Goal: Transaction & Acquisition: Obtain resource

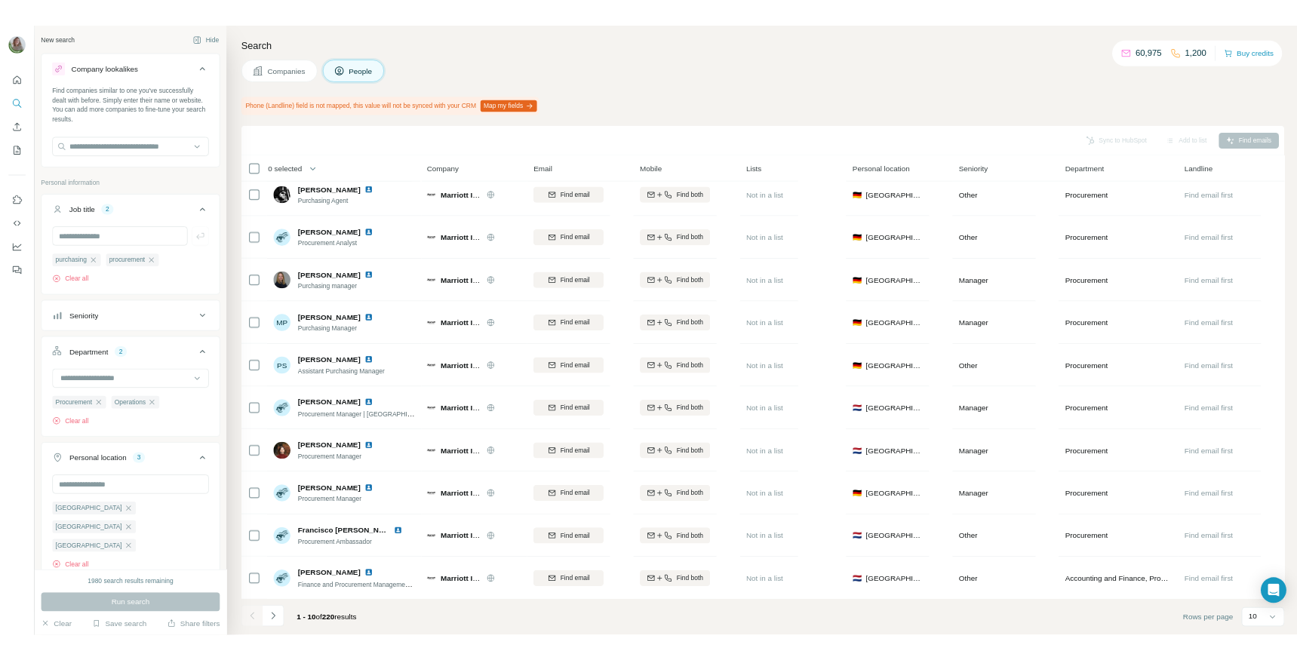
scroll to position [11, 0]
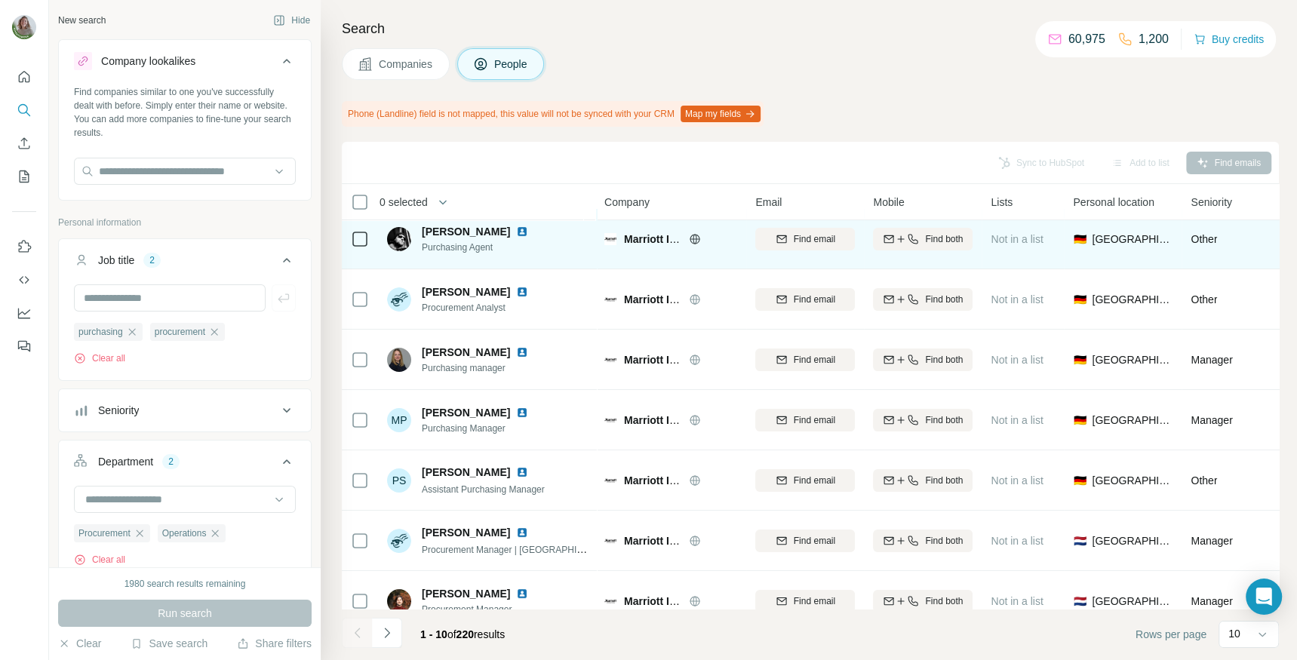
click at [516, 230] on img at bounding box center [522, 232] width 12 height 12
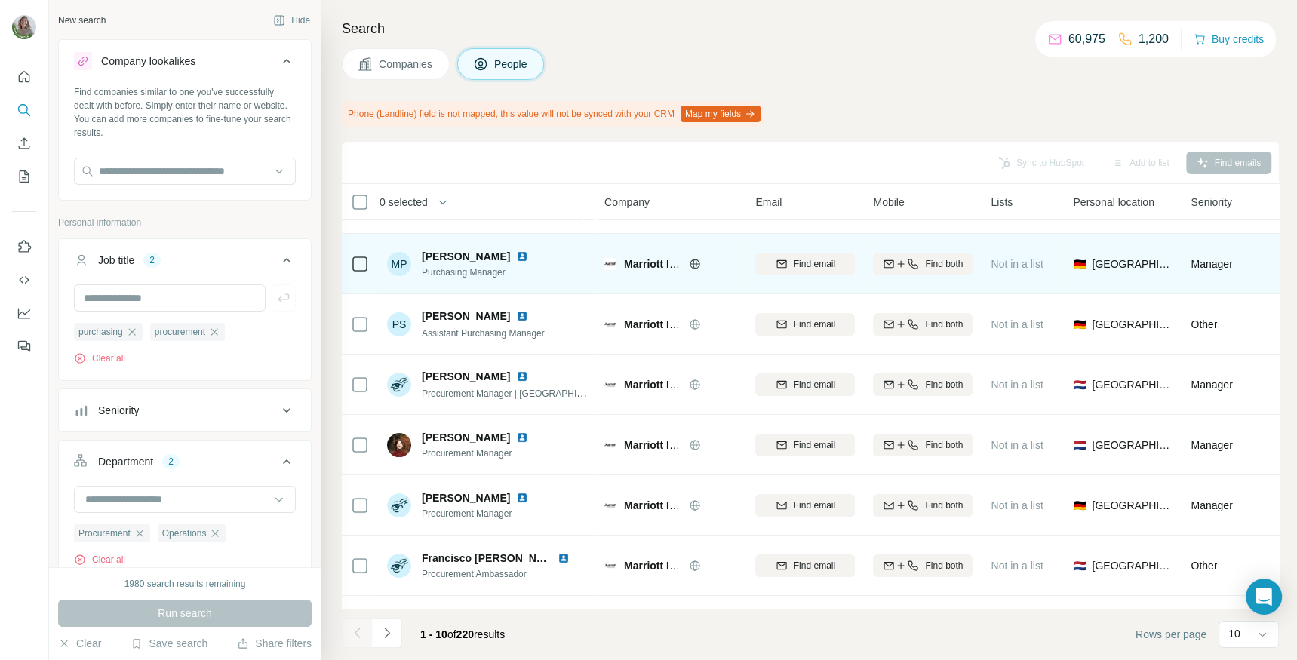
scroll to position [214, 0]
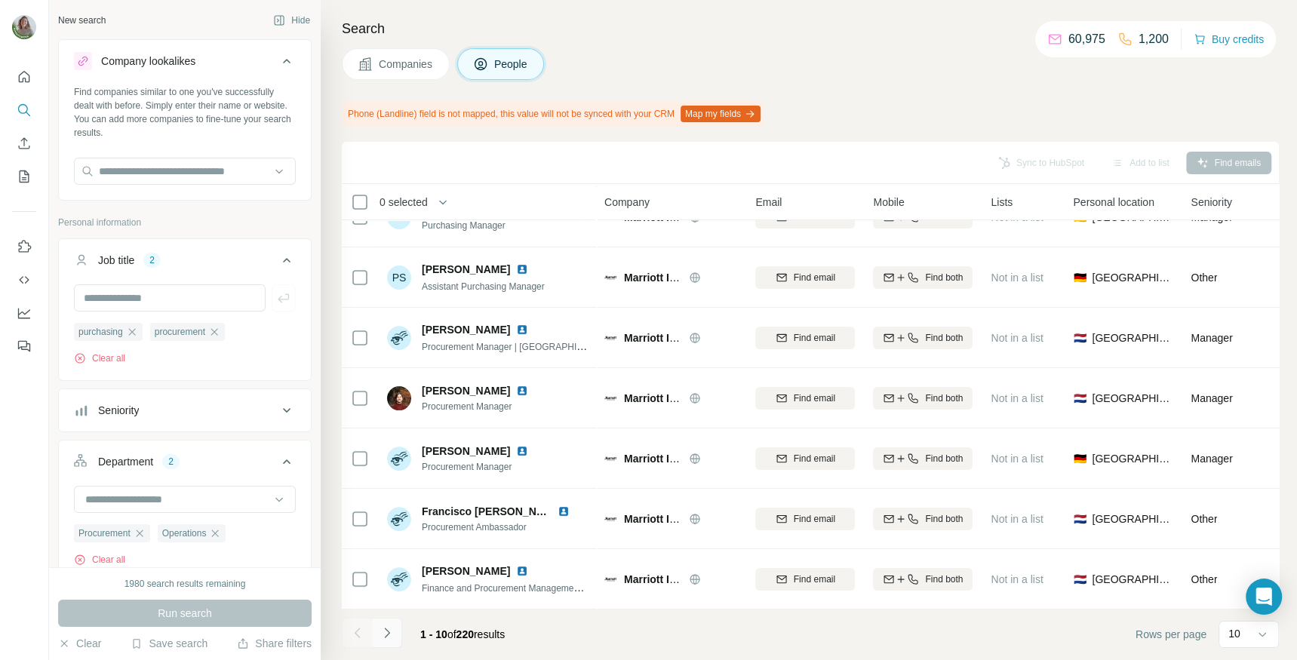
click at [389, 629] on icon "Navigate to next page" at bounding box center [387, 632] width 15 height 15
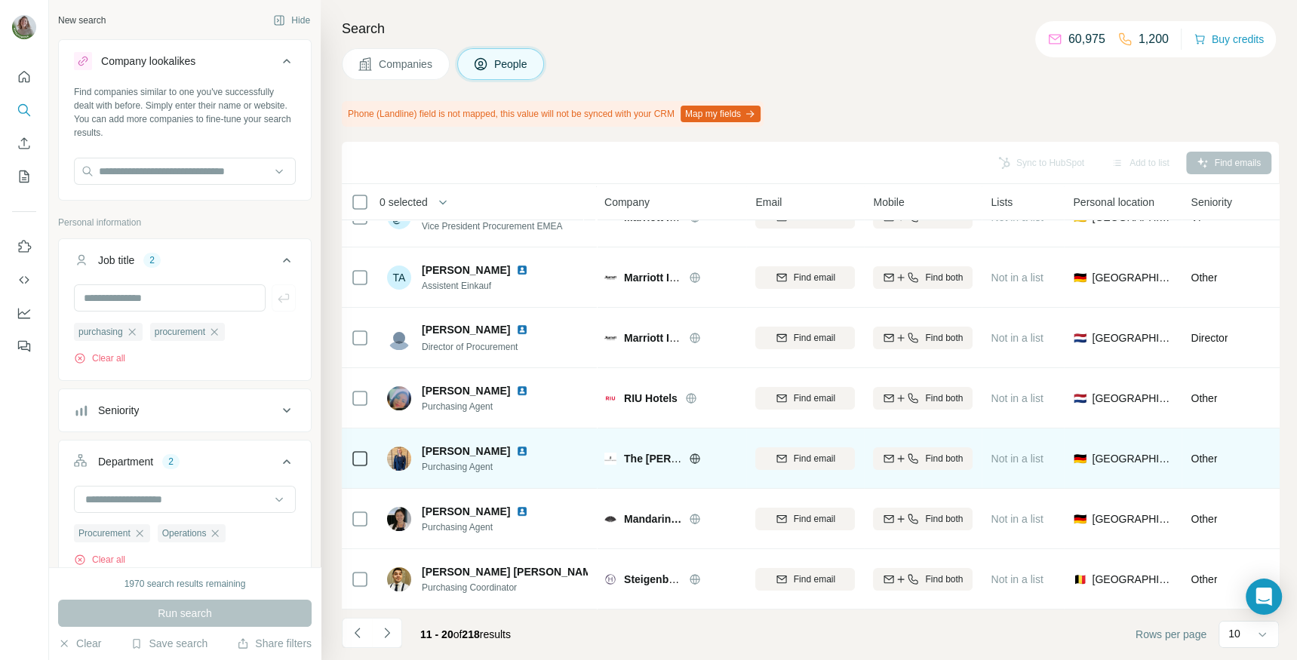
click at [516, 452] on img at bounding box center [522, 451] width 12 height 12
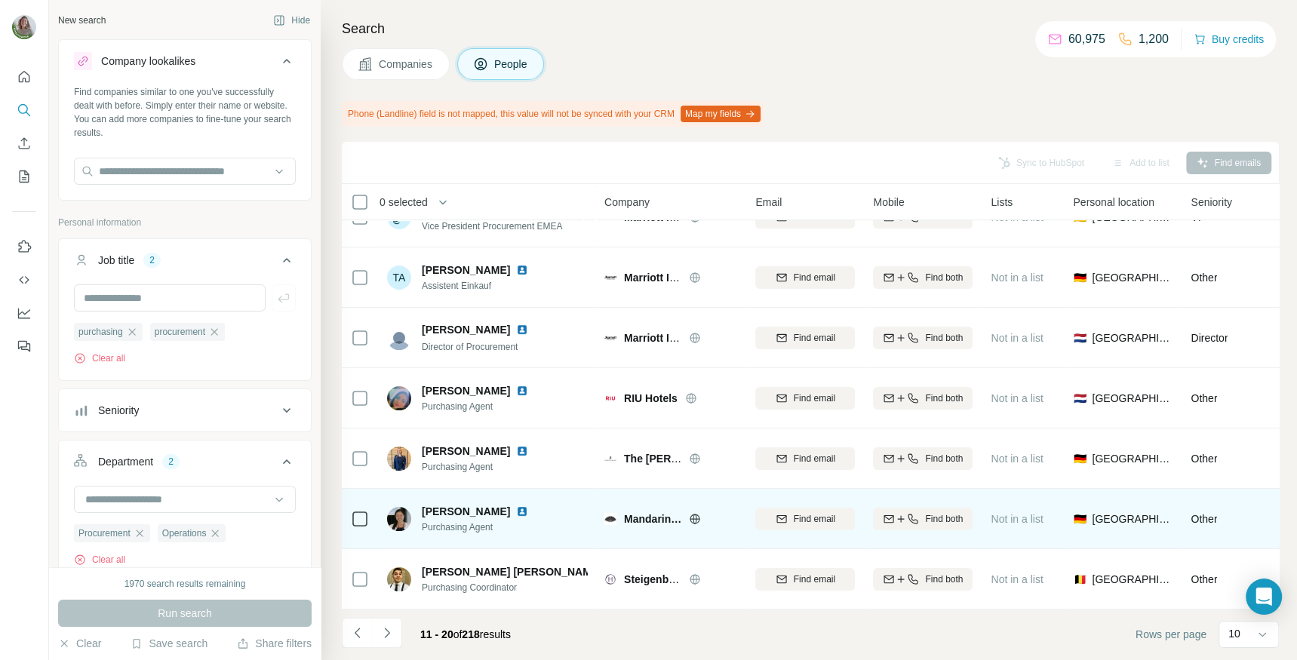
click at [516, 512] on img at bounding box center [522, 512] width 12 height 12
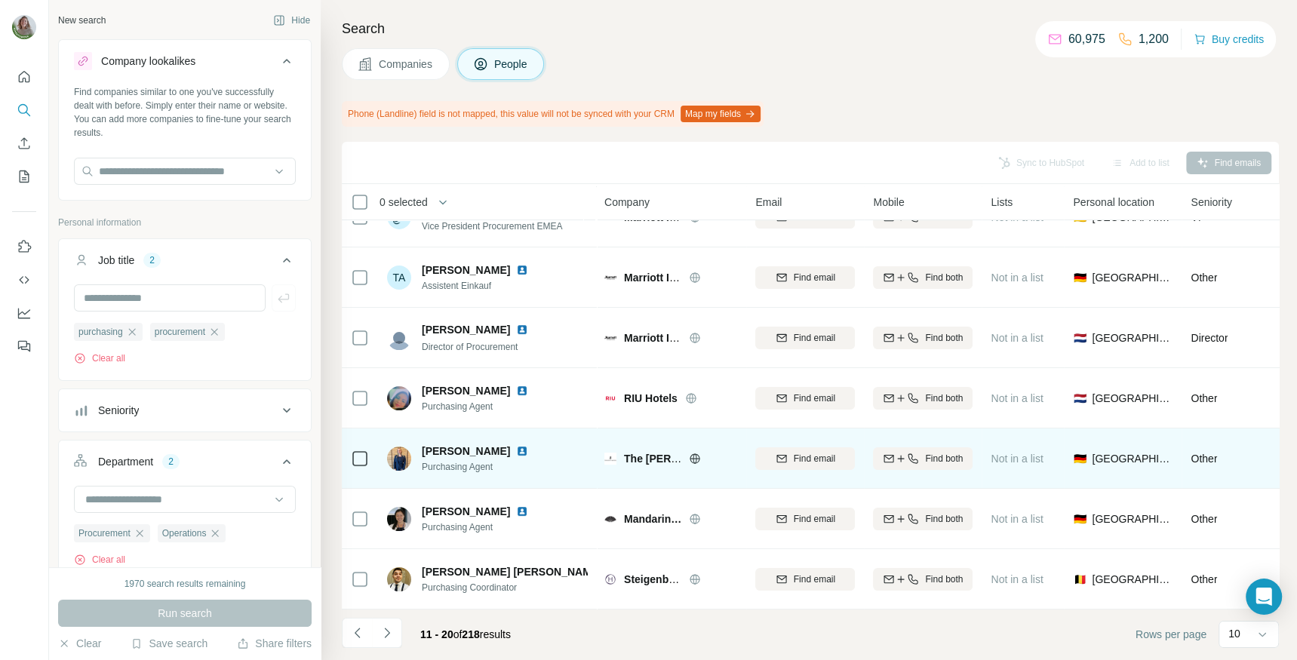
click at [516, 453] on img at bounding box center [522, 451] width 12 height 12
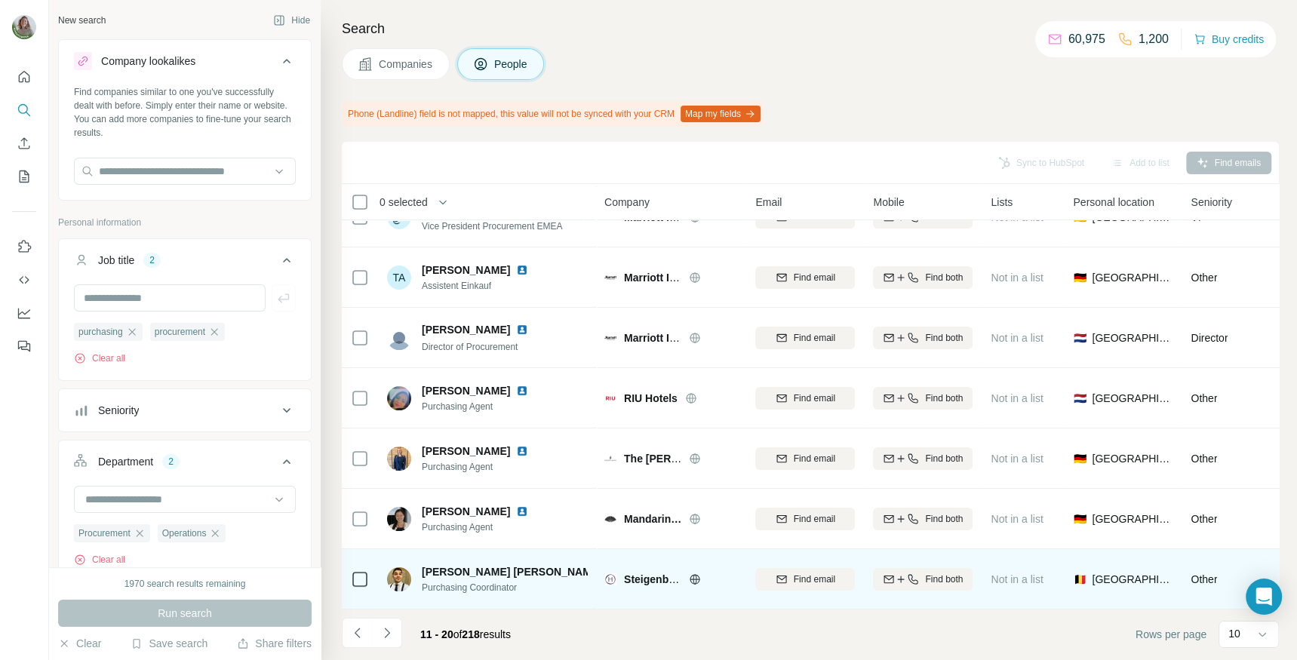
click at [608, 570] on img at bounding box center [614, 572] width 12 height 12
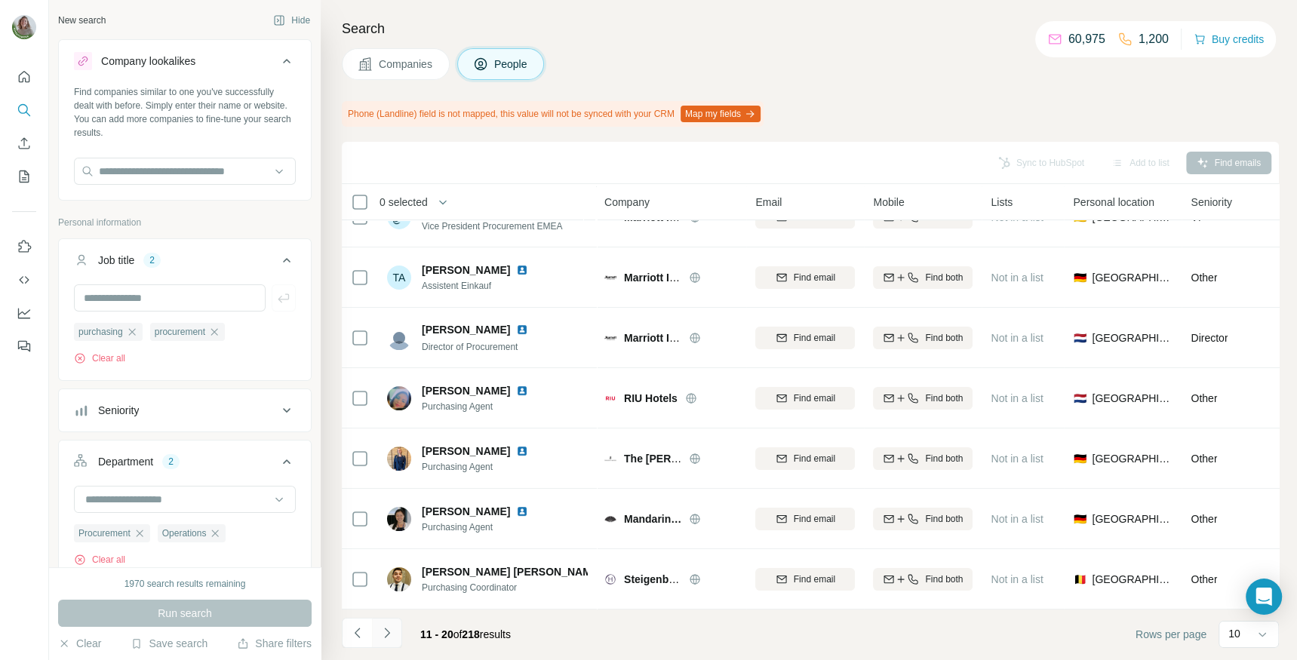
click at [382, 636] on icon "Navigate to next page" at bounding box center [387, 632] width 15 height 15
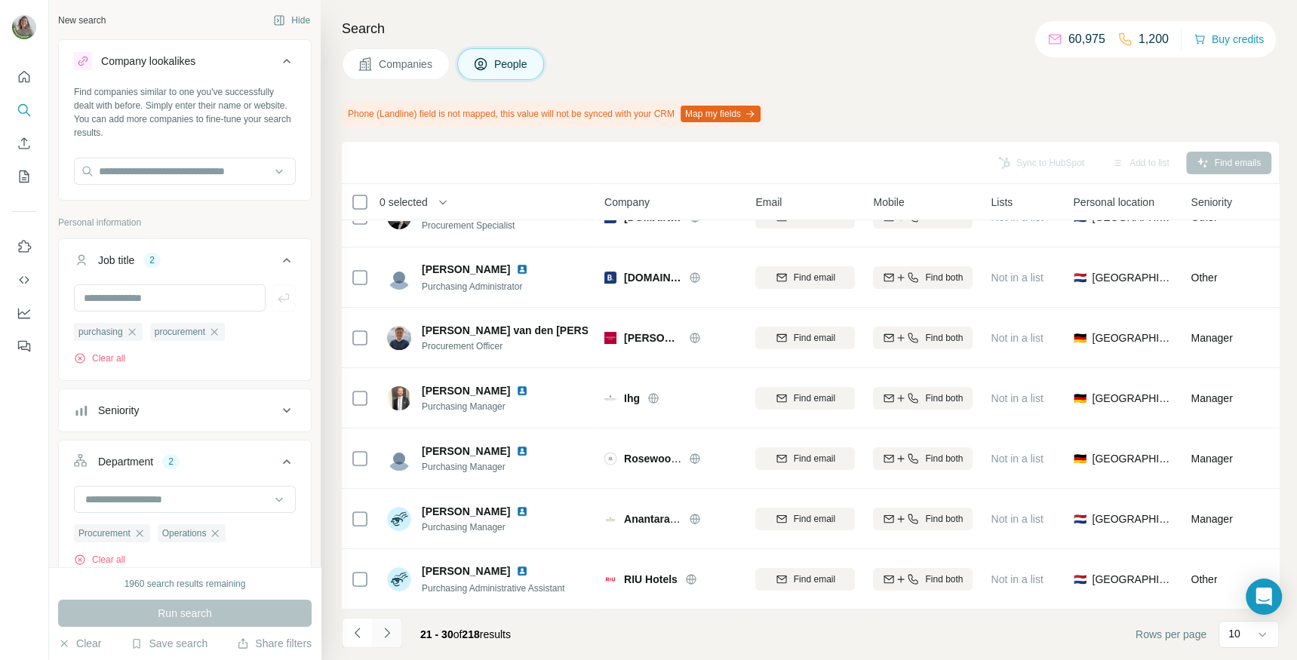
click at [388, 637] on icon "Navigate to next page" at bounding box center [387, 632] width 15 height 15
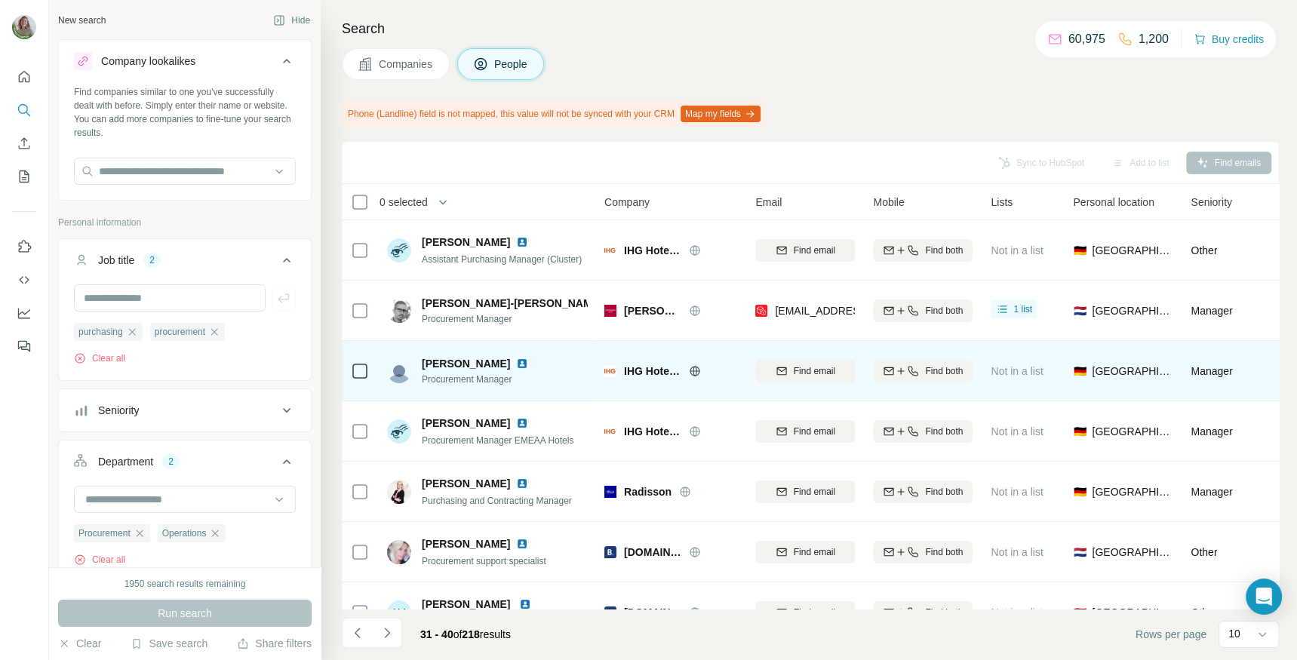
scroll to position [20, 0]
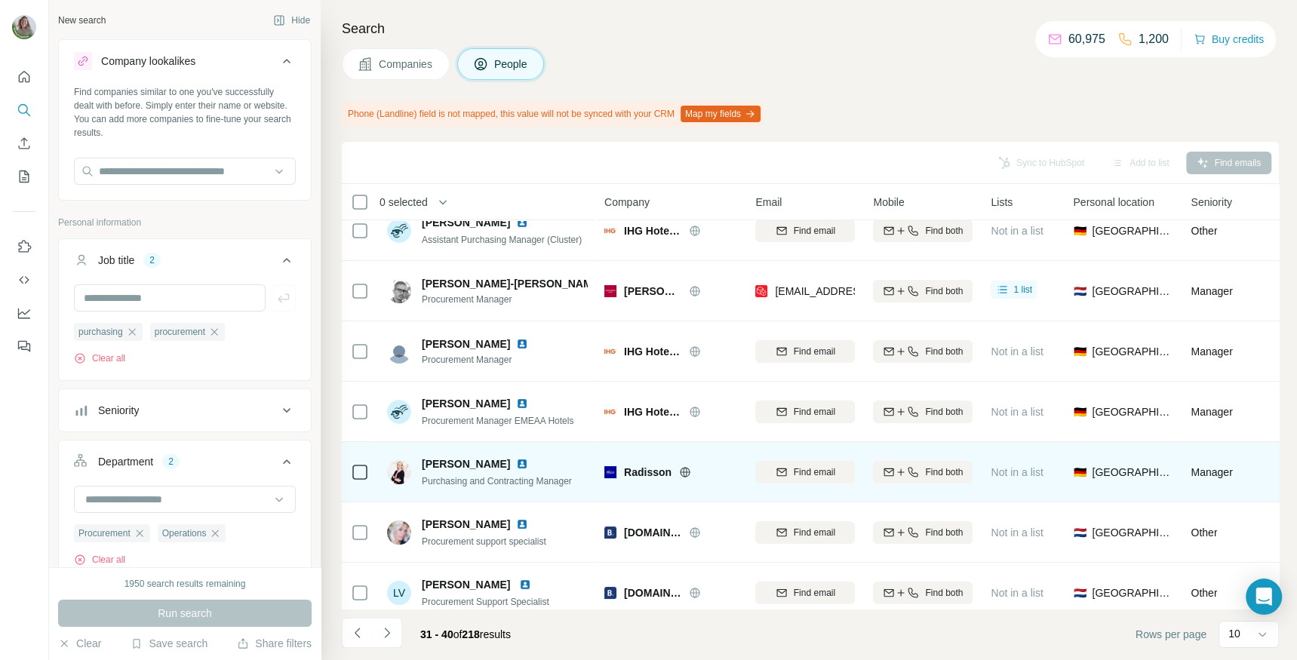
click at [521, 461] on img at bounding box center [522, 464] width 12 height 12
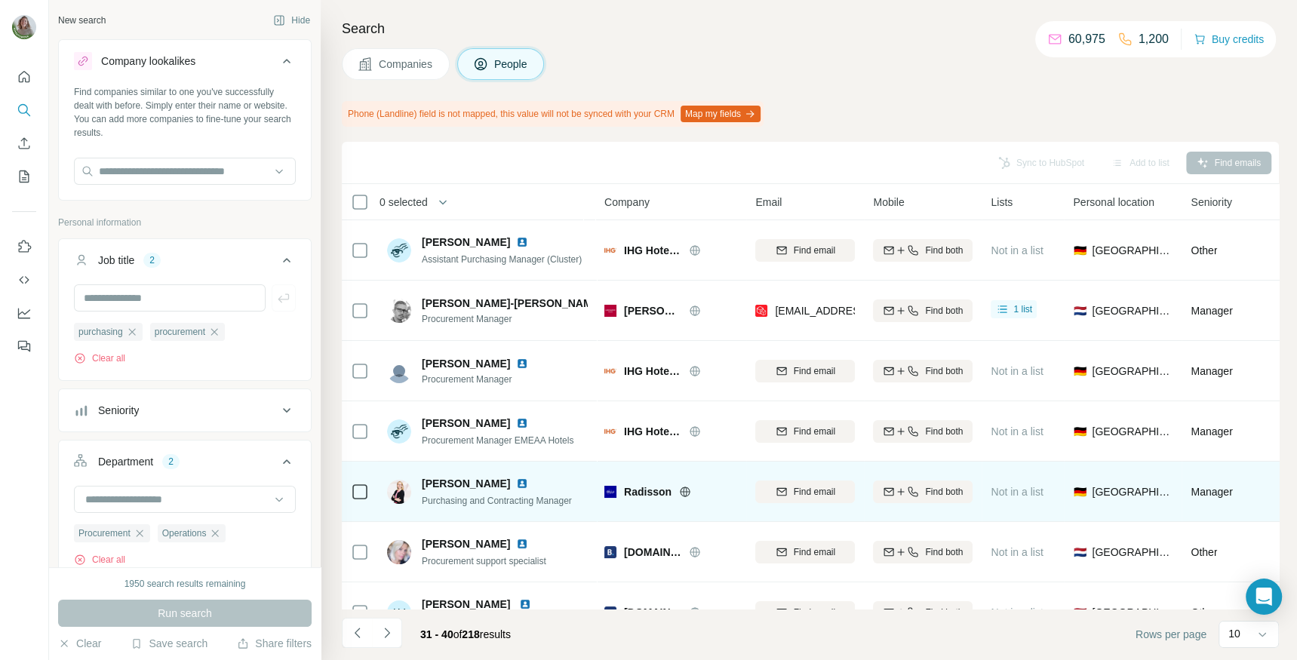
scroll to position [214, 0]
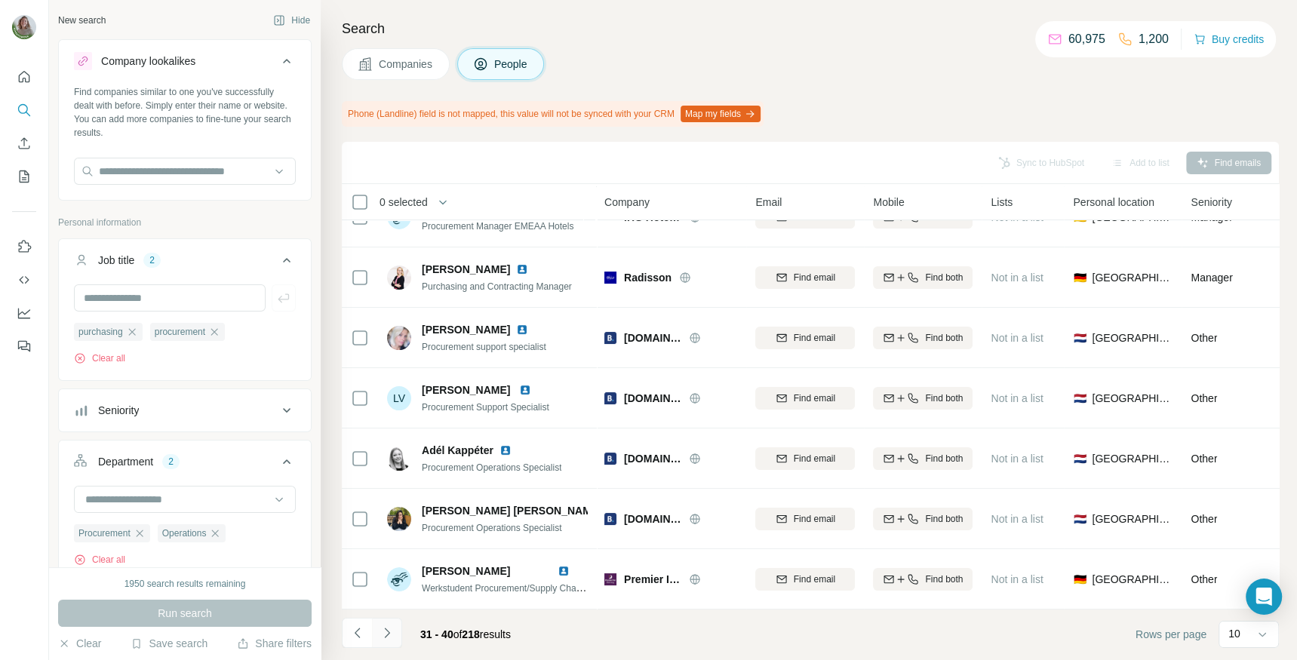
click at [391, 640] on icon "Navigate to next page" at bounding box center [387, 632] width 15 height 15
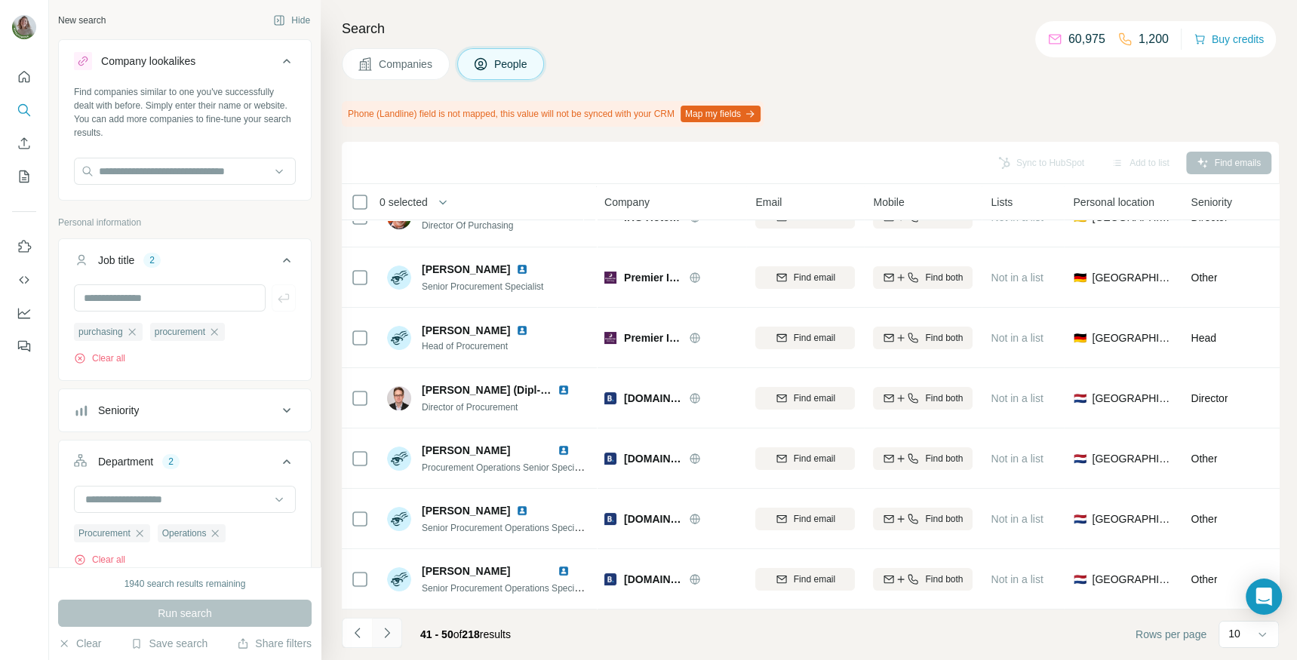
click at [393, 619] on button "Navigate to next page" at bounding box center [387, 633] width 30 height 30
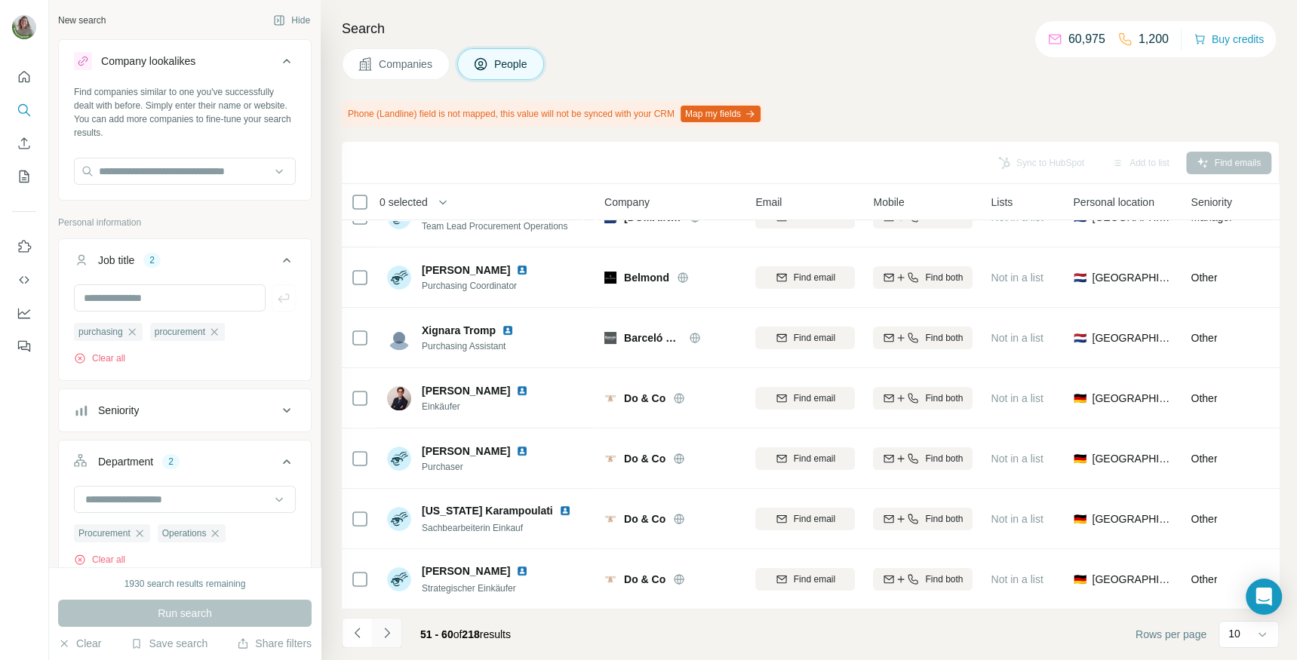
click at [380, 635] on icon "Navigate to next page" at bounding box center [387, 632] width 15 height 15
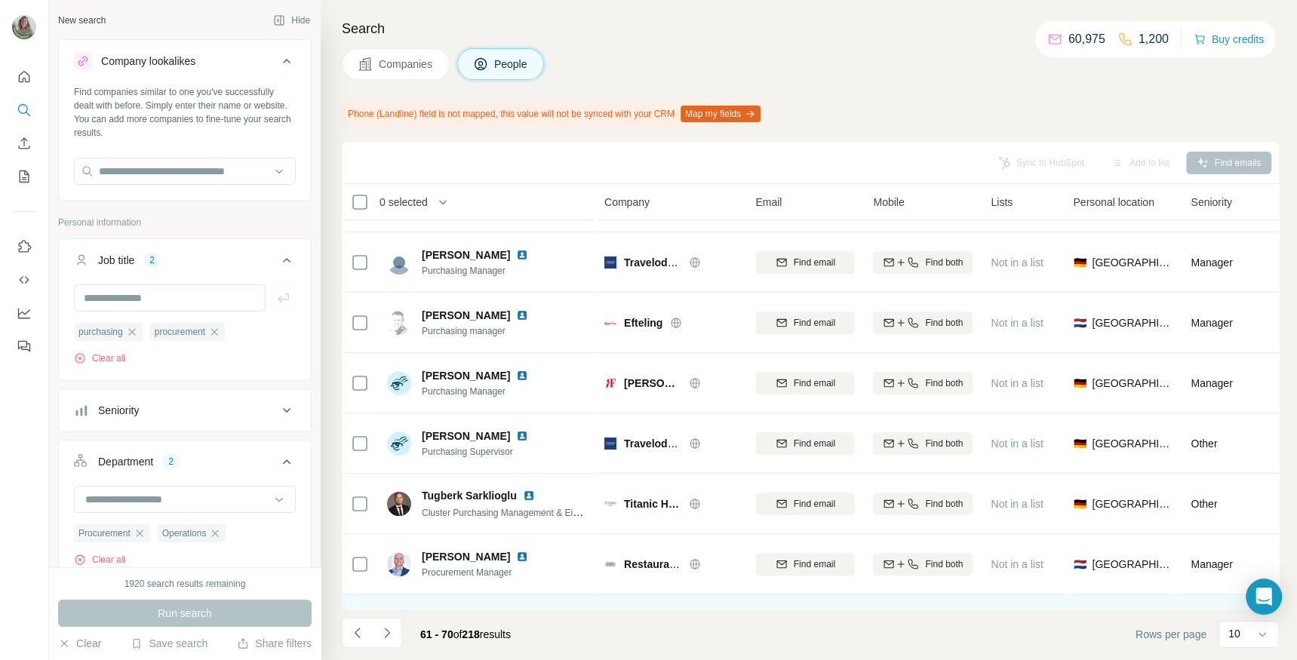
scroll to position [0, 0]
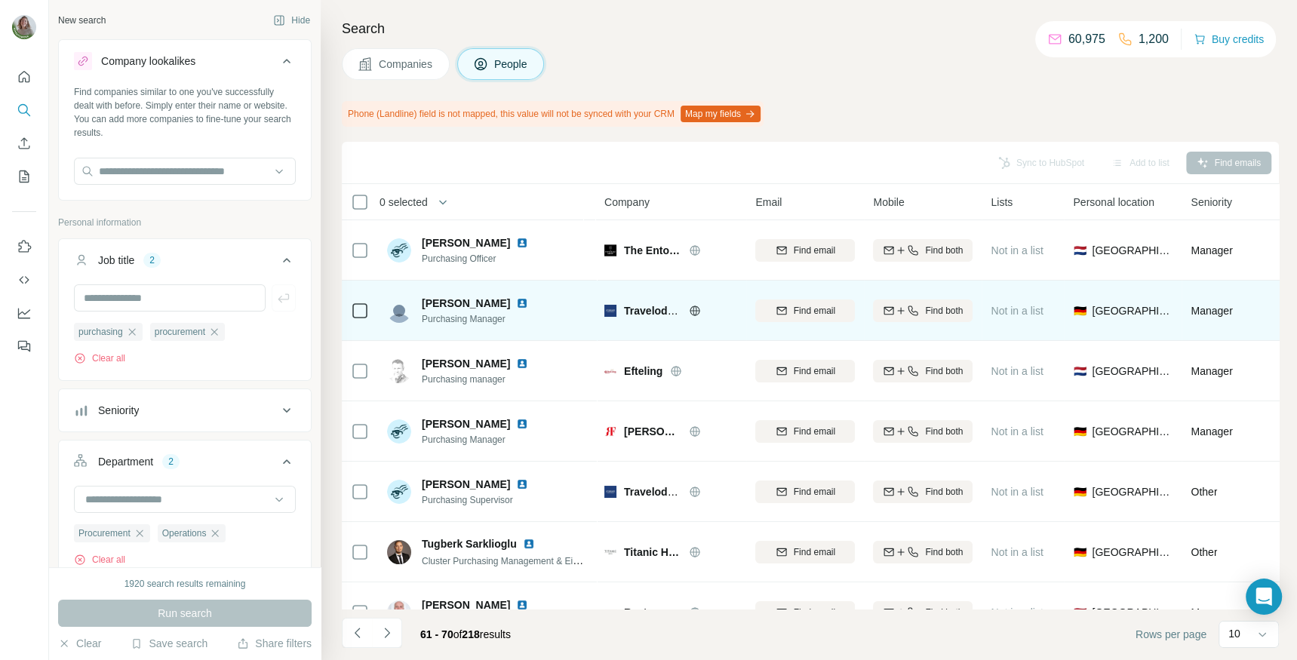
click at [516, 300] on img at bounding box center [522, 303] width 12 height 12
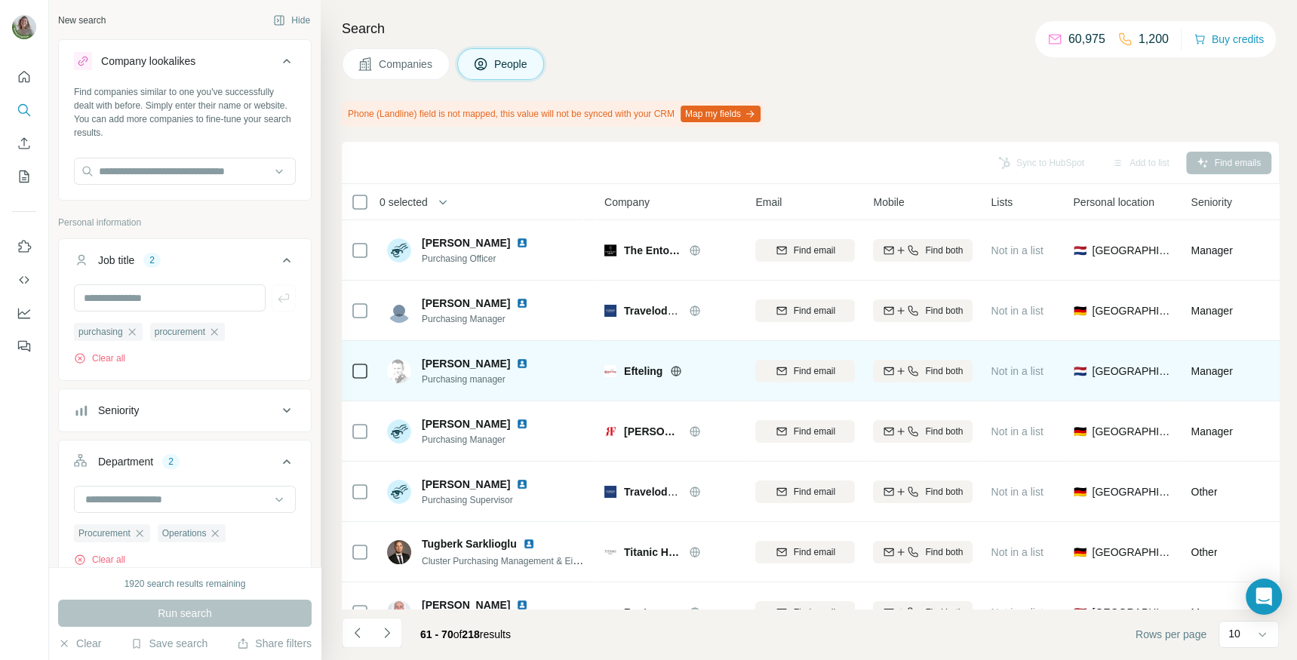
click at [516, 366] on img at bounding box center [522, 364] width 12 height 12
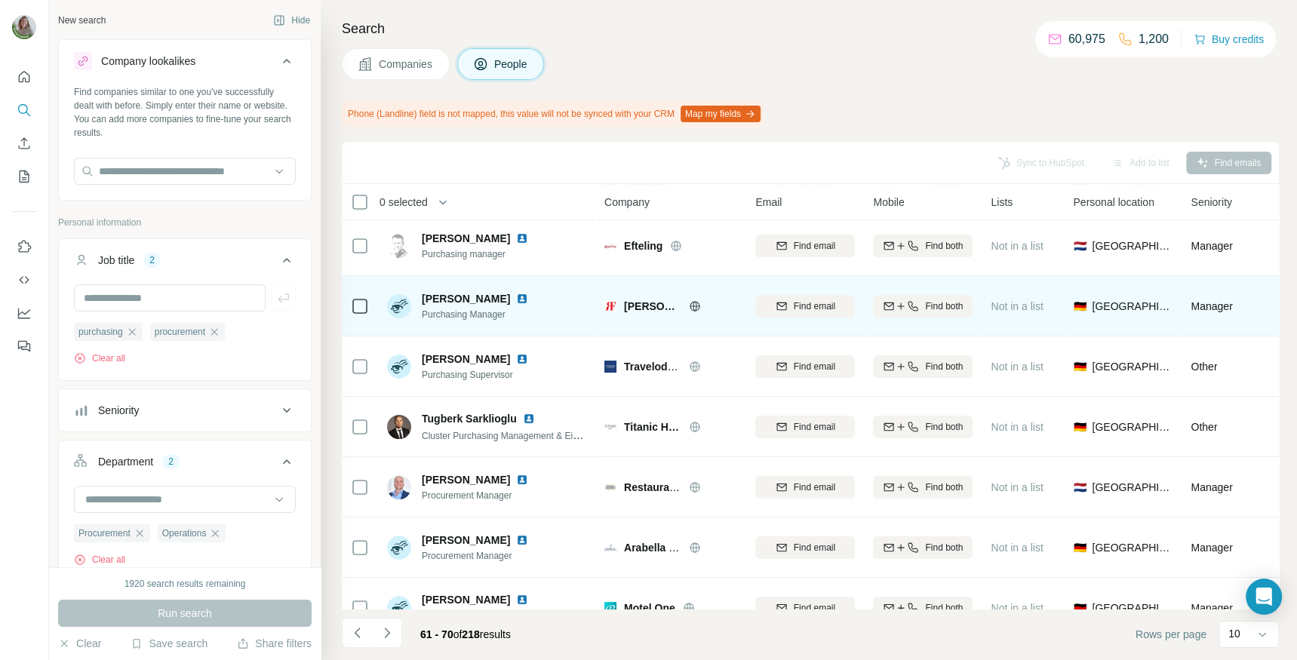
scroll to position [126, 0]
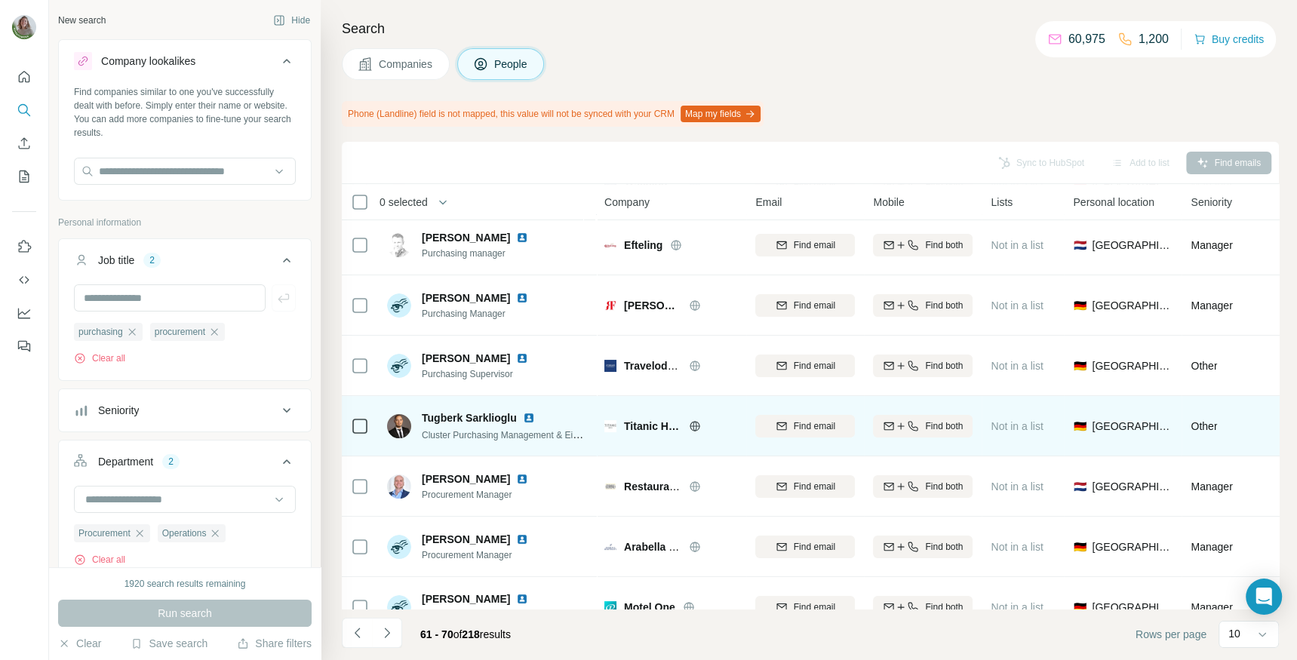
click at [530, 415] on img at bounding box center [529, 418] width 12 height 12
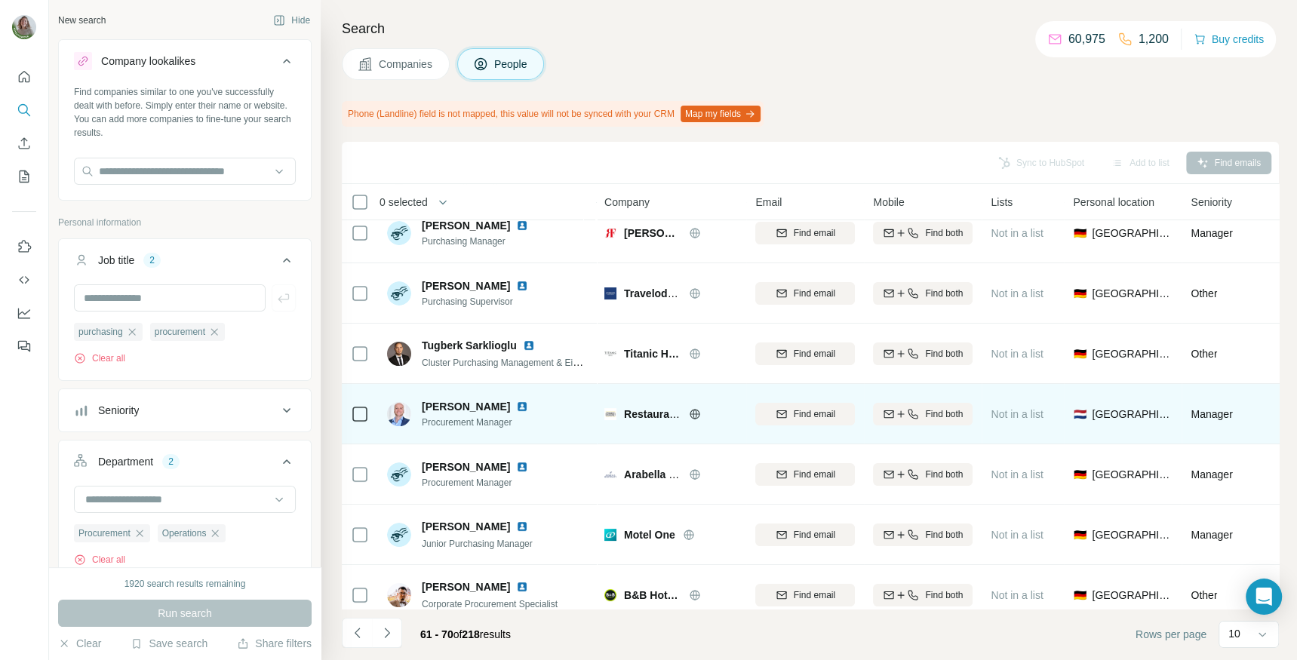
scroll to position [214, 0]
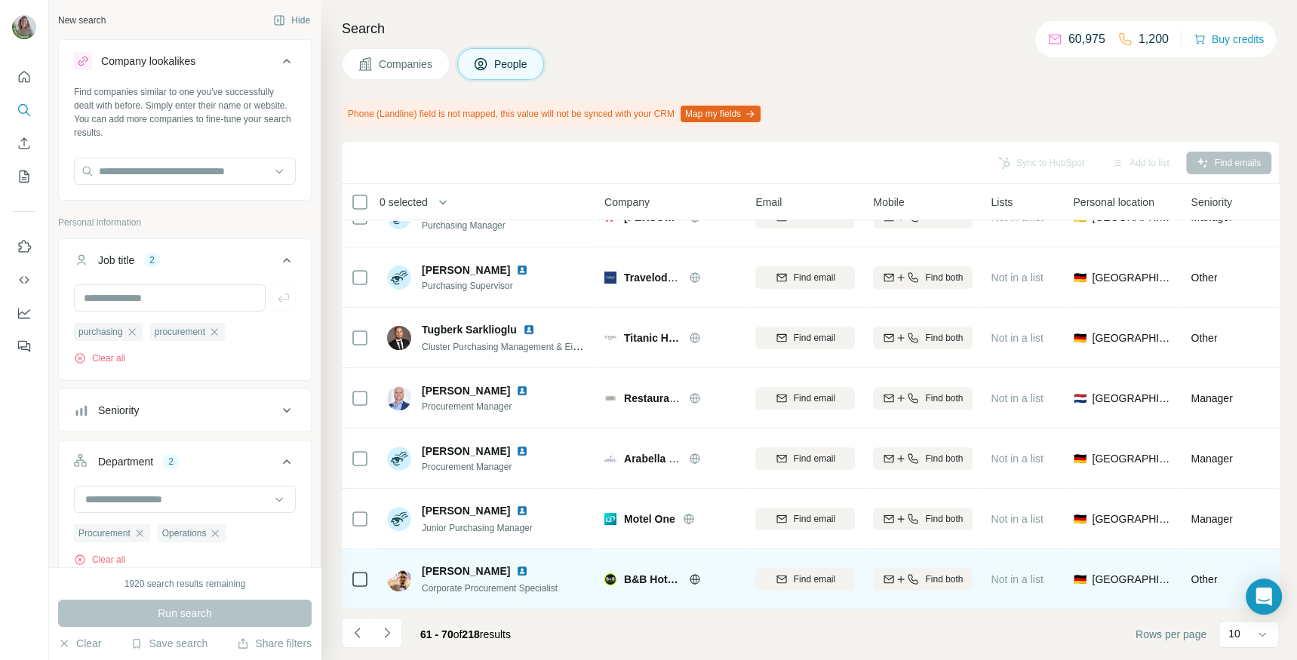
click at [516, 570] on img at bounding box center [522, 571] width 12 height 12
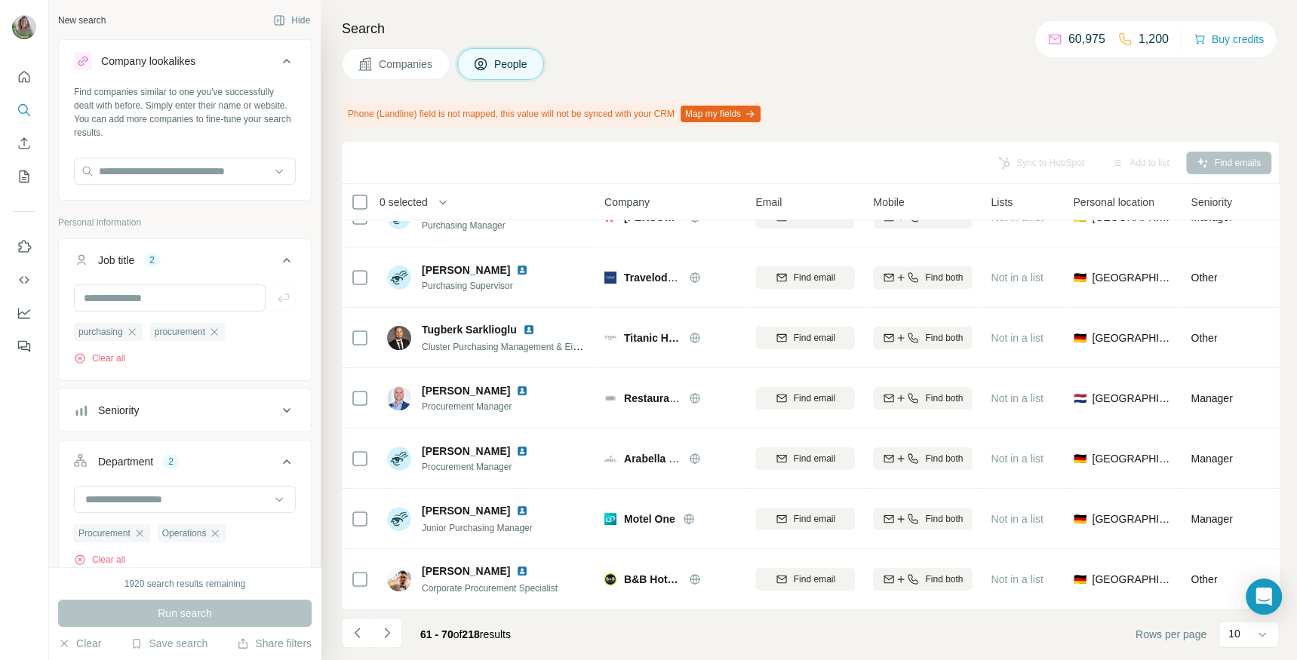
click at [380, 635] on icon "Navigate to next page" at bounding box center [387, 632] width 15 height 15
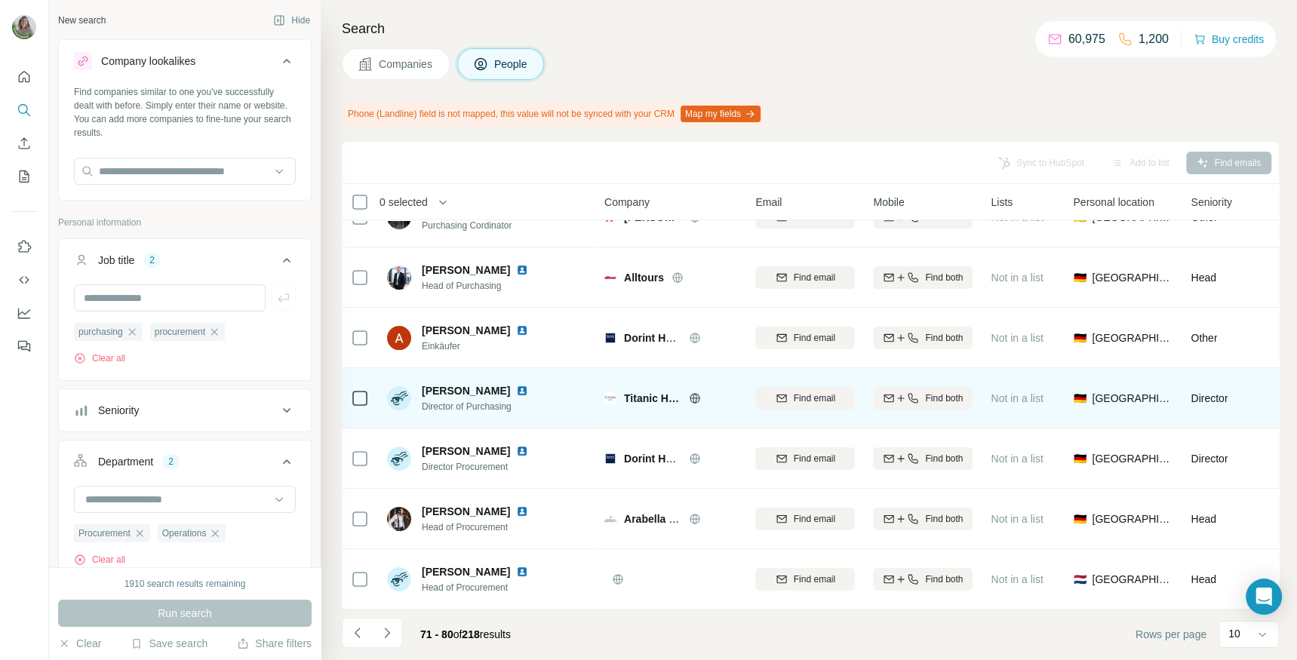
scroll to position [0, 0]
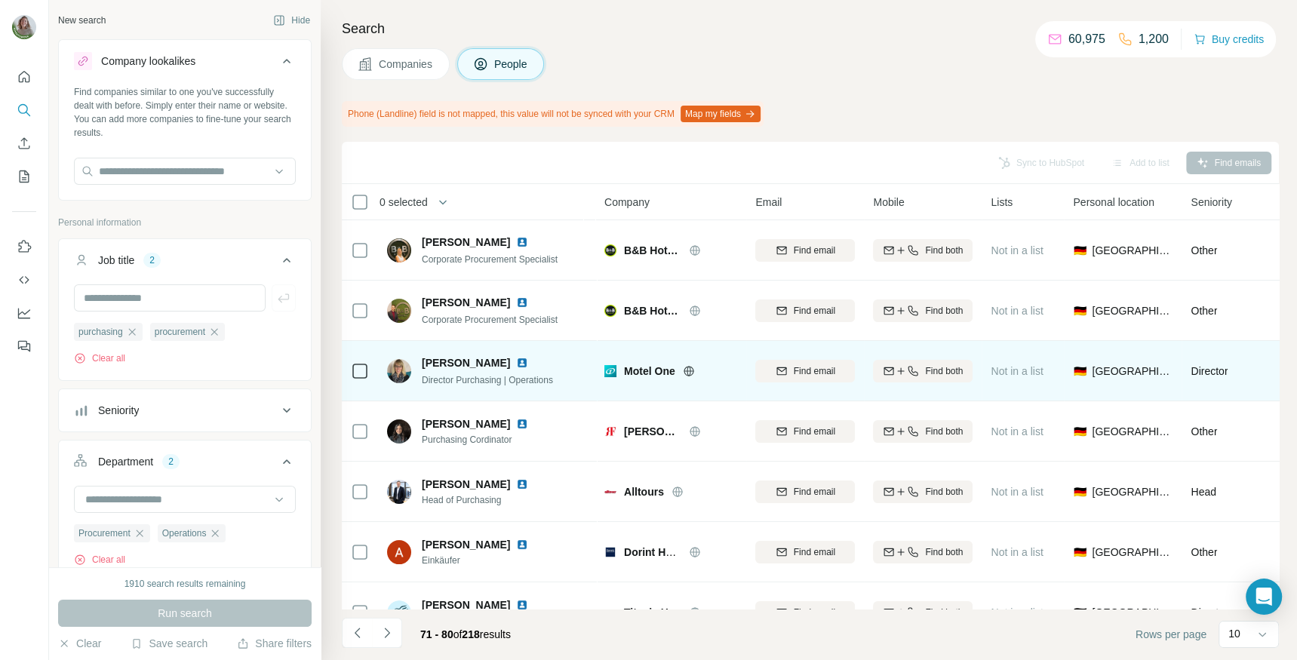
click at [527, 364] on img at bounding box center [522, 363] width 12 height 12
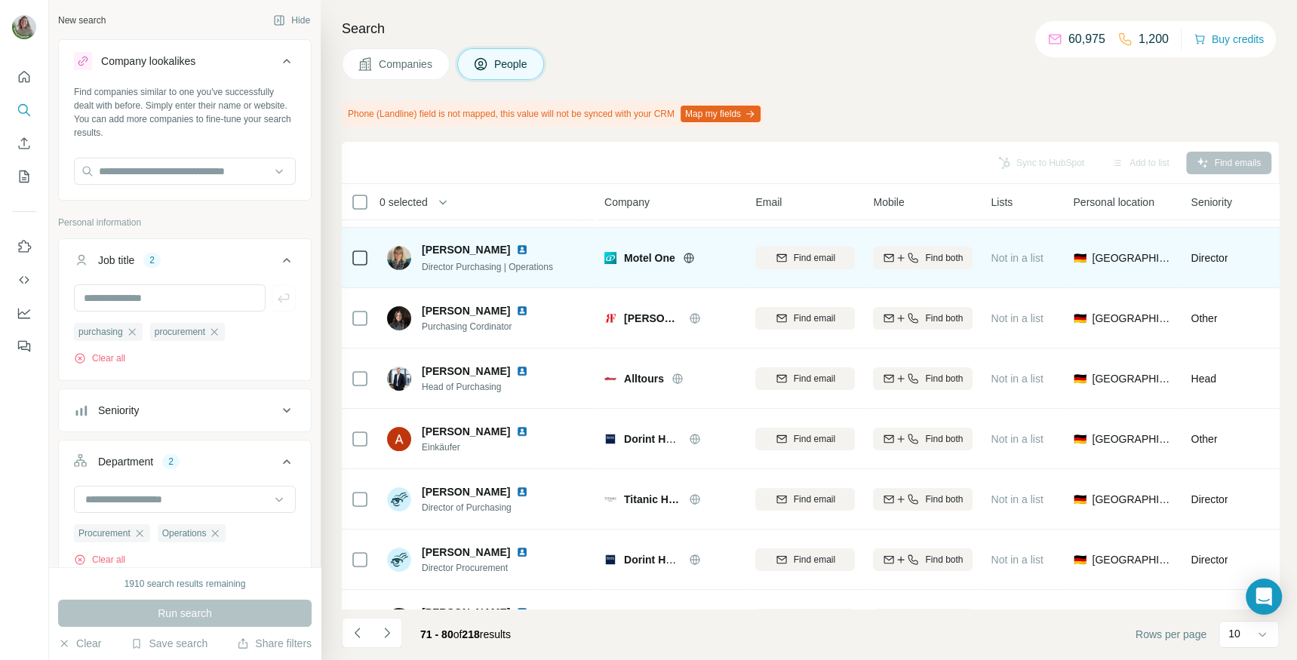
scroll to position [214, 0]
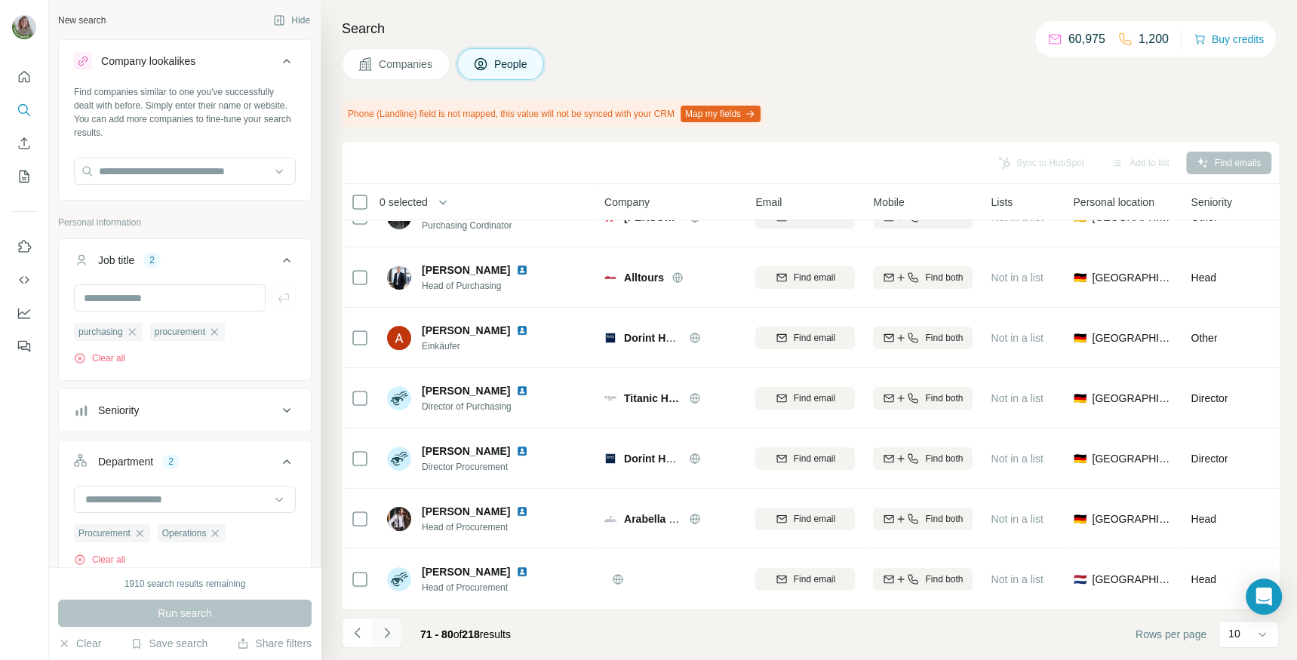
click at [387, 629] on icon "Navigate to next page" at bounding box center [387, 632] width 15 height 15
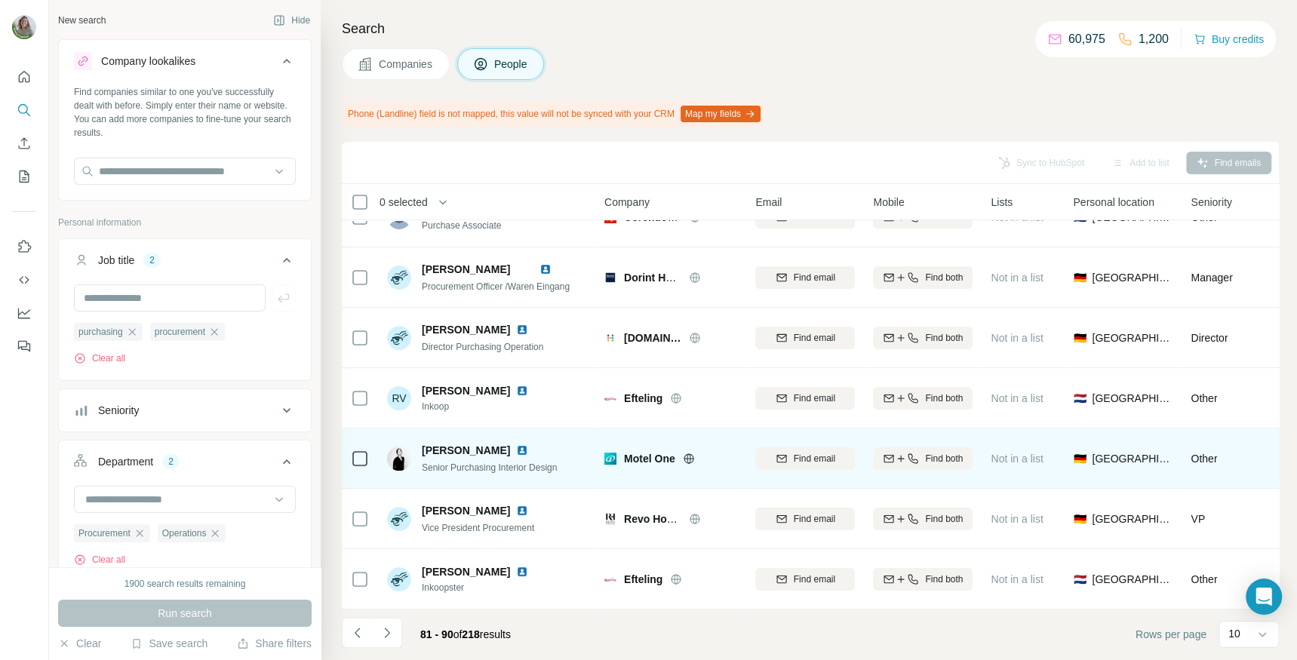
click at [444, 448] on span "Sandra Mair" at bounding box center [466, 450] width 88 height 15
click at [516, 449] on img at bounding box center [522, 450] width 12 height 12
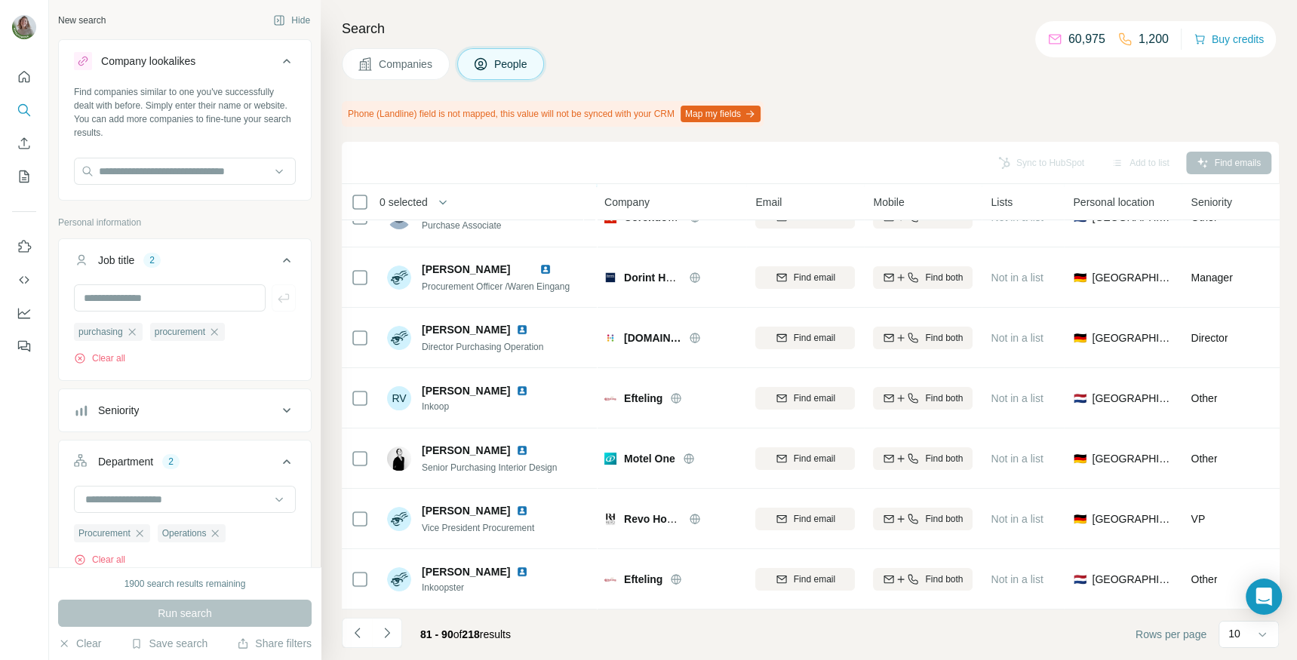
scroll to position [0, 0]
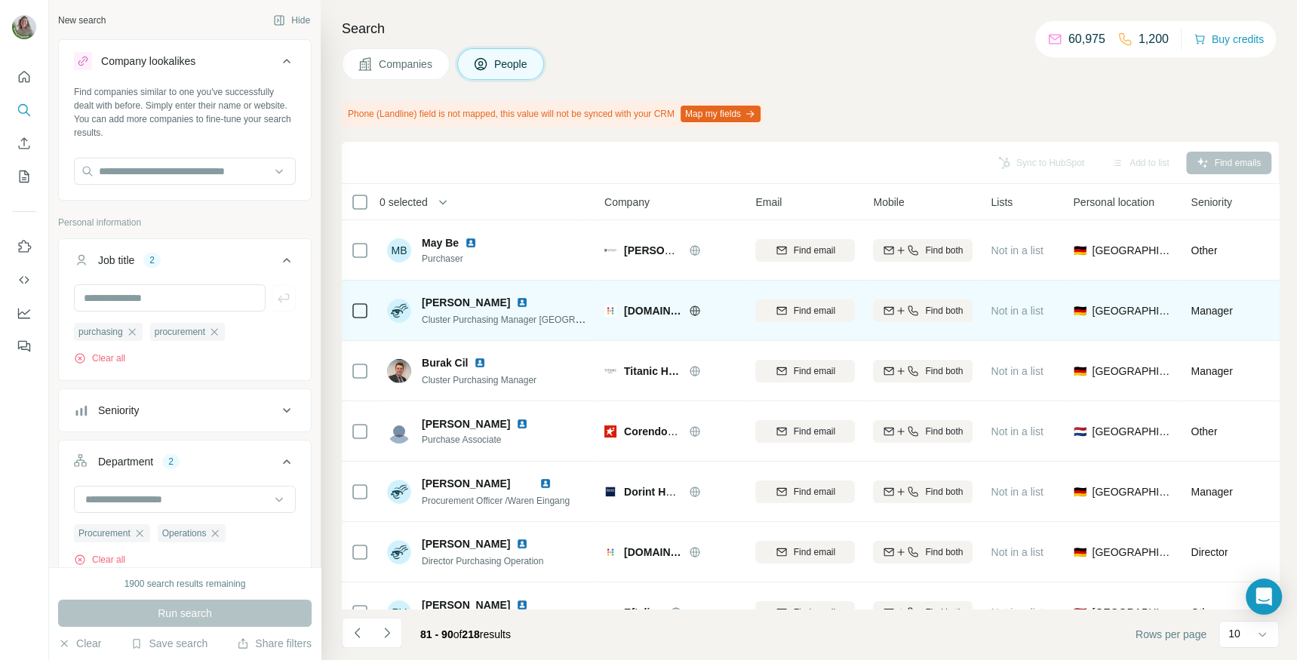
click at [519, 300] on img at bounding box center [522, 303] width 12 height 12
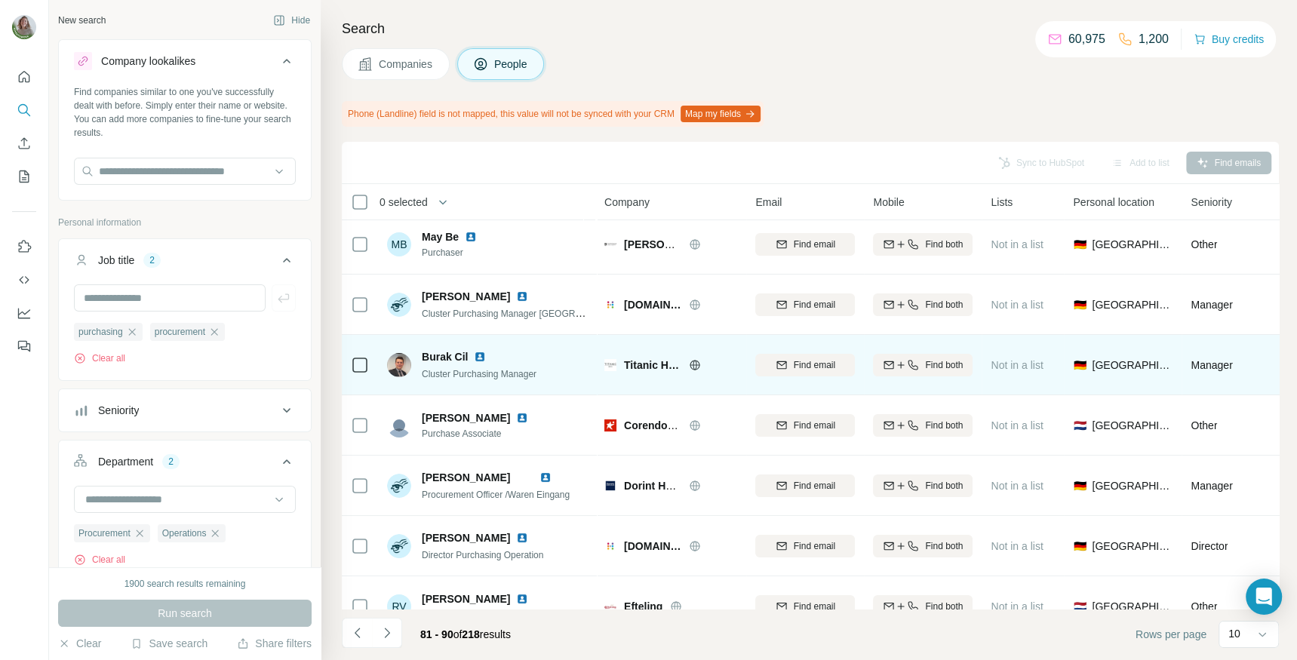
scroll to position [214, 0]
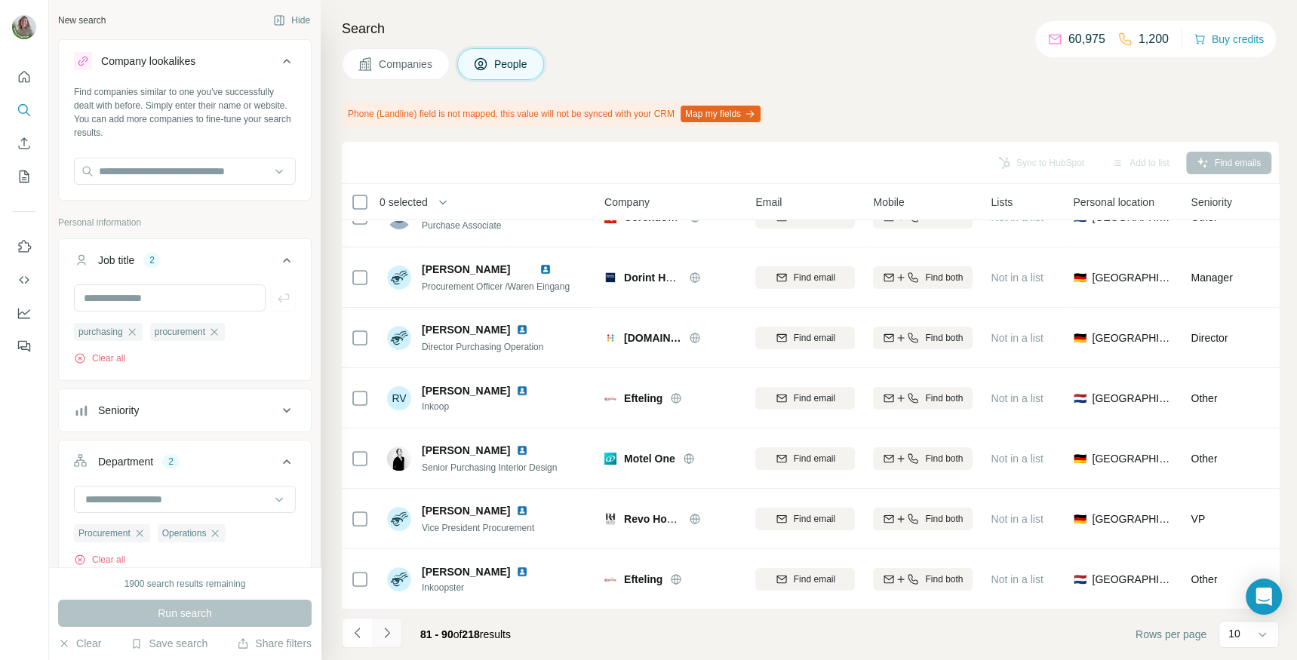
click at [389, 628] on icon "Navigate to next page" at bounding box center [387, 632] width 15 height 15
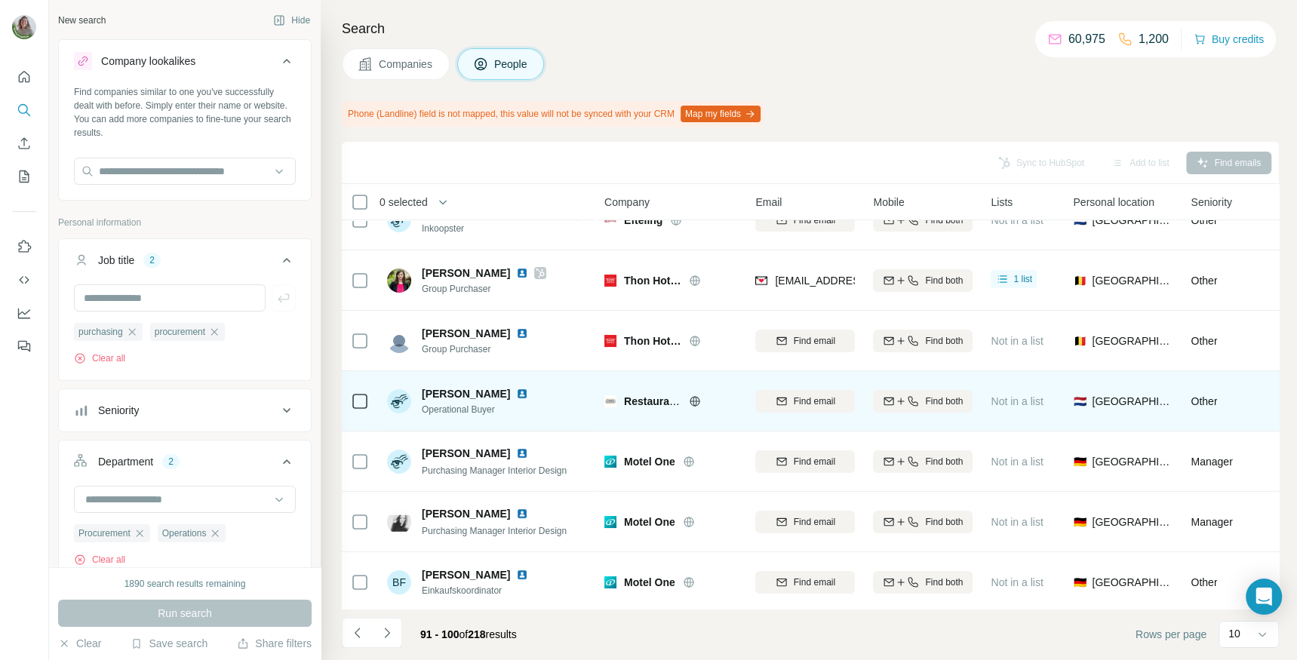
scroll to position [0, 0]
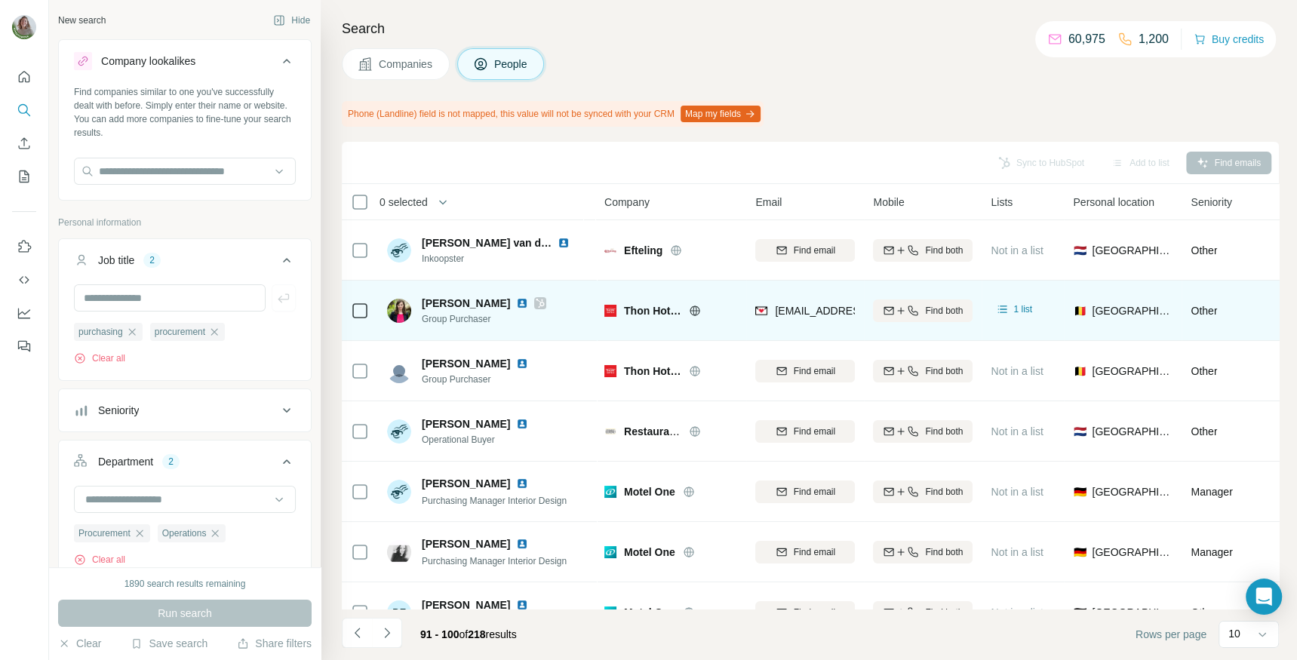
click at [516, 302] on img at bounding box center [522, 303] width 12 height 12
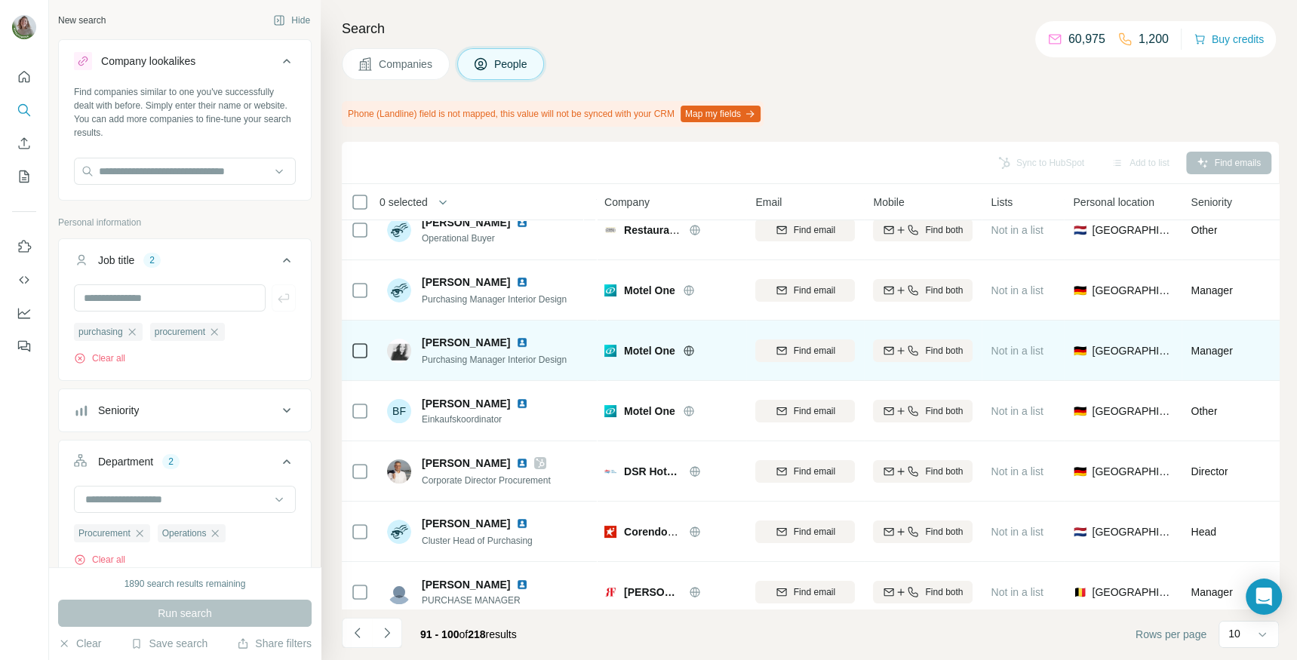
scroll to position [214, 0]
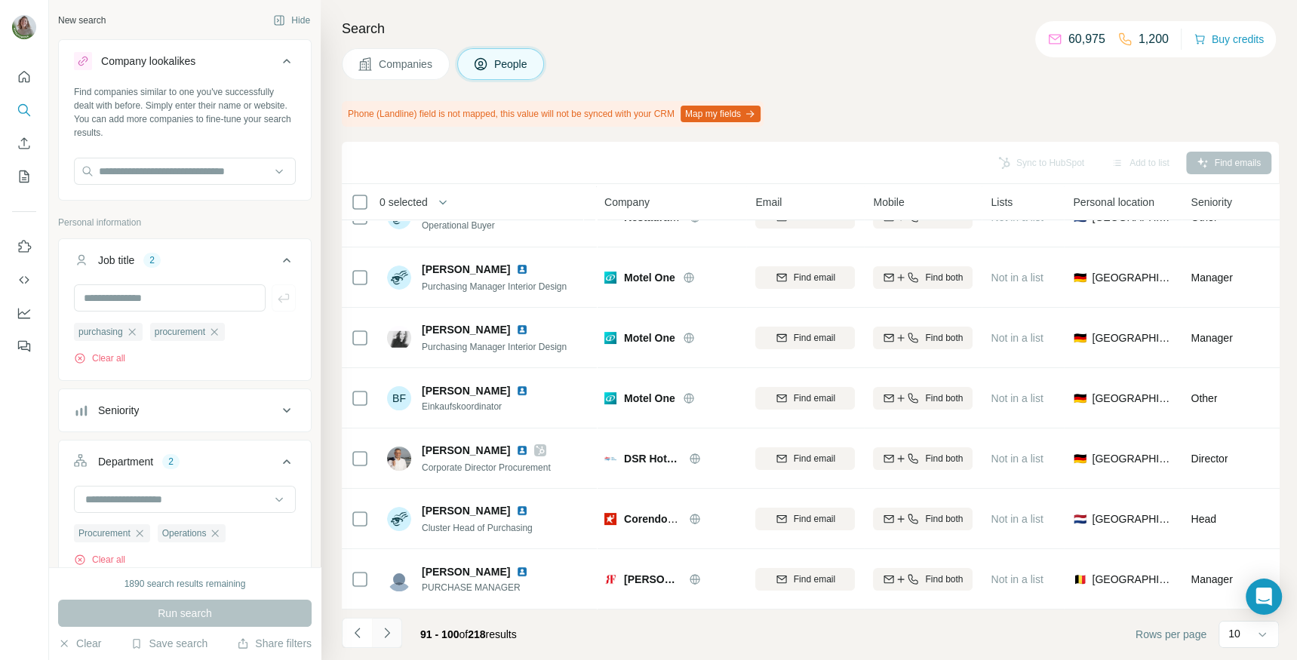
click at [386, 633] on icon "Navigate to next page" at bounding box center [387, 632] width 15 height 15
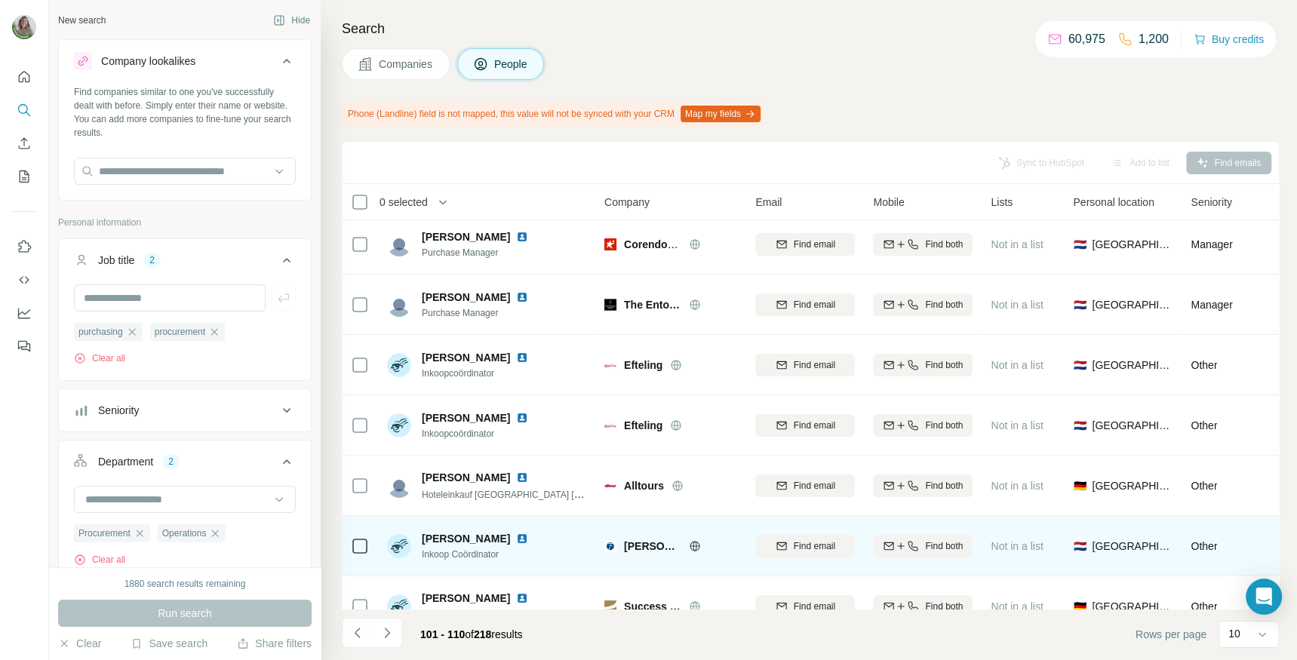
scroll to position [0, 0]
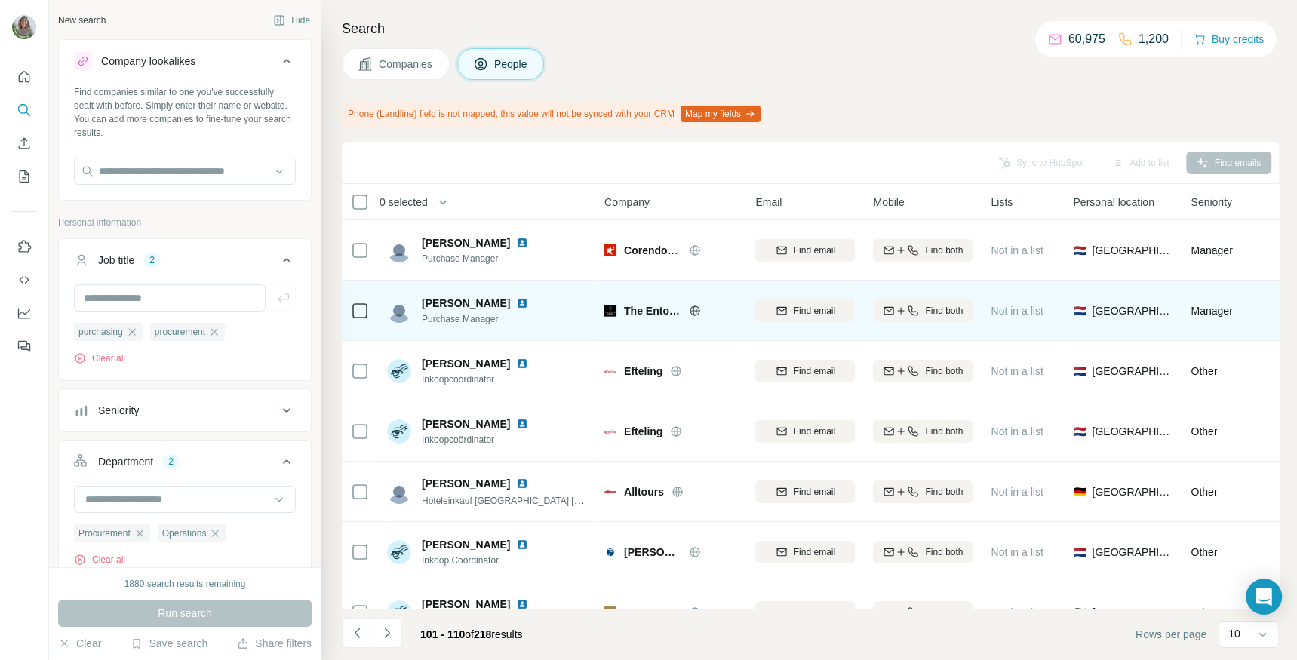
click at [526, 304] on img at bounding box center [522, 303] width 12 height 12
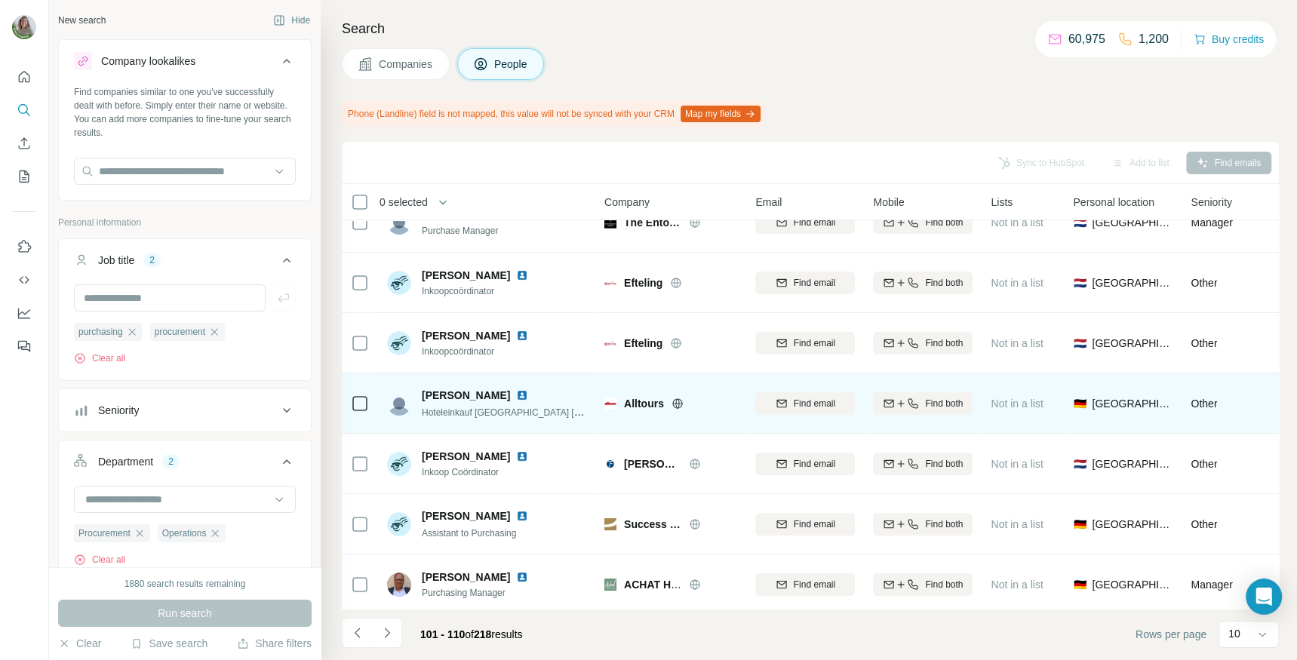
scroll to position [214, 0]
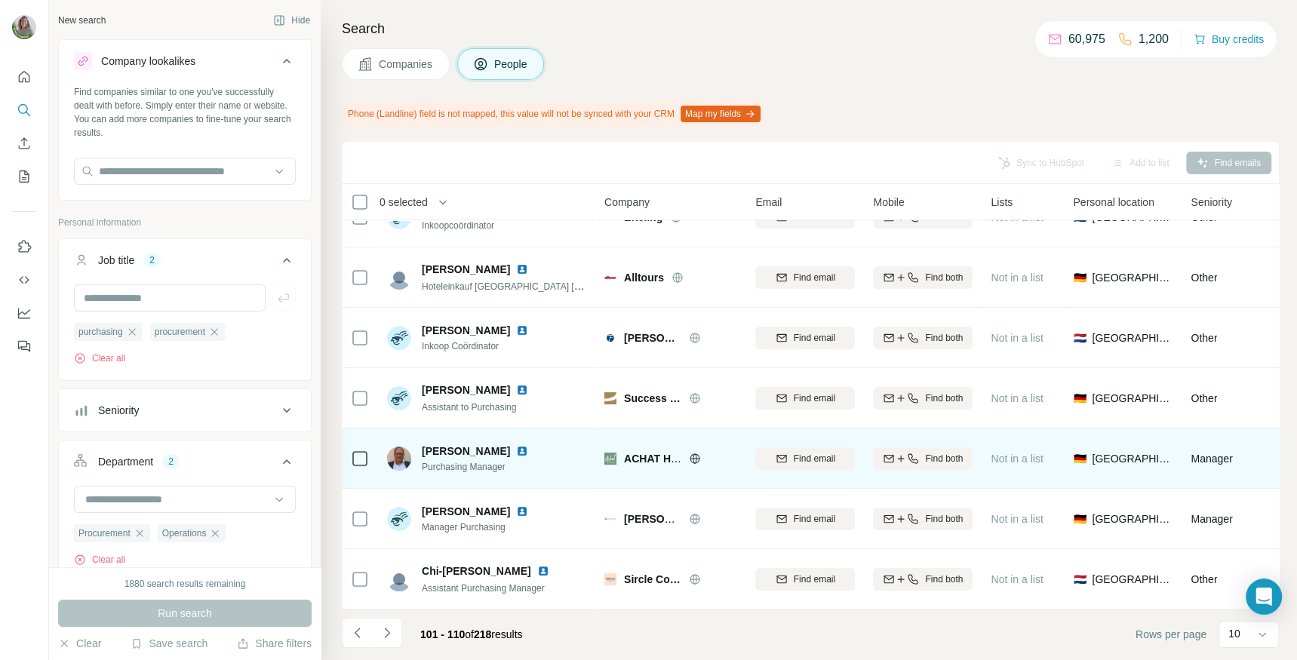
click at [516, 450] on img at bounding box center [522, 451] width 12 height 12
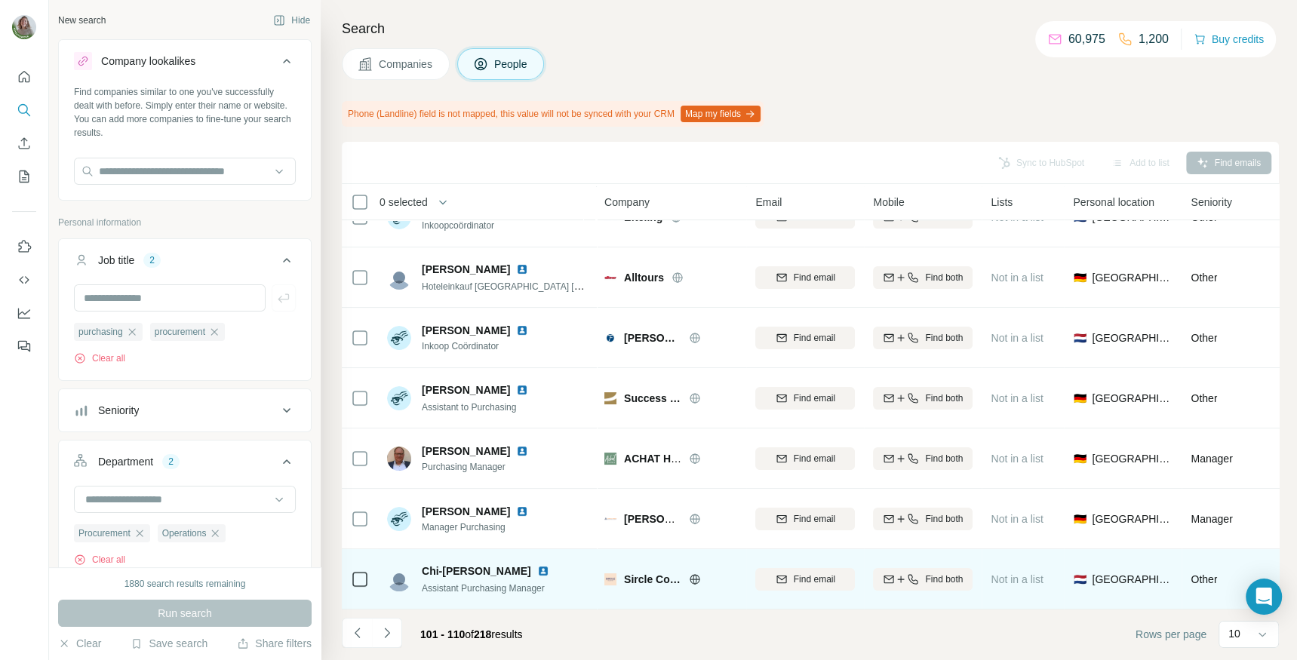
click at [537, 570] on img at bounding box center [543, 571] width 12 height 12
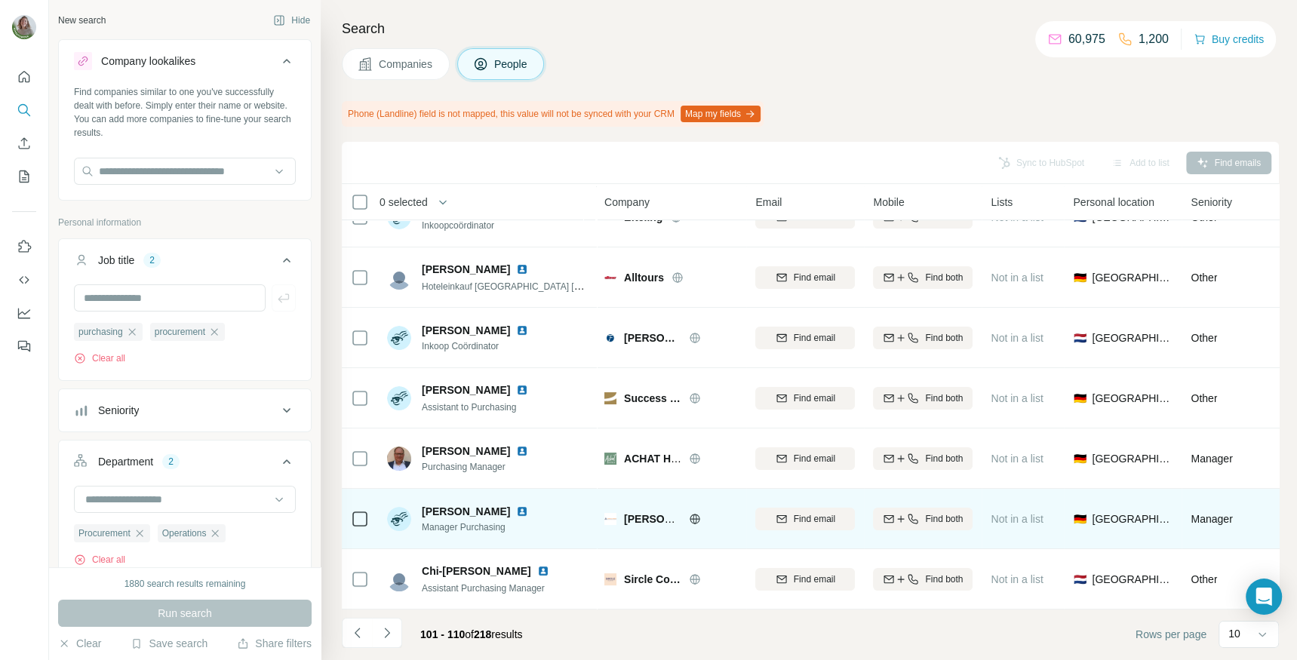
click at [516, 512] on img at bounding box center [522, 512] width 12 height 12
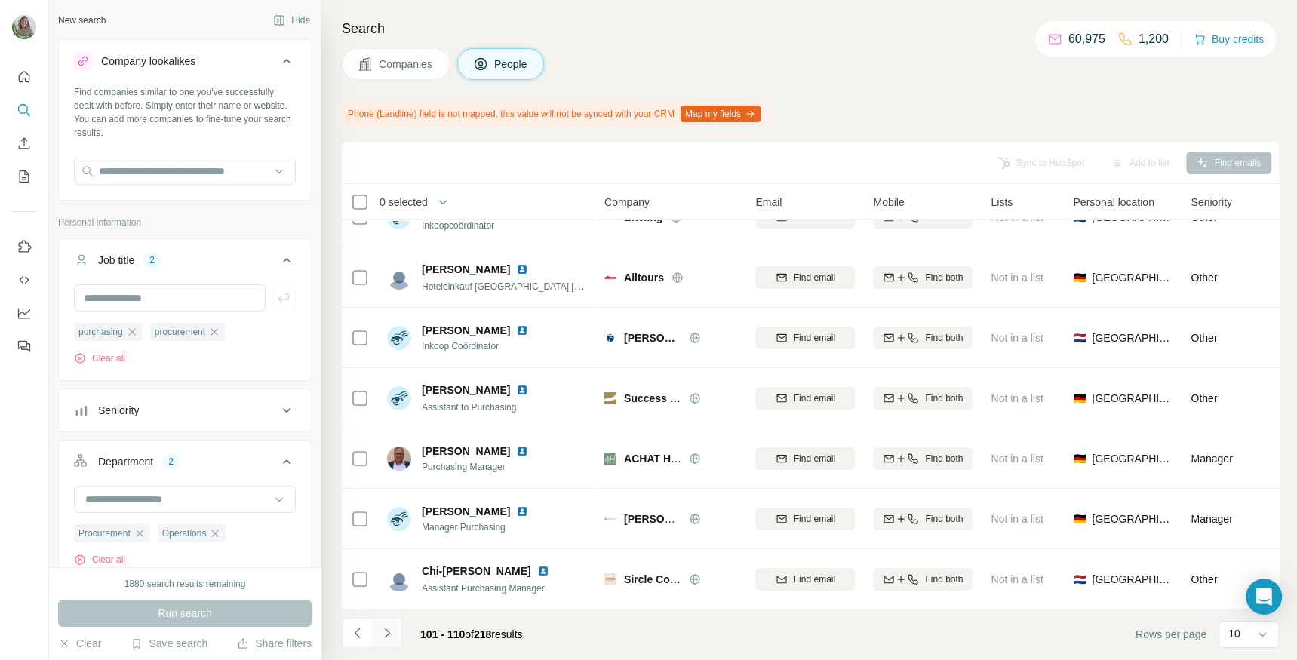
click at [392, 625] on icon "Navigate to next page" at bounding box center [387, 632] width 15 height 15
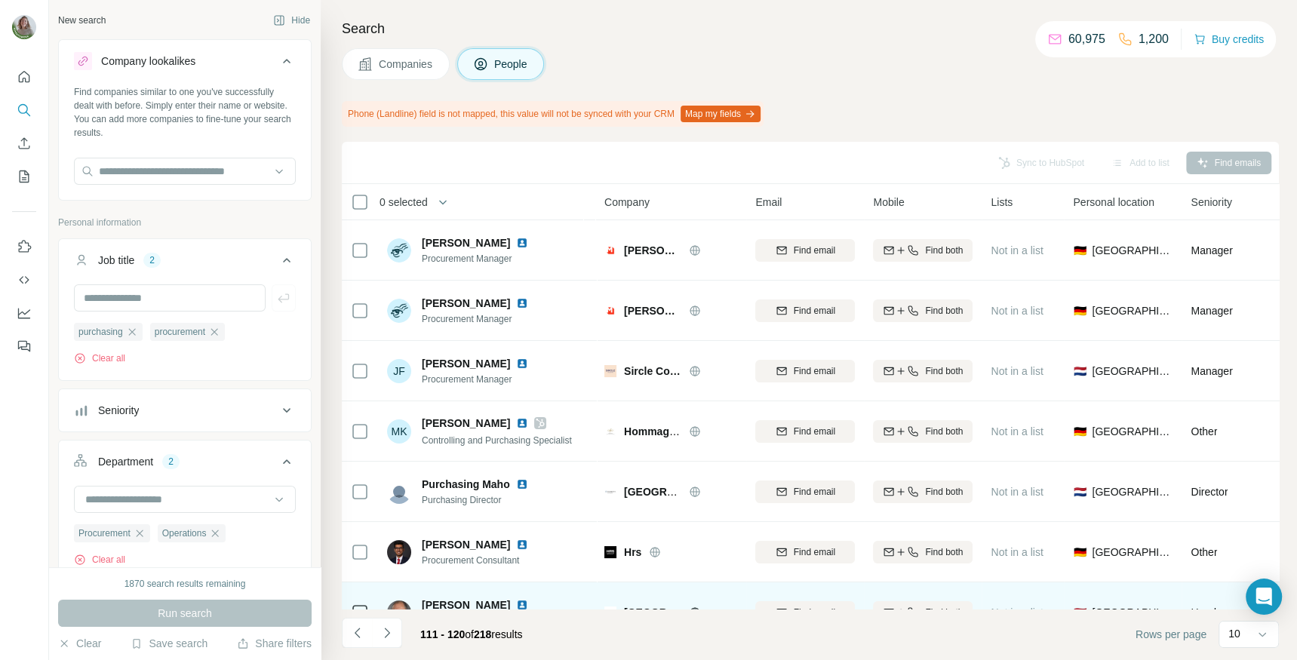
scroll to position [1, 0]
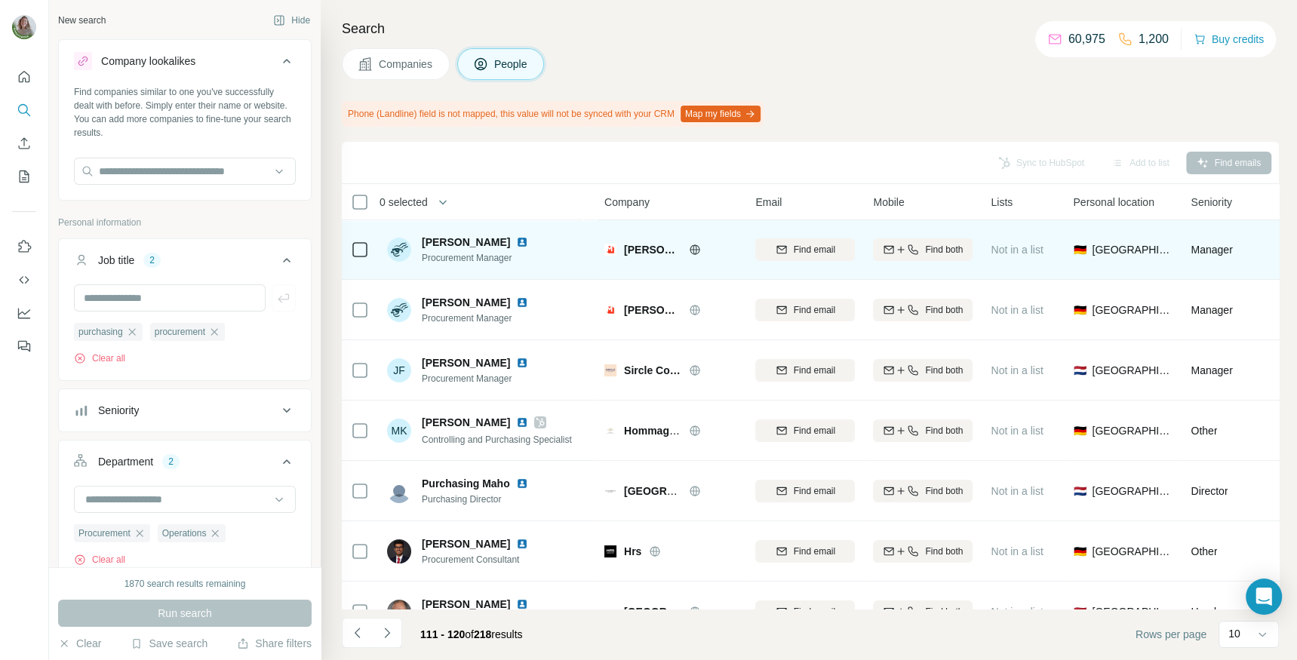
click at [525, 244] on img at bounding box center [522, 242] width 12 height 12
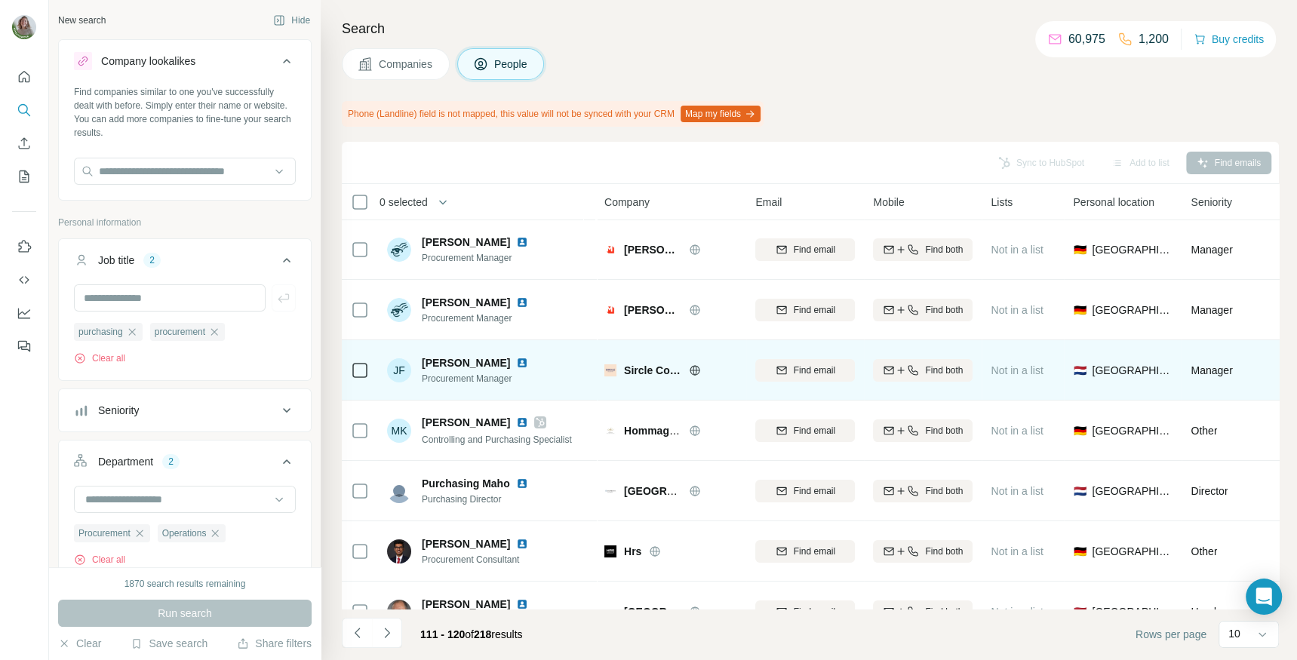
click at [516, 361] on img at bounding box center [522, 363] width 12 height 12
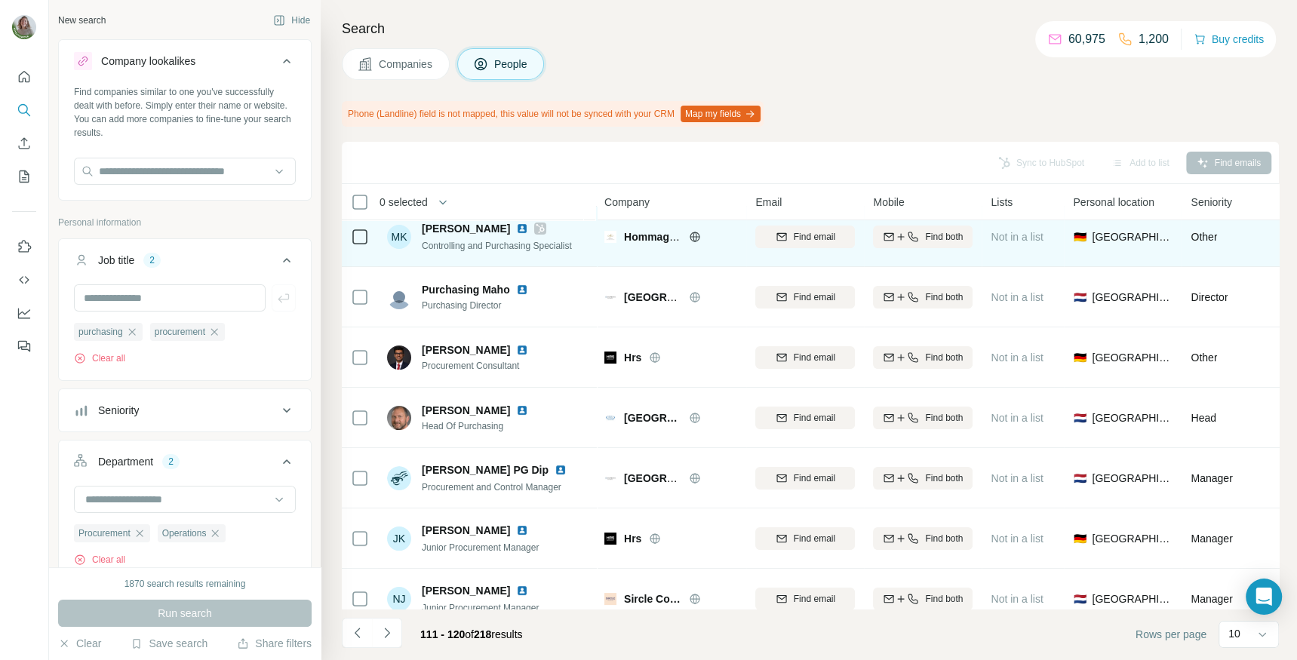
scroll to position [214, 0]
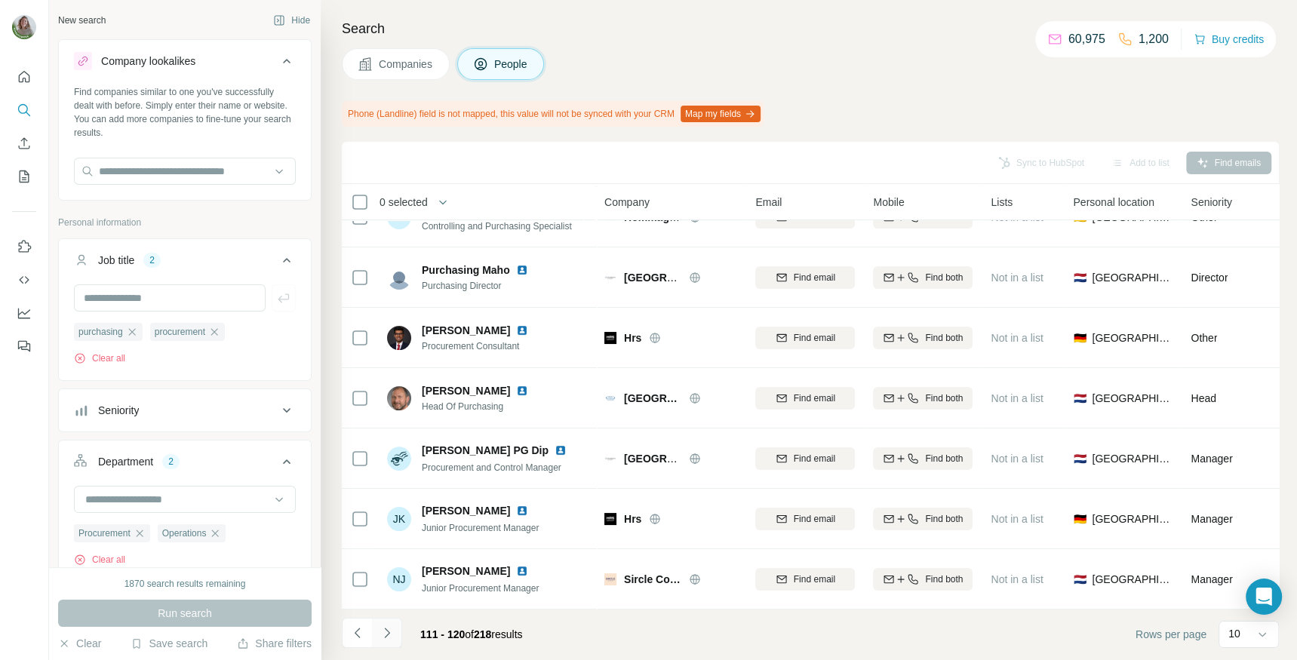
click at [386, 637] on icon "Navigate to next page" at bounding box center [386, 633] width 5 height 10
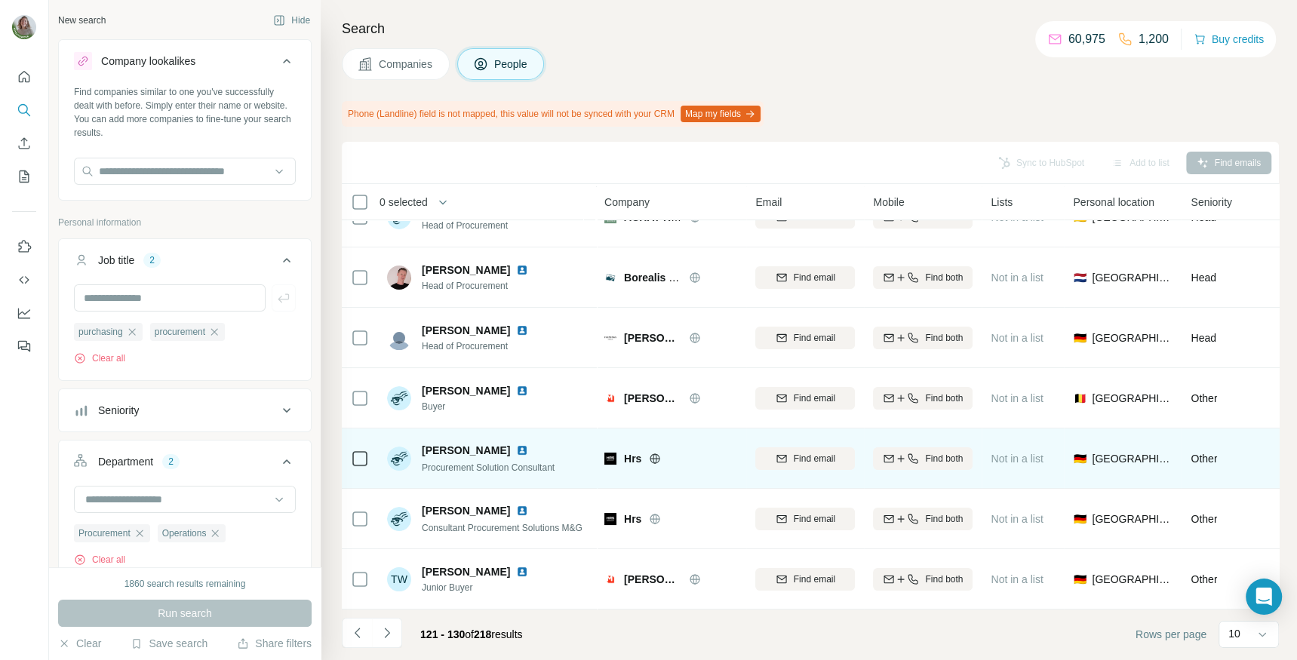
scroll to position [0, 0]
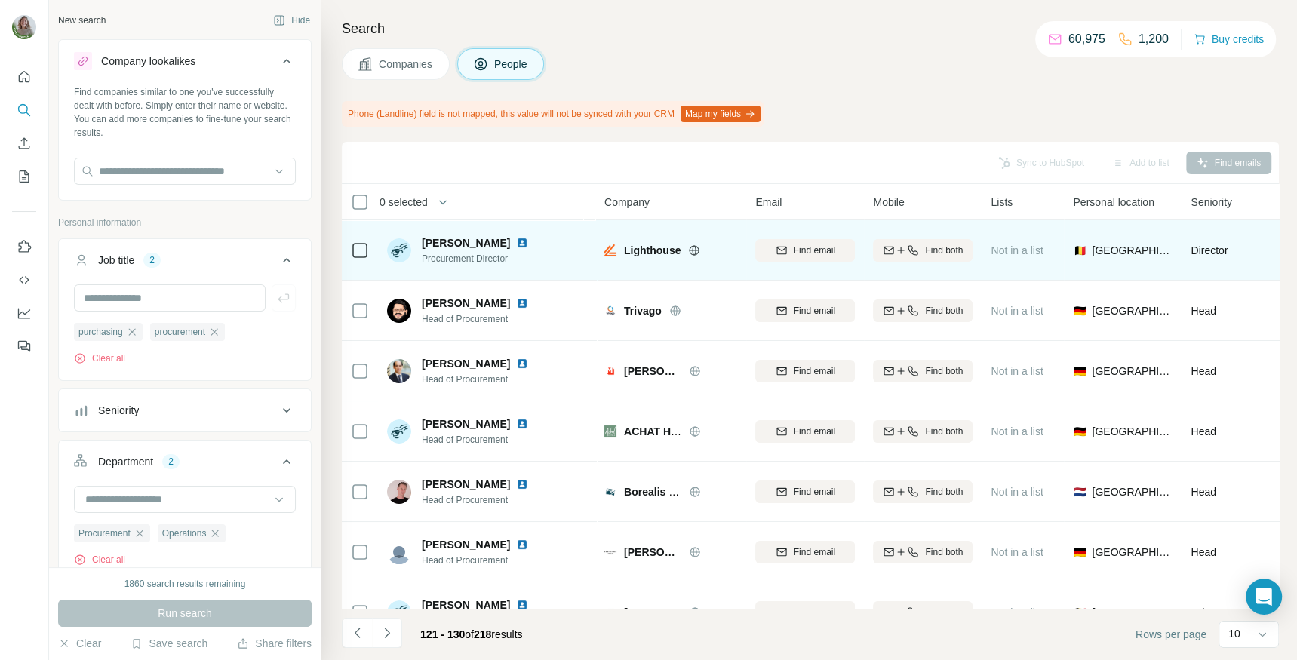
click at [528, 243] on img at bounding box center [522, 243] width 12 height 12
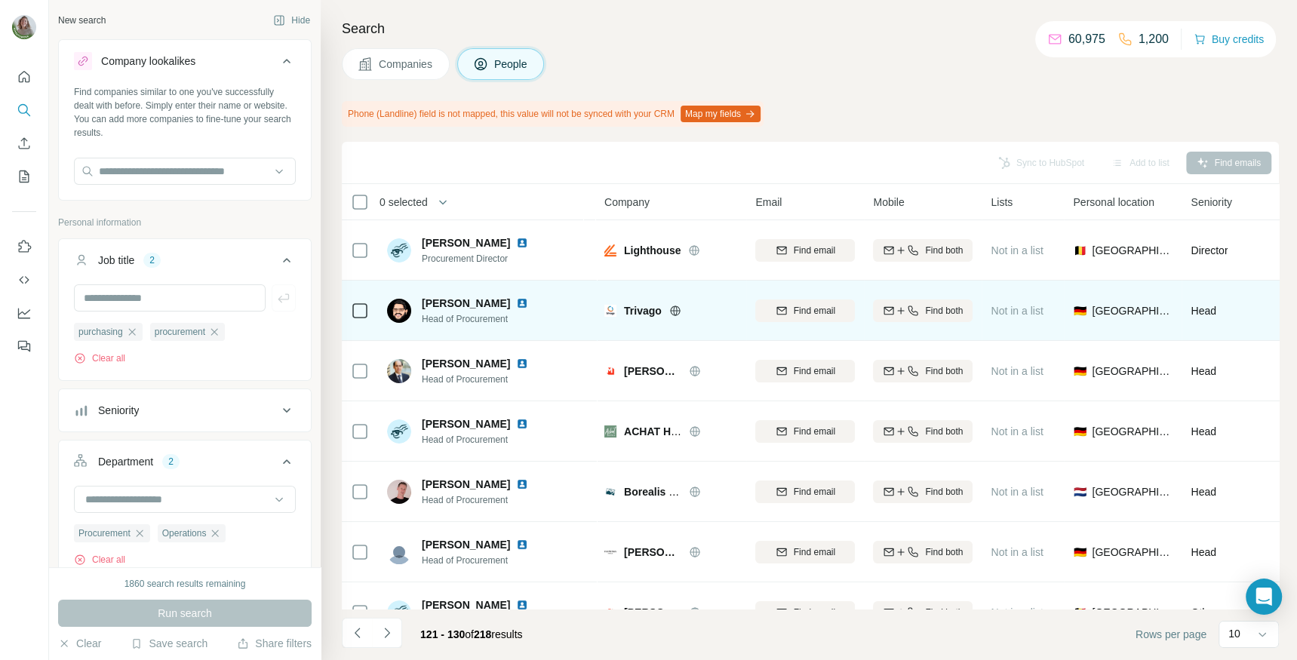
click at [518, 304] on img at bounding box center [522, 303] width 12 height 12
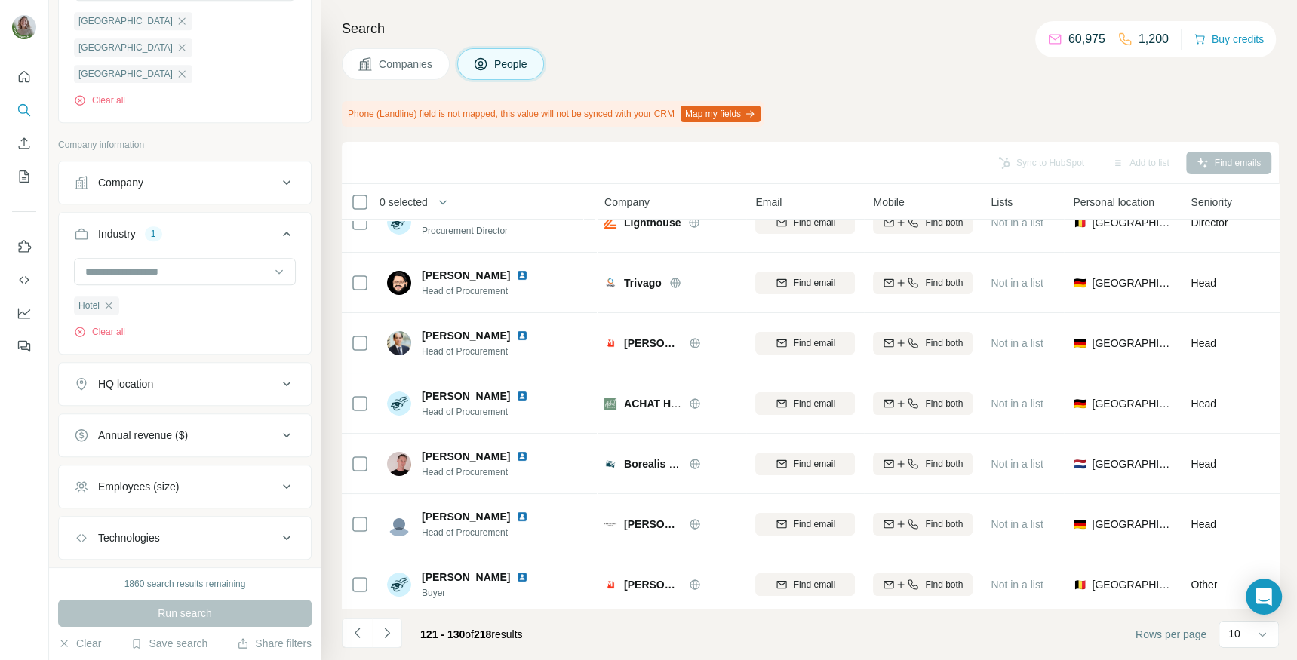
scroll to position [674, 0]
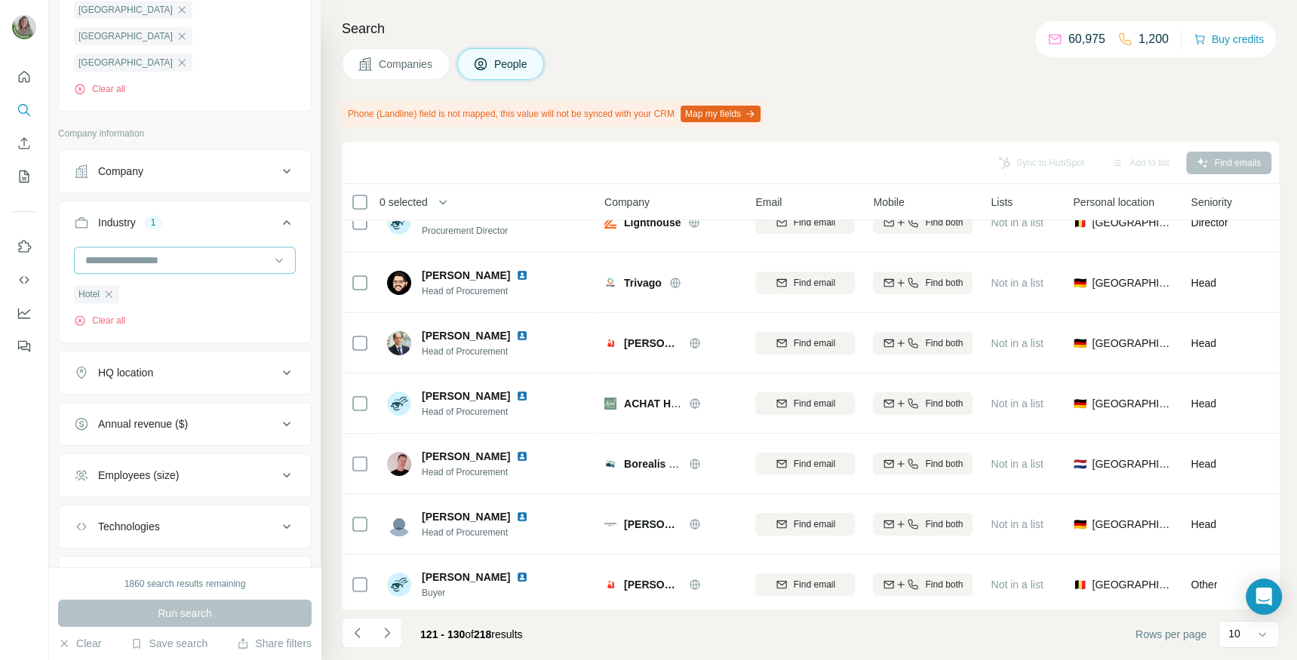
click at [196, 252] on input at bounding box center [177, 260] width 186 height 17
type input "****"
click at [196, 262] on div "Hospitality" at bounding box center [184, 264] width 197 height 15
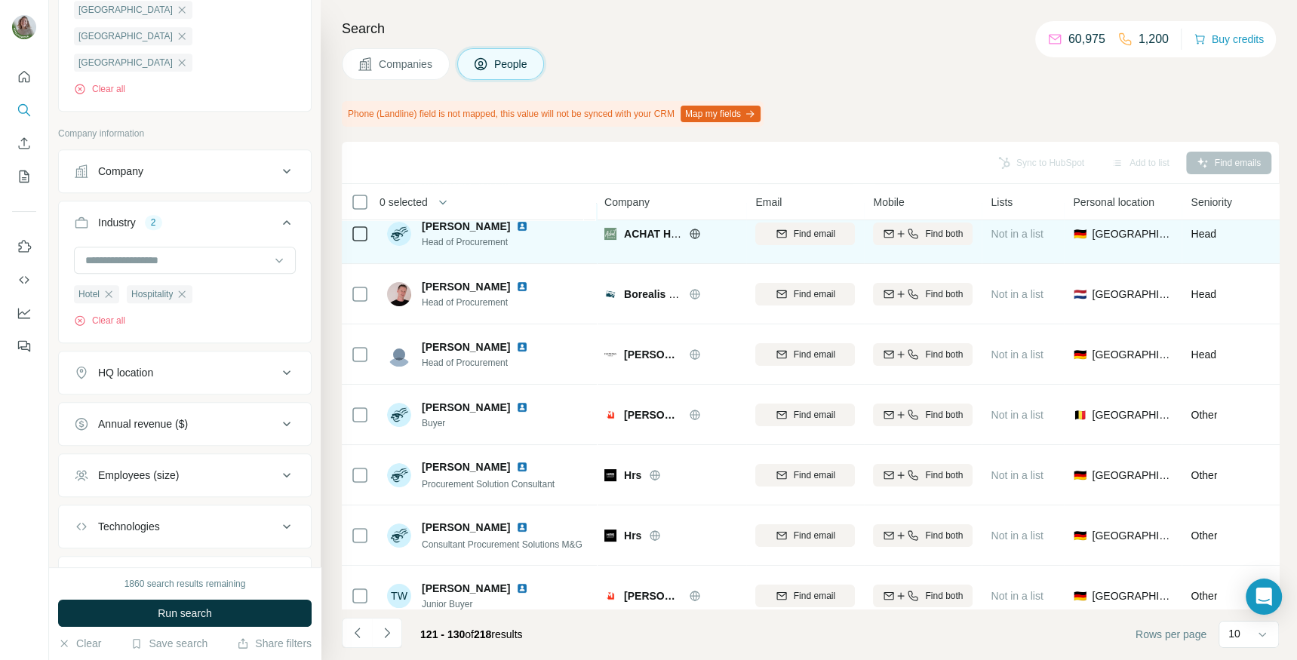
scroll to position [201, 0]
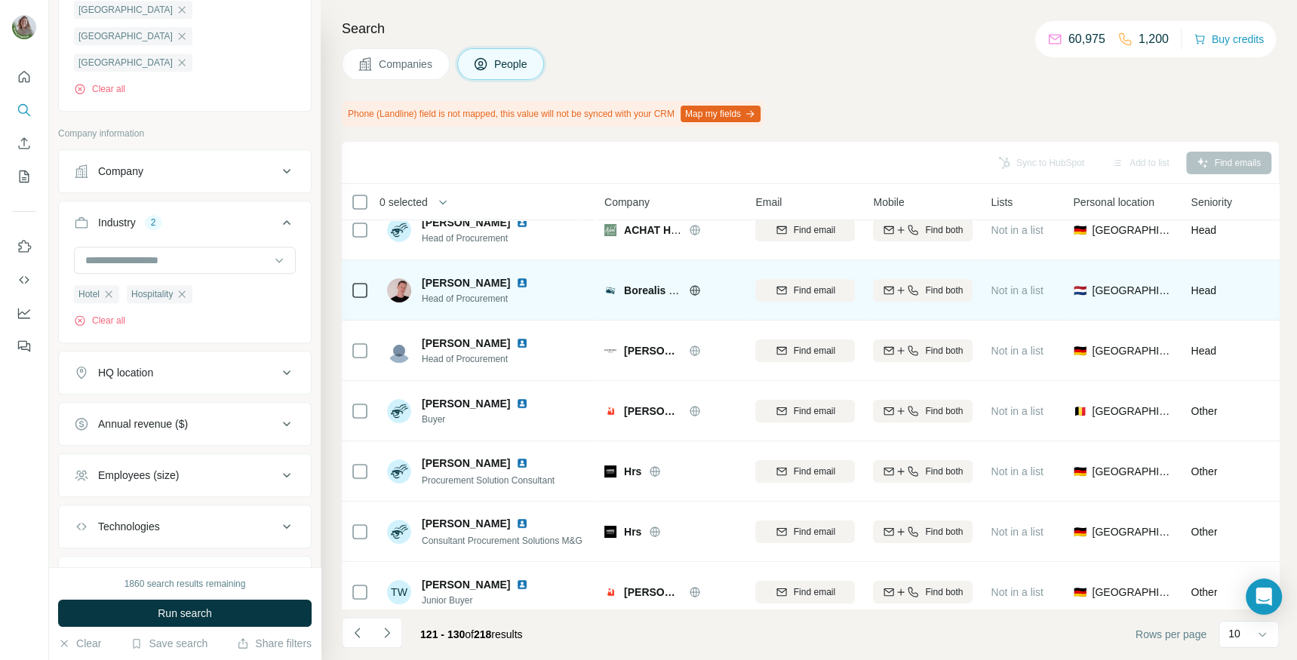
click at [516, 281] on img at bounding box center [522, 283] width 12 height 12
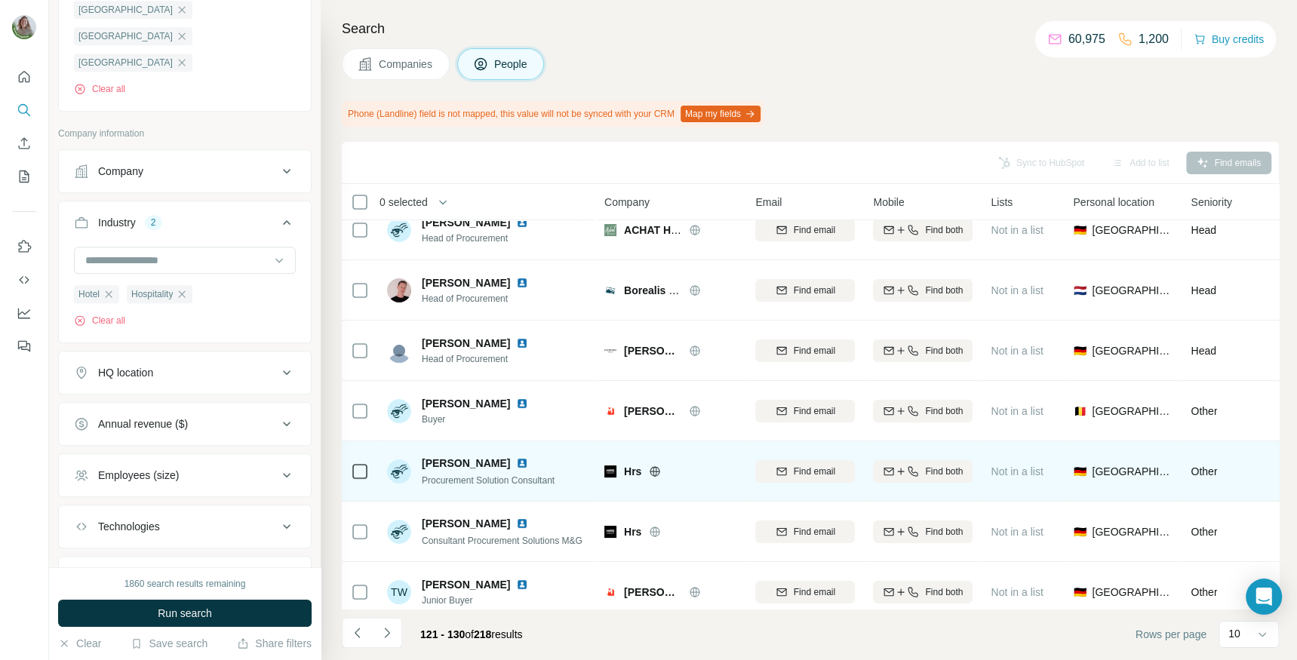
scroll to position [214, 0]
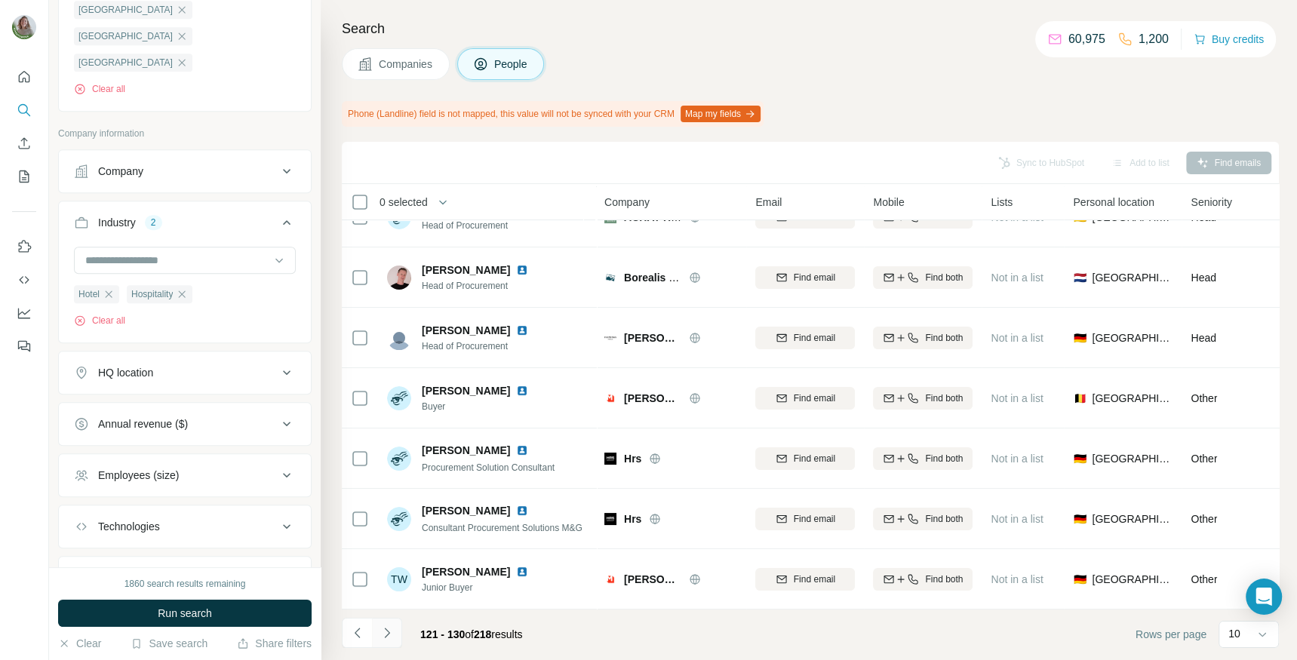
click at [392, 633] on icon "Navigate to next page" at bounding box center [387, 632] width 15 height 15
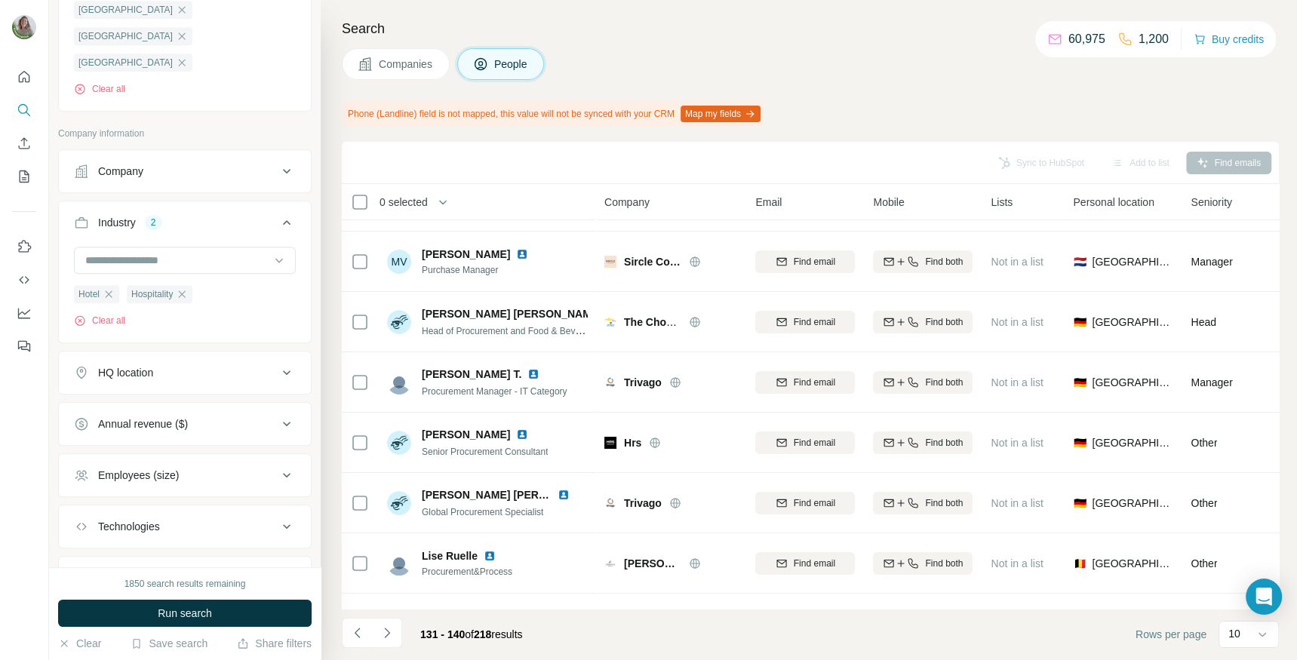
scroll to position [51, 0]
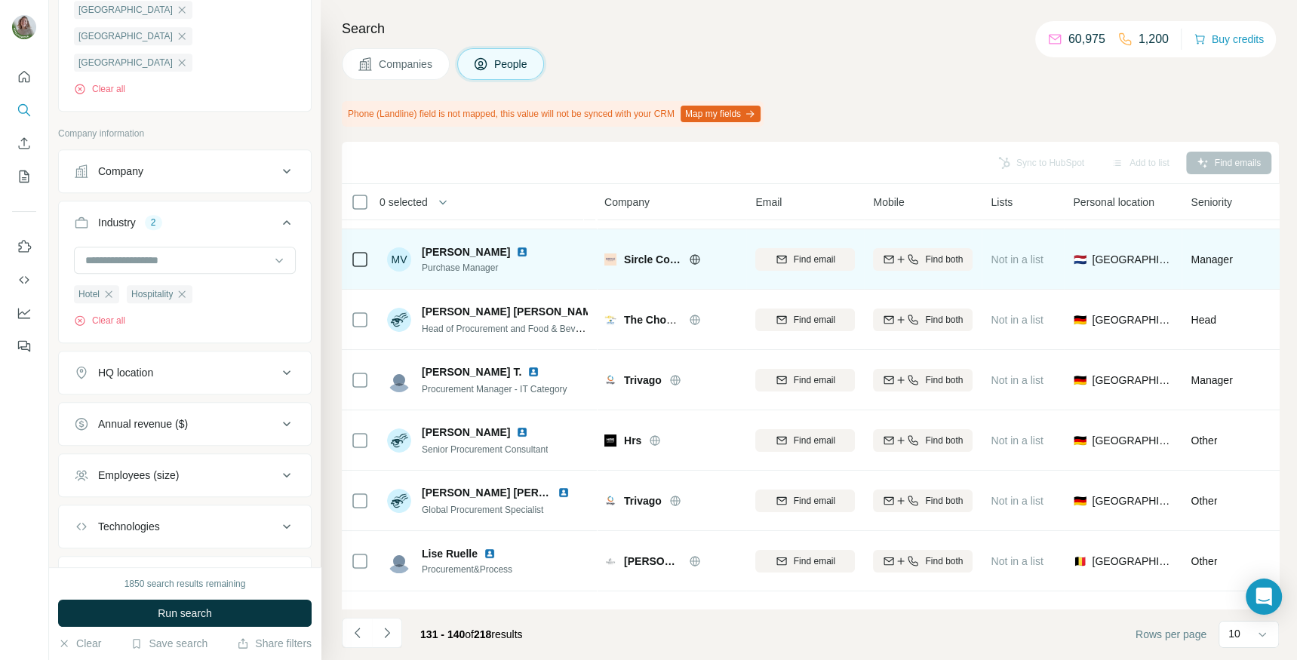
click at [516, 251] on img at bounding box center [522, 252] width 12 height 12
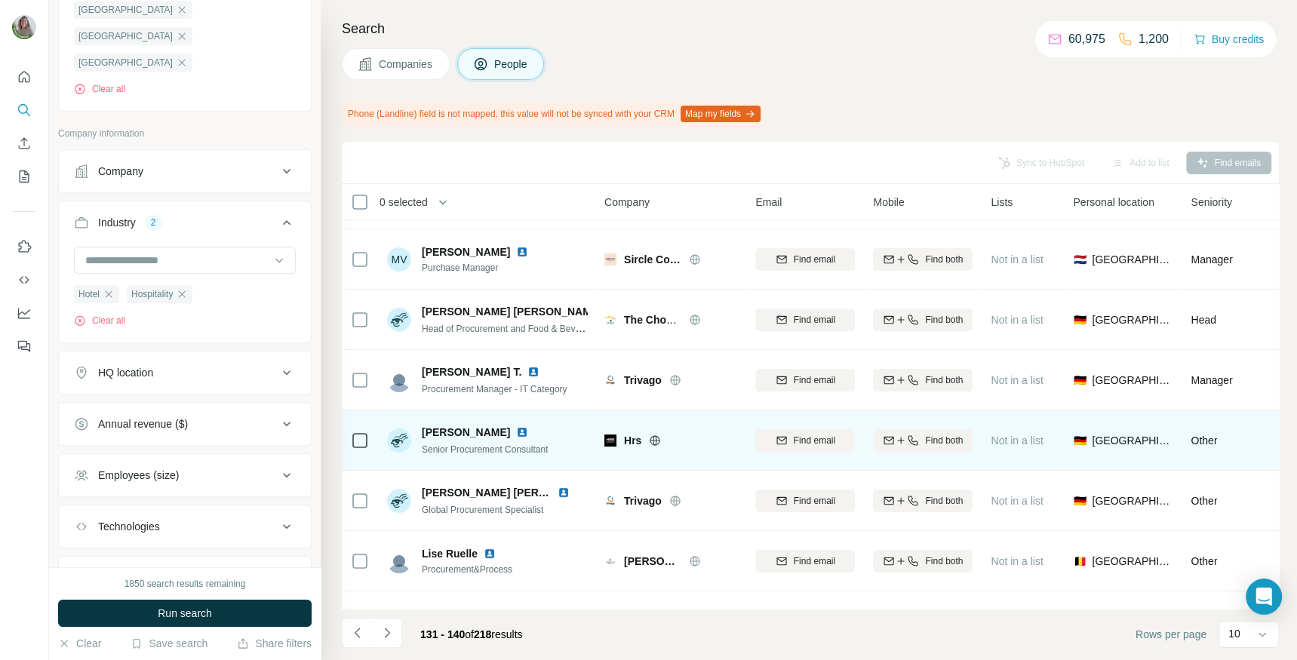
scroll to position [214, 0]
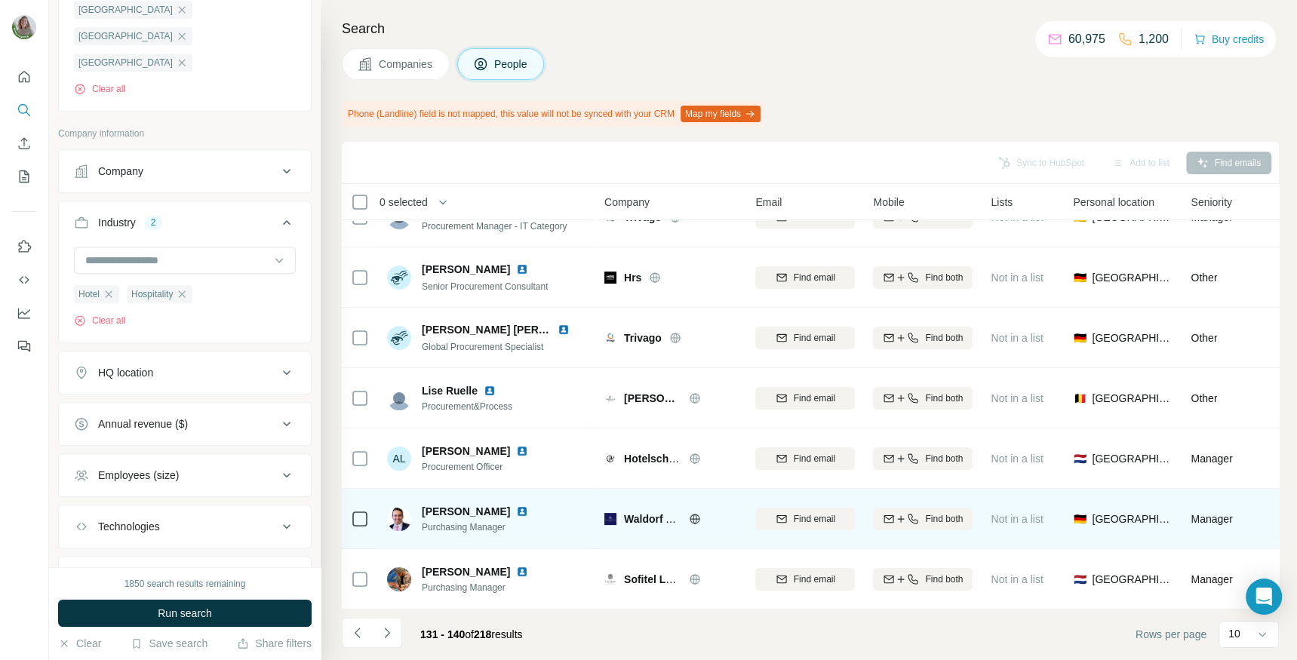
click at [516, 511] on img at bounding box center [522, 512] width 12 height 12
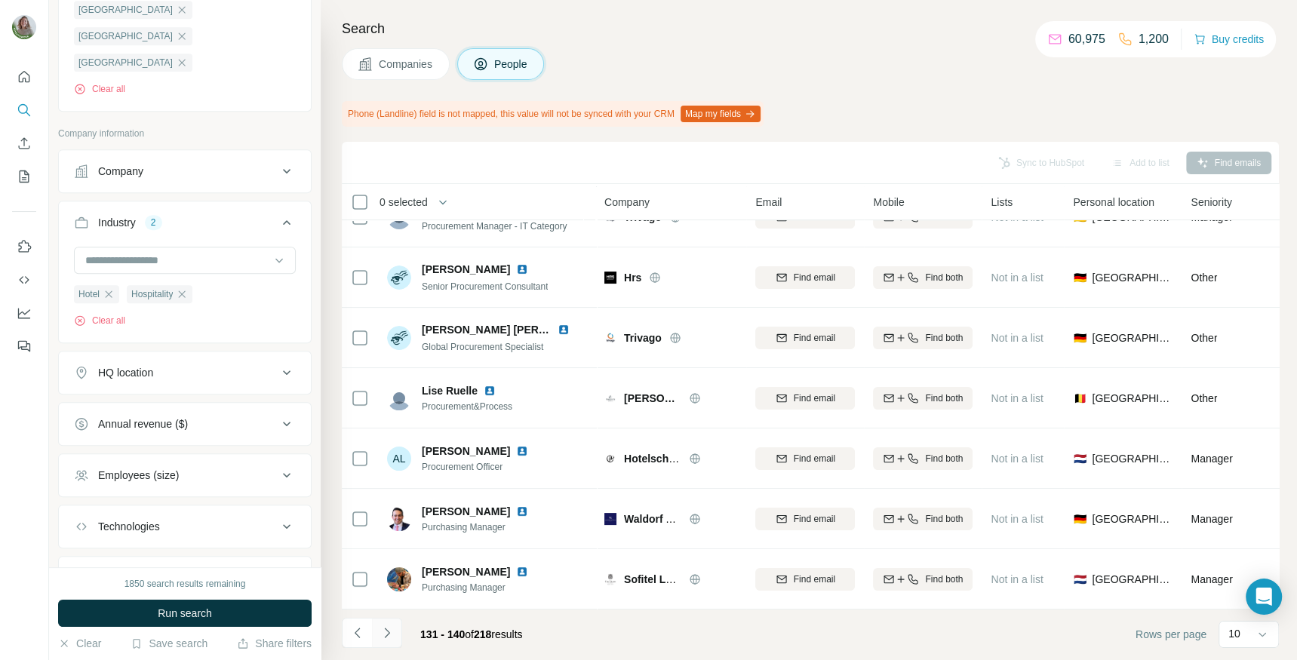
click at [390, 627] on icon "Navigate to next page" at bounding box center [387, 632] width 15 height 15
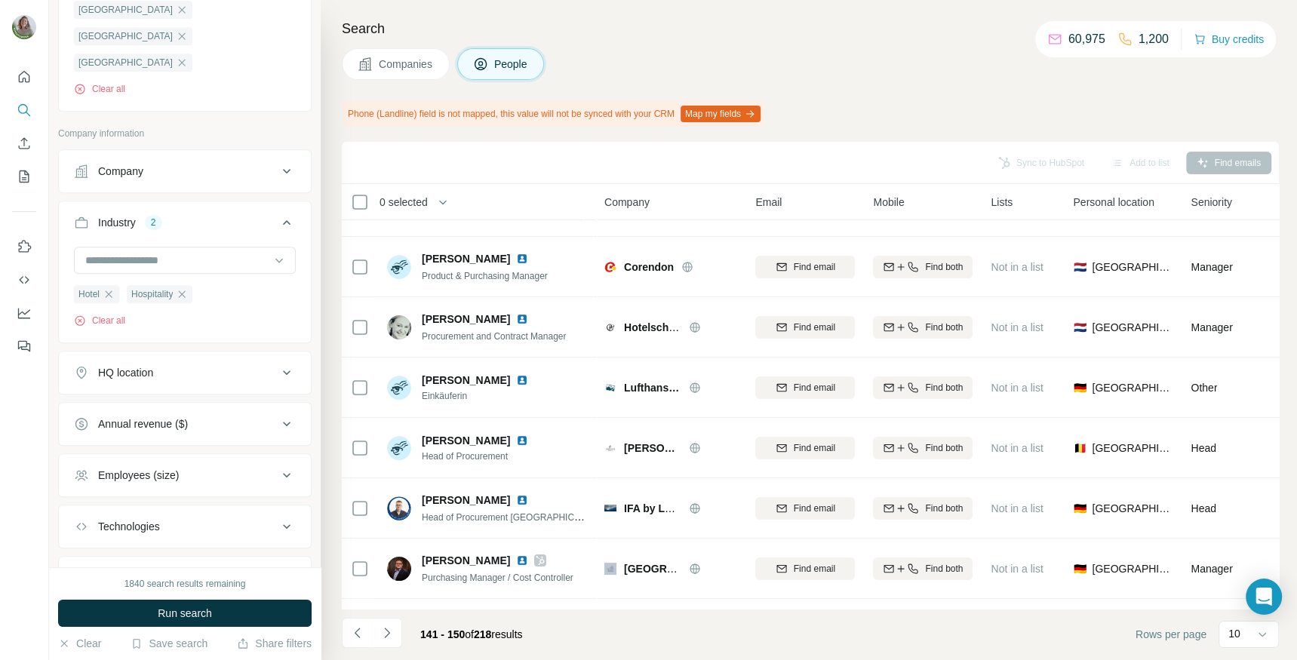
scroll to position [0, 0]
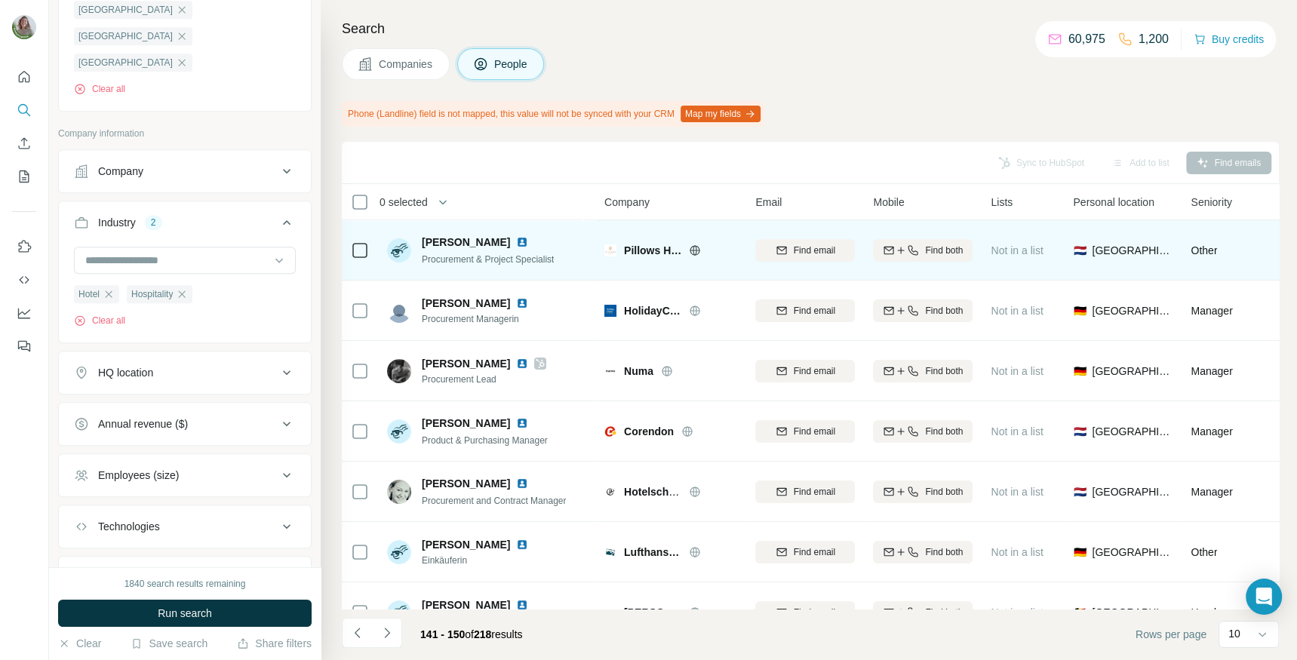
click at [528, 247] on img at bounding box center [522, 242] width 12 height 12
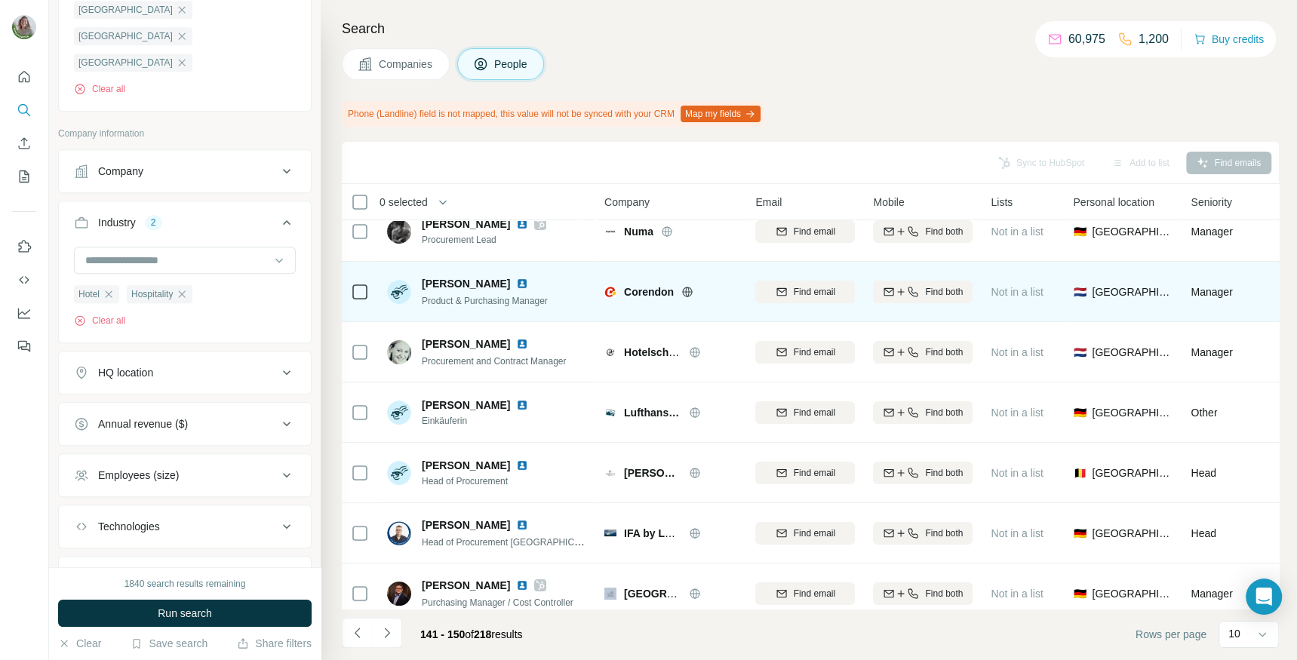
scroll to position [214, 0]
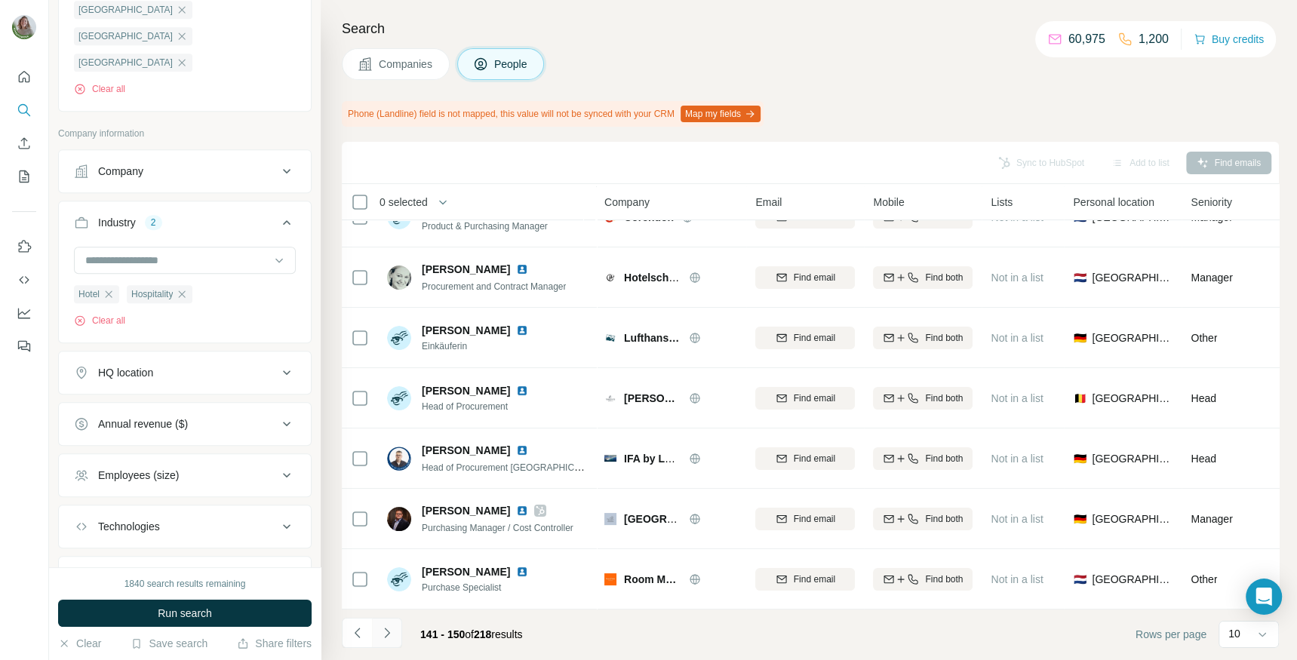
click at [388, 638] on icon "Navigate to next page" at bounding box center [387, 632] width 15 height 15
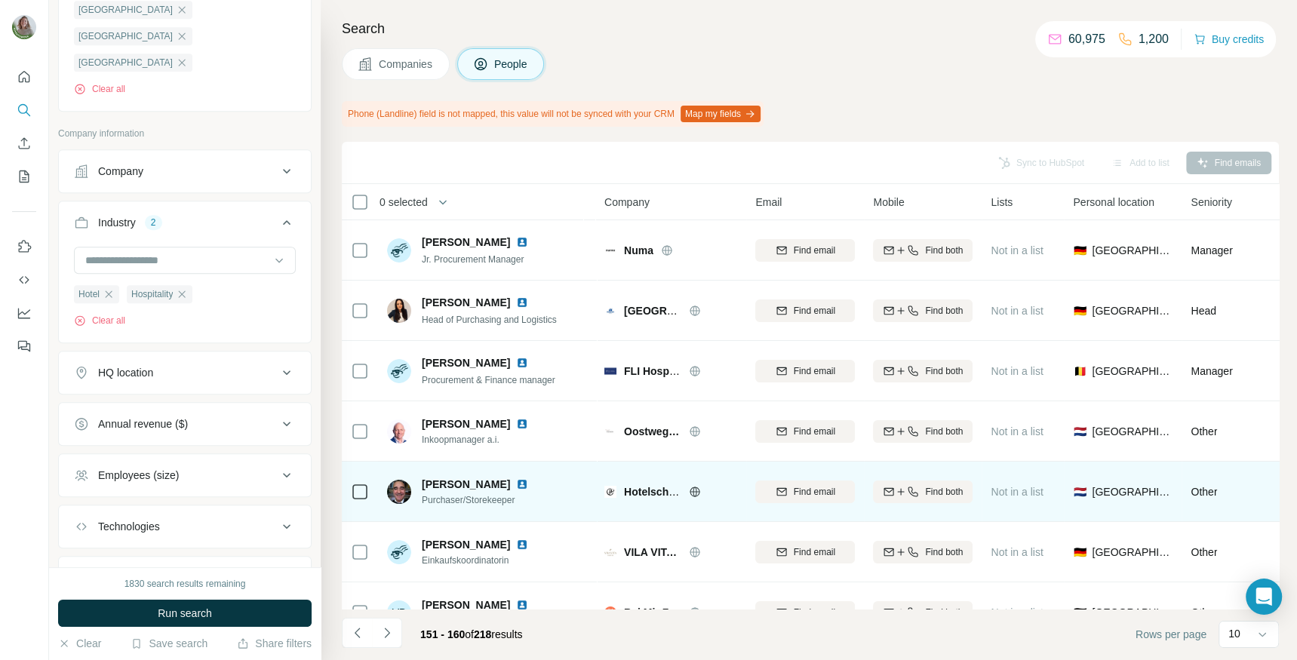
scroll to position [4, 0]
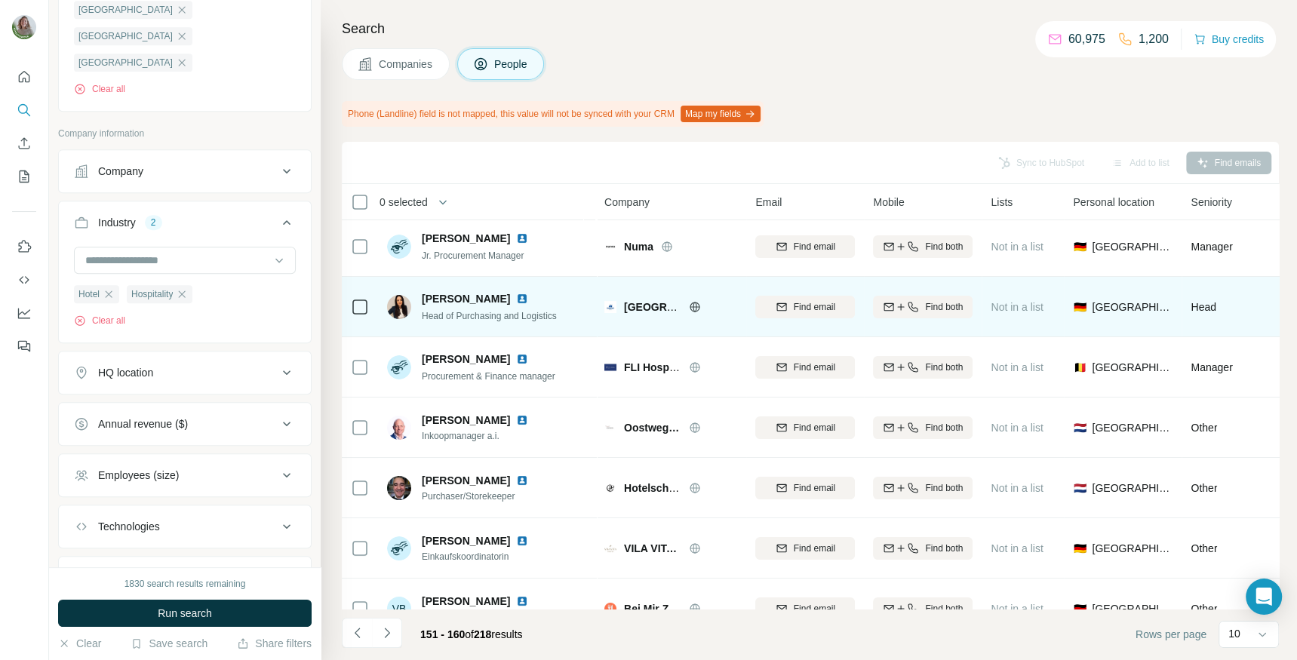
click at [747, 293] on td "Find email" at bounding box center [805, 307] width 118 height 60
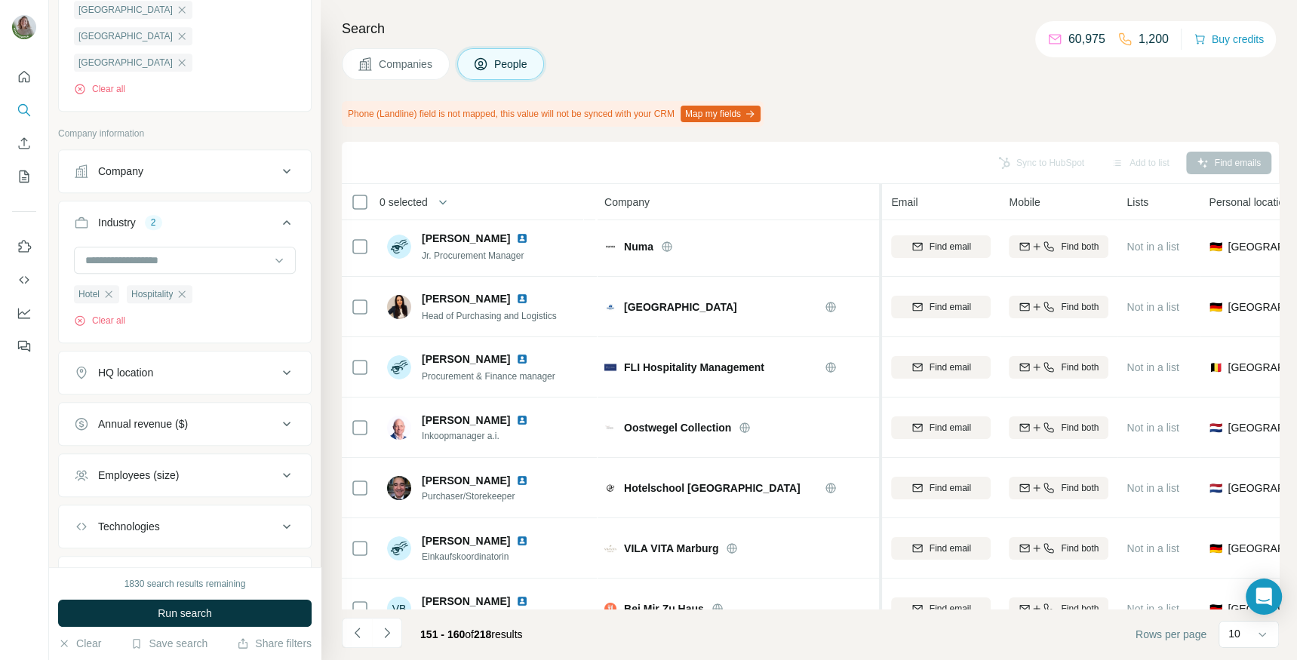
drag, startPoint x: 745, startPoint y: 293, endPoint x: 878, endPoint y: 289, distance: 132.1
click at [878, 289] on table "0 selected People Company Email Mobile Lists Personal location Seniority Depart…" at bounding box center [1032, 500] width 1380 height 640
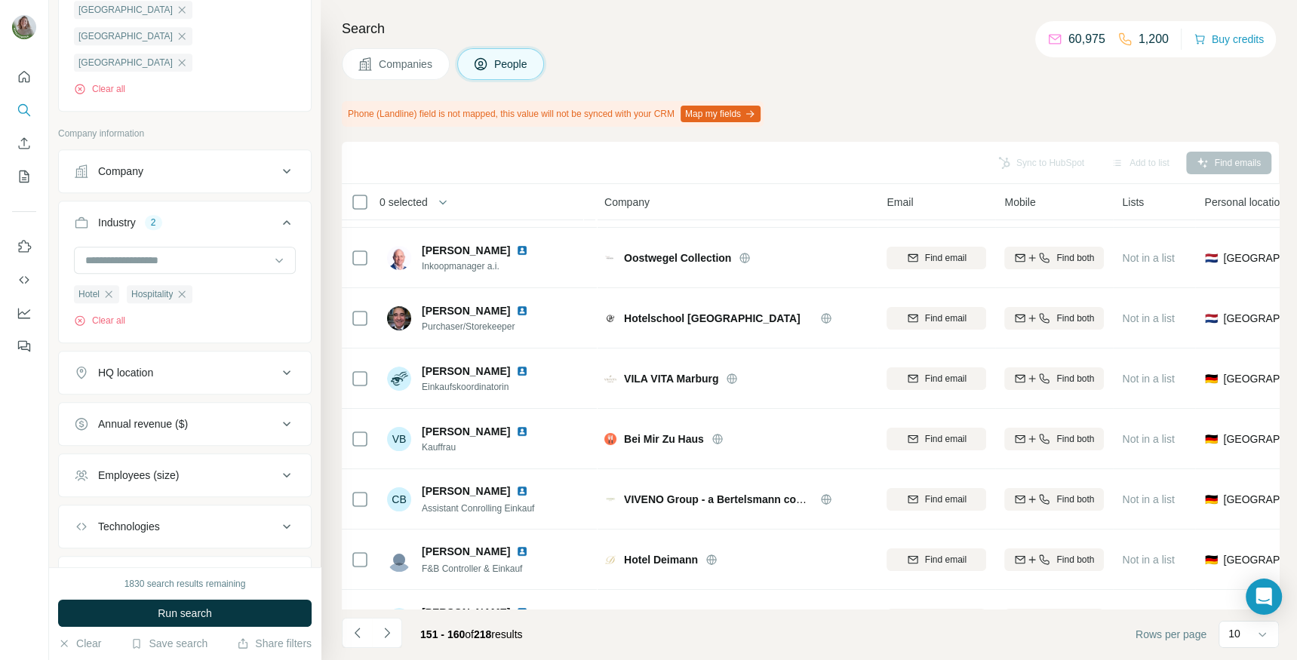
scroll to position [214, 0]
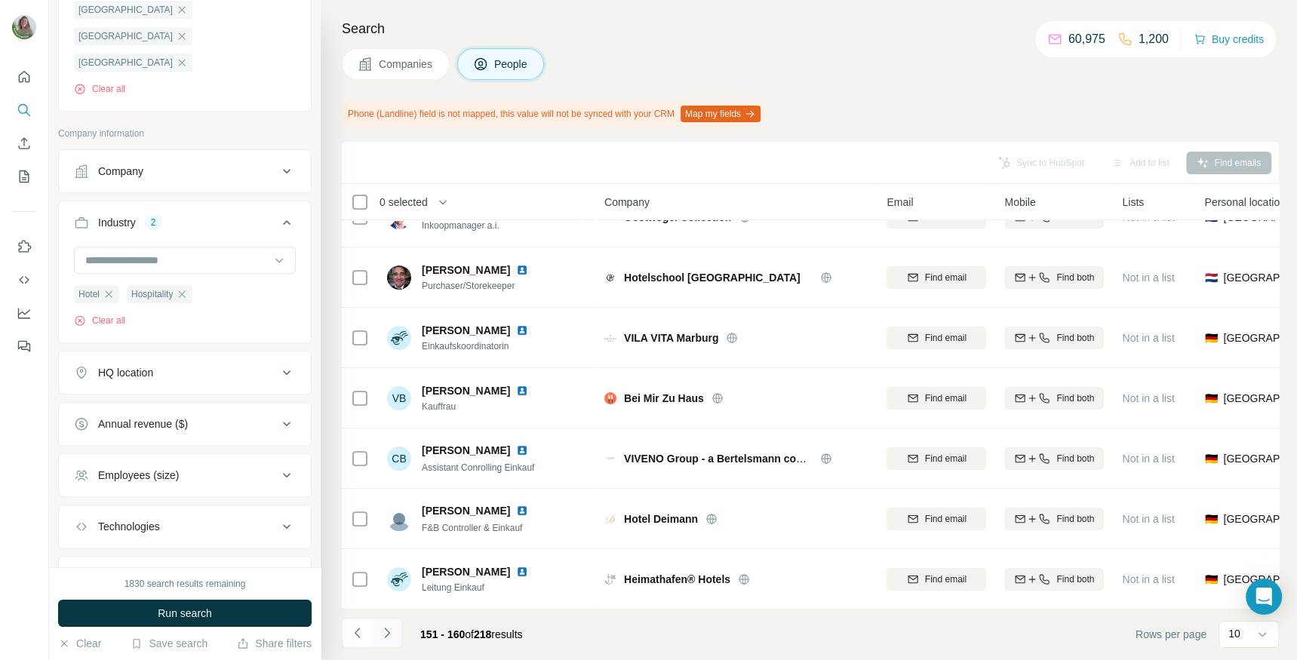
click at [377, 632] on button "Navigate to next page" at bounding box center [387, 633] width 30 height 30
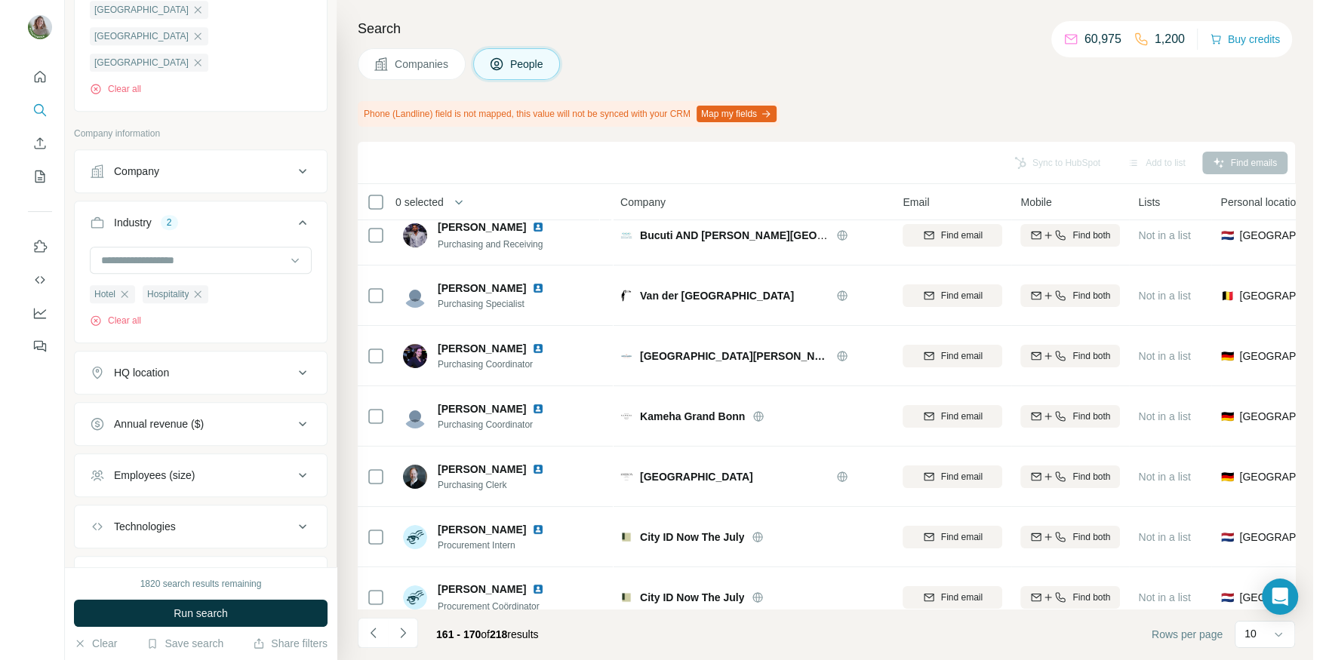
scroll to position [0, 0]
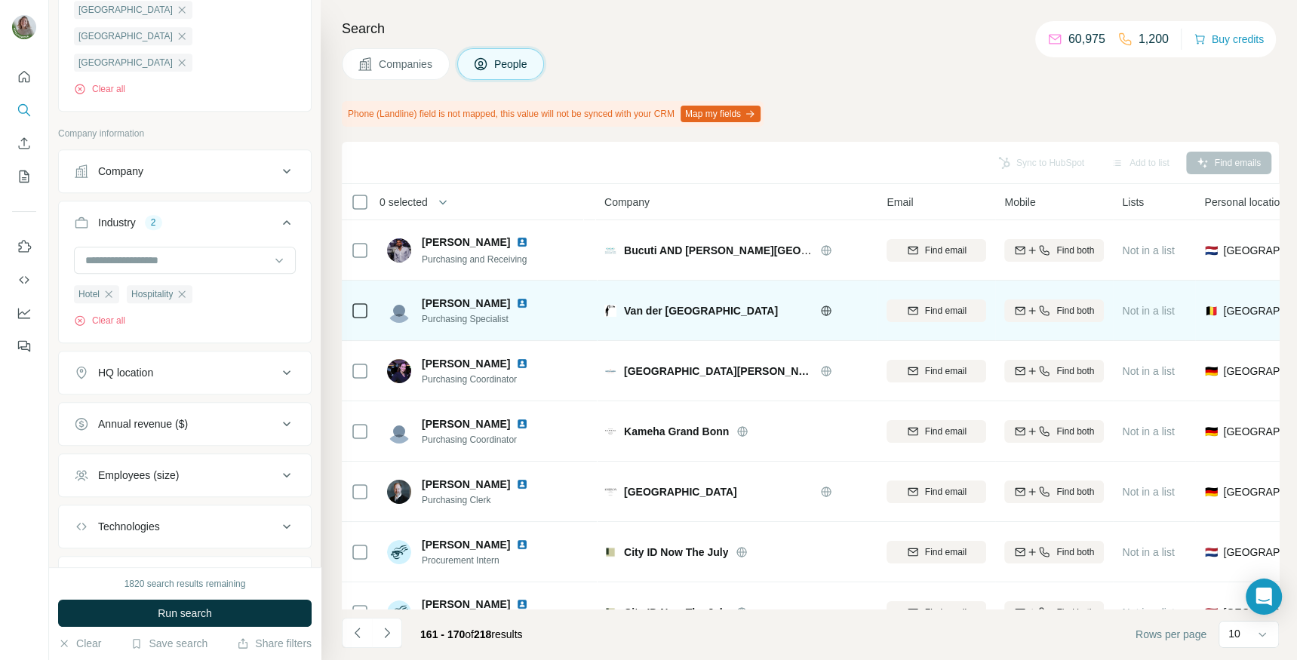
click at [516, 303] on img at bounding box center [522, 303] width 12 height 12
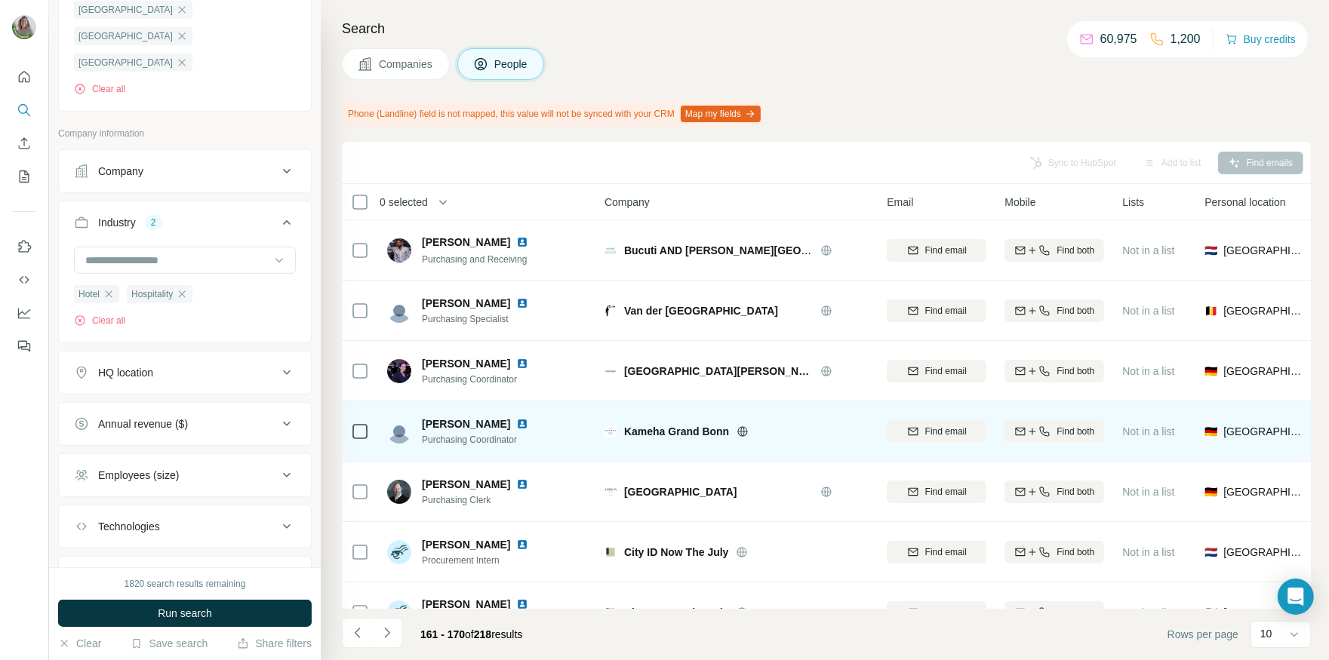
click at [733, 429] on div "Kameha Grand Bonn" at bounding box center [746, 431] width 244 height 15
click at [516, 422] on img at bounding box center [522, 424] width 12 height 12
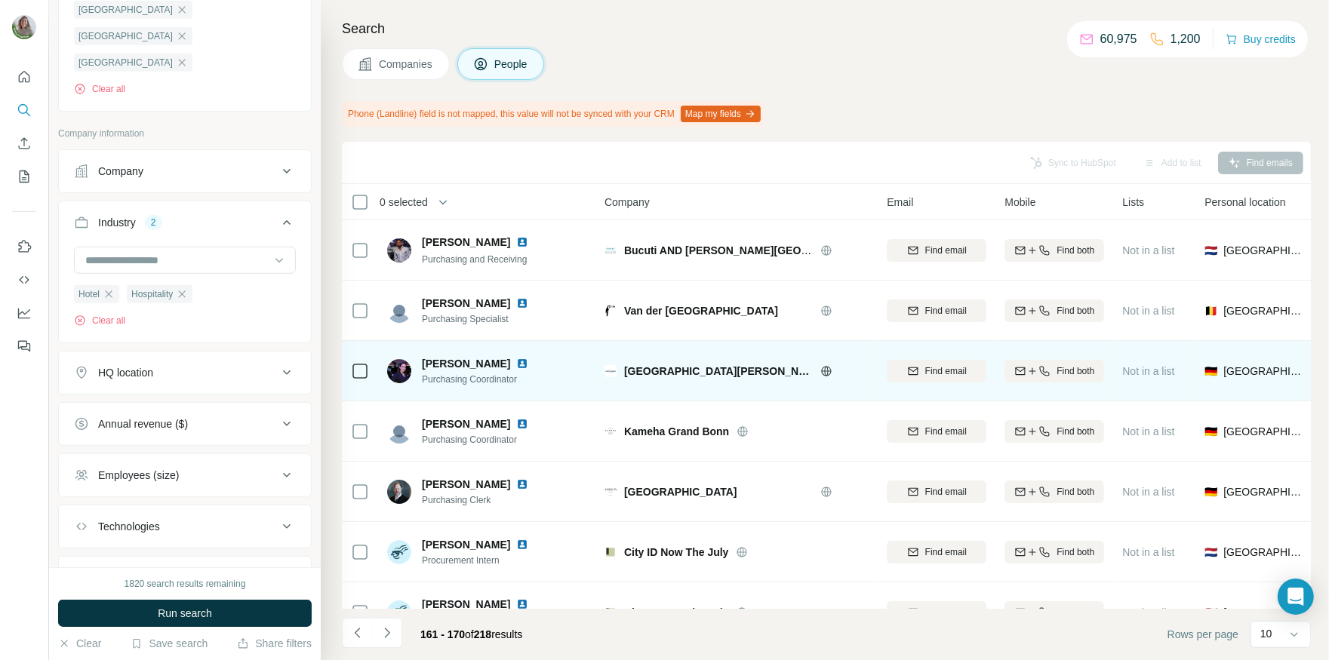
click at [516, 362] on img at bounding box center [522, 364] width 12 height 12
click at [912, 364] on div "Find email" at bounding box center [937, 371] width 100 height 14
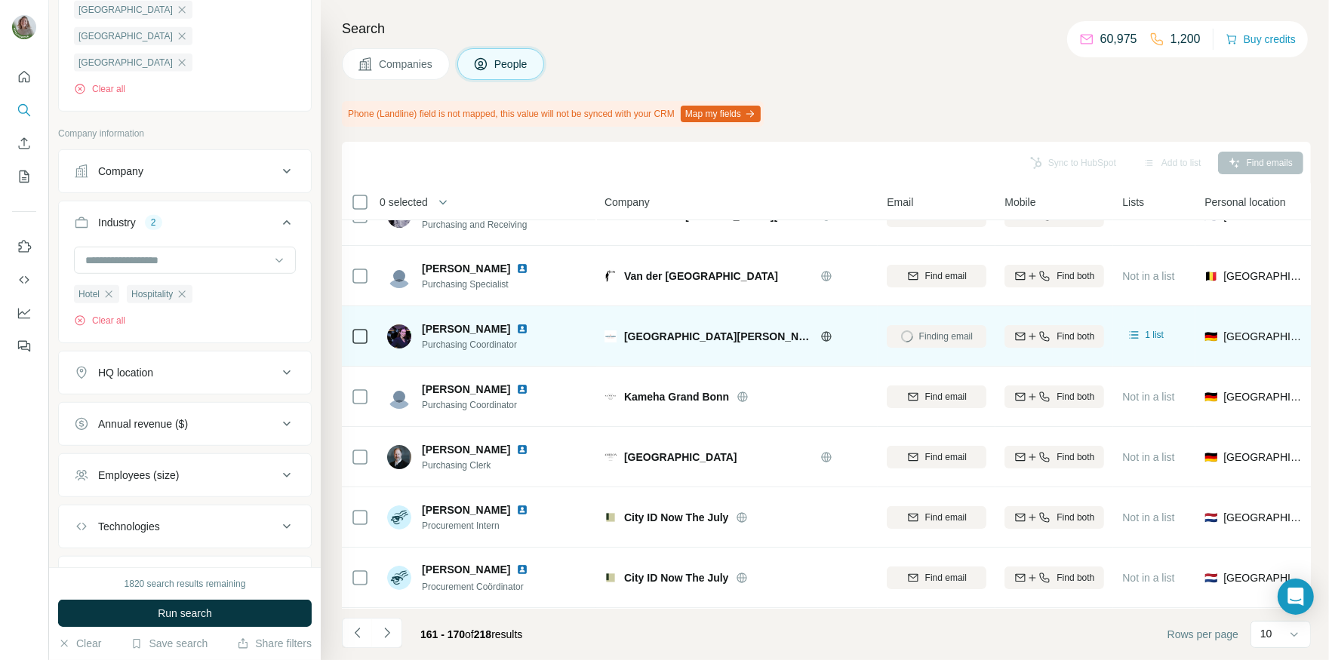
scroll to position [35, 0]
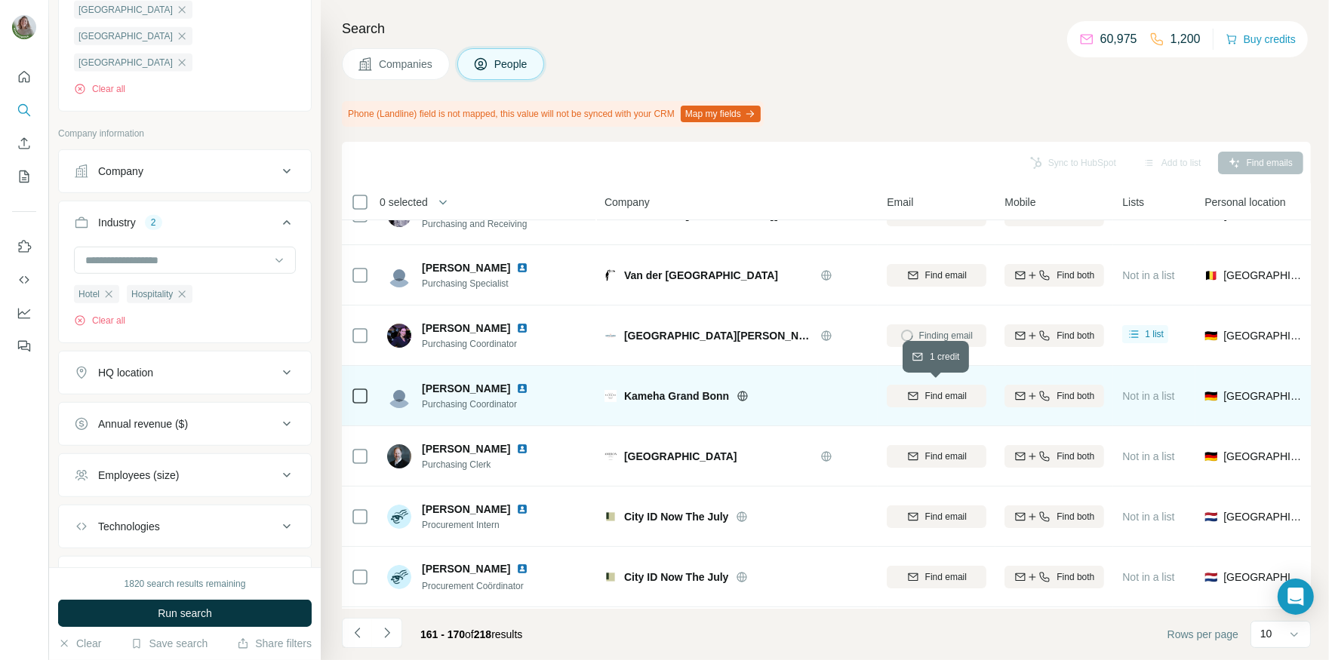
click at [927, 389] on span "Find email" at bounding box center [945, 396] width 41 height 14
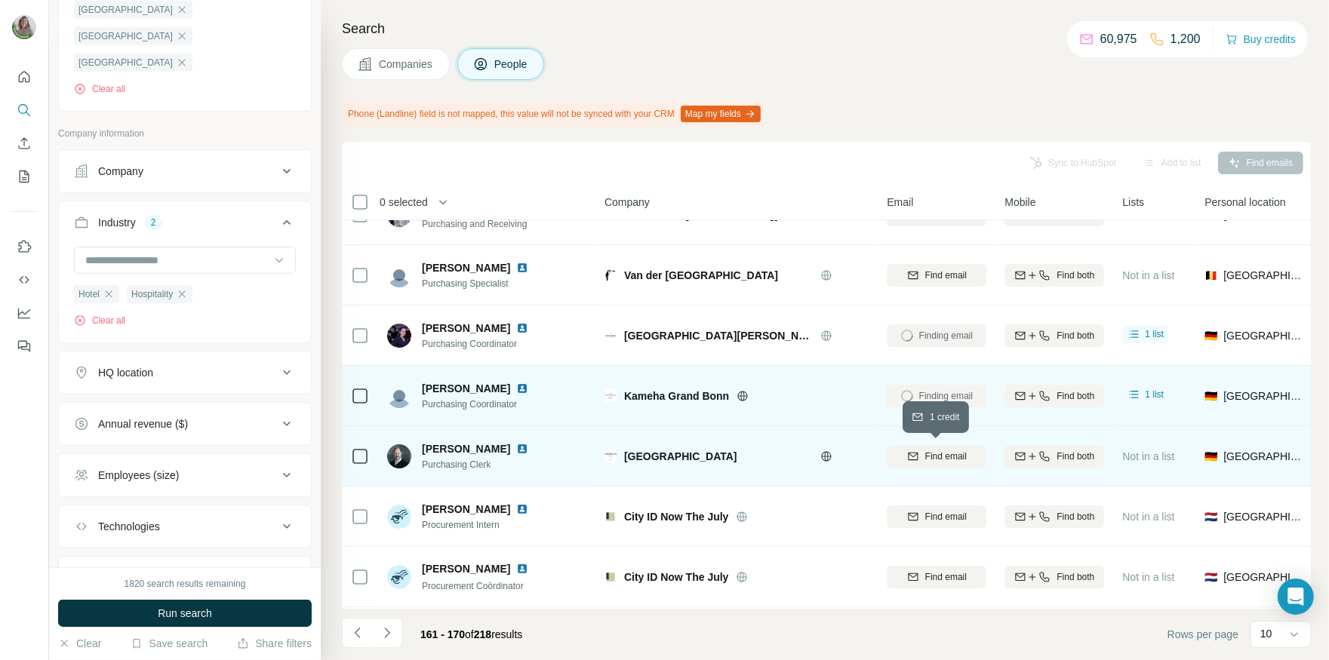
click at [920, 450] on div "Find email" at bounding box center [937, 457] width 100 height 14
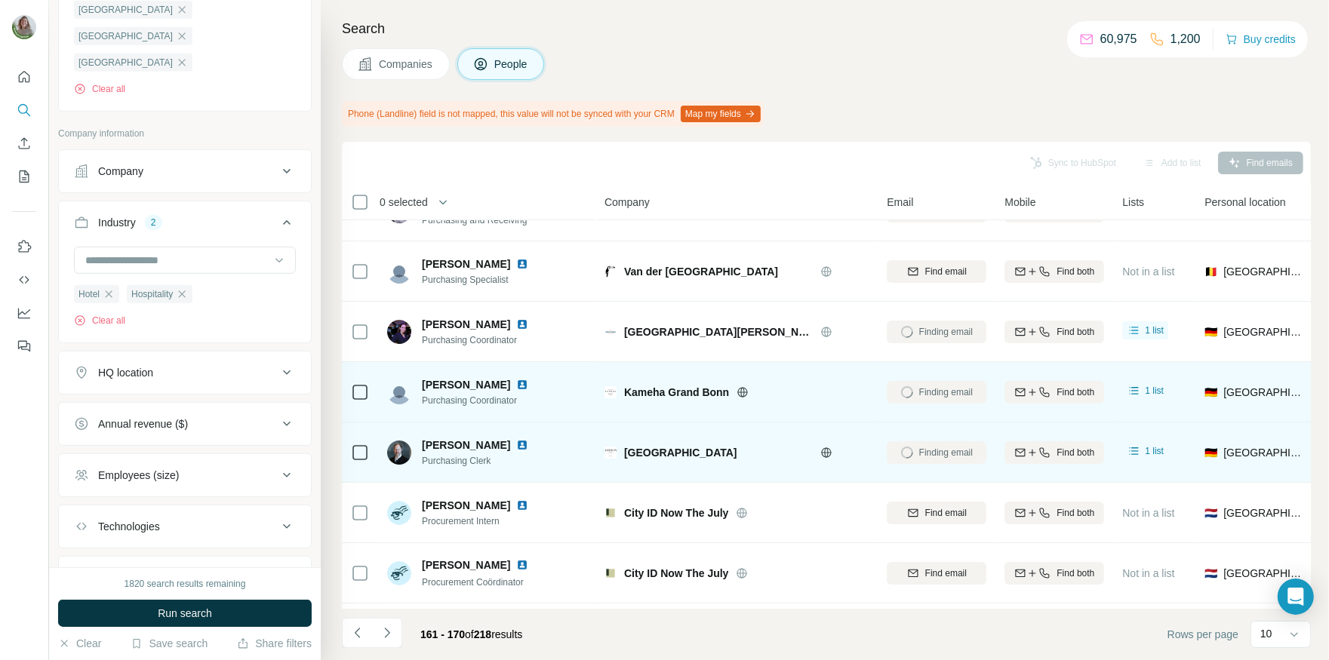
scroll to position [38, 0]
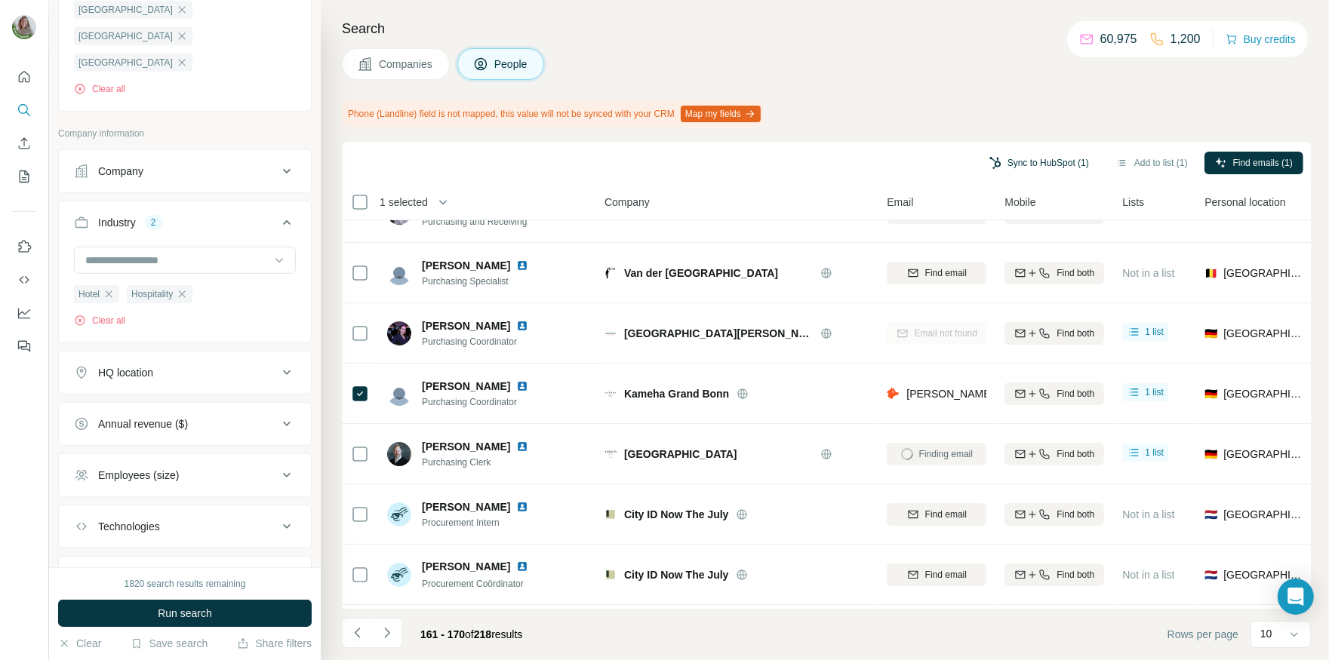
click at [1067, 169] on button "Sync to HubSpot (1)" at bounding box center [1039, 163] width 121 height 23
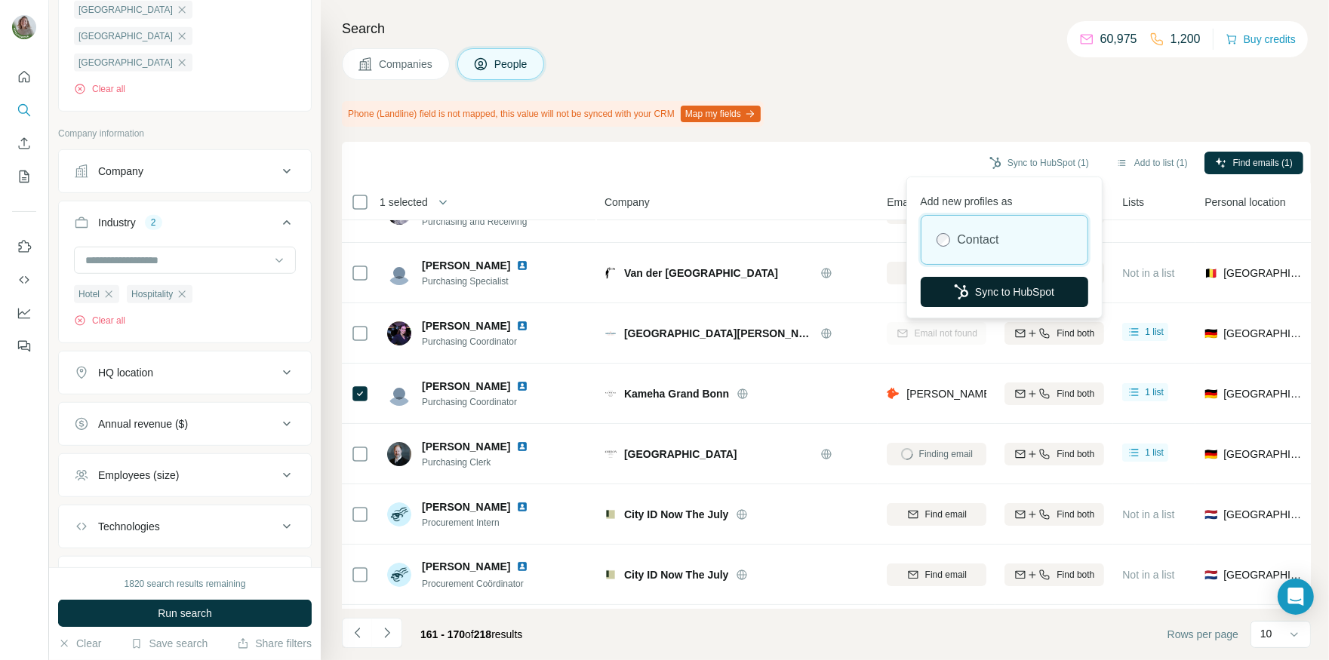
click at [967, 292] on button "Sync to HubSpot" at bounding box center [1005, 292] width 168 height 30
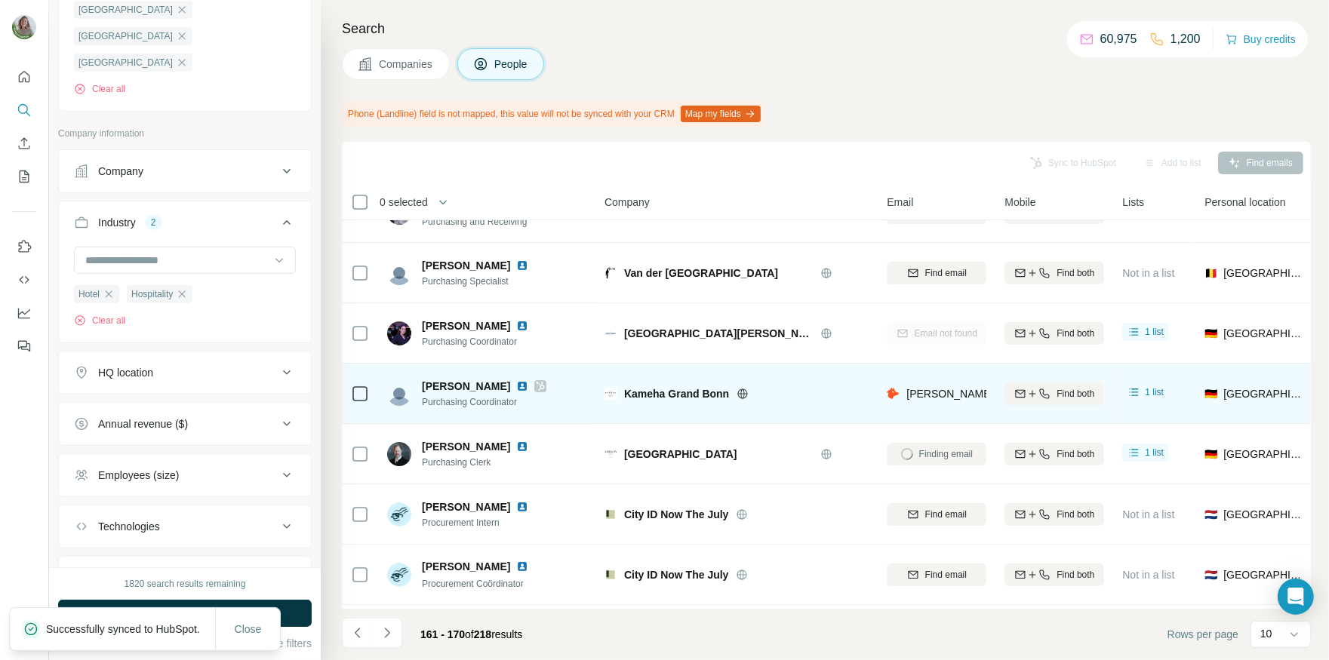
click at [536, 384] on icon at bounding box center [540, 386] width 9 height 12
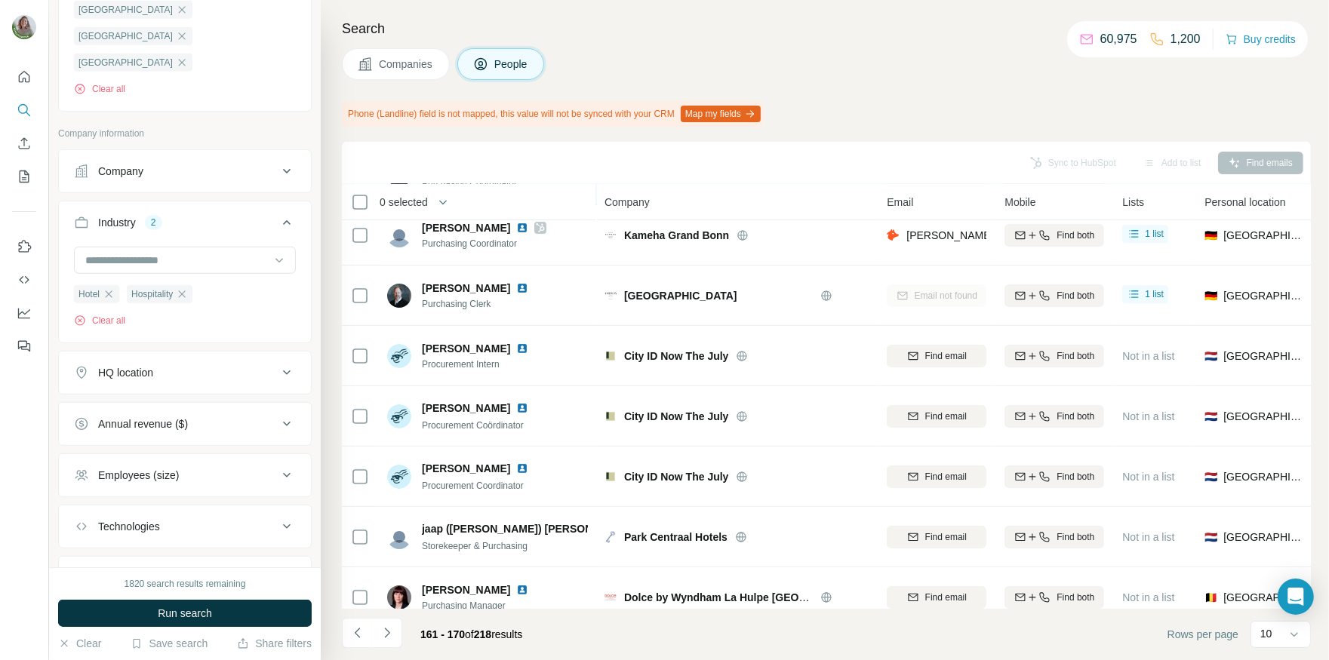
scroll to position [214, 0]
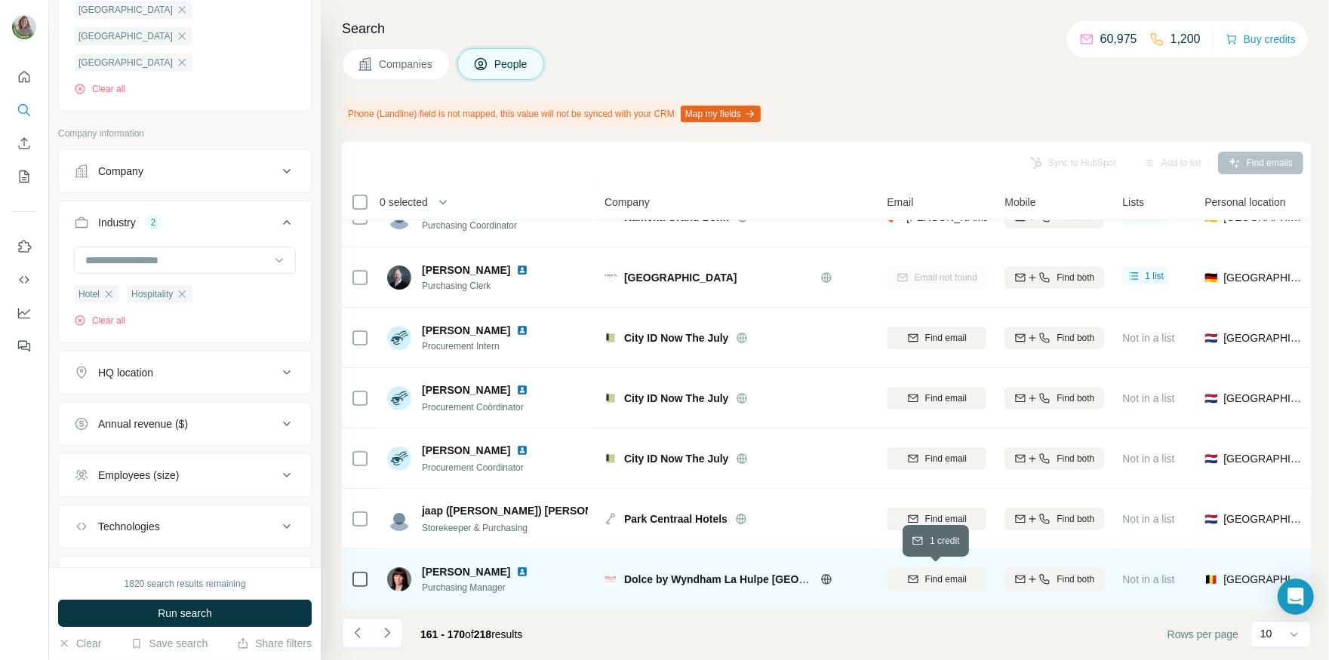
click at [911, 582] on icon "button" at bounding box center [913, 579] width 10 height 8
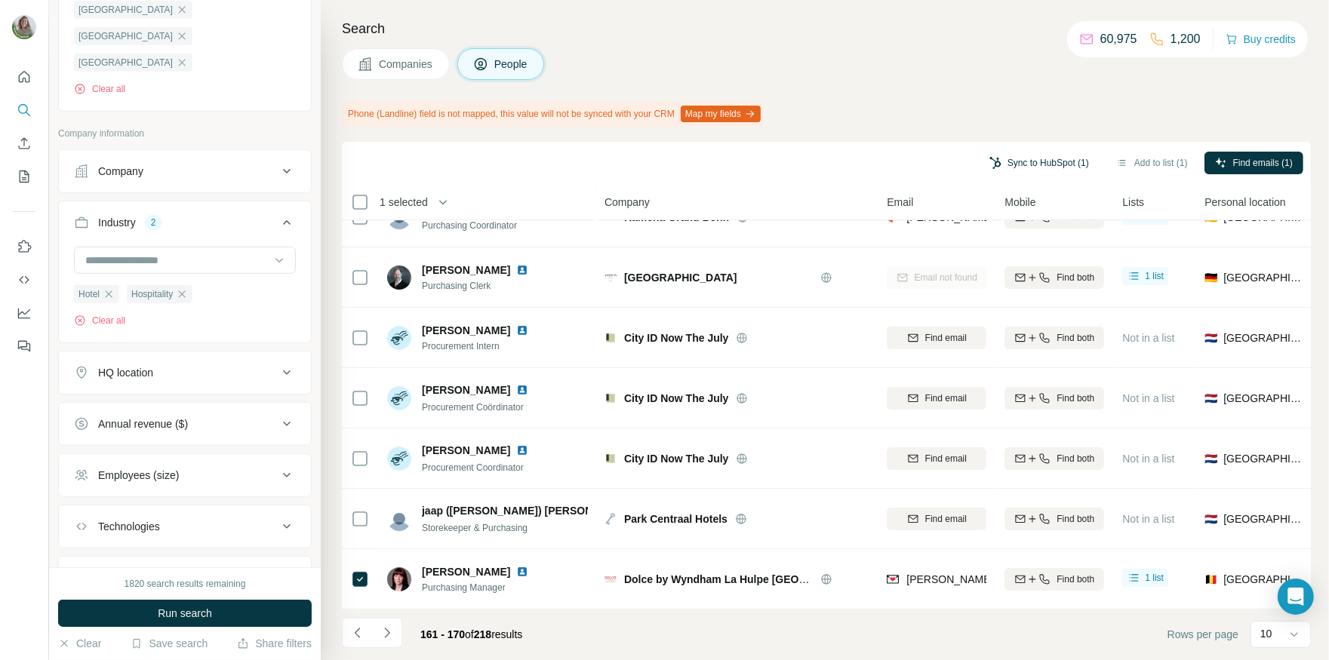
click at [1002, 164] on button "Sync to HubSpot (1)" at bounding box center [1039, 163] width 121 height 23
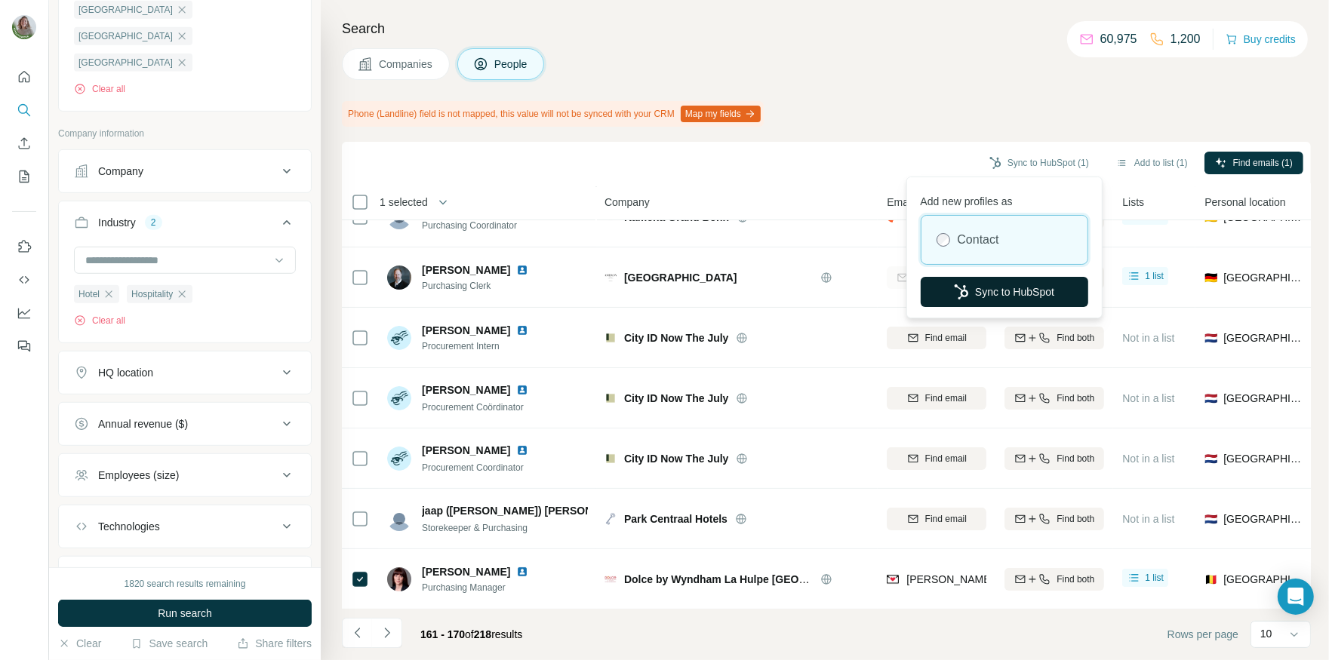
click at [984, 297] on button "Sync to HubSpot" at bounding box center [1005, 292] width 168 height 30
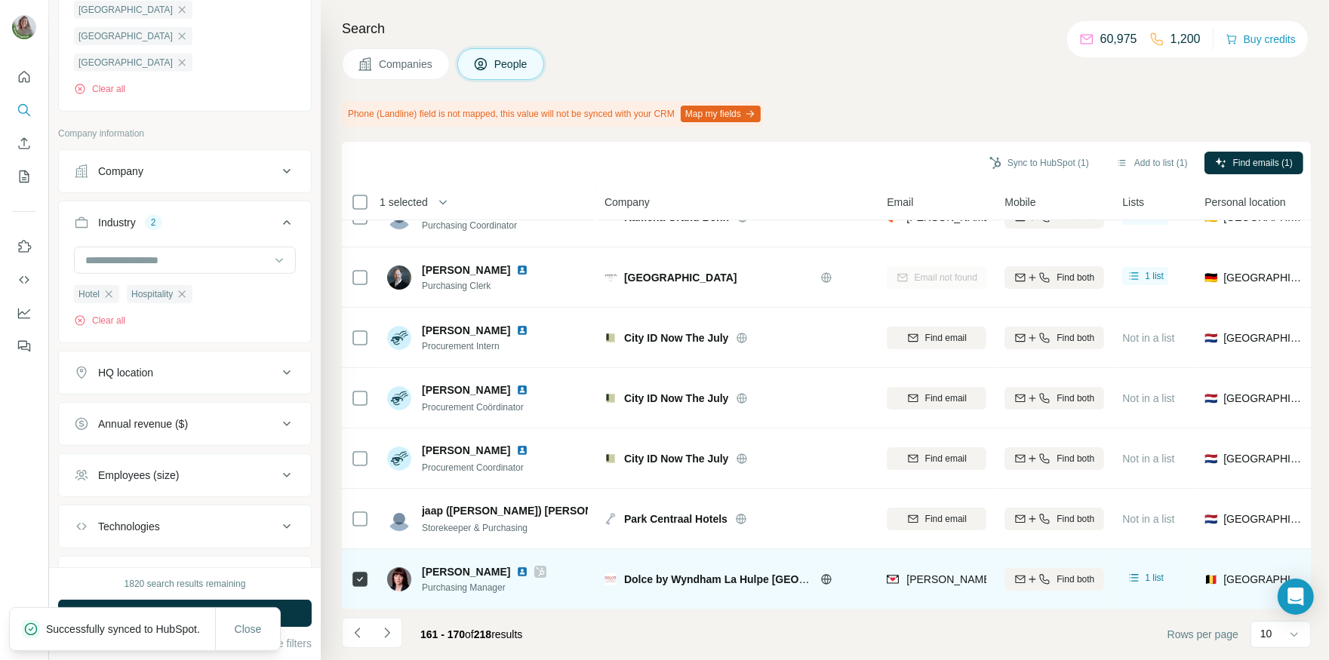
click at [536, 567] on icon at bounding box center [540, 571] width 8 height 9
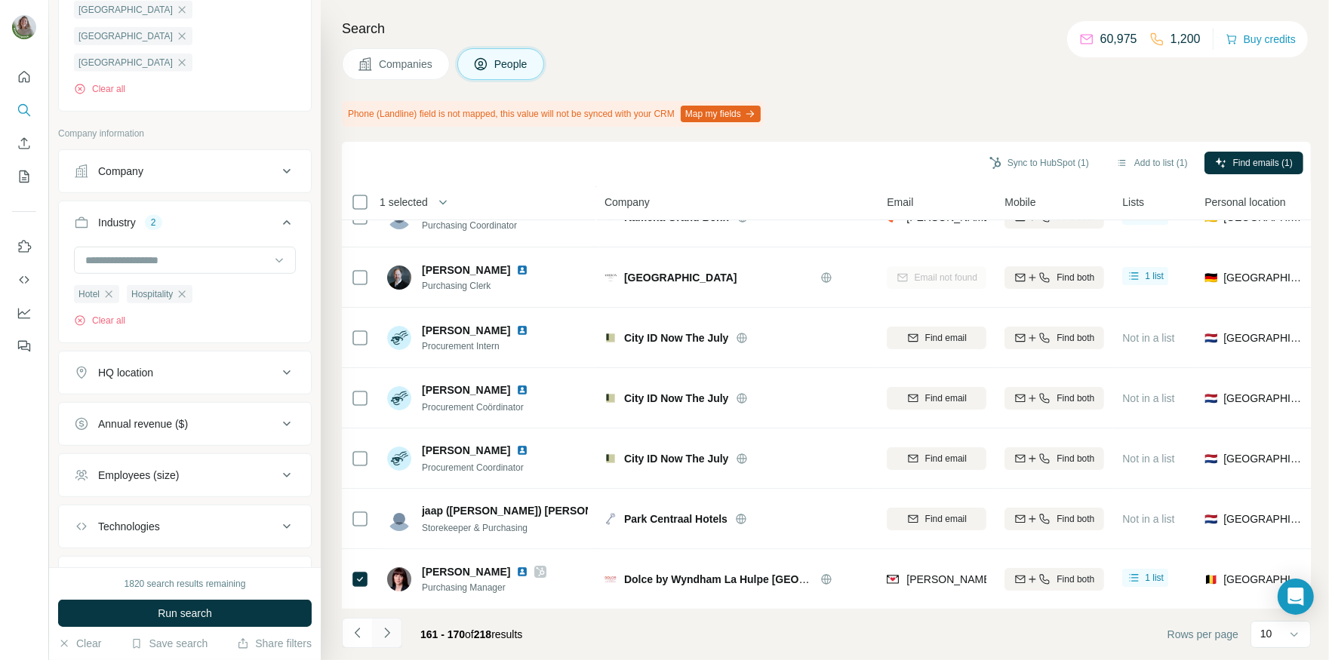
click at [390, 637] on icon "Navigate to next page" at bounding box center [387, 632] width 15 height 15
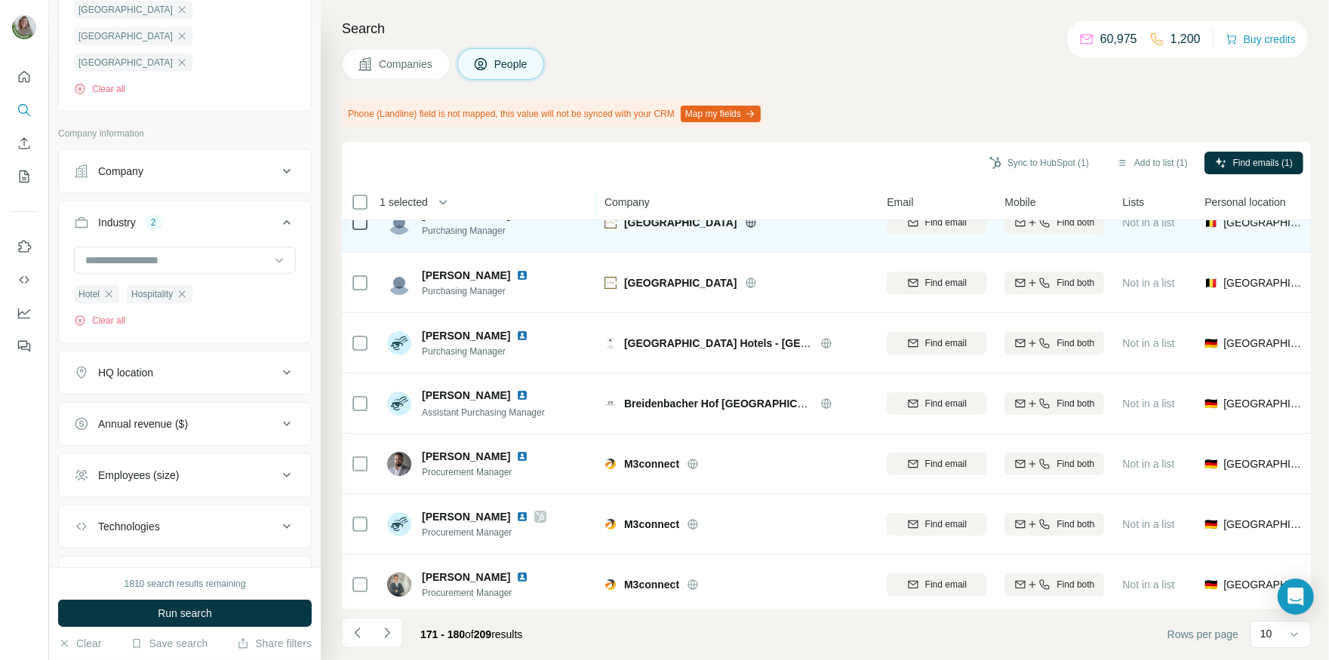
scroll to position [30, 0]
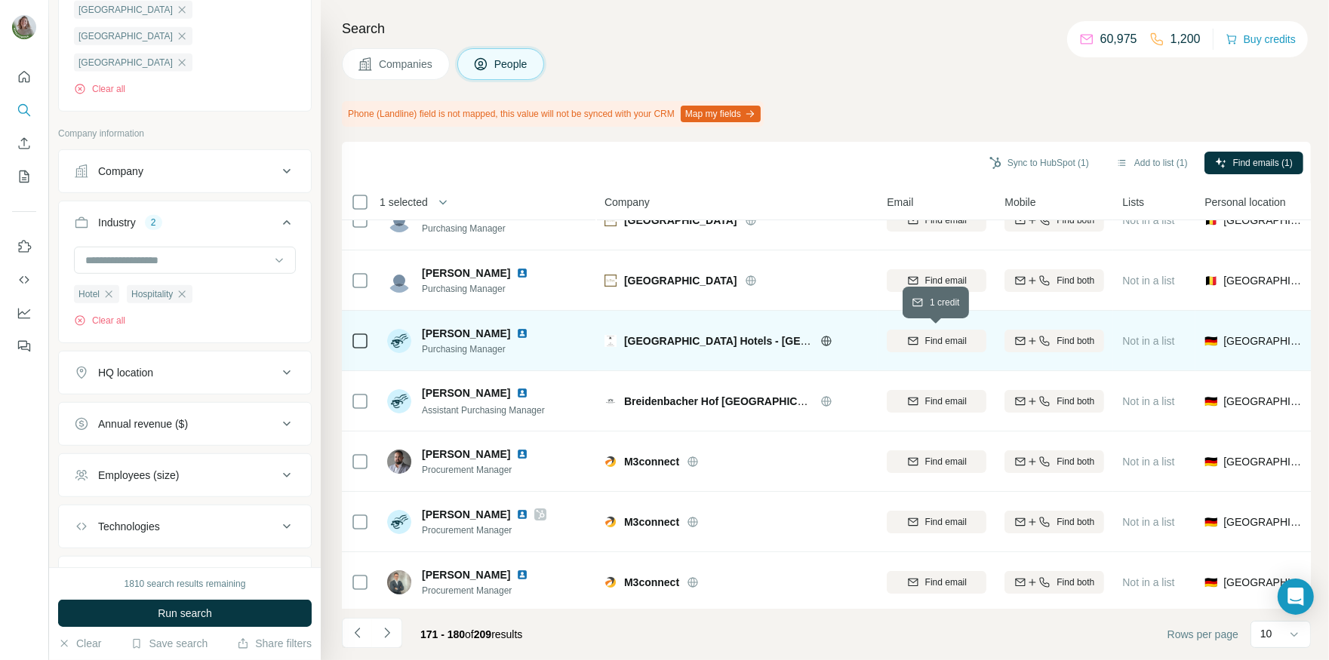
click at [951, 339] on span "Find email" at bounding box center [945, 341] width 41 height 14
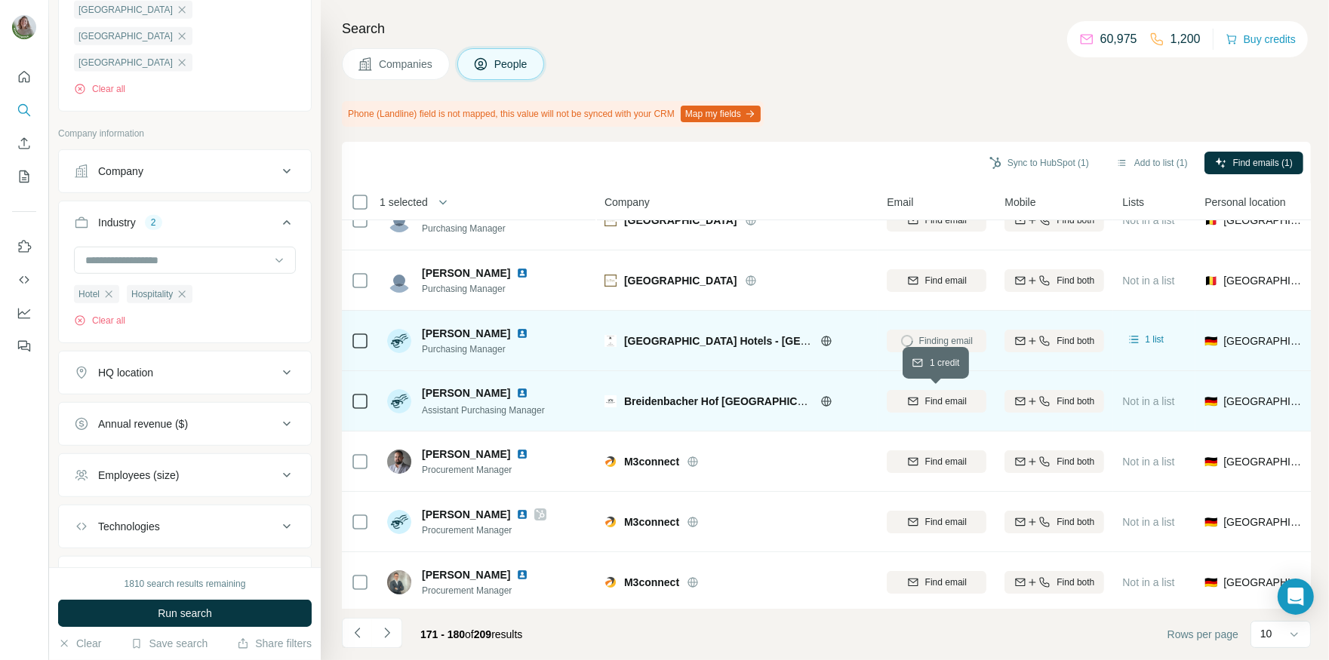
click at [921, 395] on div "Find email" at bounding box center [937, 402] width 100 height 14
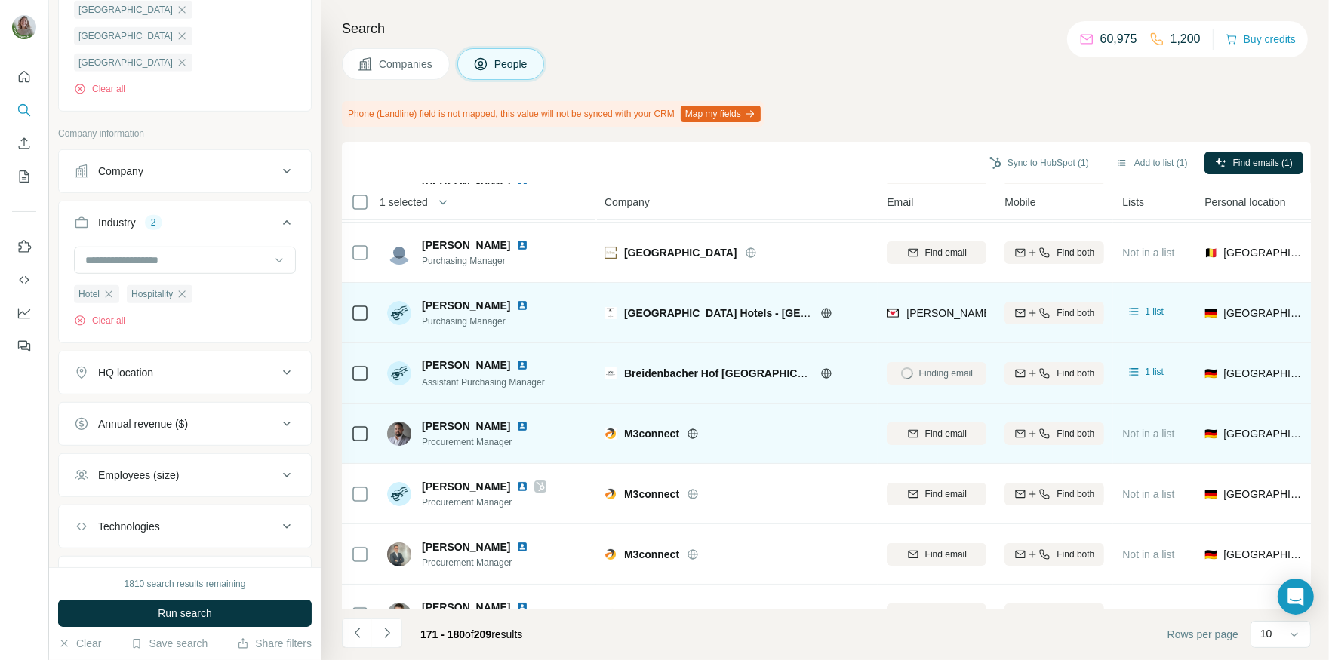
scroll to position [60, 0]
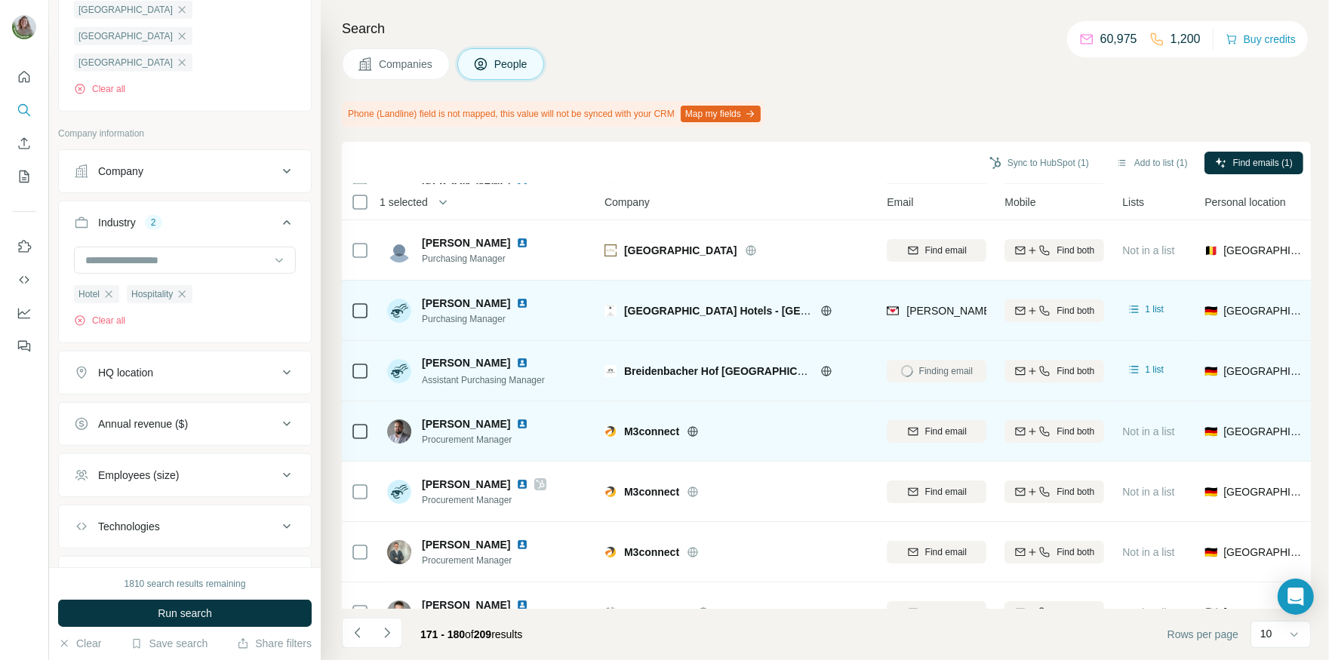
click at [696, 432] on icon at bounding box center [693, 432] width 12 height 12
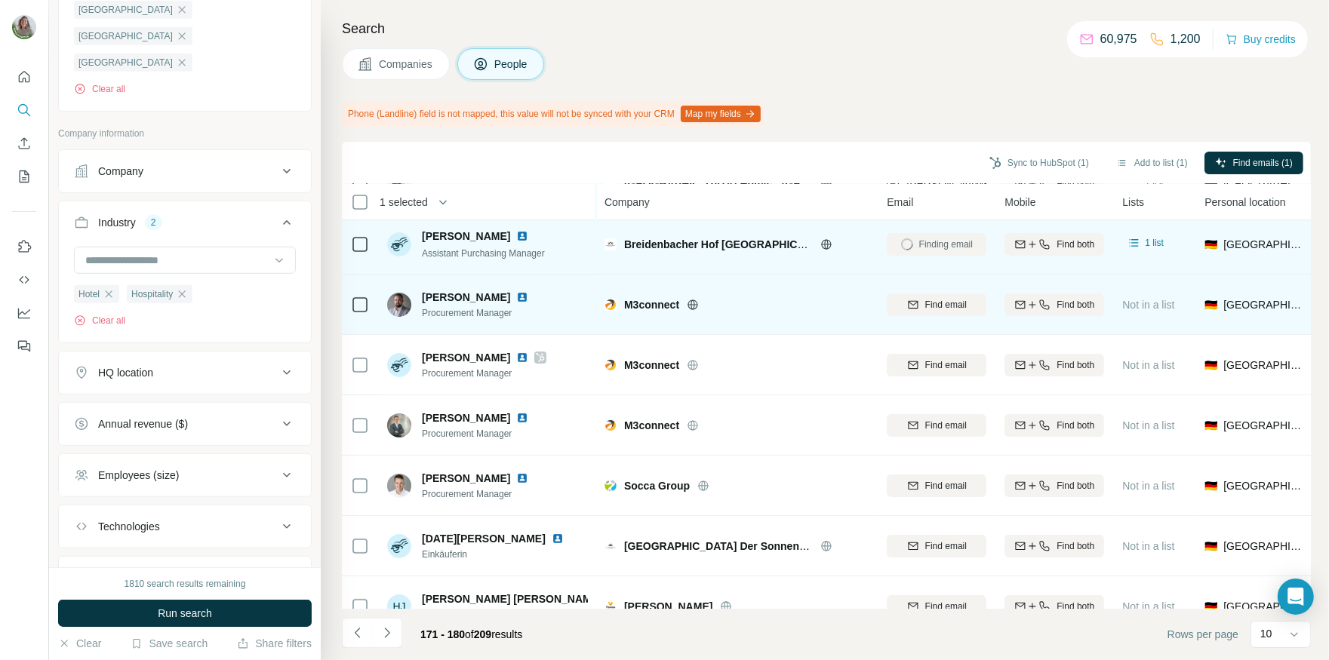
scroll to position [214, 0]
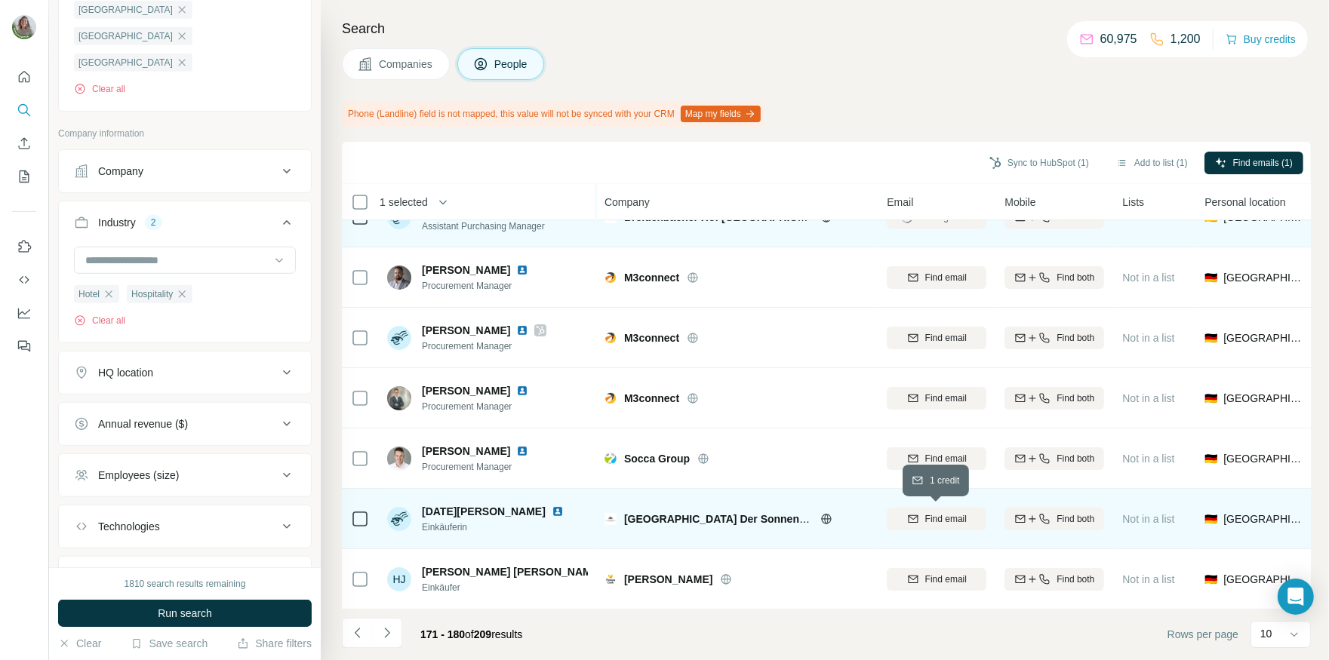
click at [914, 523] on icon "button" at bounding box center [913, 519] width 12 height 12
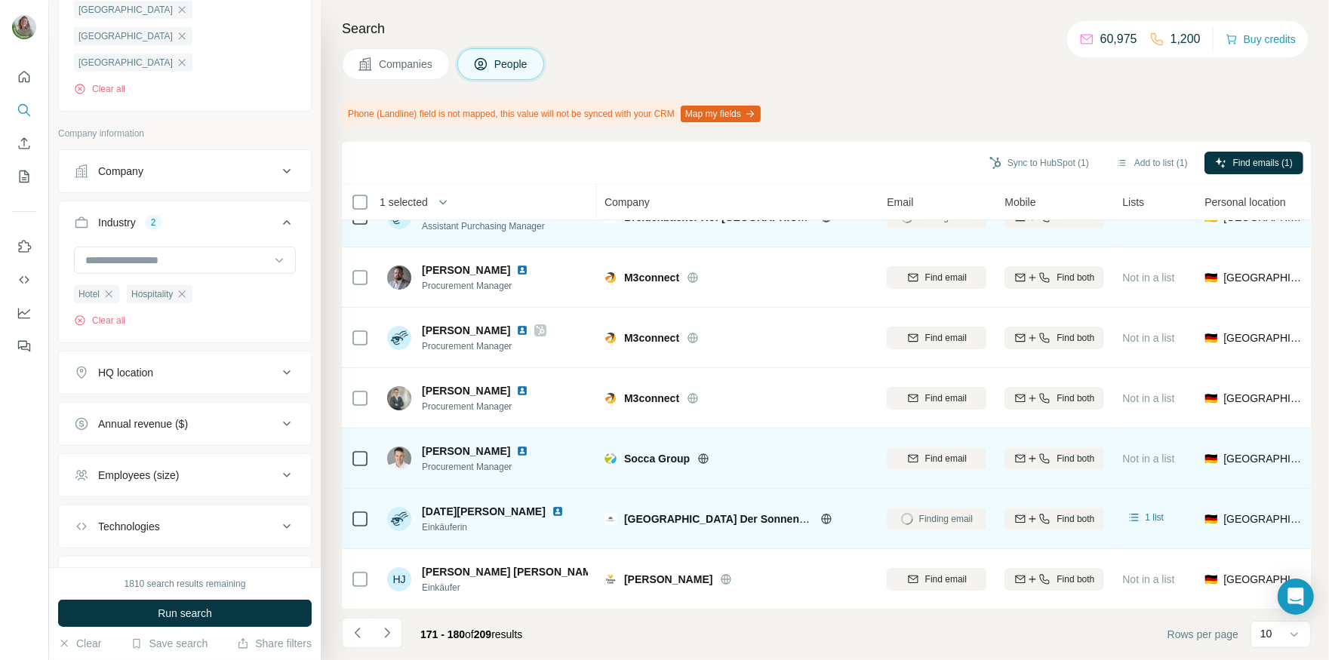
click at [702, 458] on icon at bounding box center [704, 458] width 10 height 1
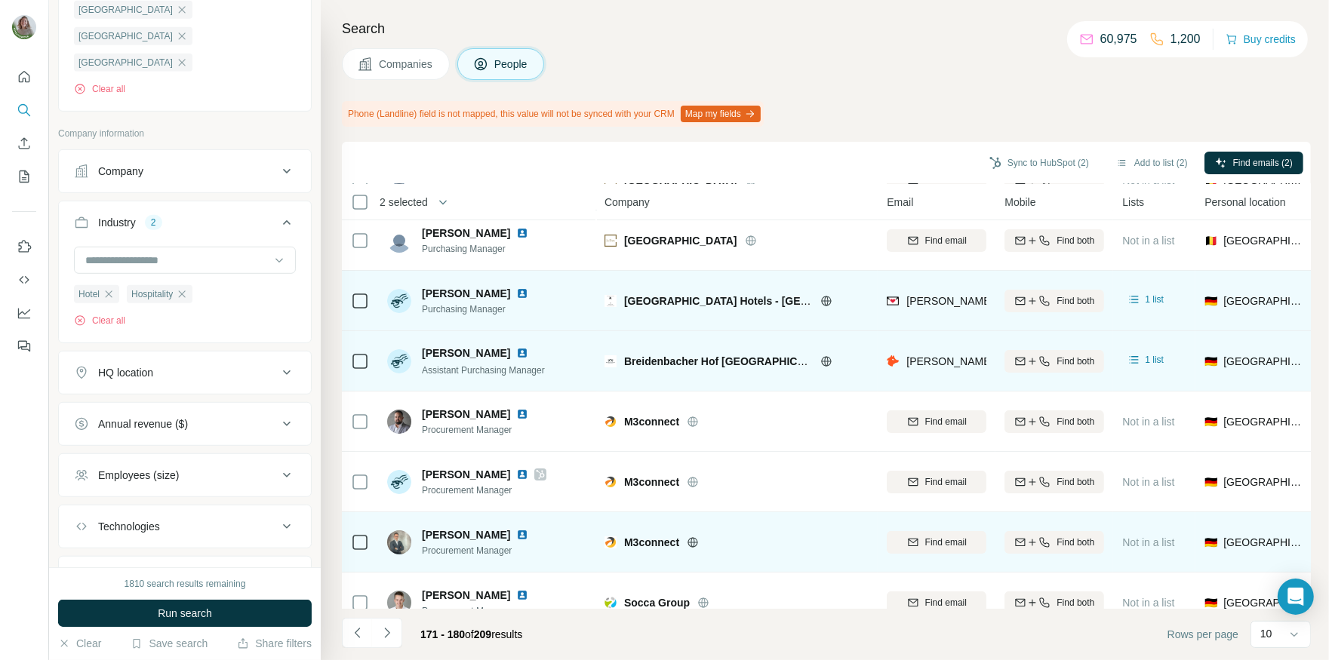
scroll to position [46, 0]
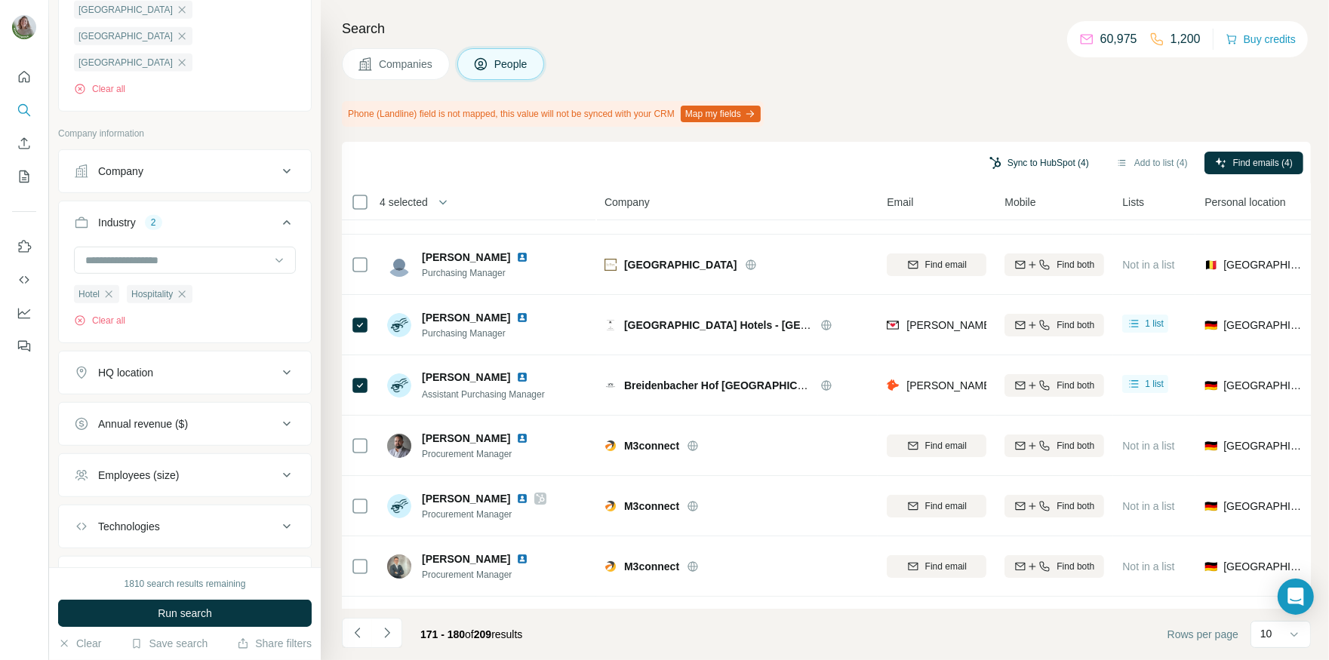
click at [992, 163] on button "Sync to HubSpot (4)" at bounding box center [1039, 163] width 121 height 23
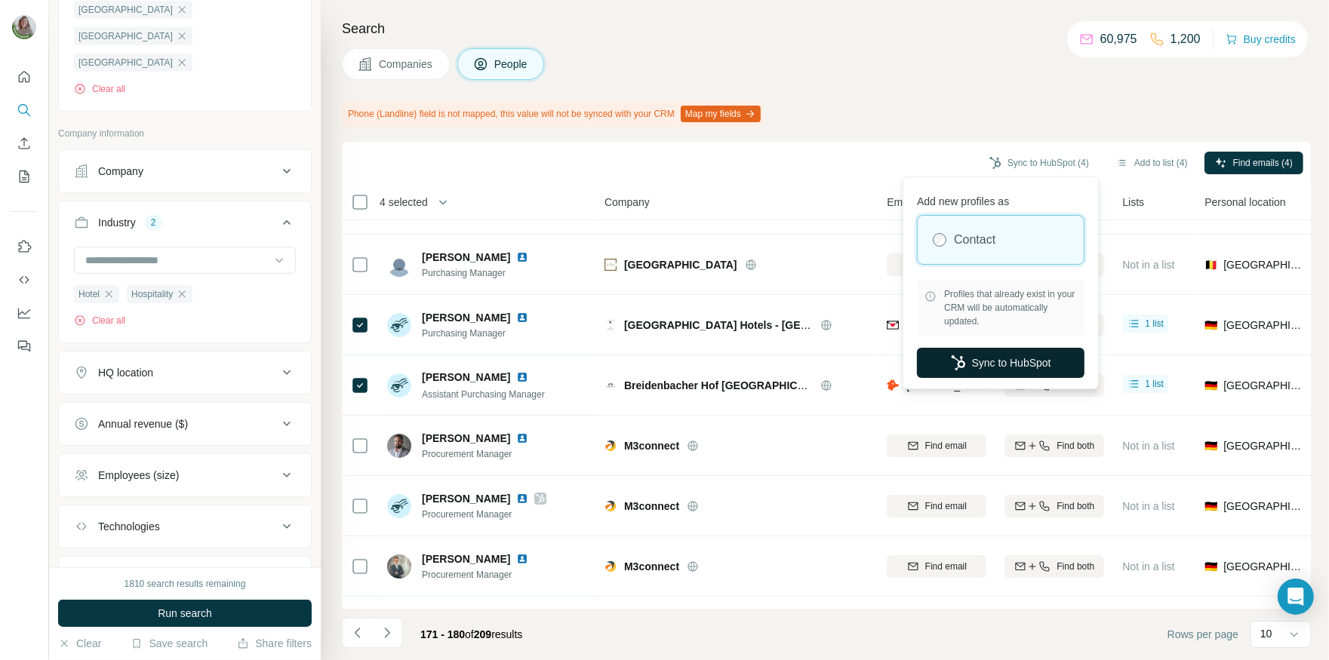
click at [999, 369] on button "Sync to HubSpot" at bounding box center [1001, 363] width 168 height 30
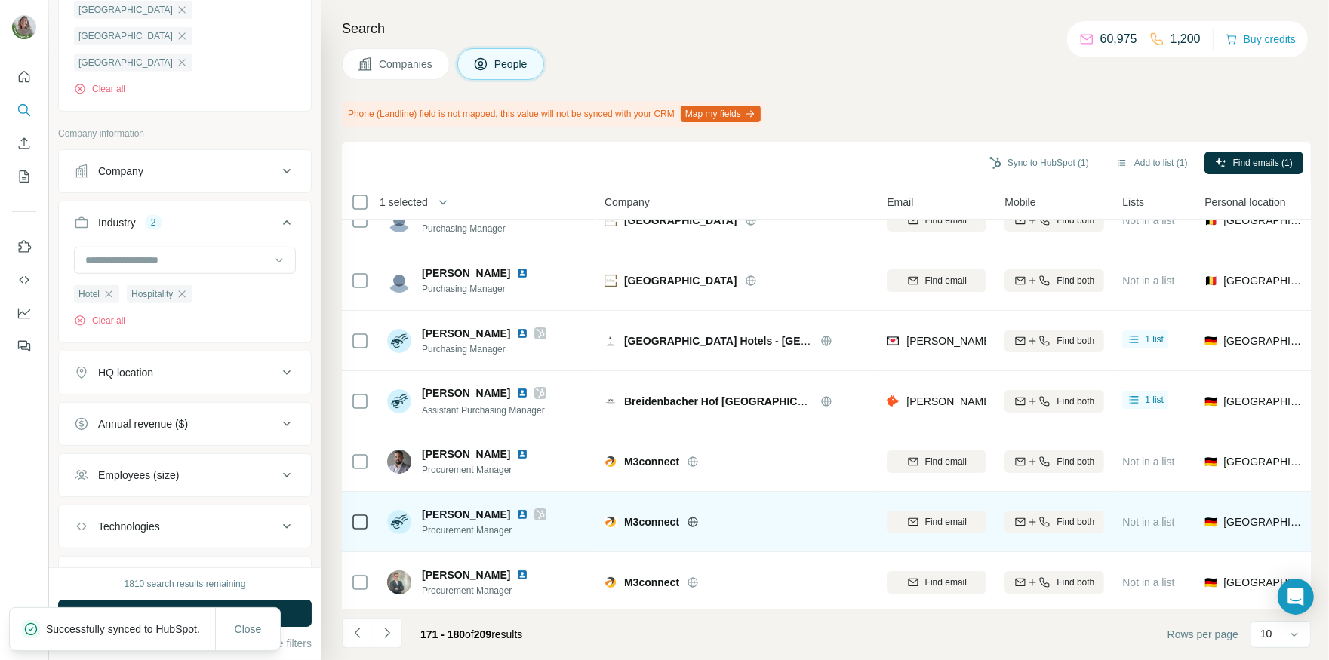
scroll to position [26, 0]
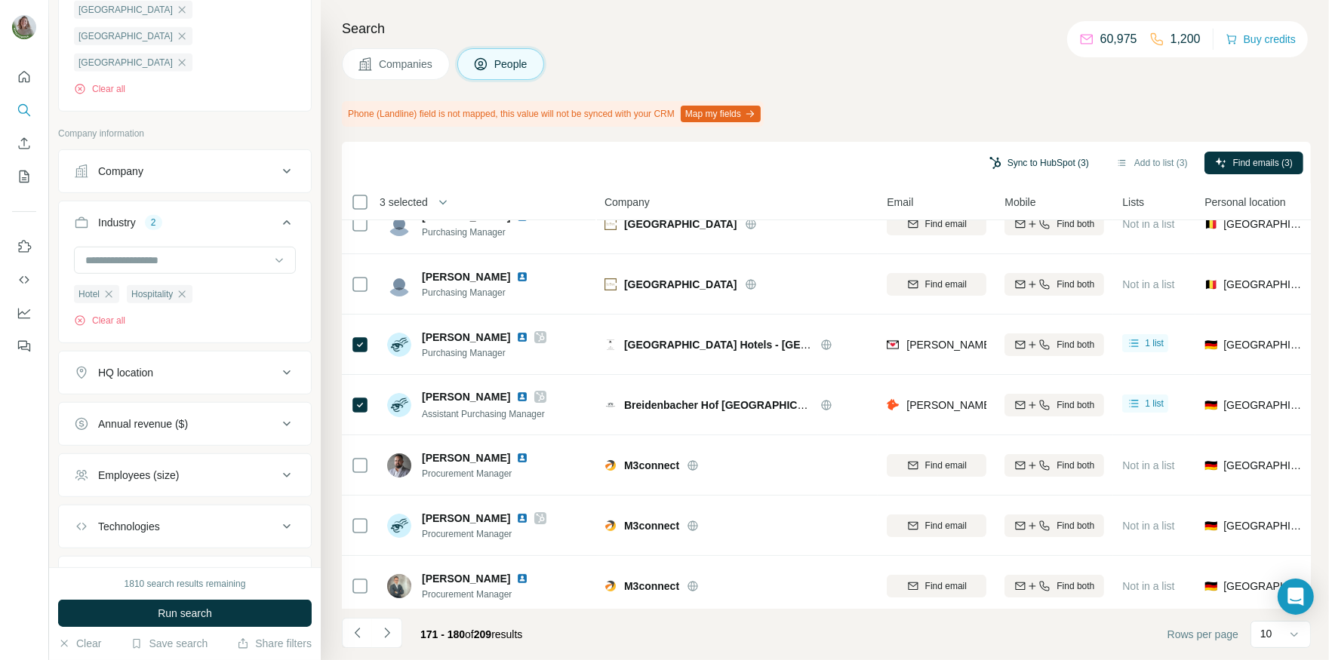
click at [990, 155] on button "Sync to HubSpot (3)" at bounding box center [1039, 163] width 121 height 23
click at [810, 41] on div "Search Companies People Phone (Landline) field is not mapped, this value will n…" at bounding box center [825, 330] width 1008 height 660
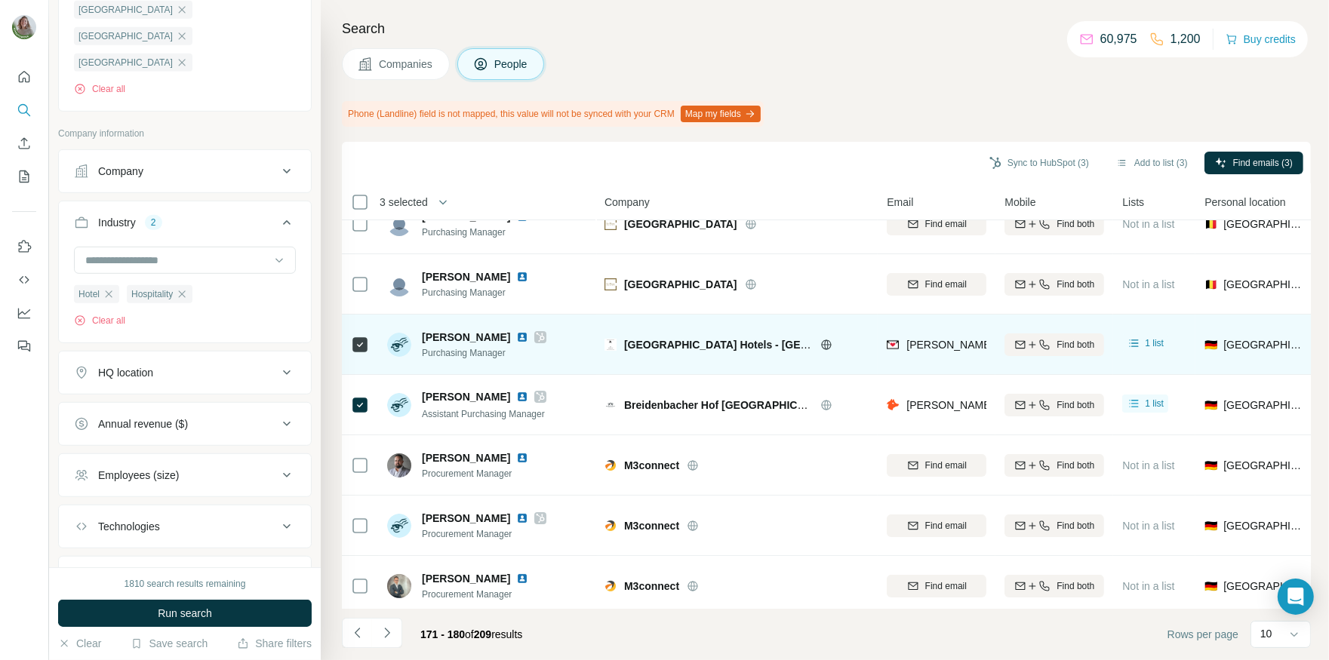
click at [536, 333] on icon at bounding box center [540, 337] width 9 height 12
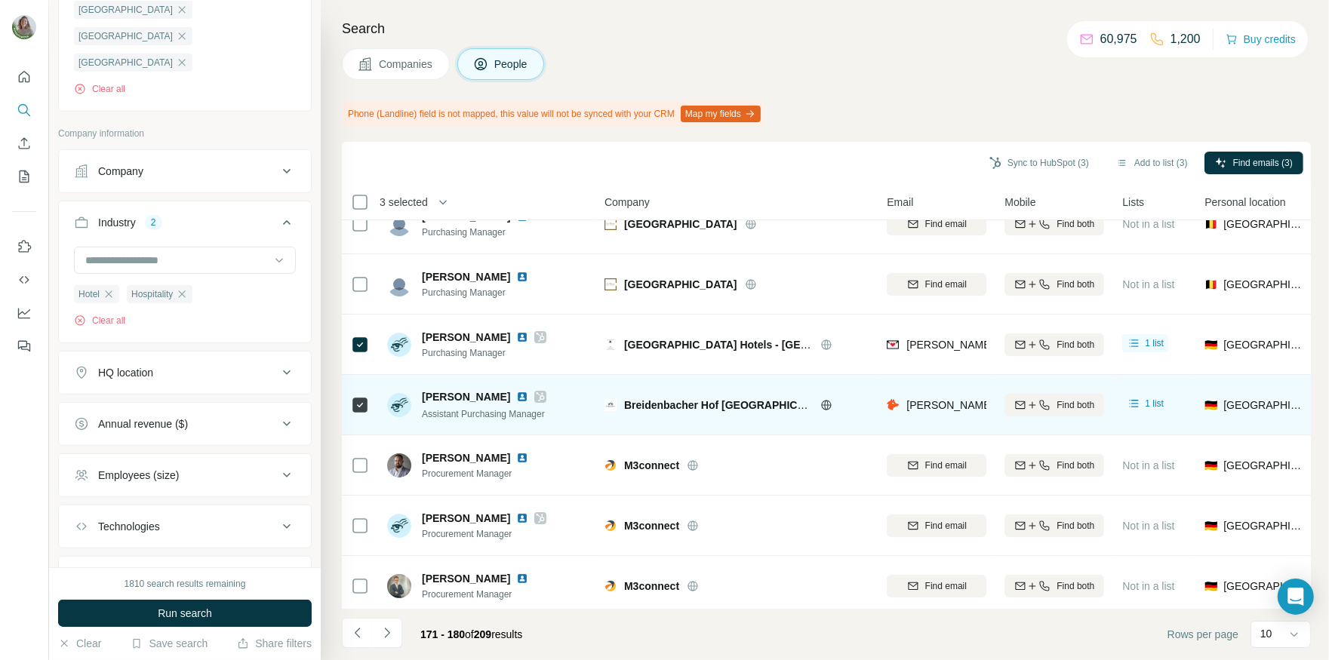
click at [536, 392] on icon at bounding box center [540, 396] width 8 height 9
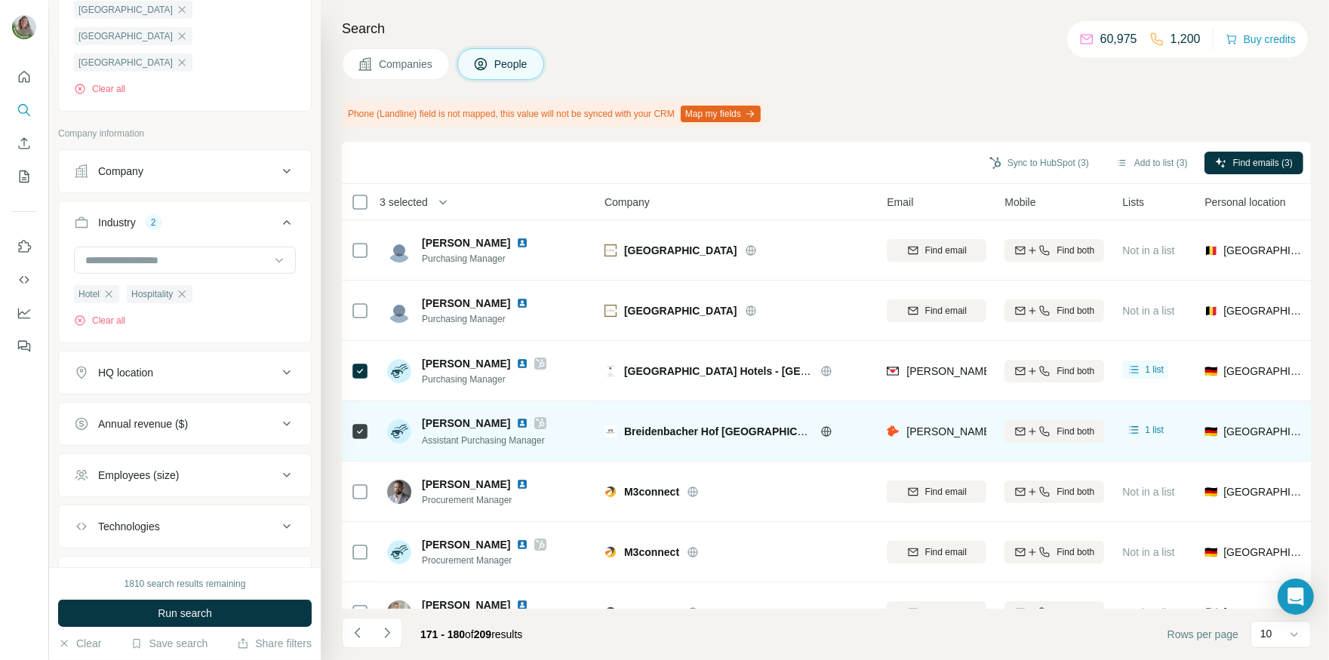
scroll to position [214, 0]
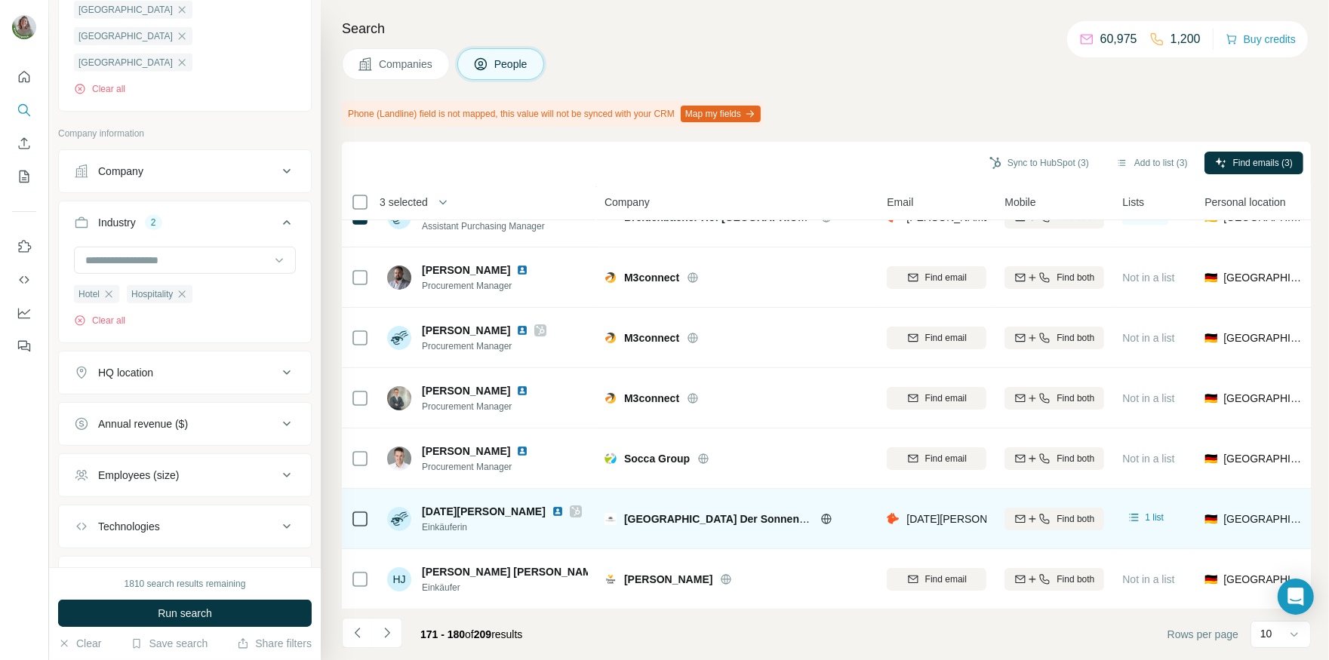
click at [571, 508] on icon at bounding box center [575, 512] width 9 height 12
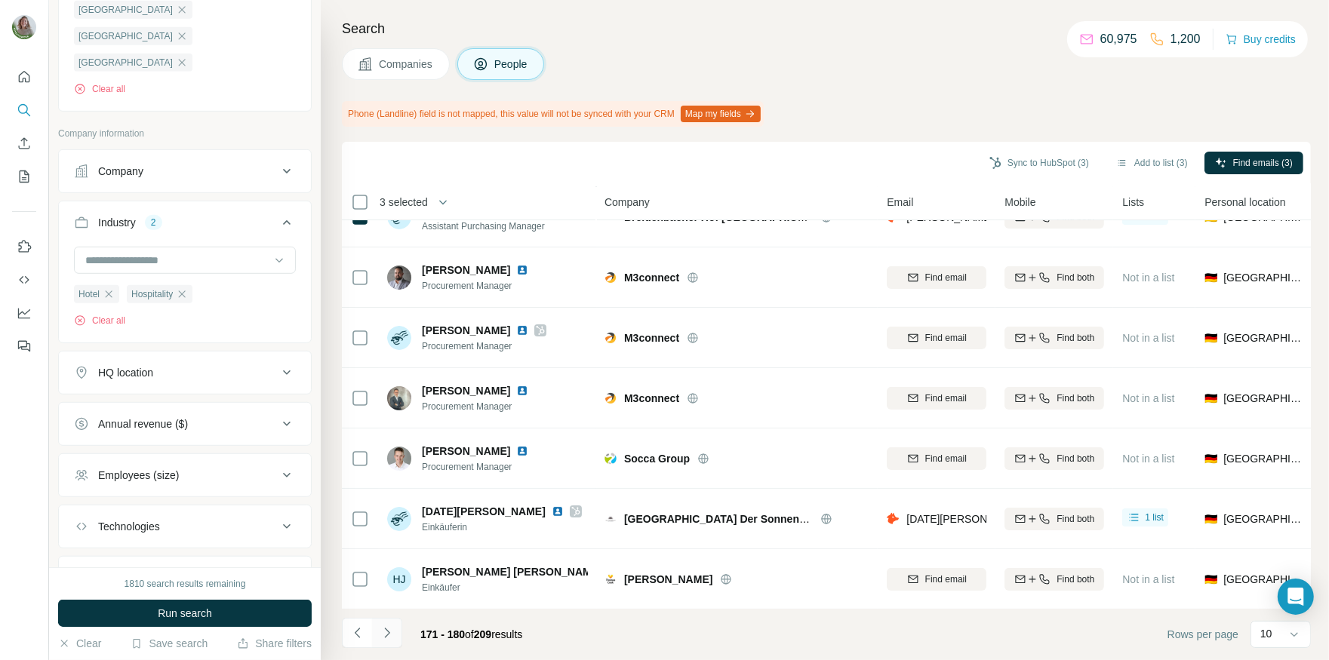
click at [389, 631] on icon "Navigate to next page" at bounding box center [387, 632] width 15 height 15
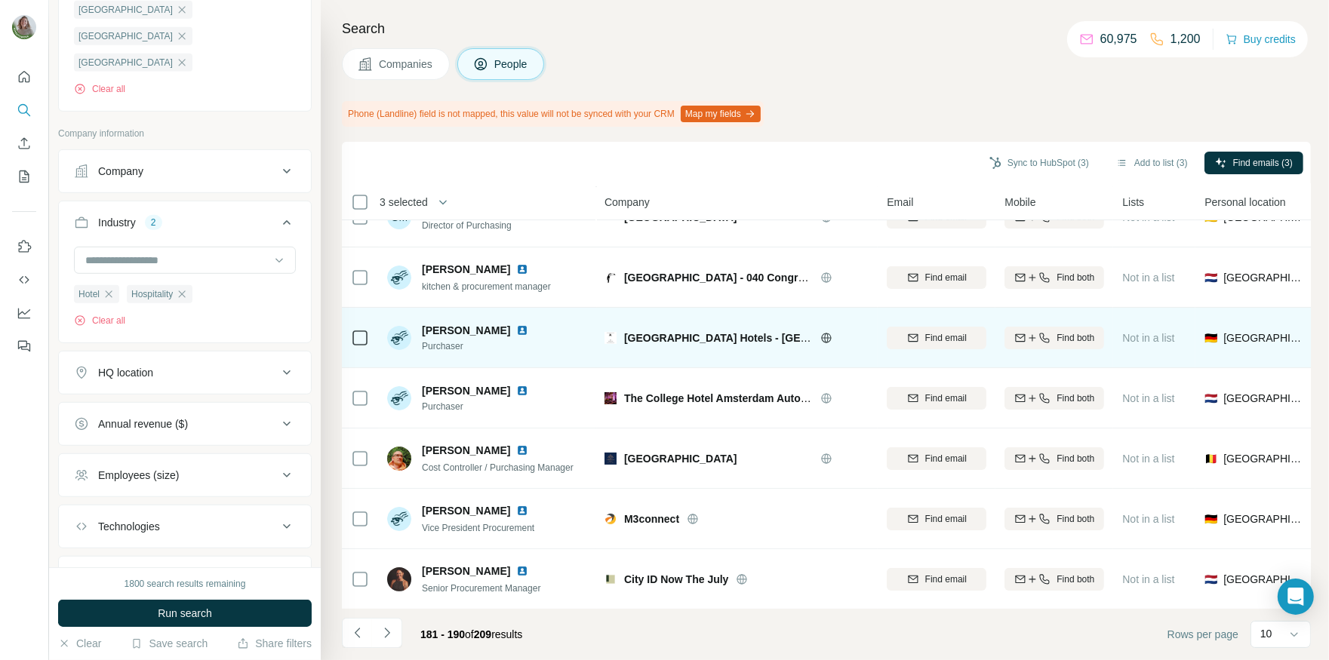
scroll to position [0, 0]
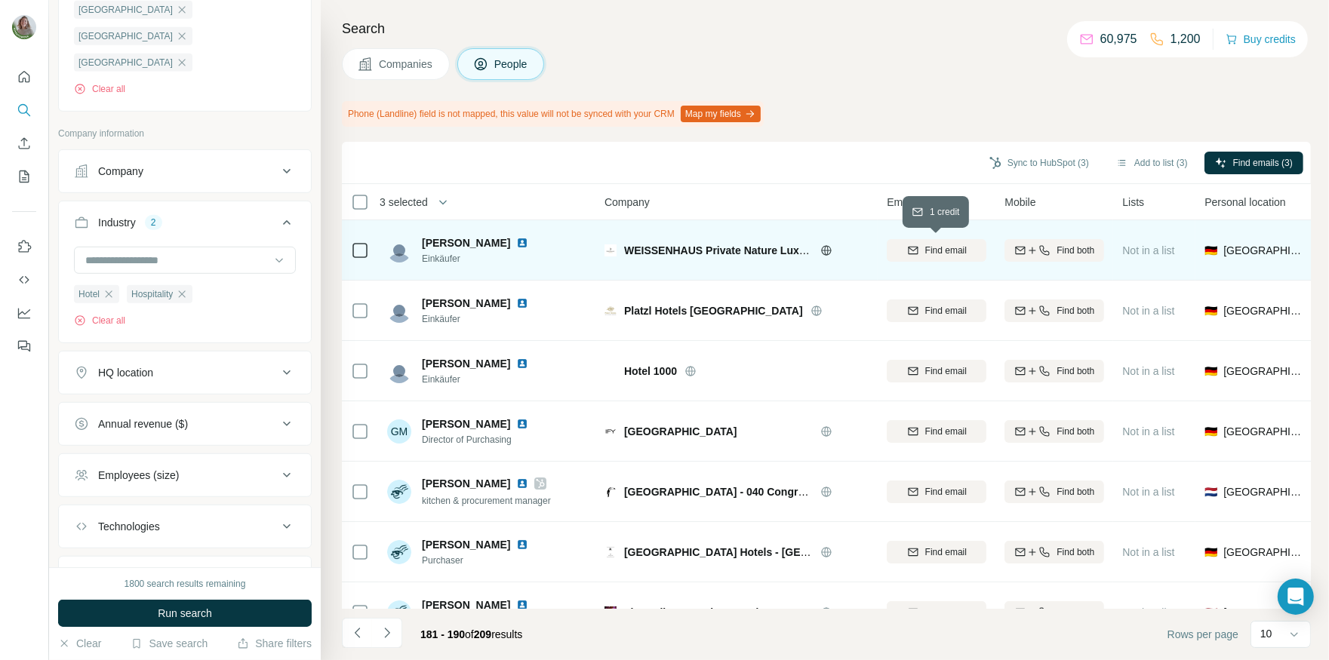
click at [927, 251] on span "Find email" at bounding box center [945, 251] width 41 height 14
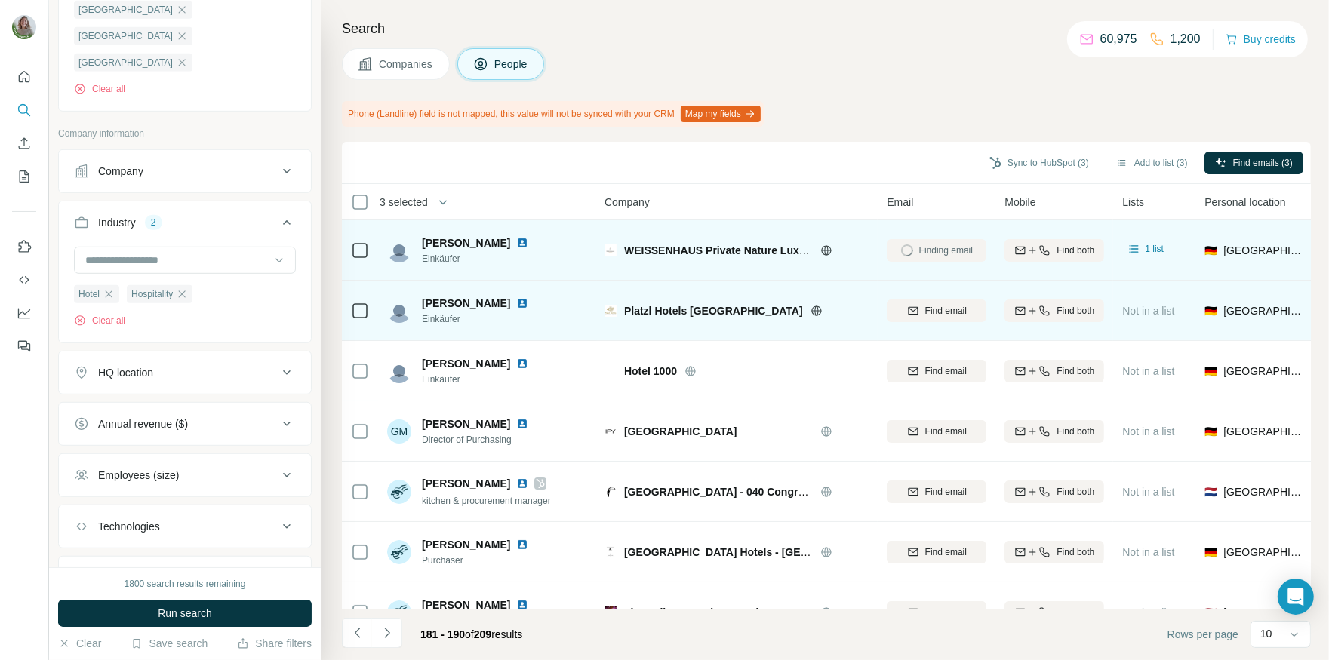
click at [928, 324] on div "Find email" at bounding box center [937, 310] width 100 height 41
click at [927, 319] on button "Find email" at bounding box center [937, 311] width 100 height 23
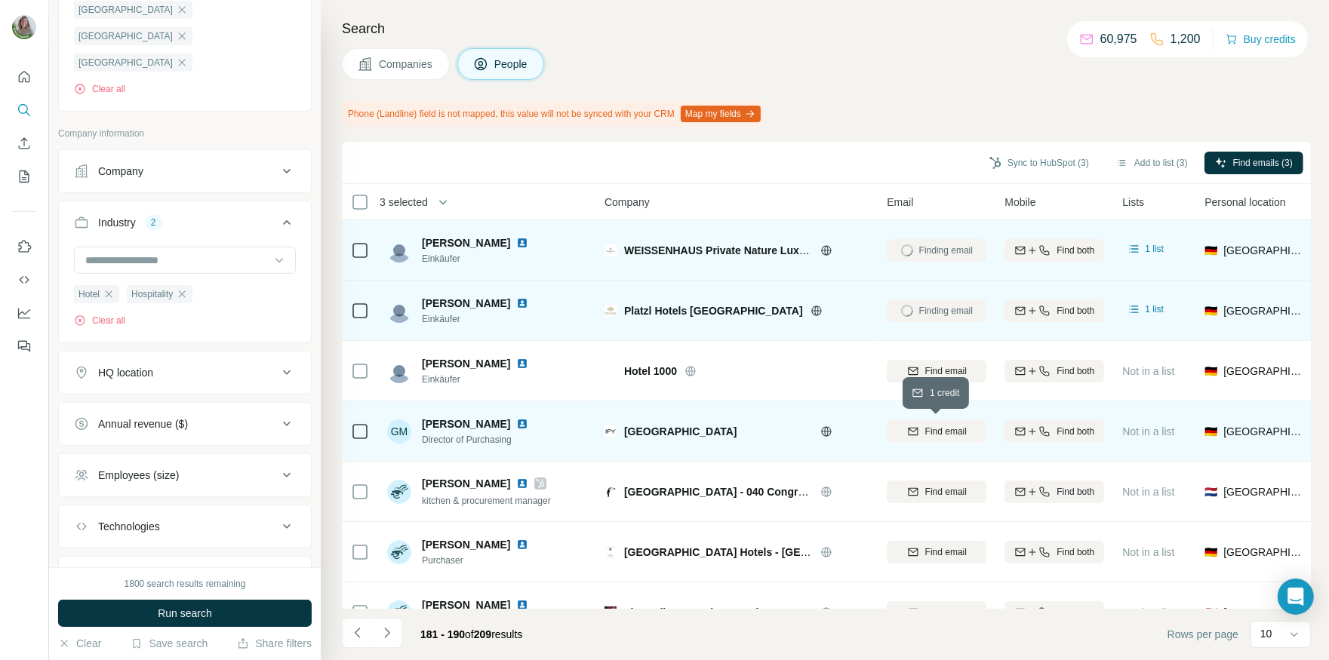
click at [935, 423] on button "Find email" at bounding box center [937, 431] width 100 height 23
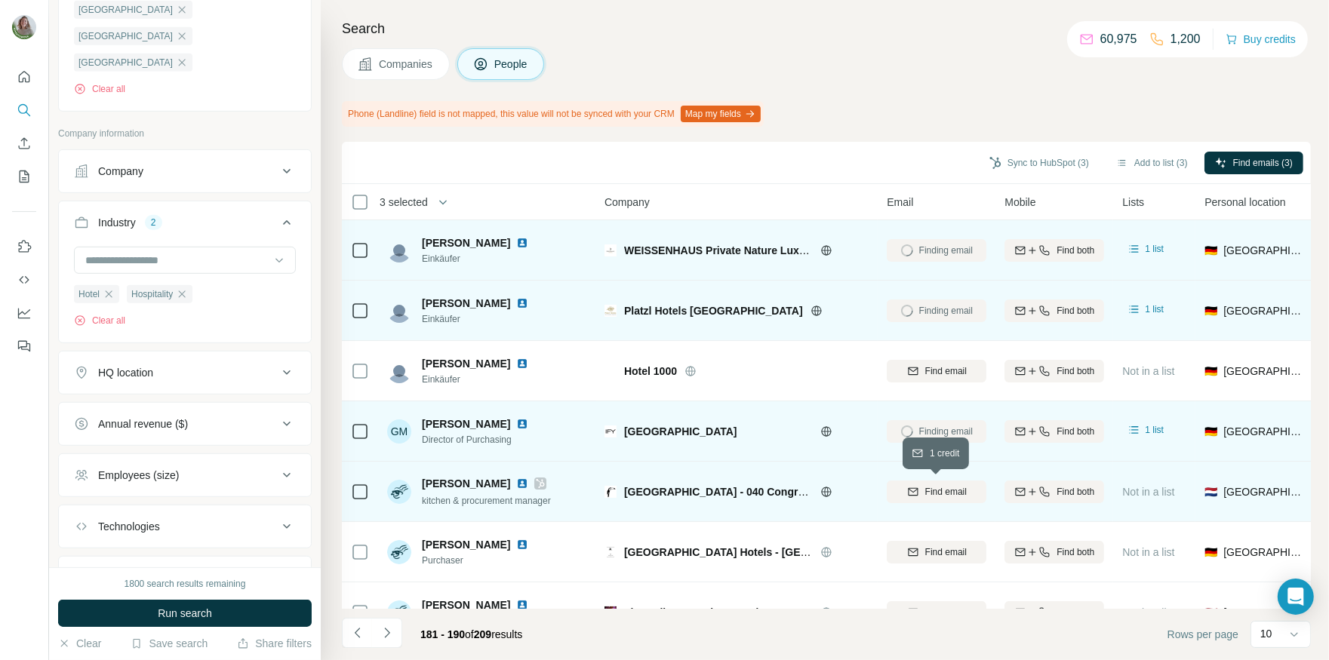
click at [925, 499] on button "Find email" at bounding box center [937, 492] width 100 height 23
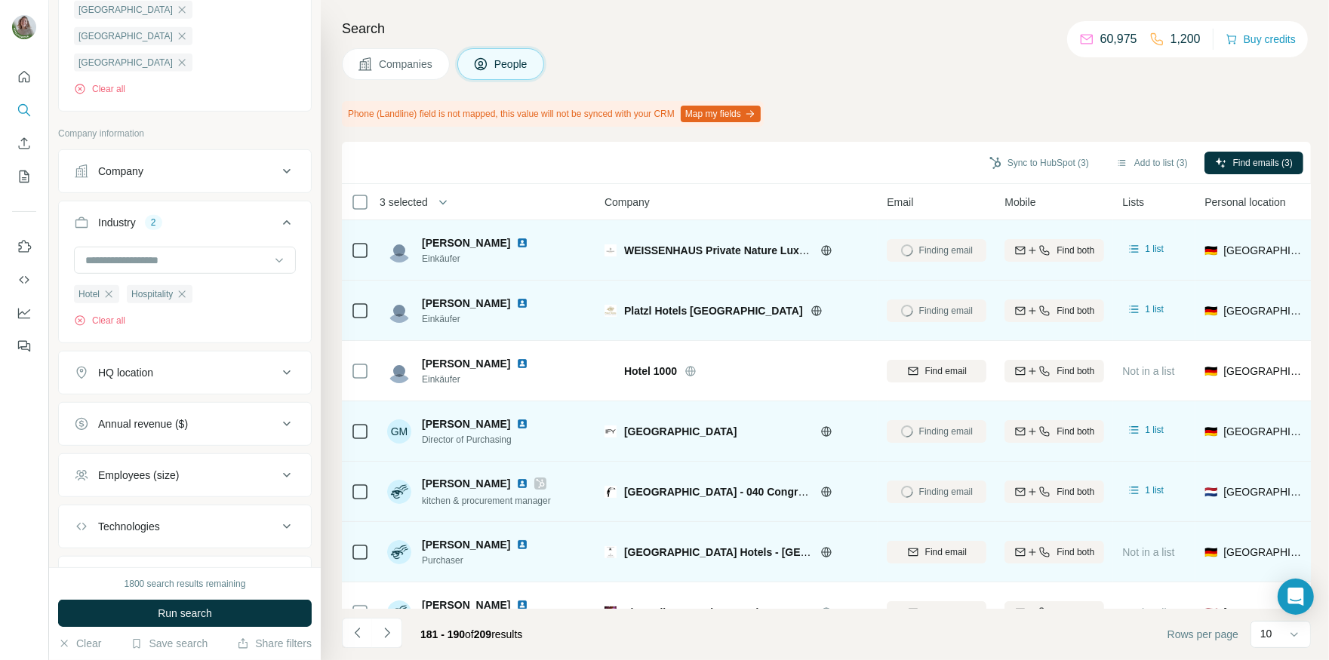
click at [930, 539] on div "Find email" at bounding box center [937, 551] width 100 height 41
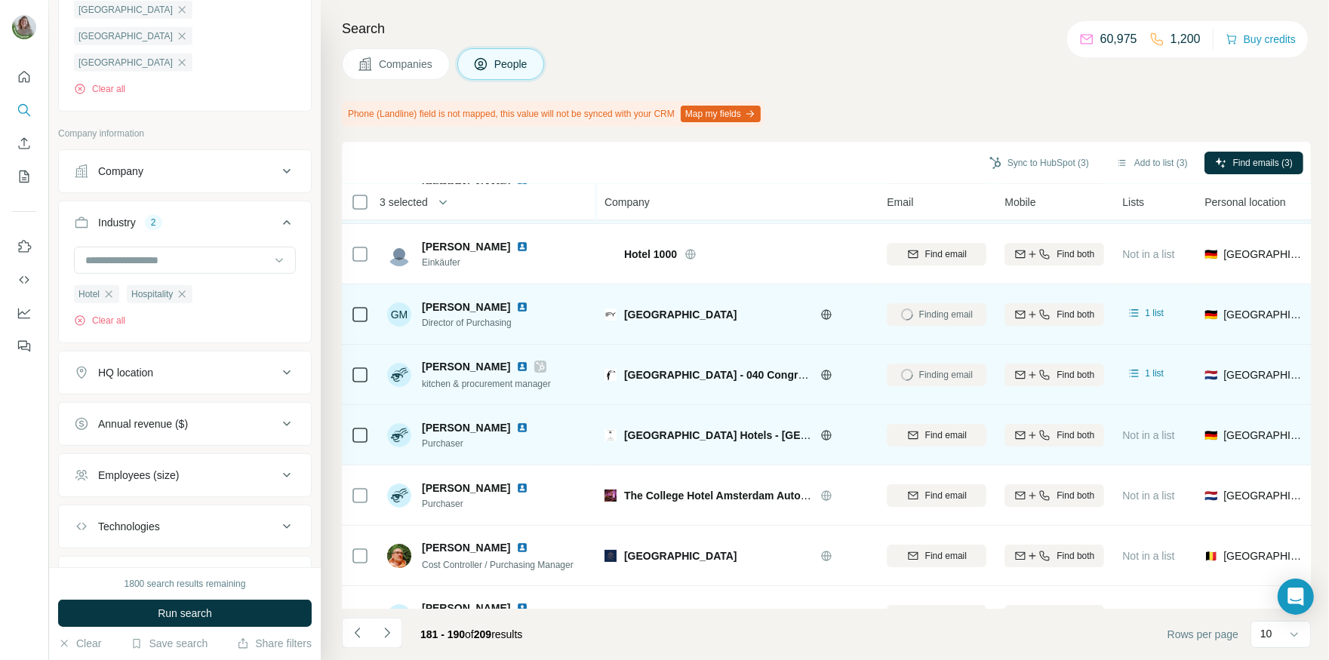
scroll to position [118, 0]
click at [898, 436] on div "Find email" at bounding box center [937, 435] width 100 height 14
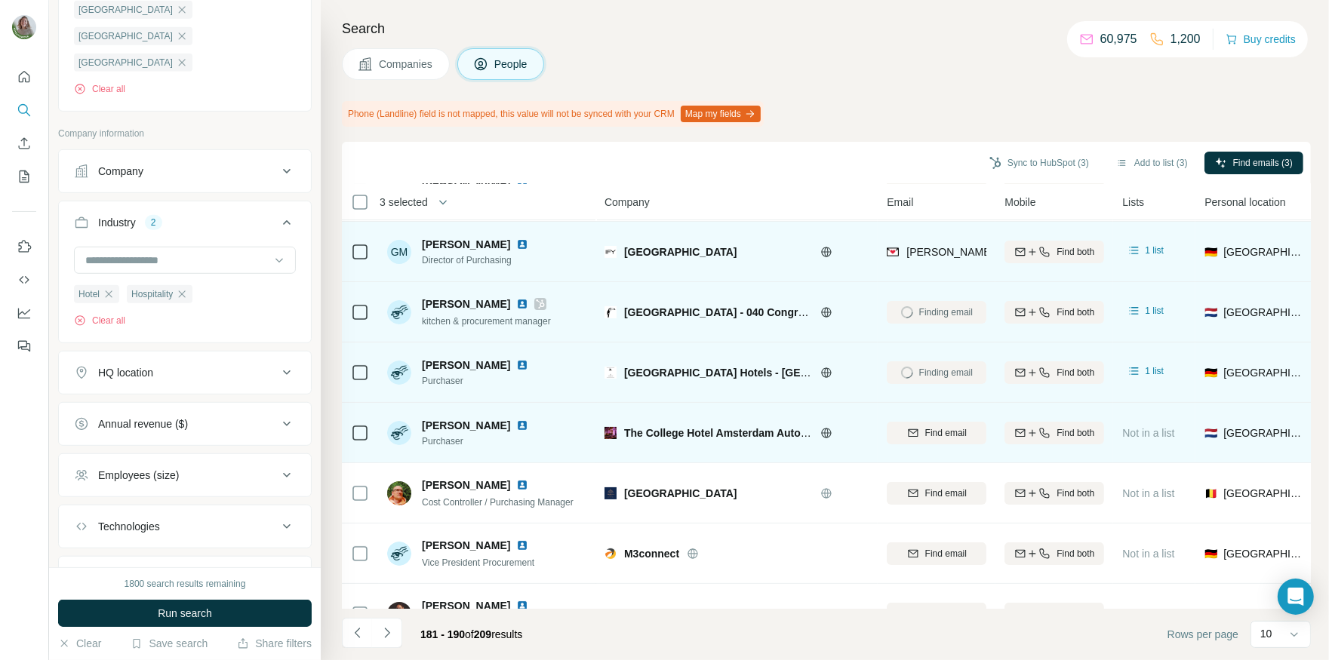
scroll to position [214, 0]
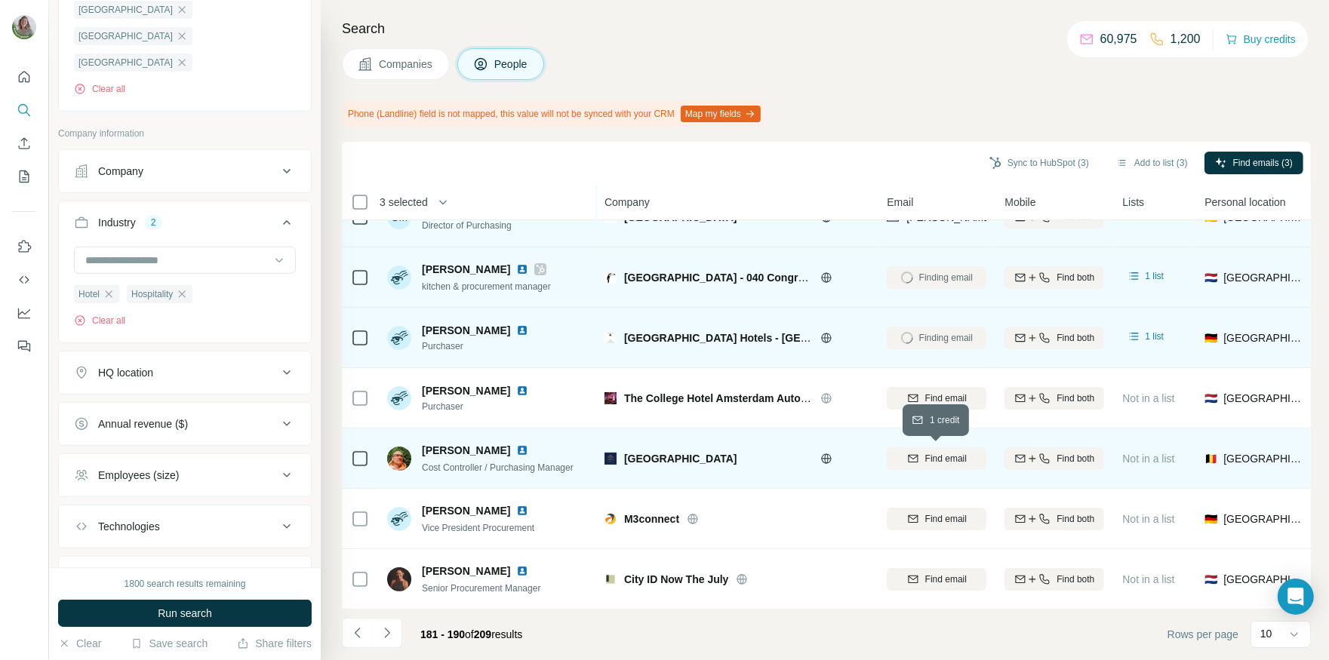
click at [957, 458] on span "Find email" at bounding box center [945, 459] width 41 height 14
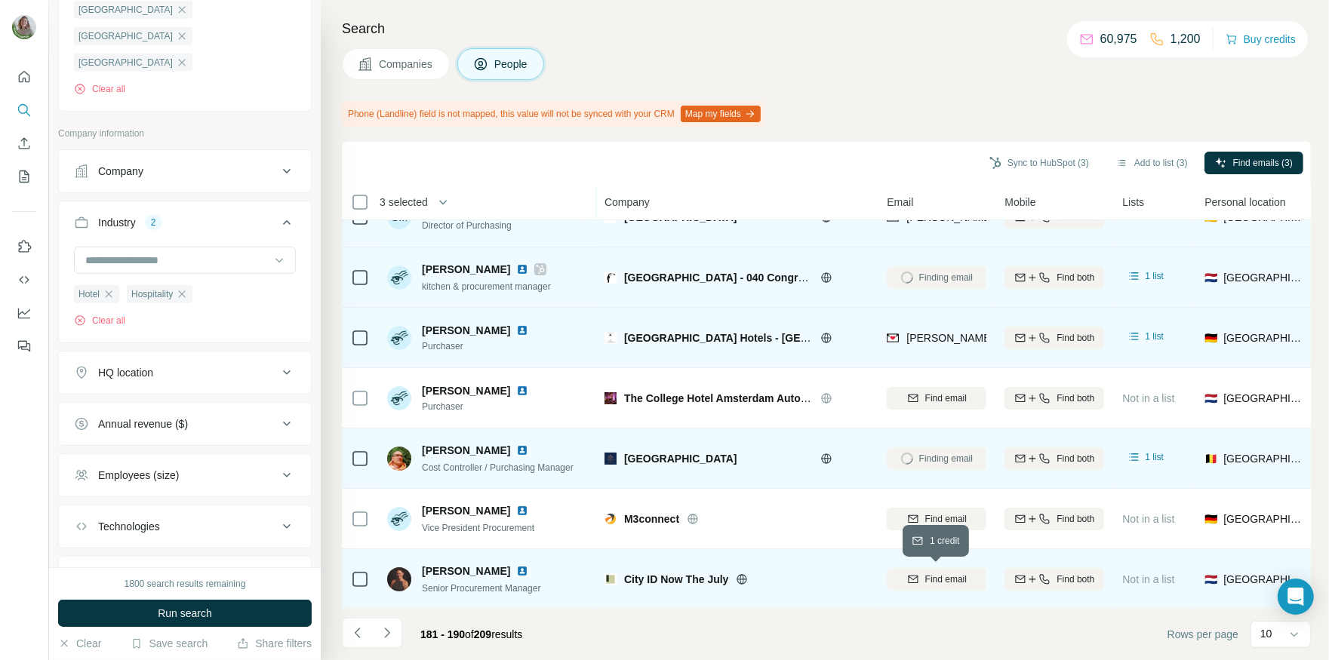
click at [937, 579] on span "Find email" at bounding box center [945, 580] width 41 height 14
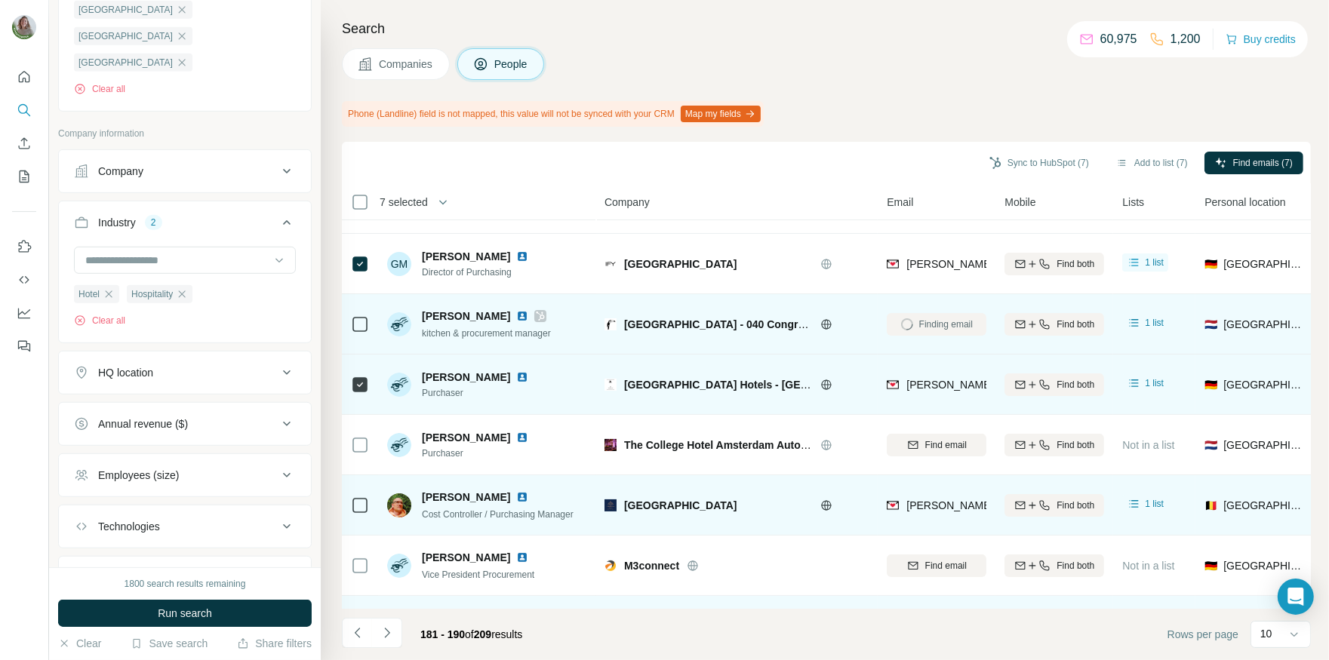
scroll to position [176, 0]
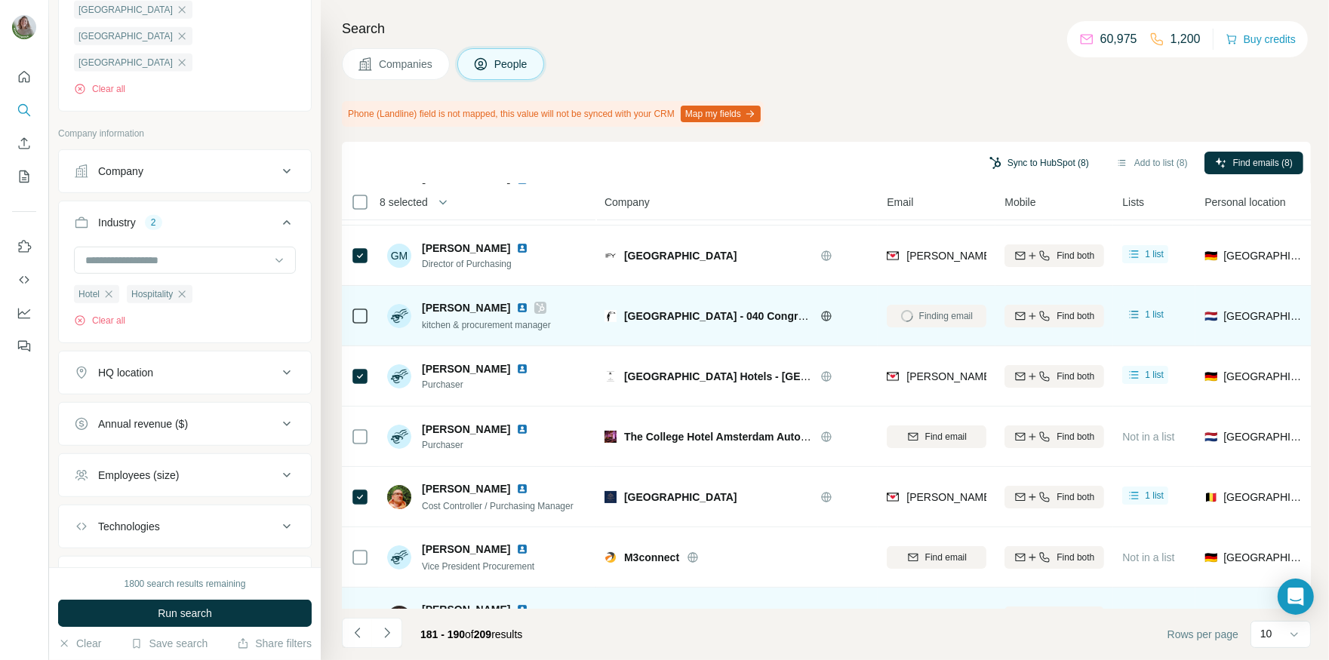
click at [1055, 160] on button "Sync to HubSpot (8)" at bounding box center [1039, 163] width 121 height 23
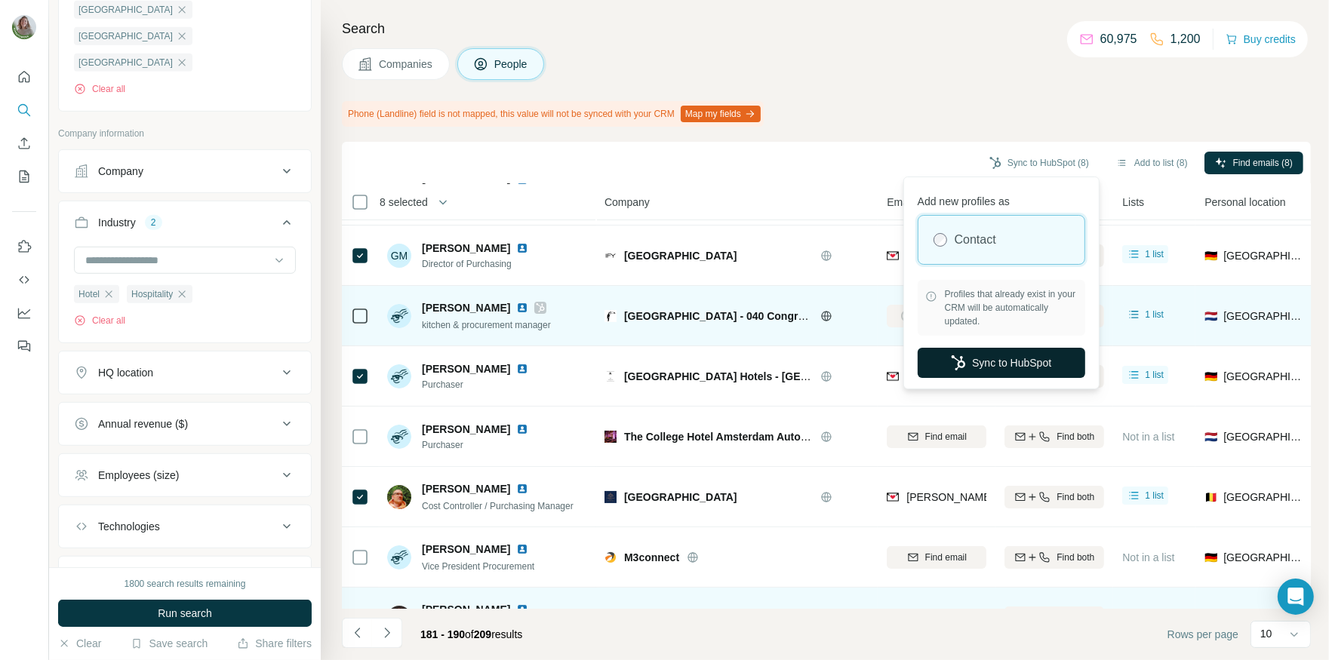
click at [997, 363] on button "Sync to HubSpot" at bounding box center [1001, 363] width 168 height 30
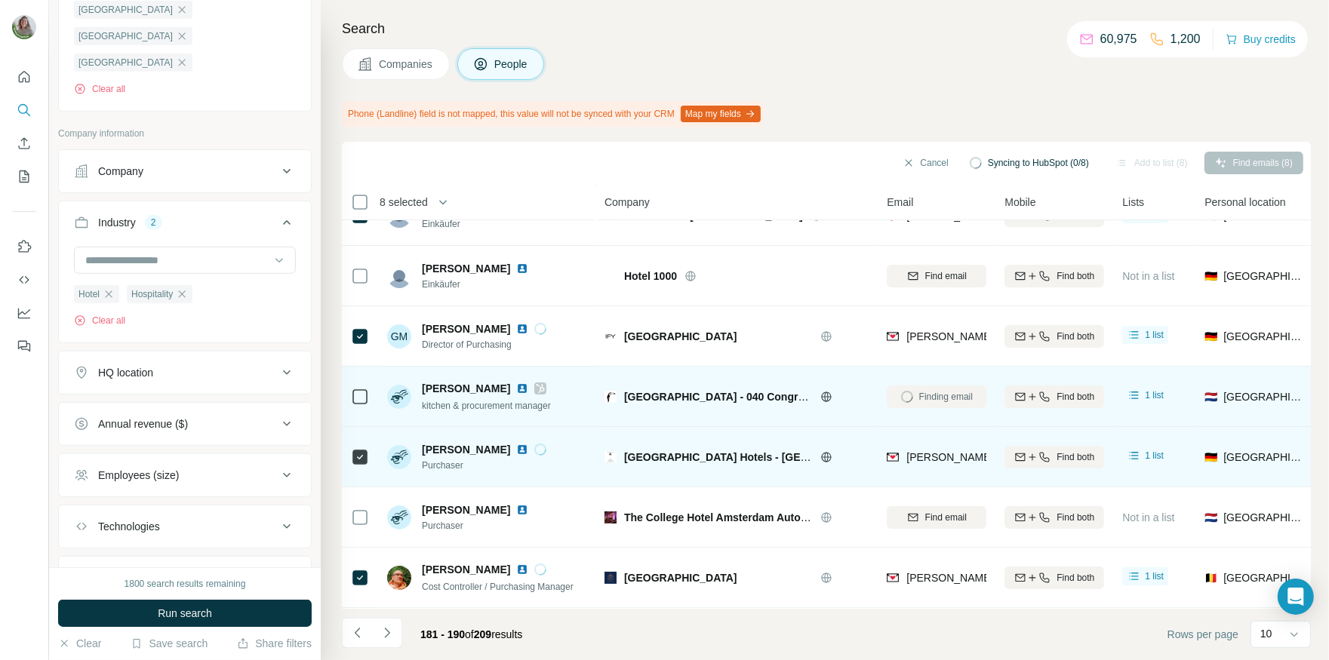
scroll to position [93, 0]
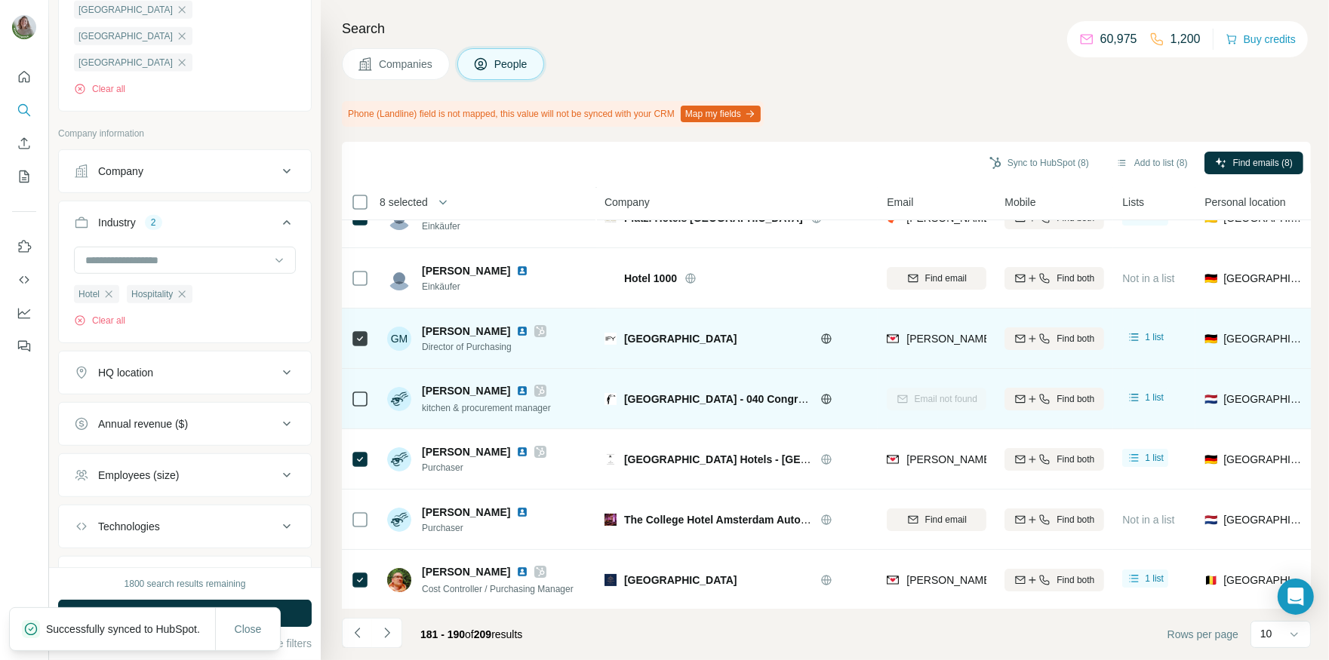
click at [536, 330] on icon at bounding box center [540, 331] width 9 height 12
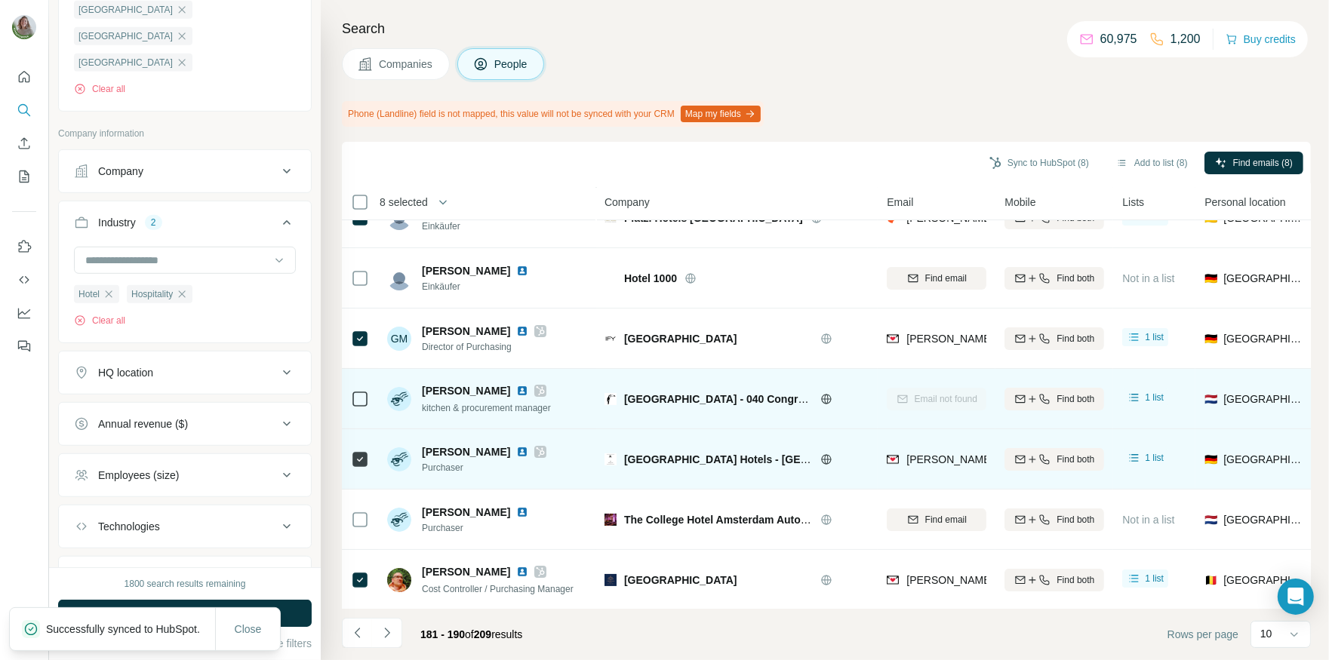
click at [536, 449] on icon at bounding box center [540, 451] width 8 height 9
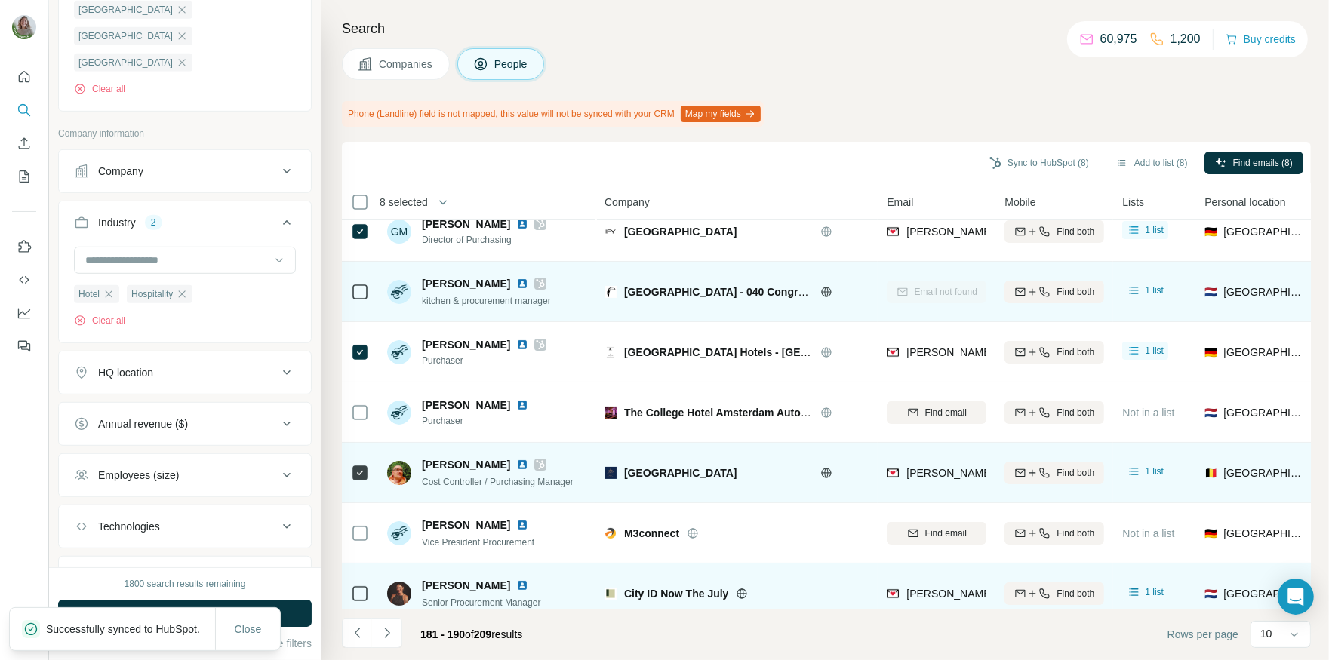
click at [543, 466] on icon at bounding box center [540, 464] width 8 height 9
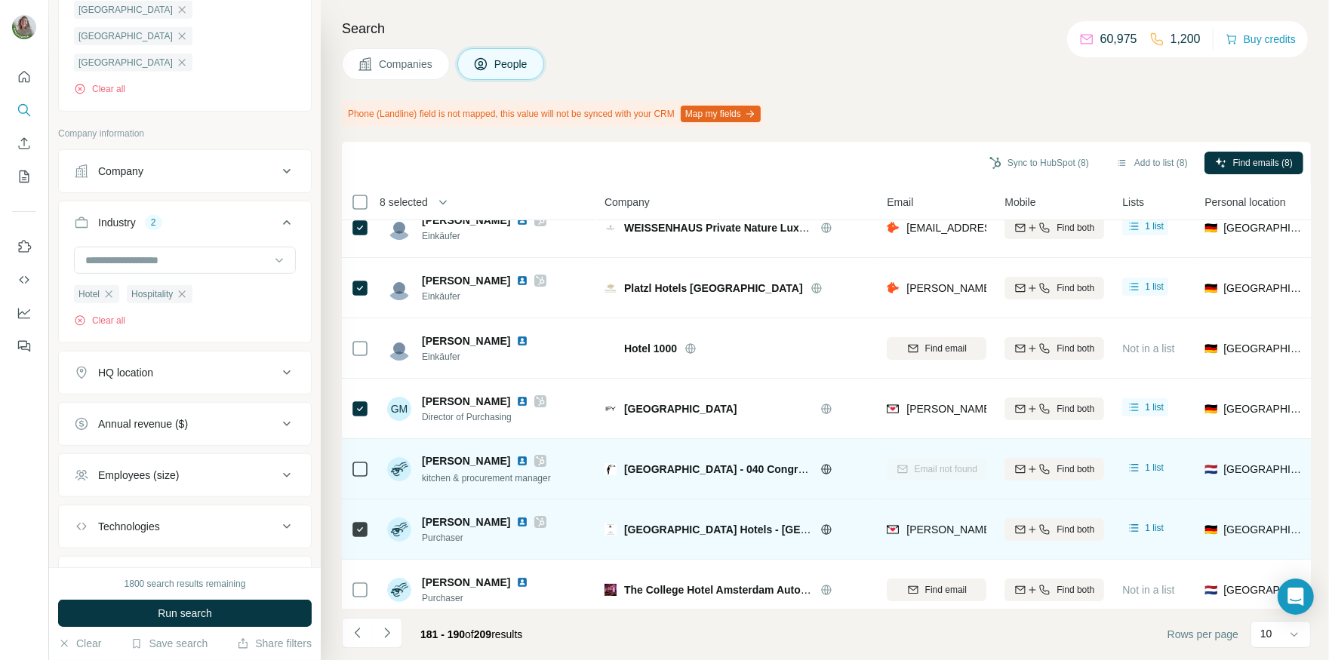
scroll to position [0, 0]
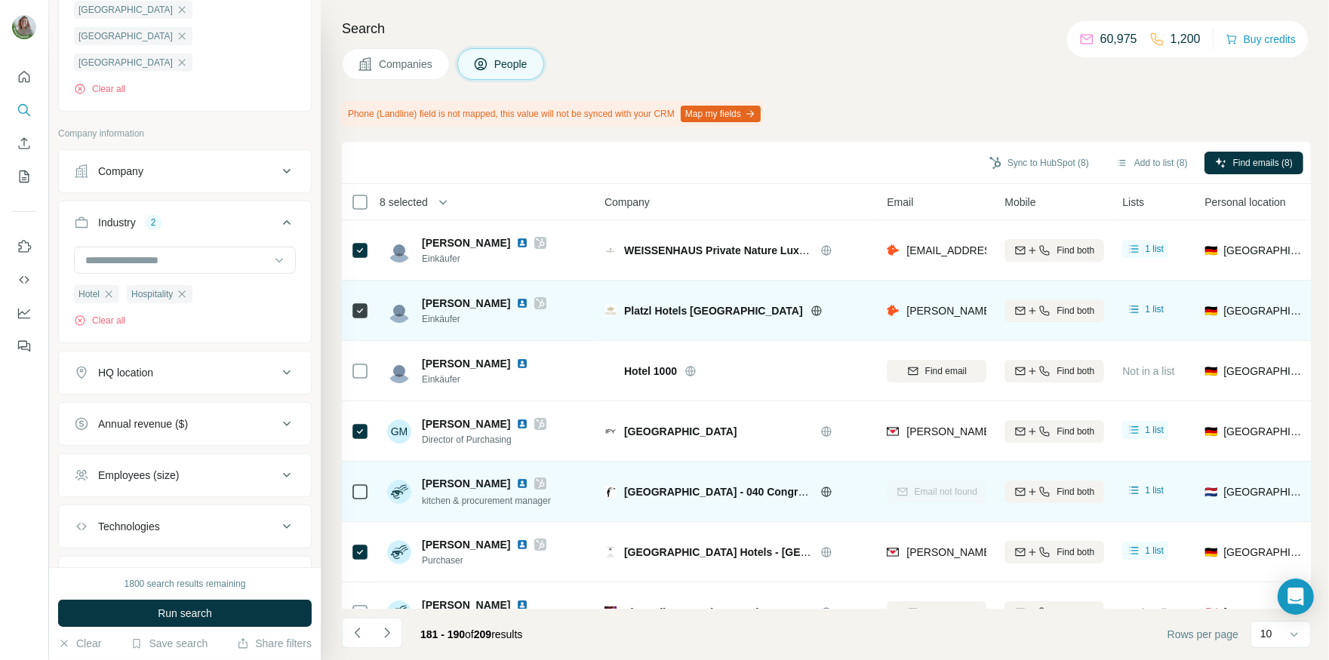
click at [545, 301] on icon at bounding box center [540, 303] width 8 height 9
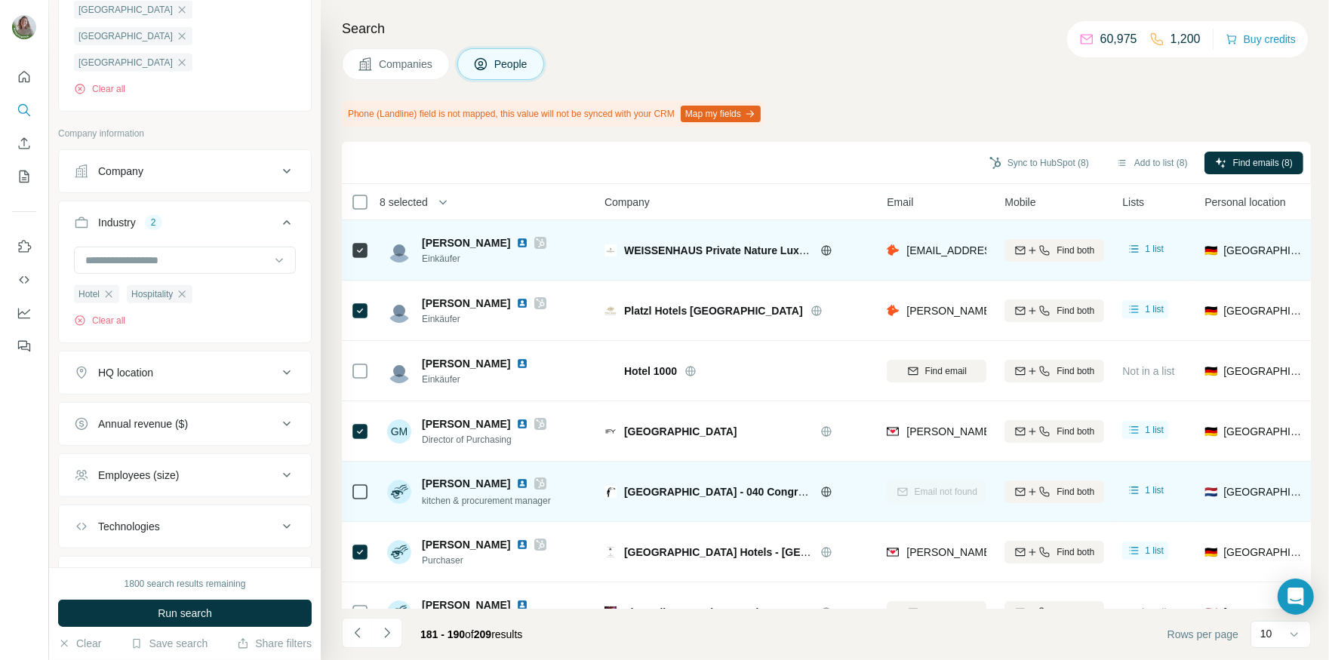
click at [536, 241] on icon at bounding box center [540, 243] width 9 height 12
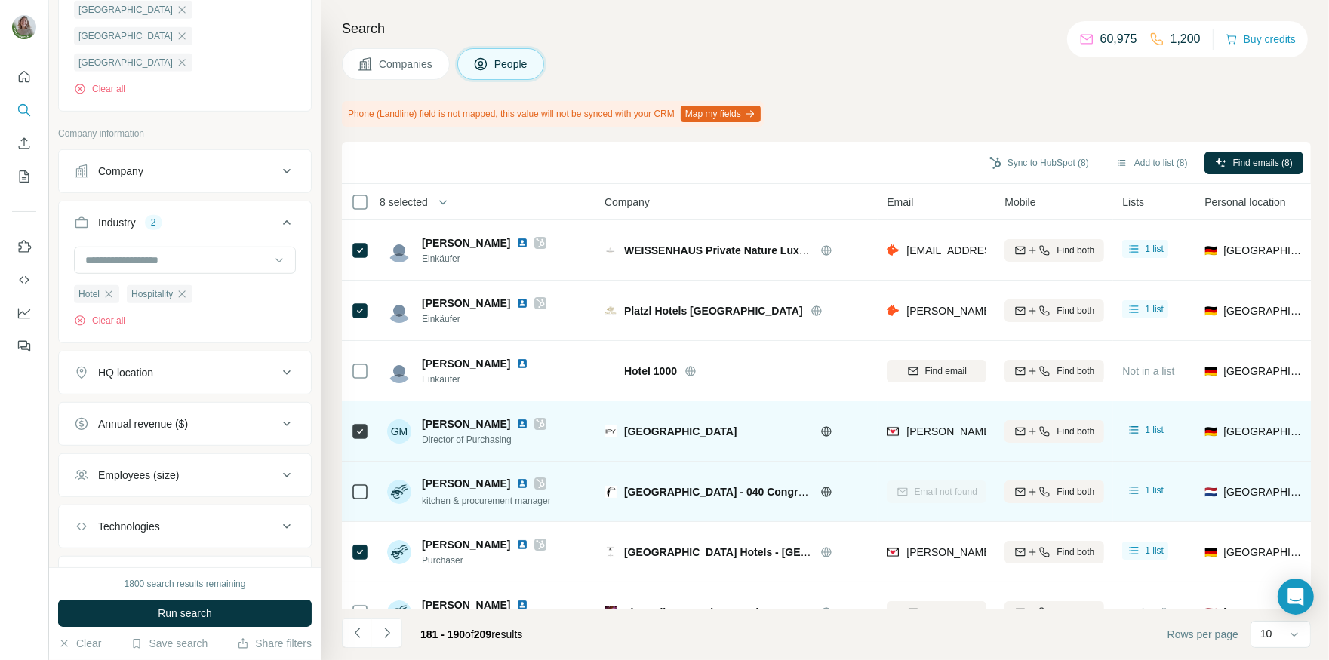
scroll to position [214, 0]
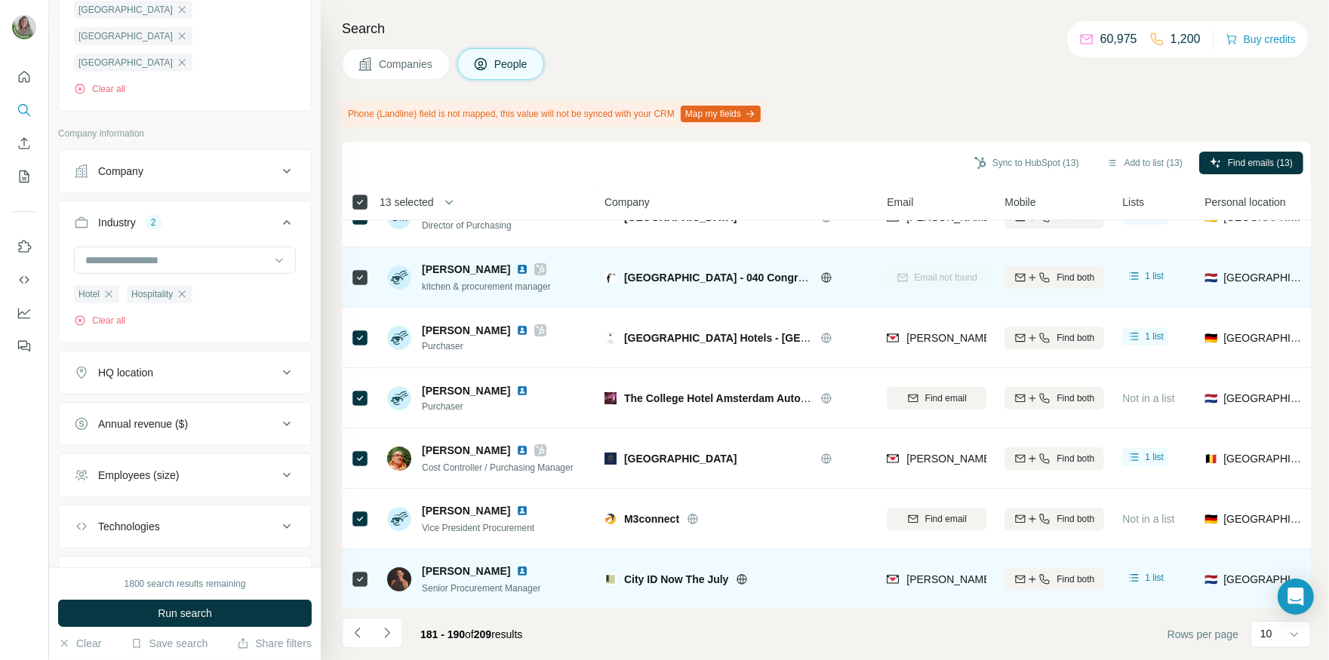
click at [367, 198] on icon at bounding box center [360, 202] width 18 height 18
click at [739, 579] on icon at bounding box center [742, 579] width 12 height 12
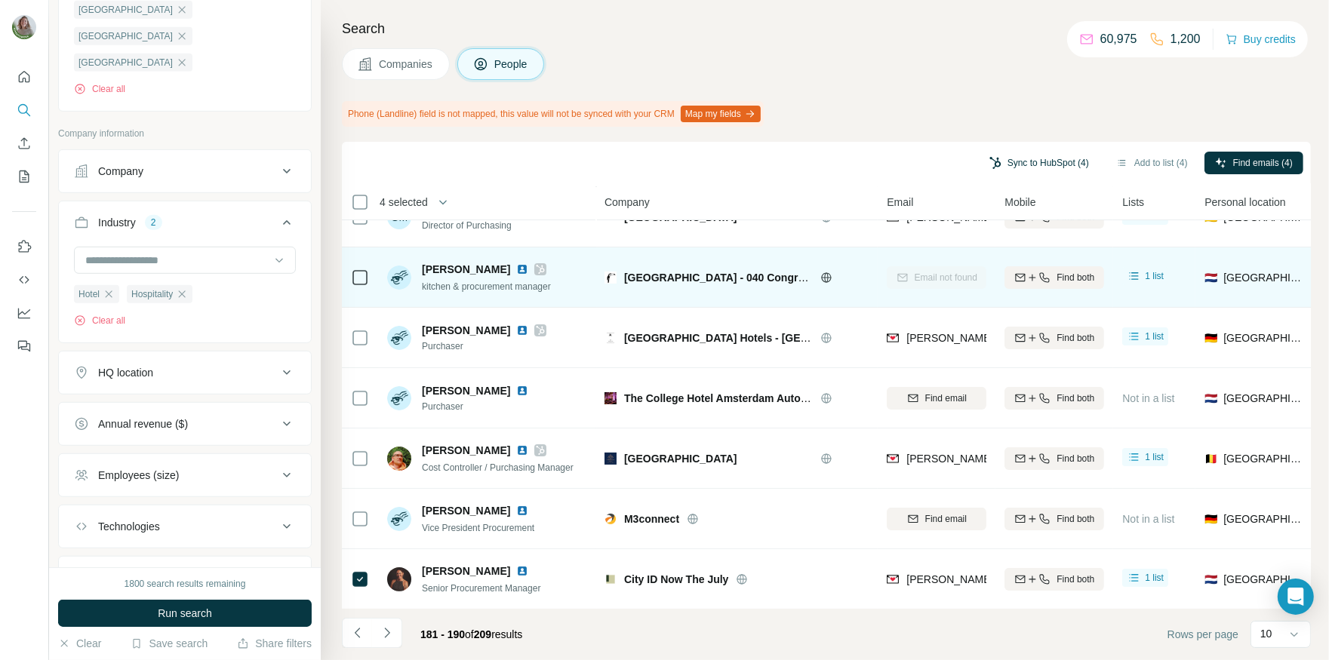
click at [1002, 159] on button "Sync to HubSpot (4)" at bounding box center [1039, 163] width 121 height 23
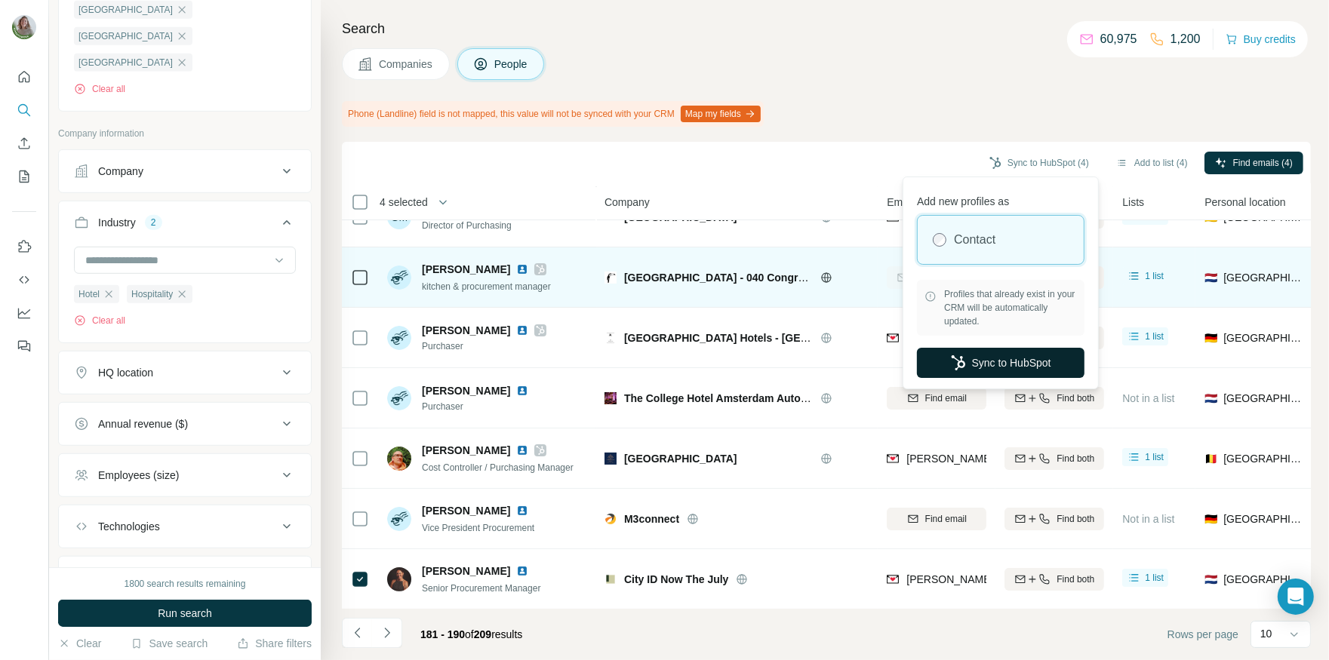
click at [1023, 367] on button "Sync to HubSpot" at bounding box center [1001, 363] width 168 height 30
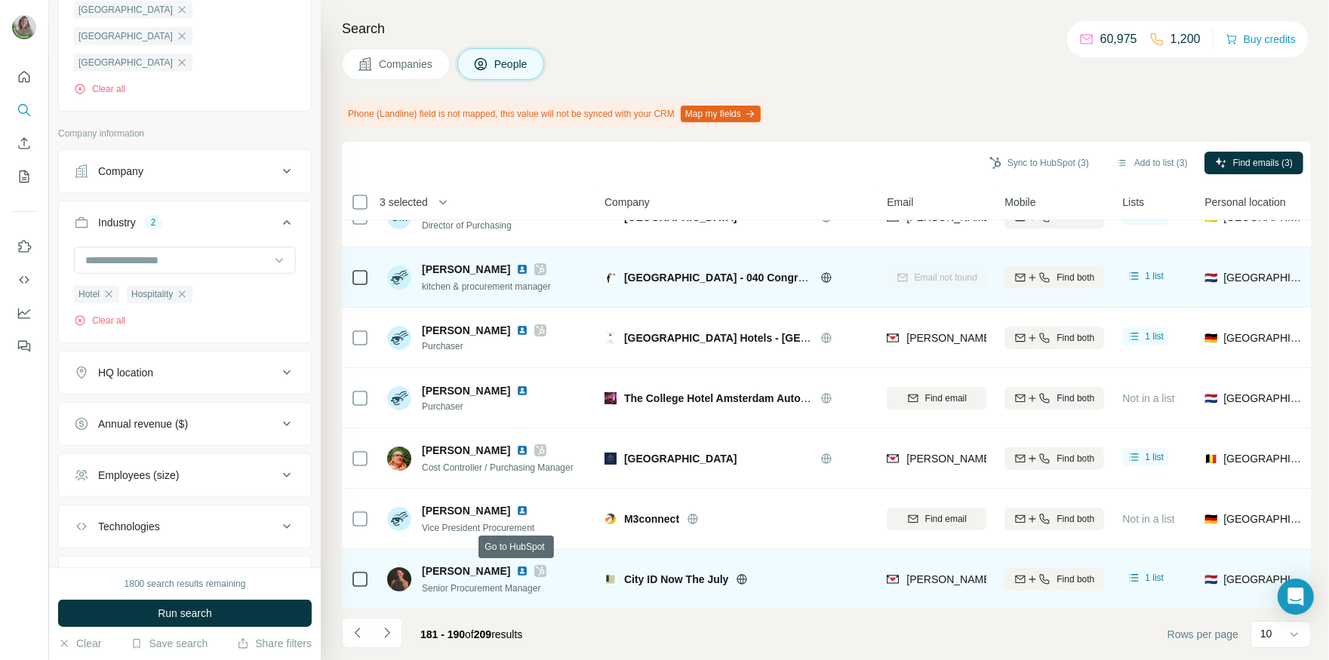
click at [536, 565] on icon at bounding box center [540, 571] width 9 height 12
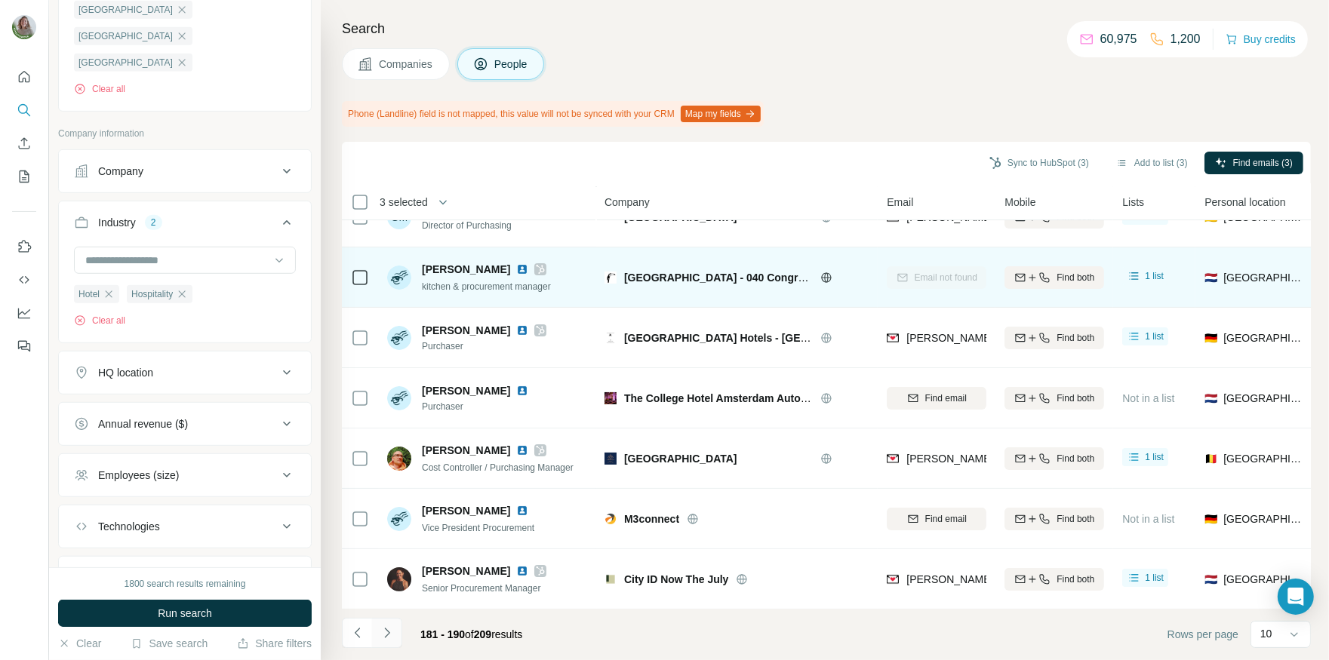
click at [391, 632] on icon "Navigate to next page" at bounding box center [387, 632] width 15 height 15
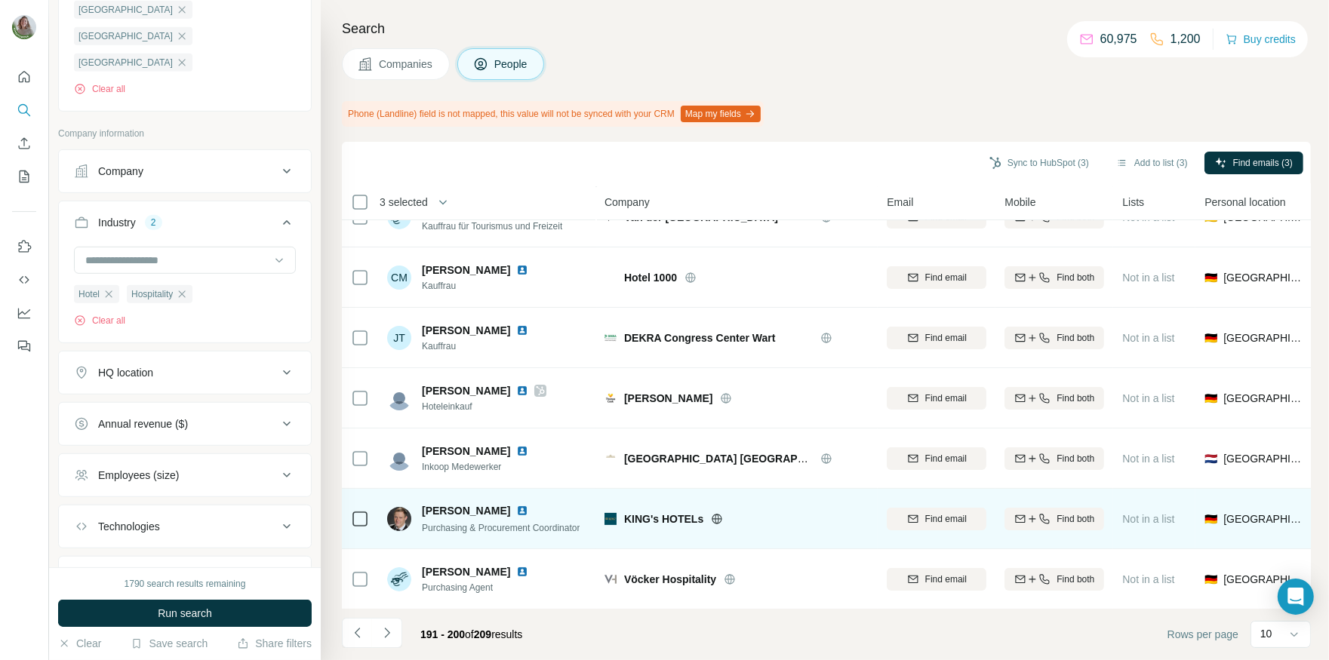
click at [516, 509] on img at bounding box center [522, 511] width 12 height 12
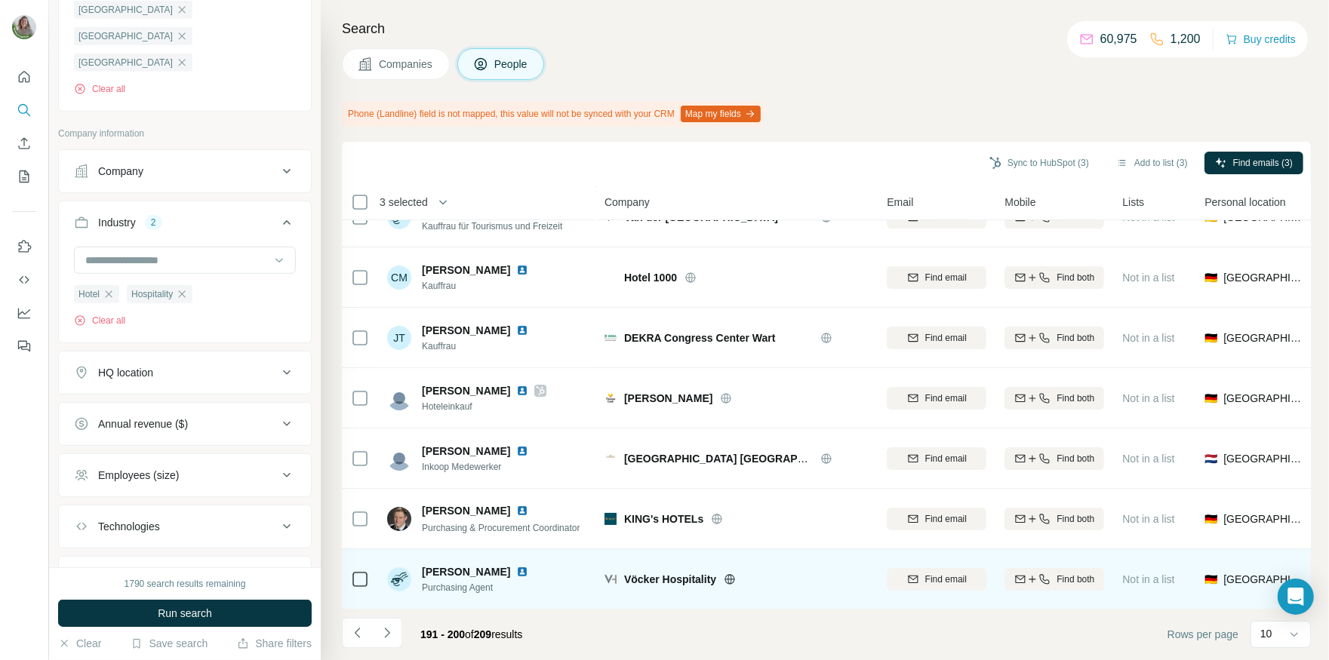
click at [526, 571] on img at bounding box center [522, 572] width 12 height 12
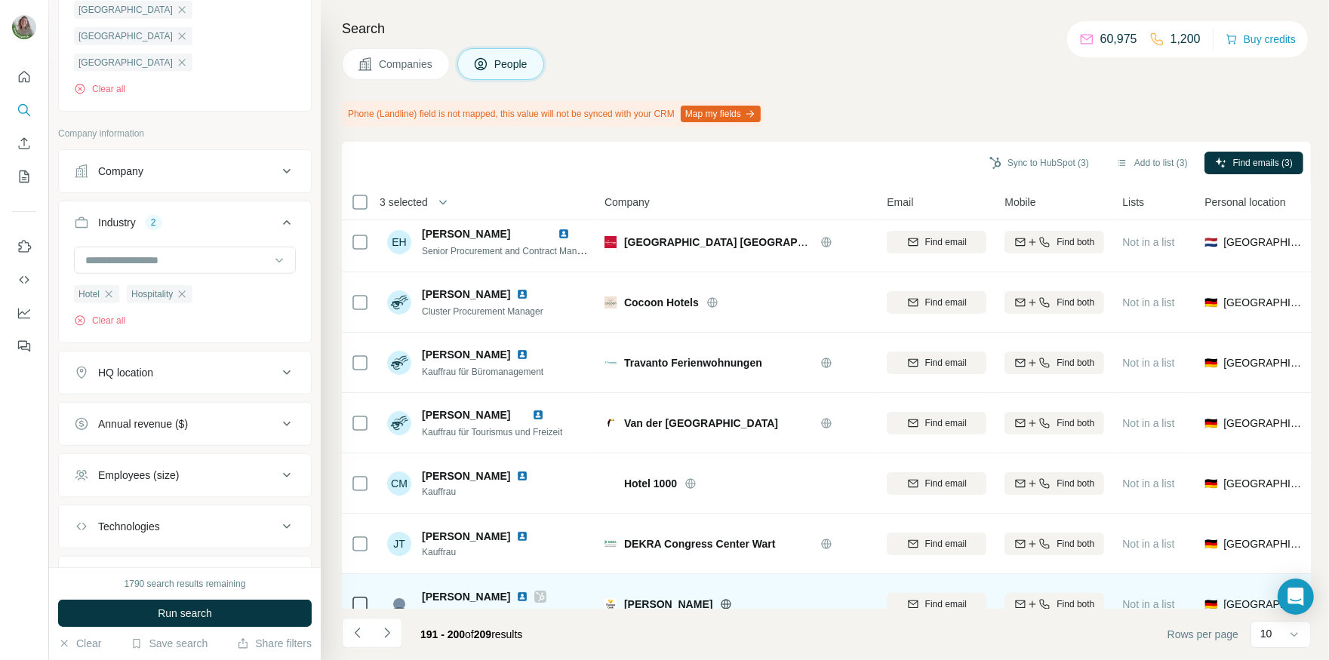
scroll to position [0, 0]
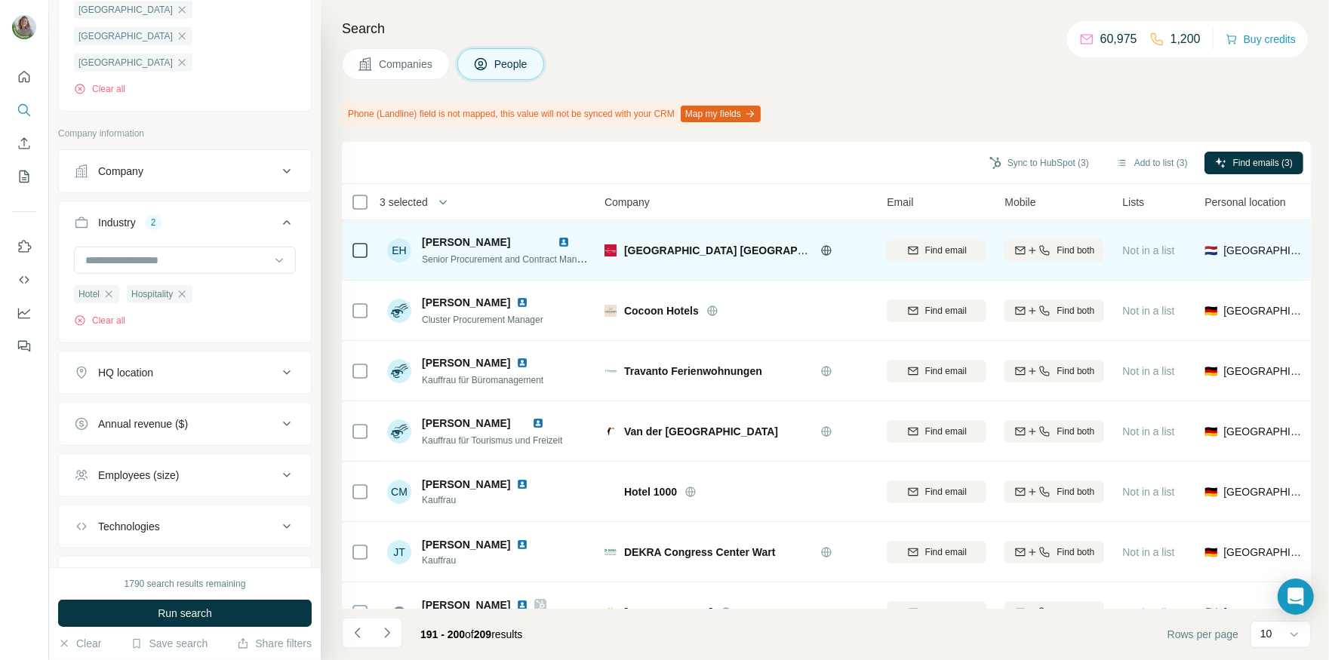
click at [567, 244] on img at bounding box center [564, 242] width 12 height 12
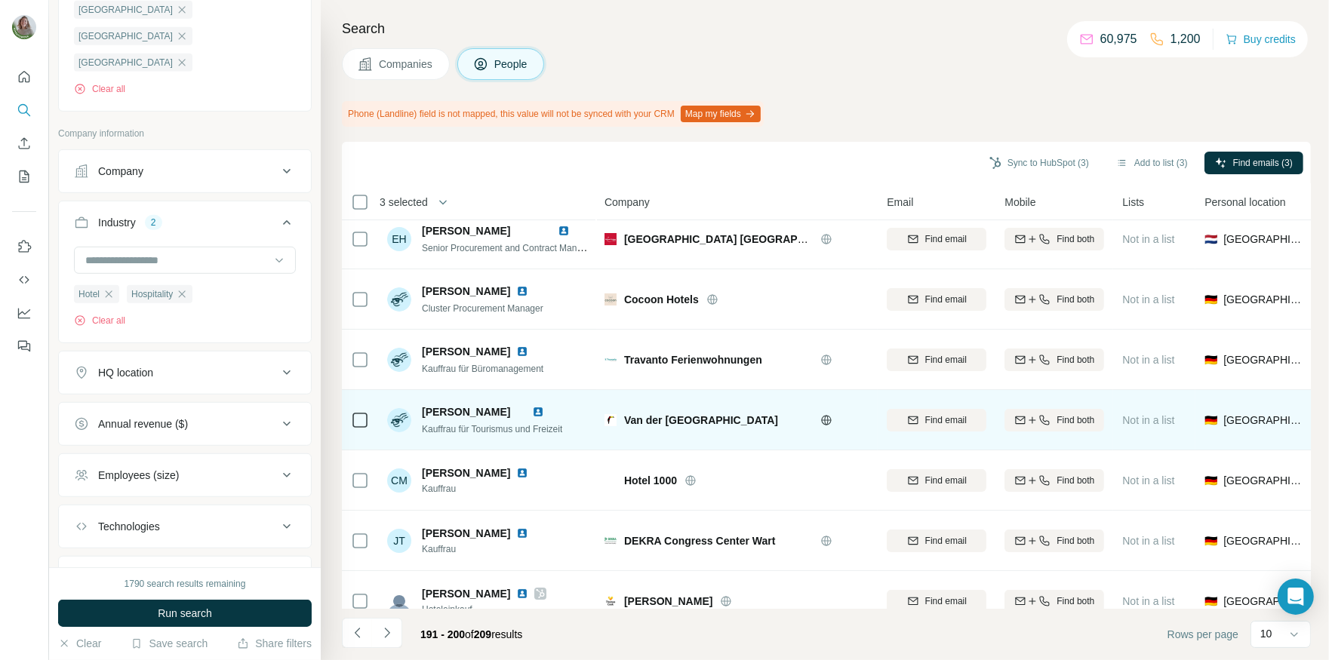
scroll to position [13, 0]
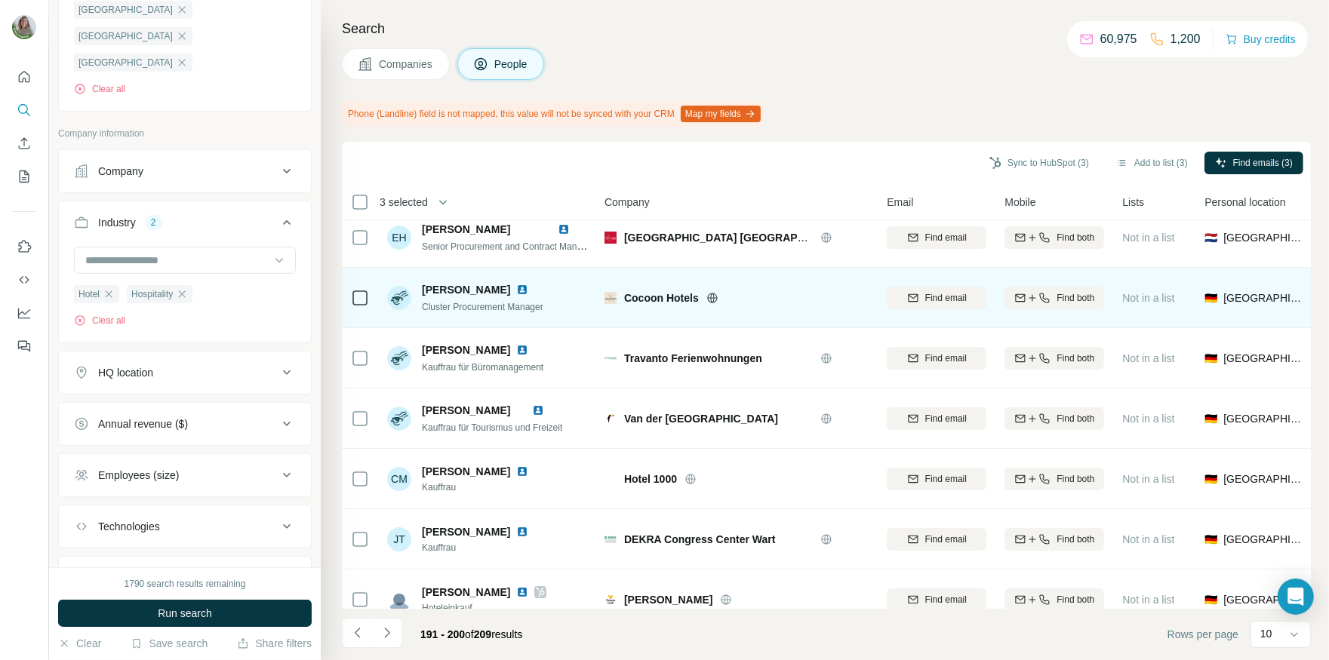
click at [516, 285] on img at bounding box center [522, 290] width 12 height 12
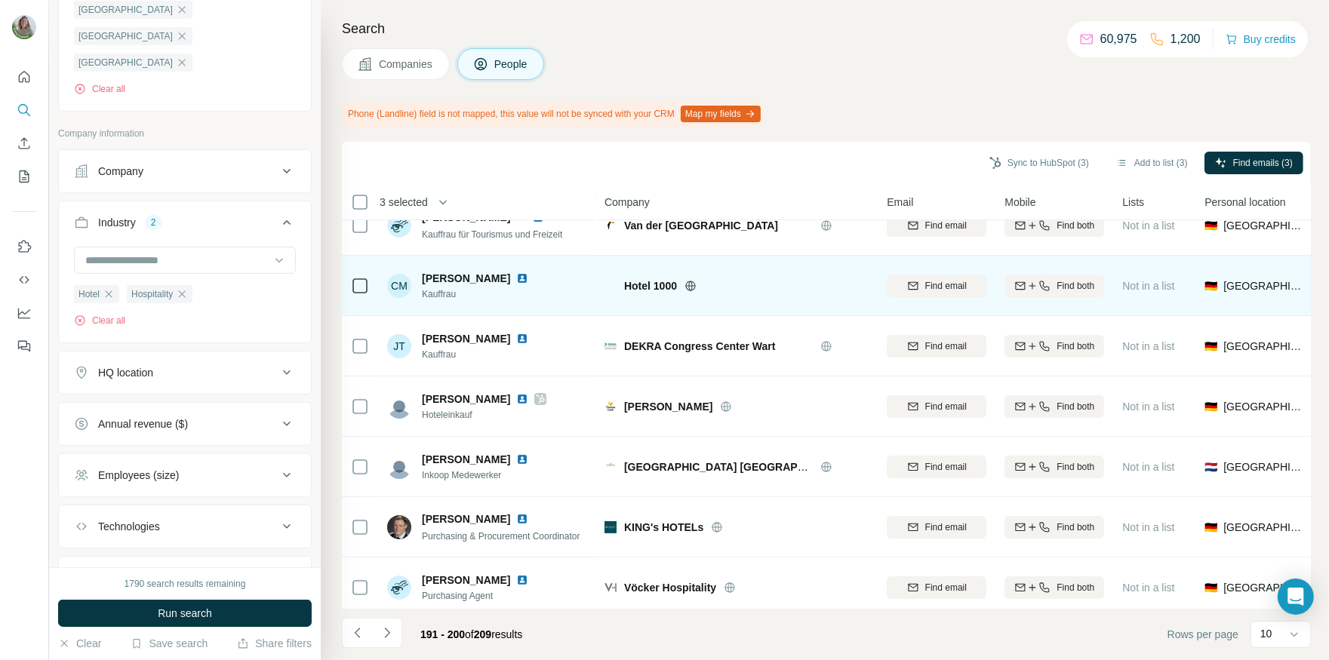
scroll to position [214, 0]
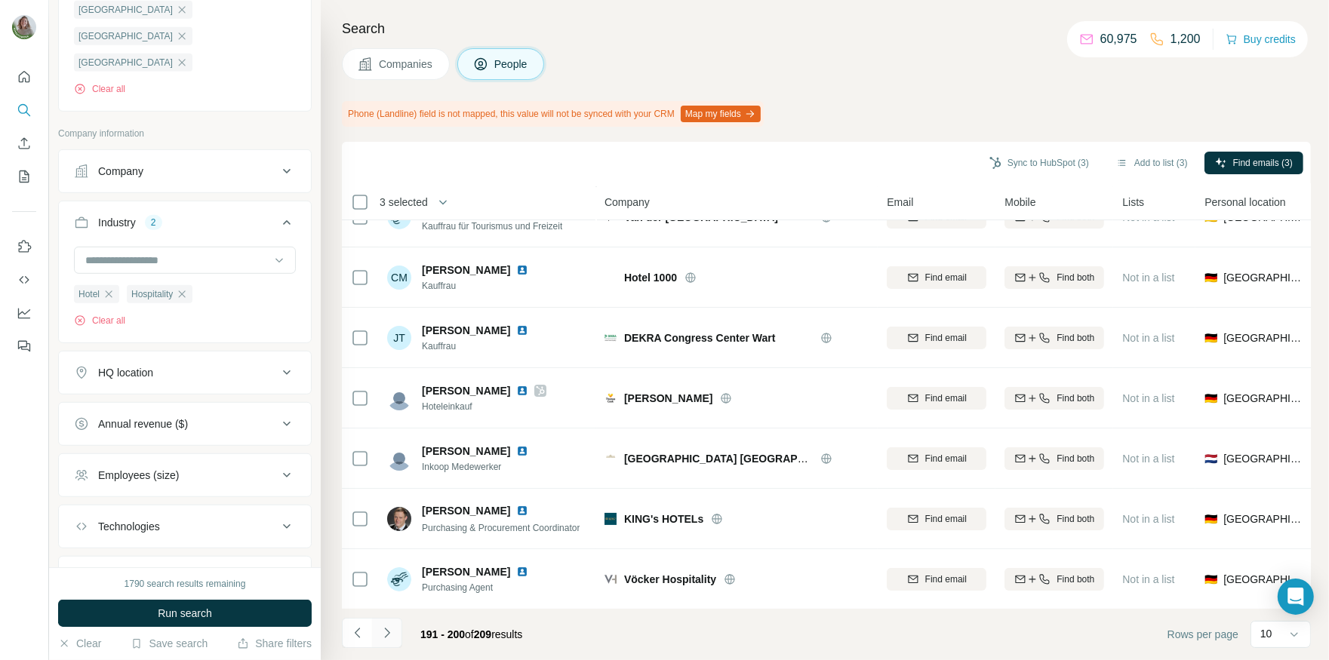
click at [392, 625] on icon "Navigate to next page" at bounding box center [387, 632] width 15 height 15
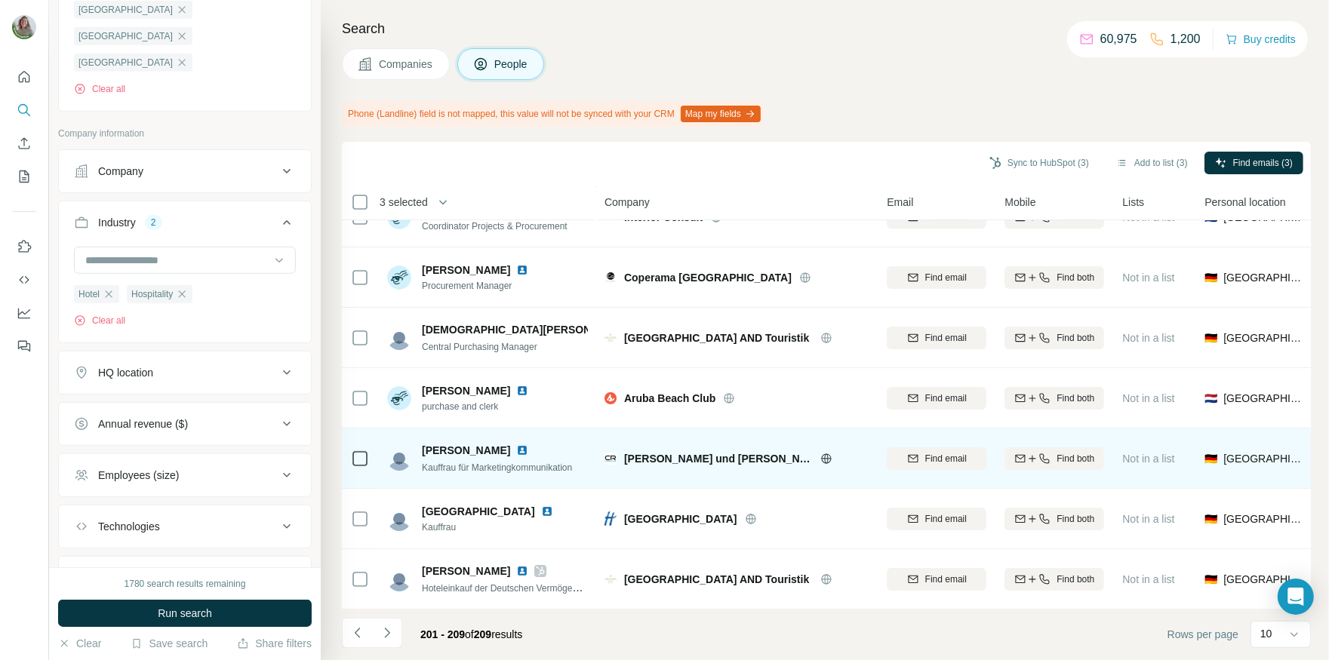
click at [516, 454] on img at bounding box center [522, 450] width 12 height 12
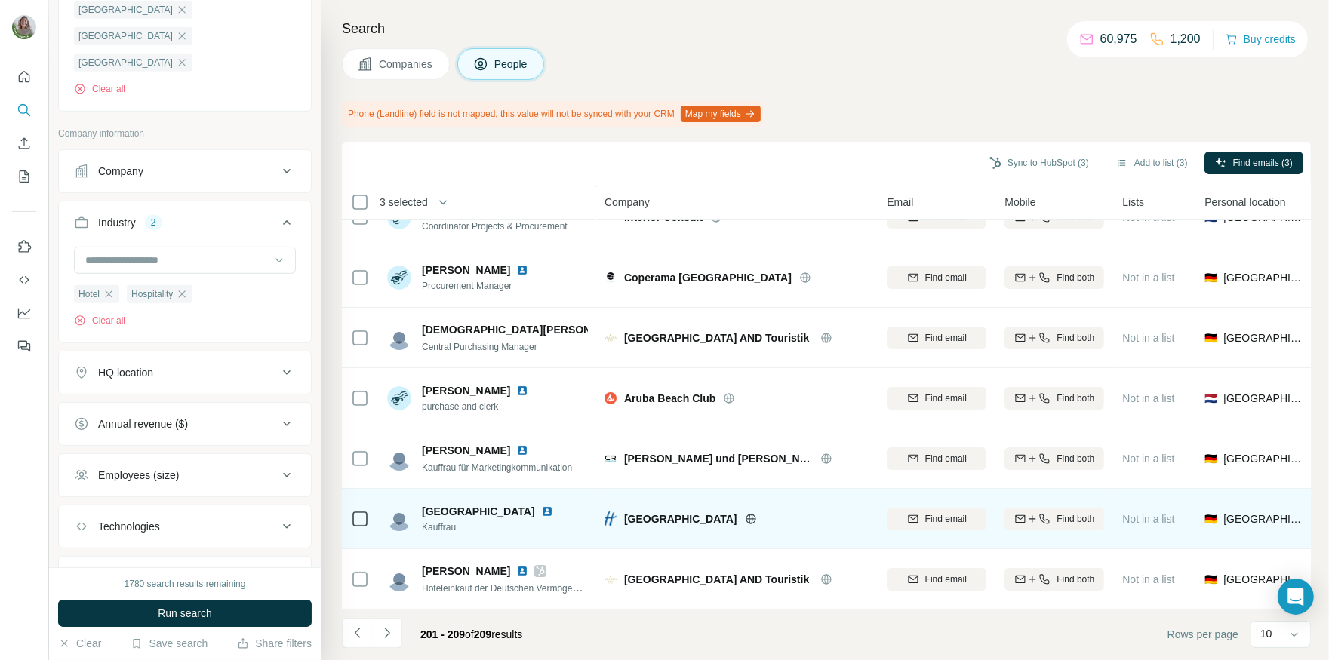
click at [541, 506] on img at bounding box center [547, 512] width 12 height 12
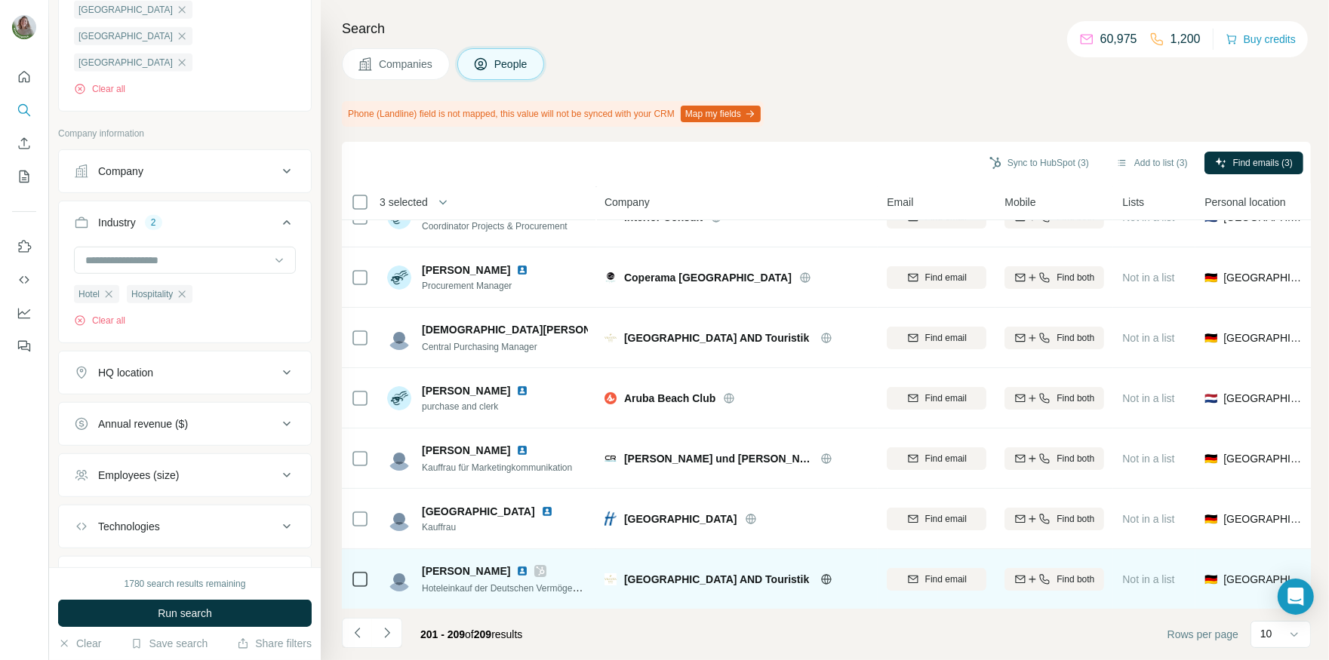
click at [516, 572] on img at bounding box center [522, 571] width 12 height 12
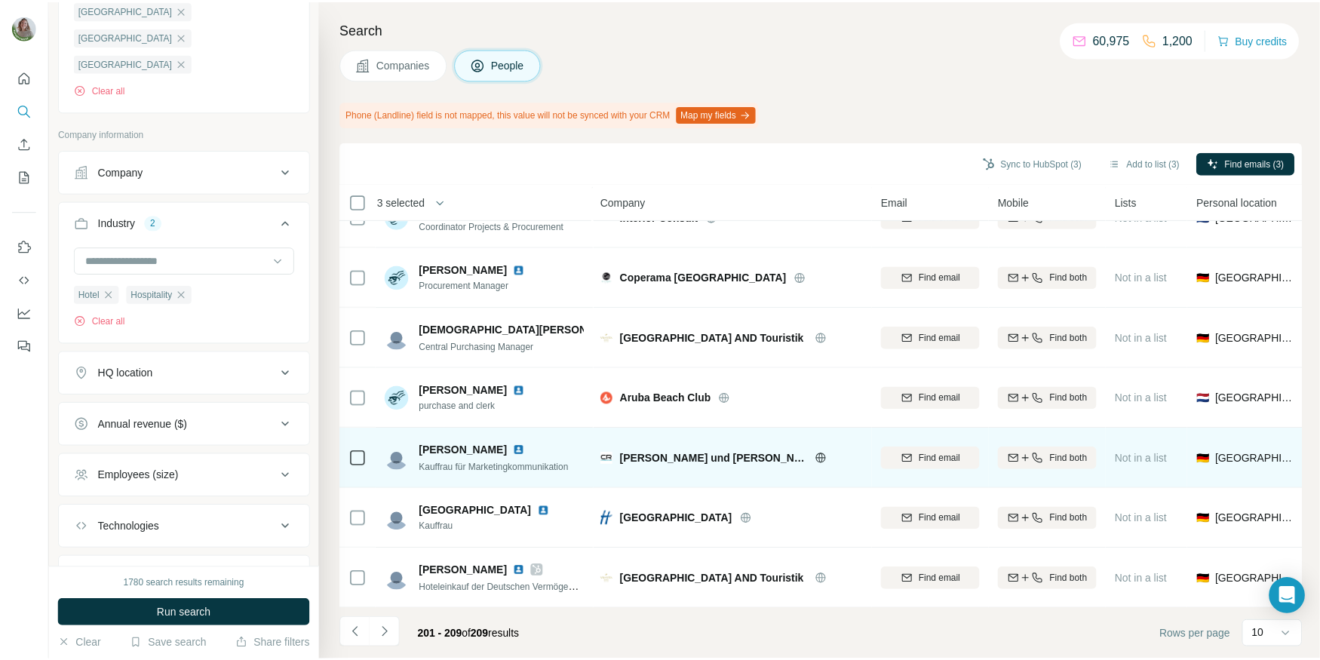
scroll to position [0, 0]
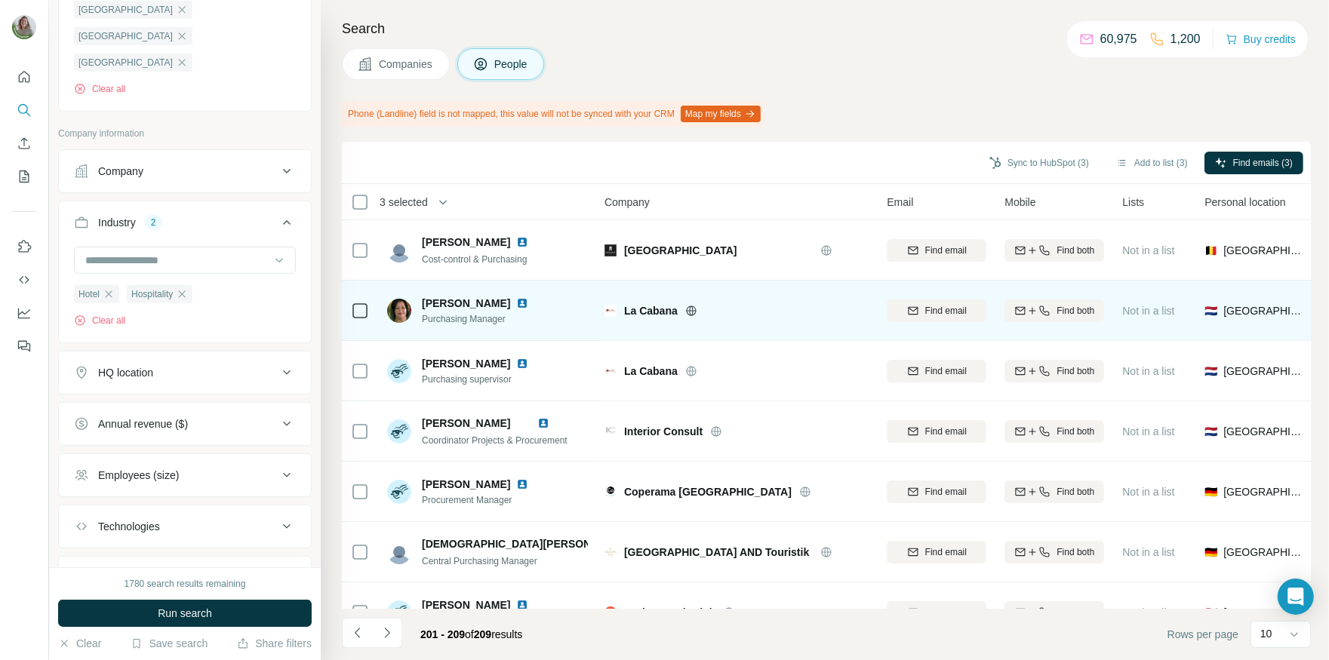
click at [516, 299] on img at bounding box center [522, 303] width 12 height 12
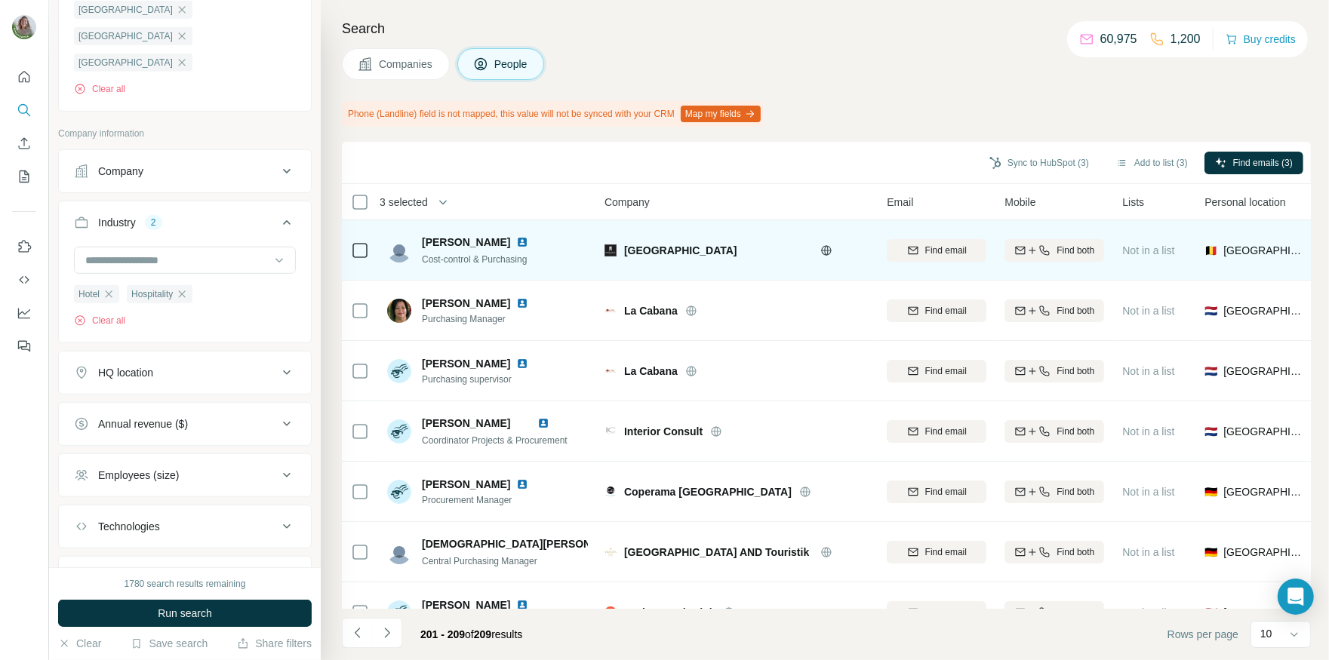
click at [516, 244] on img at bounding box center [522, 242] width 12 height 12
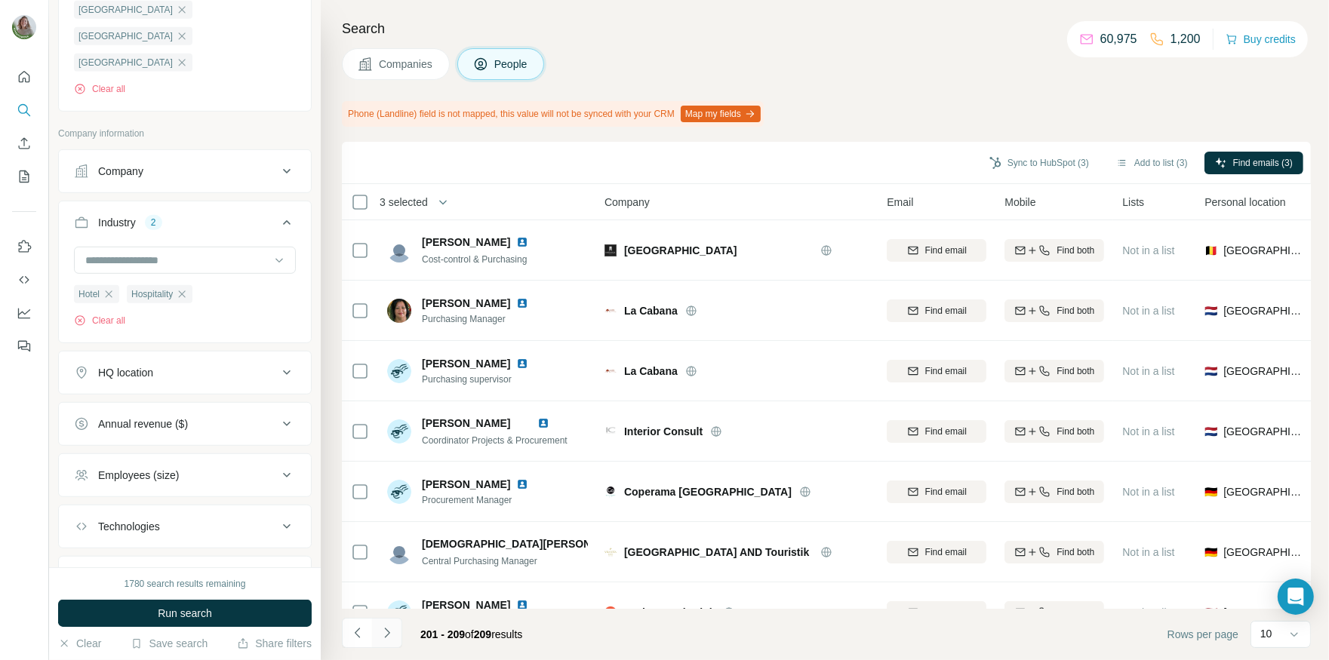
click at [386, 628] on icon "Navigate to next page" at bounding box center [387, 632] width 15 height 15
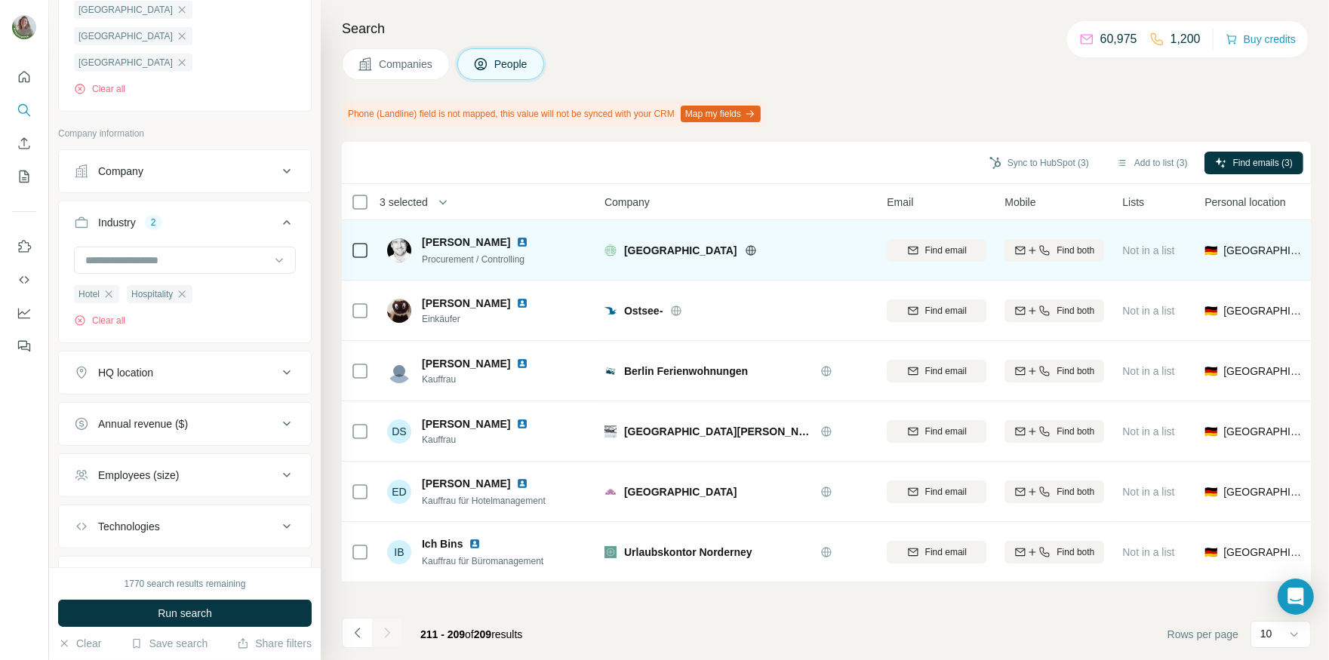
click at [528, 241] on img at bounding box center [522, 242] width 12 height 12
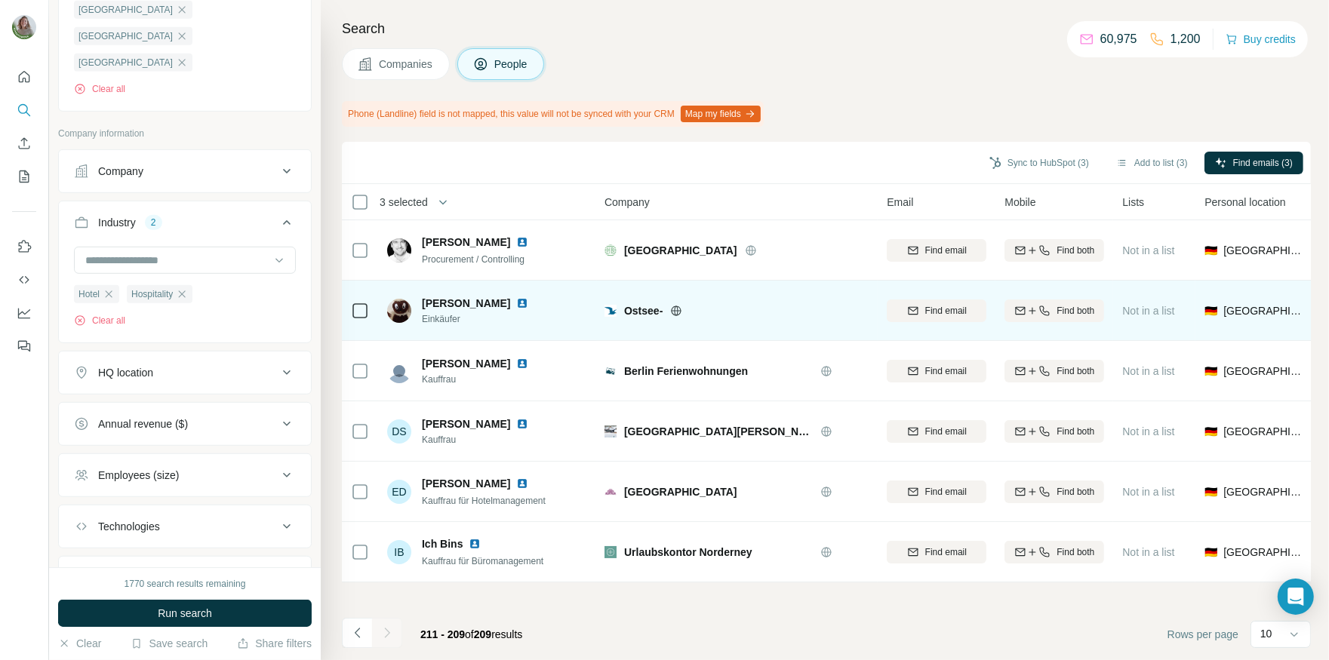
click at [519, 300] on img at bounding box center [522, 303] width 12 height 12
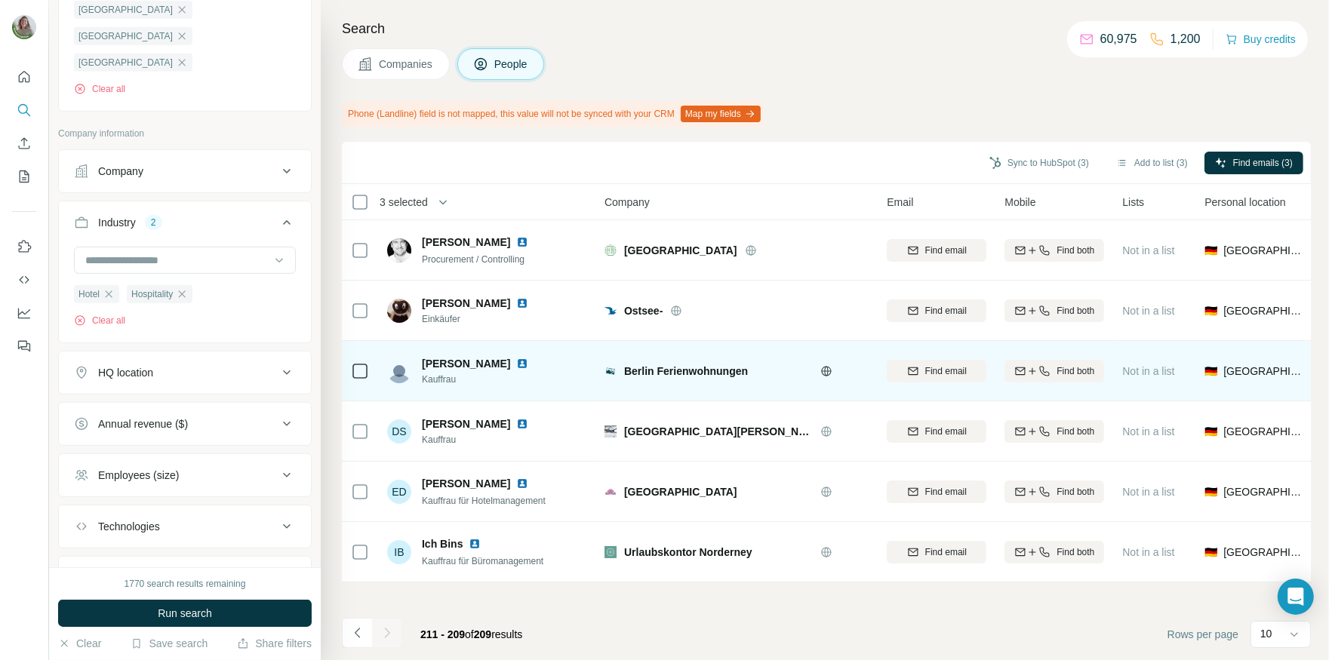
click at [516, 363] on img at bounding box center [522, 364] width 12 height 12
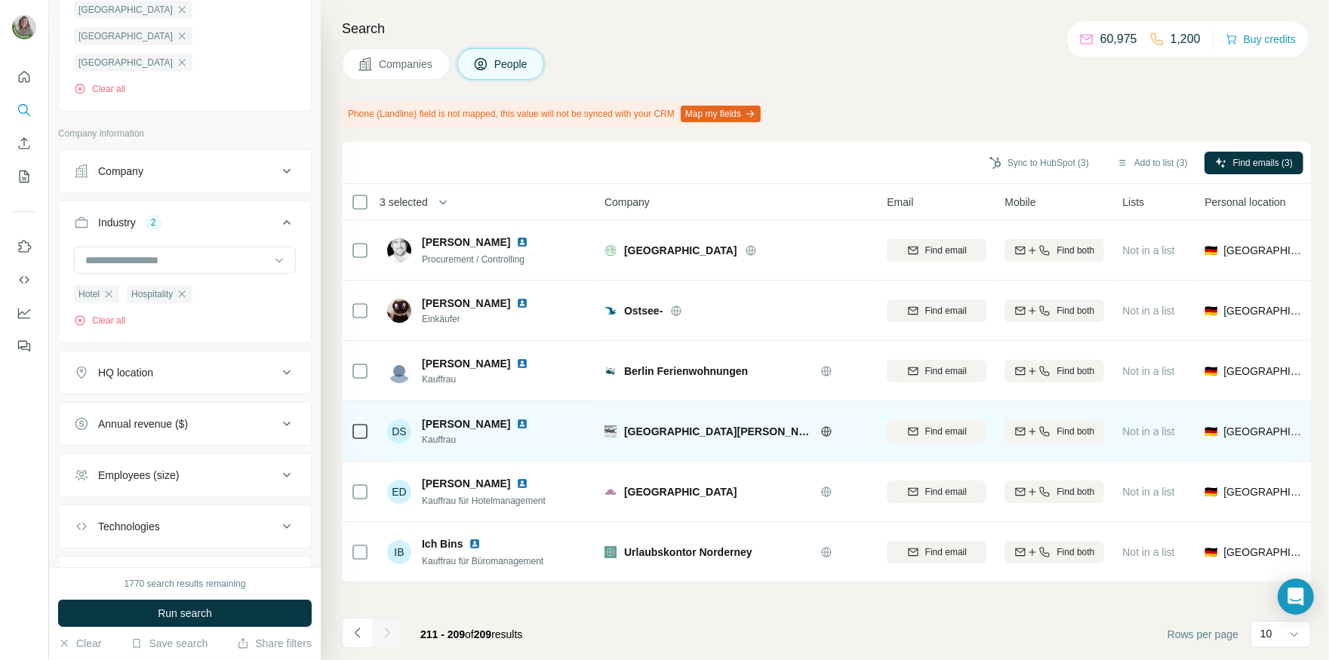
click at [521, 422] on img at bounding box center [522, 424] width 12 height 12
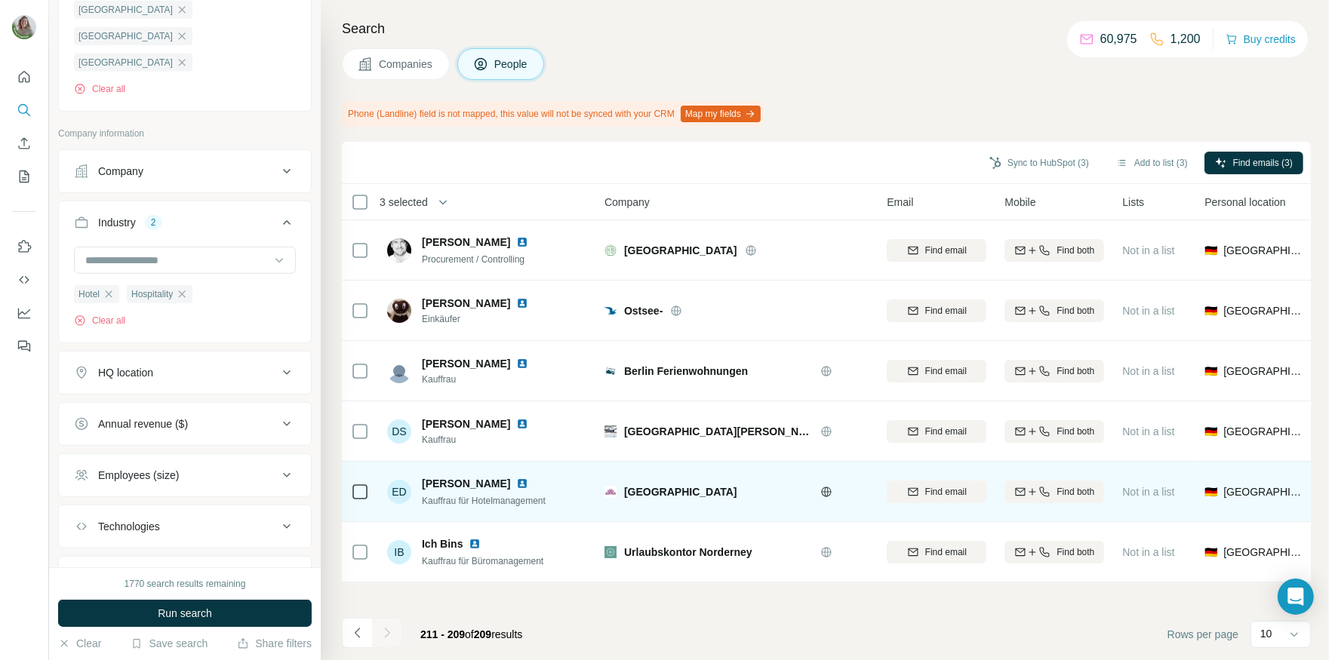
click at [527, 484] on img at bounding box center [522, 484] width 12 height 12
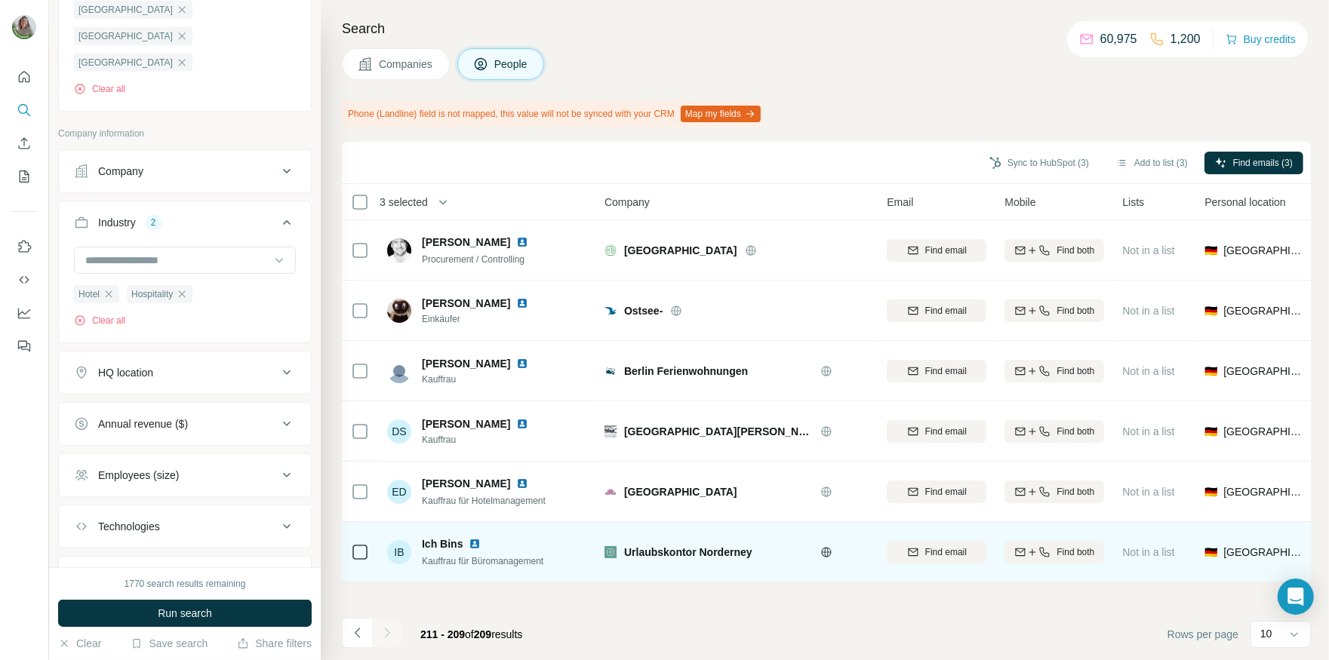
click at [477, 544] on img at bounding box center [475, 544] width 12 height 12
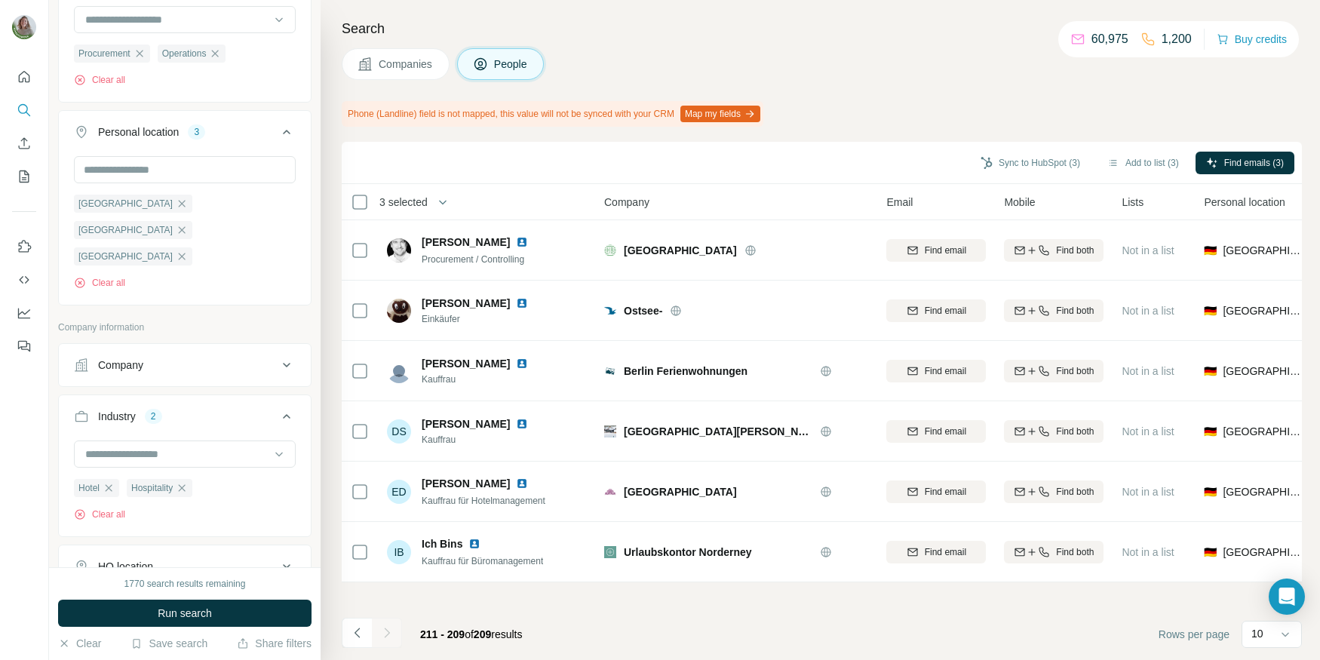
scroll to position [478, 0]
click at [179, 202] on icon "button" at bounding box center [182, 205] width 7 height 7
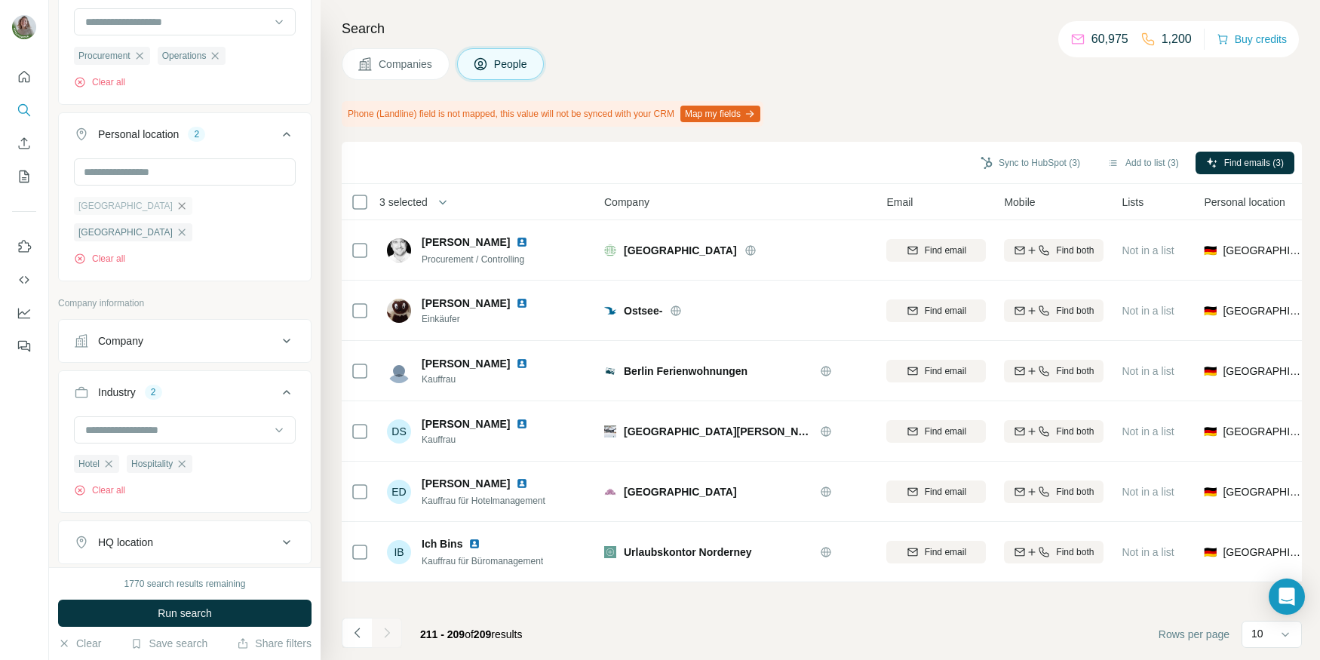
click at [176, 205] on icon "button" at bounding box center [182, 206] width 12 height 12
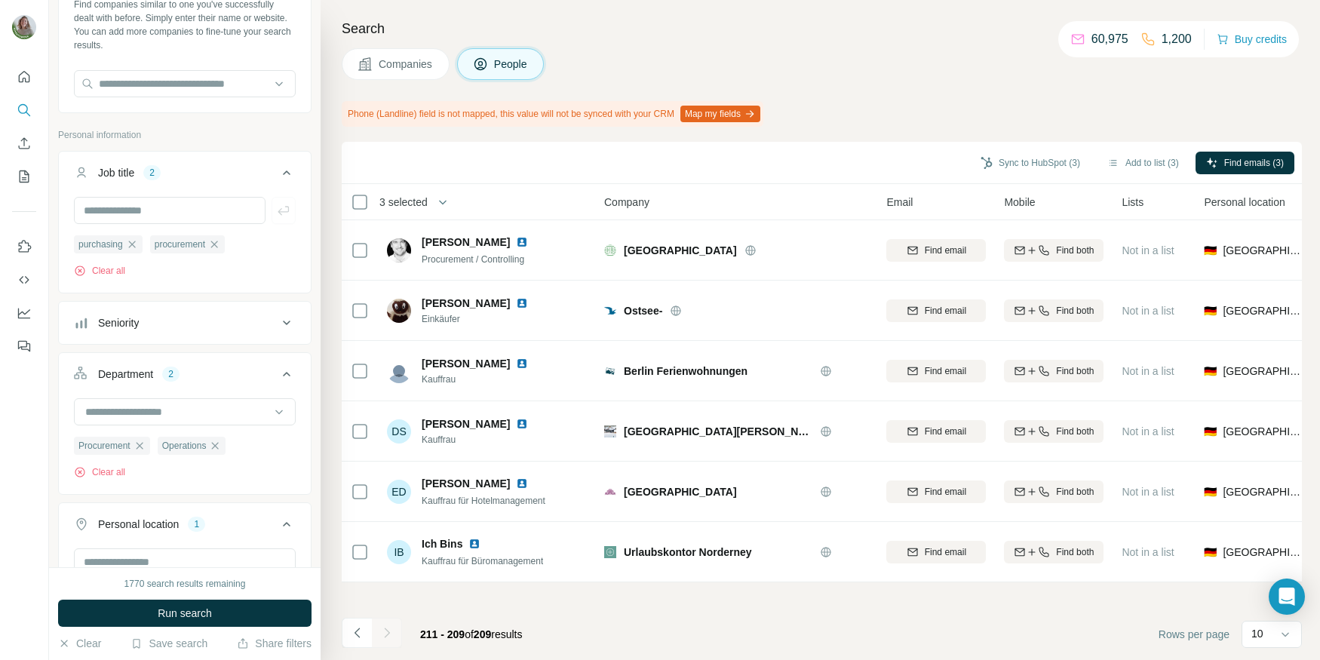
scroll to position [77, 0]
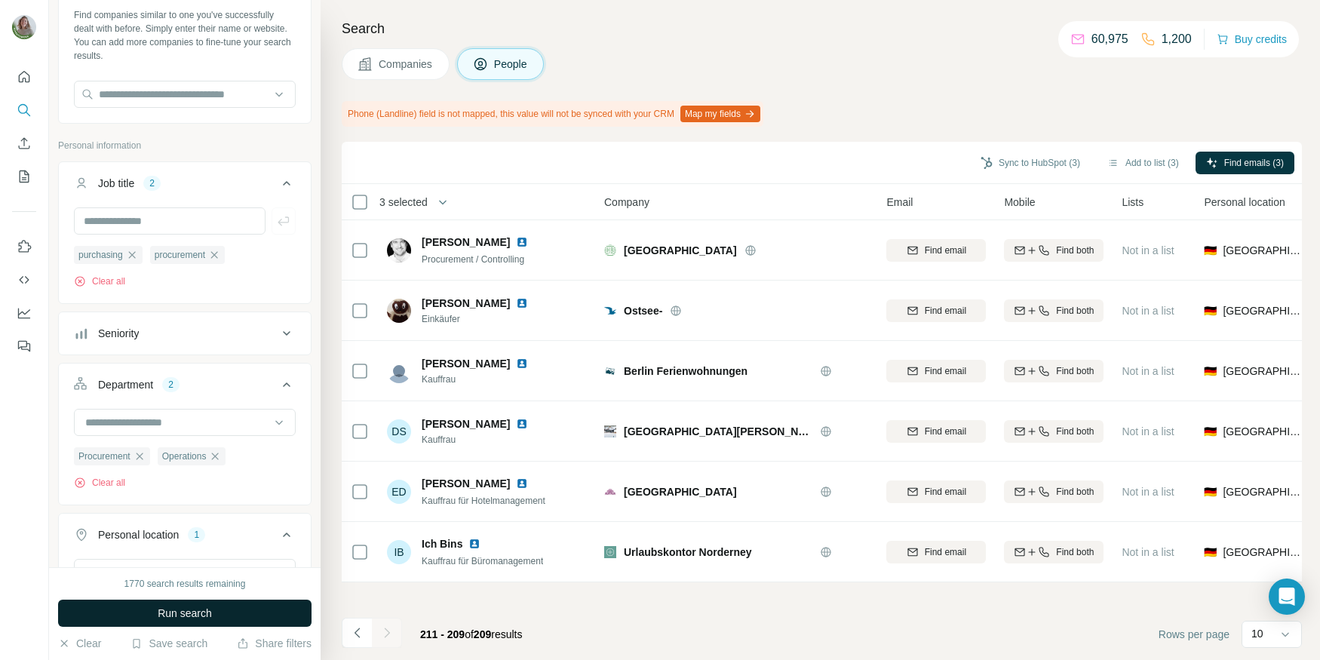
click at [215, 605] on button "Run search" at bounding box center [185, 613] width 254 height 27
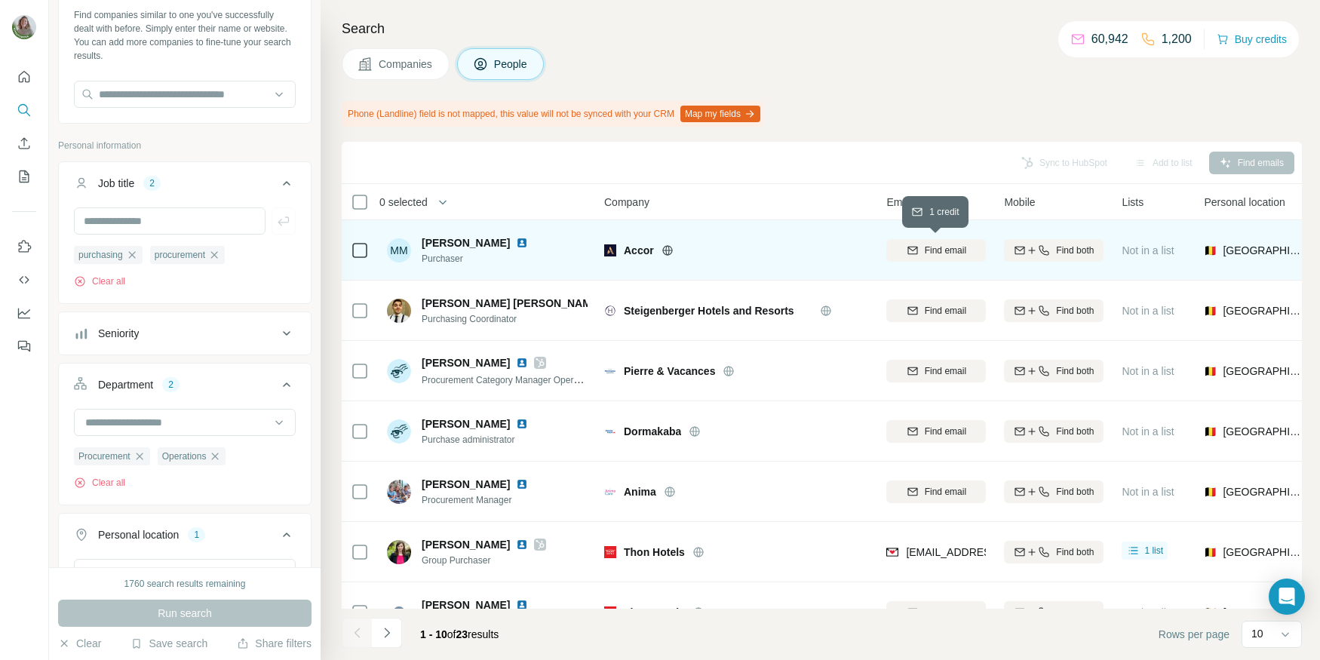
click at [921, 245] on div "Find email" at bounding box center [937, 251] width 100 height 14
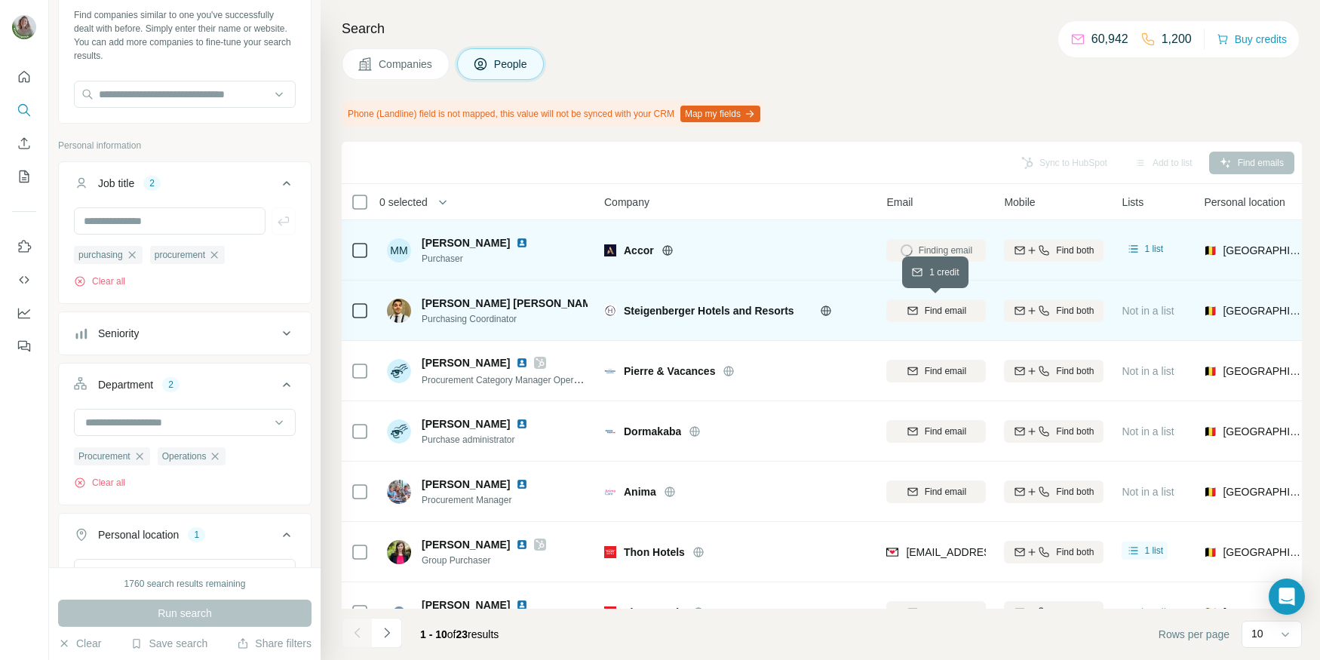
click at [955, 306] on span "Find email" at bounding box center [945, 311] width 41 height 14
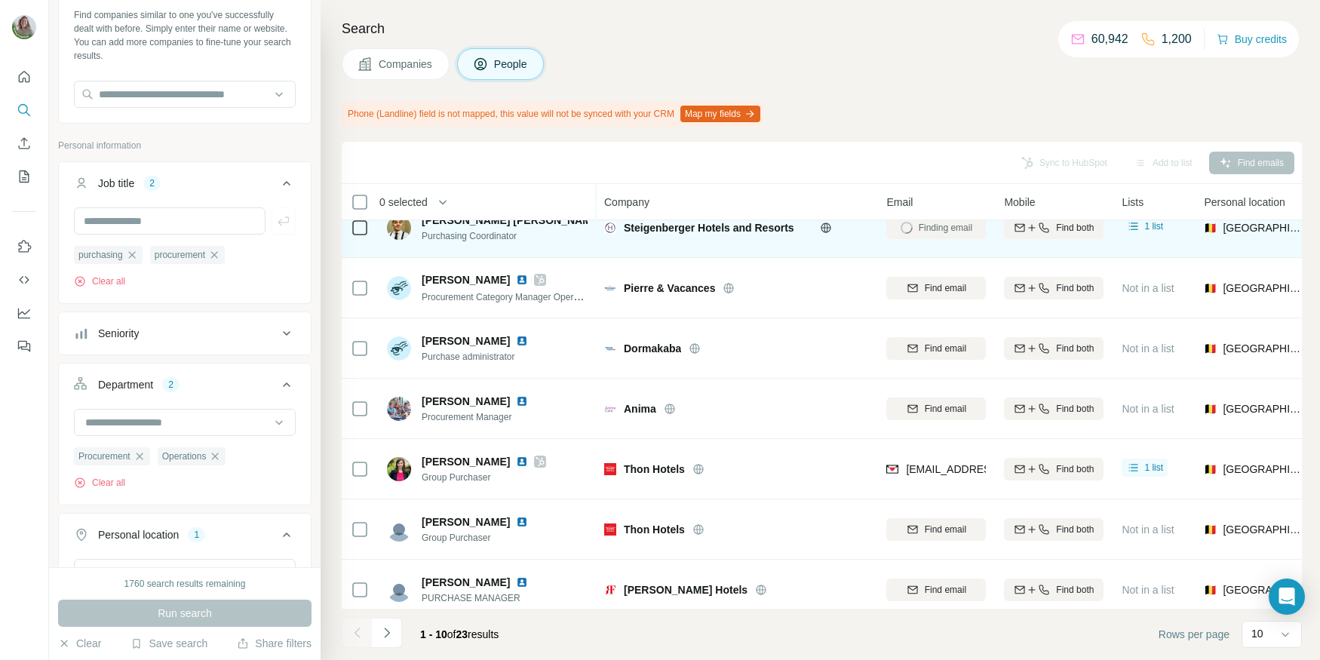
scroll to position [88, 0]
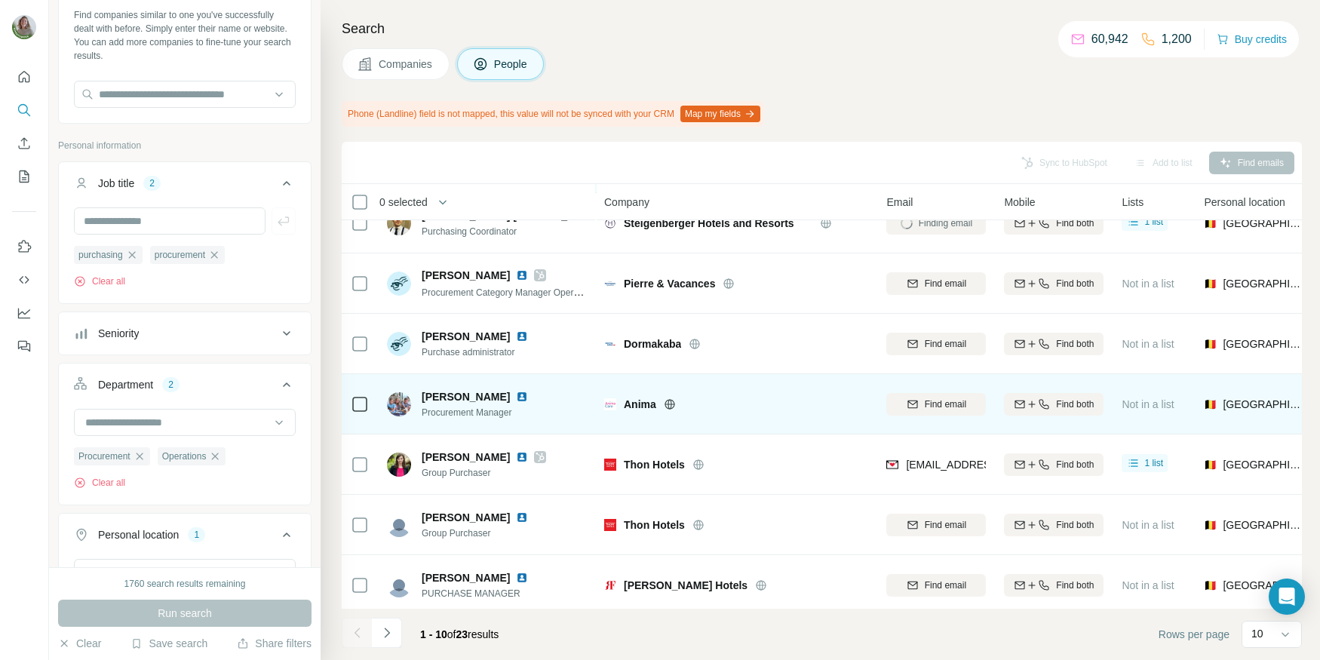
click at [672, 400] on icon at bounding box center [670, 404] width 12 height 12
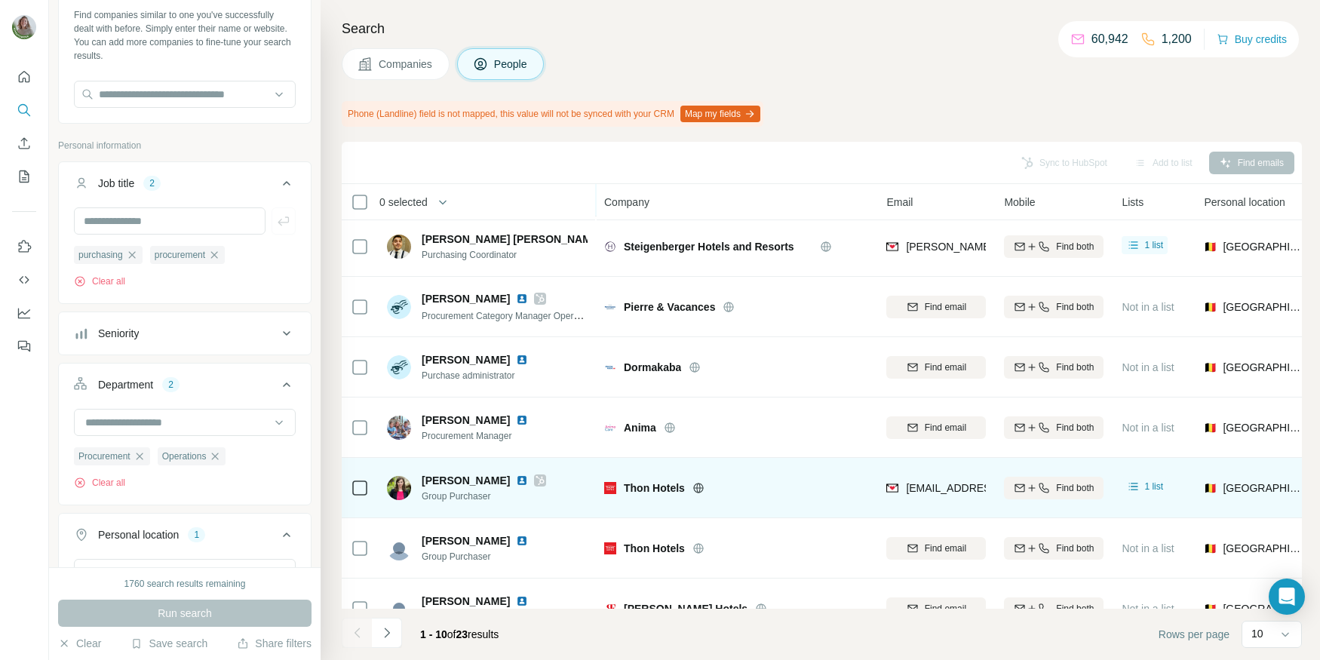
scroll to position [0, 0]
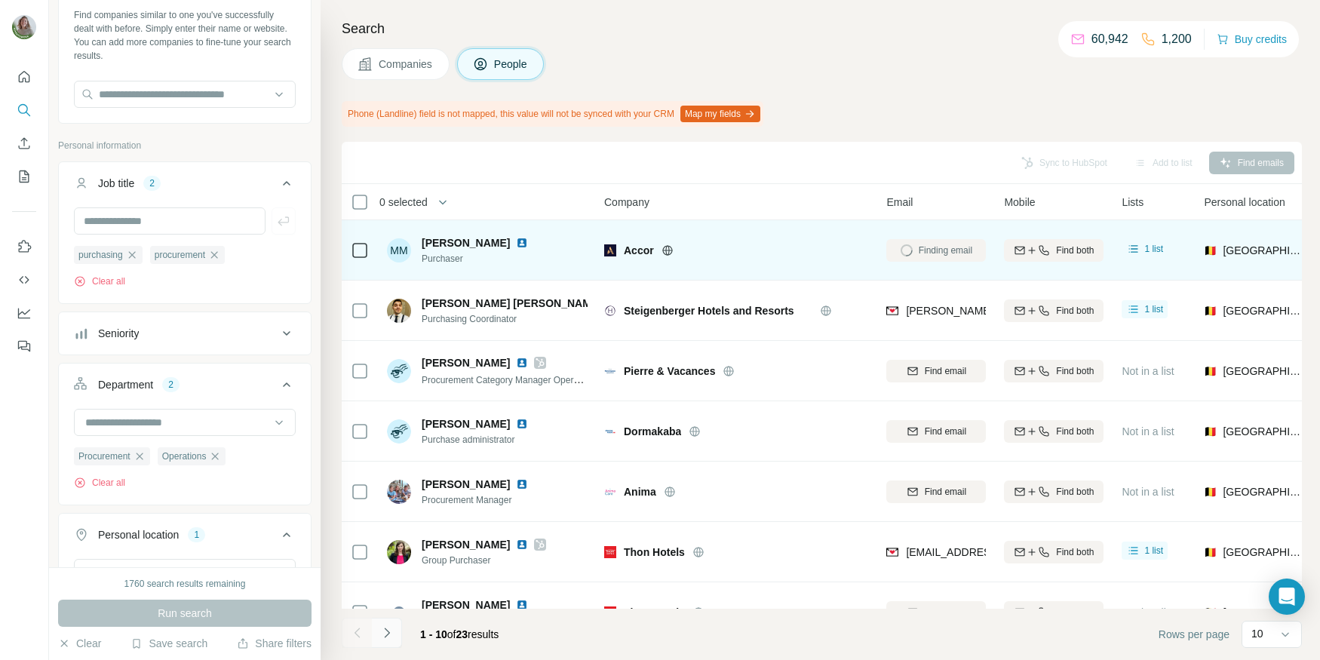
click at [399, 625] on button "Navigate to next page" at bounding box center [387, 633] width 30 height 30
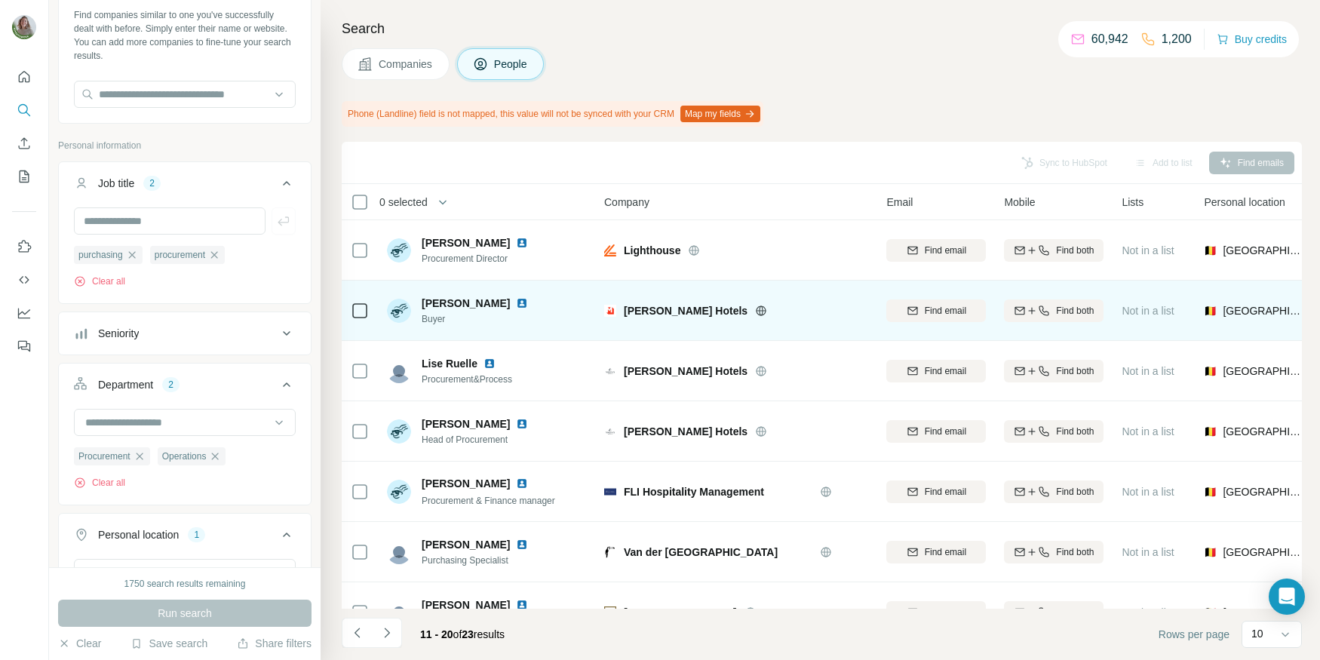
scroll to position [214, 0]
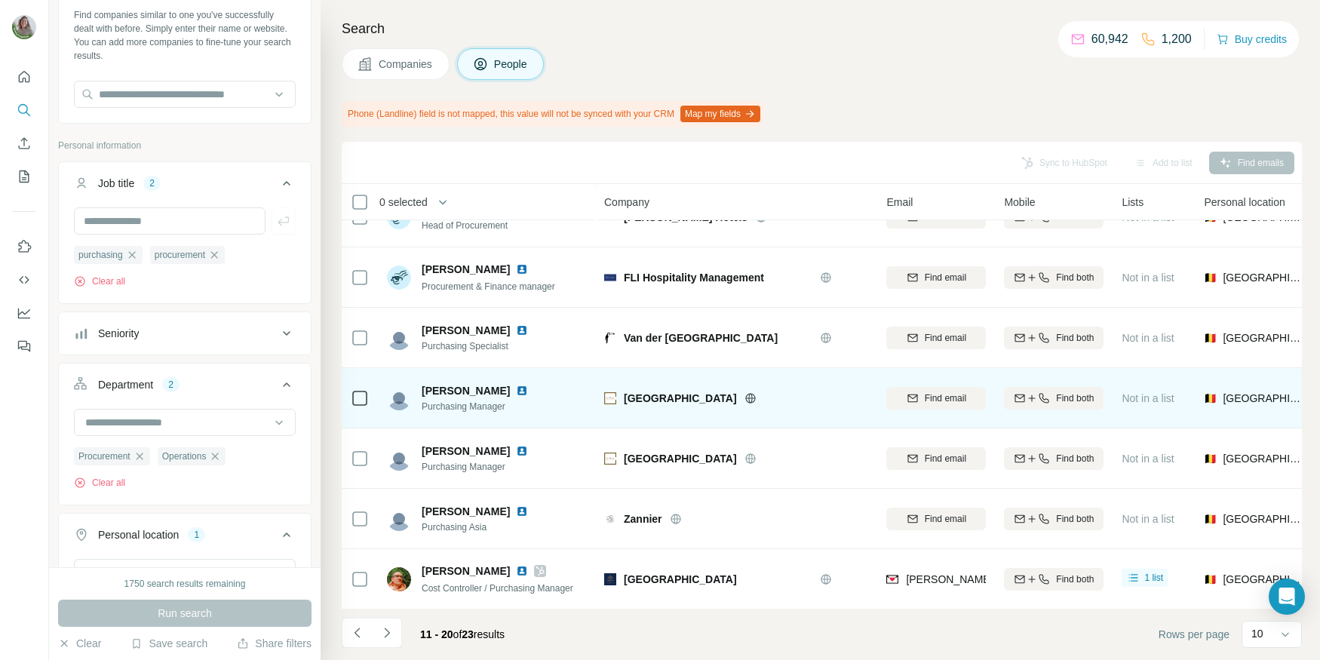
click at [745, 395] on icon at bounding box center [750, 398] width 10 height 10
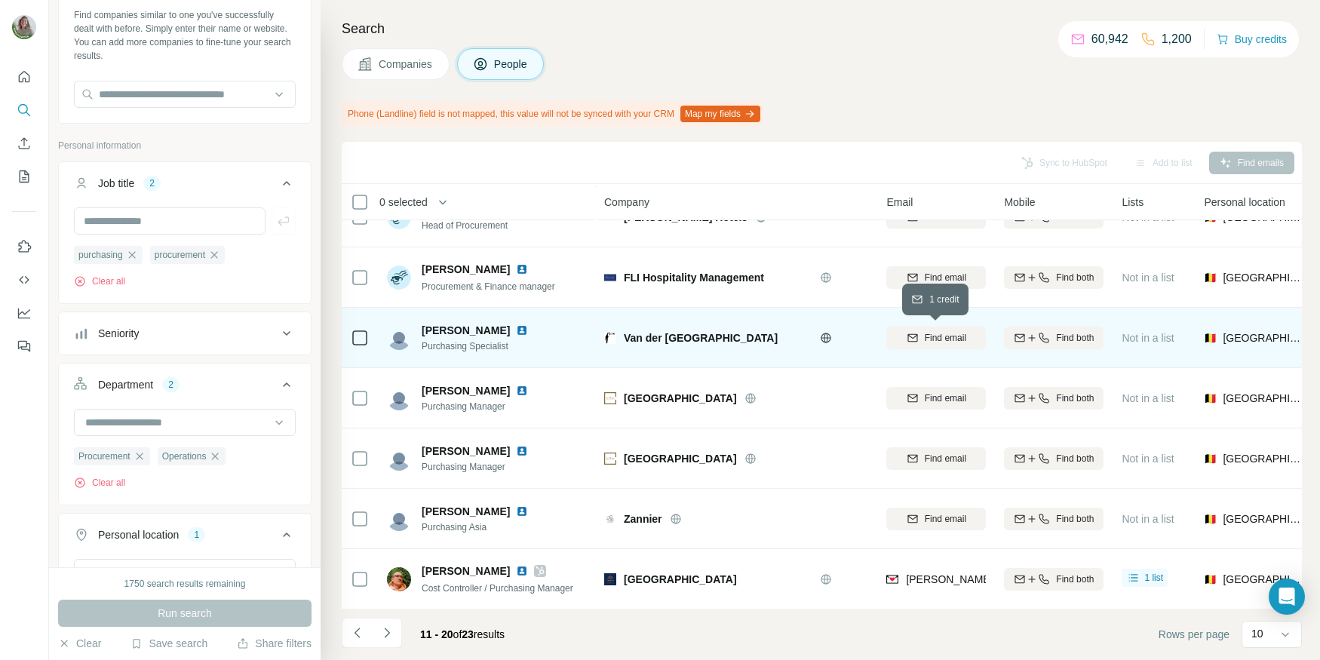
click at [919, 333] on div "Find email" at bounding box center [937, 338] width 100 height 14
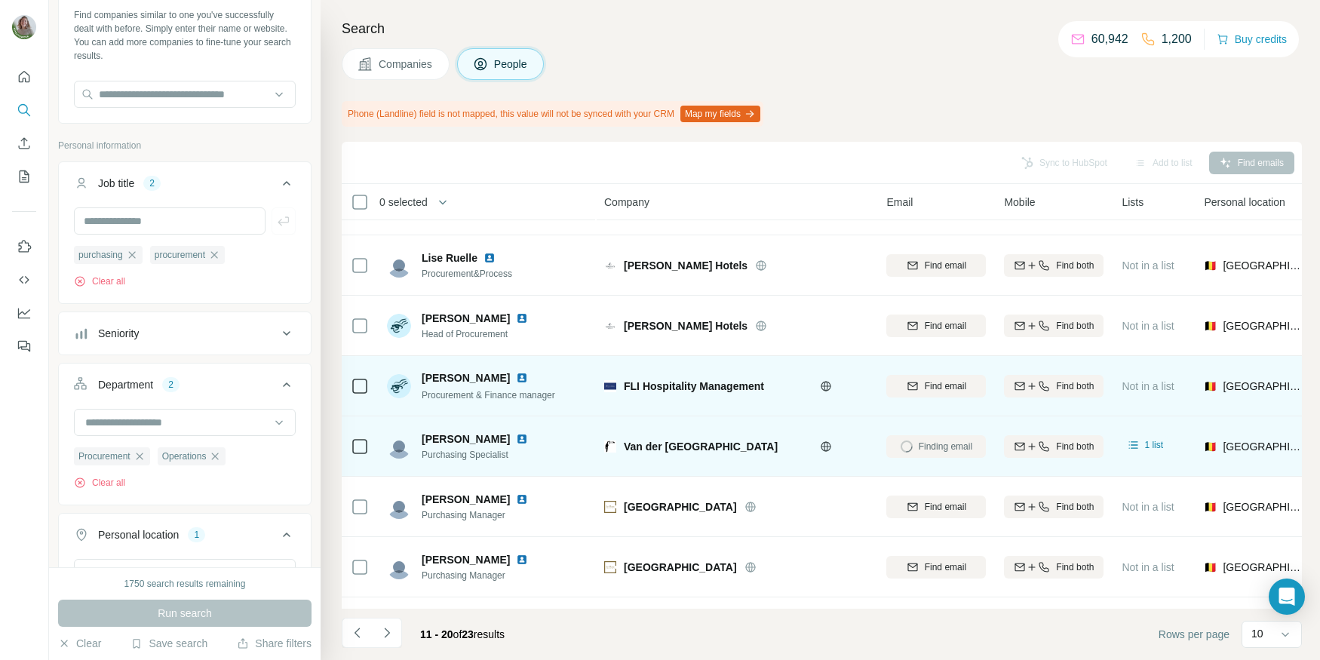
scroll to position [94, 0]
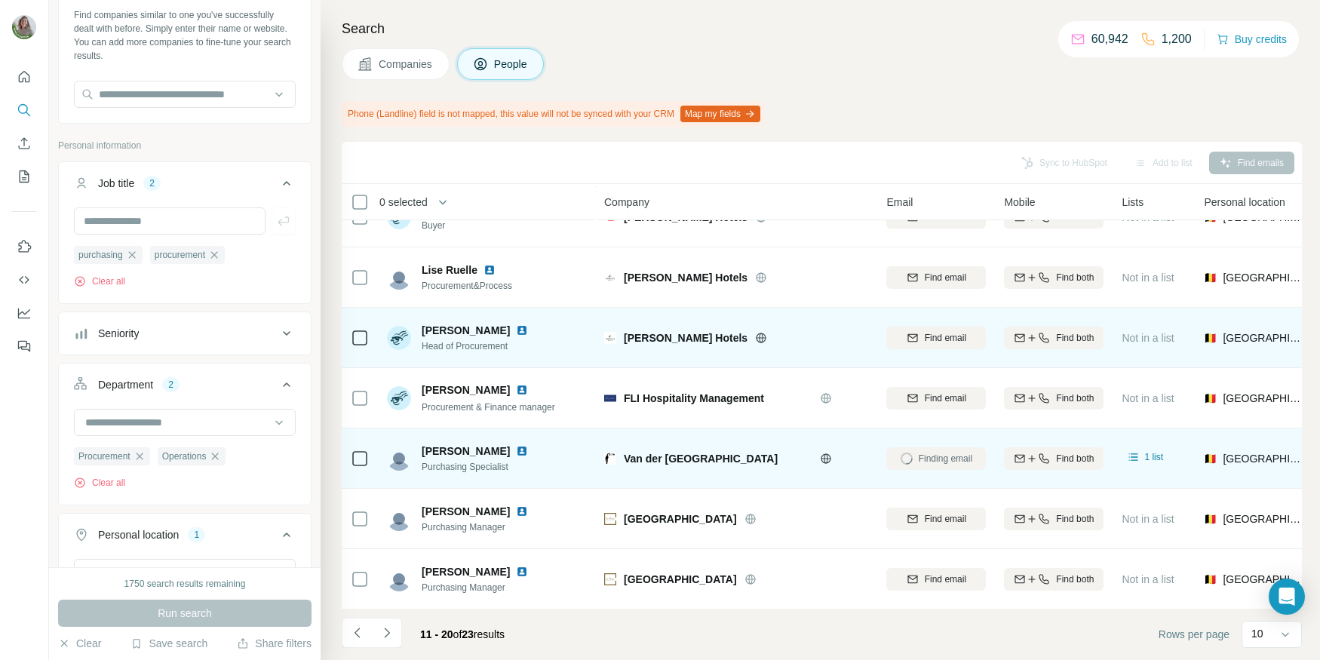
click at [755, 340] on icon at bounding box center [761, 338] width 12 height 12
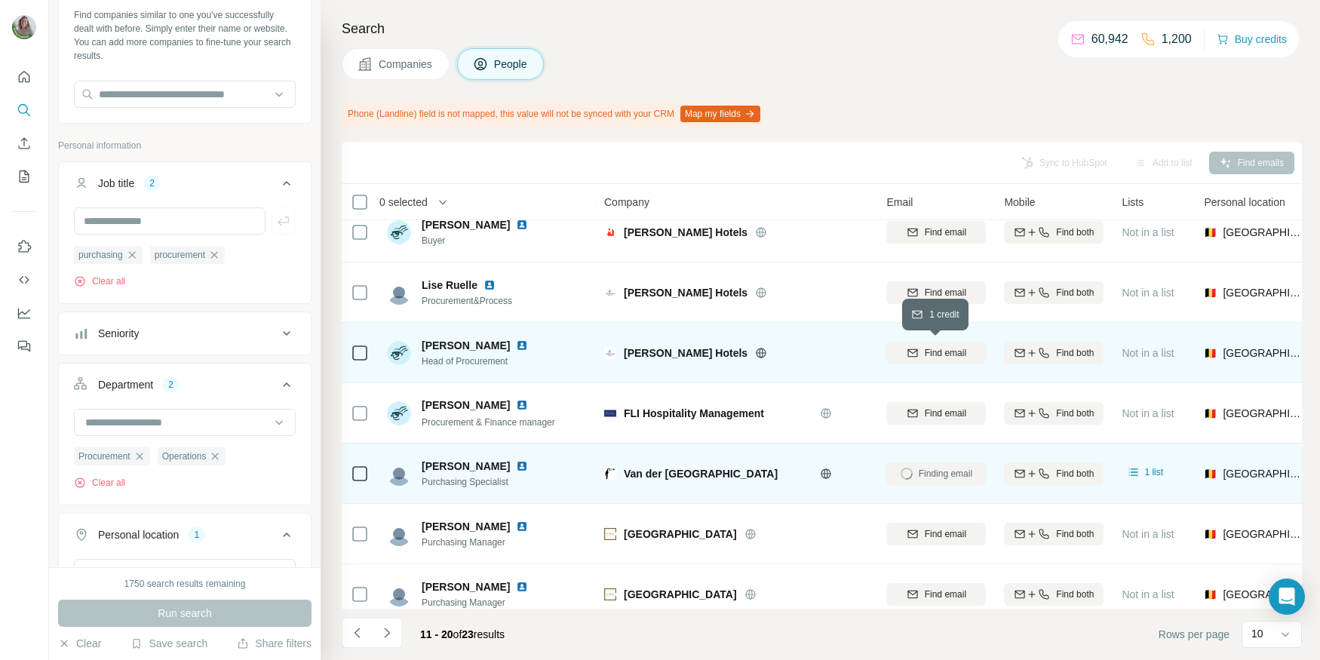
click at [925, 354] on span "Find email" at bounding box center [945, 353] width 41 height 14
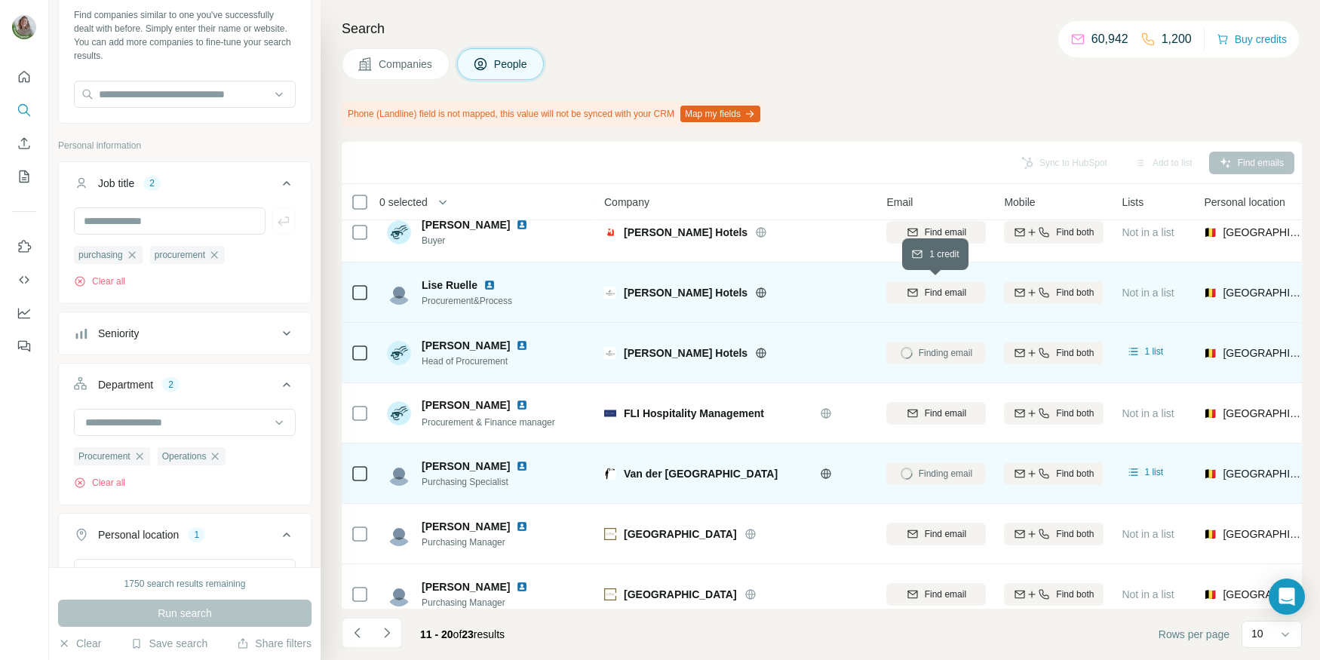
click at [925, 294] on span "Find email" at bounding box center [945, 293] width 41 height 14
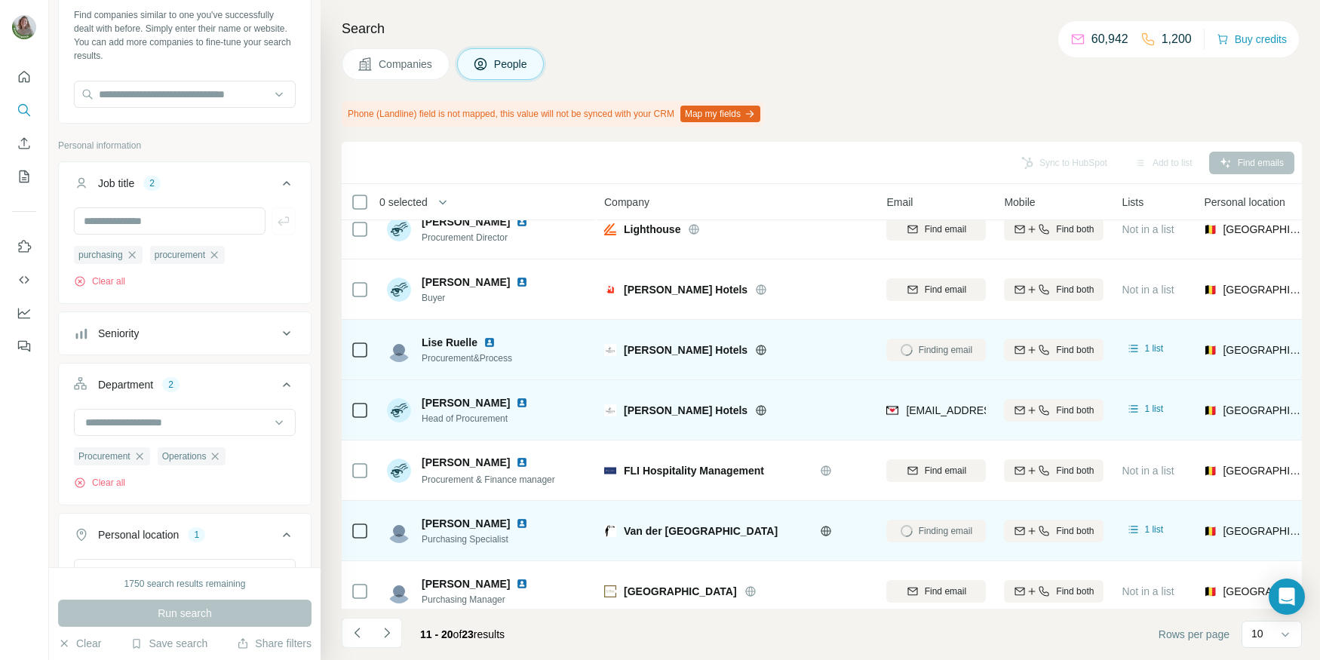
scroll to position [20, 0]
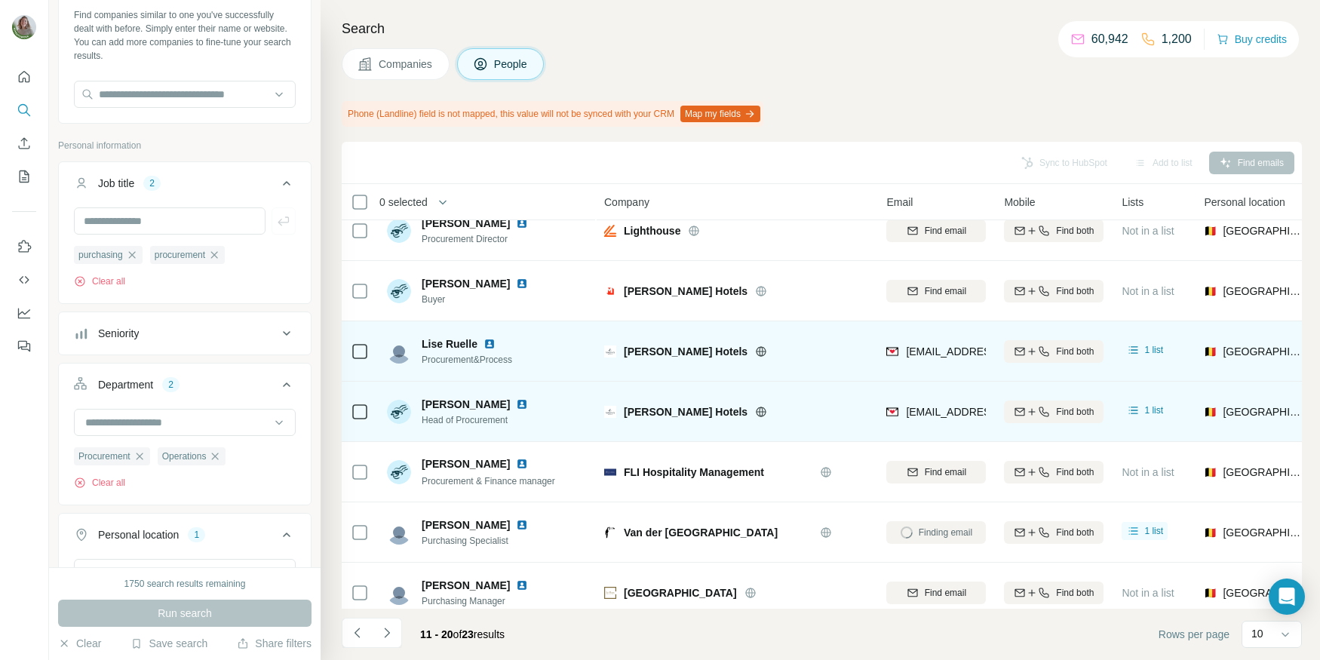
click at [487, 346] on img at bounding box center [490, 344] width 12 height 12
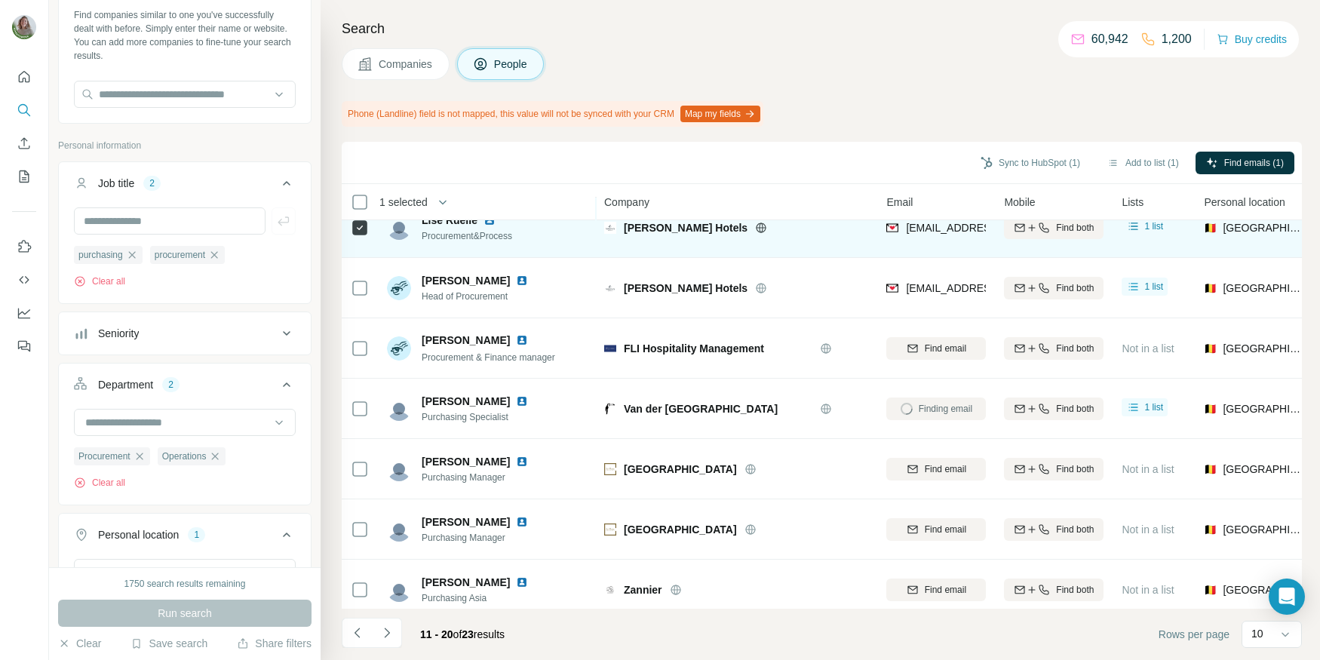
scroll to position [147, 0]
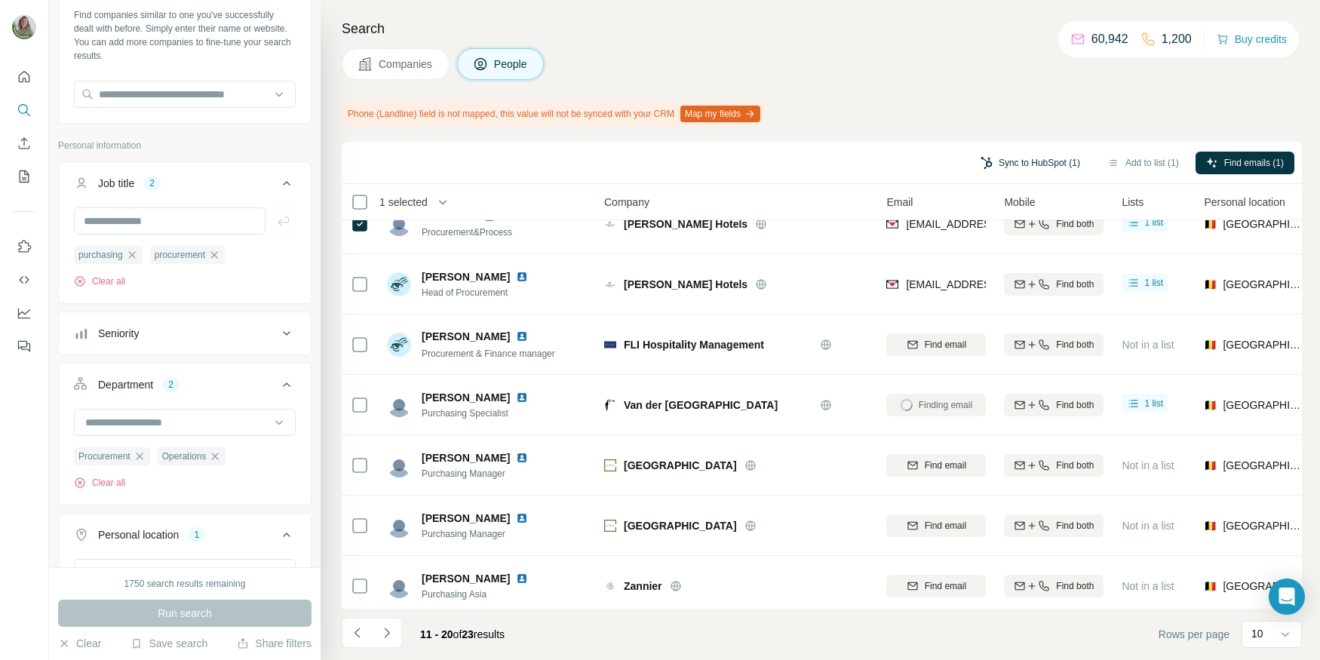
click at [994, 165] on button "Sync to HubSpot (1)" at bounding box center [1030, 163] width 121 height 23
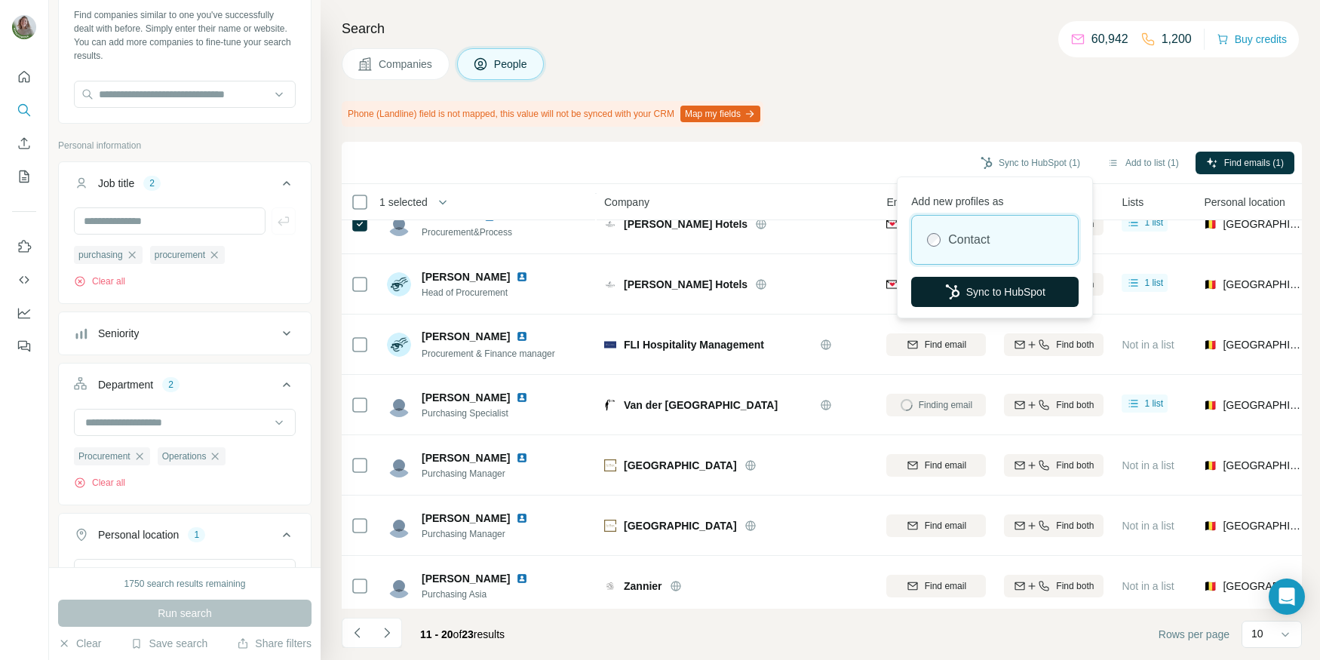
click at [1001, 285] on button "Sync to HubSpot" at bounding box center [995, 292] width 168 height 30
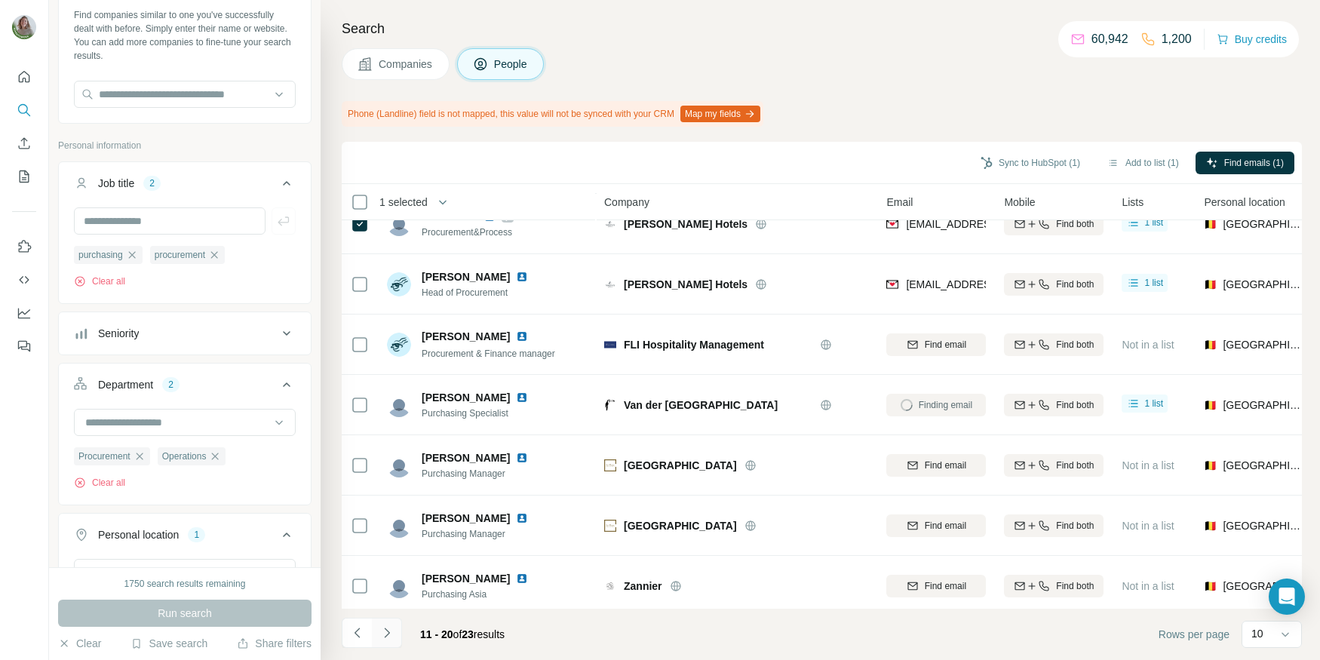
click at [389, 629] on icon "Navigate to next page" at bounding box center [387, 632] width 15 height 15
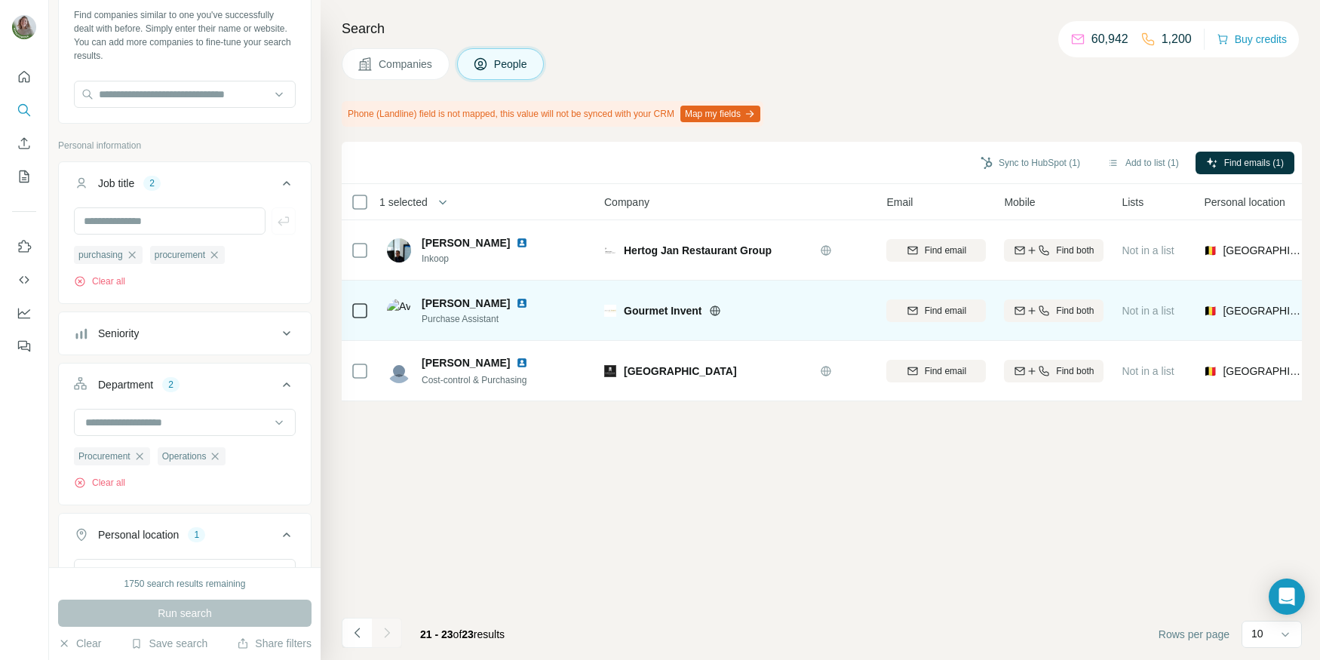
scroll to position [0, 0]
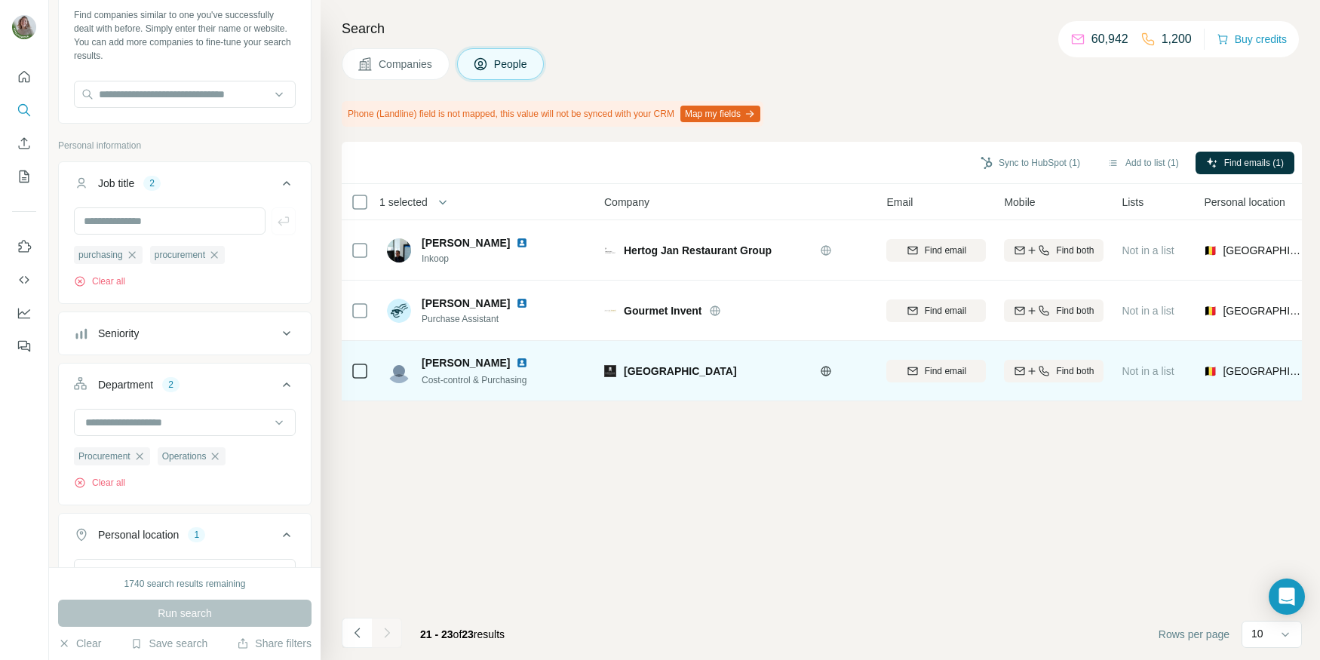
click at [820, 370] on icon at bounding box center [826, 371] width 12 height 12
click at [914, 376] on icon "button" at bounding box center [913, 371] width 12 height 12
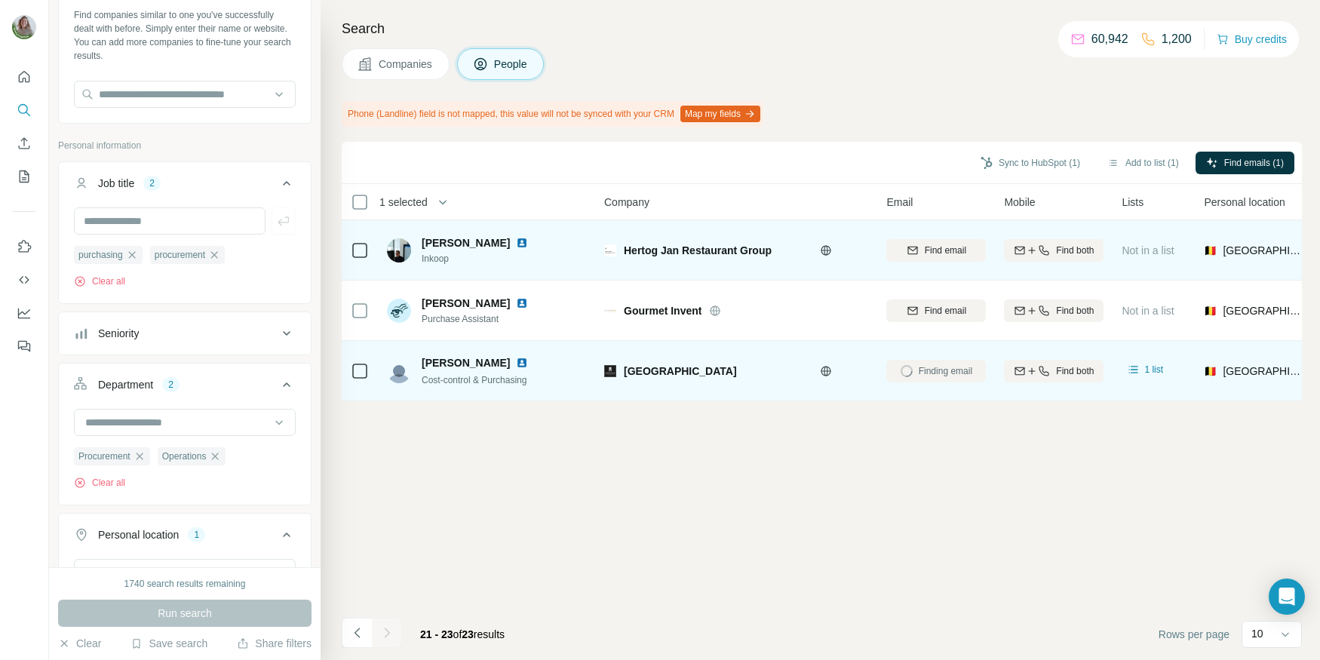
click at [822, 244] on icon at bounding box center [826, 250] width 12 height 12
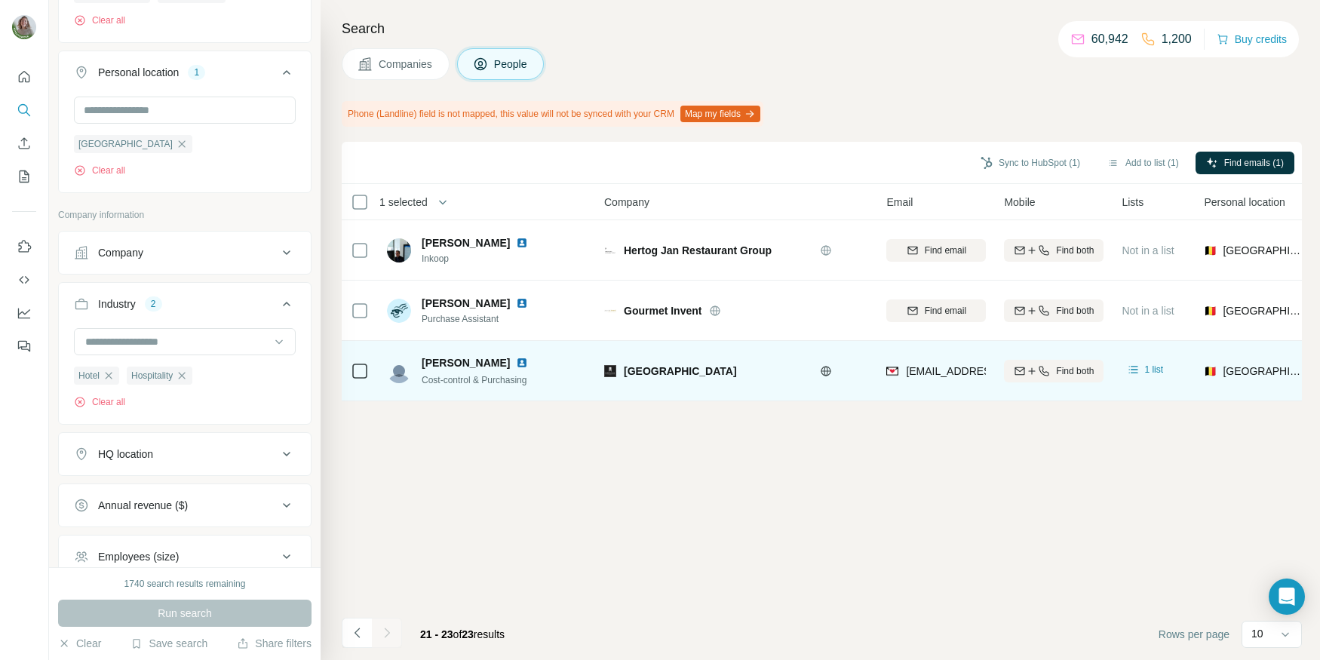
scroll to position [541, 0]
click at [186, 368] on icon "button" at bounding box center [182, 374] width 12 height 12
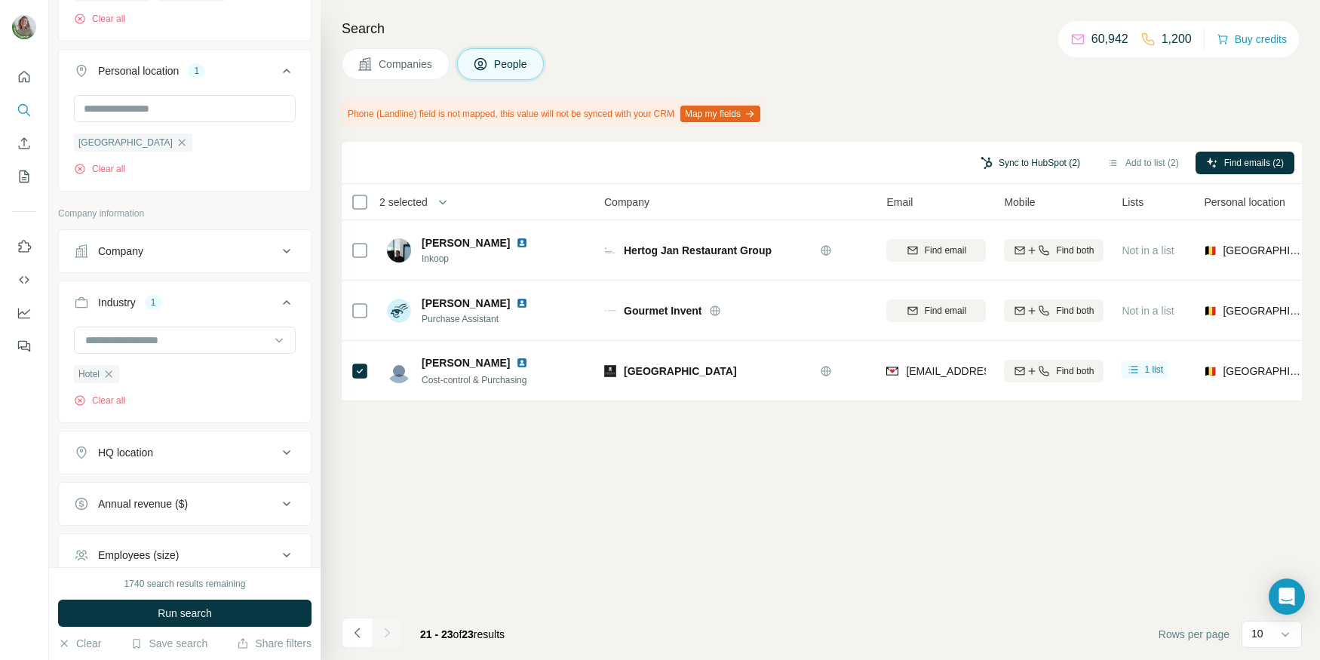
click at [1016, 167] on button "Sync to HubSpot (2)" at bounding box center [1030, 163] width 121 height 23
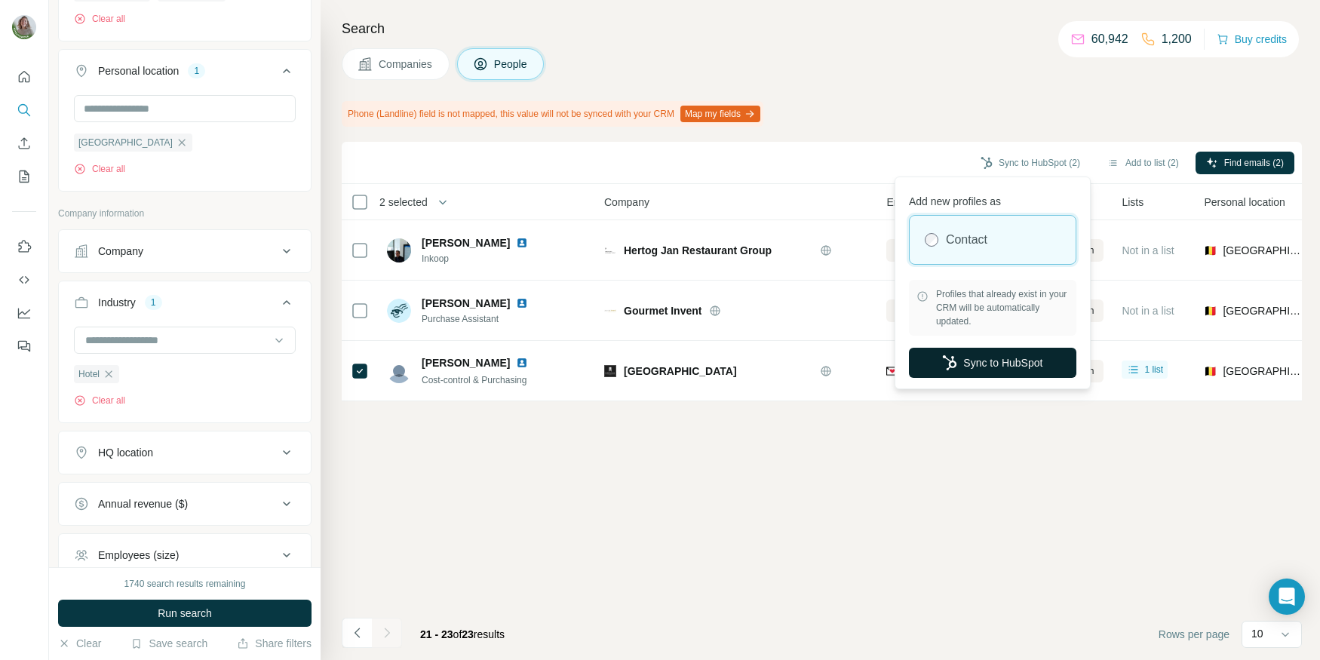
click at [1022, 352] on button "Sync to HubSpot" at bounding box center [993, 363] width 168 height 30
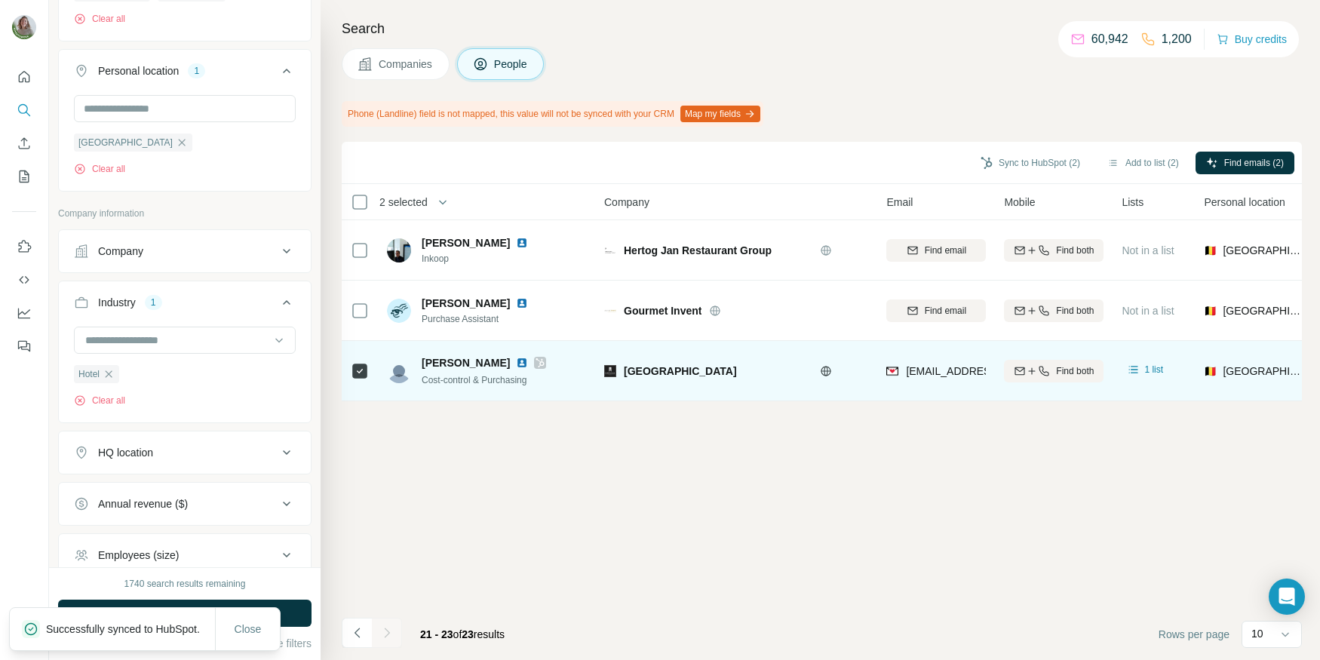
click at [536, 366] on icon at bounding box center [540, 363] width 9 height 12
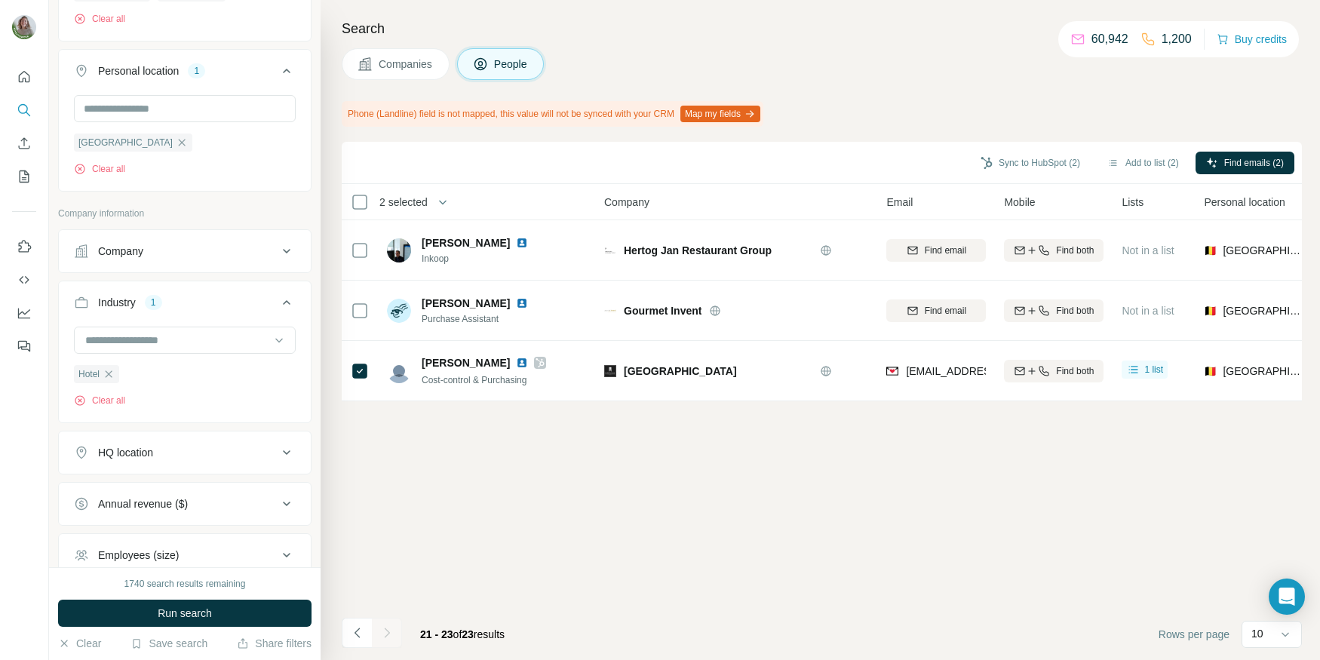
scroll to position [507, 0]
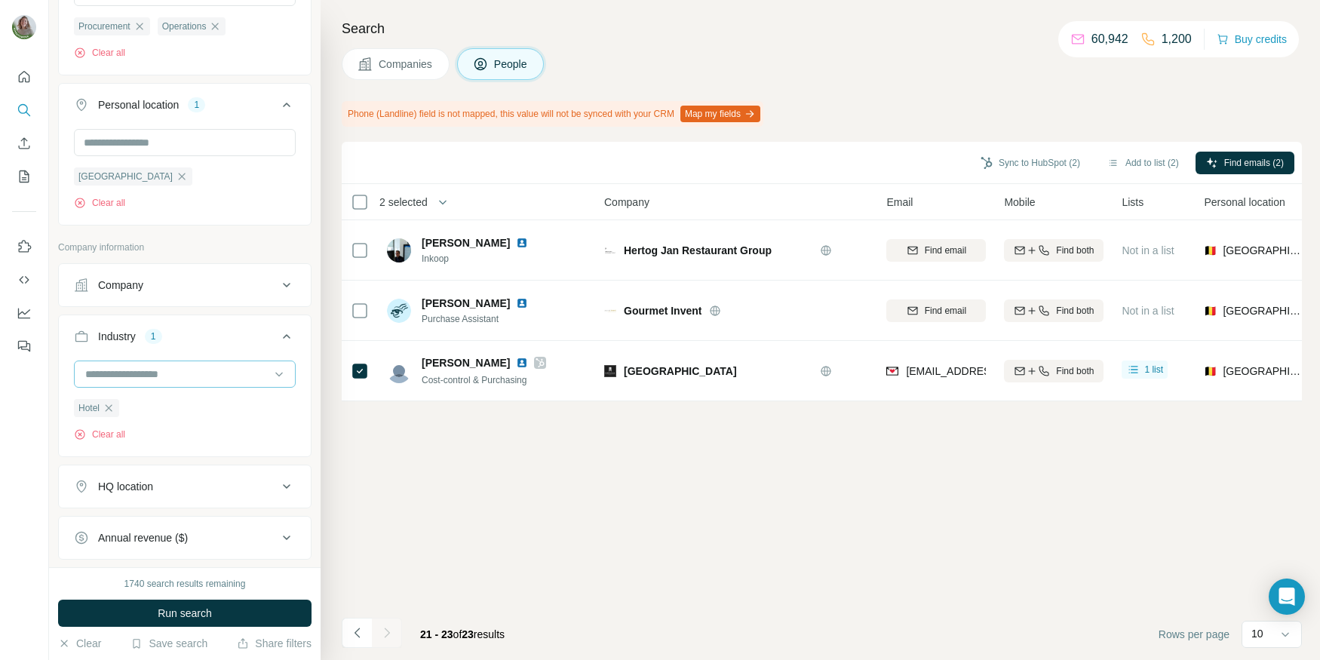
click at [182, 371] on input at bounding box center [177, 374] width 186 height 17
click at [126, 376] on input at bounding box center [177, 374] width 186 height 17
click at [126, 366] on input at bounding box center [177, 374] width 186 height 17
type input "*******"
click at [208, 402] on div "Sustainability" at bounding box center [184, 404] width 197 height 15
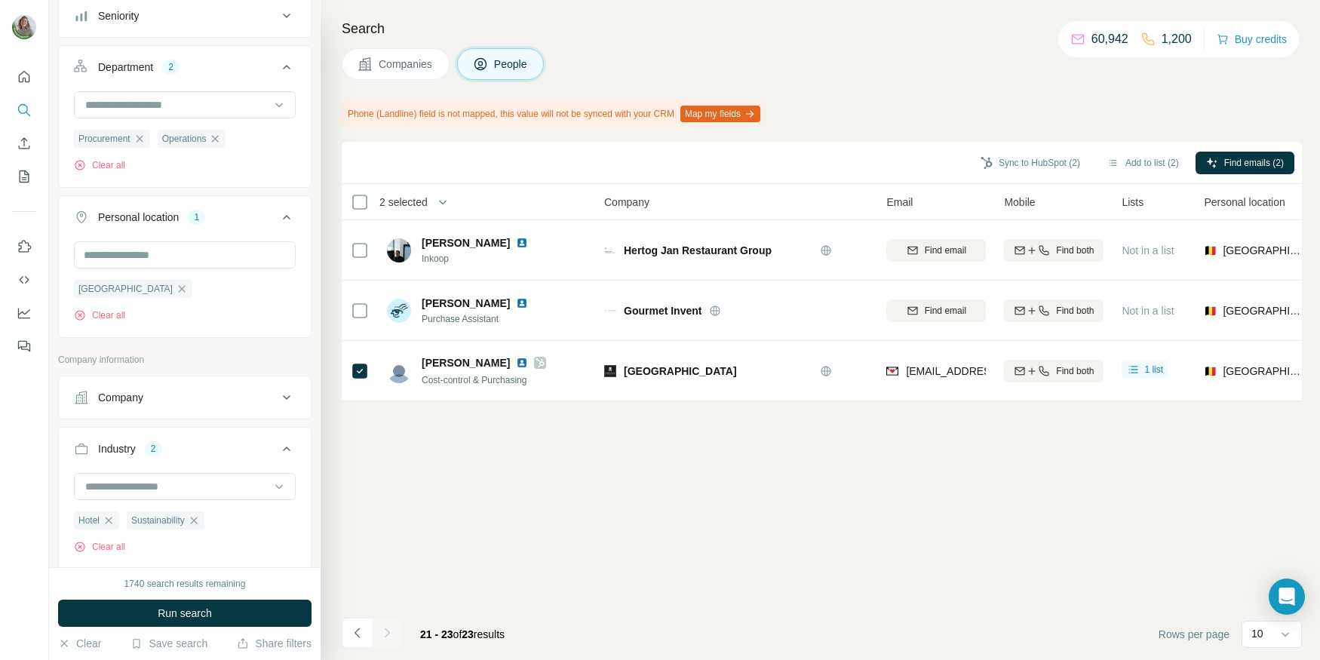
scroll to position [370, 0]
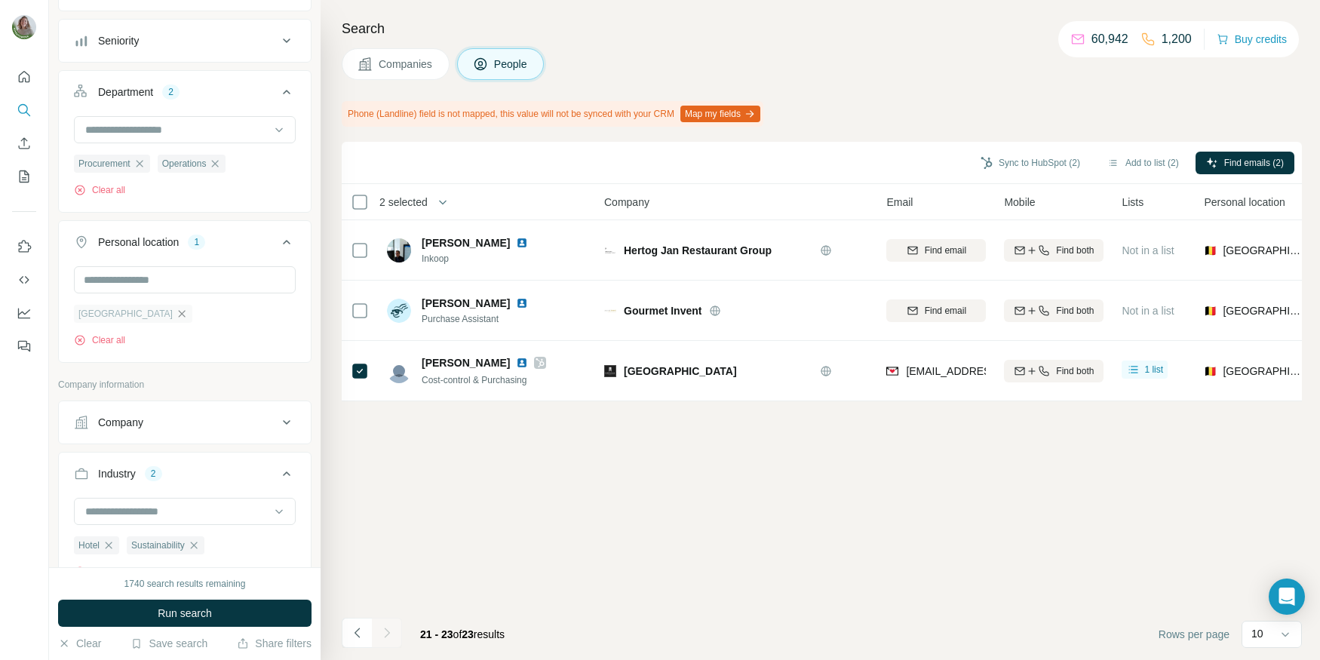
click at [179, 310] on icon "button" at bounding box center [182, 313] width 7 height 7
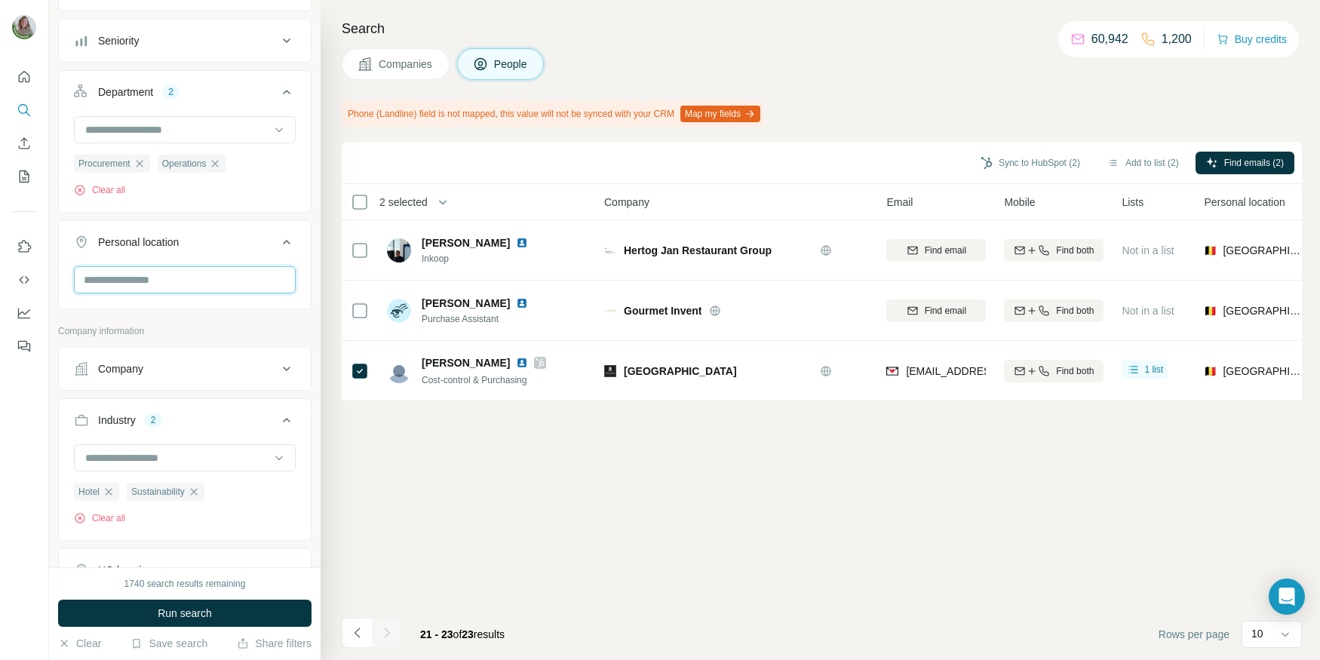
click at [124, 281] on input "text" at bounding box center [185, 279] width 222 height 27
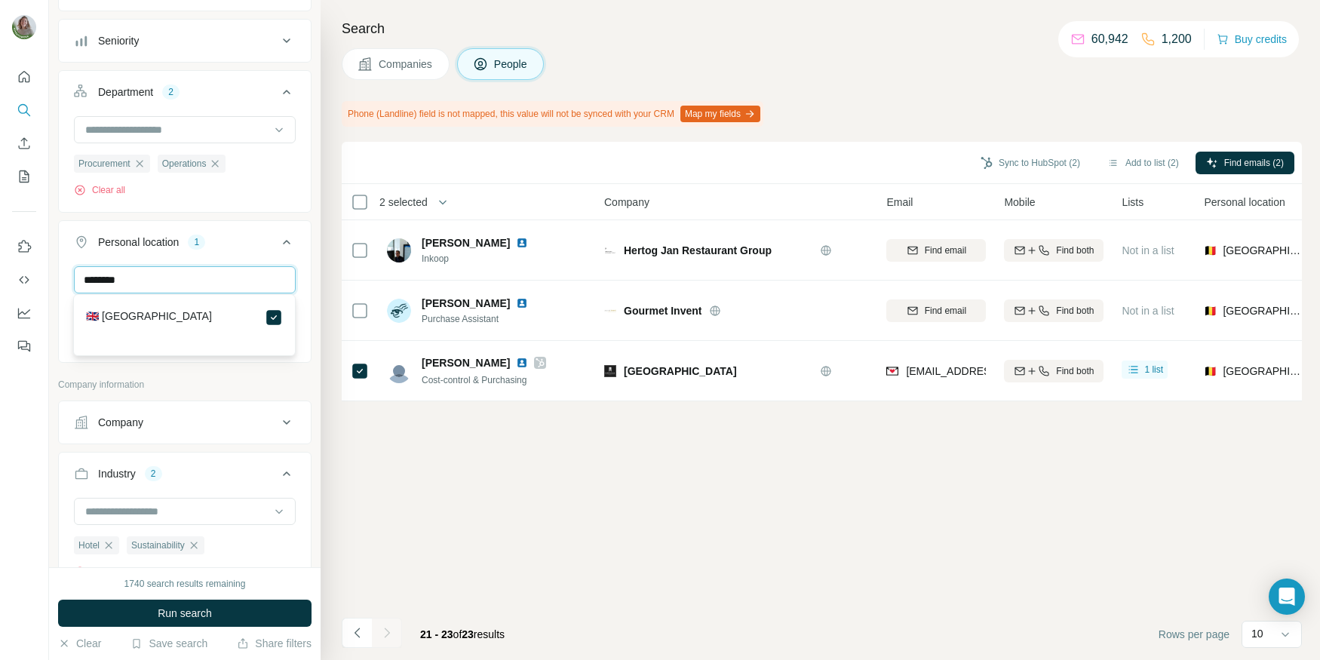
click at [103, 283] on input "********" at bounding box center [185, 279] width 222 height 27
type input "****"
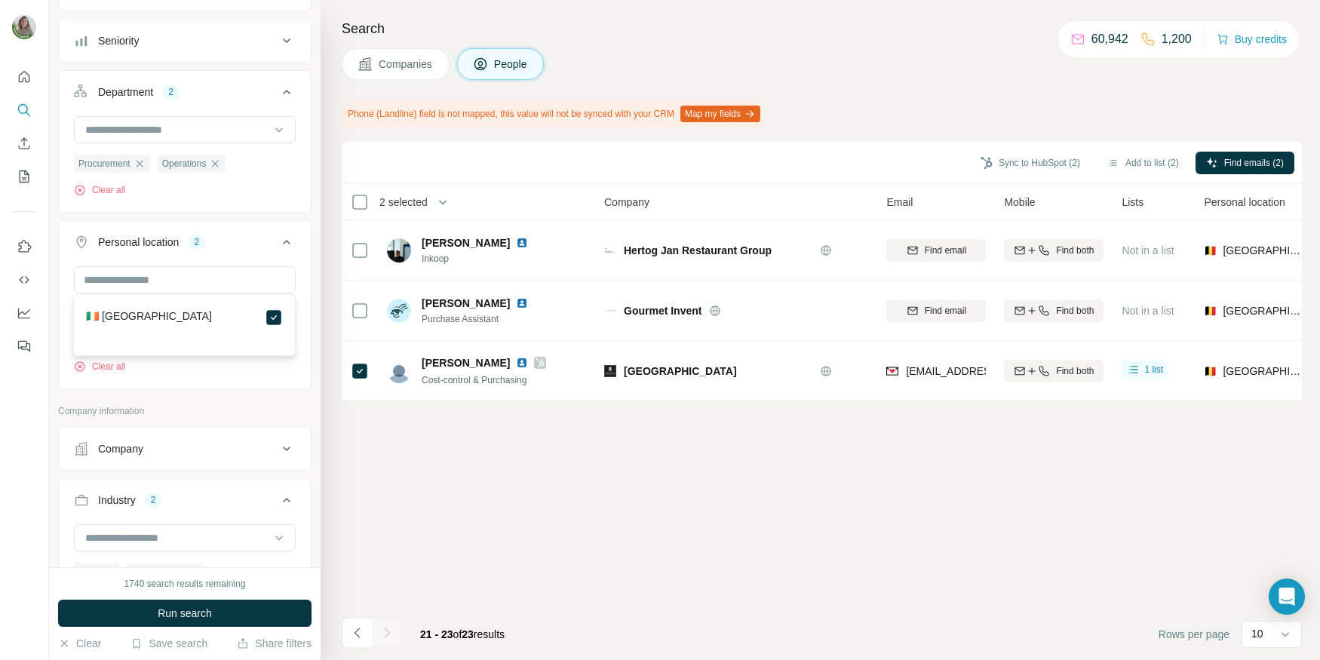
click at [340, 389] on div "Search Companies People Phone (Landline) field is not mapped, this value will n…" at bounding box center [821, 330] width 1000 height 660
click at [198, 616] on span "Run search" at bounding box center [185, 613] width 54 height 15
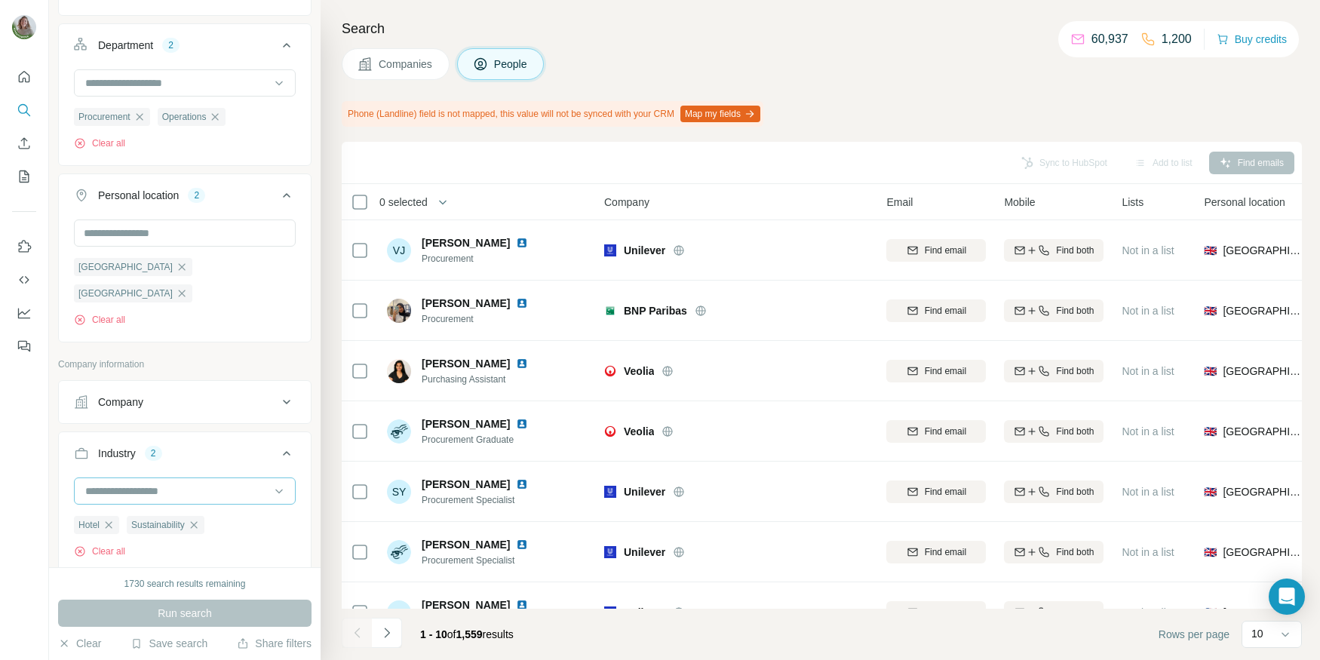
scroll to position [432, 0]
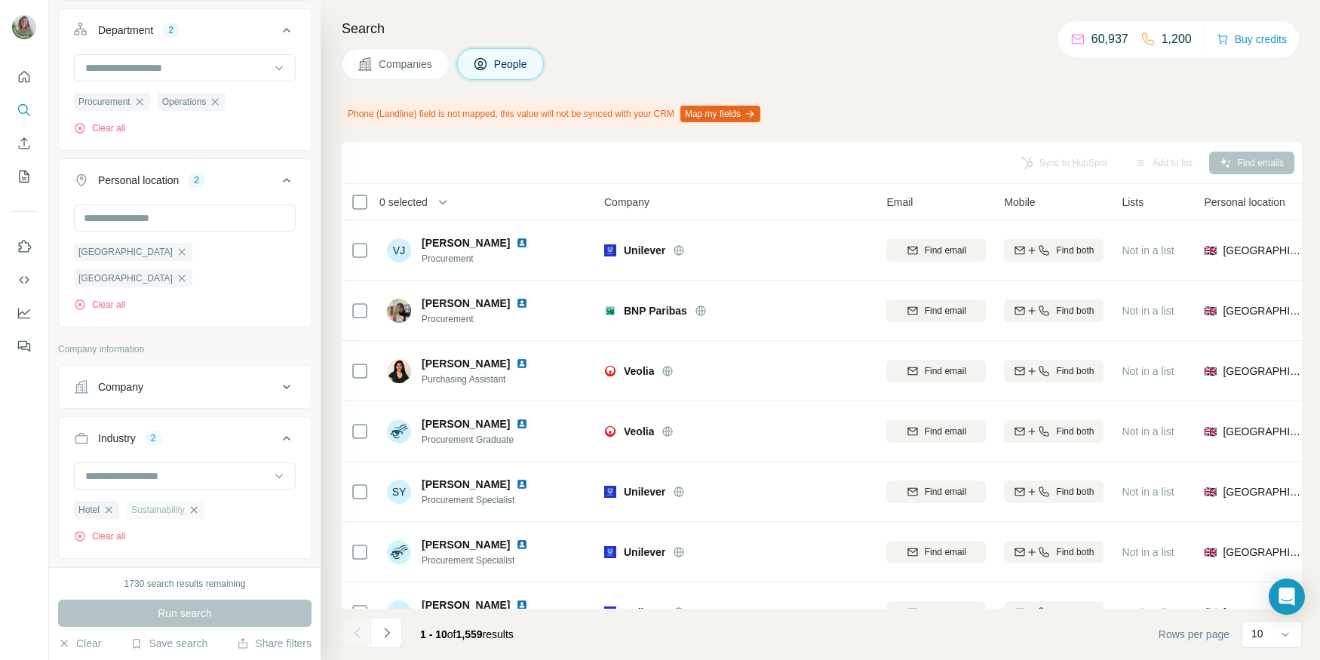
click at [198, 504] on icon "button" at bounding box center [194, 510] width 12 height 12
click at [184, 608] on span "Run search" at bounding box center [185, 613] width 54 height 15
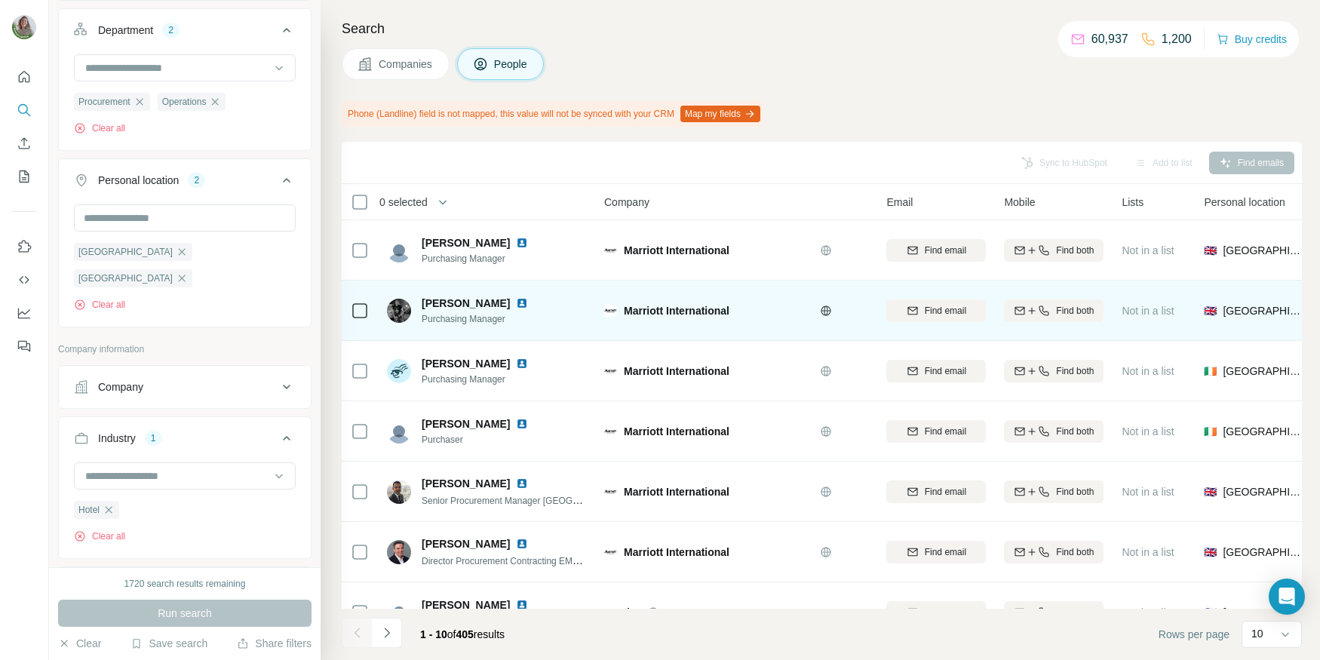
scroll to position [214, 0]
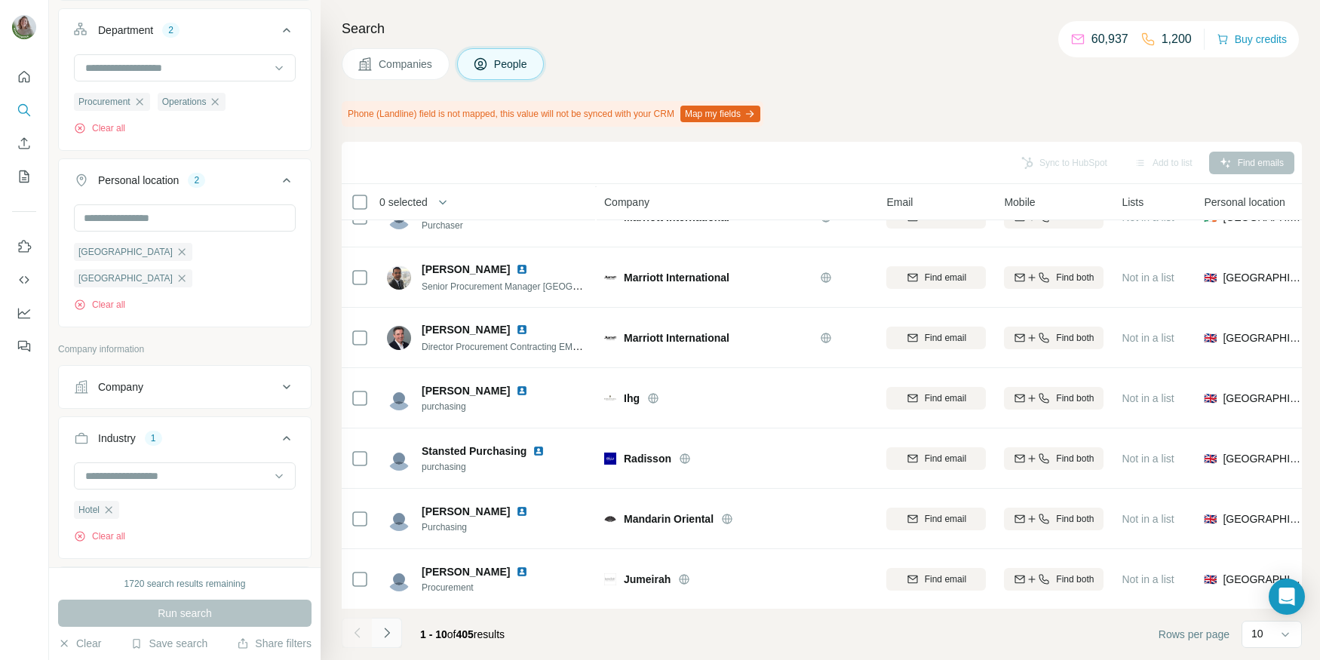
click at [384, 636] on icon "Navigate to next page" at bounding box center [387, 632] width 15 height 15
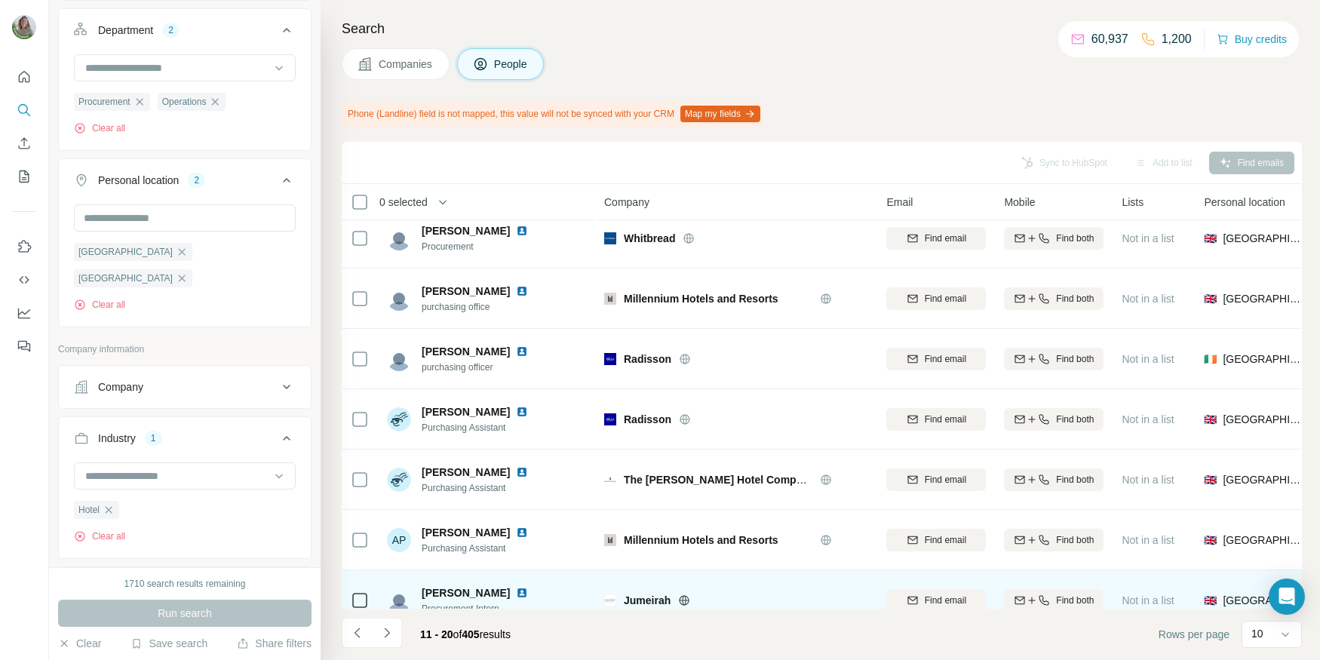
scroll to position [0, 0]
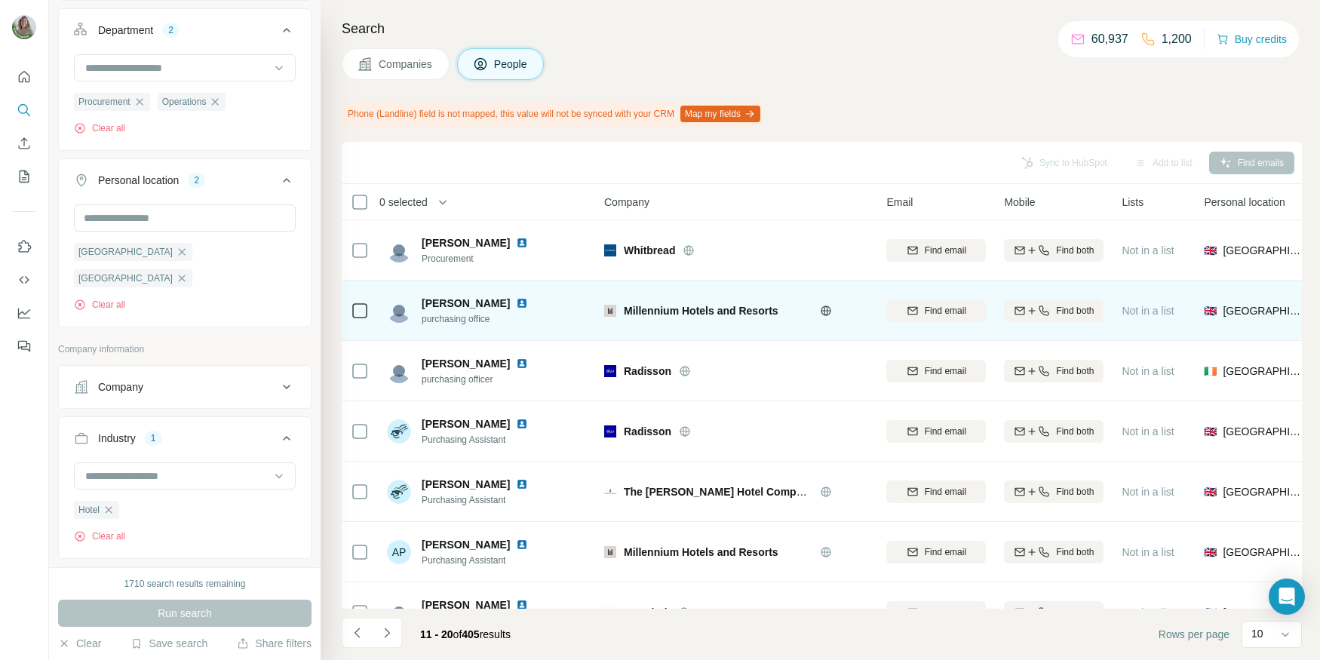
click at [516, 306] on img at bounding box center [522, 303] width 12 height 12
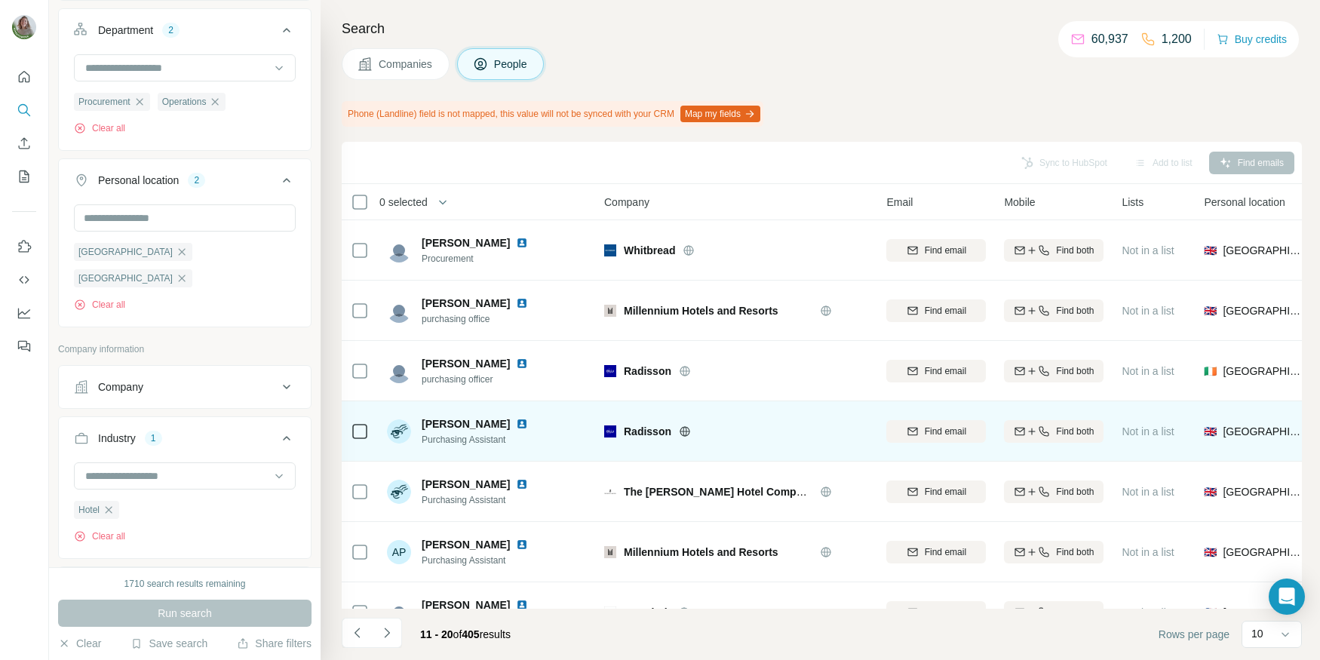
click at [516, 424] on img at bounding box center [522, 424] width 12 height 12
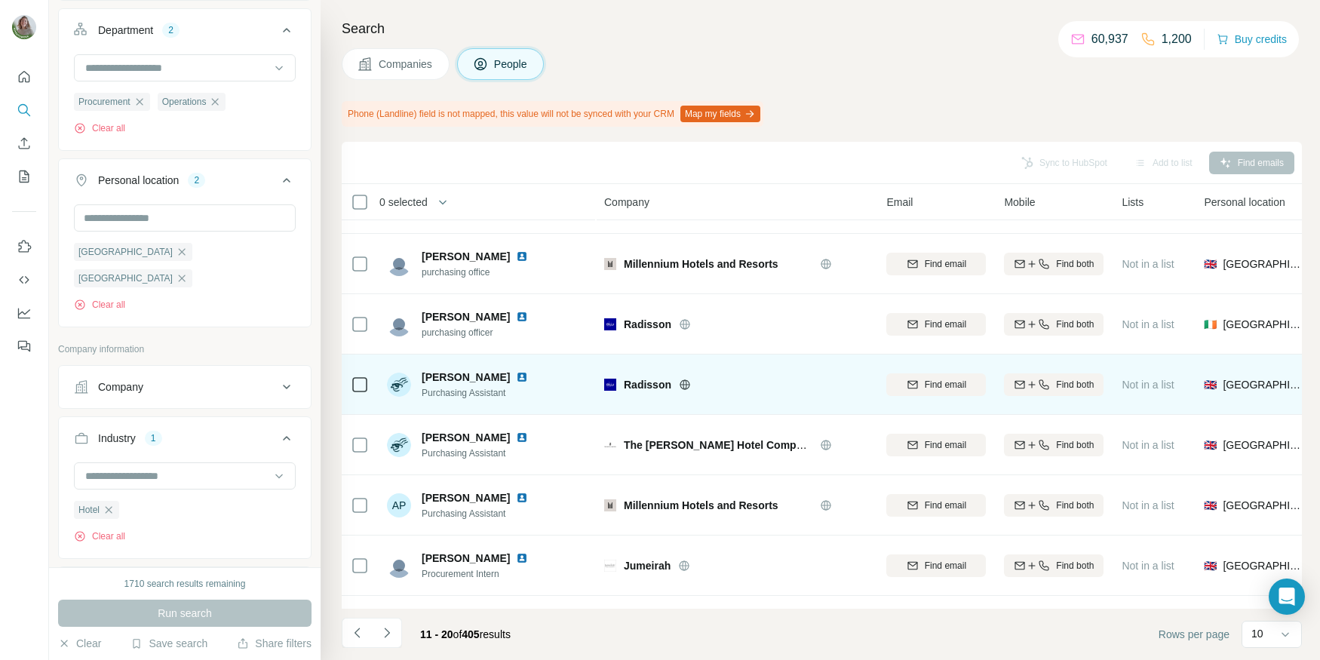
scroll to position [50, 0]
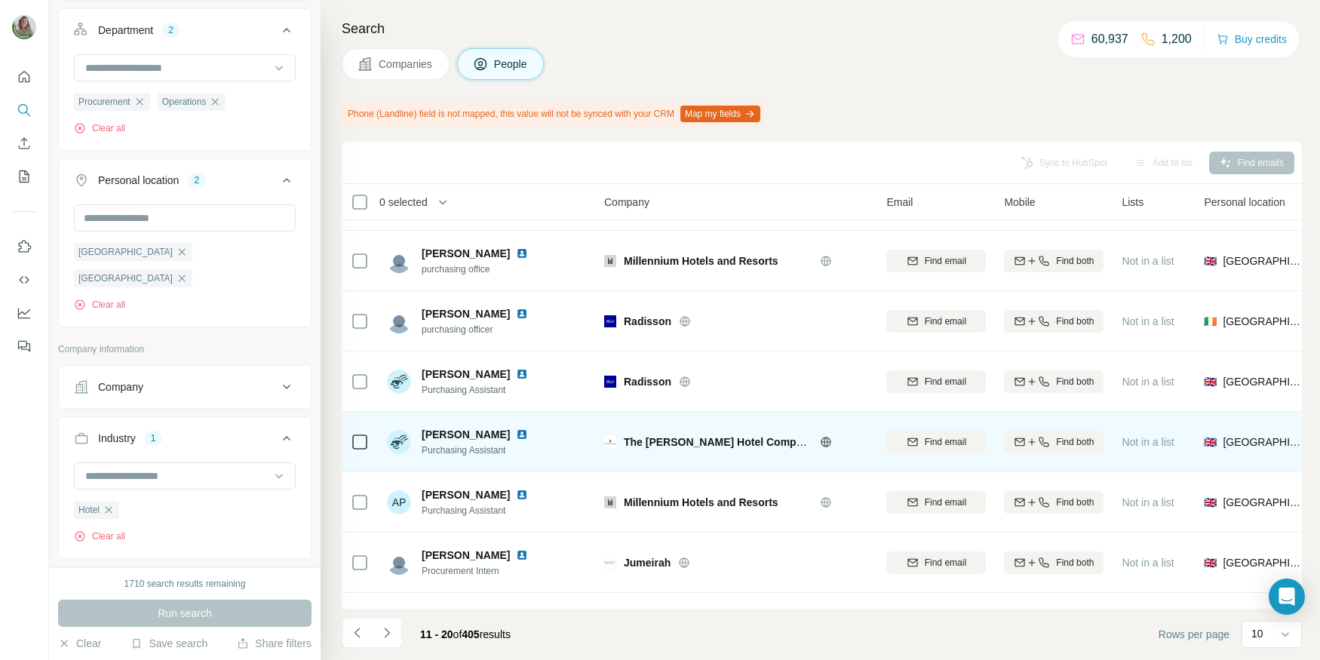
click at [516, 436] on img at bounding box center [522, 435] width 12 height 12
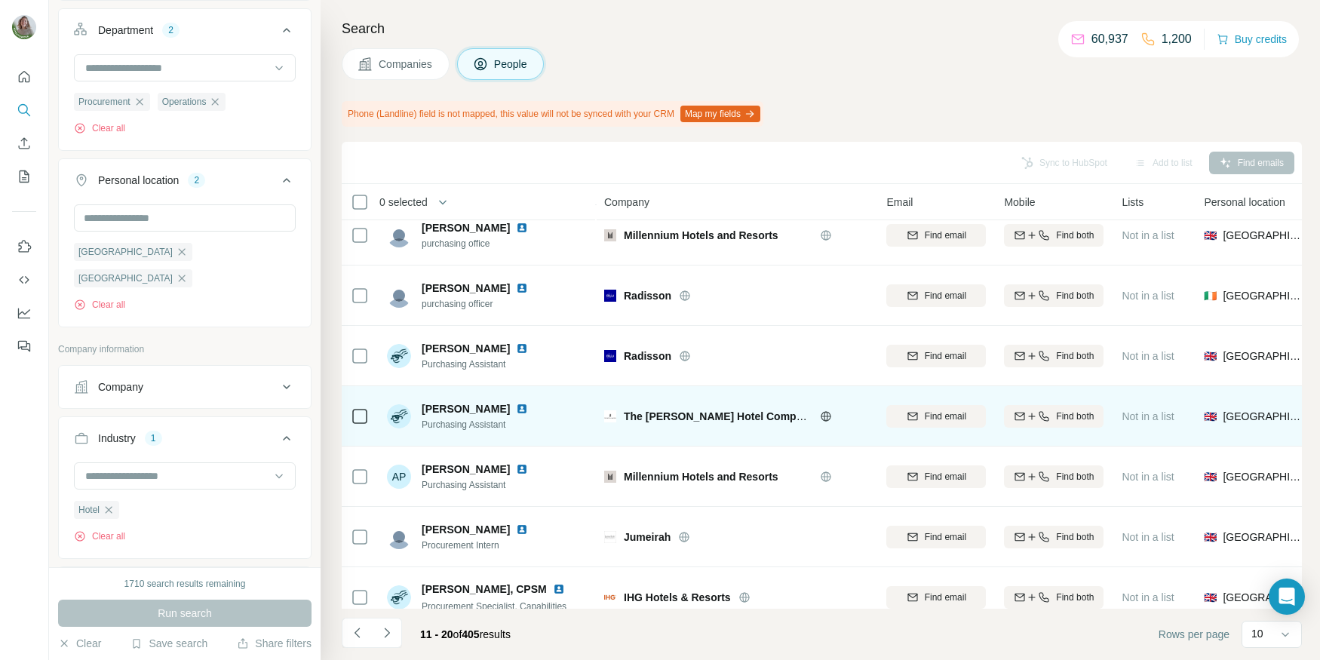
scroll to position [78, 0]
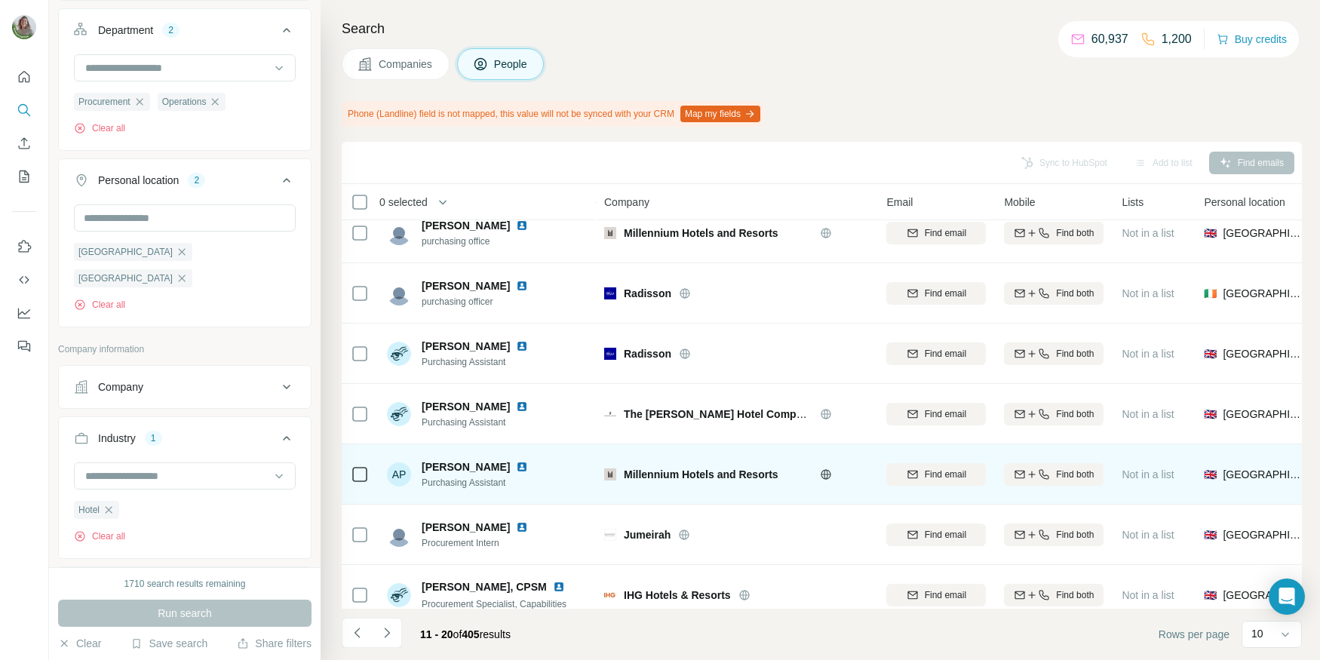
click at [516, 471] on img at bounding box center [522, 467] width 12 height 12
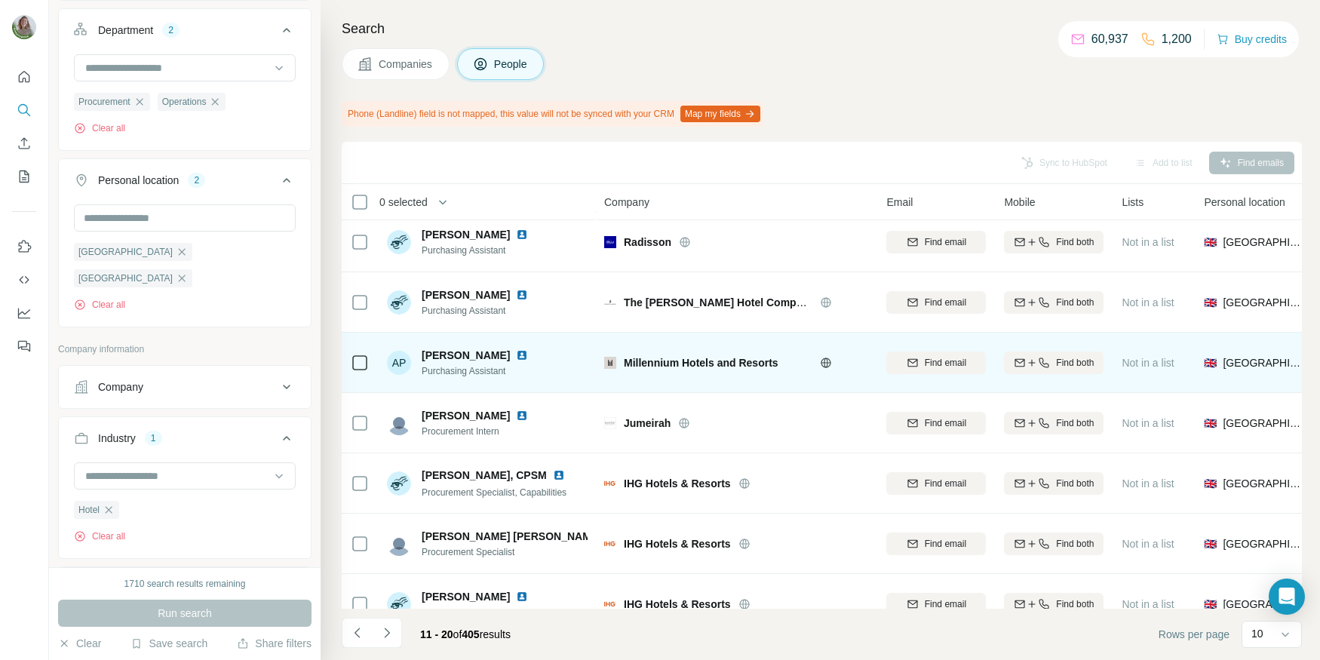
scroll to position [214, 0]
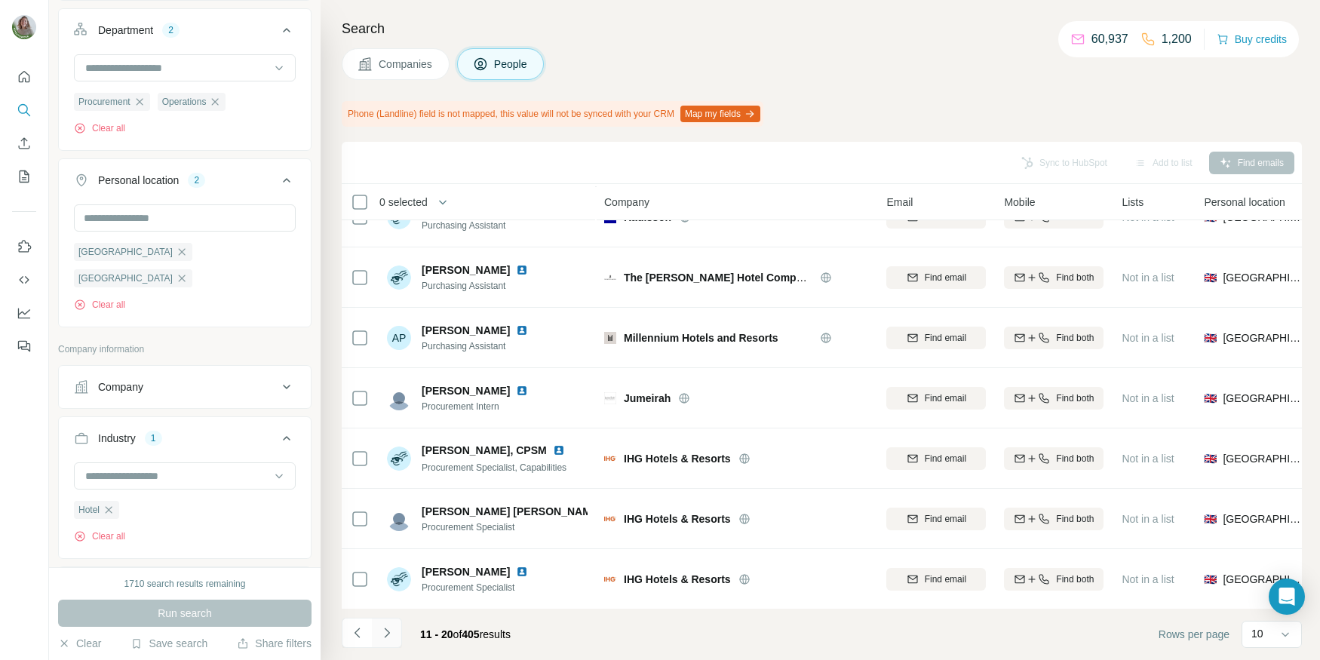
click at [384, 622] on button "Navigate to next page" at bounding box center [387, 633] width 30 height 30
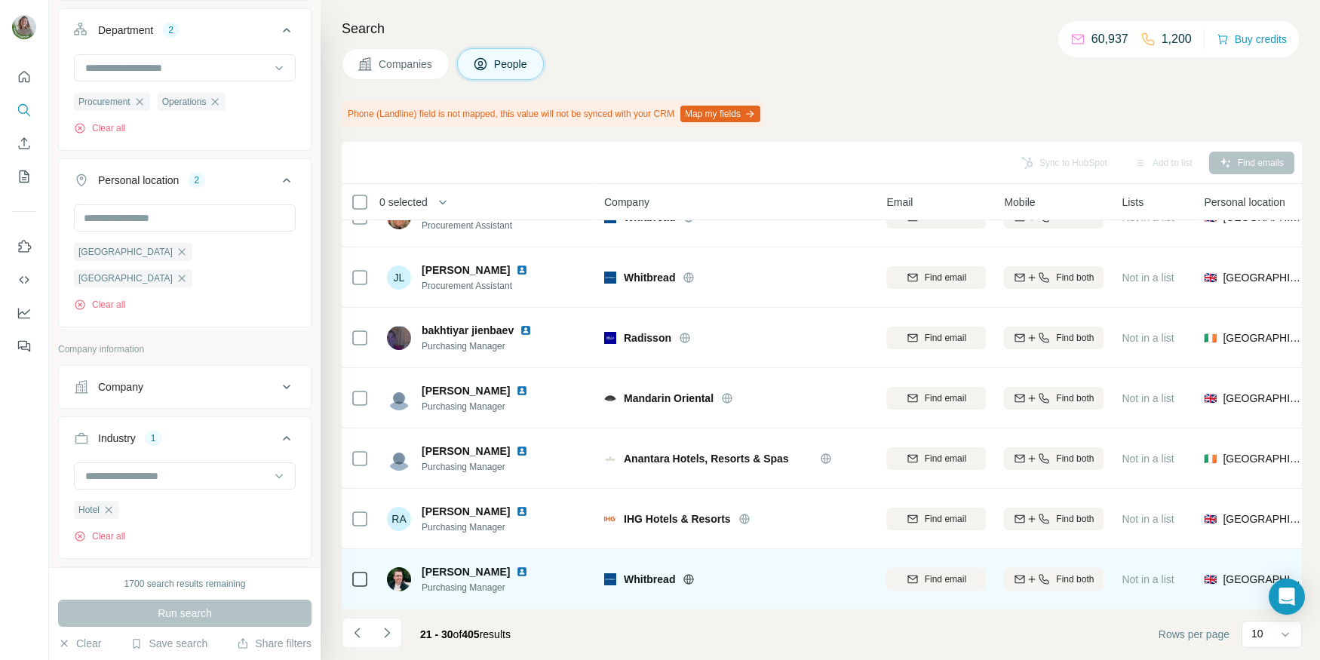
click at [516, 567] on img at bounding box center [522, 572] width 12 height 12
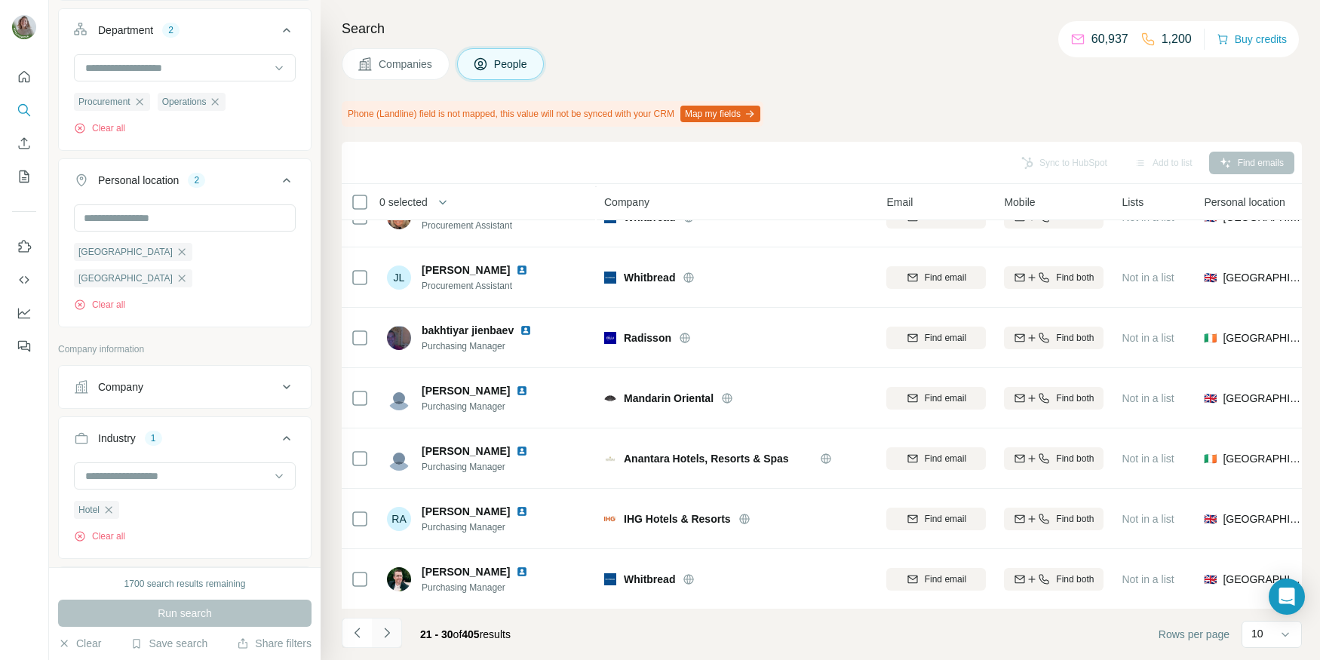
click at [386, 629] on icon "Navigate to next page" at bounding box center [387, 632] width 15 height 15
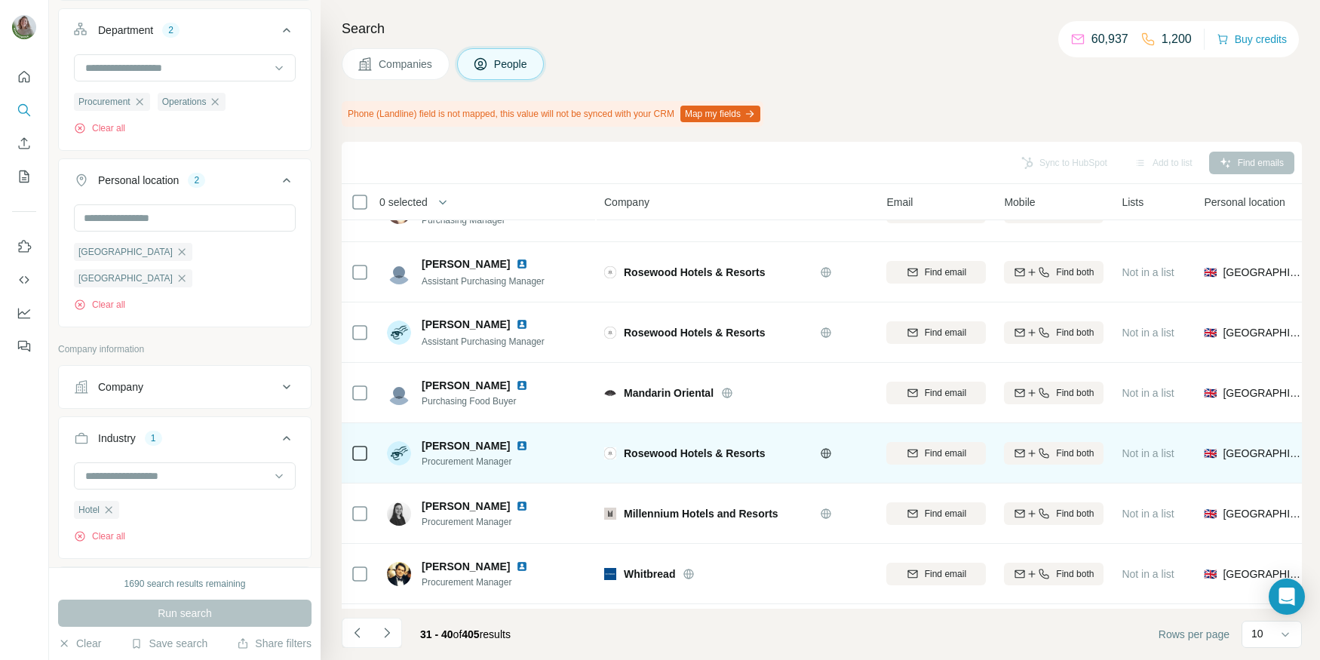
scroll to position [0, 0]
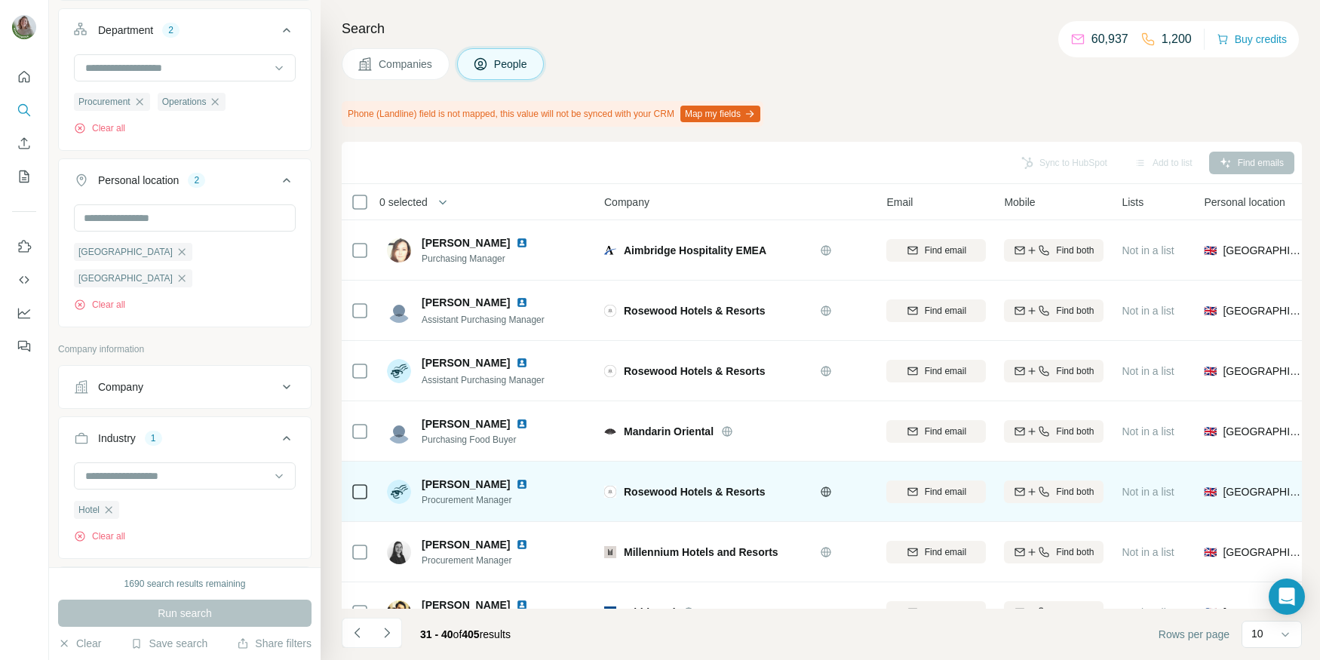
click at [528, 483] on img at bounding box center [522, 484] width 12 height 12
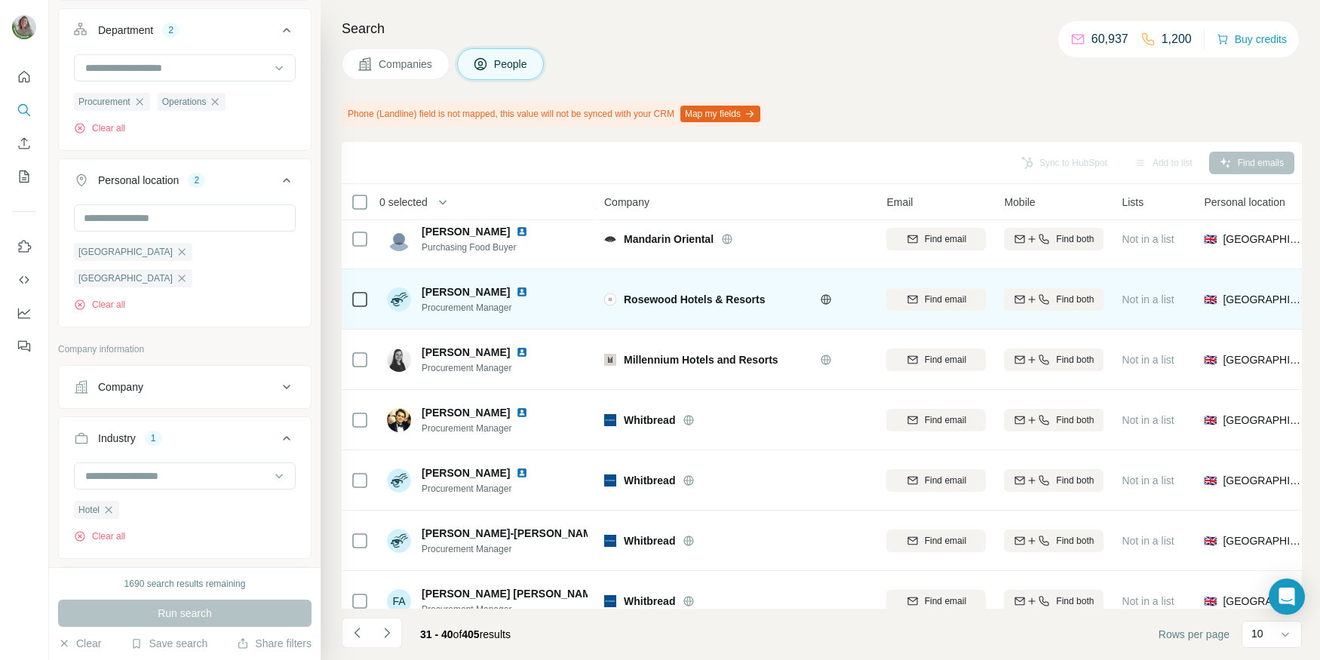
scroll to position [214, 0]
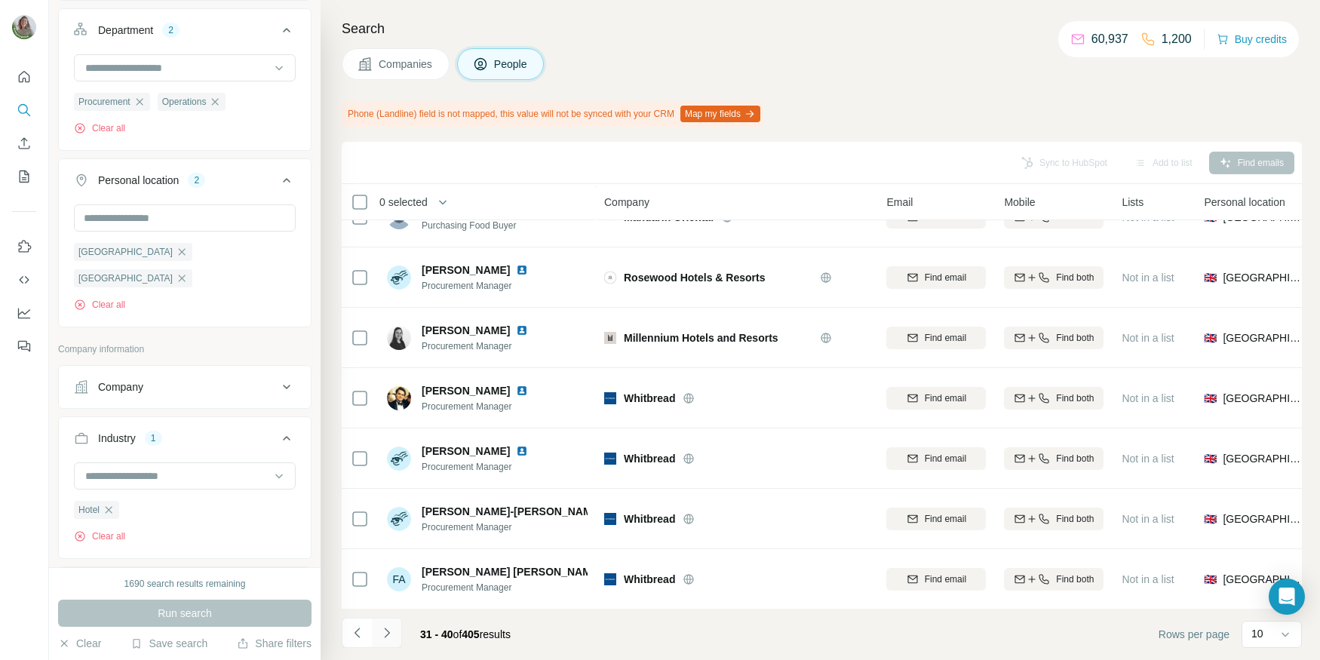
click at [389, 630] on icon "Navigate to next page" at bounding box center [387, 632] width 15 height 15
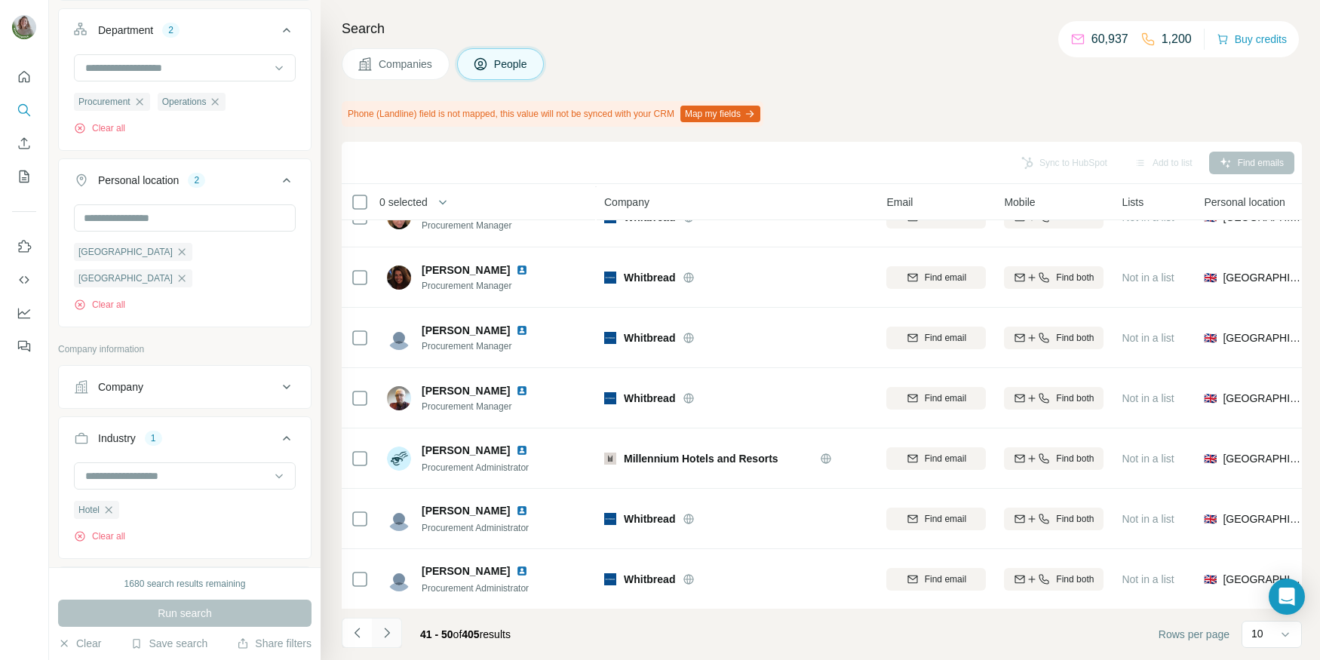
click at [382, 630] on icon "Navigate to next page" at bounding box center [387, 632] width 15 height 15
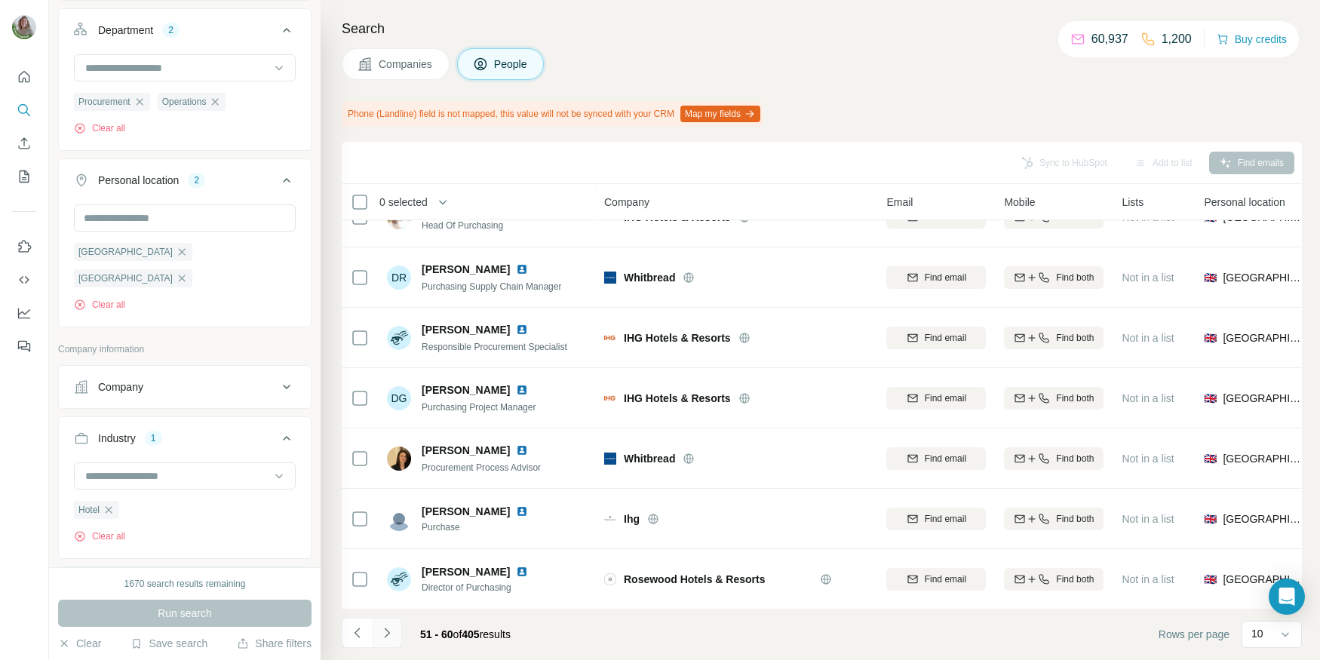
click at [386, 636] on icon "Navigate to next page" at bounding box center [386, 633] width 5 height 10
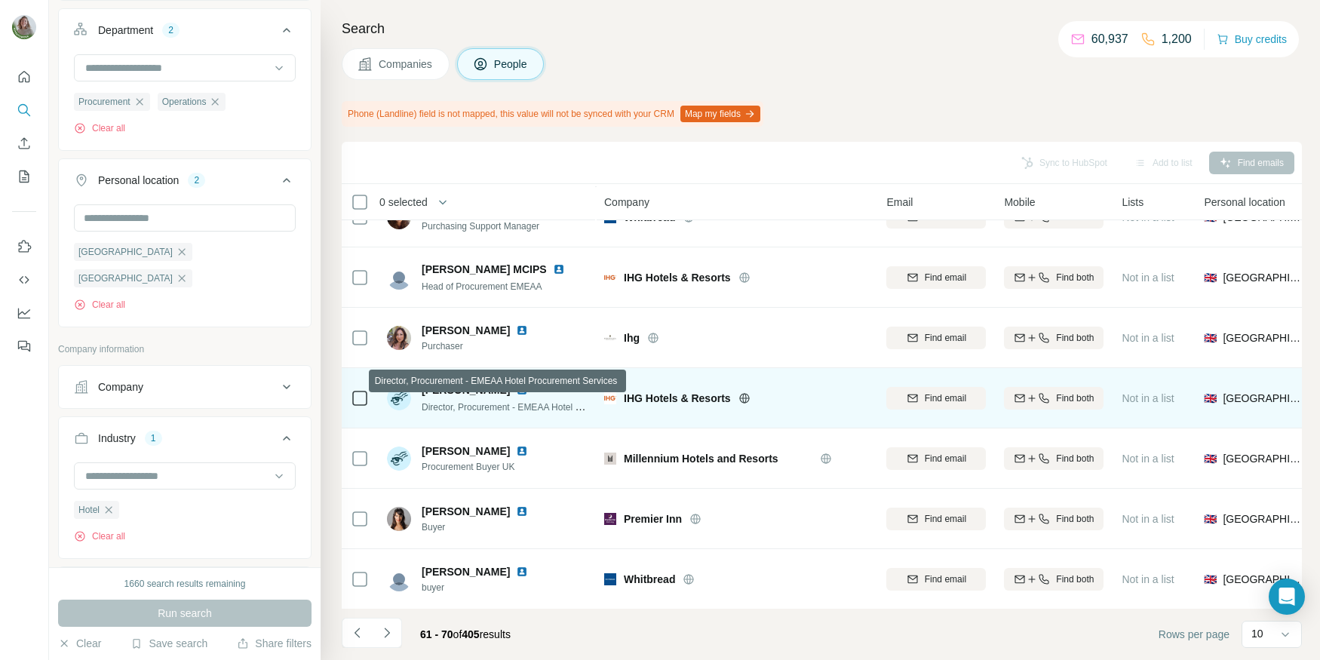
scroll to position [203, 0]
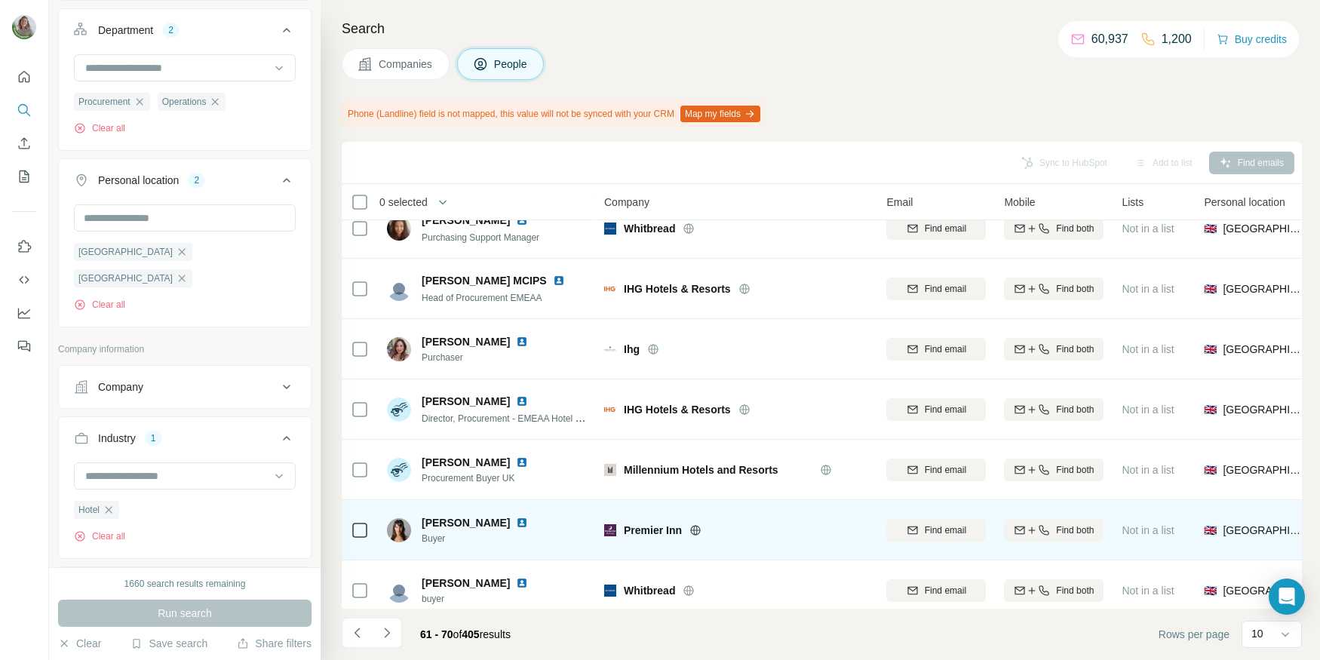
click at [696, 525] on icon at bounding box center [695, 530] width 4 height 10
click at [516, 519] on img at bounding box center [522, 523] width 12 height 12
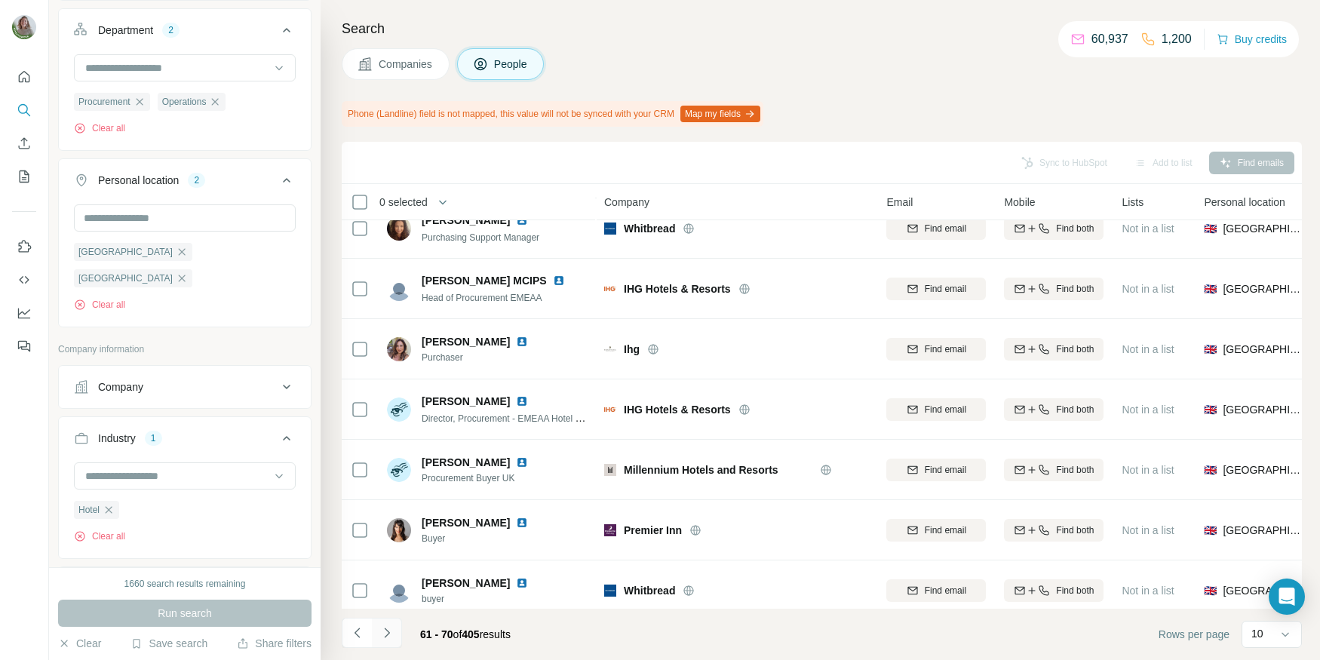
click at [386, 623] on button "Navigate to next page" at bounding box center [387, 633] width 30 height 30
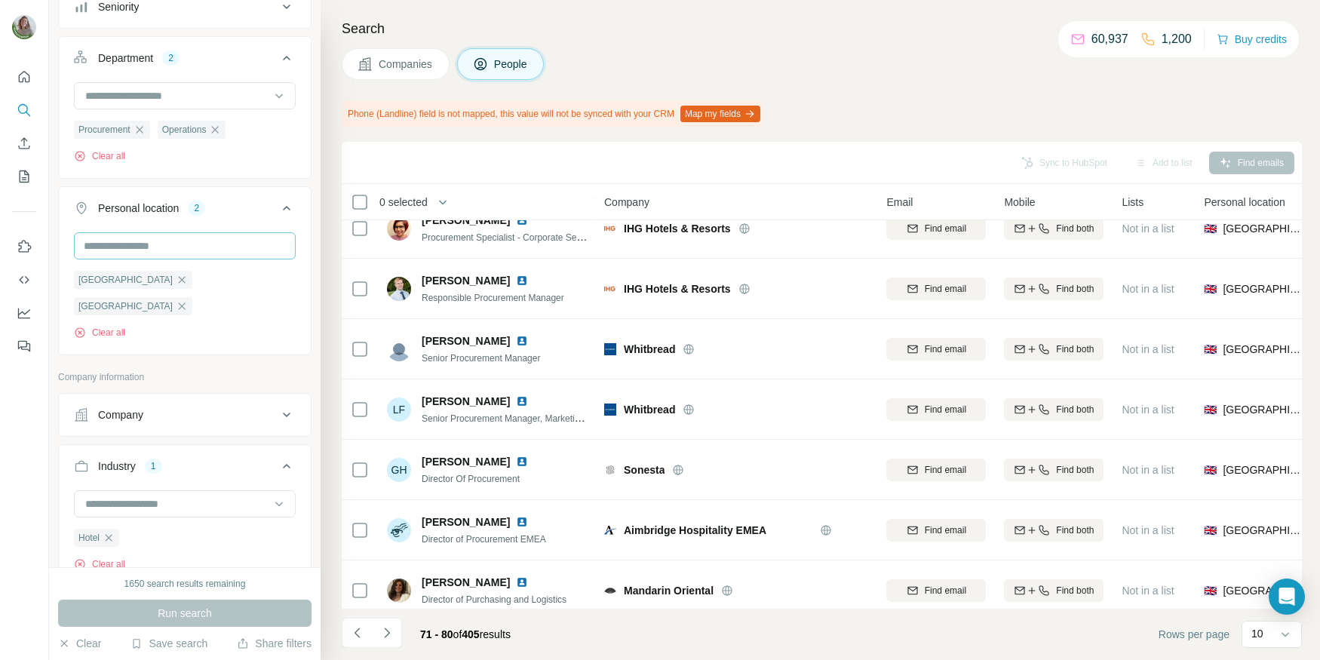
scroll to position [340, 0]
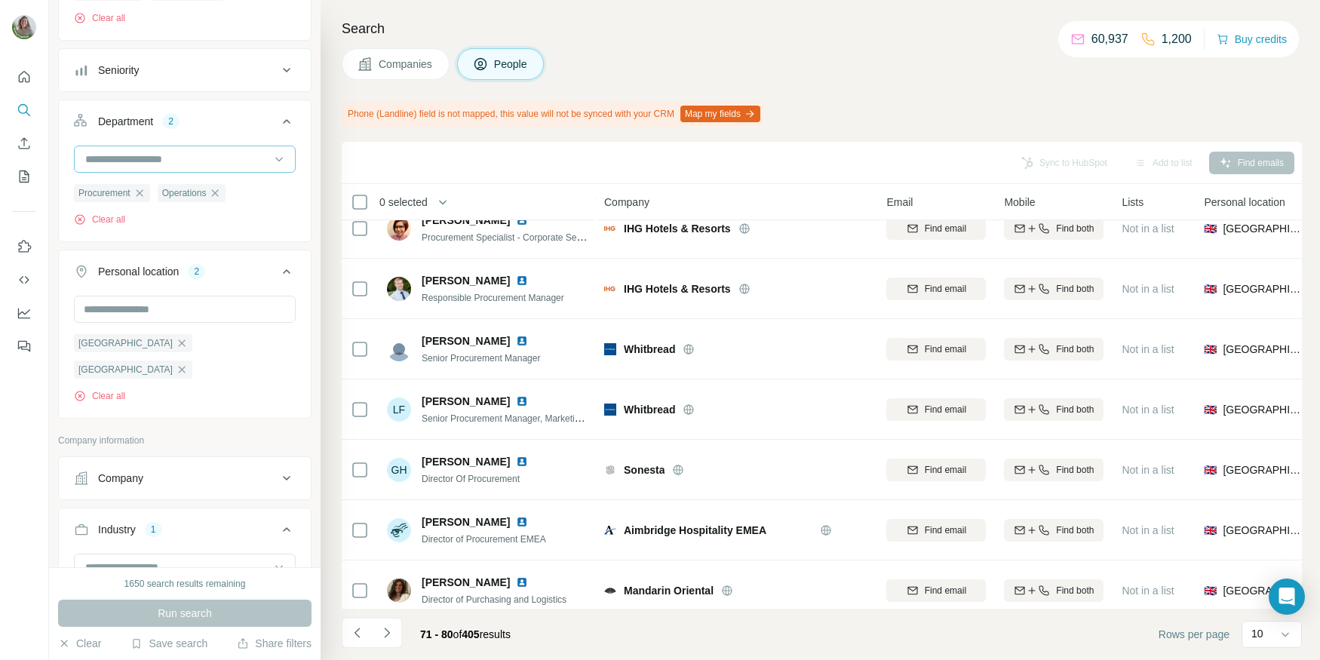
click at [147, 153] on input at bounding box center [177, 159] width 186 height 17
type input "*"
click at [317, 137] on div "New search Hide Company lookalikes Find companies similar to one you've success…" at bounding box center [185, 283] width 272 height 567
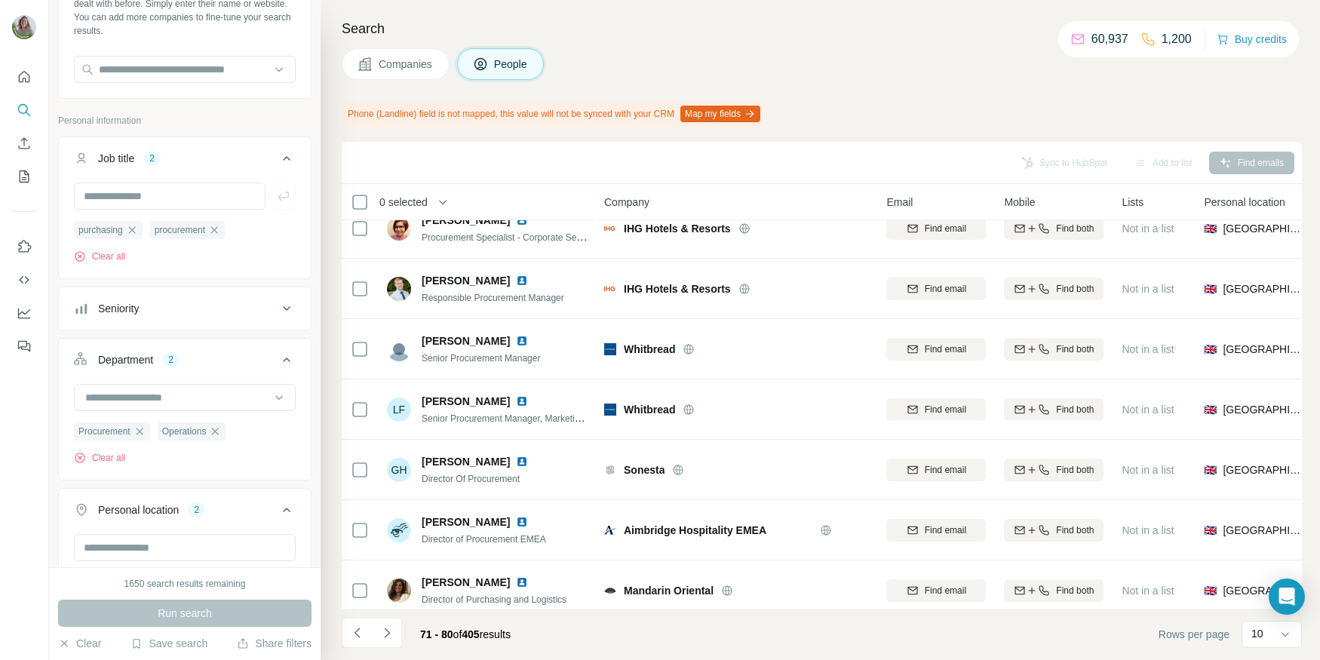
scroll to position [107, 0]
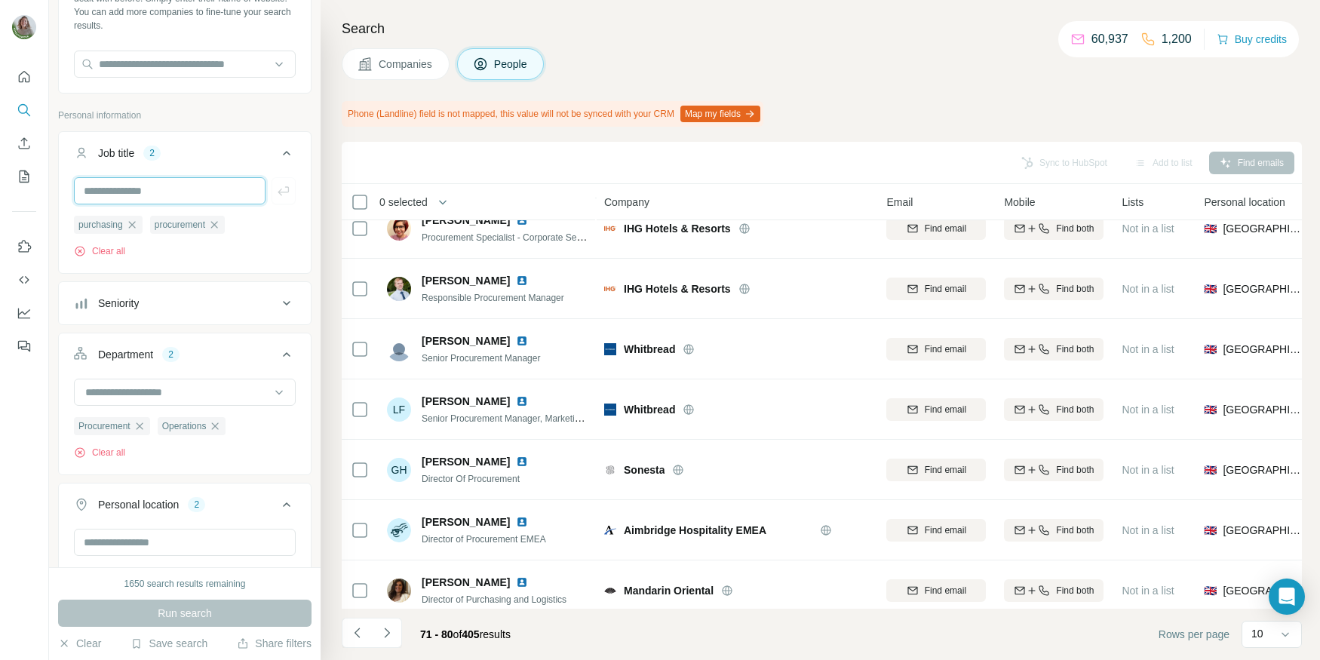
click at [219, 194] on input "text" at bounding box center [170, 190] width 192 height 27
type input "*"
type input "*****"
click at [318, 219] on div "New search Hide Company lookalikes Find companies similar to one you've success…" at bounding box center [185, 283] width 272 height 567
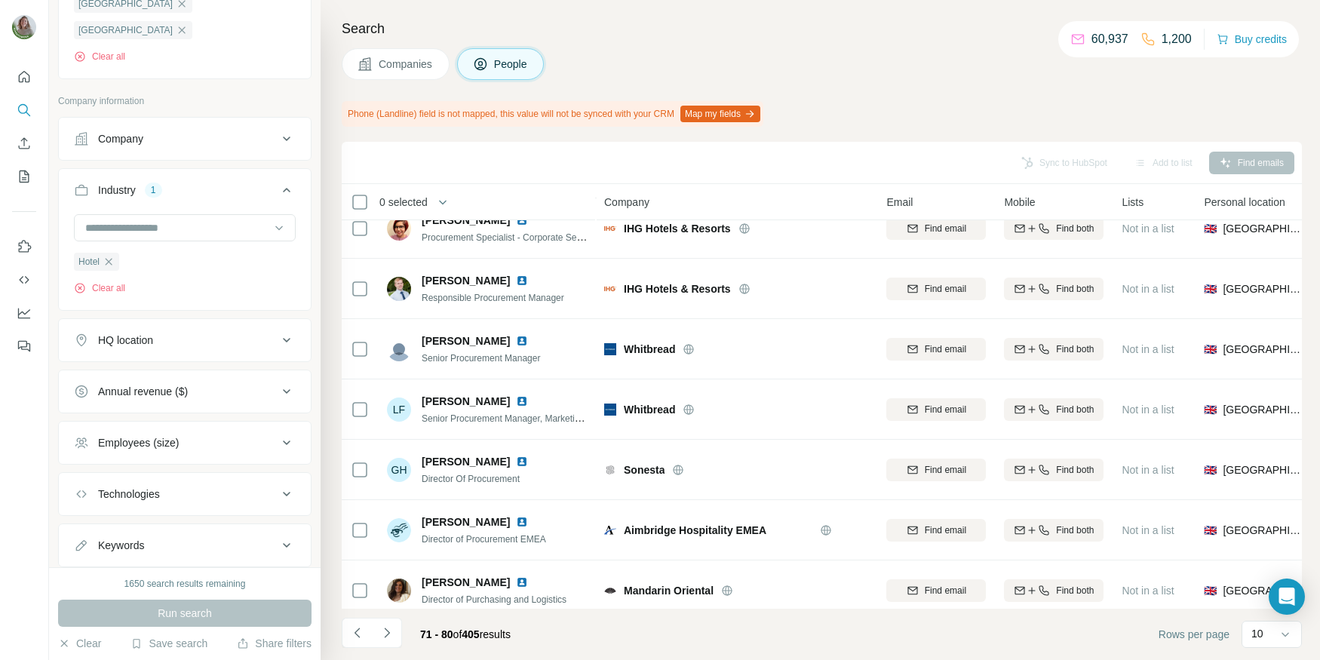
scroll to position [683, 0]
click at [228, 370] on button "Annual revenue ($)" at bounding box center [185, 388] width 252 height 36
click at [88, 441] on icon at bounding box center [83, 450] width 18 height 18
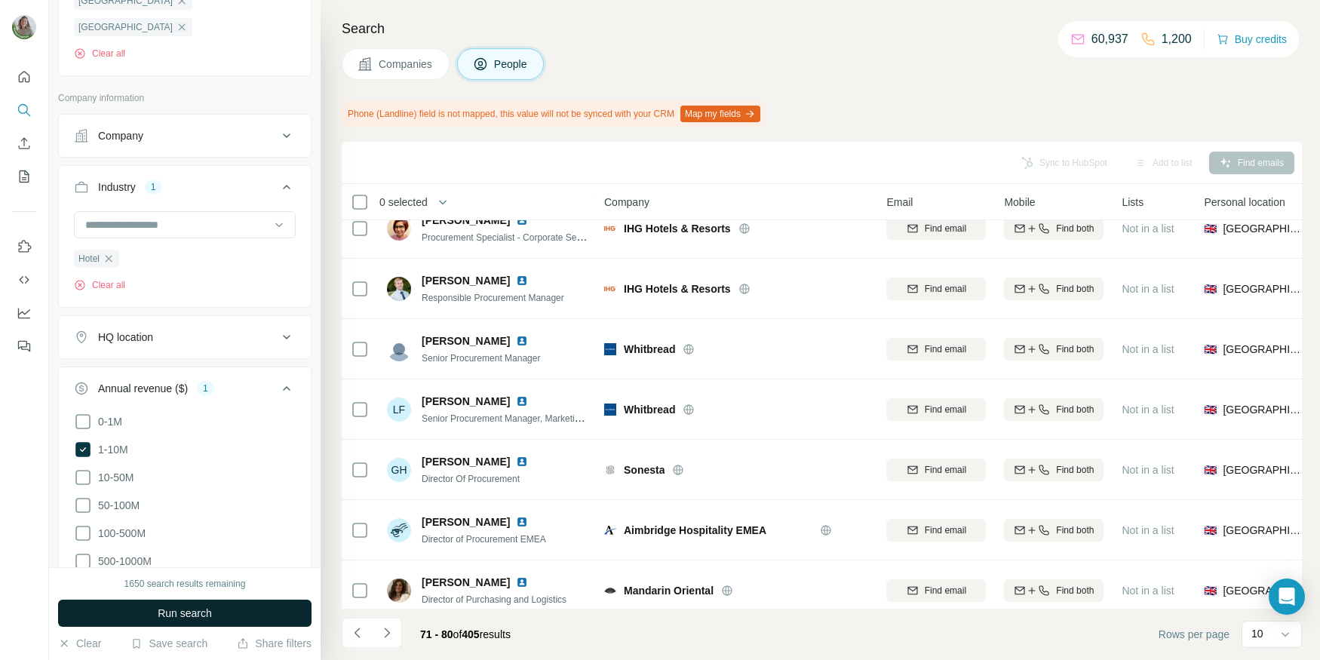
click at [158, 613] on span "Run search" at bounding box center [185, 613] width 54 height 15
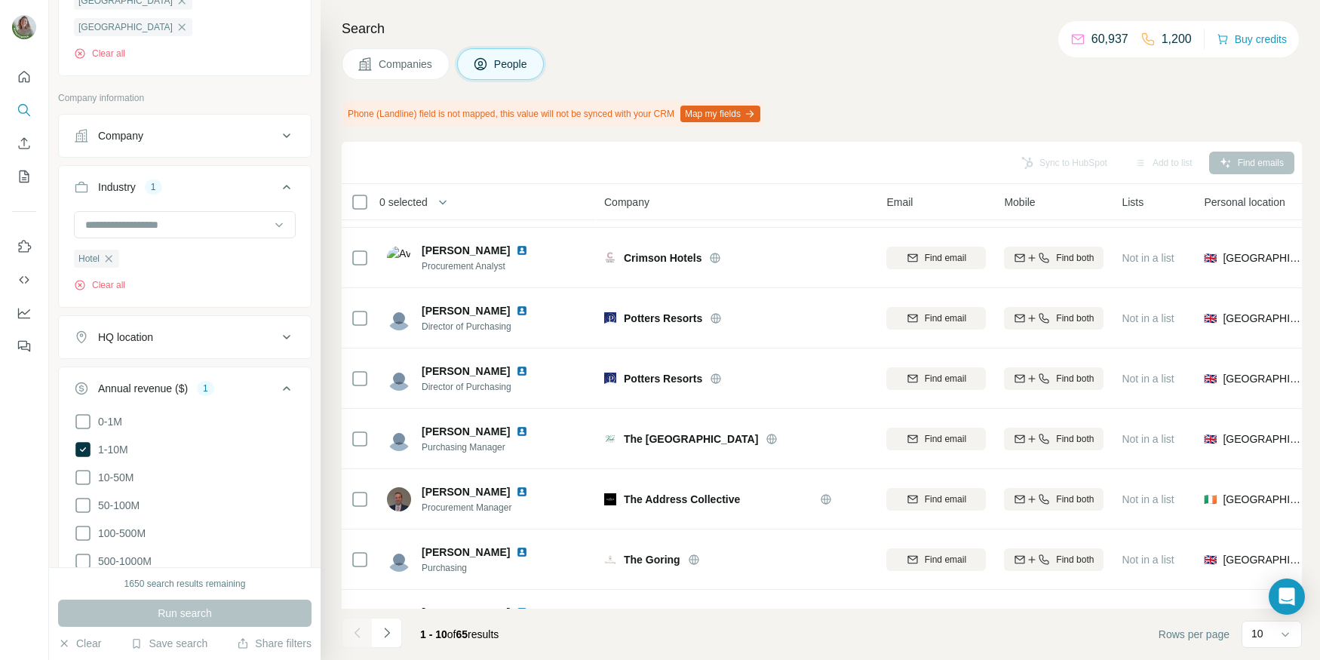
scroll to position [203, 0]
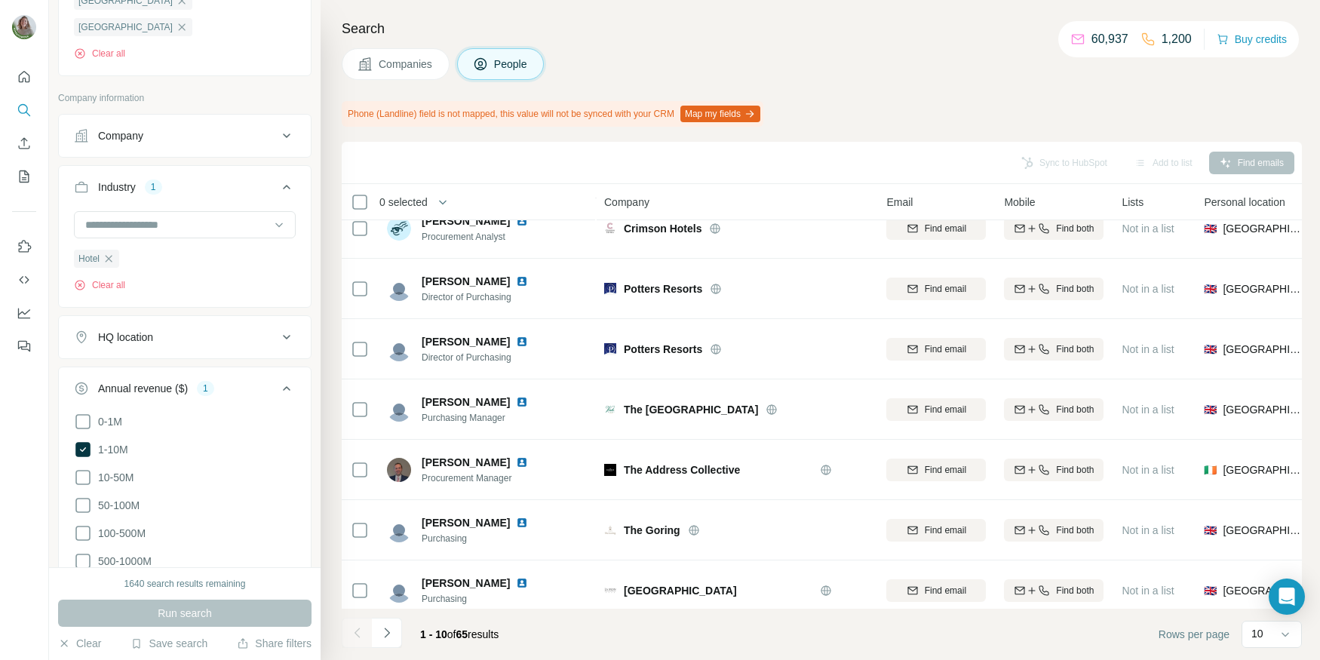
click at [323, 413] on div "Search Companies People Phone (Landline) field is not mapped, this value will n…" at bounding box center [821, 330] width 1000 height 660
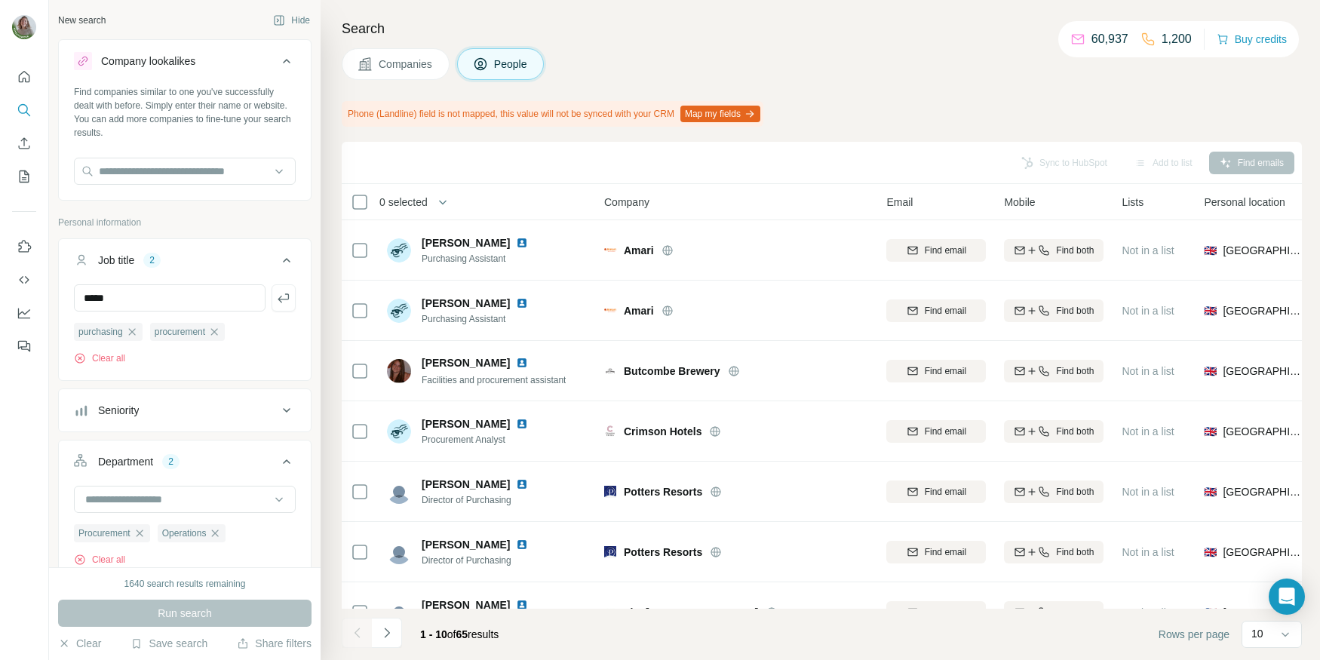
scroll to position [203, 0]
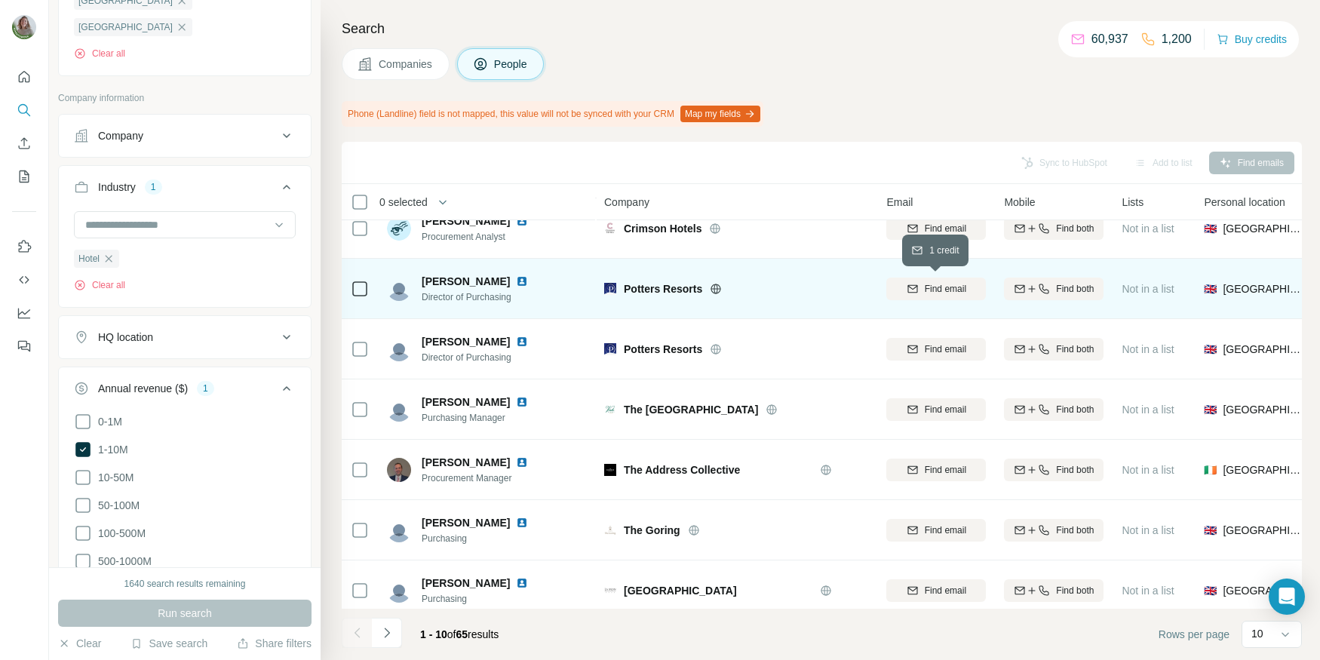
click at [915, 291] on icon "button" at bounding box center [913, 288] width 10 height 8
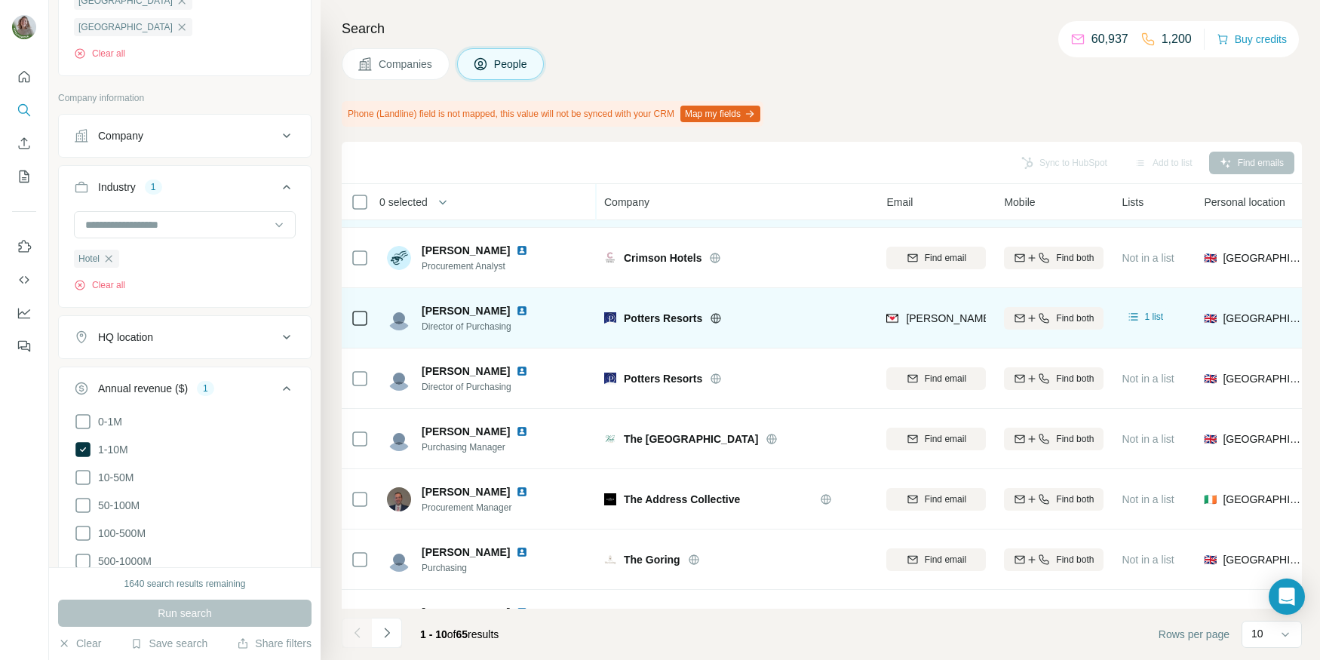
scroll to position [180, 0]
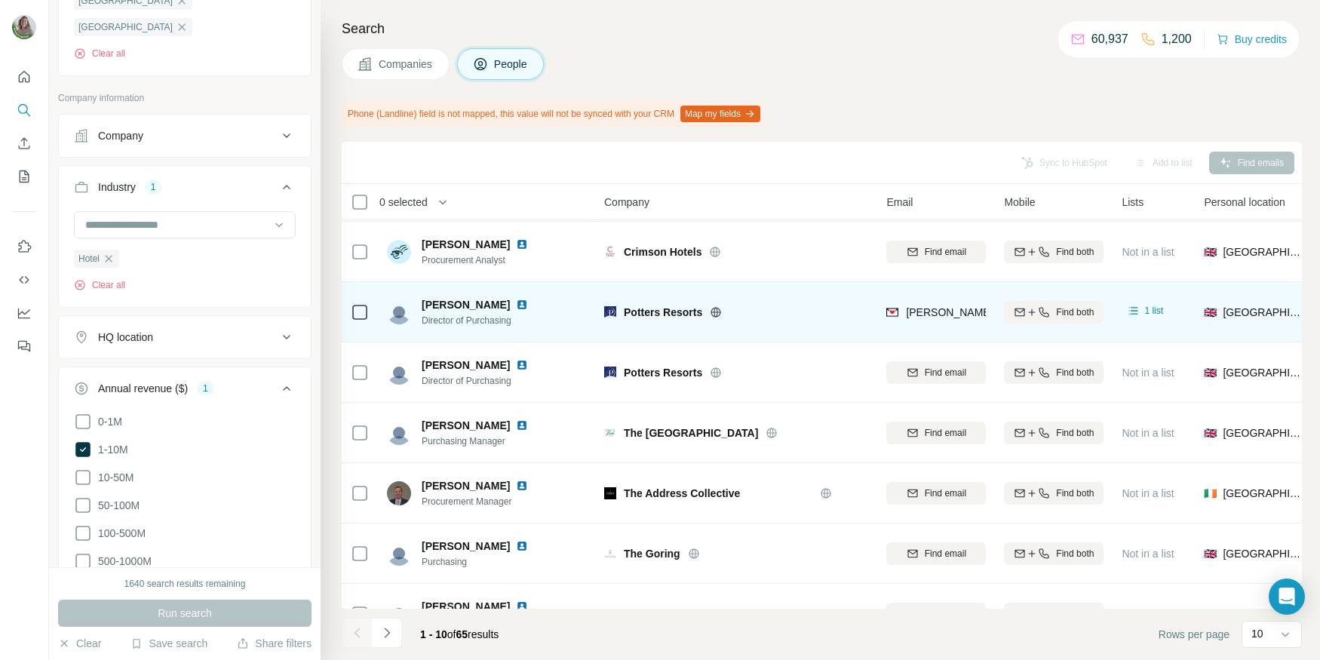
click at [516, 306] on img at bounding box center [522, 305] width 12 height 12
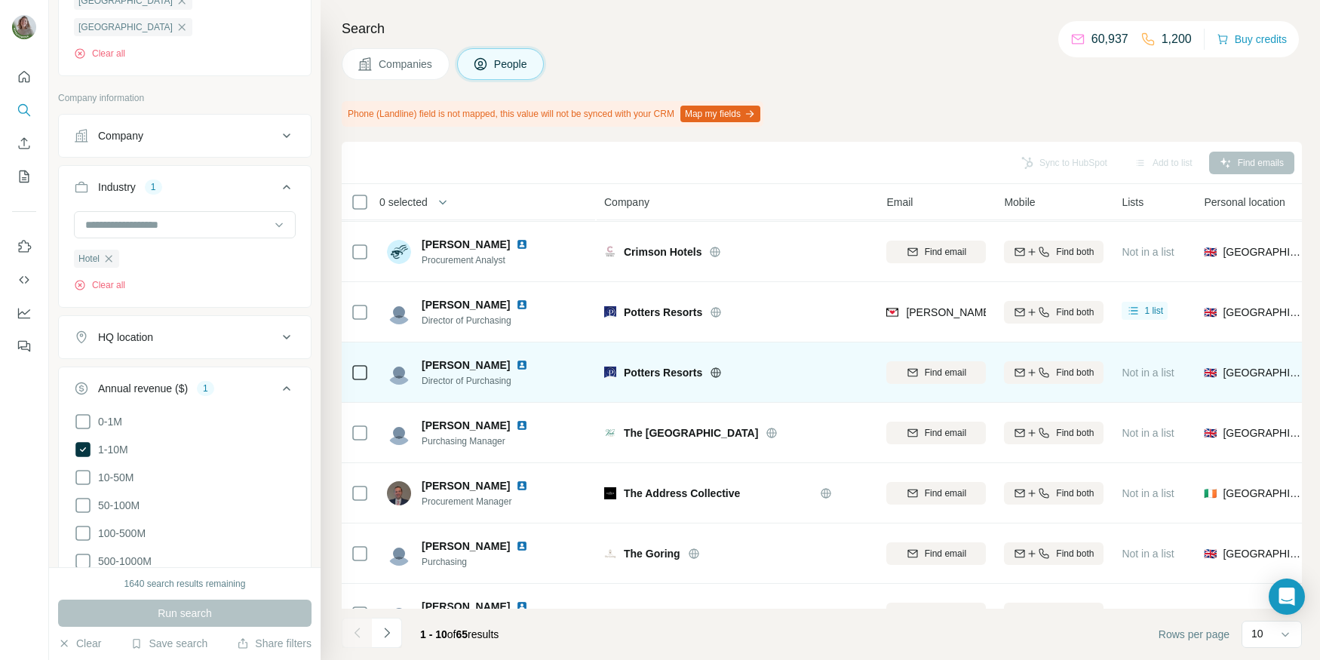
scroll to position [214, 0]
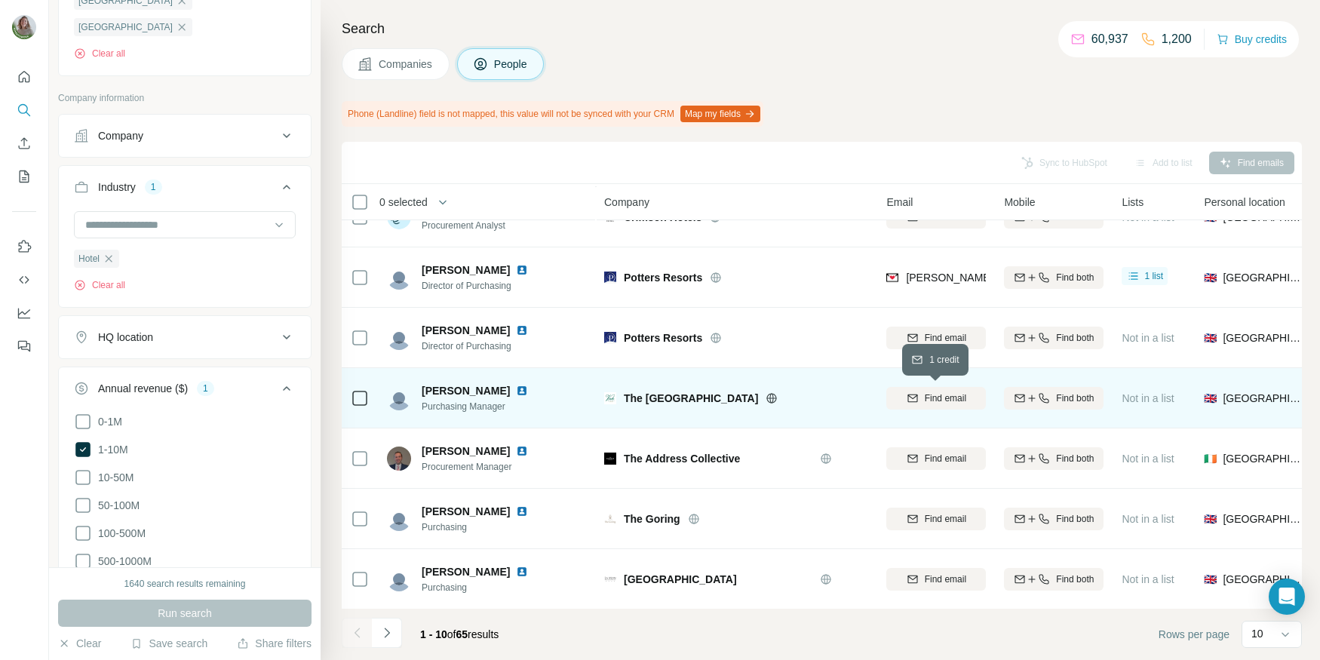
click at [912, 396] on icon "button" at bounding box center [913, 398] width 12 height 12
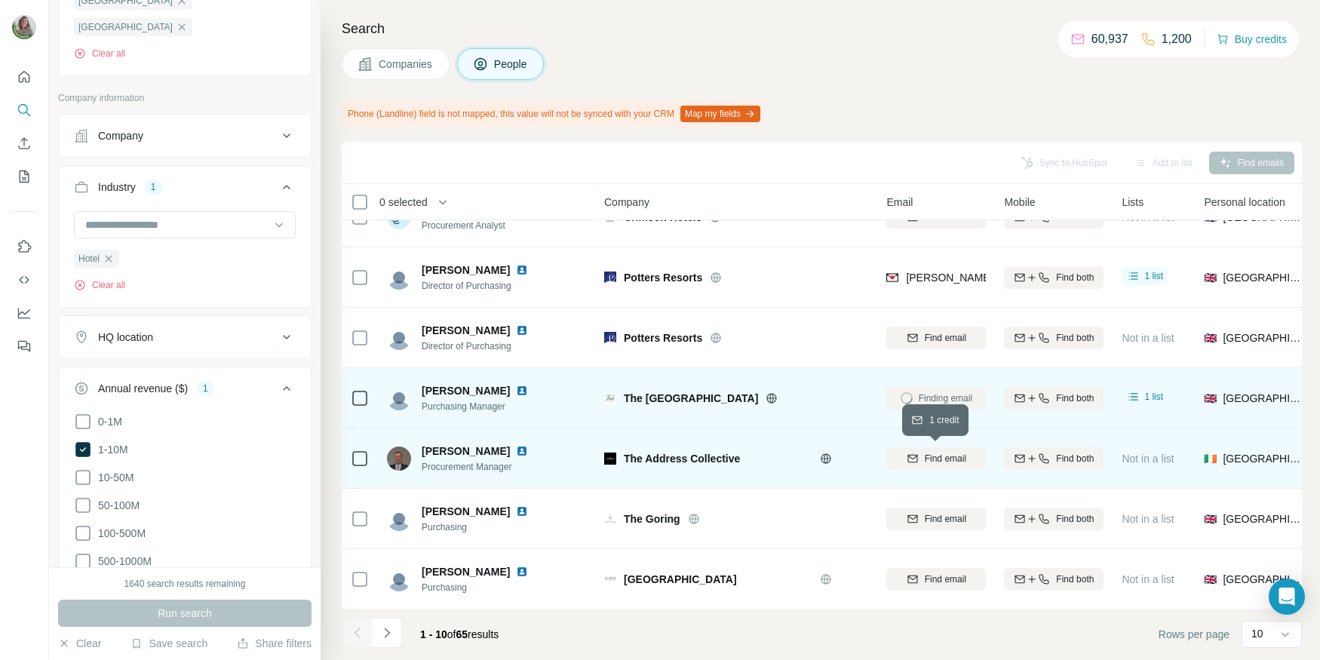
click at [941, 453] on span "Find email" at bounding box center [945, 459] width 41 height 14
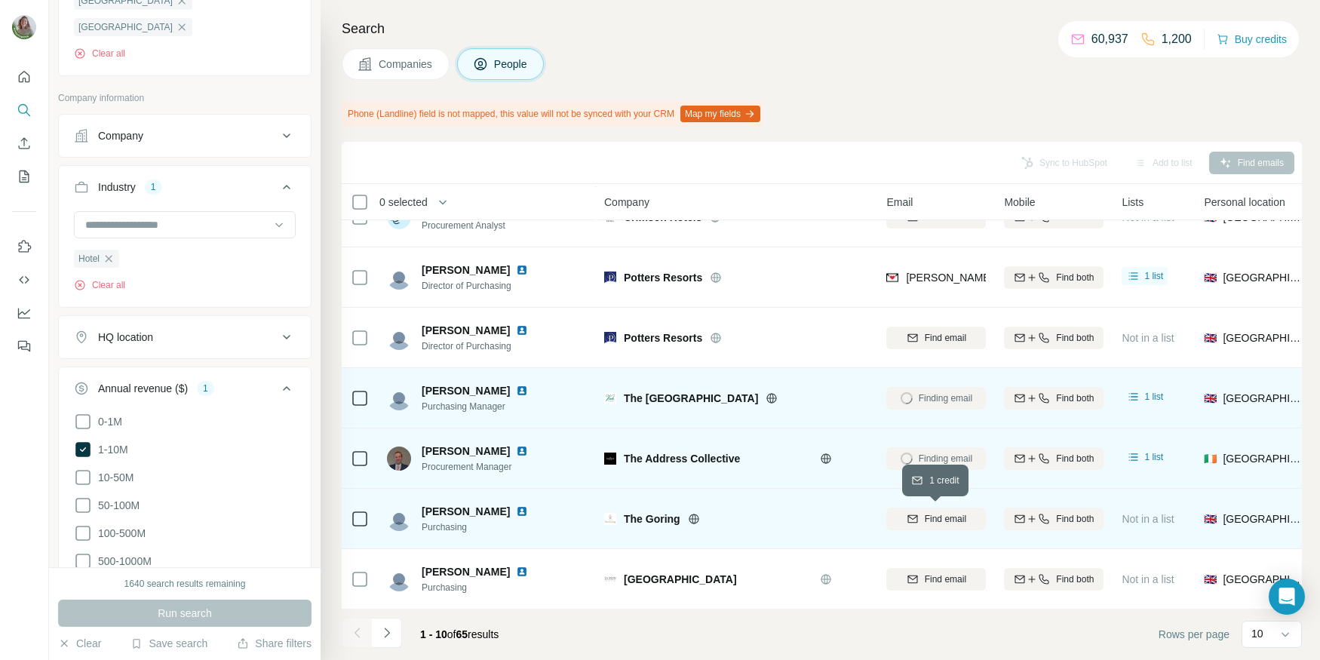
click at [936, 512] on span "Find email" at bounding box center [945, 519] width 41 height 14
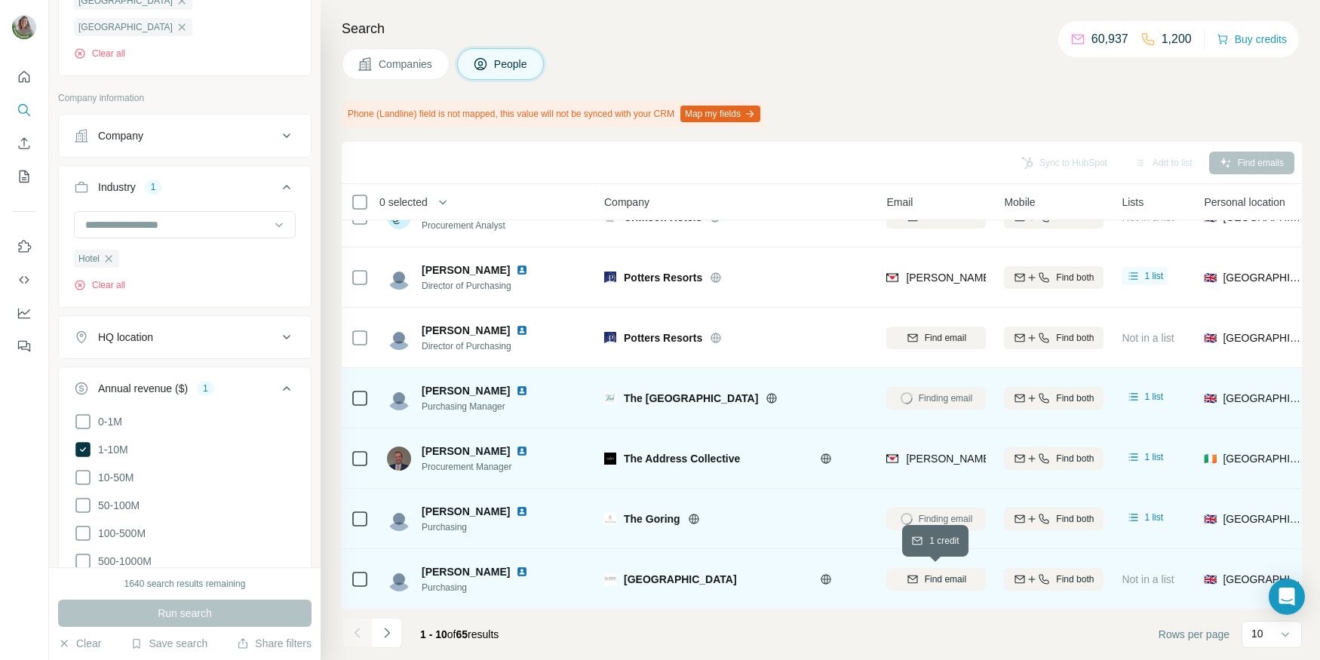
click at [928, 579] on span "Find email" at bounding box center [945, 580] width 41 height 14
click at [517, 449] on img at bounding box center [522, 451] width 12 height 12
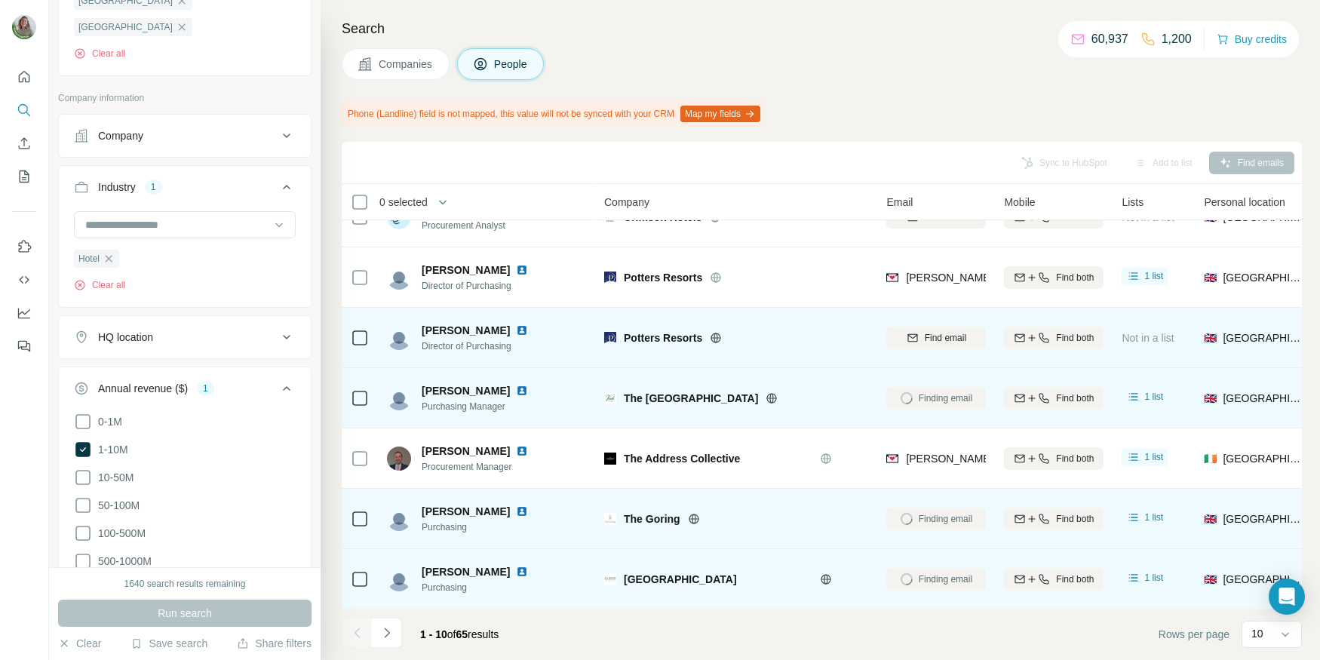
click at [714, 334] on icon at bounding box center [716, 338] width 12 height 12
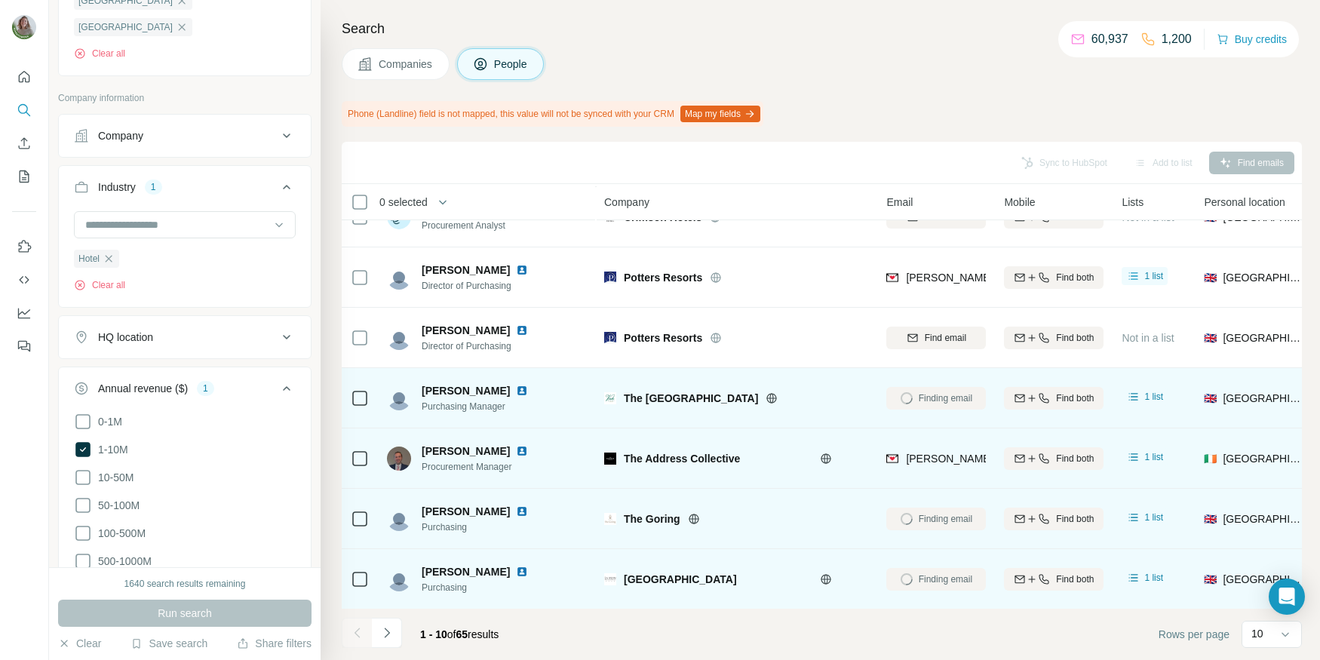
click at [826, 458] on icon at bounding box center [827, 458] width 10 height 1
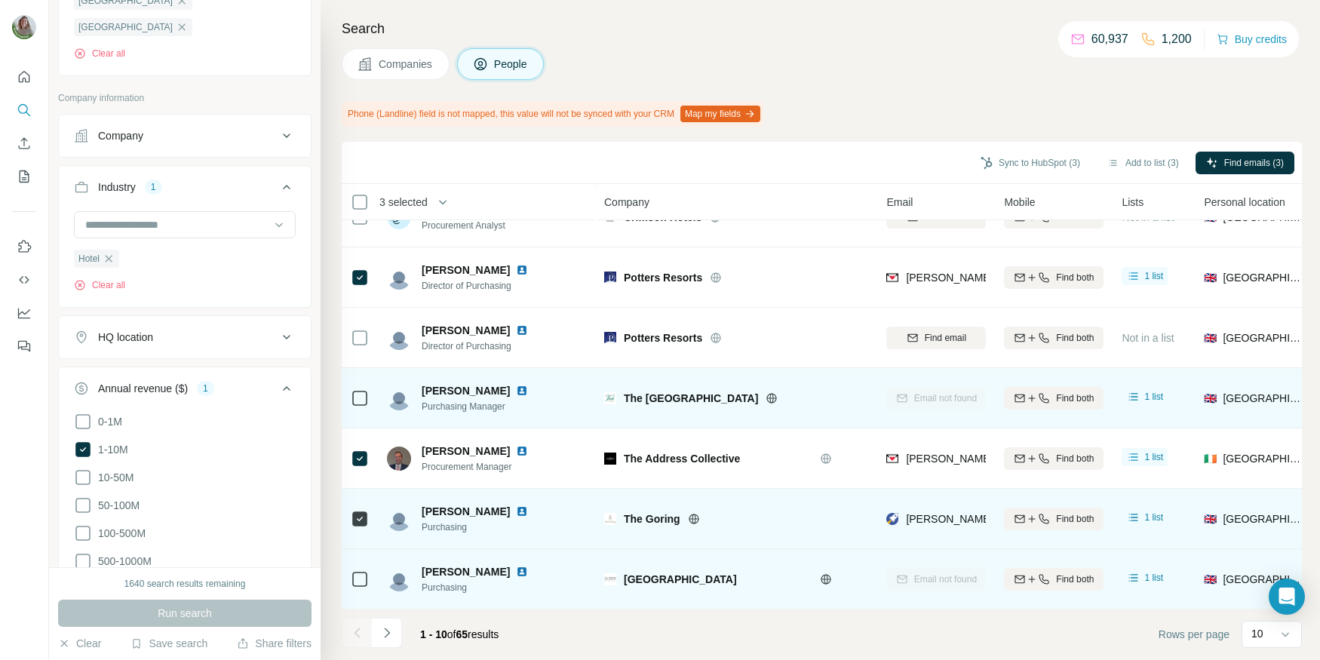
click at [693, 518] on icon at bounding box center [694, 519] width 12 height 12
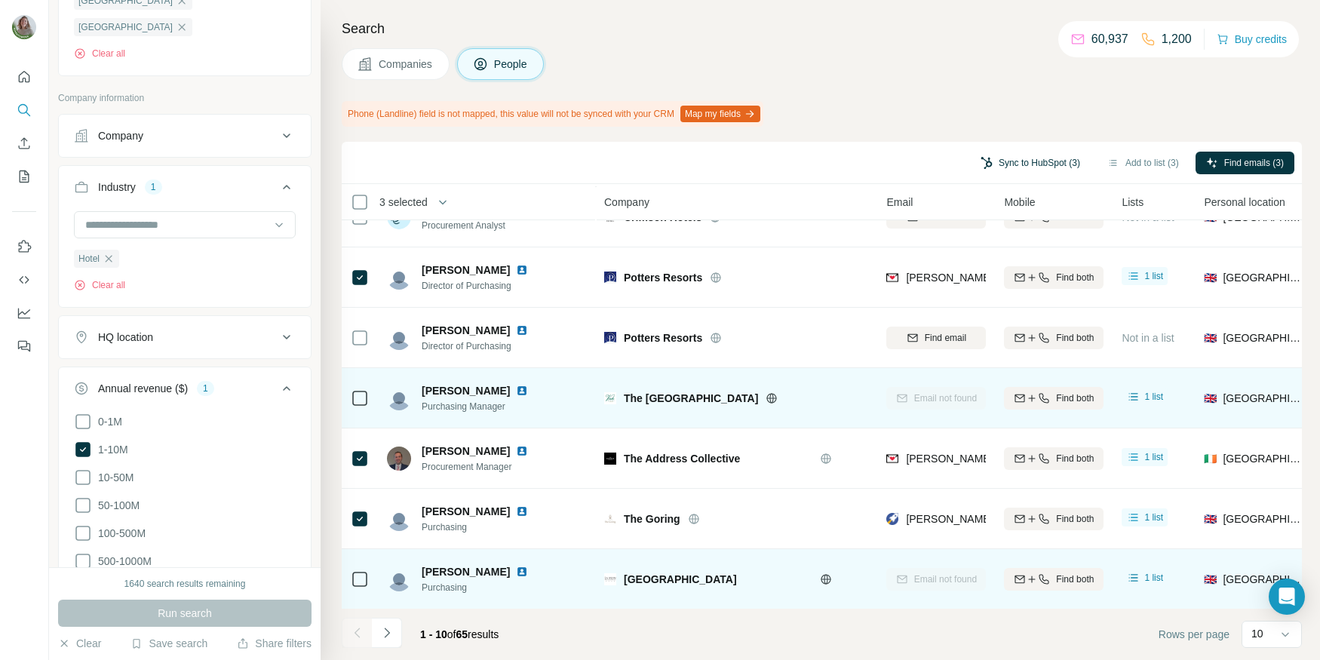
click at [1042, 154] on button "Sync to HubSpot (3)" at bounding box center [1030, 163] width 121 height 23
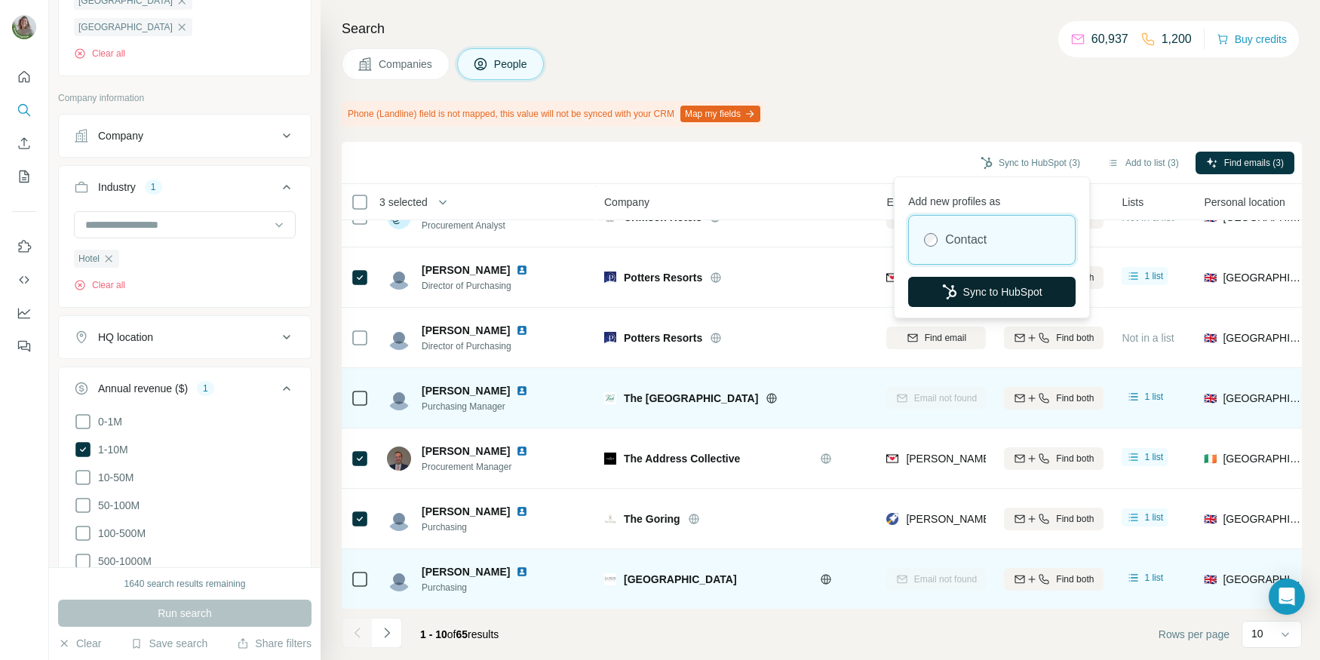
click at [994, 293] on button "Sync to HubSpot" at bounding box center [992, 292] width 168 height 30
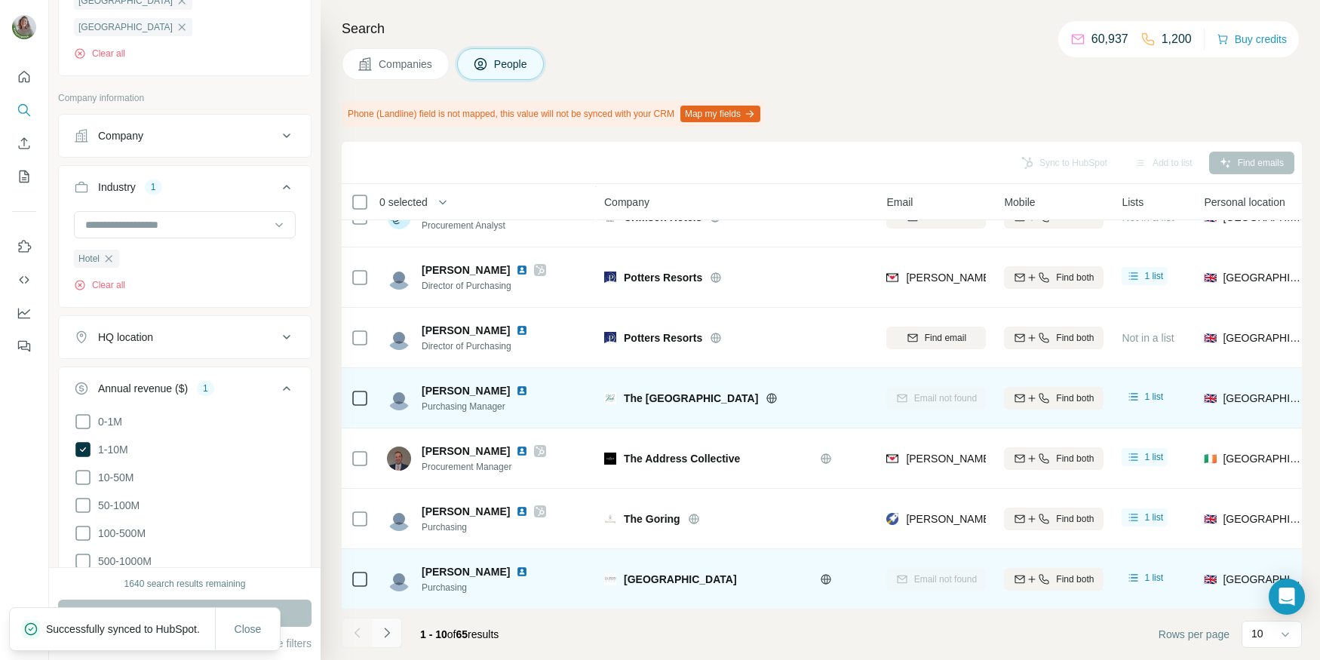
click at [391, 635] on icon "Navigate to next page" at bounding box center [387, 632] width 15 height 15
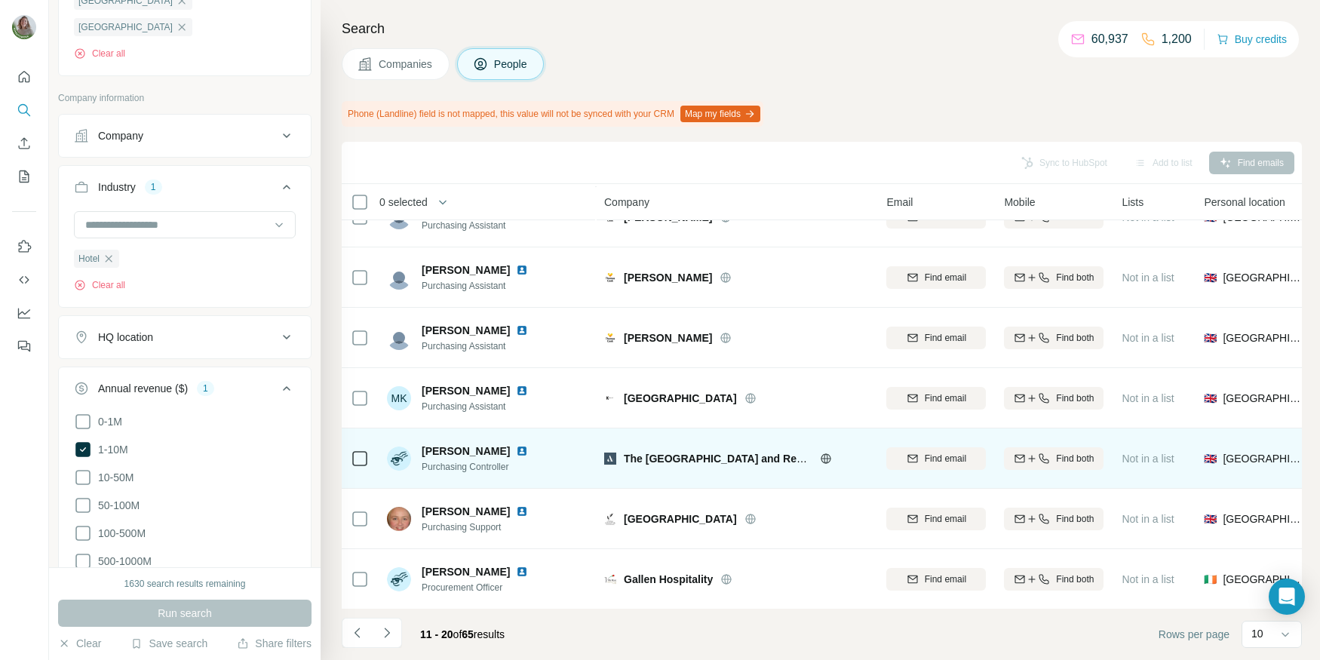
scroll to position [0, 0]
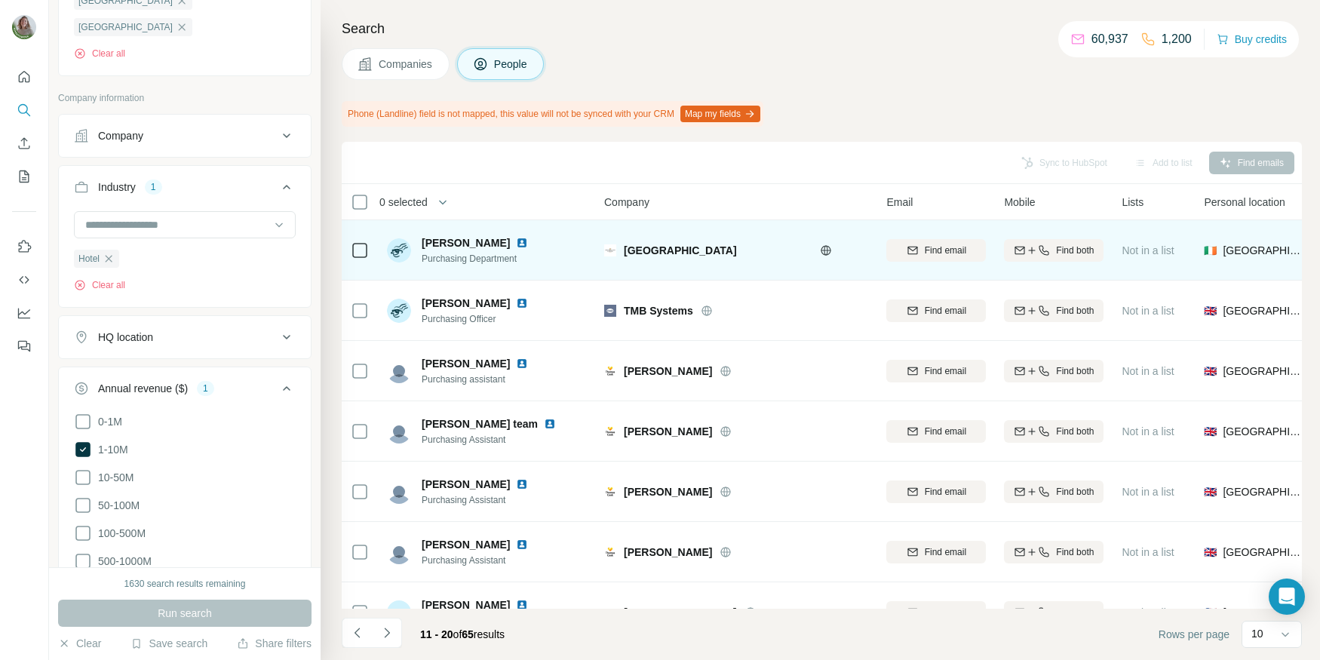
click at [828, 246] on icon at bounding box center [827, 250] width 10 height 10
click at [917, 257] on button "Find email" at bounding box center [937, 250] width 100 height 23
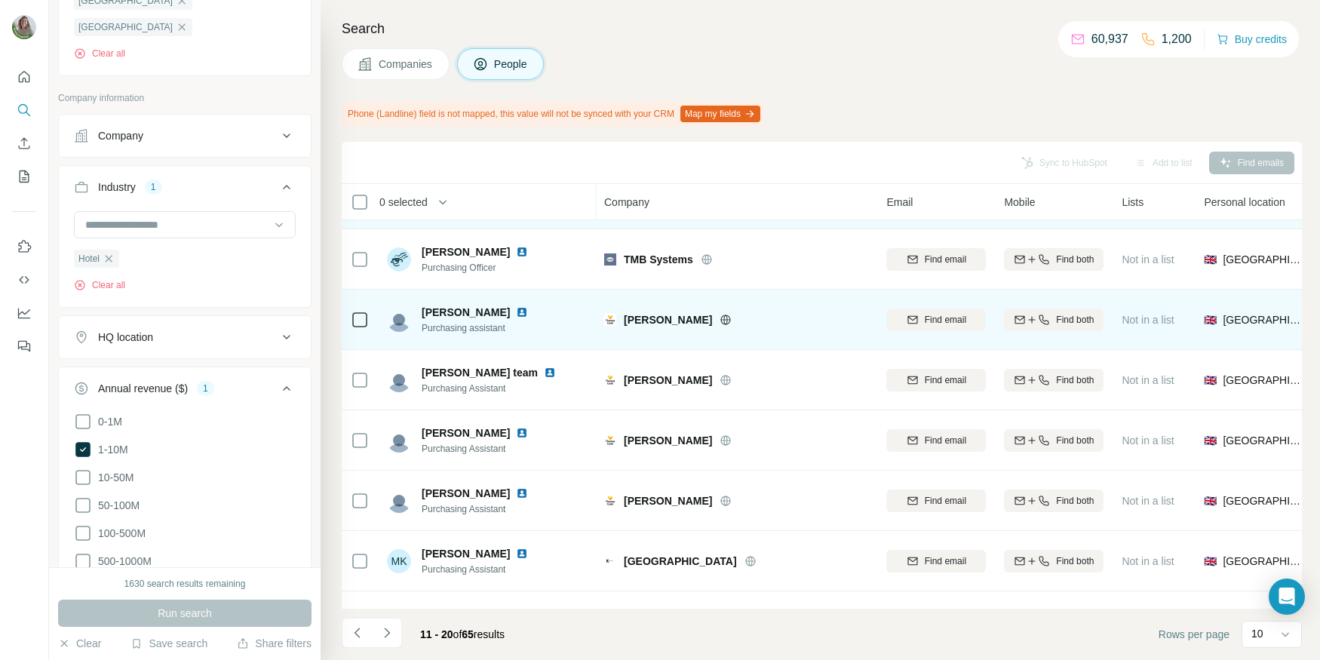
scroll to position [53, 0]
click at [720, 312] on icon at bounding box center [726, 318] width 12 height 12
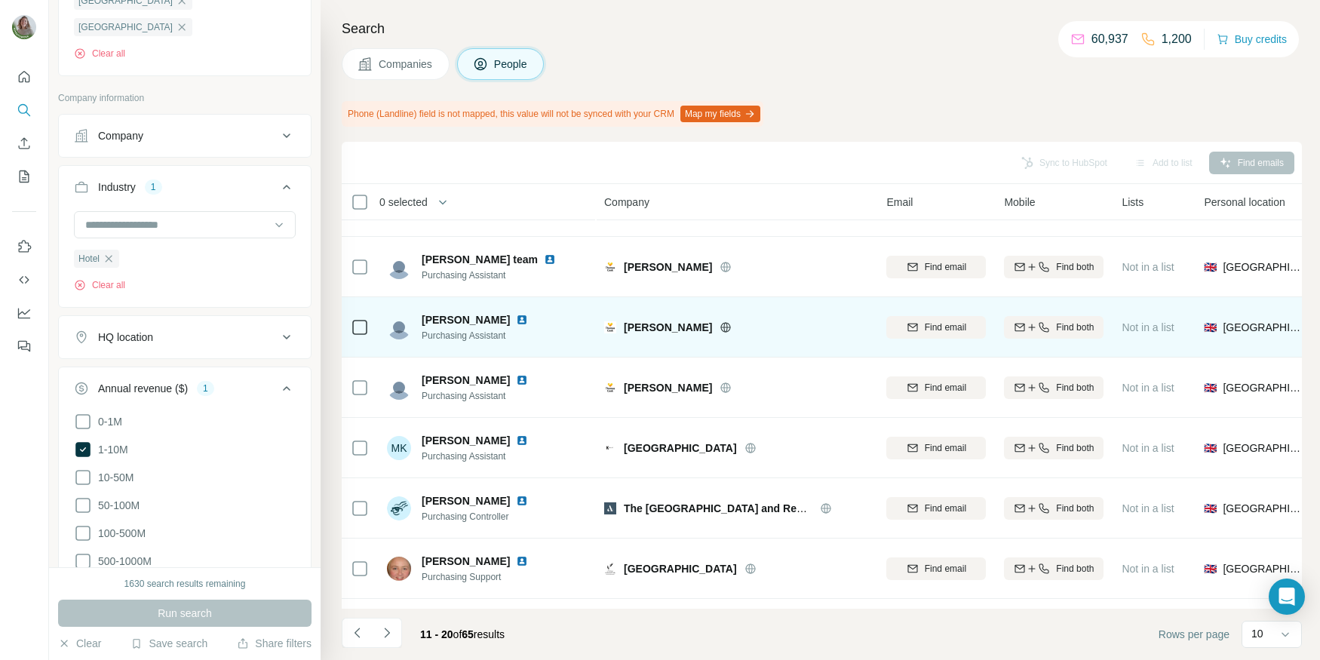
scroll to position [214, 0]
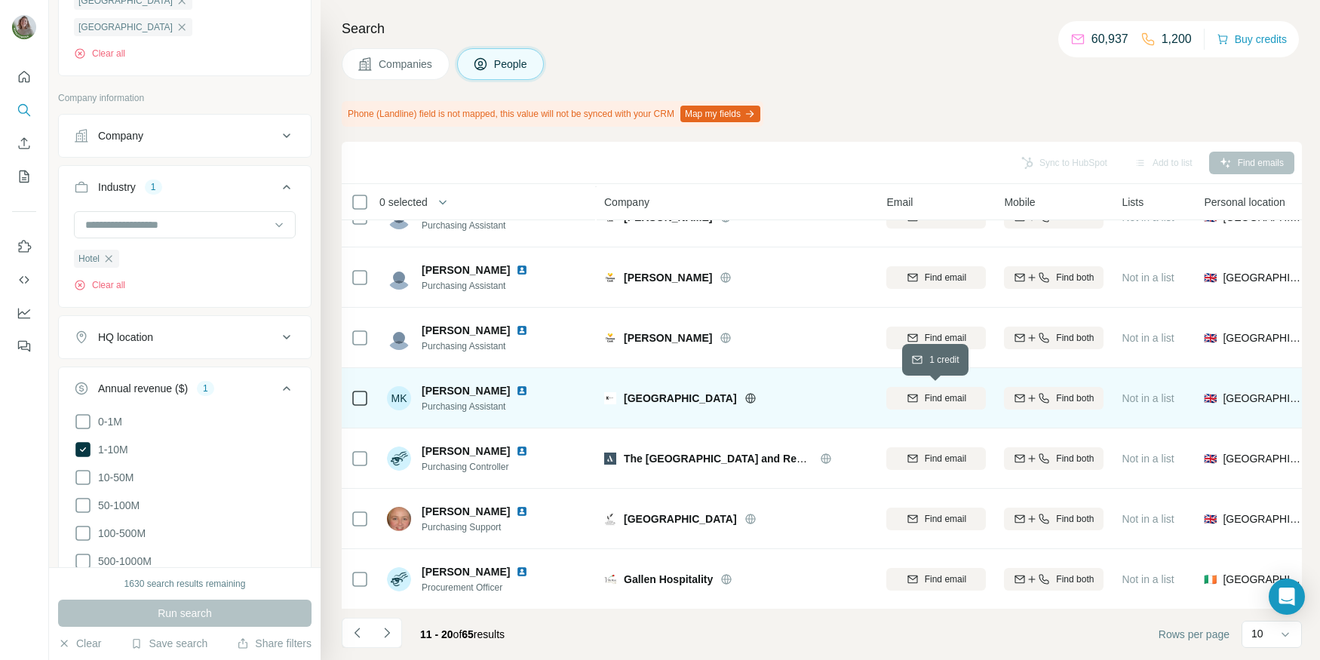
click at [936, 396] on span "Find email" at bounding box center [945, 399] width 41 height 14
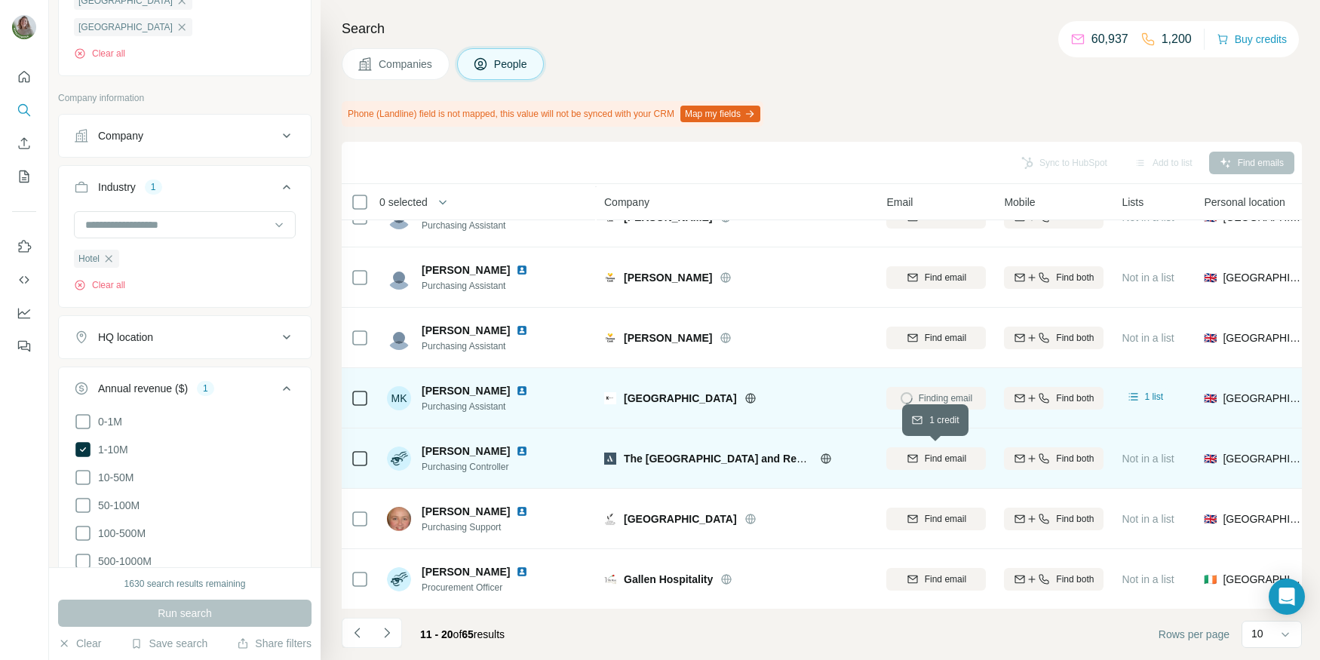
click at [917, 453] on div "Find email" at bounding box center [937, 459] width 100 height 14
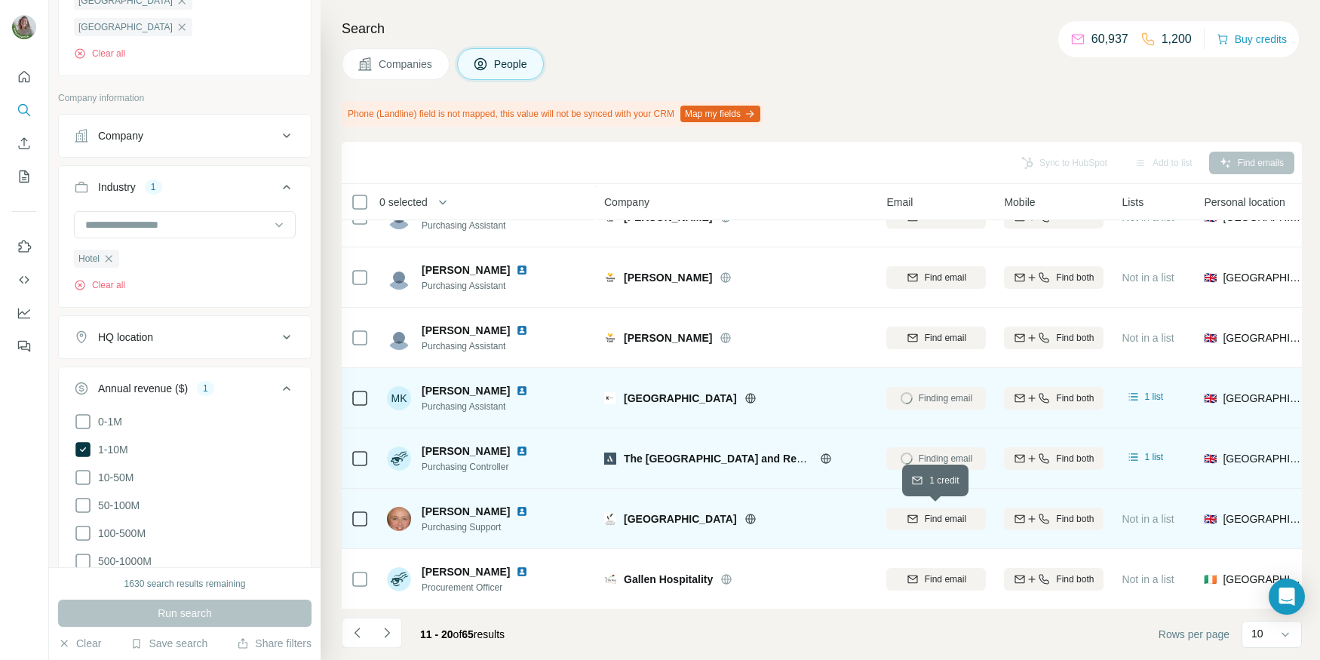
click at [963, 514] on span "Find email" at bounding box center [945, 519] width 41 height 14
click at [745, 517] on icon at bounding box center [751, 519] width 12 height 12
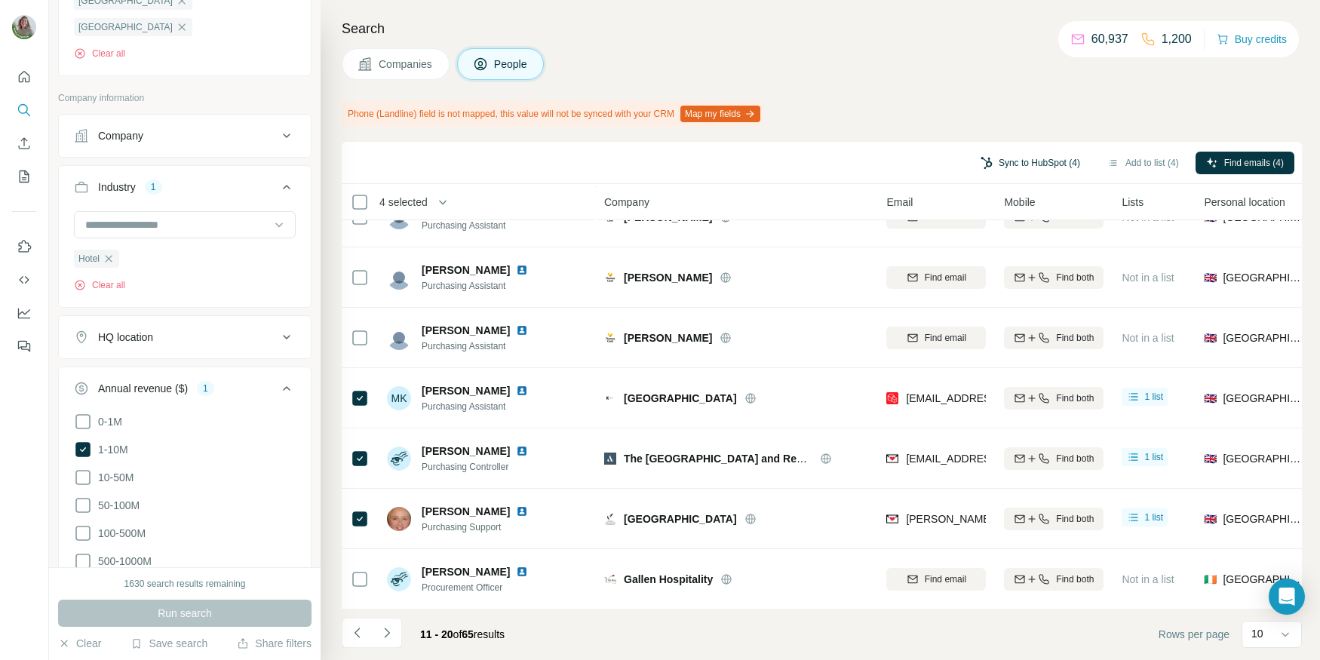
click at [1007, 158] on button "Sync to HubSpot (4)" at bounding box center [1030, 163] width 121 height 23
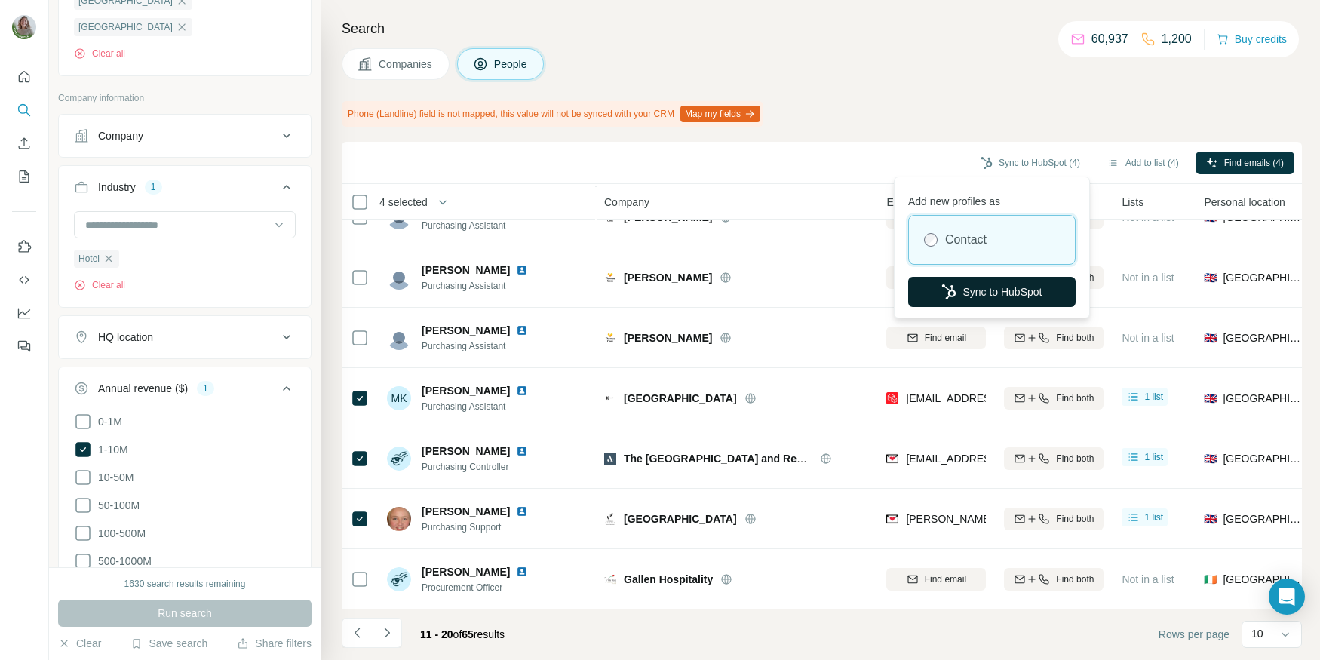
click at [976, 287] on button "Sync to HubSpot" at bounding box center [992, 292] width 168 height 30
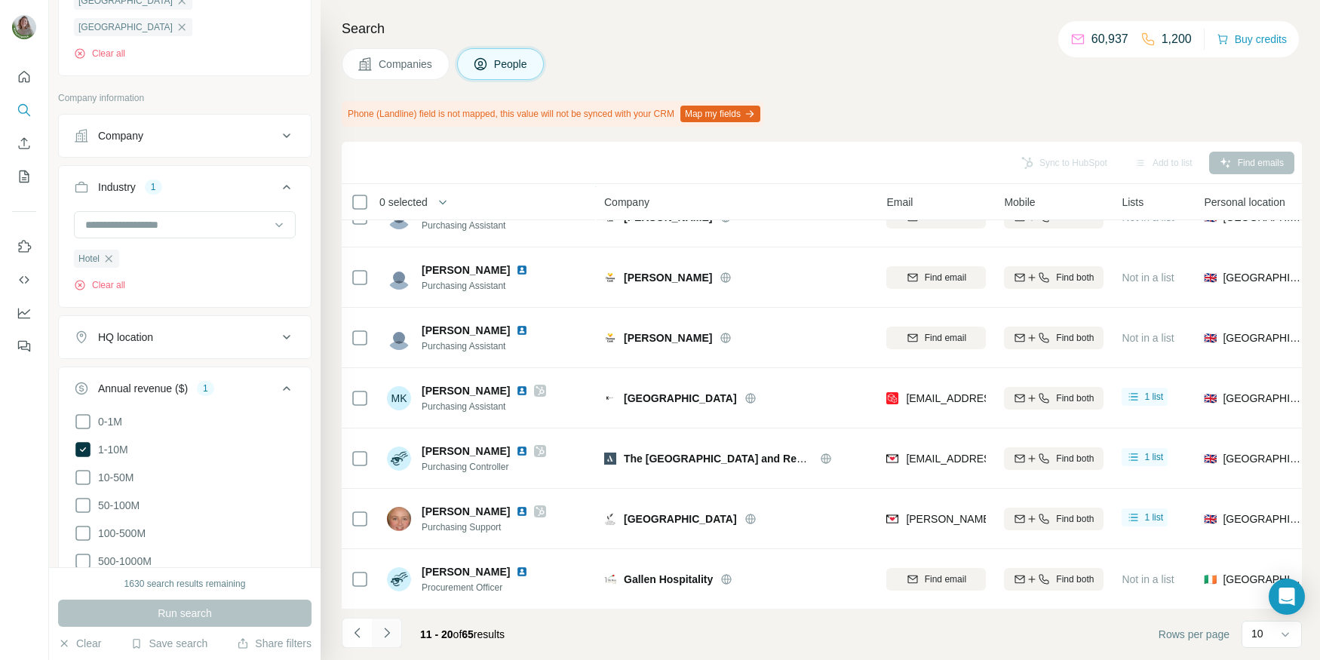
click at [390, 638] on icon "Navigate to next page" at bounding box center [387, 632] width 15 height 15
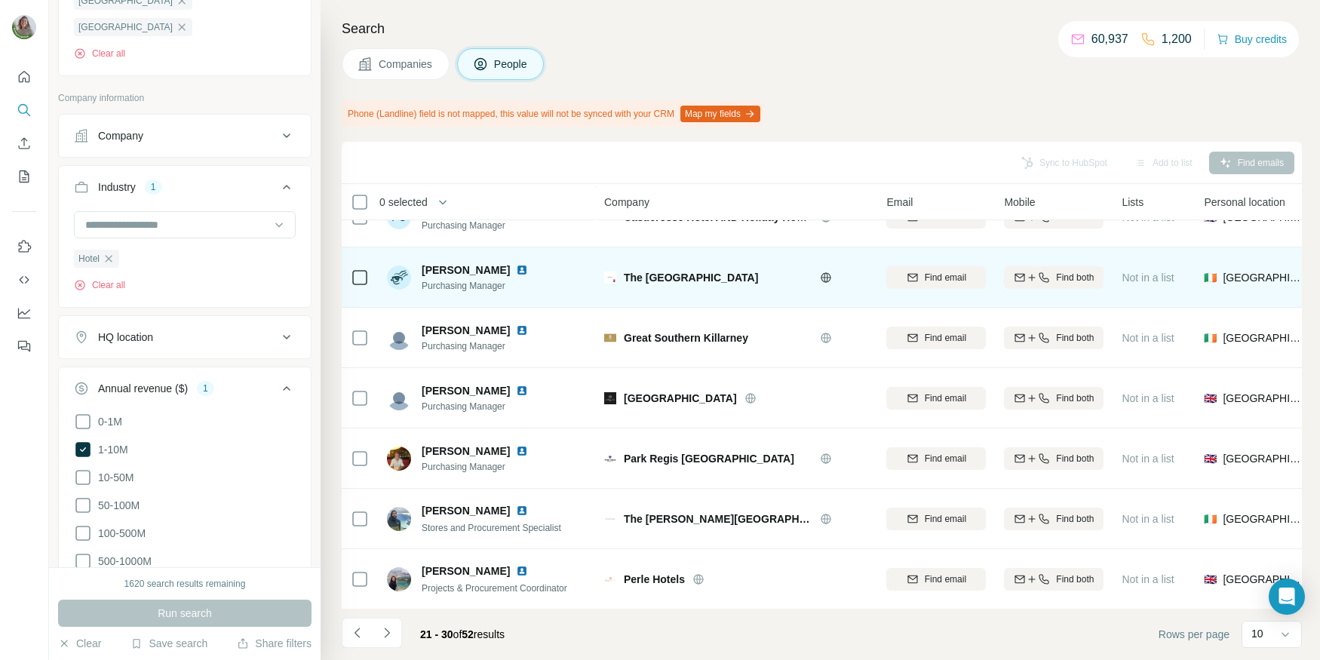
scroll to position [0, 0]
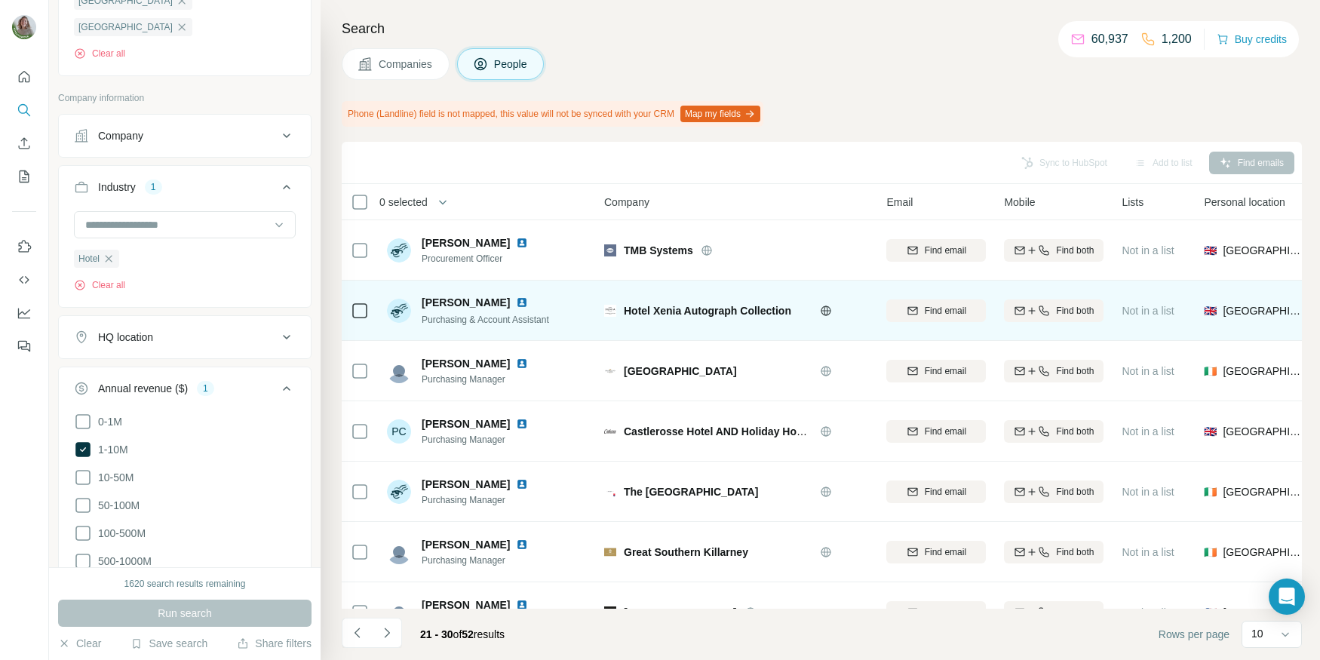
click at [828, 312] on icon at bounding box center [826, 311] width 12 height 12
click at [914, 317] on button "Find email" at bounding box center [937, 311] width 100 height 23
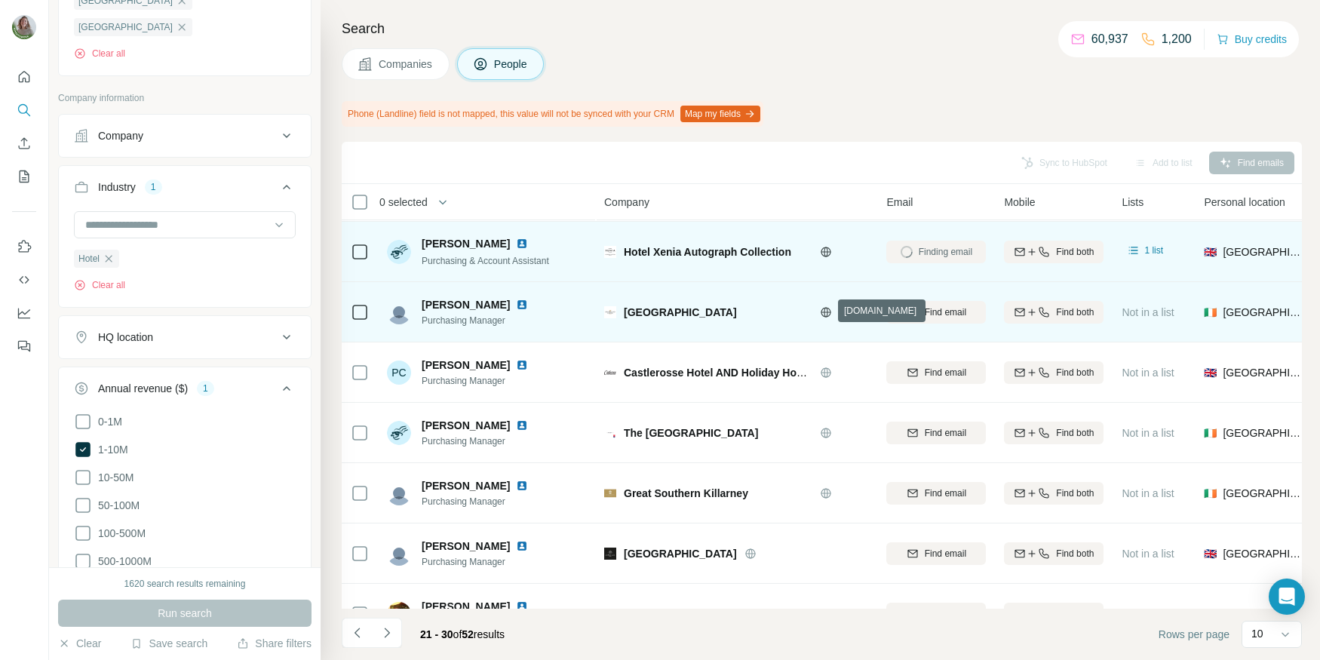
scroll to position [77, 0]
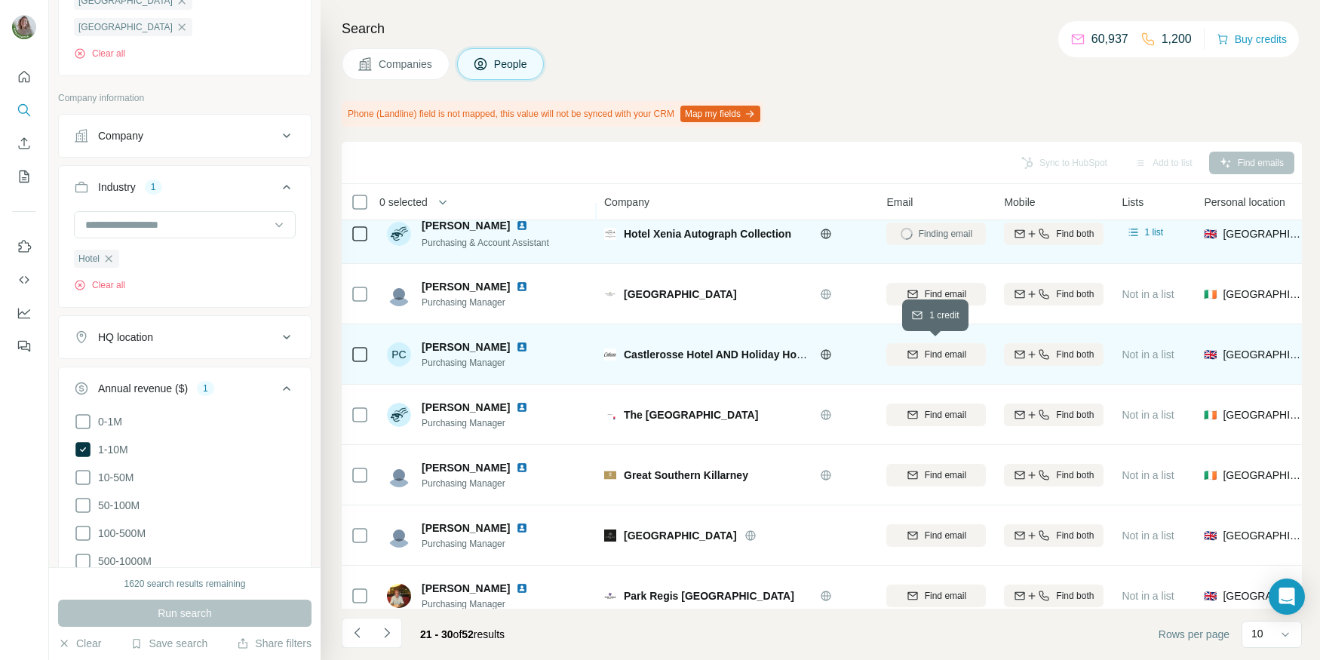
click at [908, 352] on icon "button" at bounding box center [913, 355] width 12 height 12
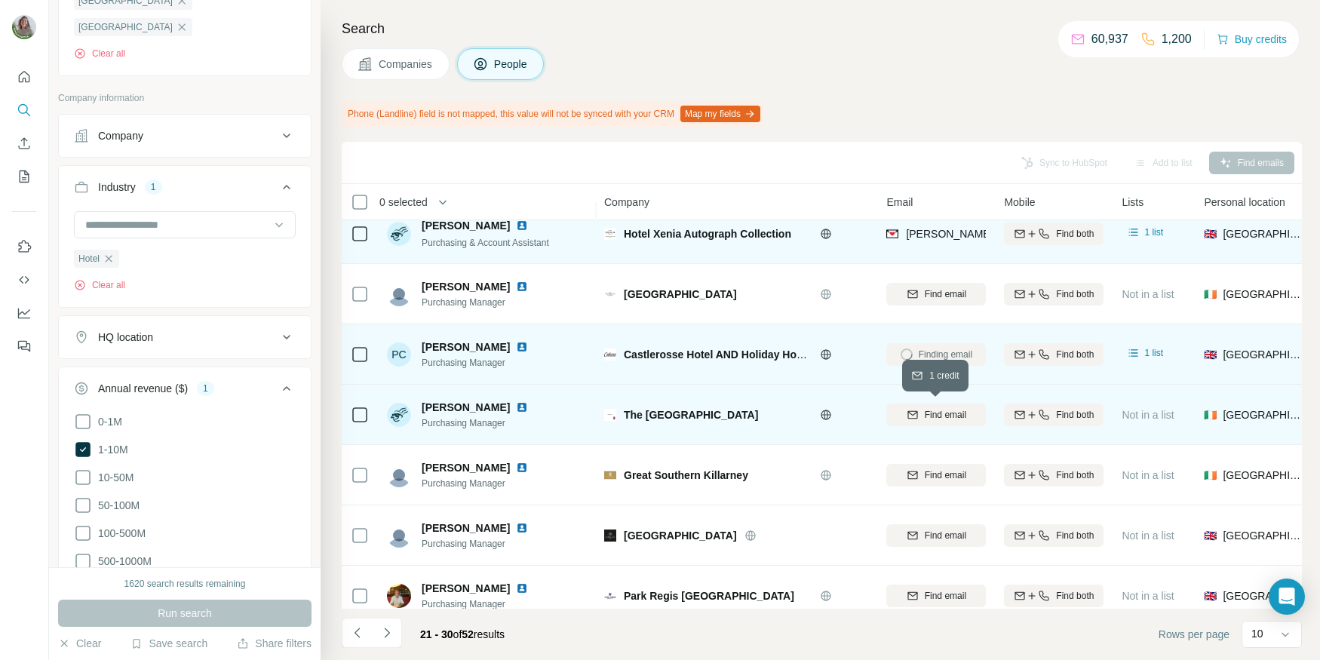
click at [908, 410] on icon "button" at bounding box center [913, 414] width 10 height 8
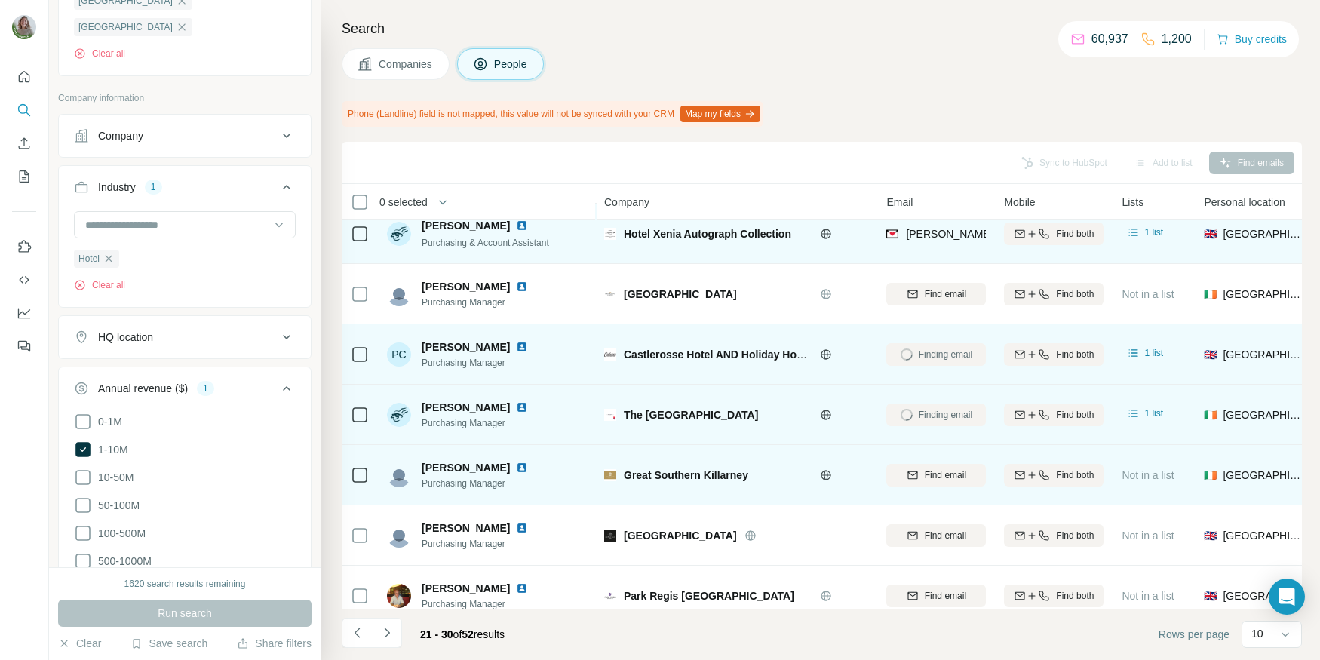
click at [824, 480] on div "Great Southern Killarney" at bounding box center [746, 475] width 244 height 15
click at [824, 473] on icon at bounding box center [826, 475] width 12 height 12
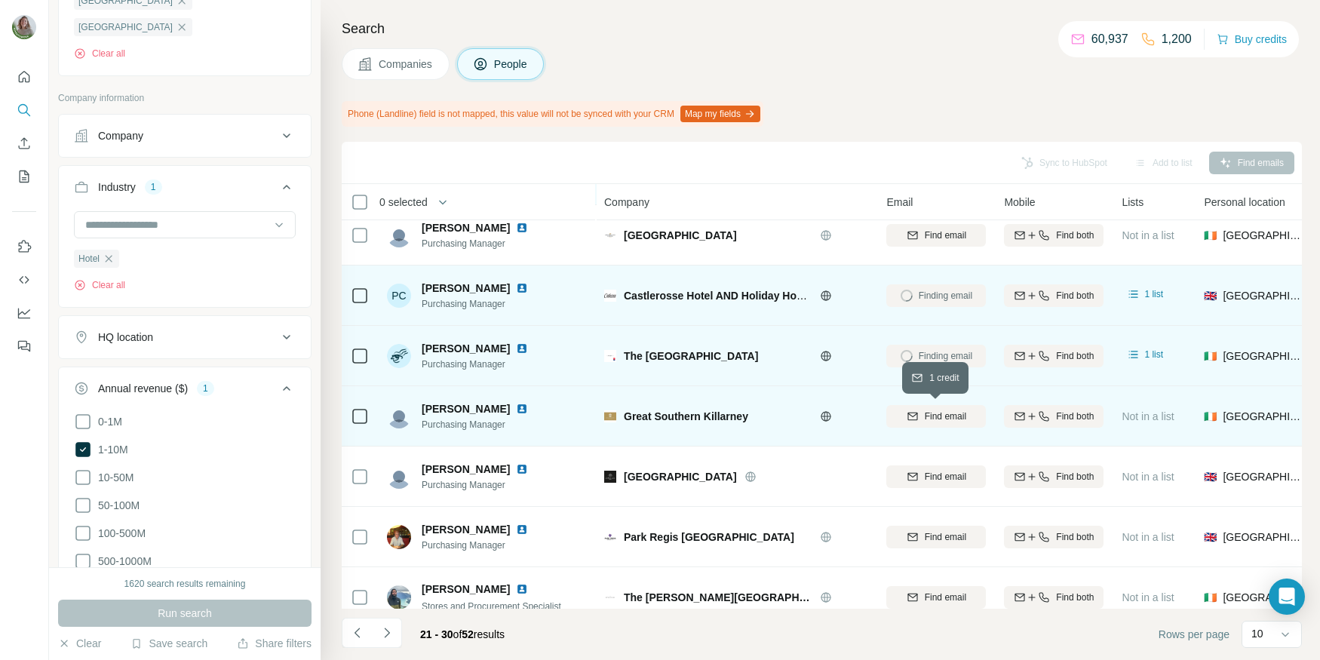
click at [952, 421] on span "Find email" at bounding box center [945, 417] width 41 height 14
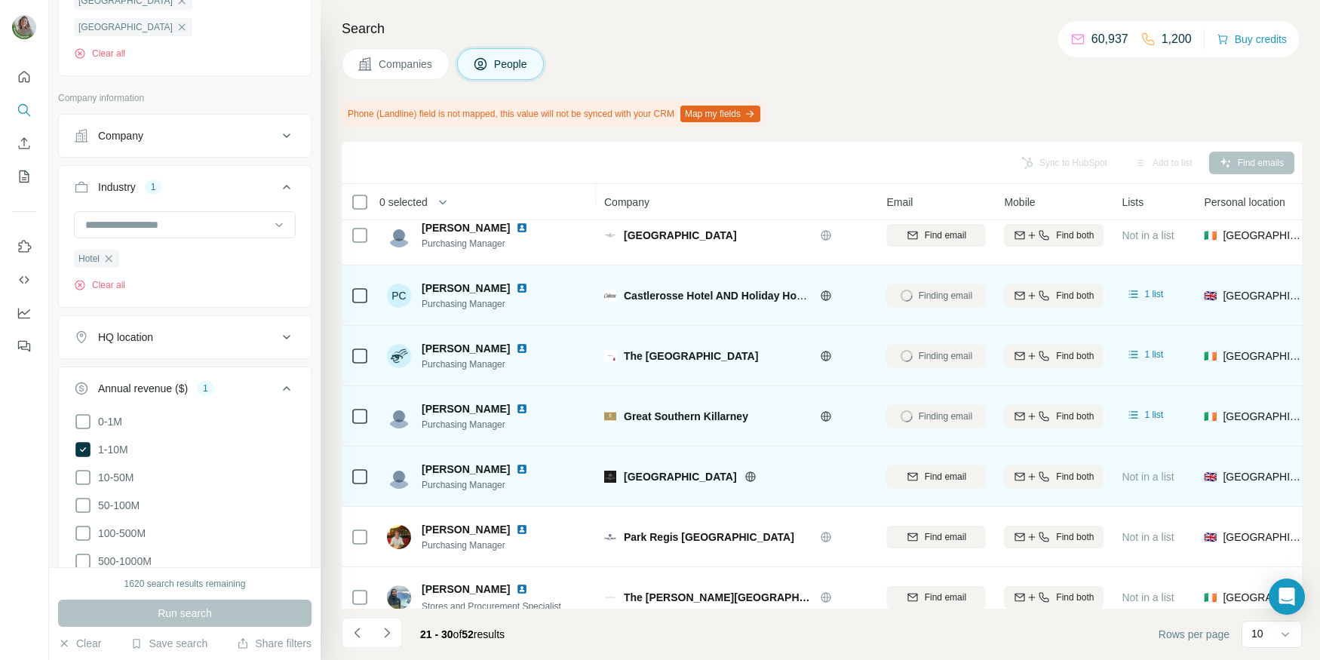
click at [745, 476] on icon at bounding box center [750, 476] width 10 height 1
click at [945, 466] on button "Find email" at bounding box center [937, 477] width 100 height 23
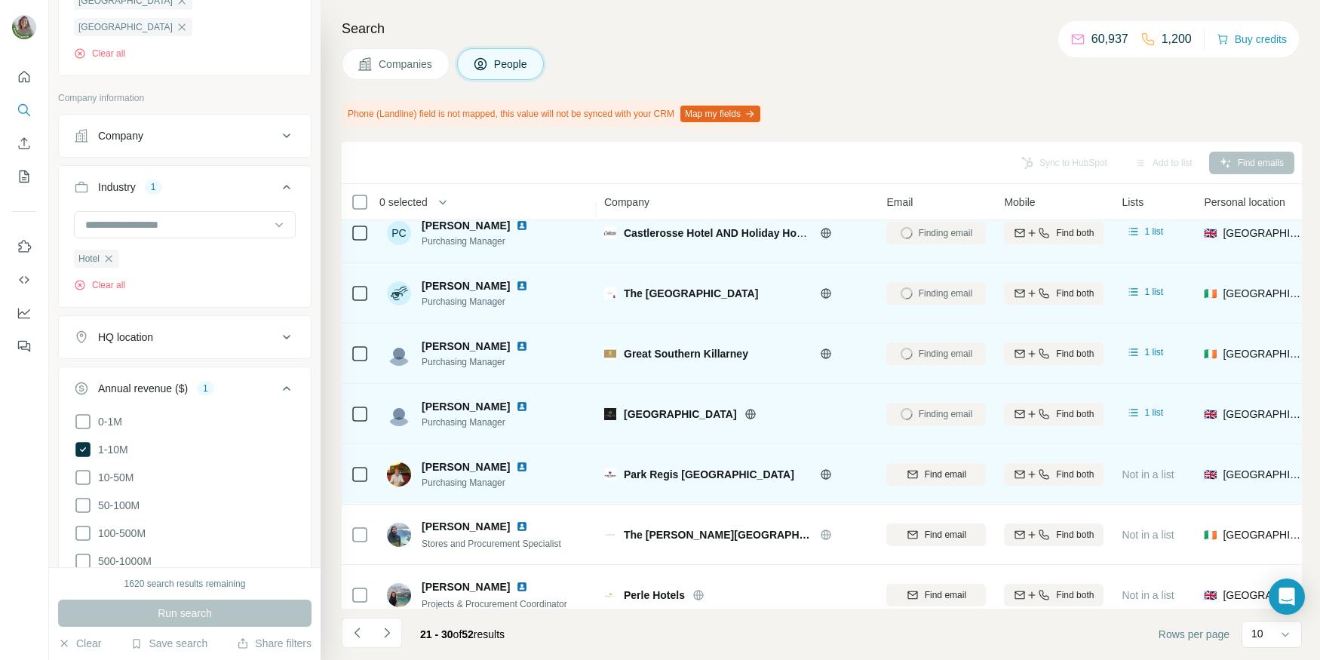
scroll to position [201, 0]
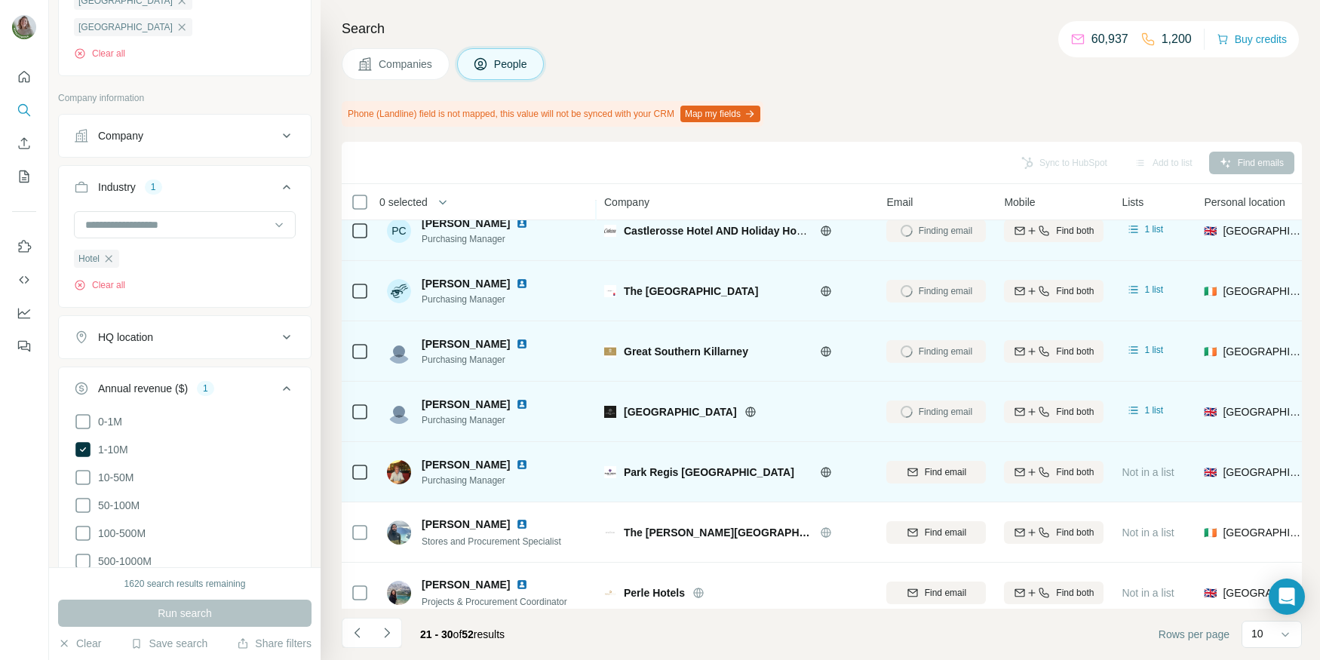
click at [822, 470] on icon at bounding box center [826, 472] width 12 height 12
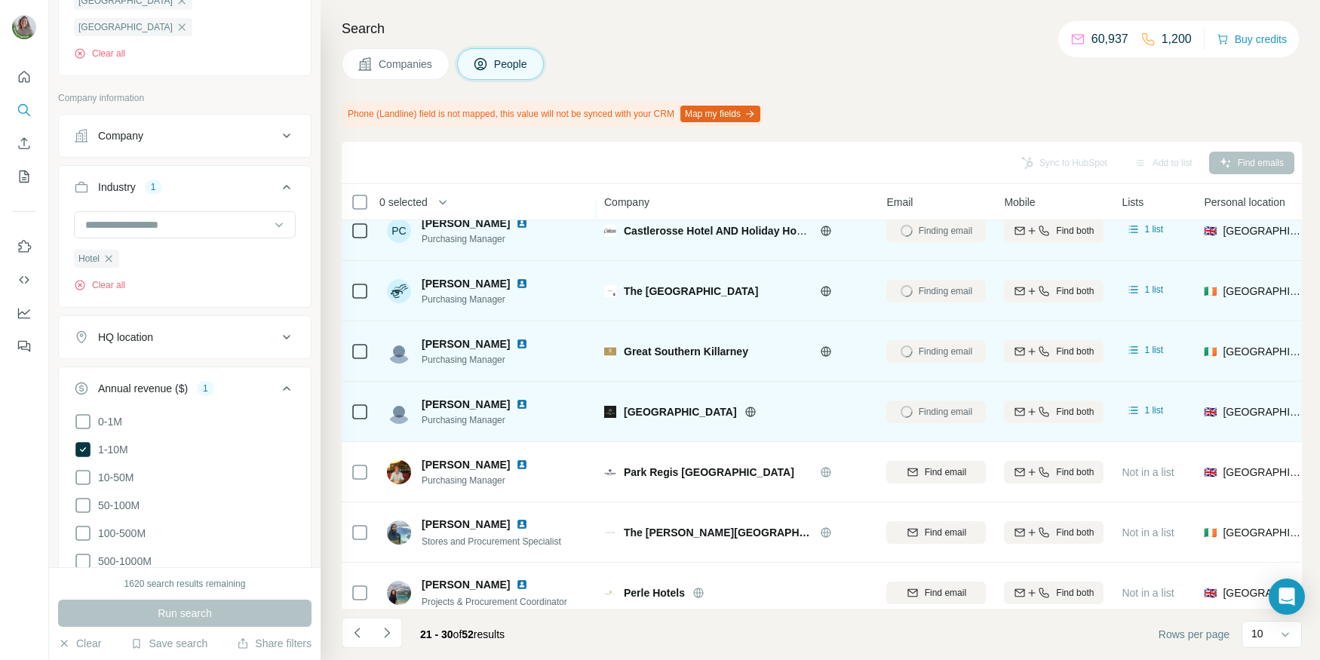
scroll to position [214, 0]
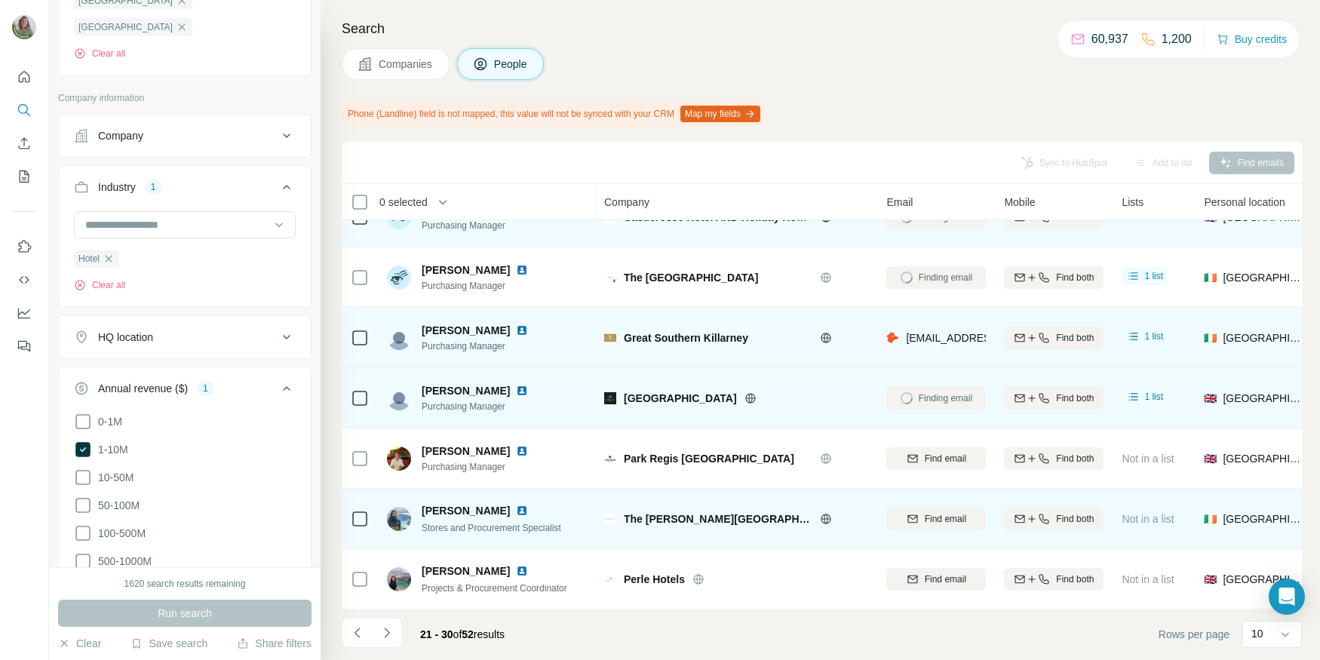
click at [822, 514] on icon at bounding box center [827, 519] width 10 height 10
click at [963, 518] on span "Find email" at bounding box center [945, 519] width 41 height 14
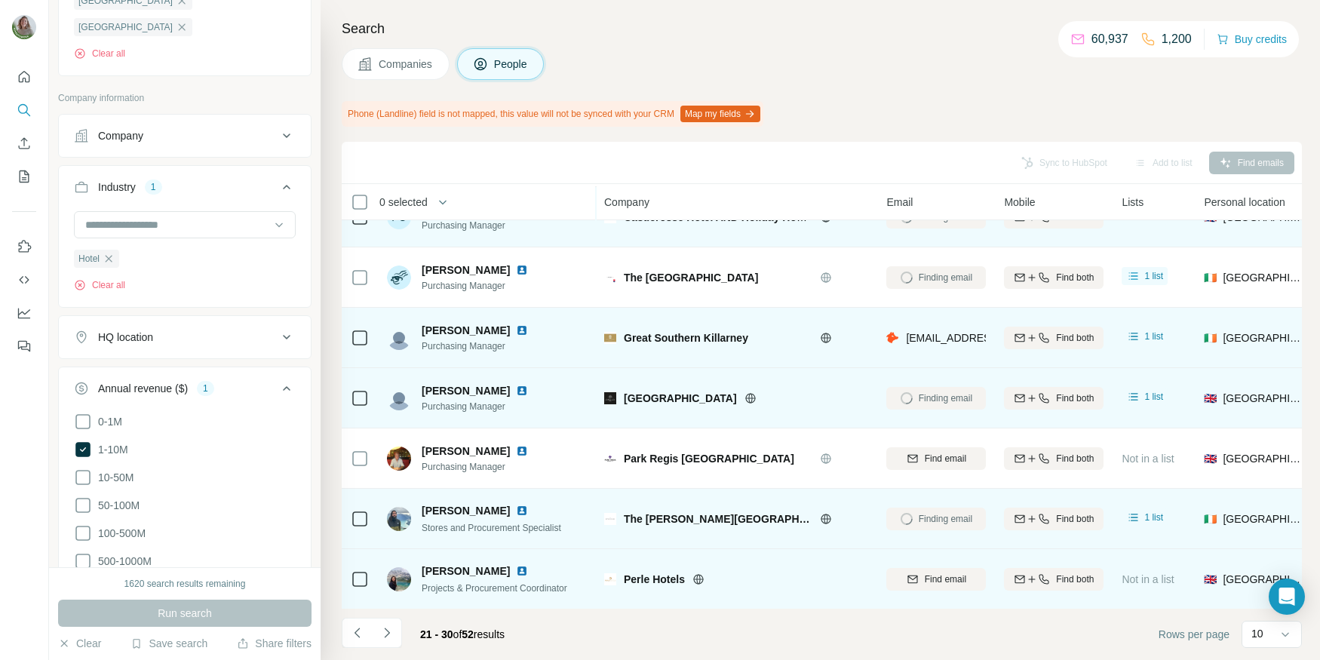
click at [699, 576] on icon at bounding box center [699, 579] width 12 height 12
click at [945, 573] on span "Find email" at bounding box center [945, 580] width 41 height 14
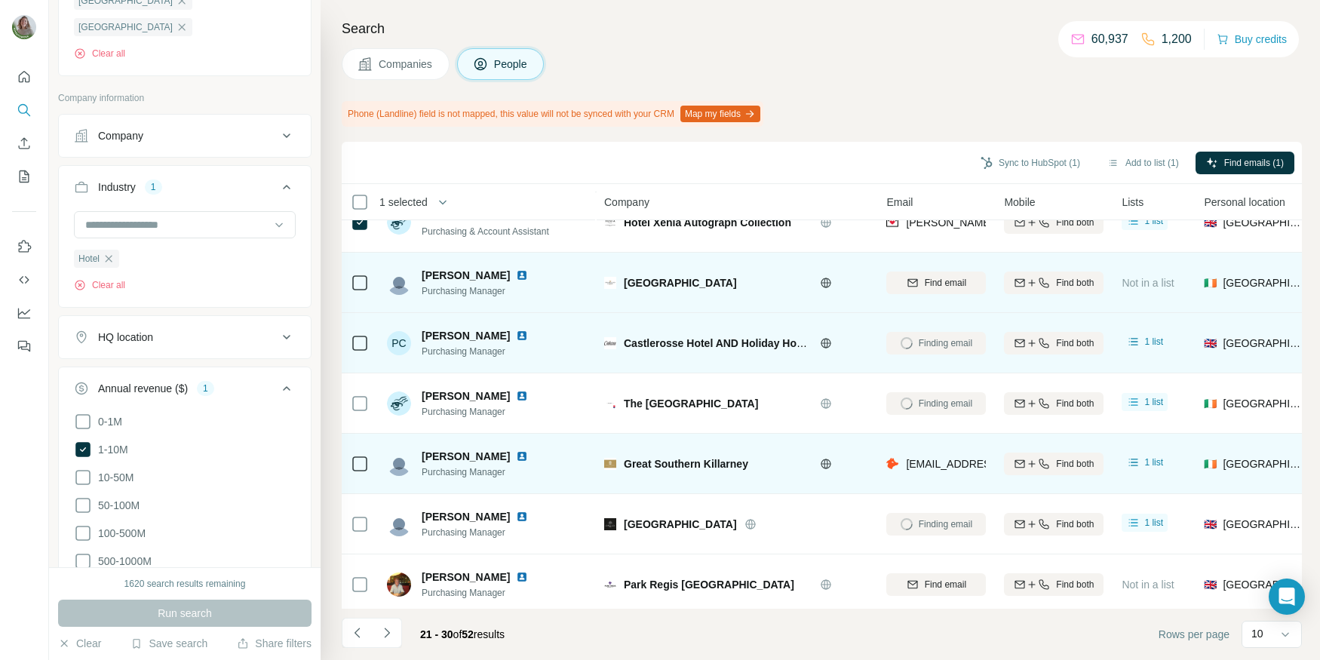
scroll to position [92, 0]
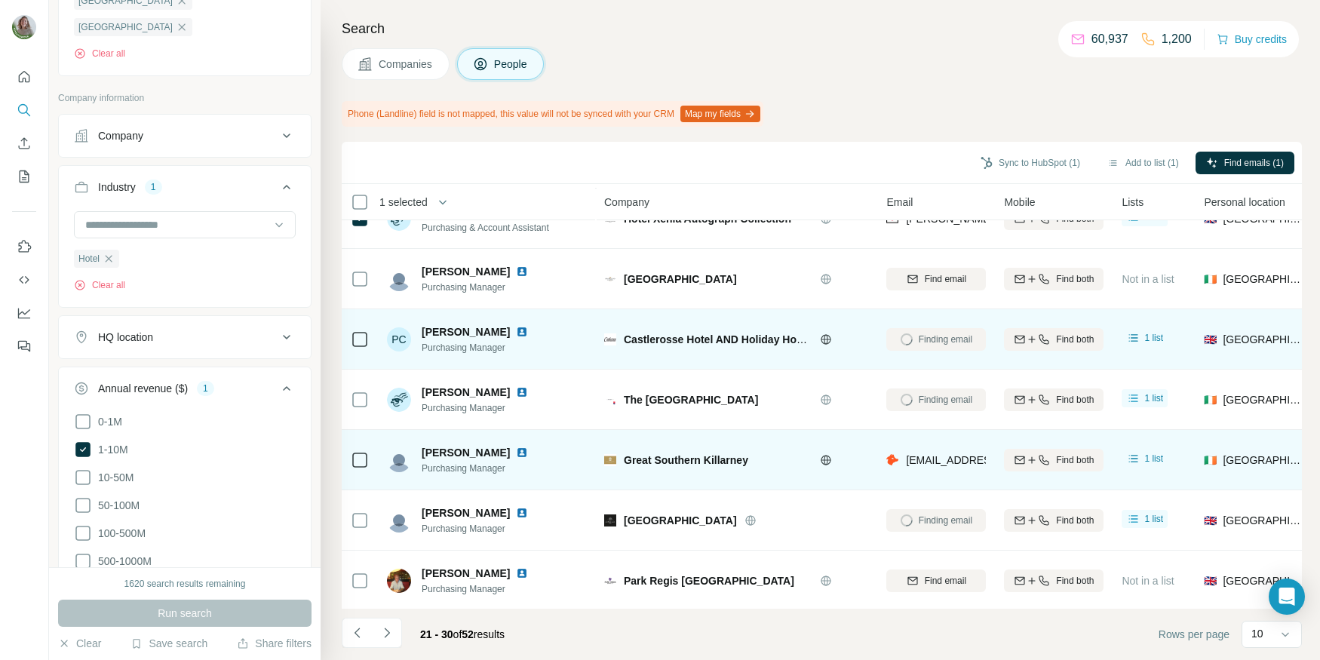
click at [367, 458] on icon at bounding box center [360, 460] width 18 height 18
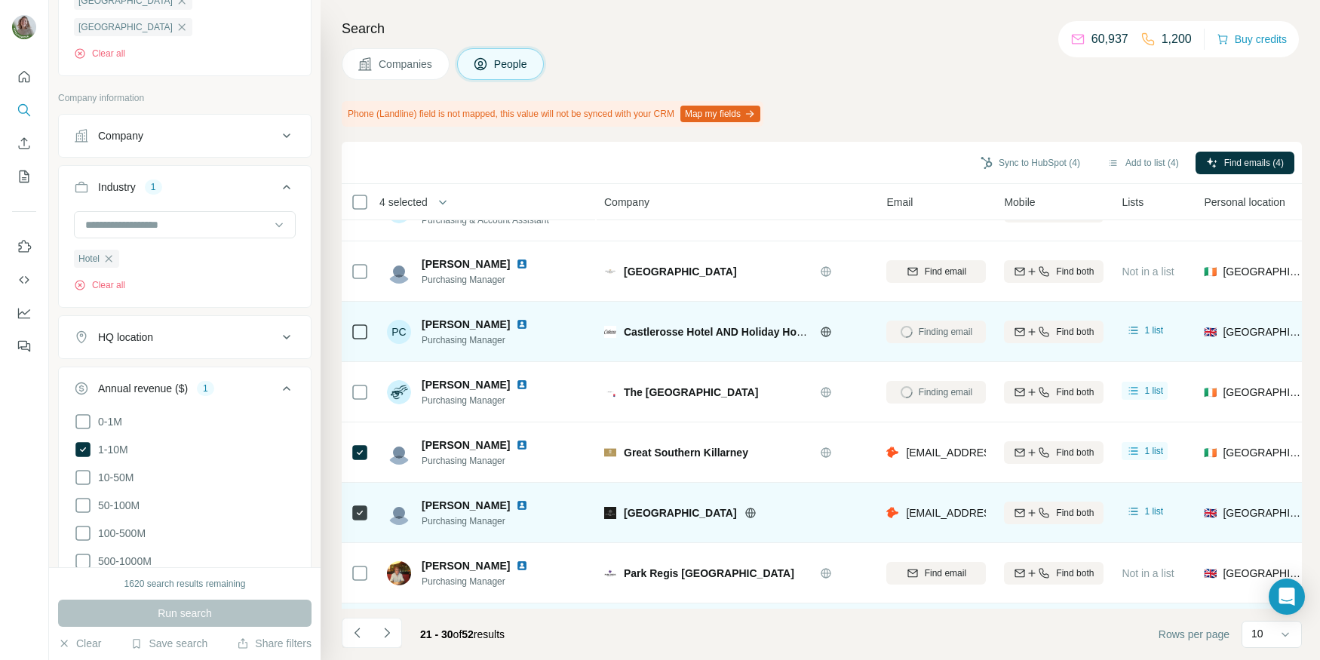
scroll to position [214, 0]
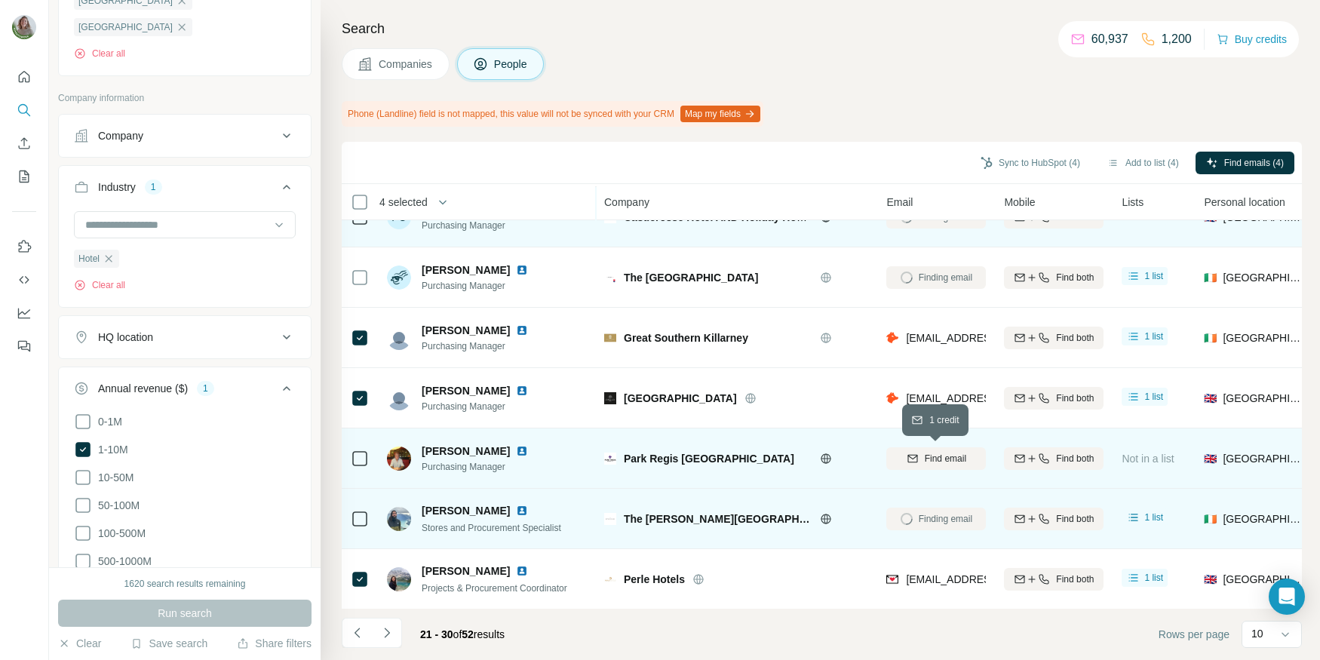
click at [935, 453] on span "Find email" at bounding box center [945, 459] width 41 height 14
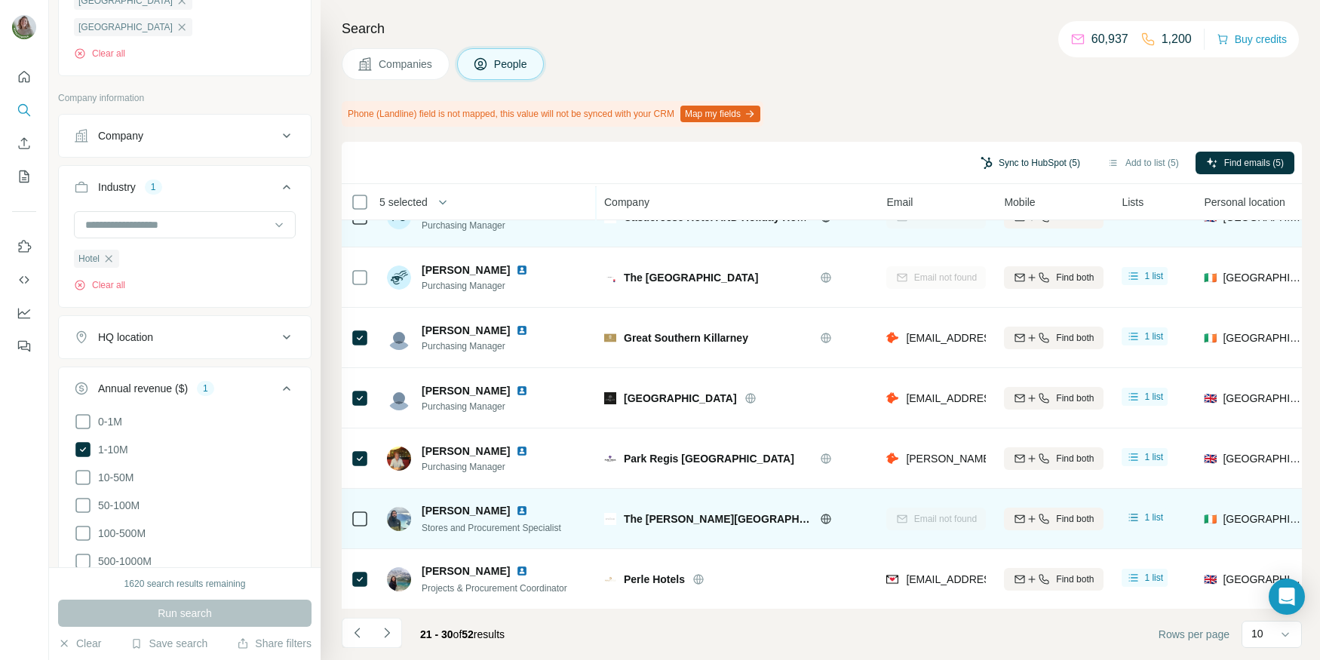
click at [1000, 167] on button "Sync to HubSpot (5)" at bounding box center [1030, 163] width 121 height 23
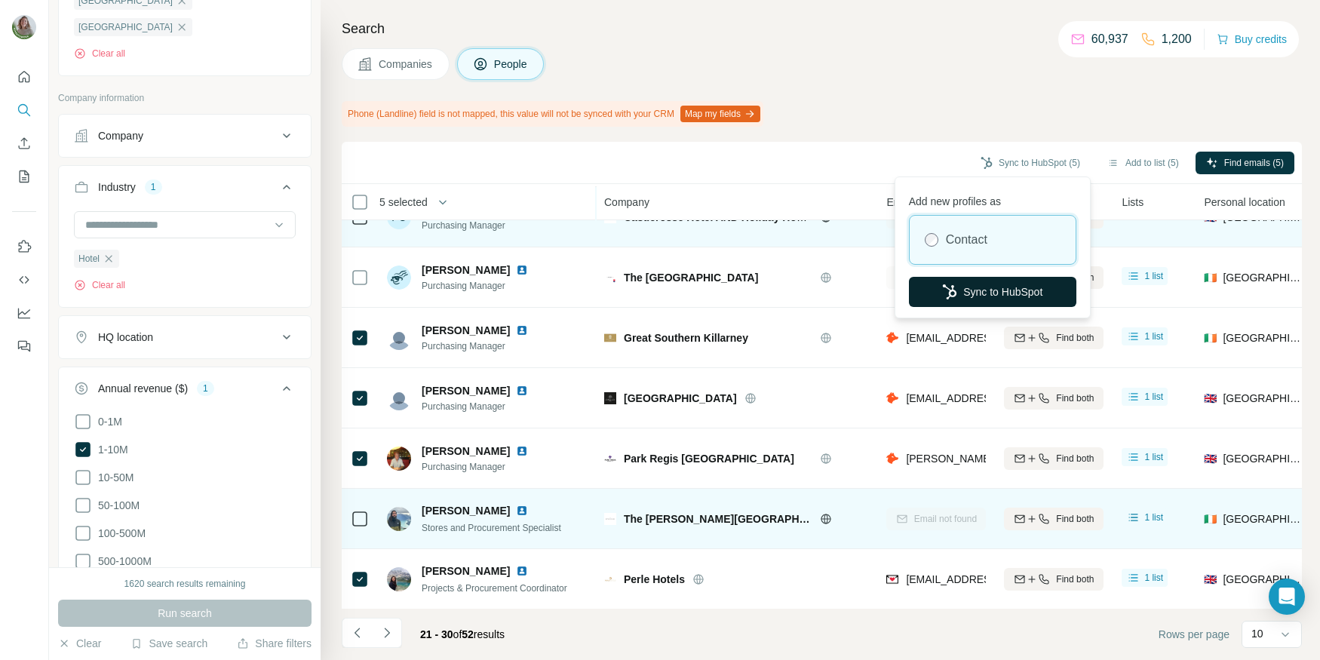
click at [1013, 291] on button "Sync to HubSpot" at bounding box center [993, 292] width 168 height 30
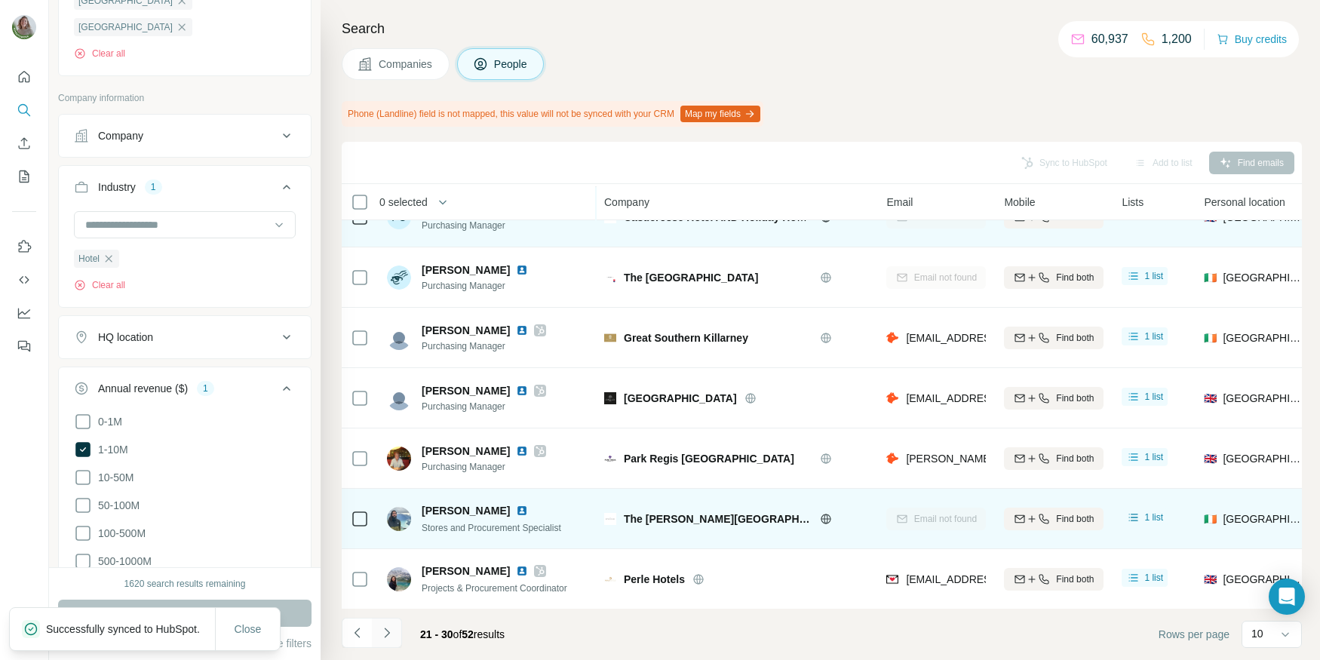
click at [393, 624] on button "Navigate to next page" at bounding box center [387, 633] width 30 height 30
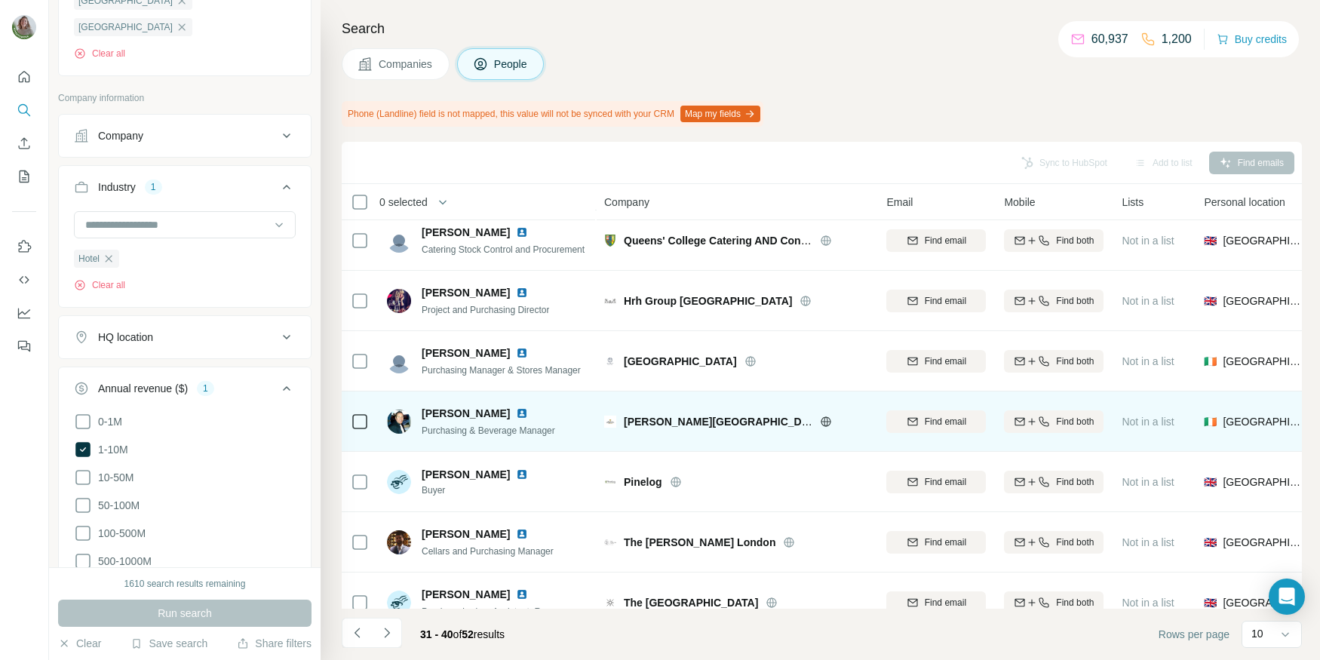
scroll to position [129, 0]
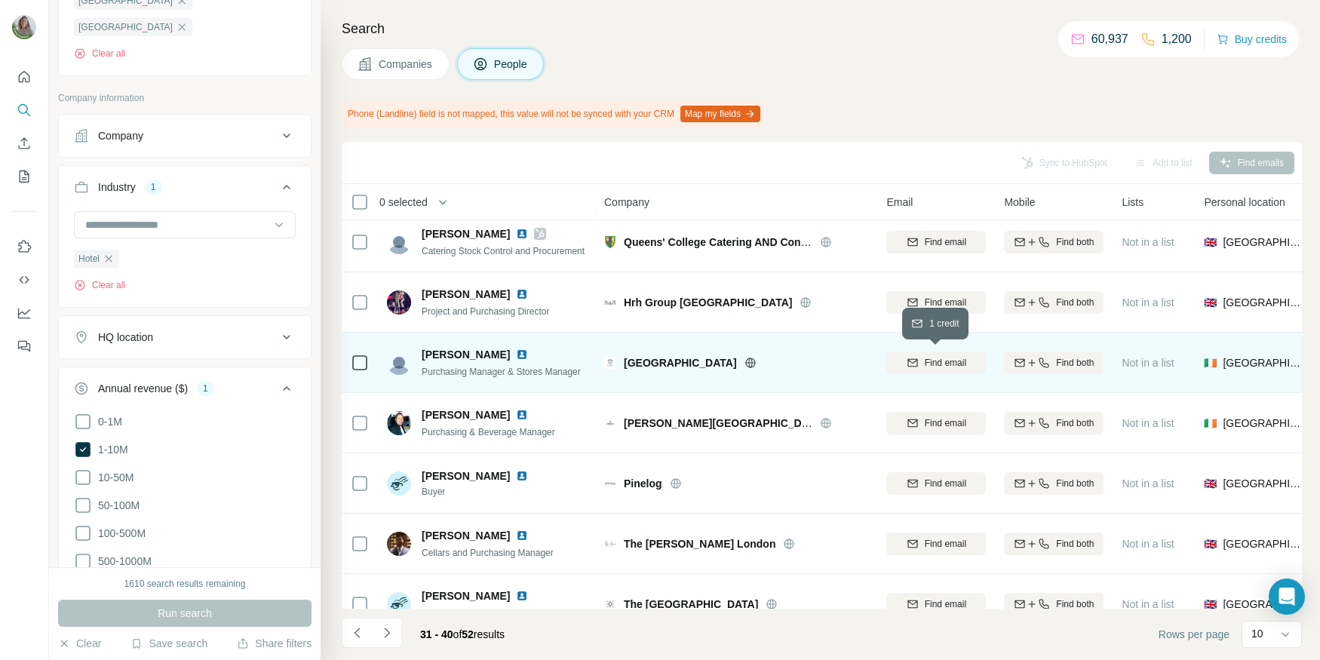
click at [925, 363] on span "Find email" at bounding box center [945, 363] width 41 height 14
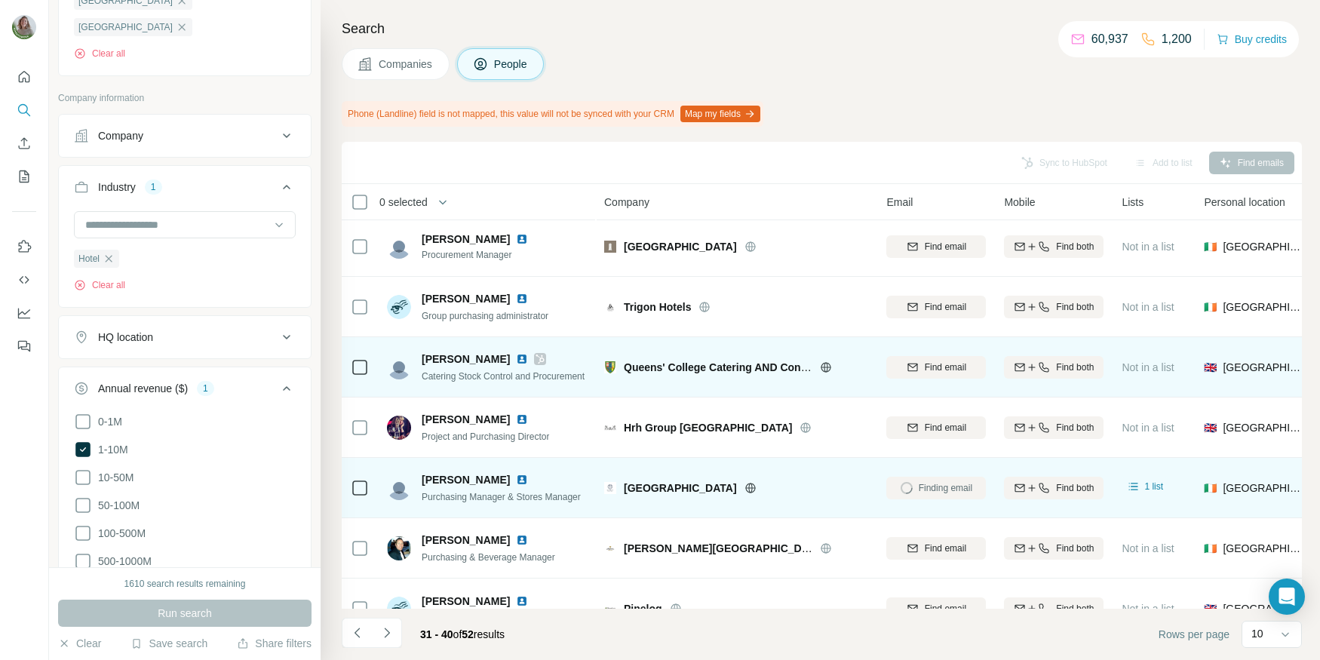
scroll to position [0, 0]
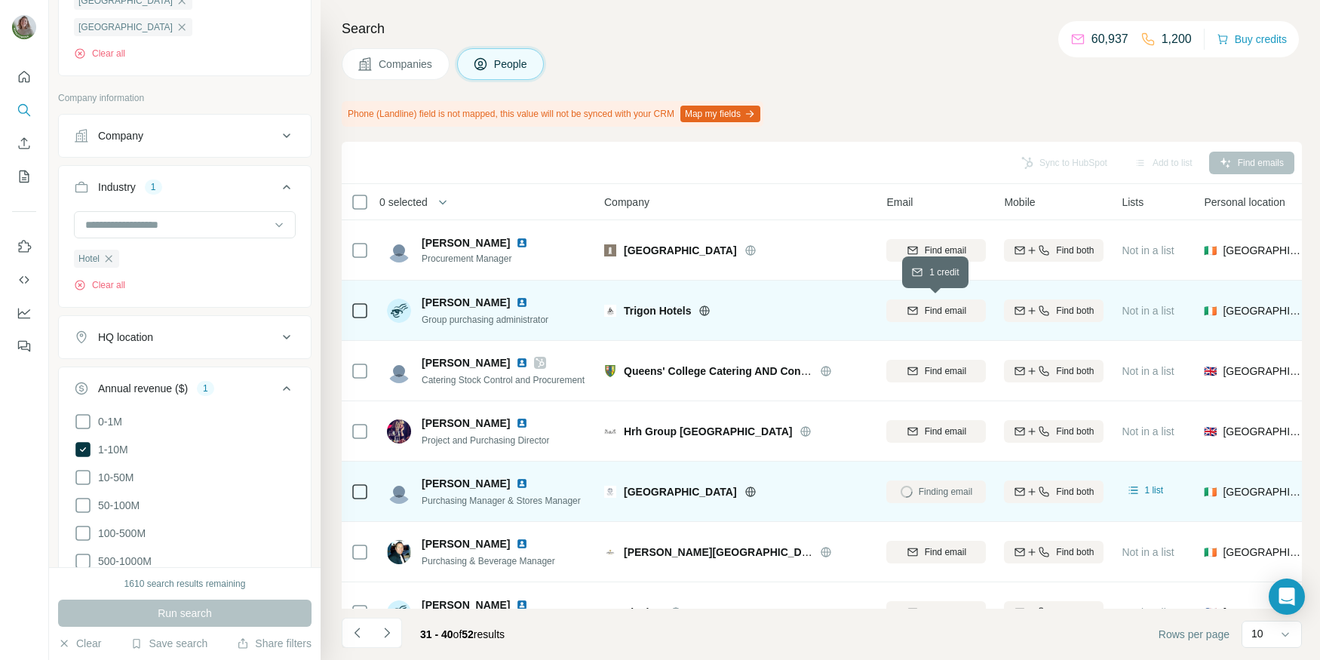
click at [922, 312] on div "Find email" at bounding box center [937, 311] width 100 height 14
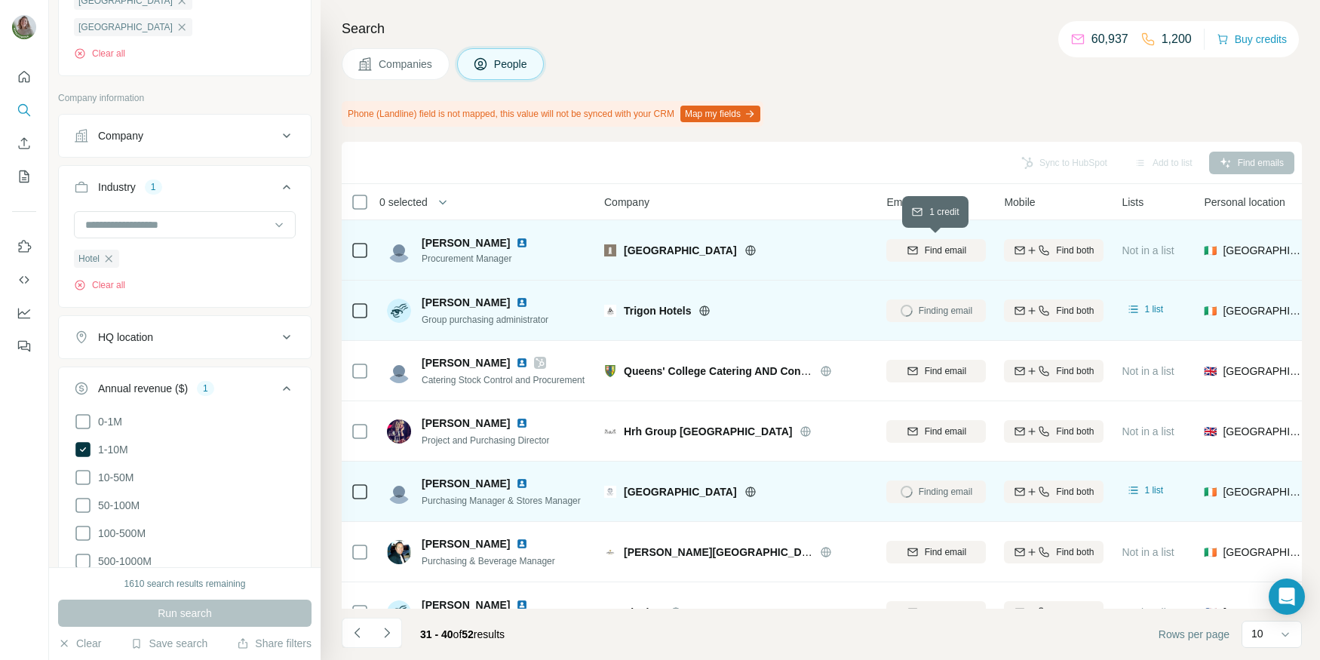
click at [934, 245] on span "Find email" at bounding box center [945, 251] width 41 height 14
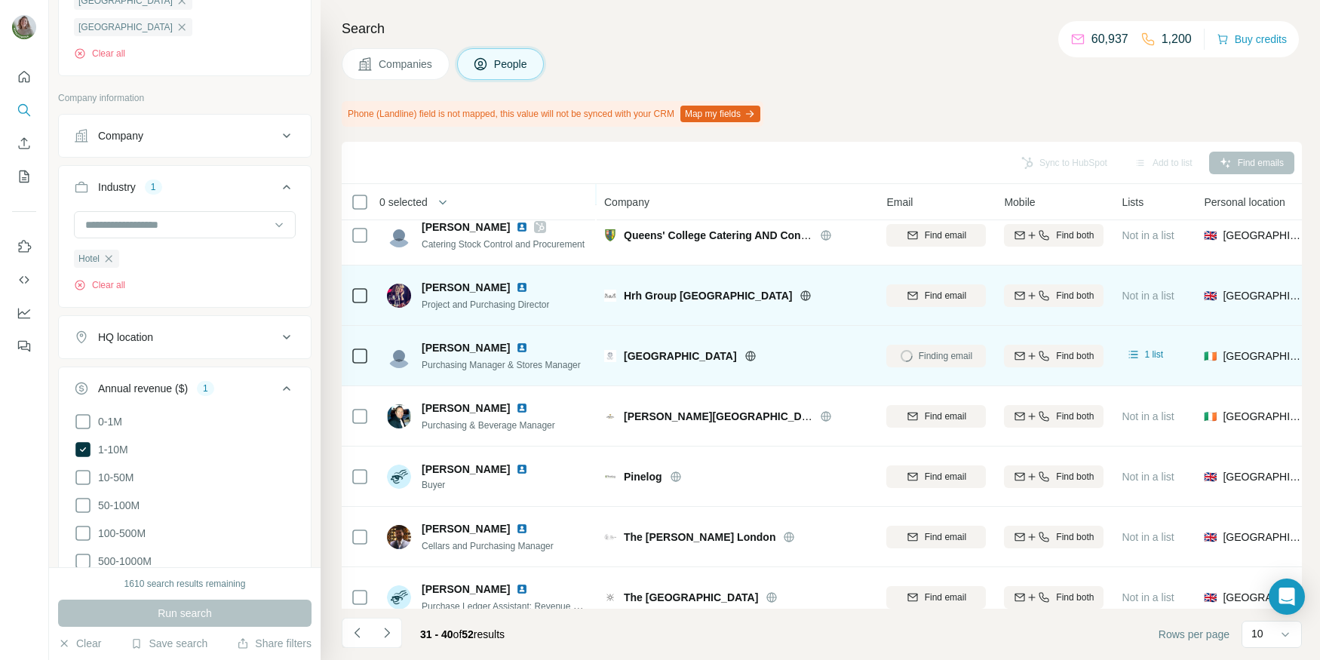
scroll to position [140, 0]
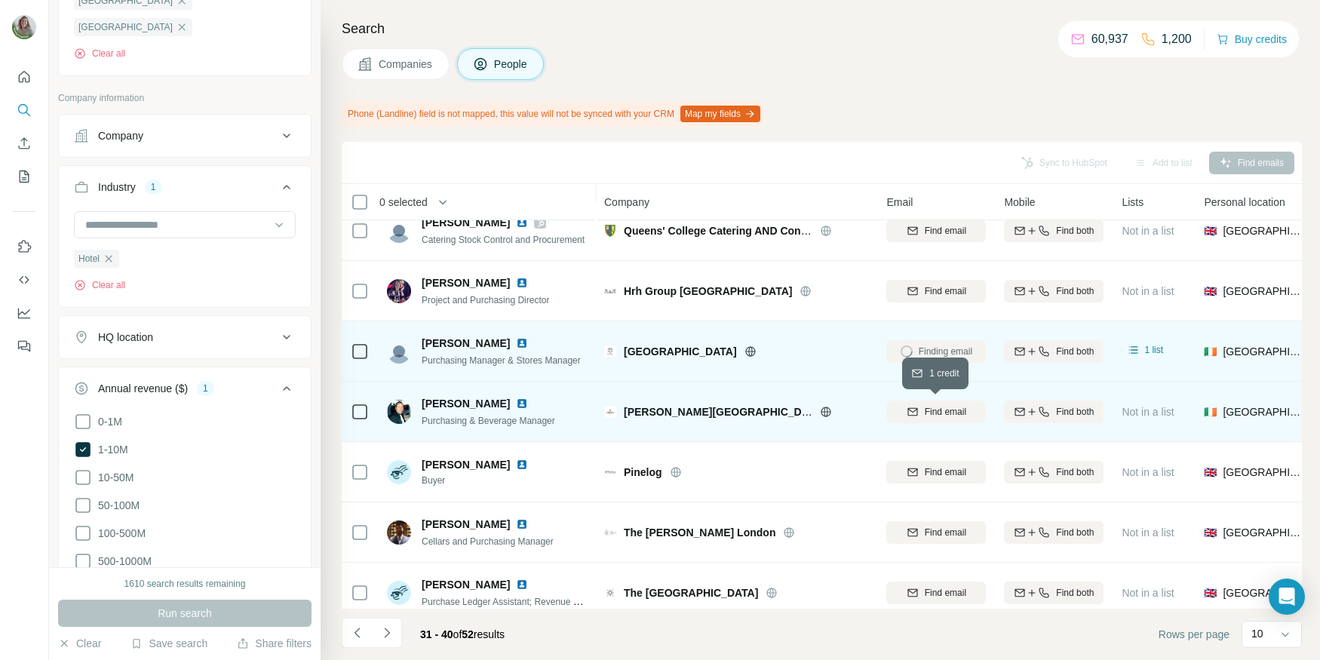
click at [916, 407] on icon "button" at bounding box center [913, 412] width 12 height 12
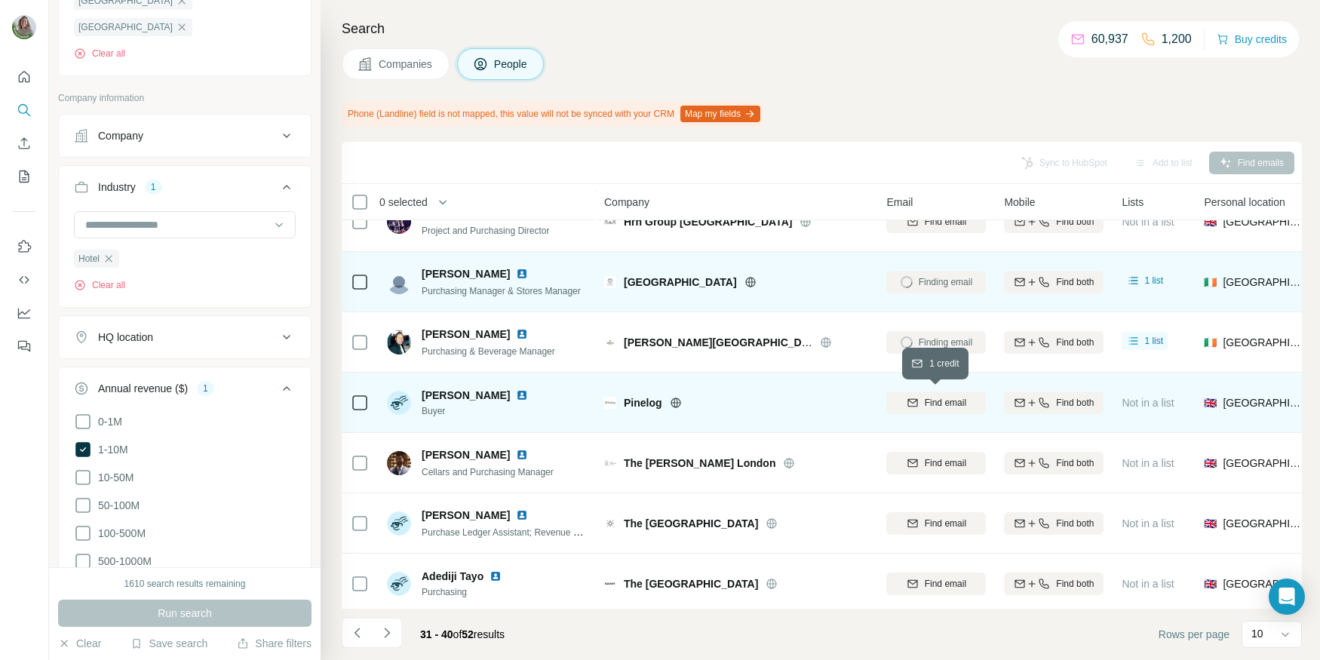
click at [923, 408] on button "Find email" at bounding box center [937, 403] width 100 height 23
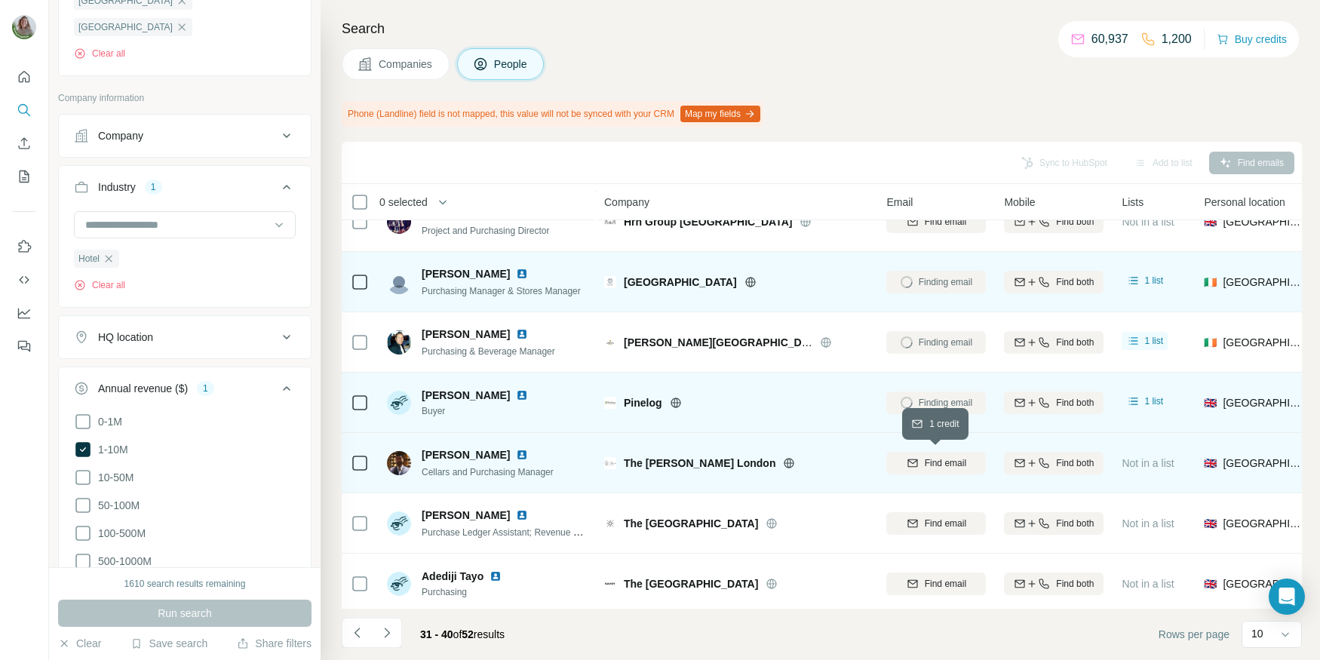
click at [925, 457] on span "Find email" at bounding box center [945, 463] width 41 height 14
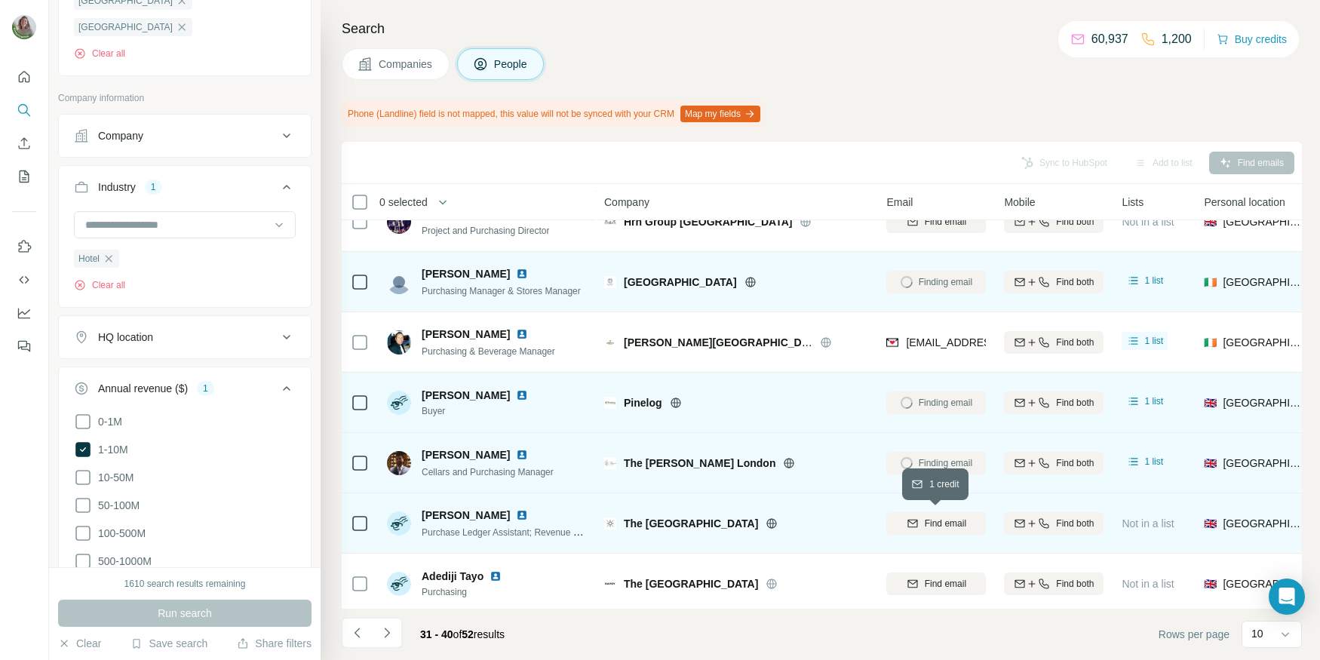
drag, startPoint x: 936, startPoint y: 520, endPoint x: 926, endPoint y: 520, distance: 9.8
click at [936, 520] on span "Find email" at bounding box center [945, 524] width 41 height 14
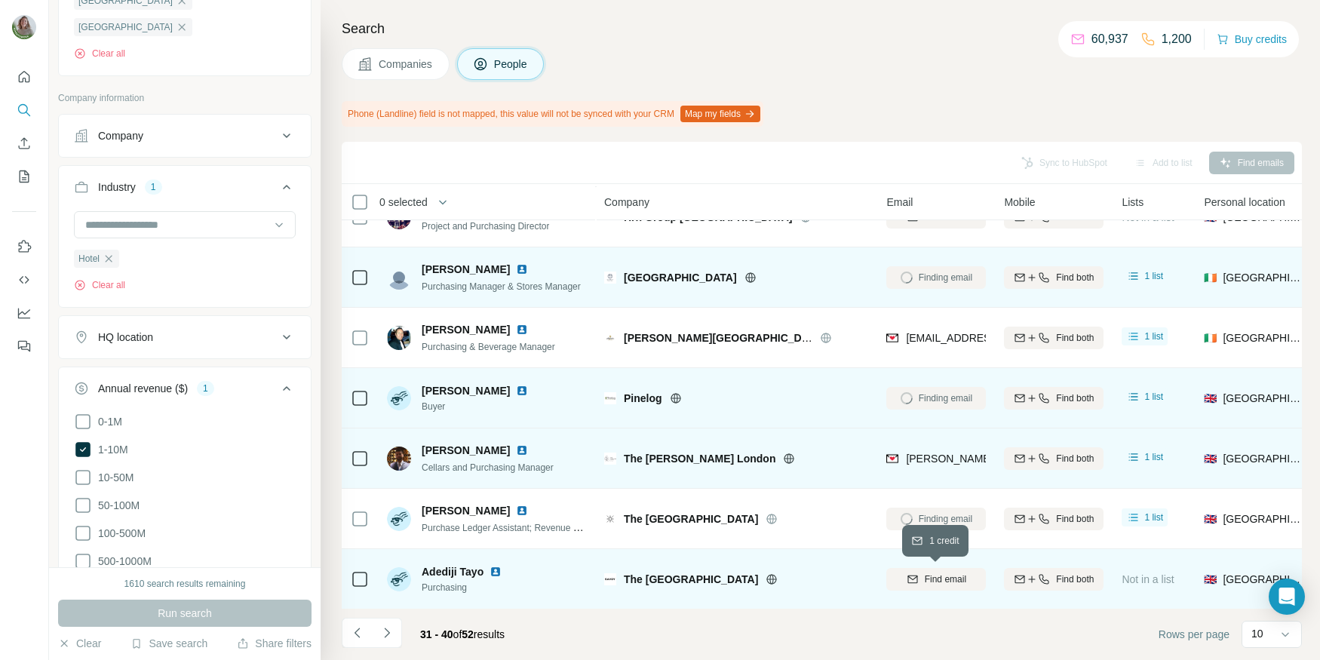
click at [921, 573] on div "Find email" at bounding box center [937, 580] width 100 height 14
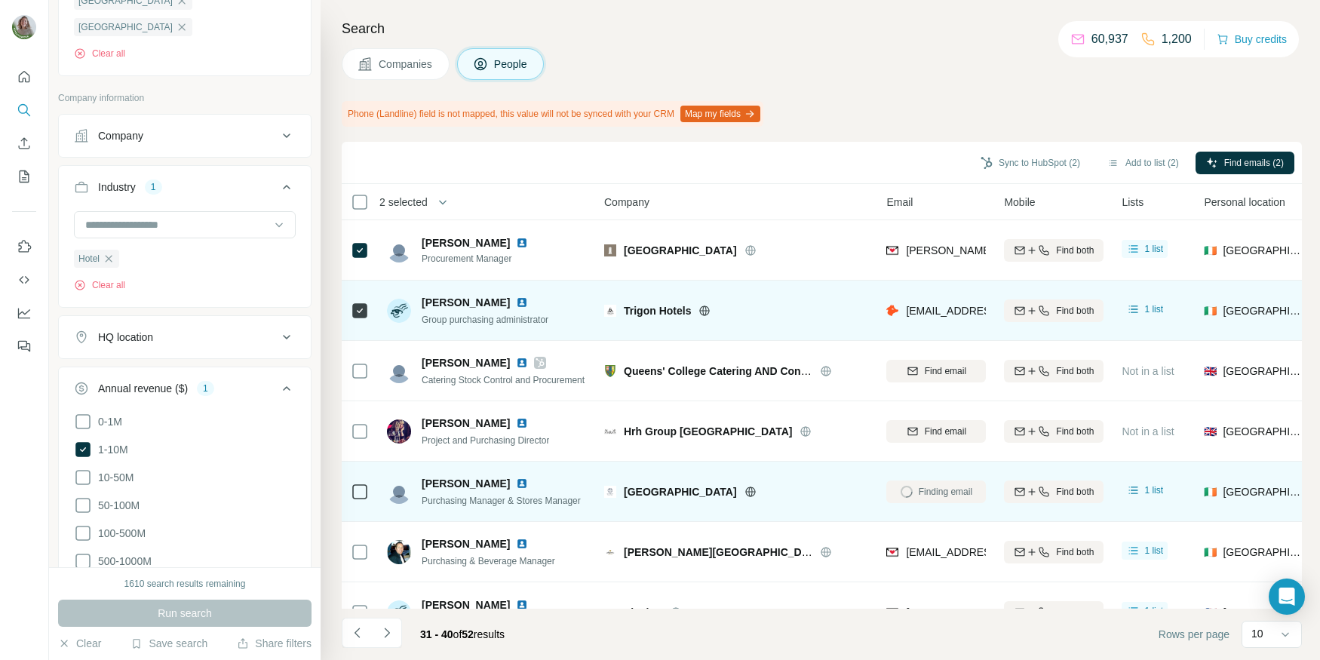
click at [708, 305] on icon at bounding box center [705, 311] width 12 height 12
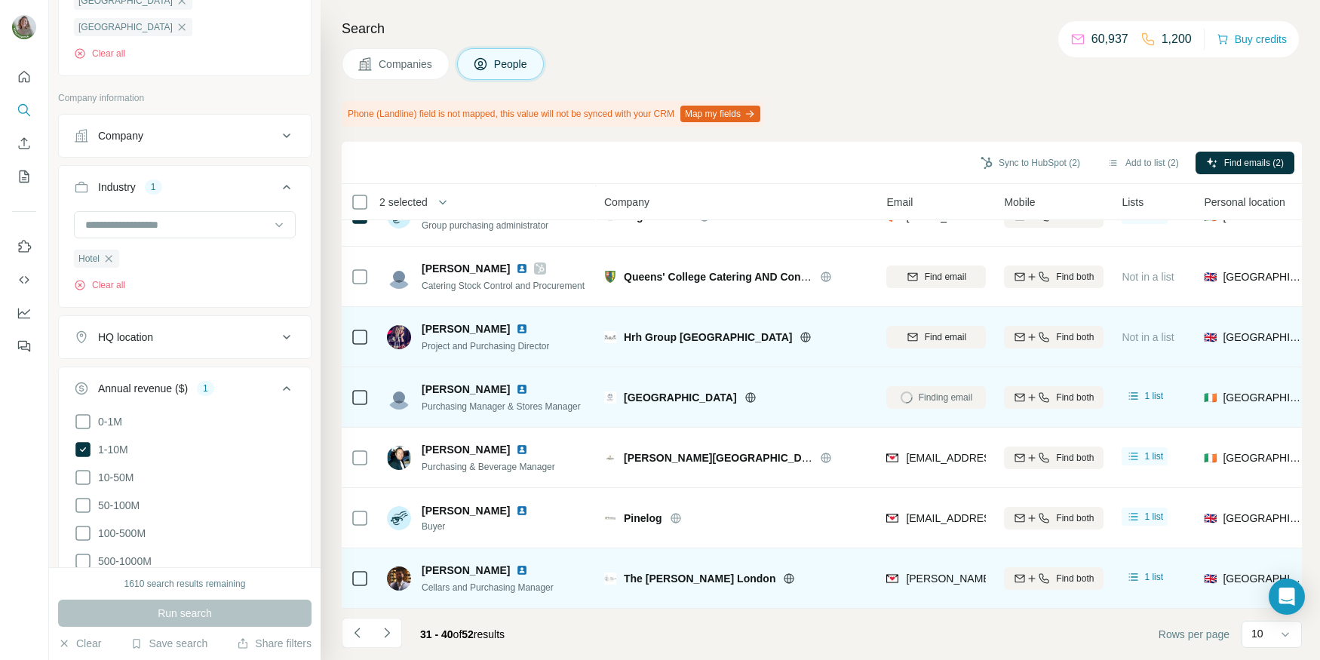
scroll to position [100, 0]
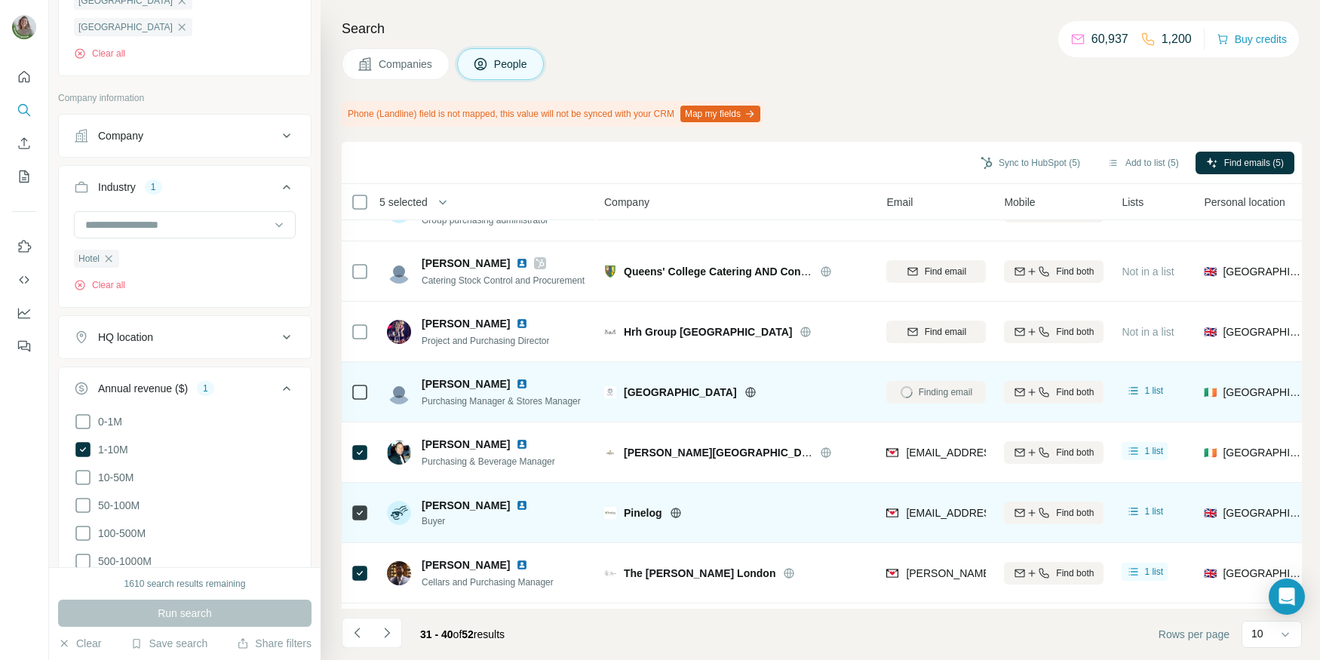
click at [677, 517] on icon at bounding box center [676, 513] width 12 height 12
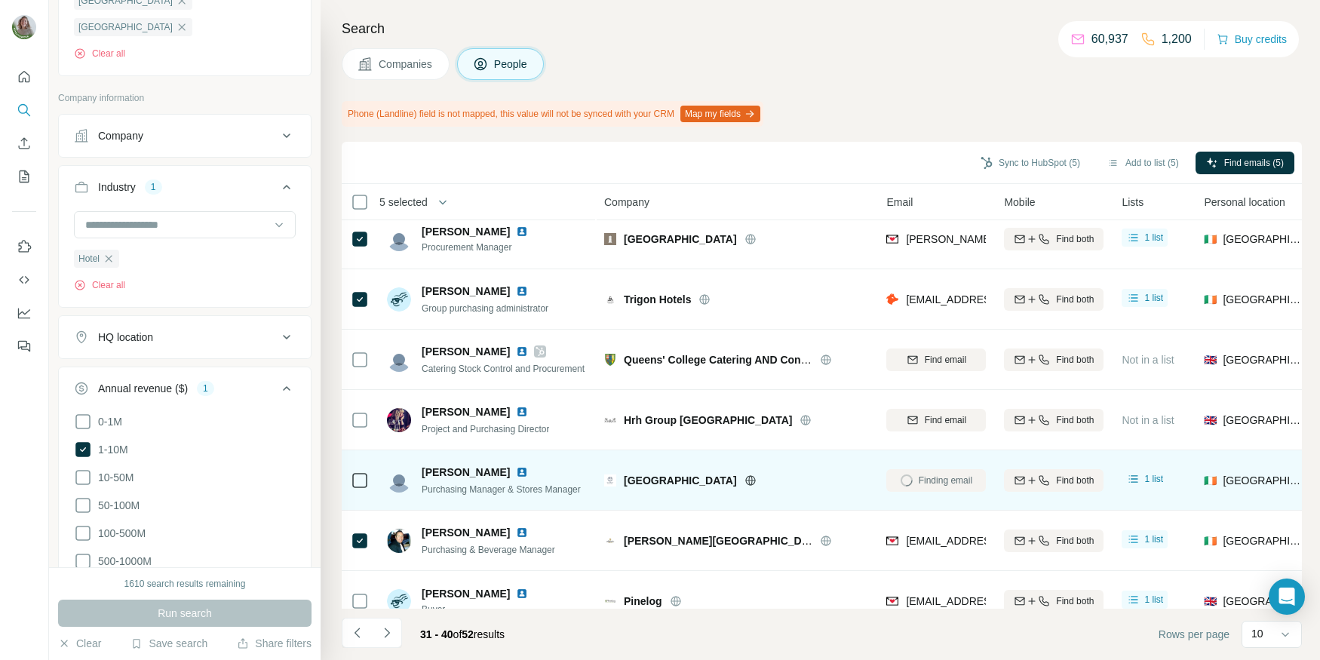
scroll to position [8, 0]
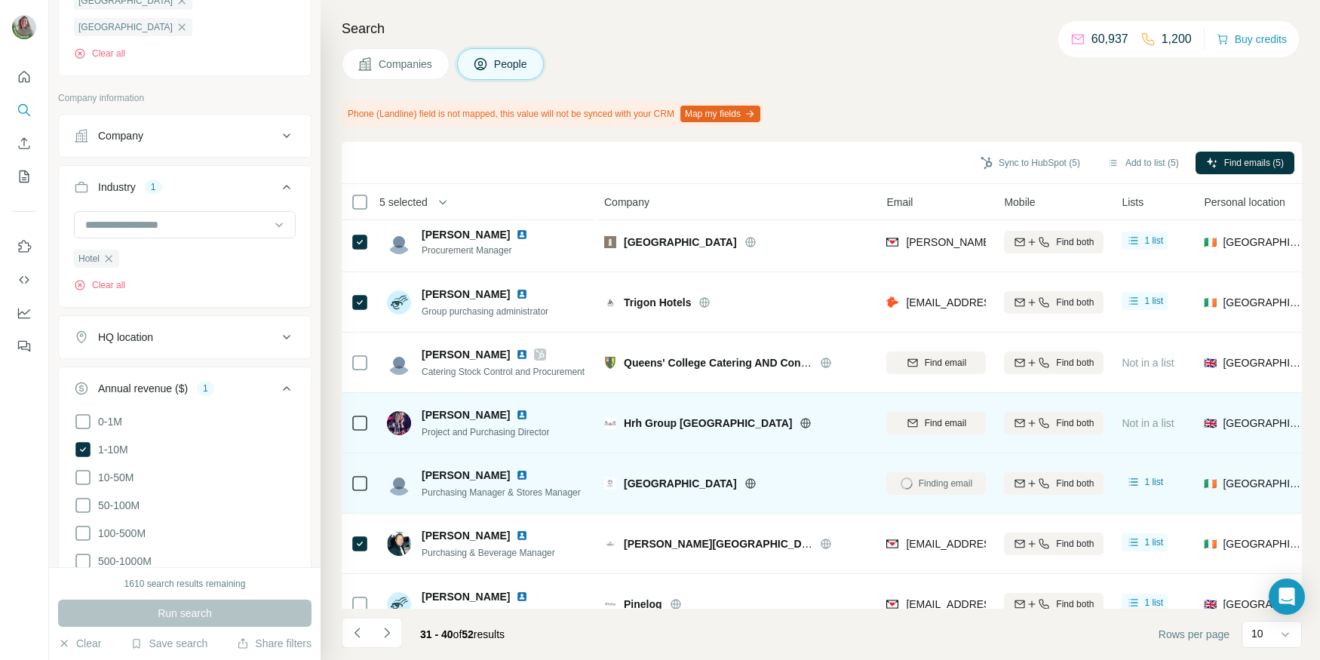
click at [801, 423] on icon at bounding box center [806, 423] width 10 height 1
click at [927, 427] on span "Find email" at bounding box center [945, 423] width 41 height 14
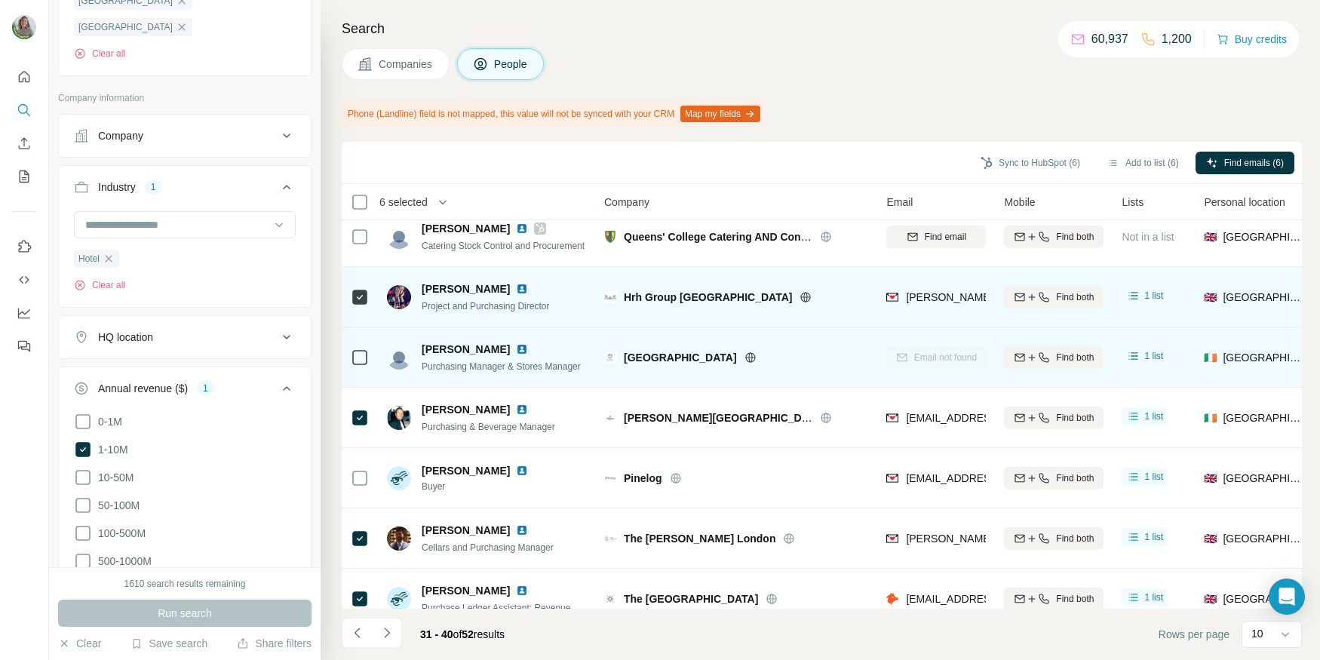
scroll to position [214, 0]
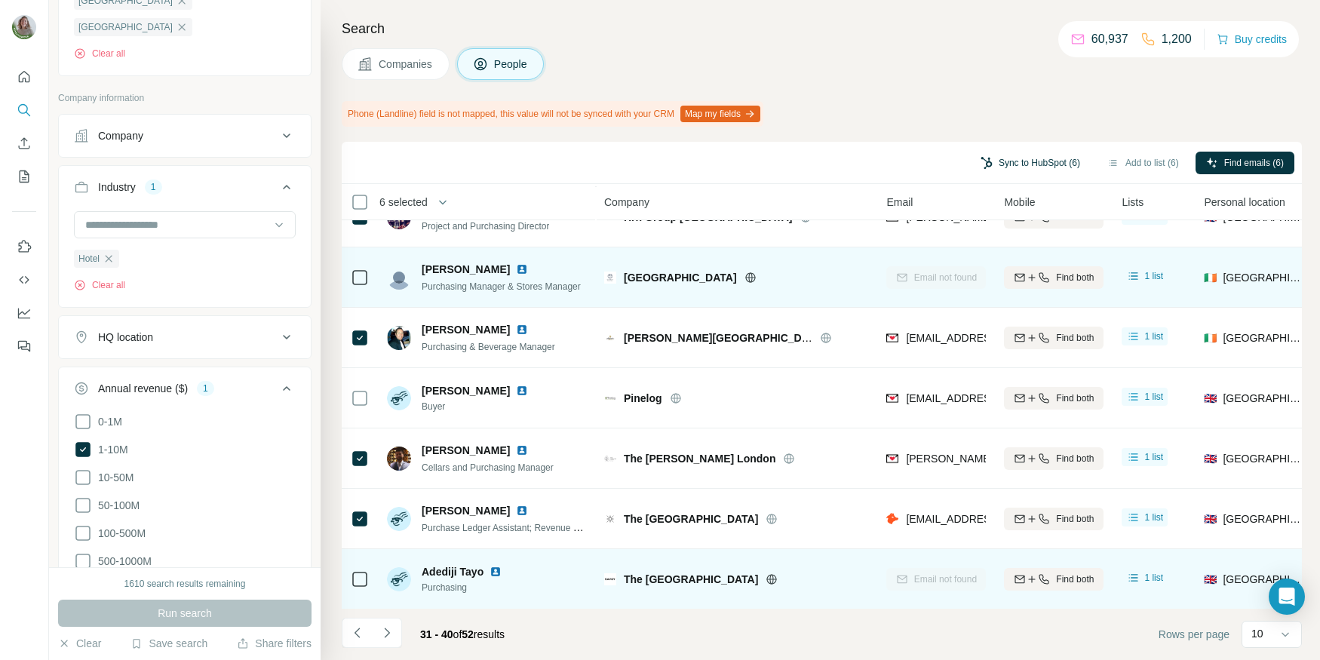
click at [1019, 163] on button "Sync to HubSpot (6)" at bounding box center [1030, 163] width 121 height 23
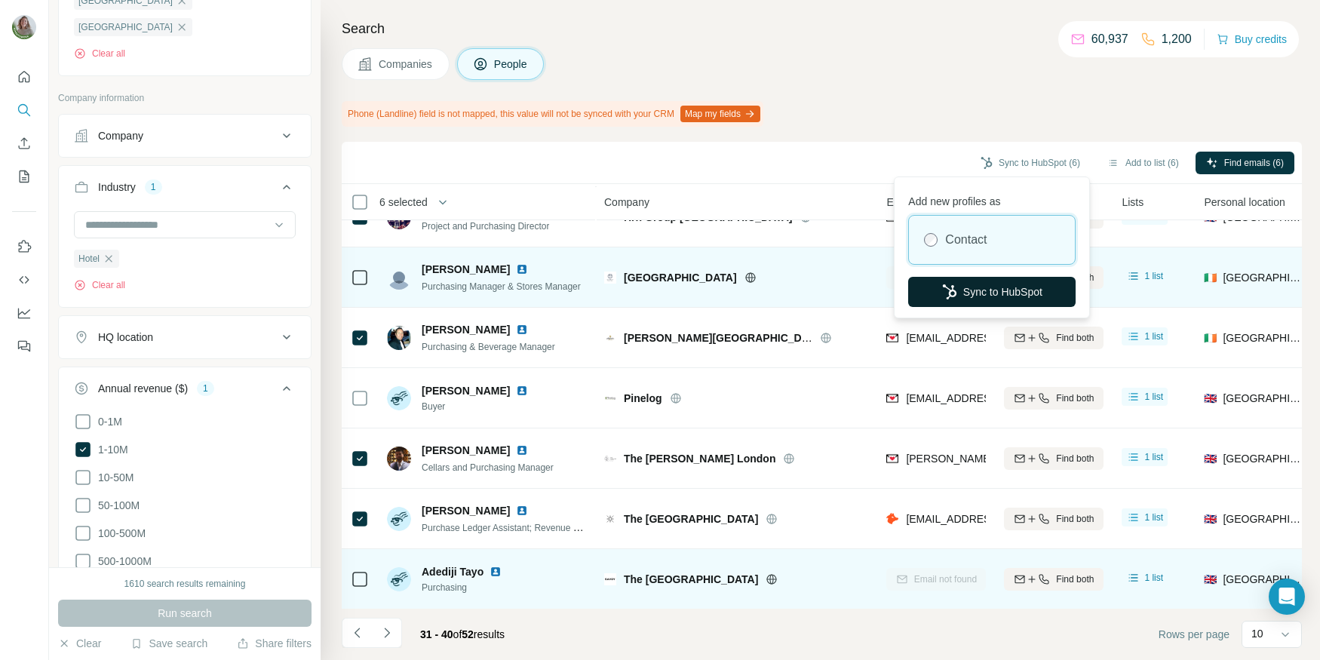
click at [1000, 294] on button "Sync to HubSpot" at bounding box center [992, 292] width 168 height 30
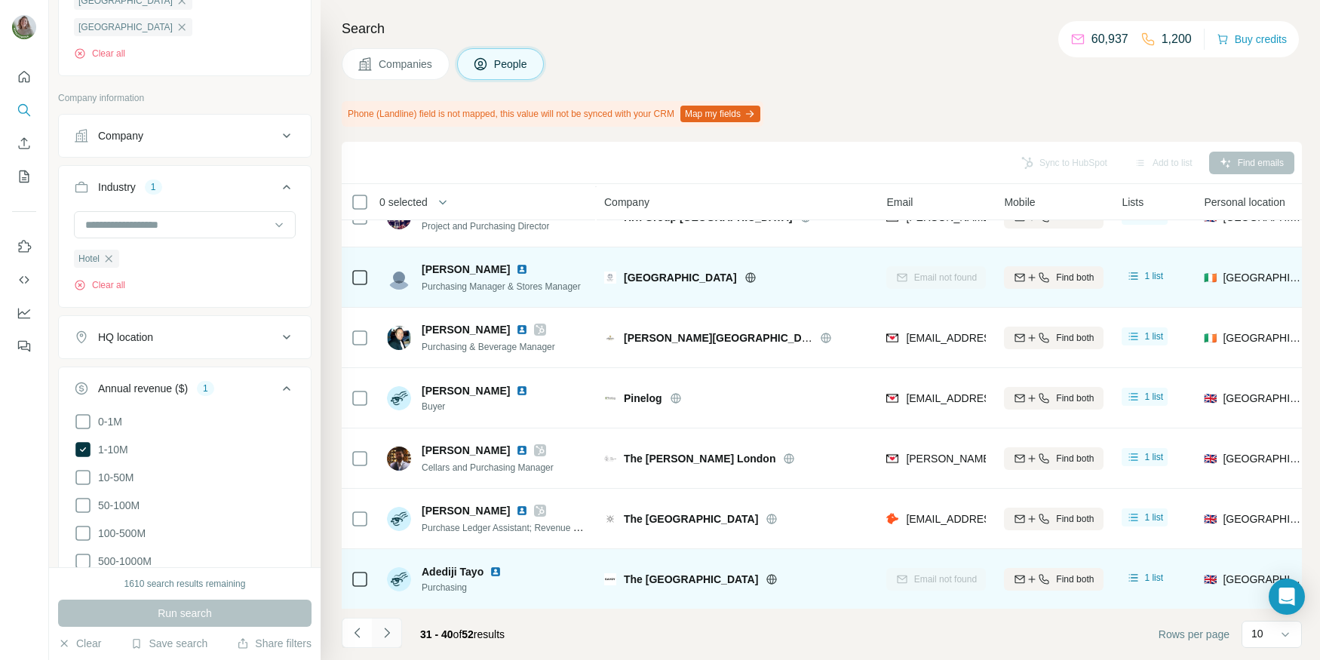
click at [380, 635] on icon "Navigate to next page" at bounding box center [387, 632] width 15 height 15
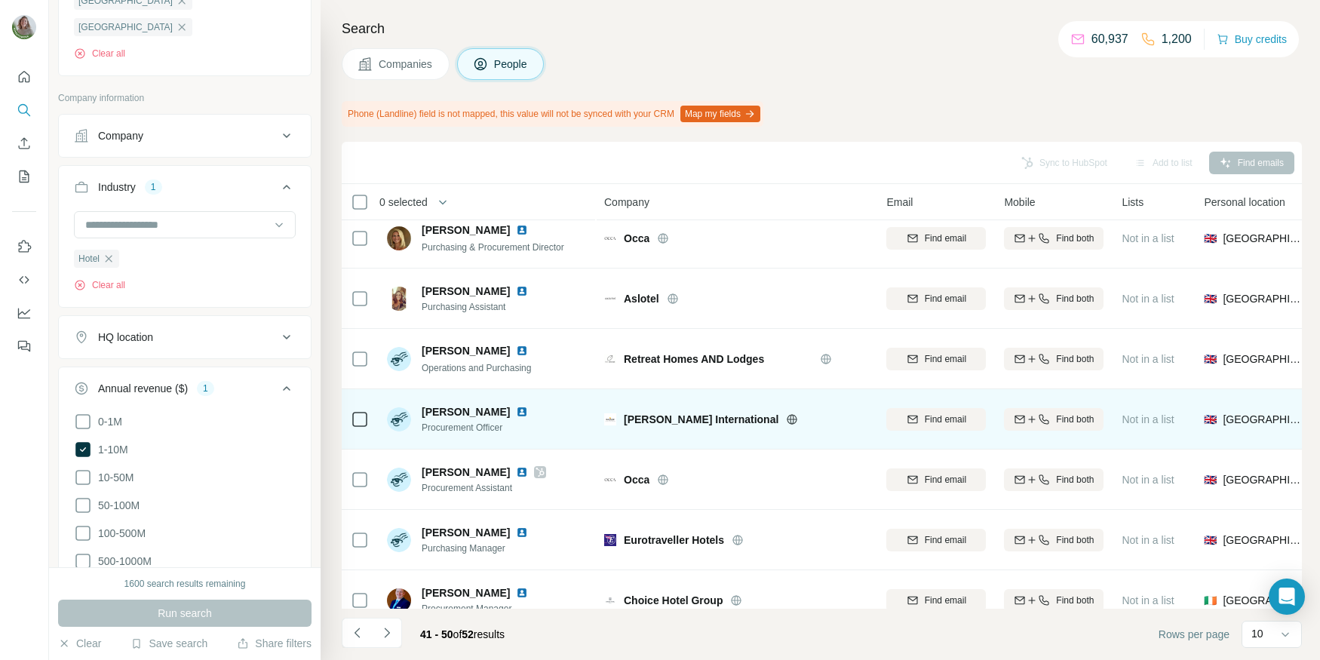
scroll to position [0, 0]
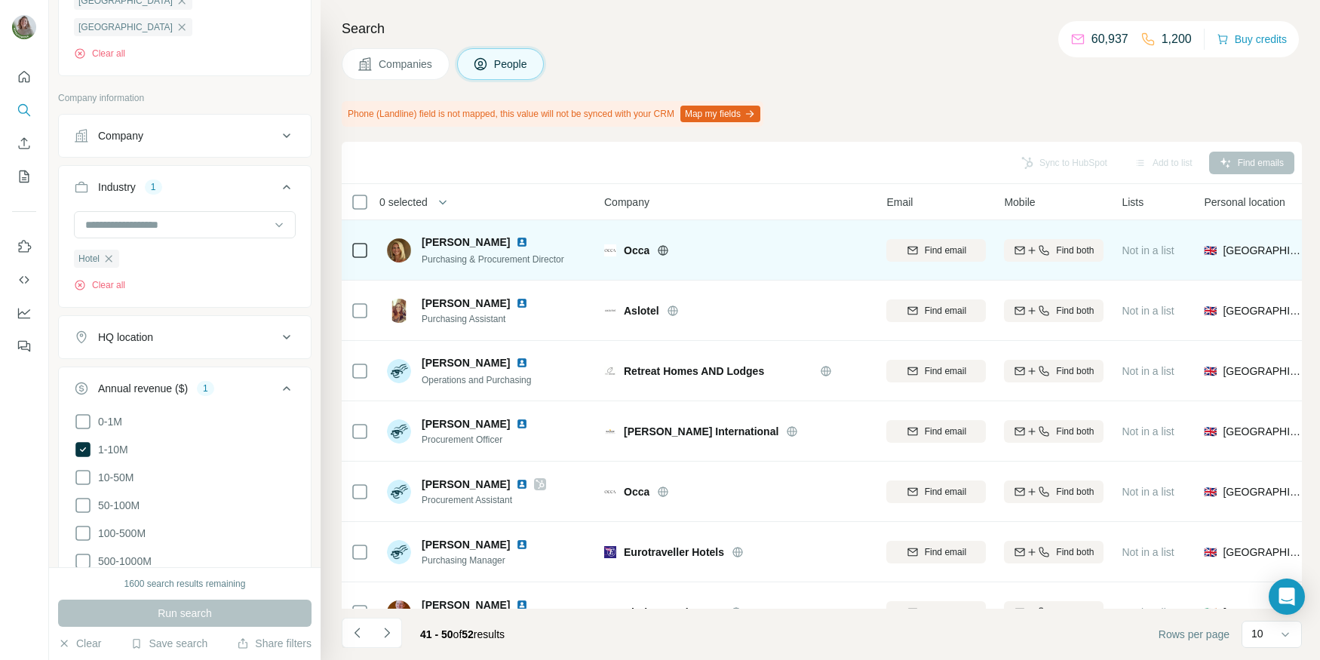
click at [665, 247] on icon at bounding box center [663, 250] width 12 height 12
click at [952, 247] on span "Find email" at bounding box center [945, 251] width 41 height 14
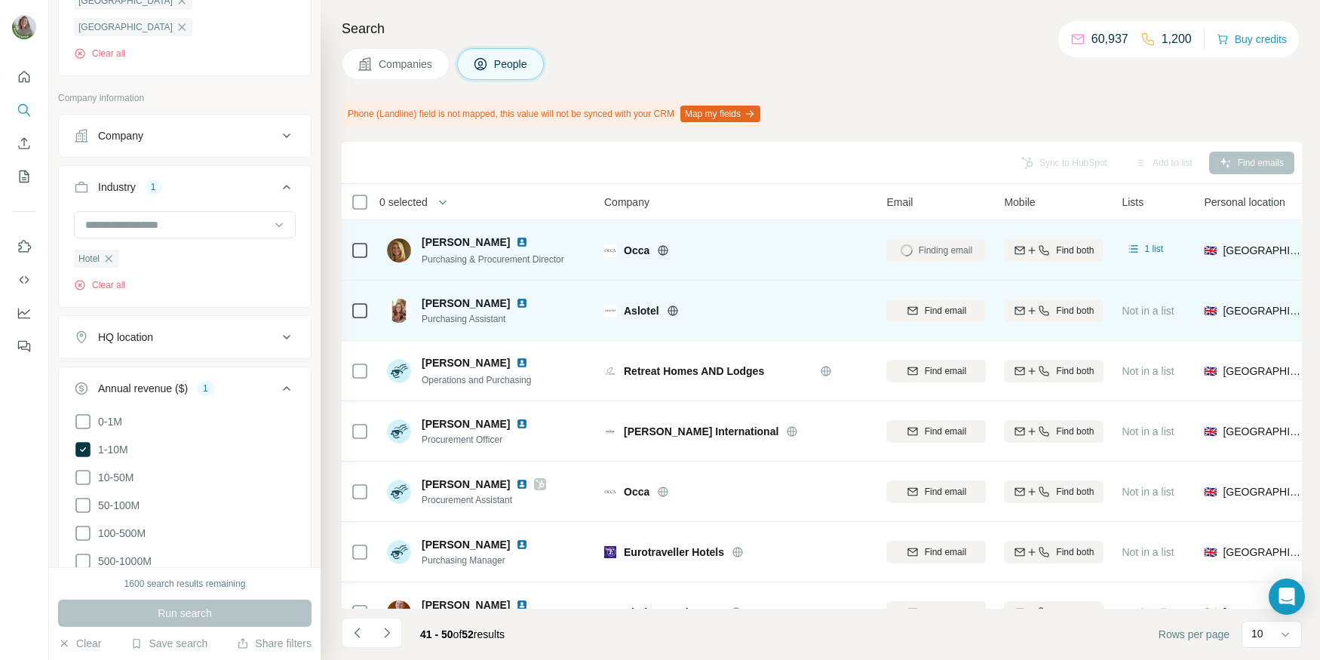
click at [671, 307] on icon at bounding box center [673, 311] width 4 height 10
click at [918, 308] on div "Find email" at bounding box center [937, 311] width 100 height 14
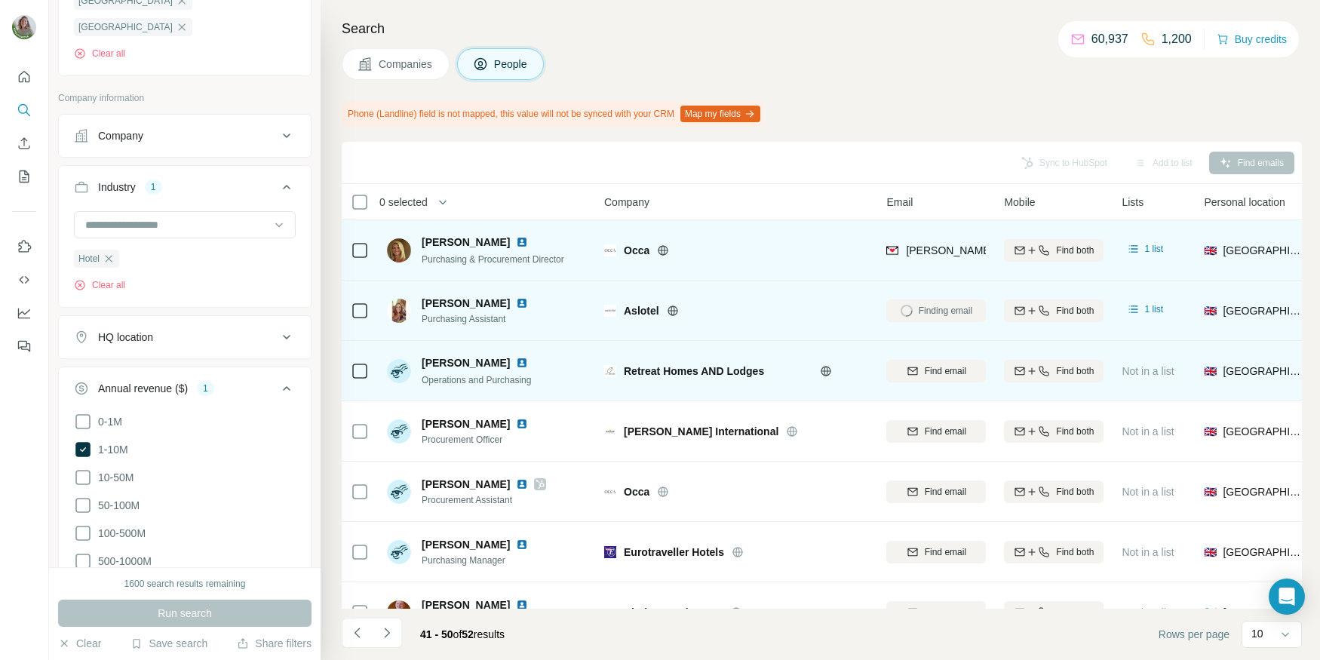
click at [827, 370] on icon at bounding box center [826, 371] width 12 height 12
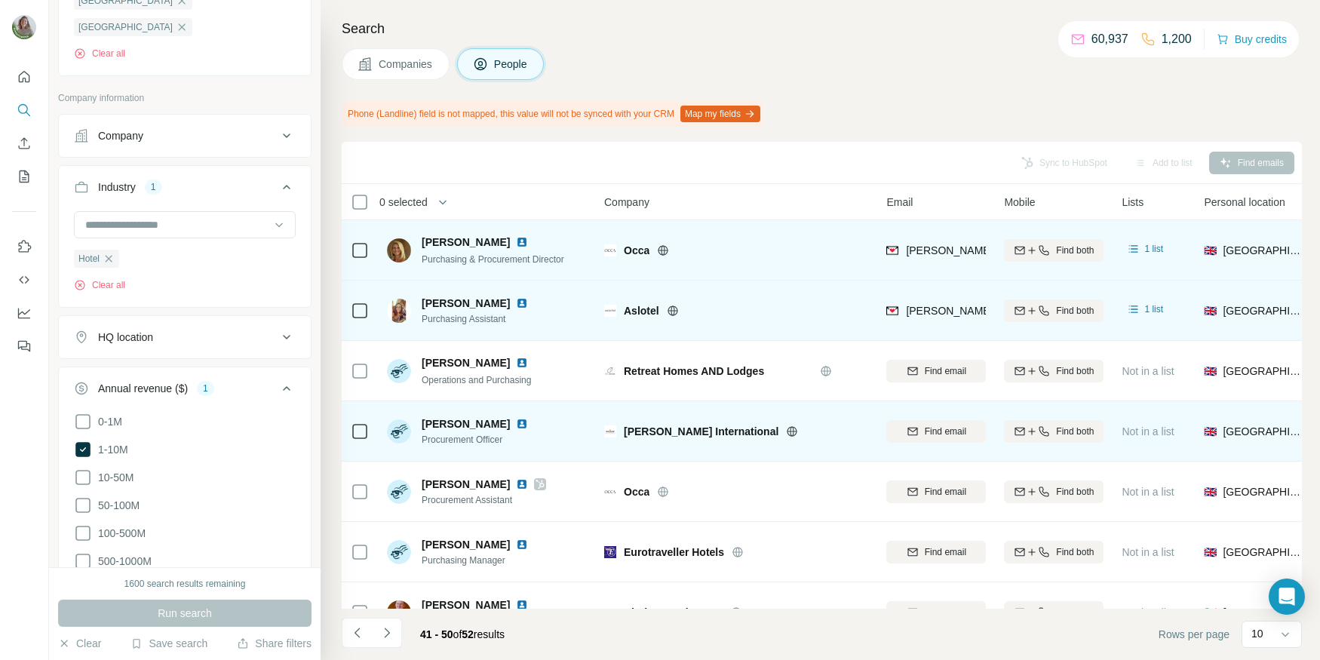
click at [786, 431] on icon at bounding box center [792, 432] width 12 height 12
click at [913, 427] on icon "button" at bounding box center [913, 431] width 10 height 8
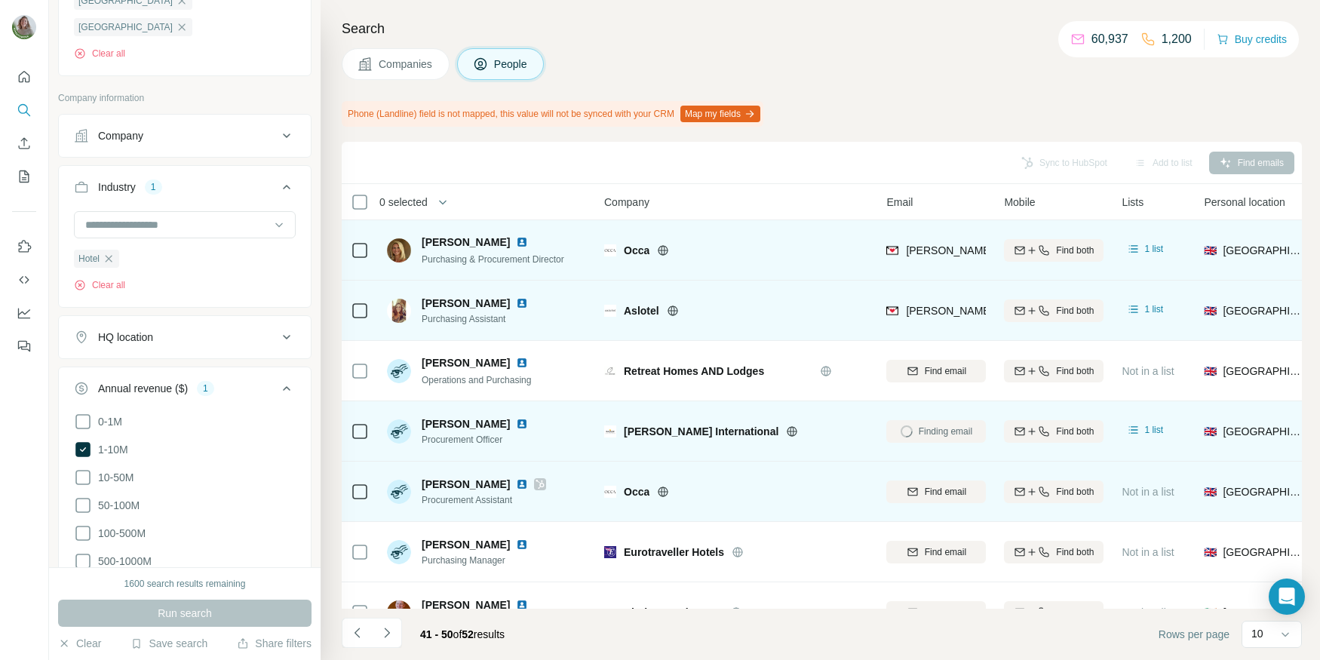
click at [661, 487] on icon at bounding box center [664, 492] width 10 height 10
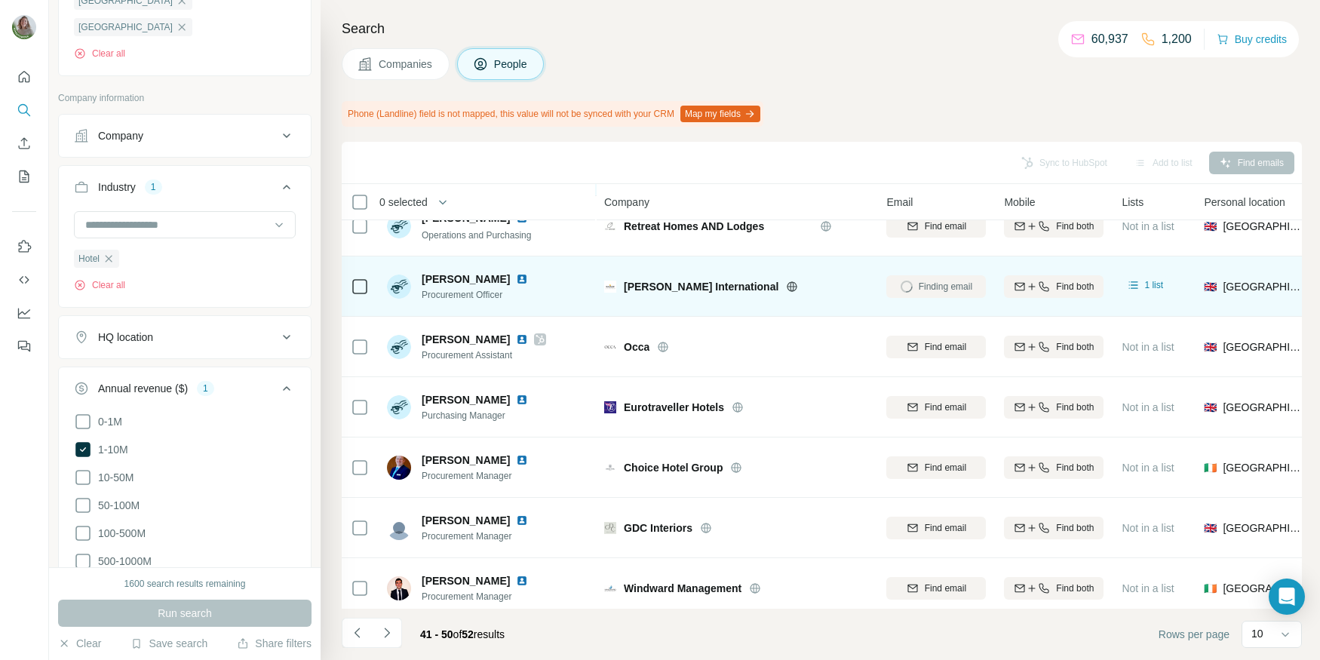
scroll to position [146, 0]
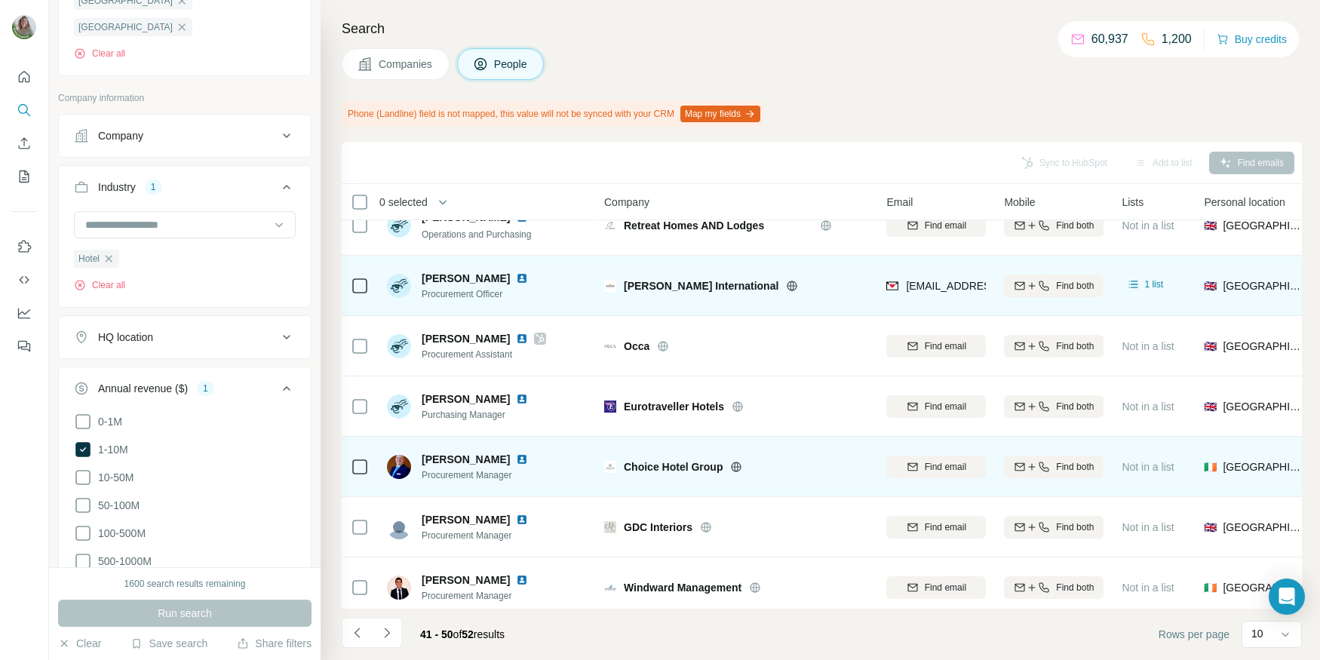
click at [740, 461] on icon at bounding box center [736, 467] width 12 height 12
click at [918, 468] on div "Find email" at bounding box center [937, 467] width 100 height 14
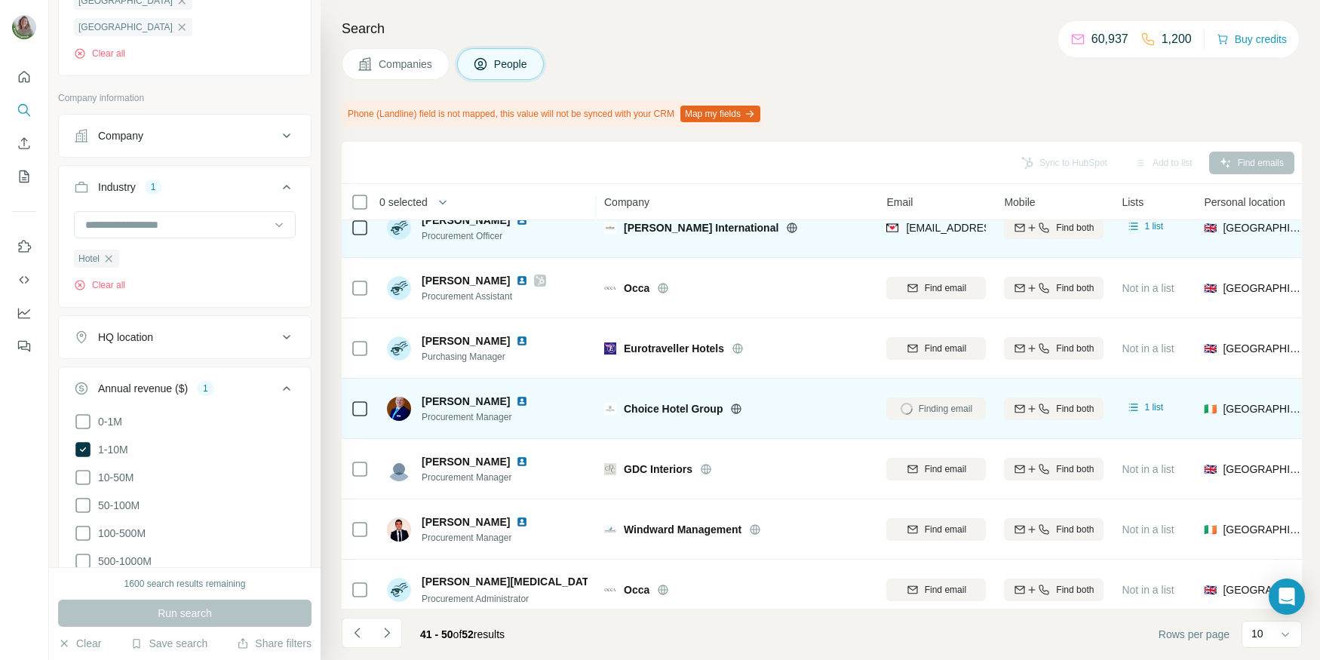
scroll to position [207, 0]
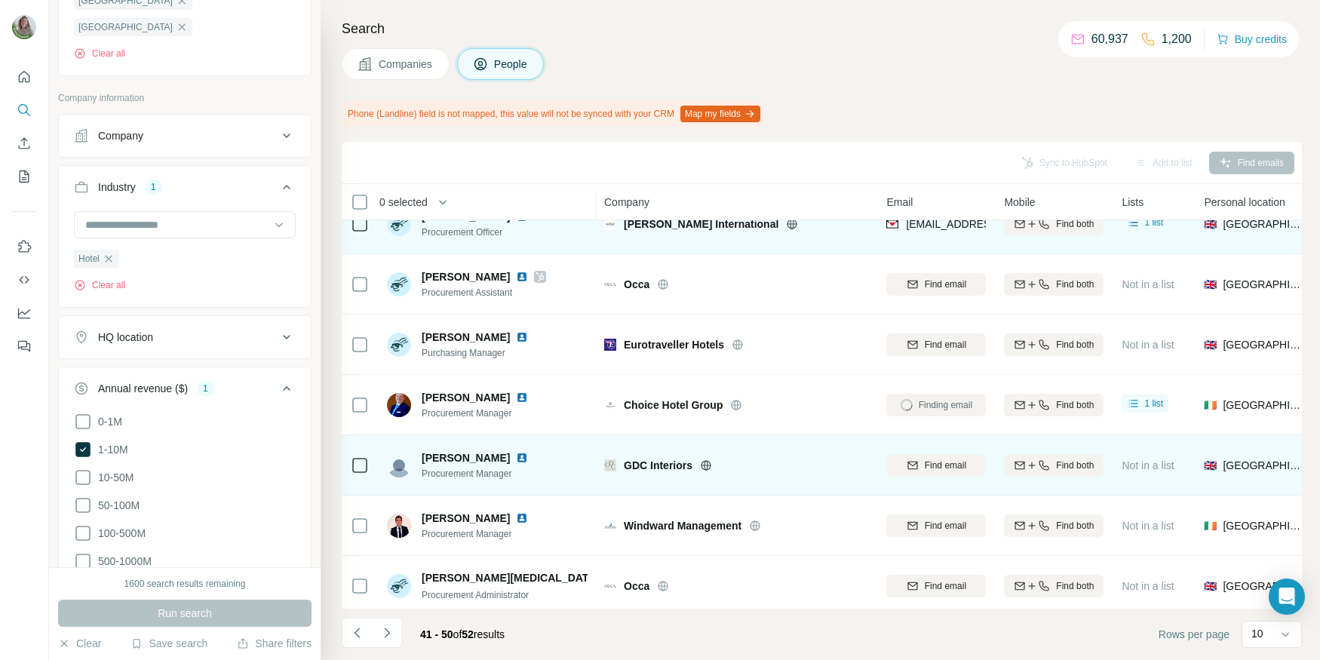
click at [704, 460] on icon at bounding box center [706, 466] width 12 height 12
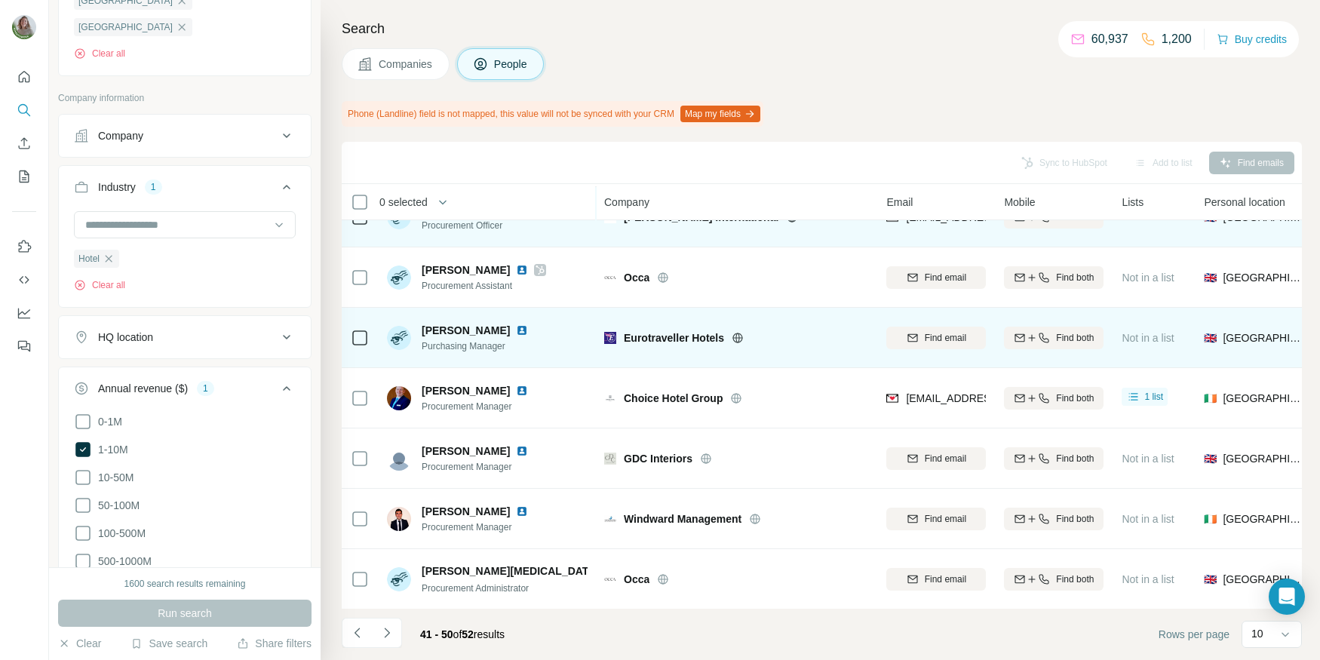
scroll to position [0, 0]
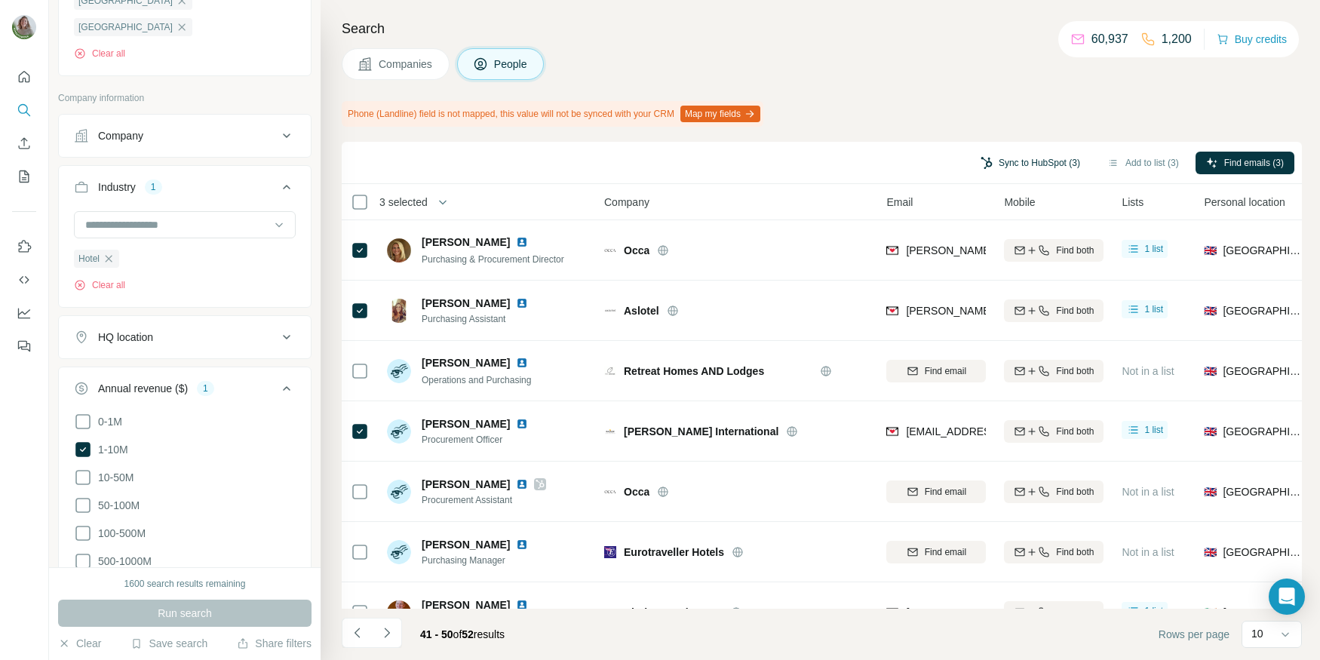
click at [1044, 165] on button "Sync to HubSpot (3)" at bounding box center [1030, 163] width 121 height 23
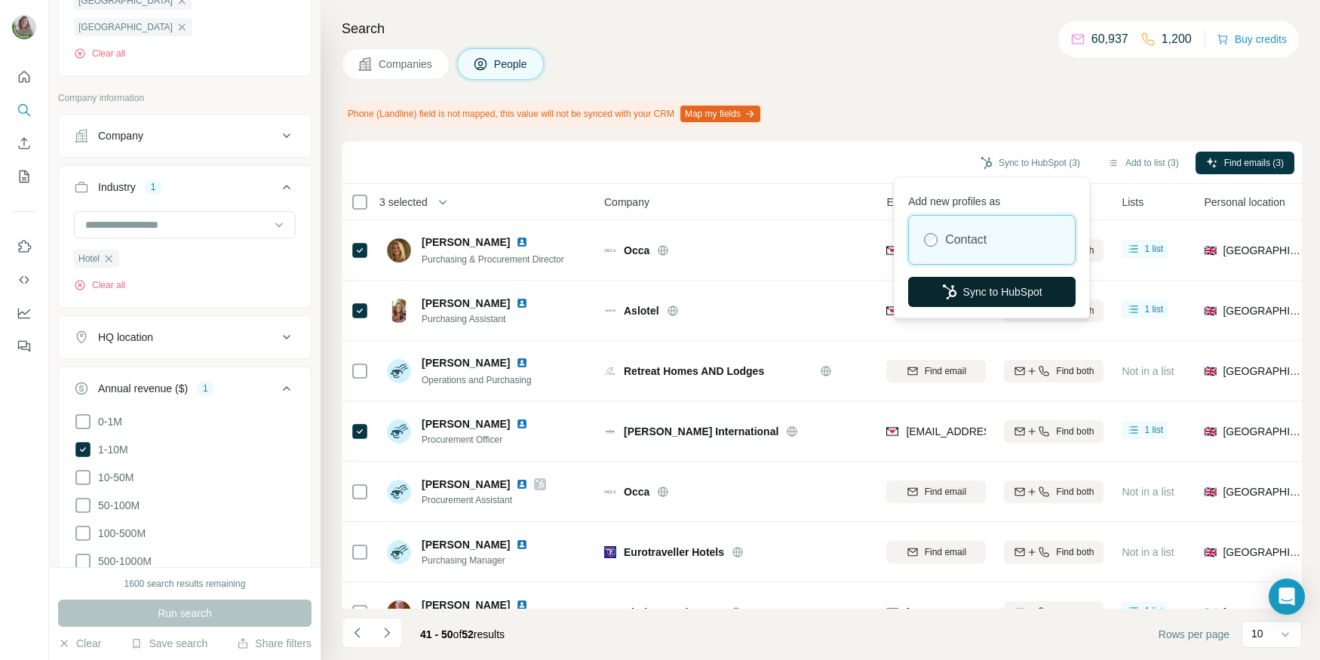
click at [961, 284] on button "Sync to HubSpot" at bounding box center [992, 292] width 168 height 30
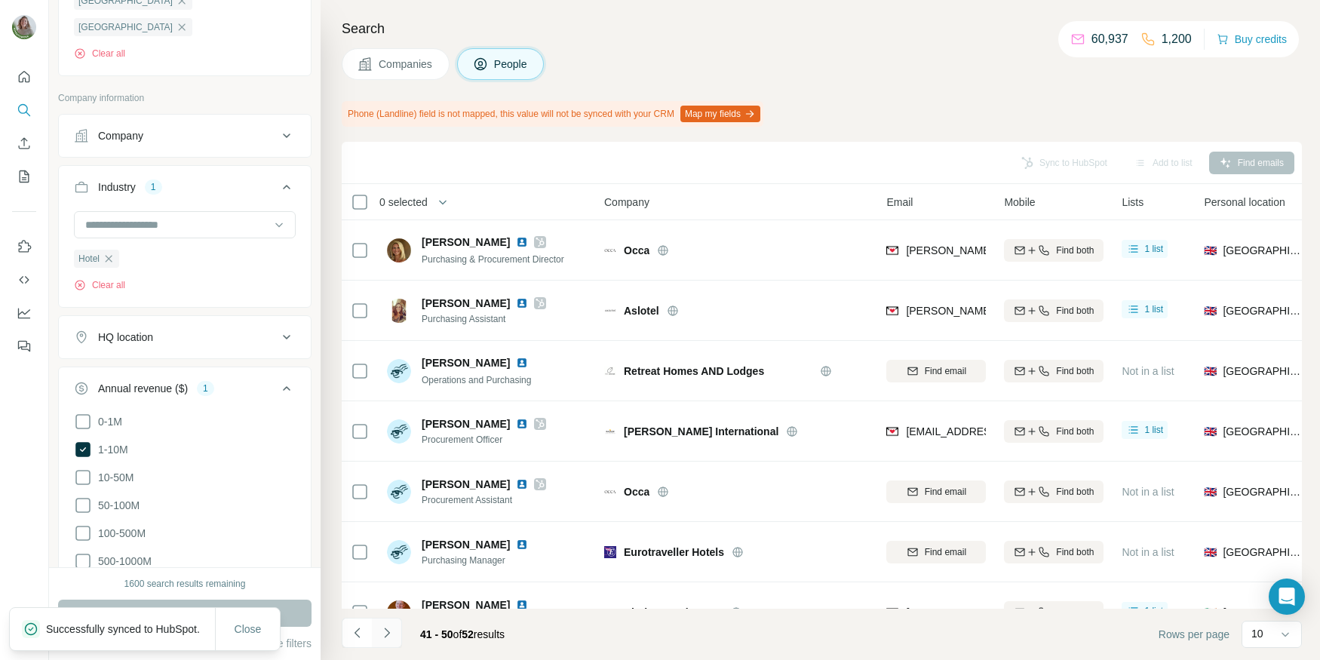
click at [380, 633] on icon "Navigate to next page" at bounding box center [387, 632] width 15 height 15
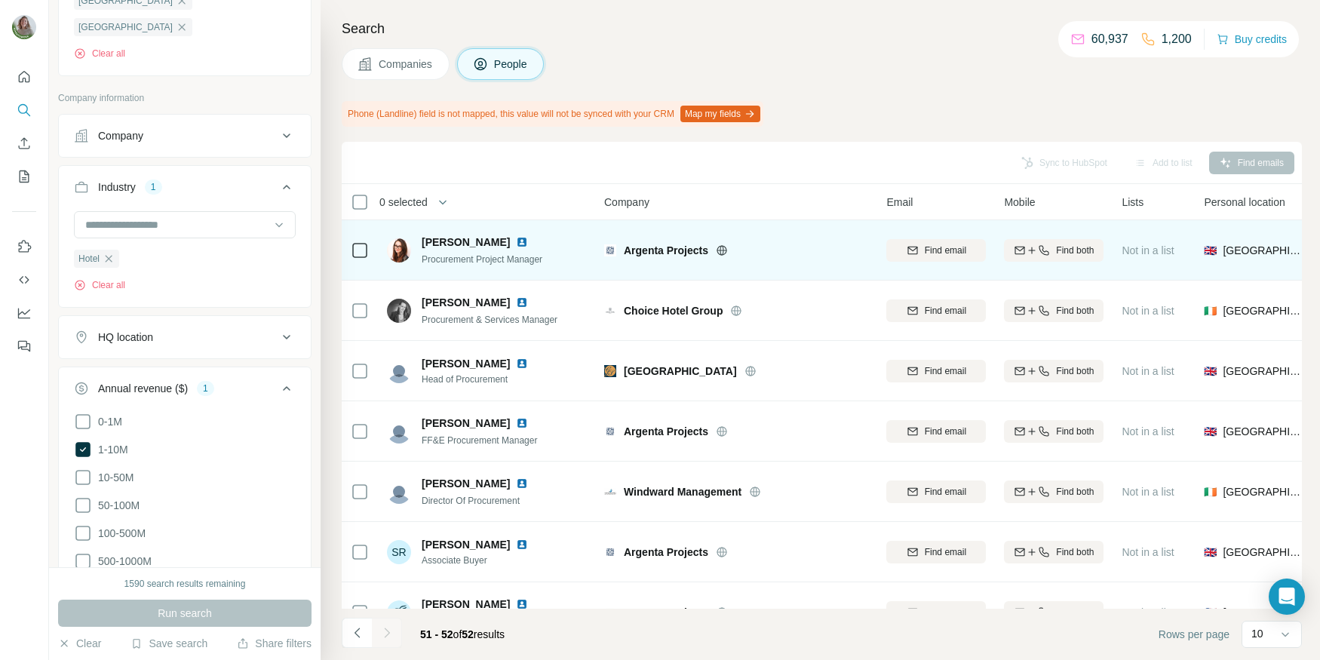
click at [730, 252] on div at bounding box center [740, 250] width 48 height 12
click at [725, 251] on icon at bounding box center [722, 250] width 12 height 12
click at [916, 240] on button "Find email" at bounding box center [937, 250] width 100 height 23
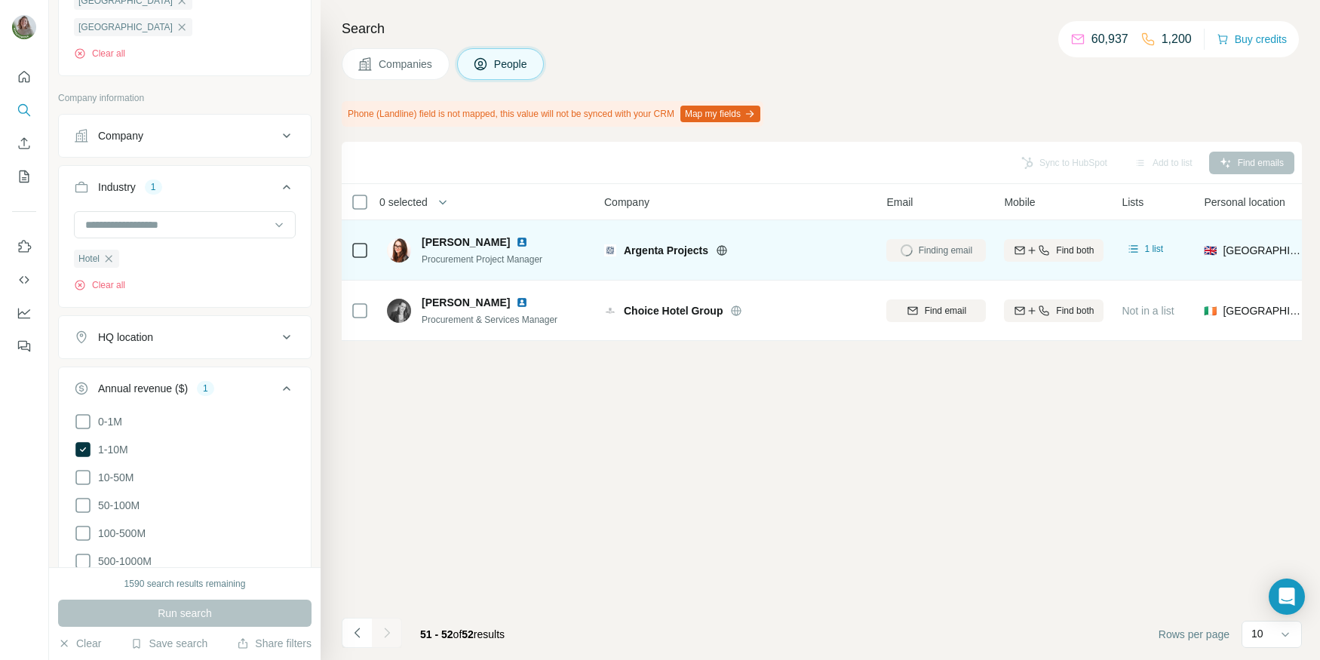
click at [524, 506] on div "Sync to HubSpot Add to list Find emails 0 selected People Company Email Mobile …" at bounding box center [822, 401] width 961 height 518
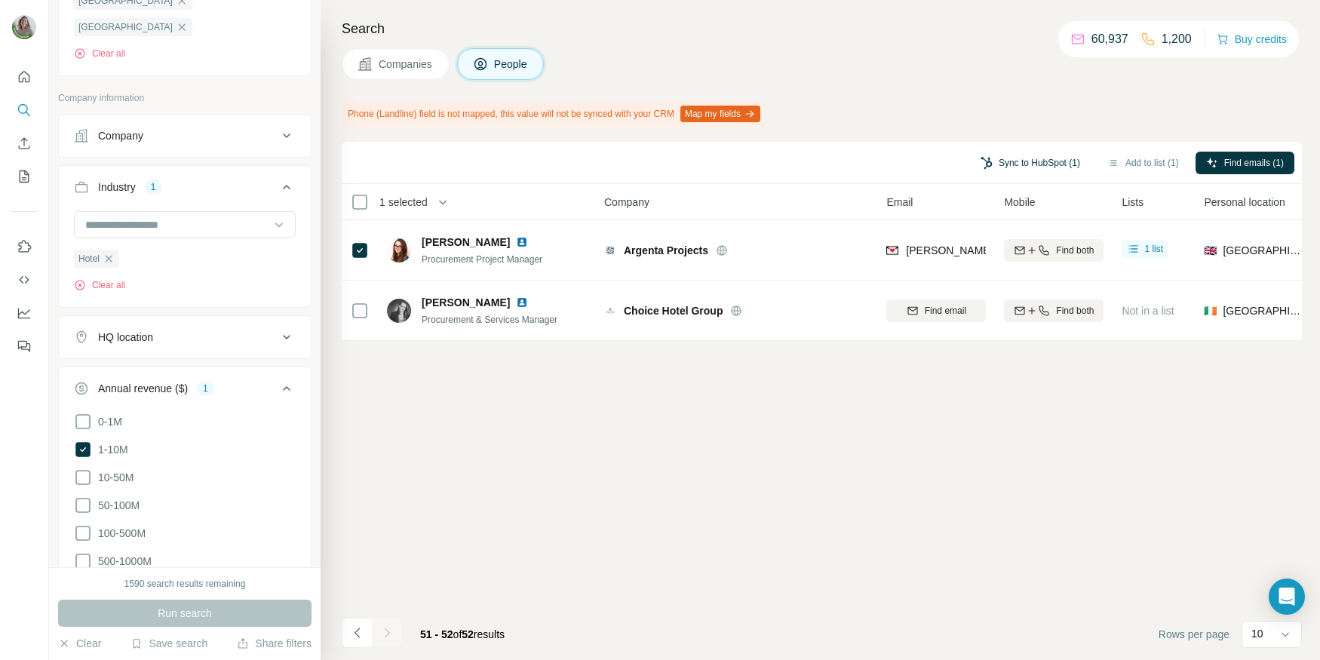
click at [1042, 158] on button "Sync to HubSpot (1)" at bounding box center [1030, 163] width 121 height 23
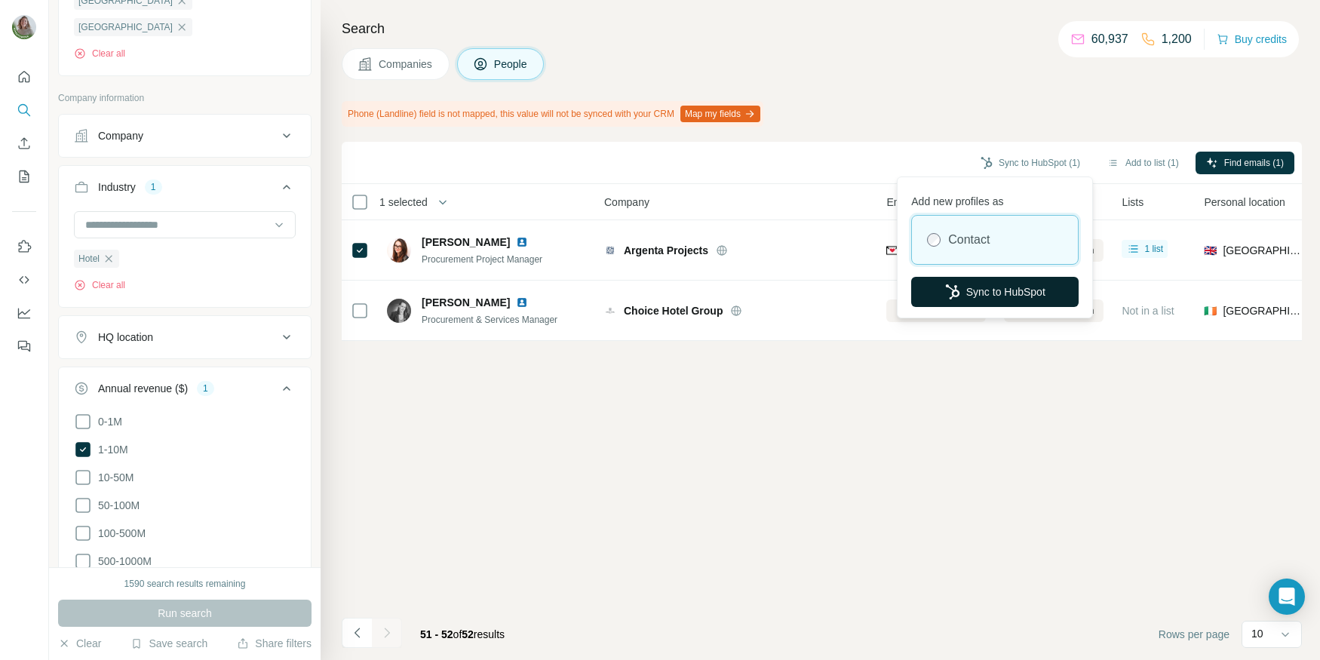
click at [936, 290] on button "Sync to HubSpot" at bounding box center [995, 292] width 168 height 30
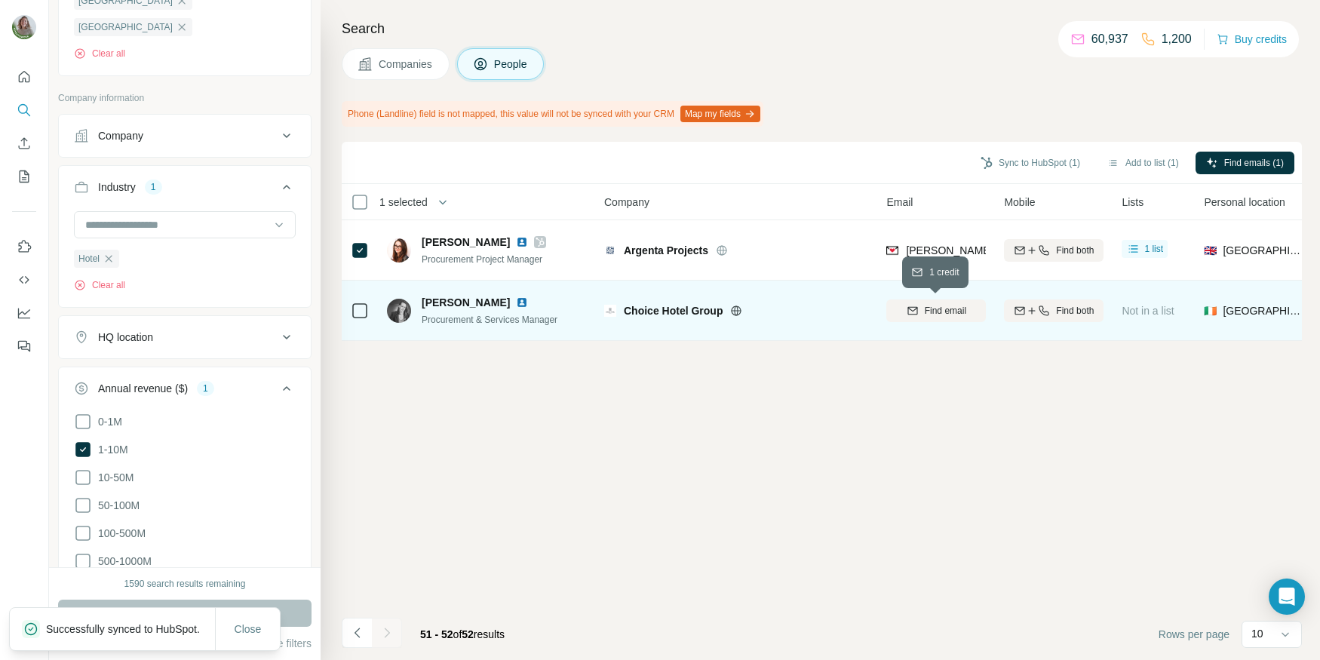
click at [946, 311] on span "Find email" at bounding box center [945, 311] width 41 height 14
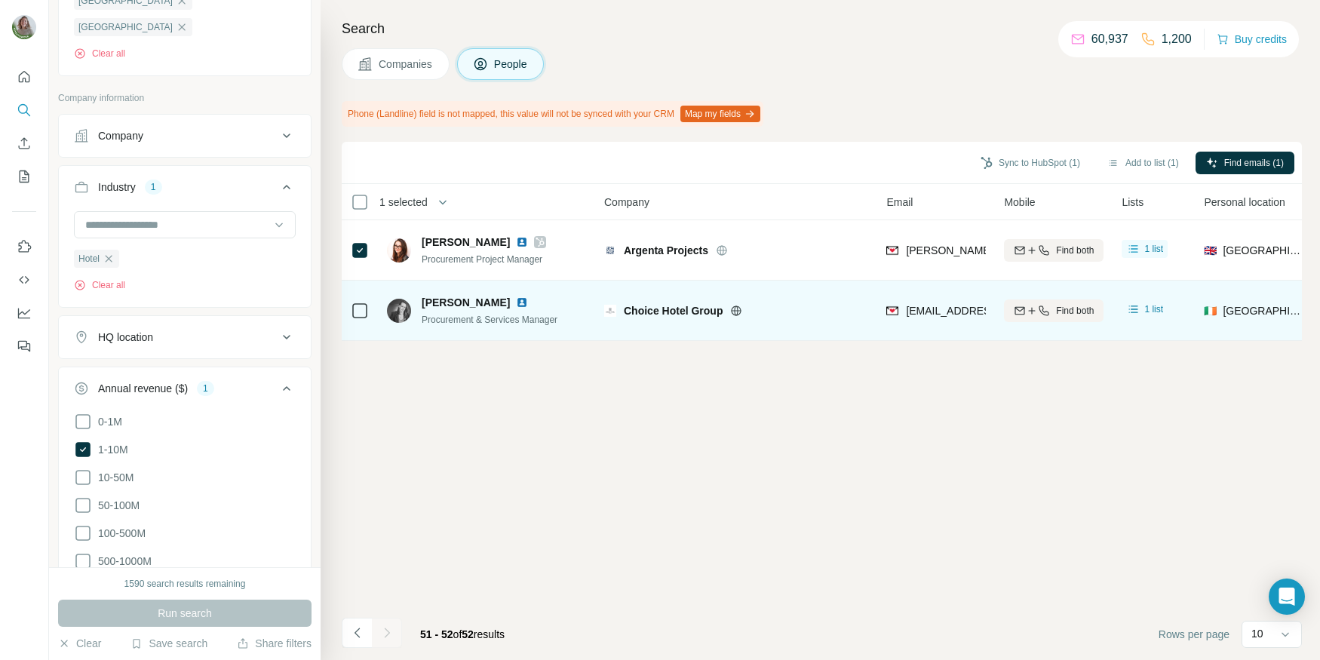
click at [393, 466] on div "Sync to HubSpot (1) Add to list (1) Find emails (1) 1 selected People Company E…" at bounding box center [822, 401] width 961 height 518
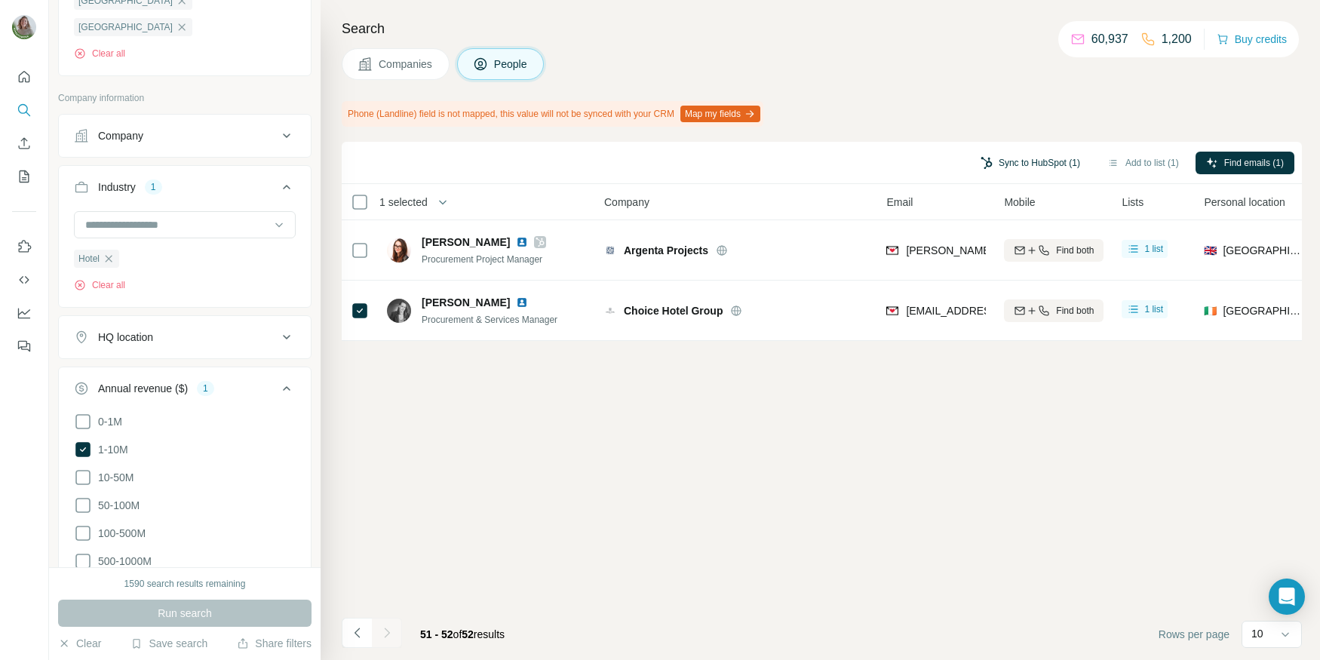
click at [1034, 162] on button "Sync to HubSpot (1)" at bounding box center [1030, 163] width 121 height 23
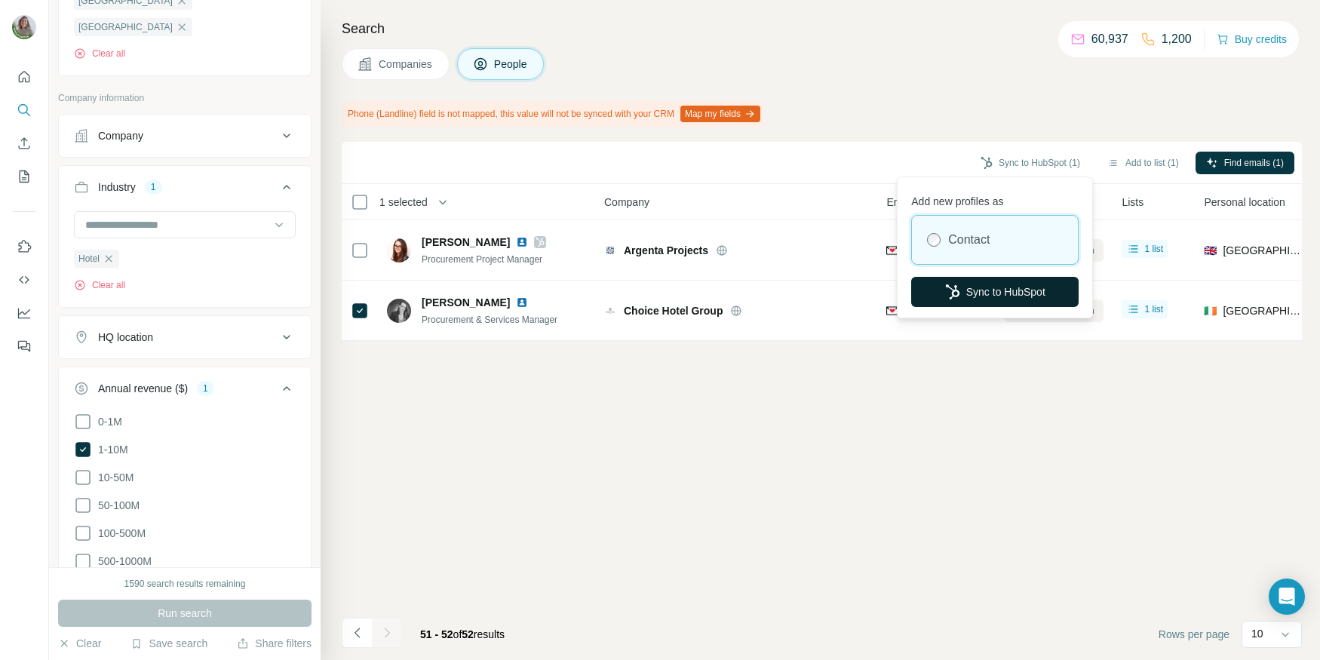
click at [951, 300] on button "Sync to HubSpot" at bounding box center [995, 292] width 168 height 30
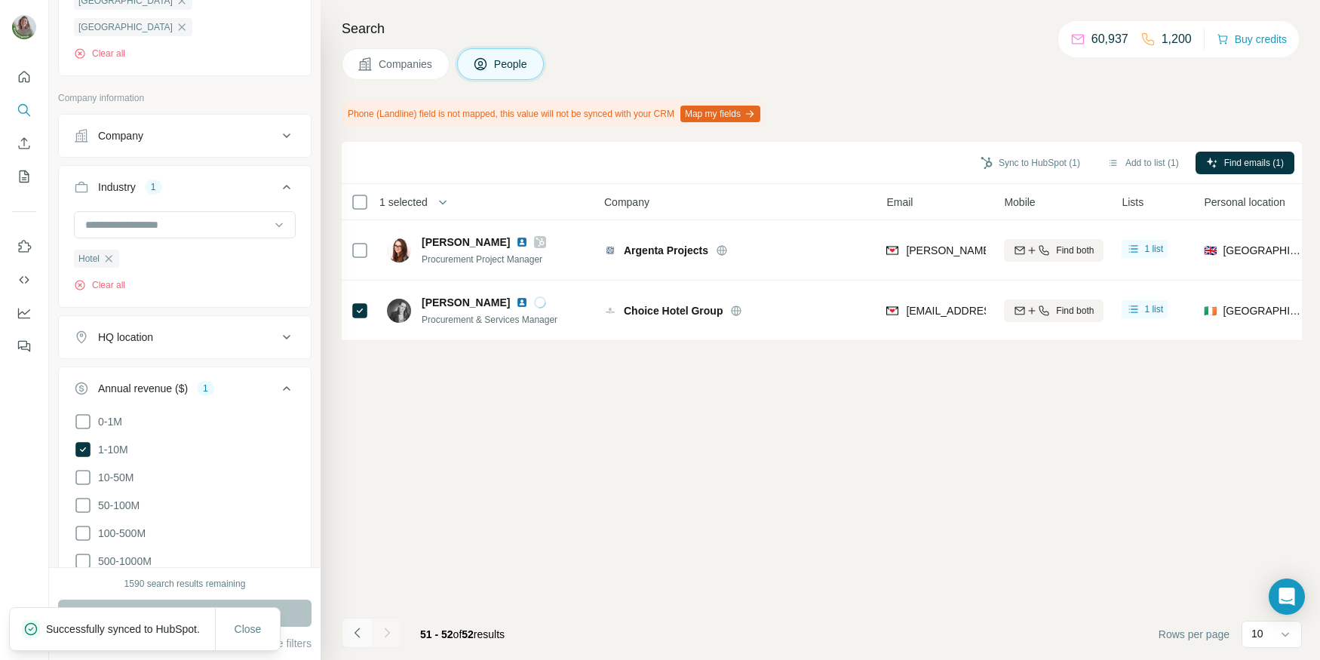
click at [360, 630] on icon "Navigate to previous page" at bounding box center [357, 632] width 15 height 15
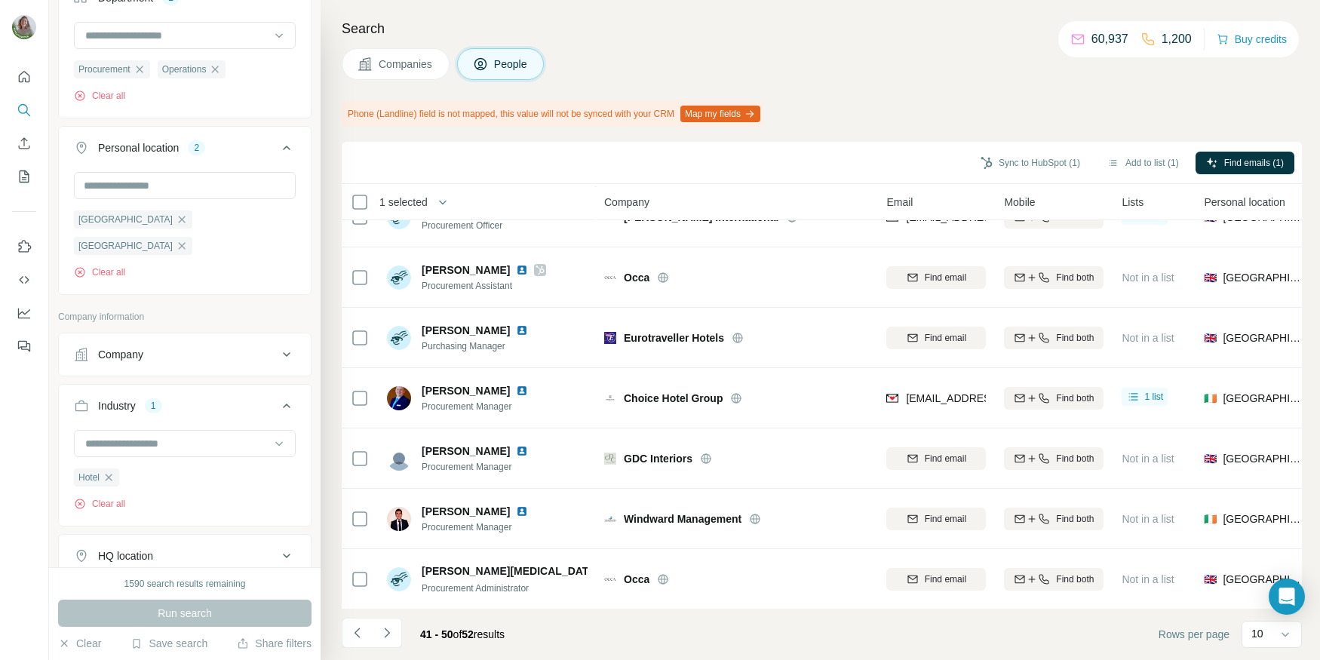
scroll to position [459, 0]
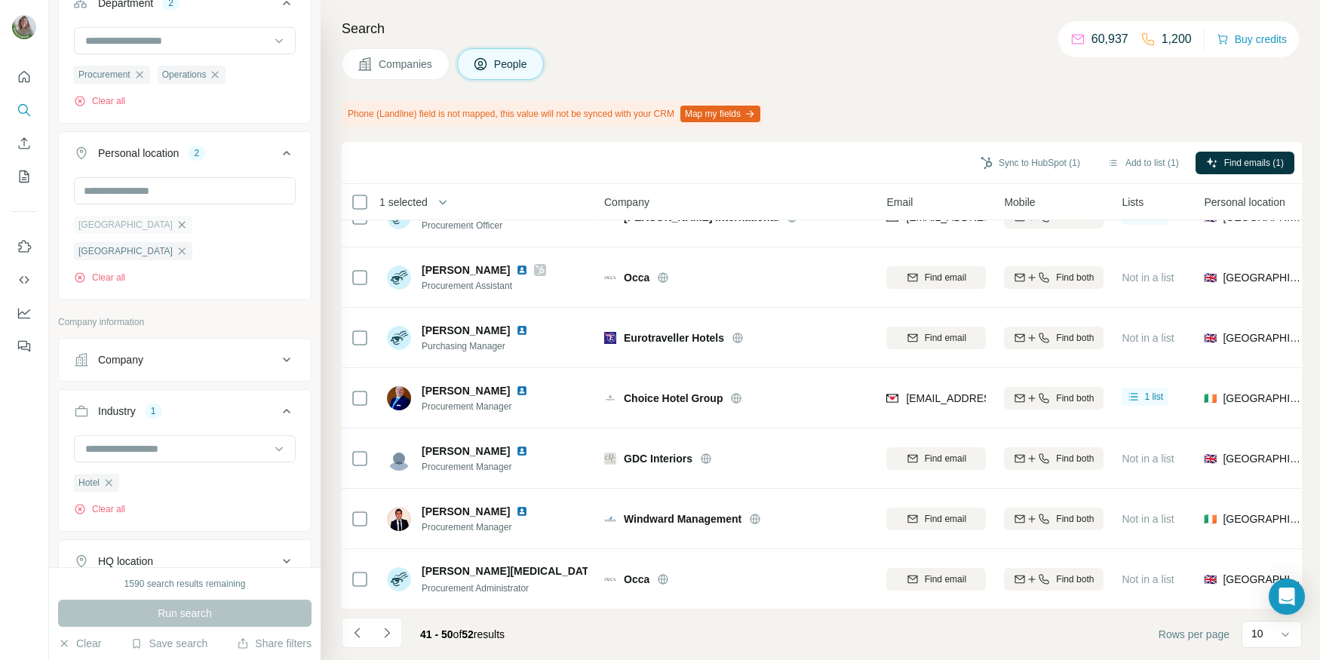
click at [176, 223] on icon "button" at bounding box center [182, 225] width 12 height 12
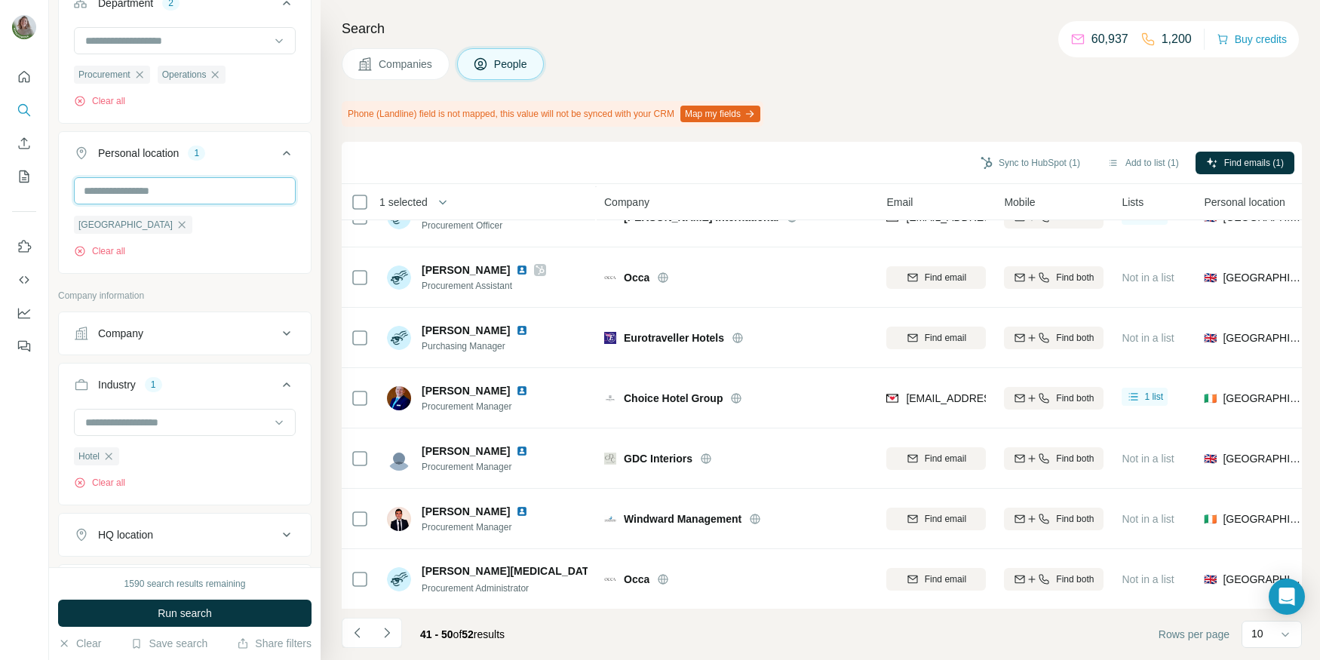
click at [165, 186] on input "text" at bounding box center [185, 190] width 222 height 27
type input "*"
click at [275, 220] on icon at bounding box center [274, 229] width 18 height 18
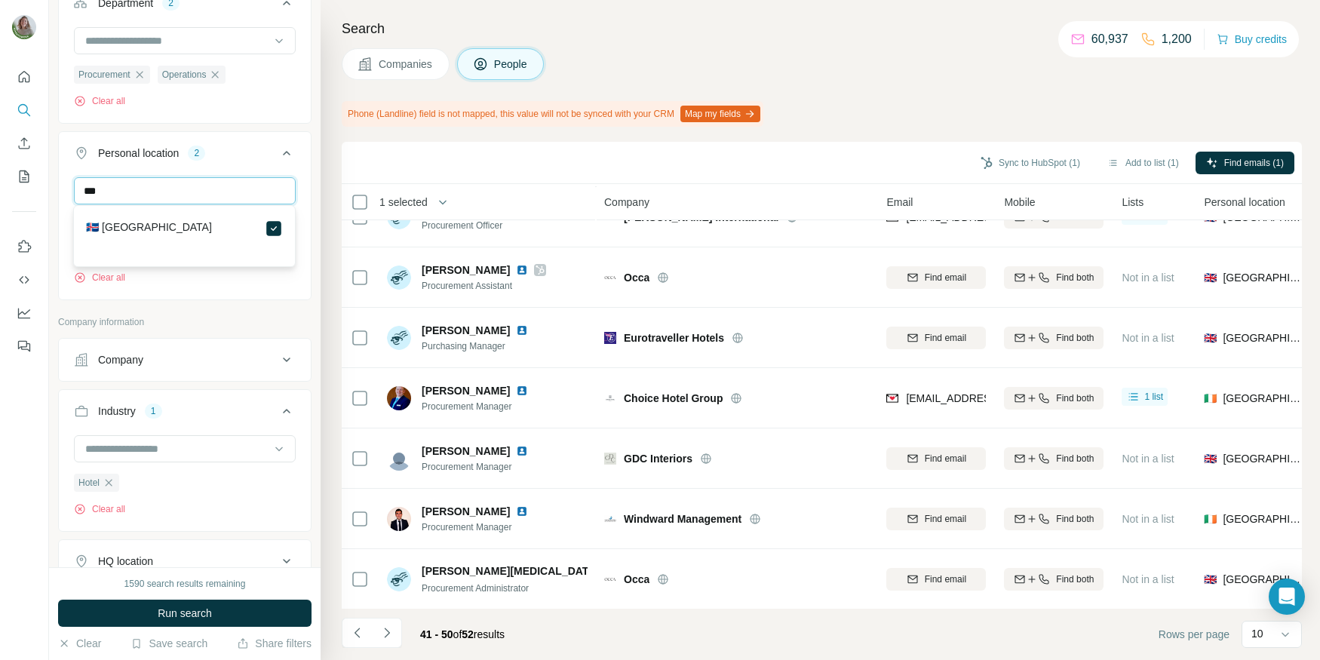
click at [97, 183] on input "***" at bounding box center [185, 190] width 222 height 27
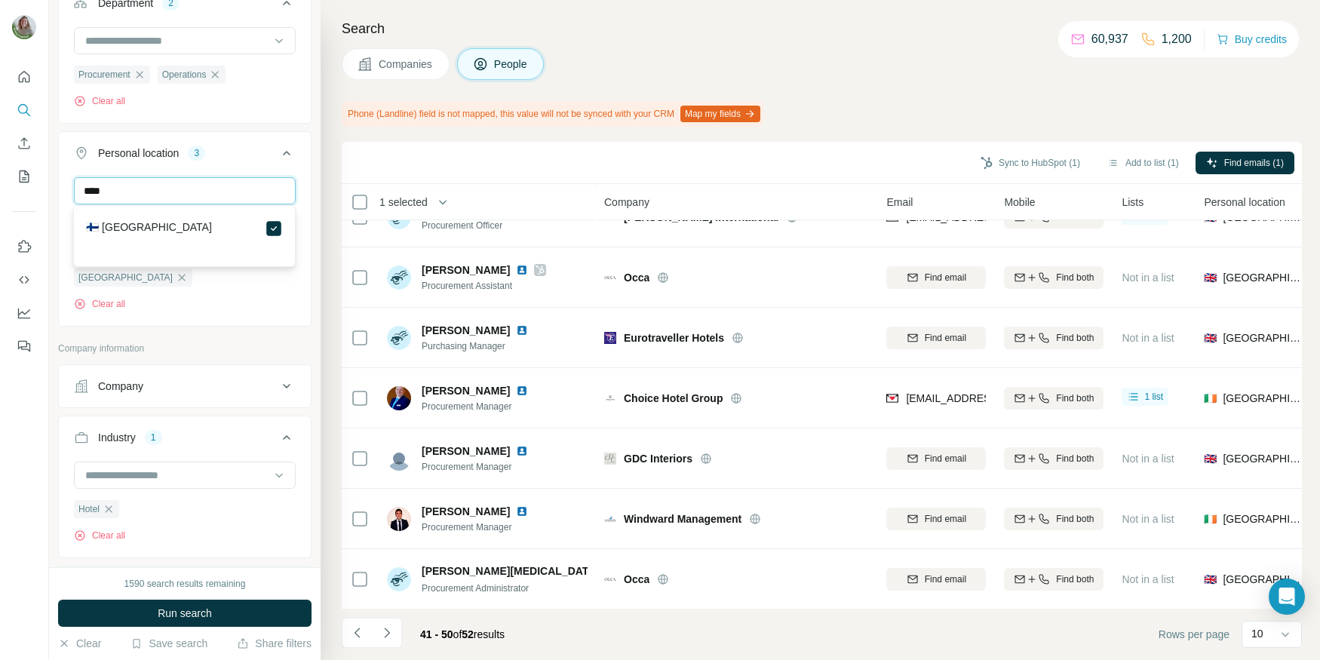
click at [89, 195] on input "****" at bounding box center [185, 190] width 222 height 27
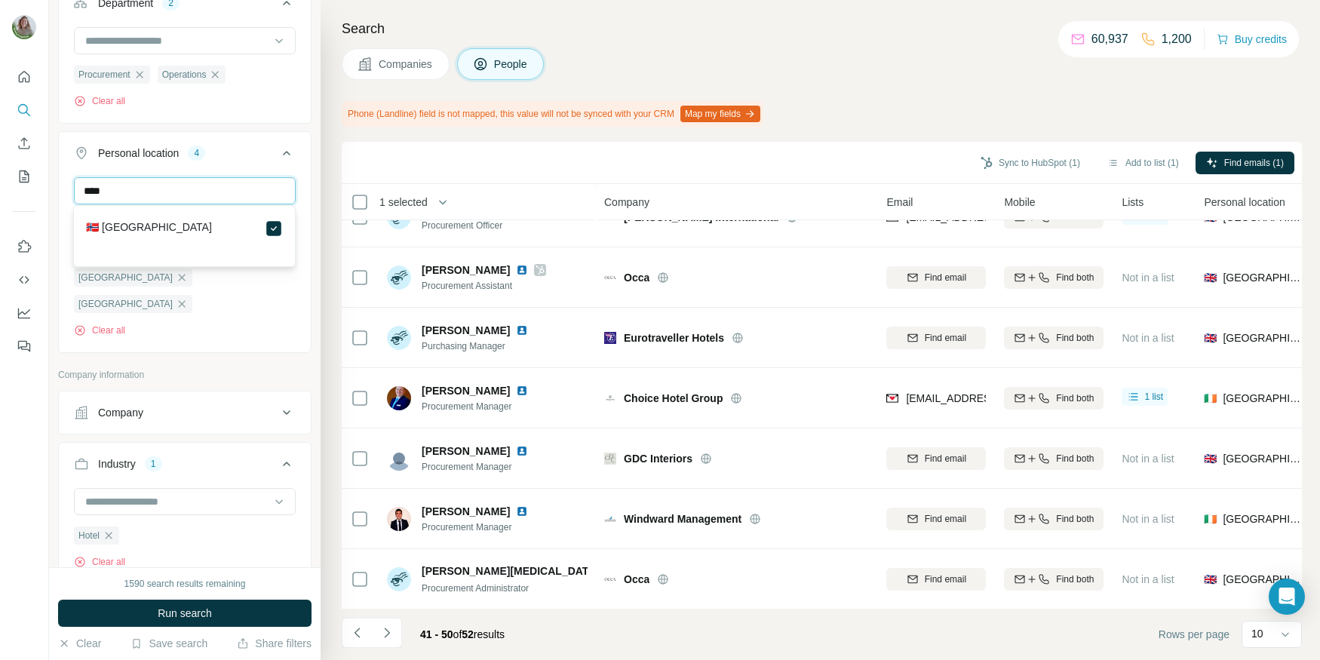
click at [94, 189] on input "****" at bounding box center [185, 190] width 222 height 27
click at [89, 190] on input "***" at bounding box center [185, 190] width 222 height 27
type input "****"
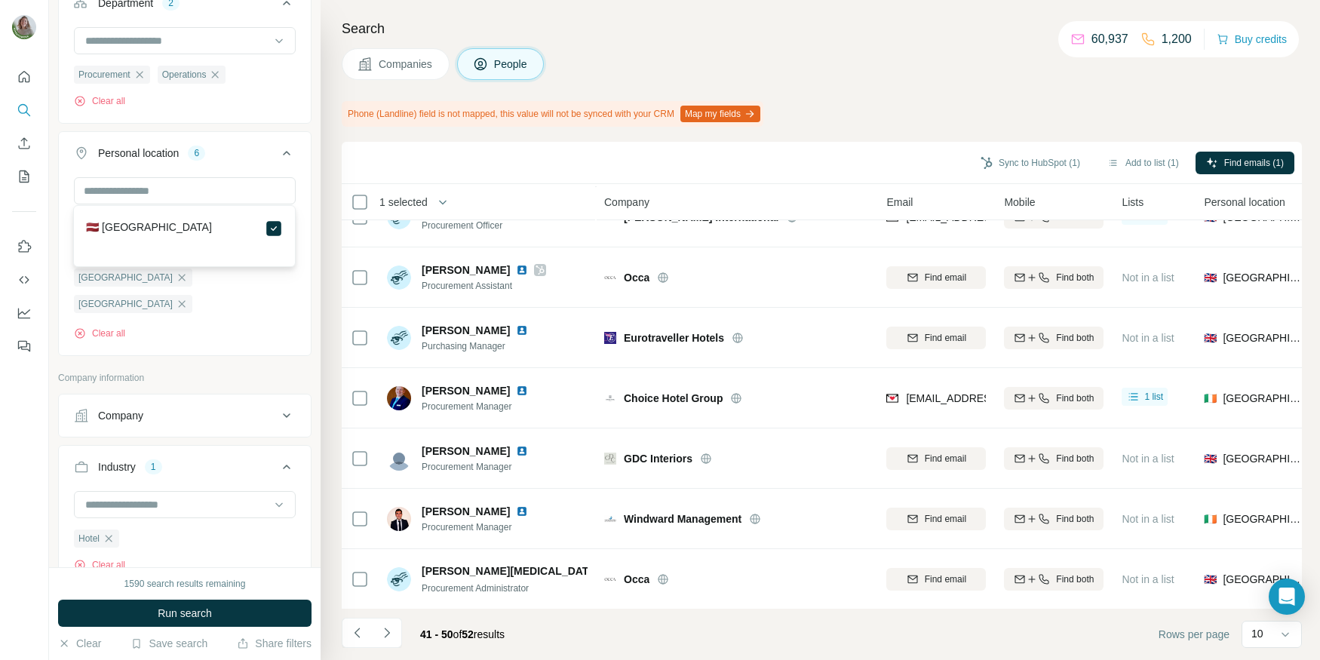
click at [314, 205] on div "New search Hide Company lookalikes Find companies similar to one you've success…" at bounding box center [185, 283] width 272 height 567
click at [199, 627] on div "1590 search results remaining Run search Clear Save search Share filters" at bounding box center [185, 613] width 272 height 93
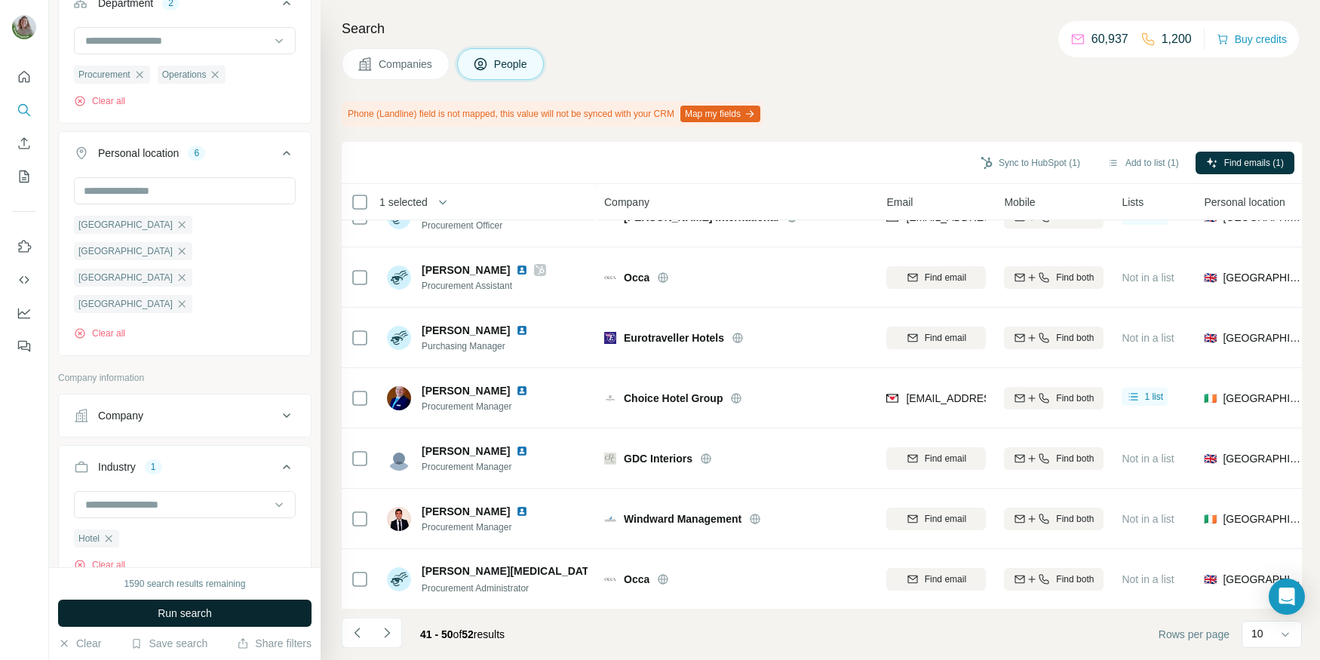
click at [197, 618] on span "Run search" at bounding box center [185, 613] width 54 height 15
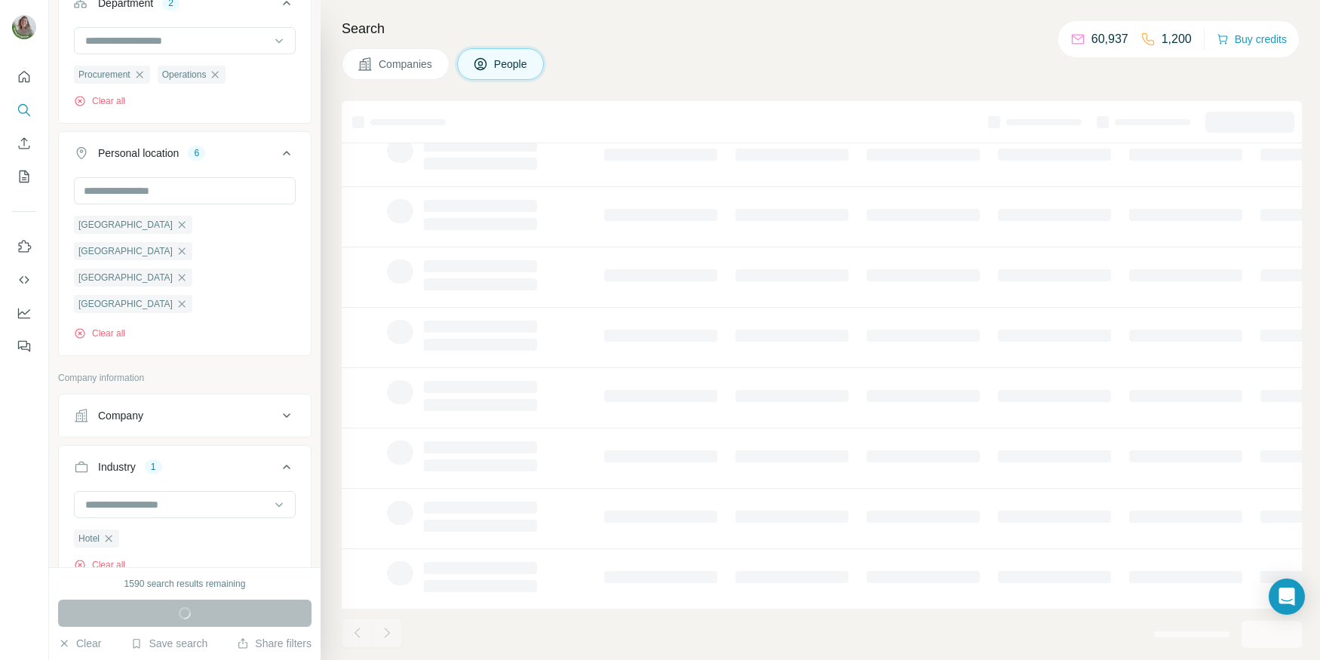
scroll to position [214, 0]
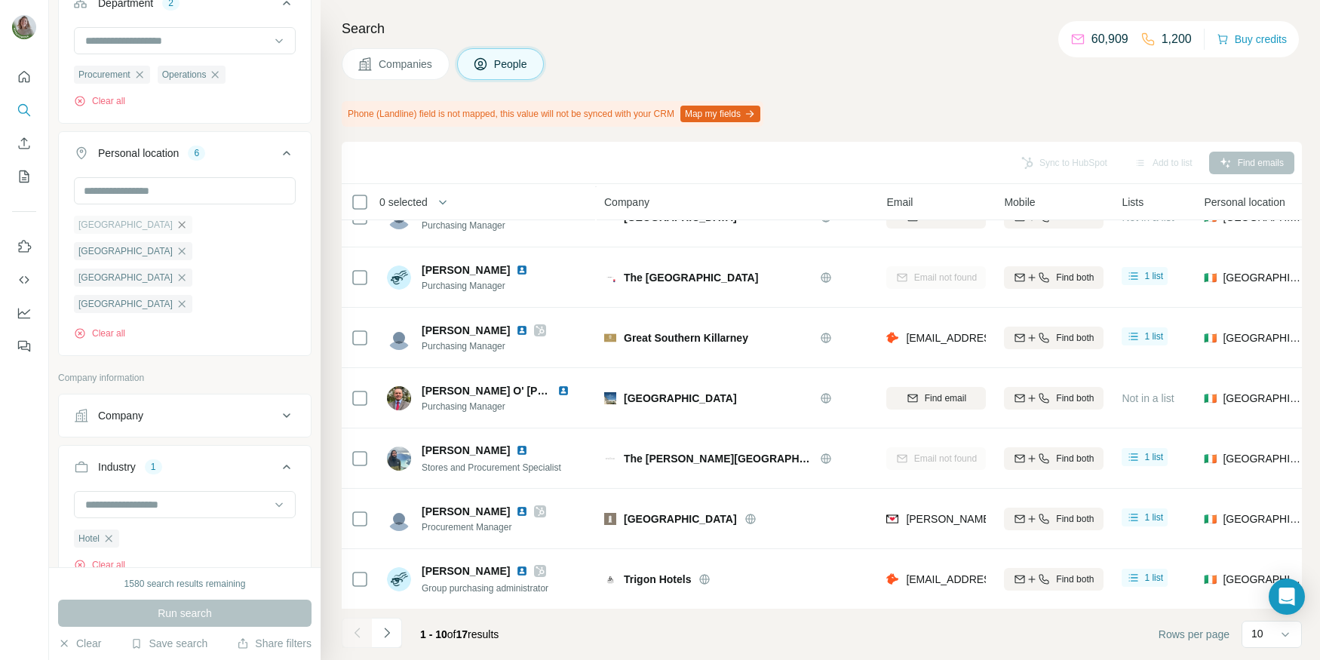
click at [176, 223] on icon "button" at bounding box center [182, 225] width 12 height 12
click at [218, 615] on button "Run search" at bounding box center [185, 613] width 254 height 27
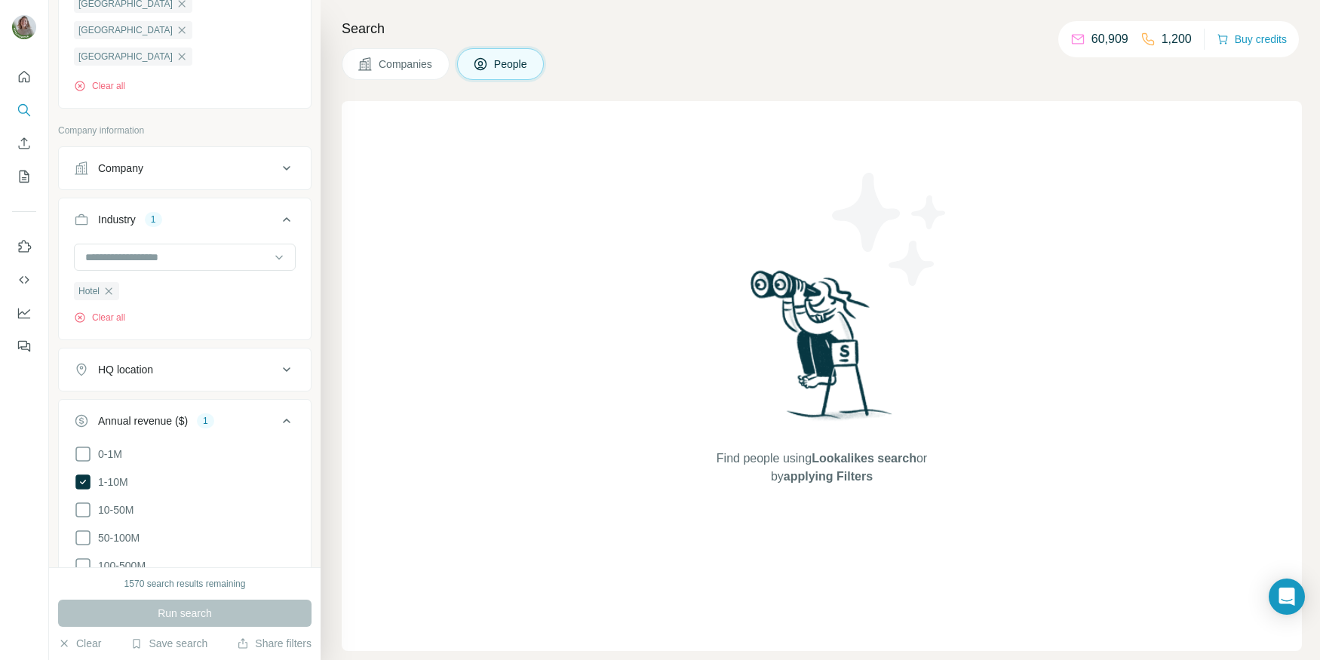
scroll to position [708, 0]
click at [86, 473] on icon at bounding box center [82, 480] width 15 height 15
click at [163, 615] on span "Run search" at bounding box center [185, 613] width 54 height 15
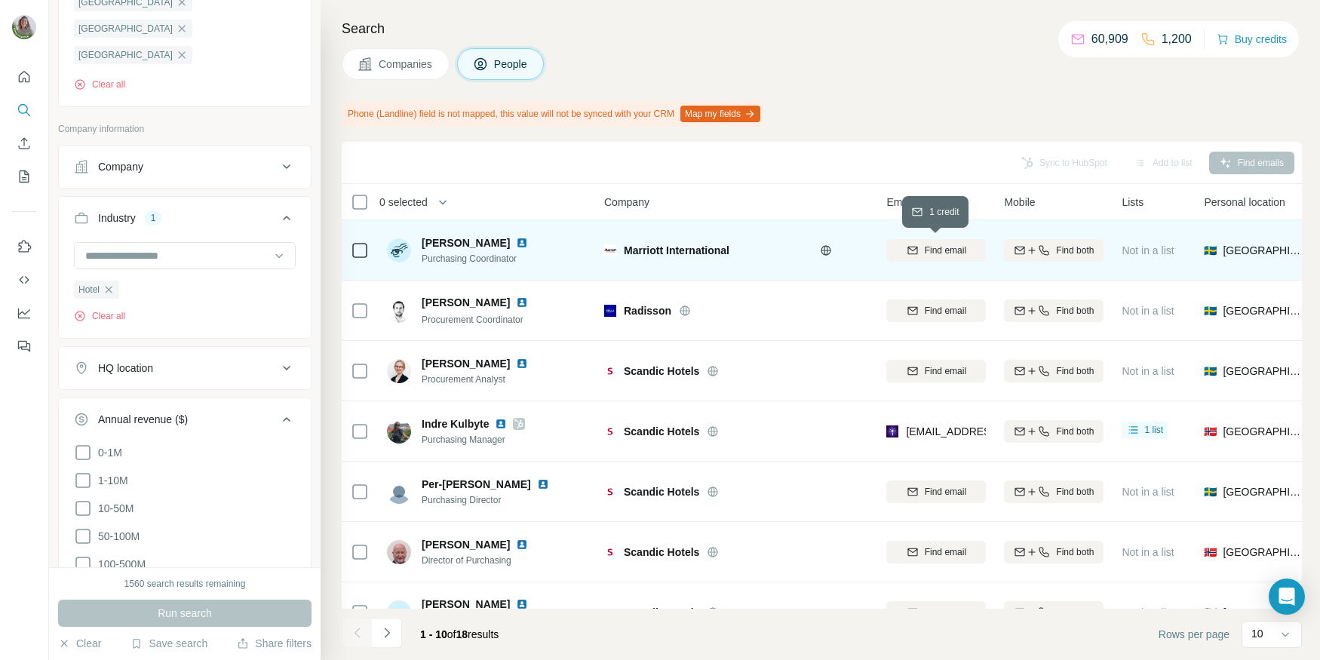
click at [928, 250] on span "Find email" at bounding box center [945, 251] width 41 height 14
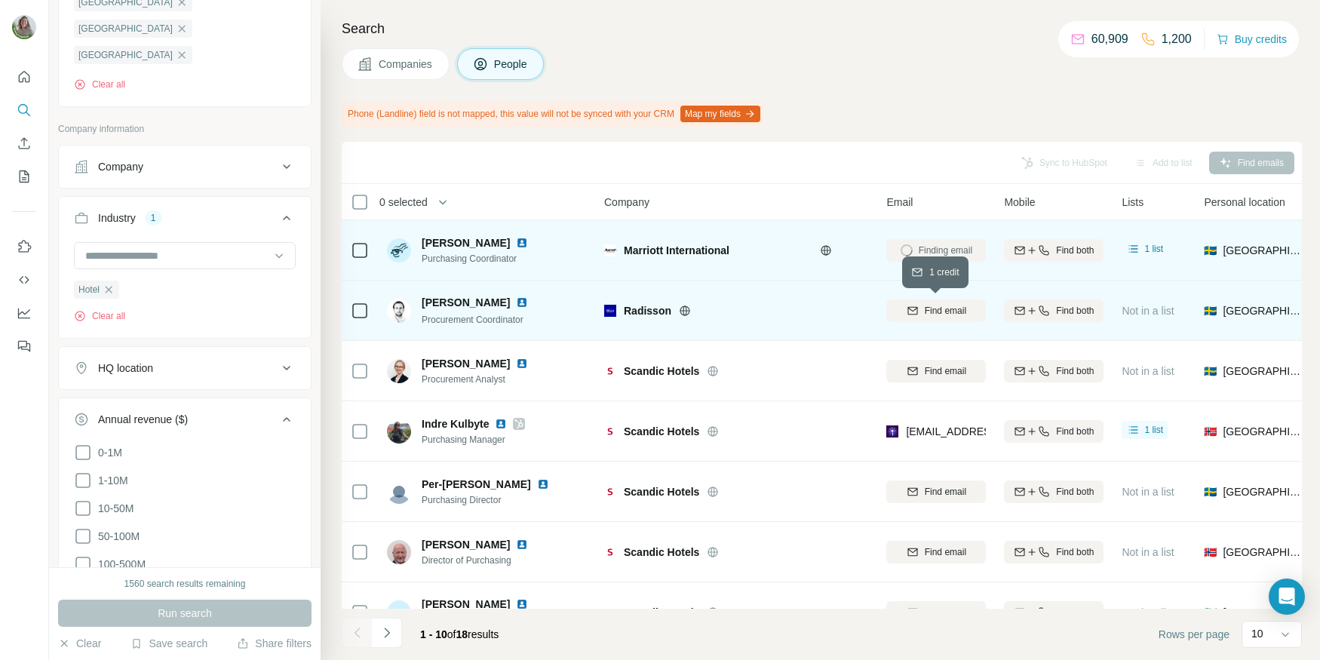
click at [937, 301] on button "Find email" at bounding box center [937, 311] width 100 height 23
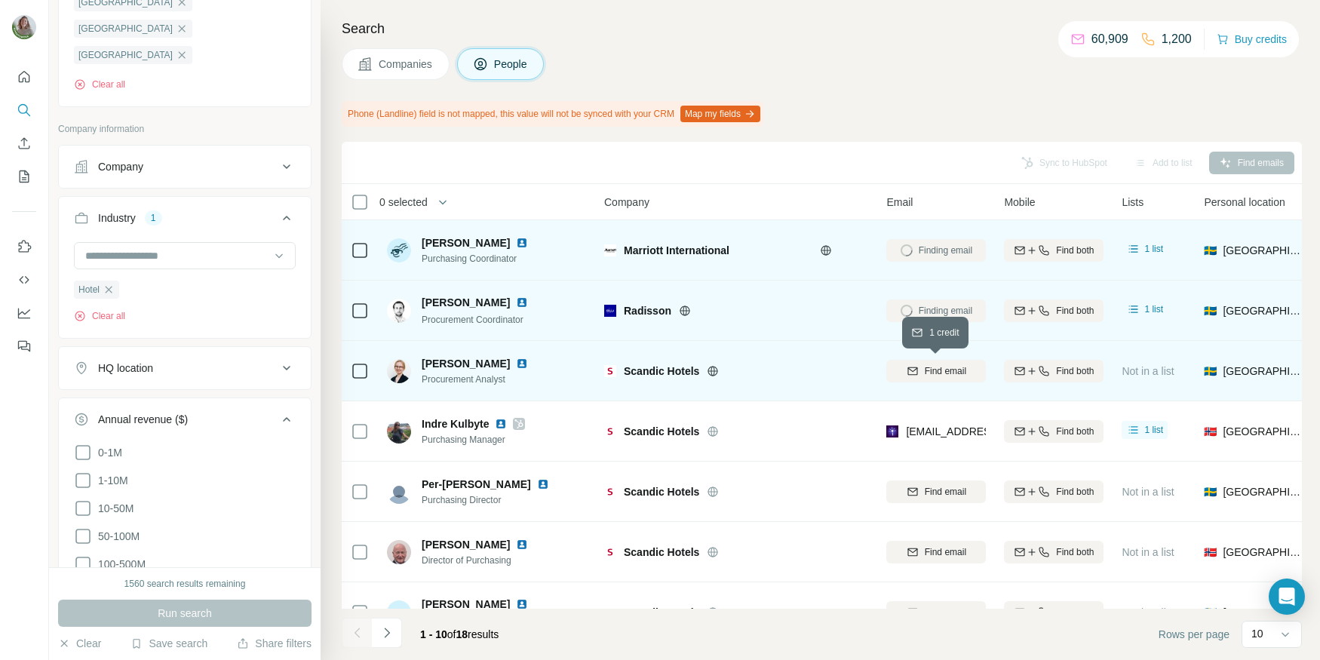
click at [915, 368] on icon "button" at bounding box center [913, 371] width 12 height 12
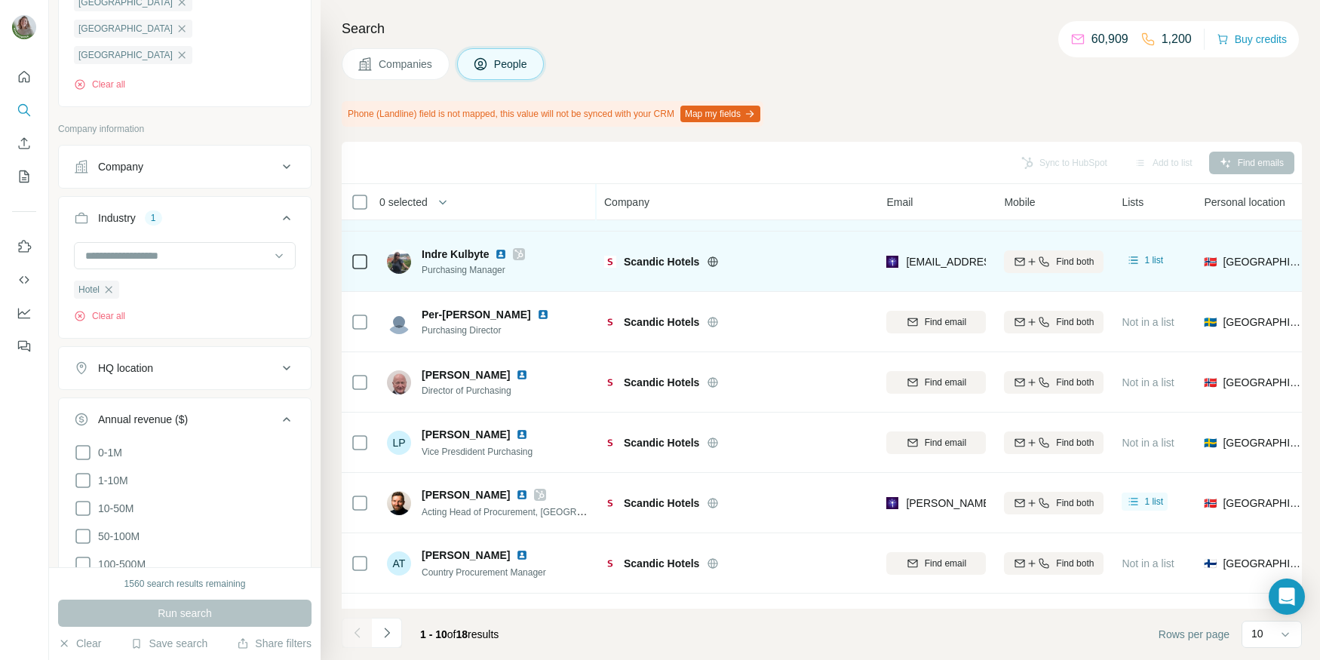
scroll to position [171, 0]
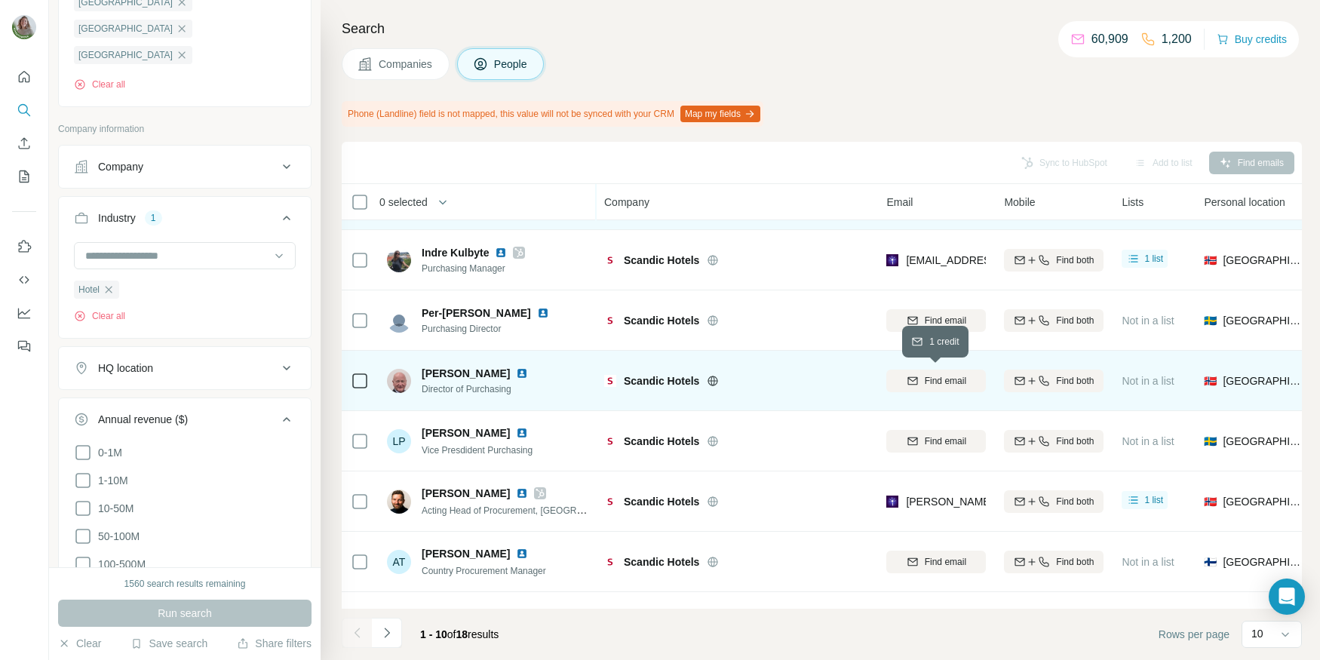
click at [914, 380] on icon "button" at bounding box center [913, 381] width 12 height 12
click at [386, 628] on icon "Navigate to next page" at bounding box center [387, 632] width 15 height 15
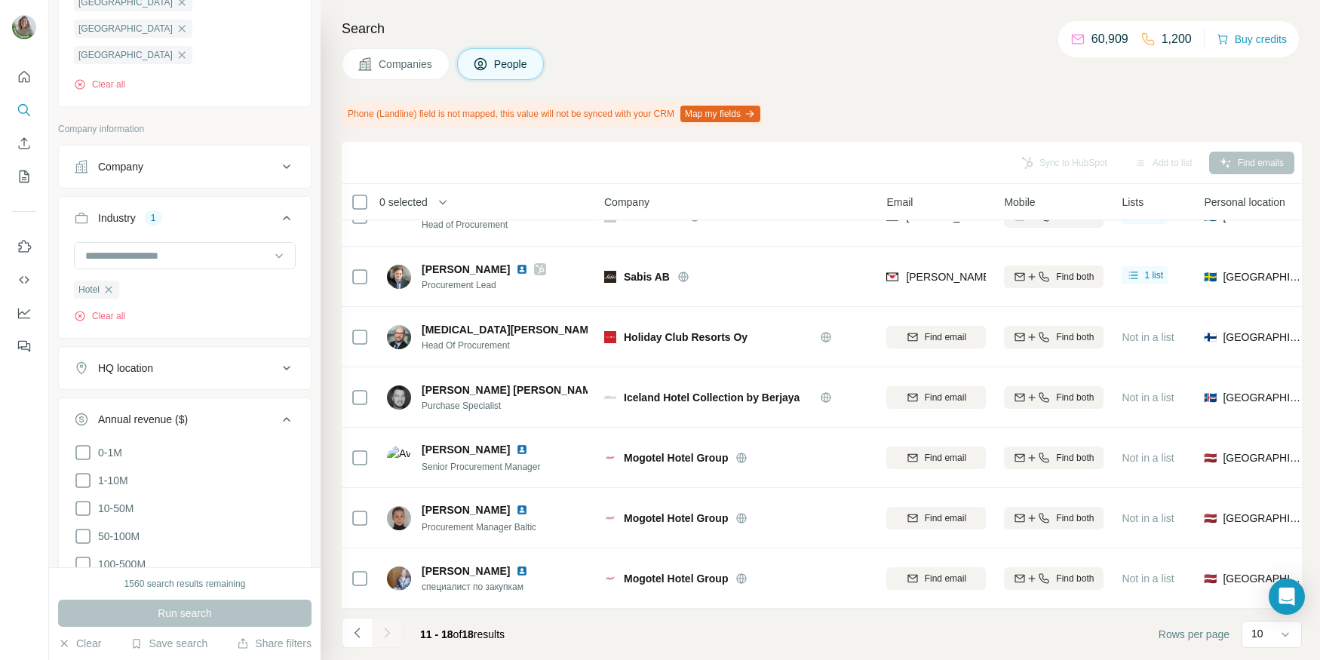
scroll to position [94, 0]
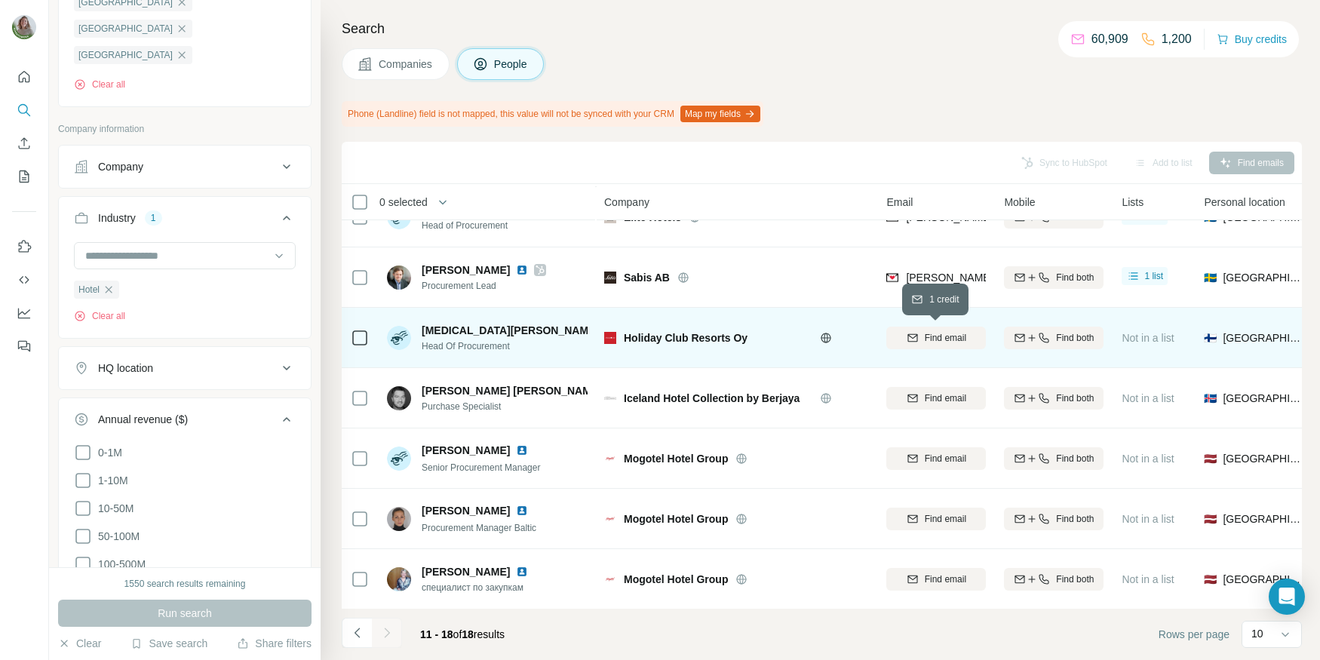
click at [900, 336] on div "Find email" at bounding box center [937, 338] width 100 height 14
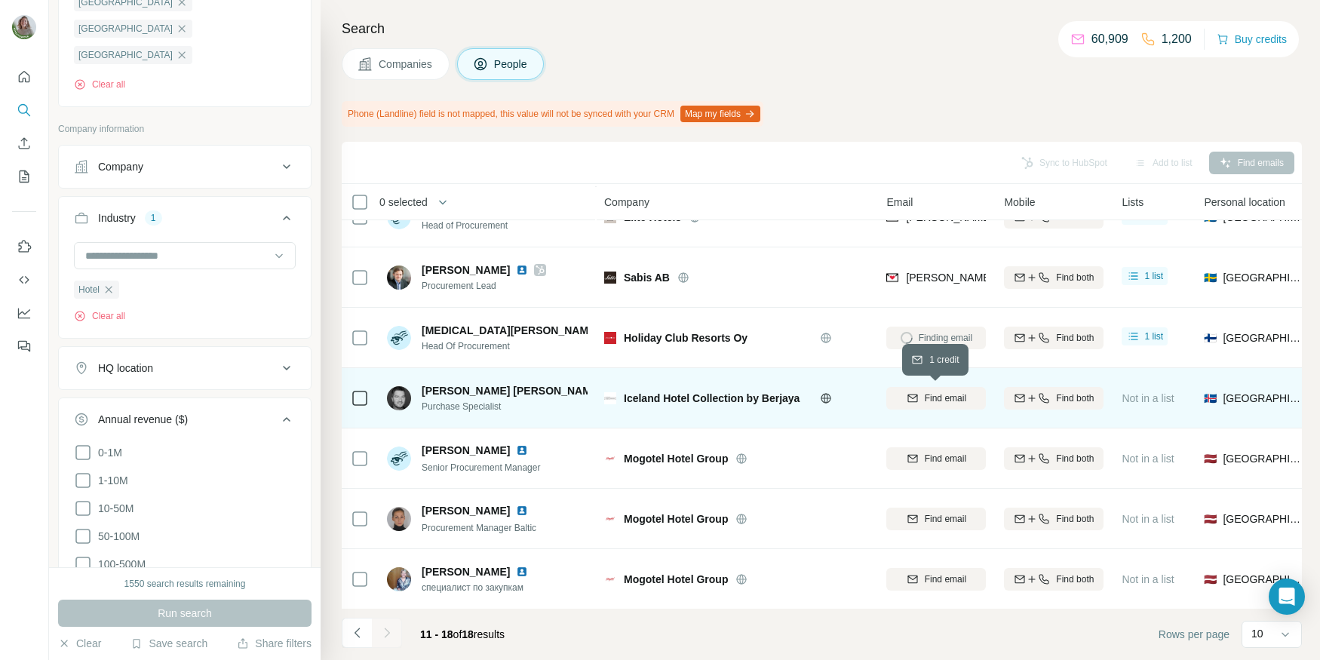
click at [944, 397] on span "Find email" at bounding box center [945, 399] width 41 height 14
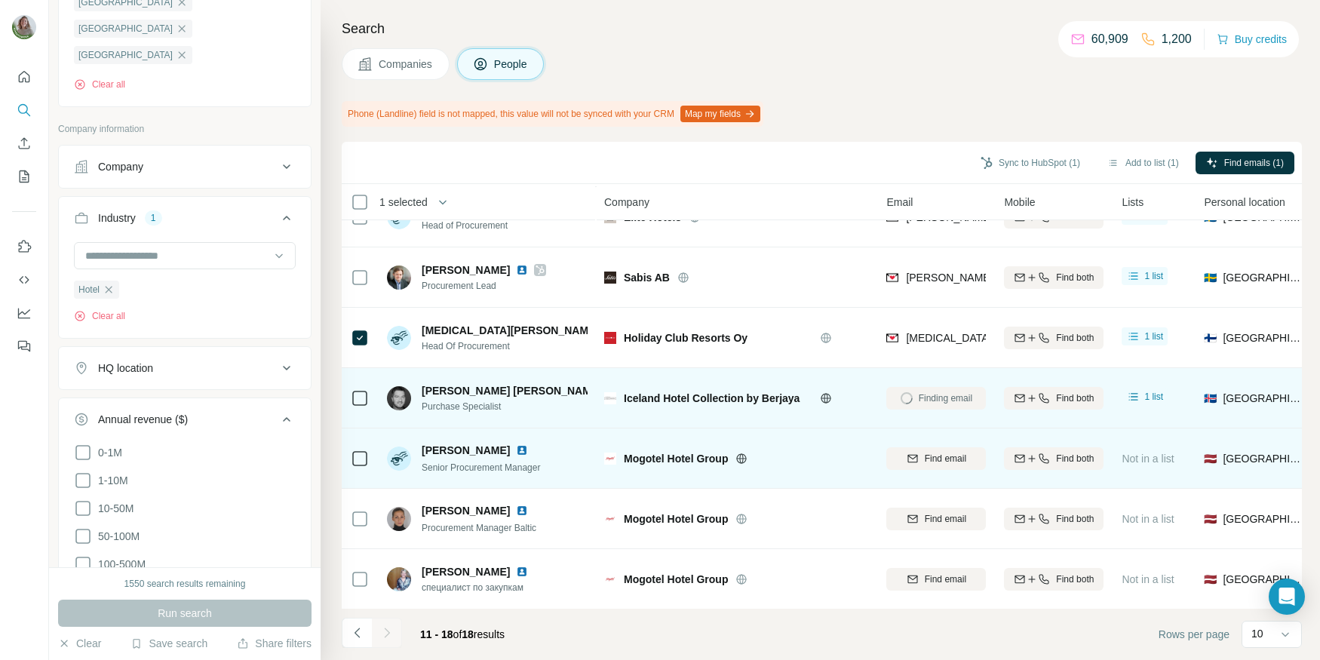
click at [741, 457] on icon at bounding box center [742, 458] width 4 height 10
click at [916, 449] on button "Find email" at bounding box center [937, 458] width 100 height 23
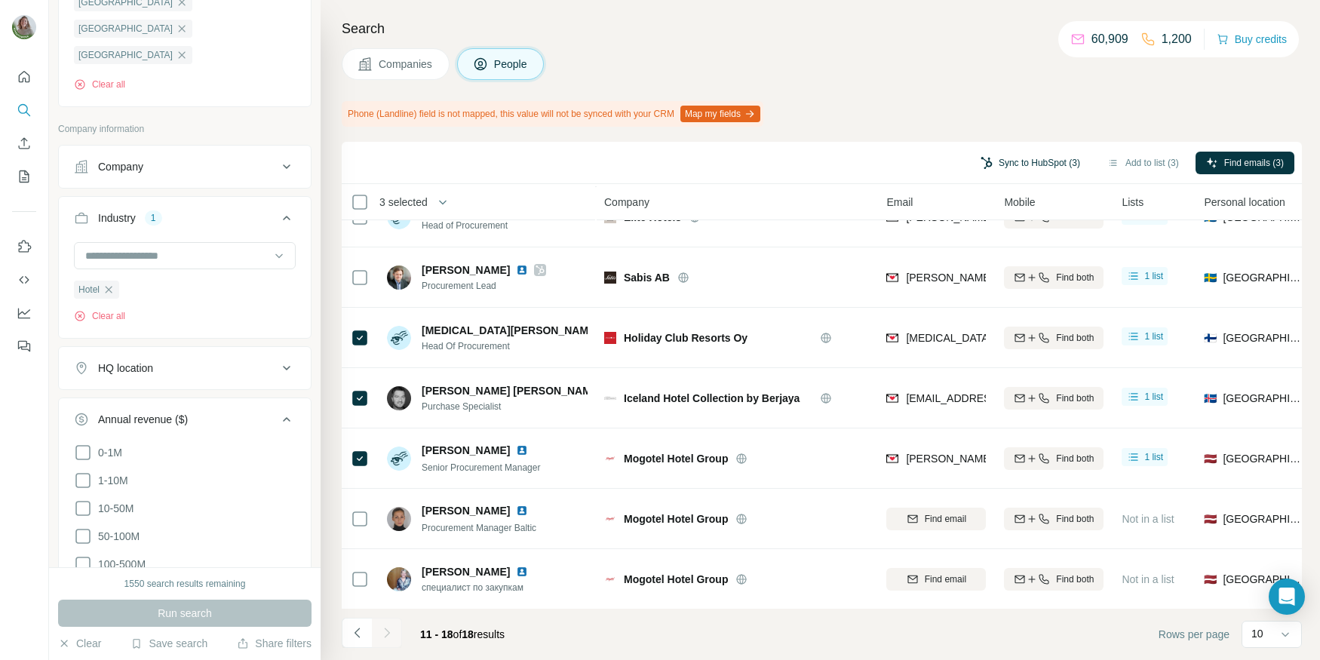
click at [1010, 170] on button "Sync to HubSpot (3)" at bounding box center [1030, 163] width 121 height 23
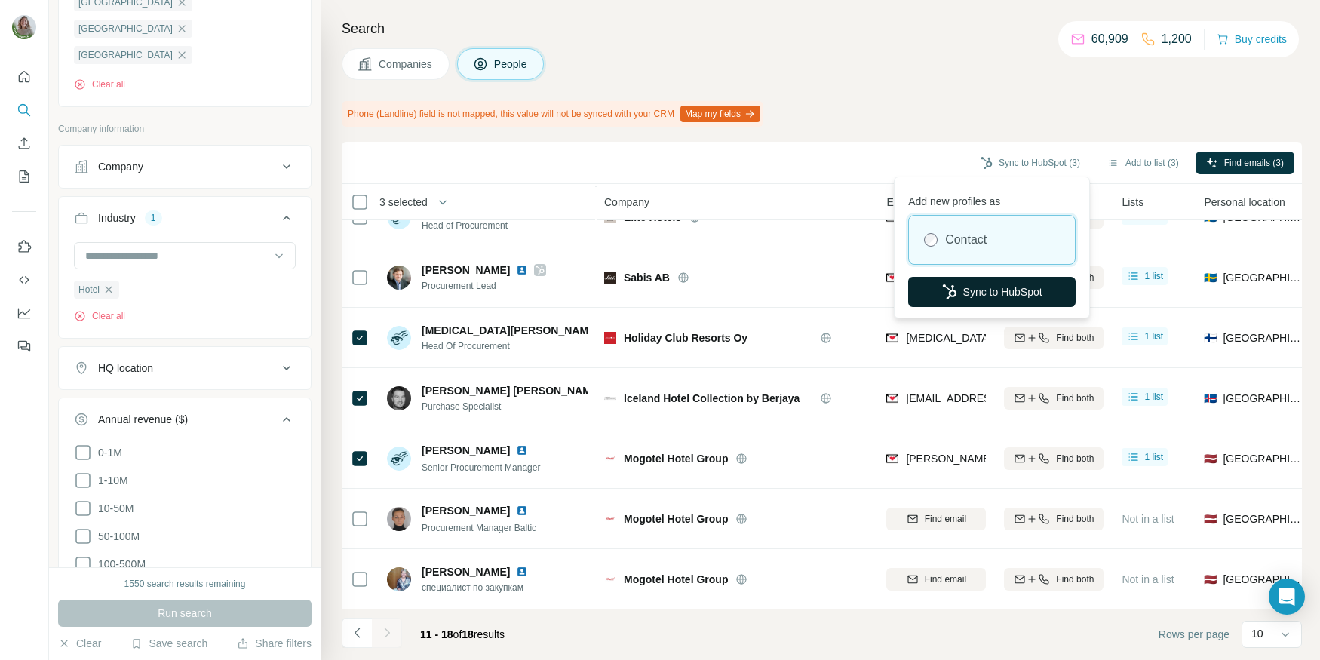
click at [1021, 282] on button "Sync to HubSpot" at bounding box center [992, 292] width 168 height 30
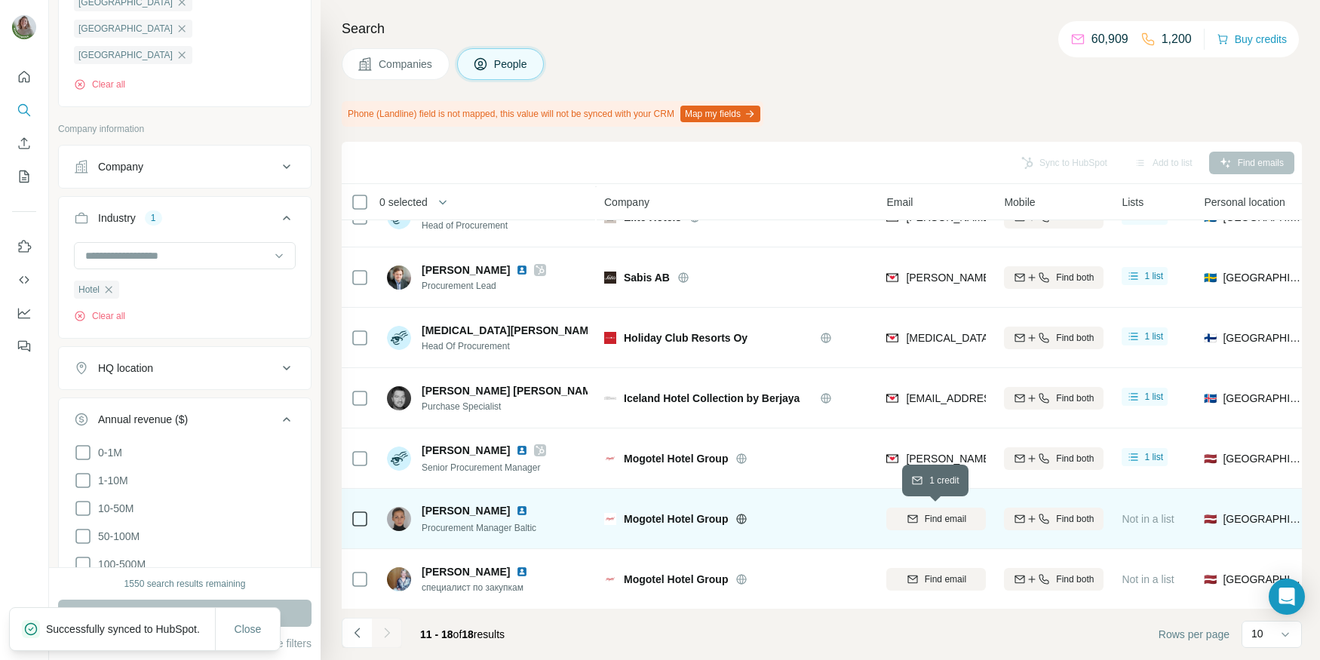
click at [908, 516] on icon "button" at bounding box center [913, 519] width 10 height 8
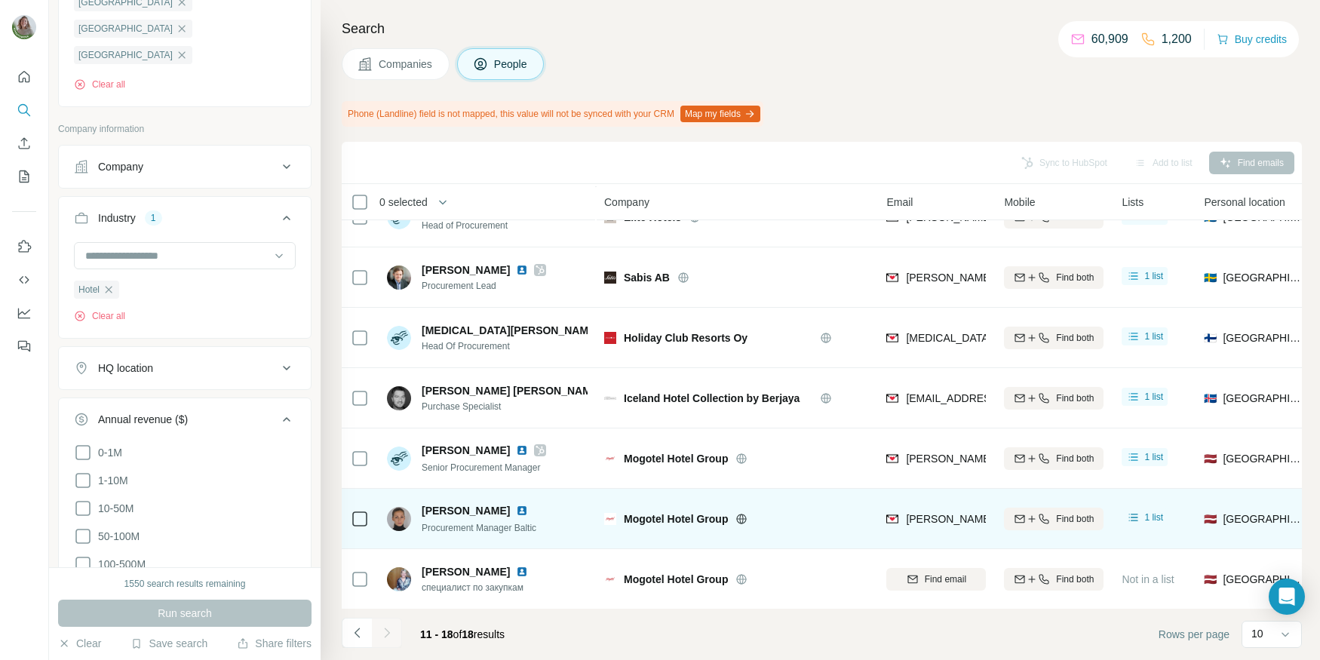
click at [351, 522] on icon at bounding box center [360, 519] width 18 height 18
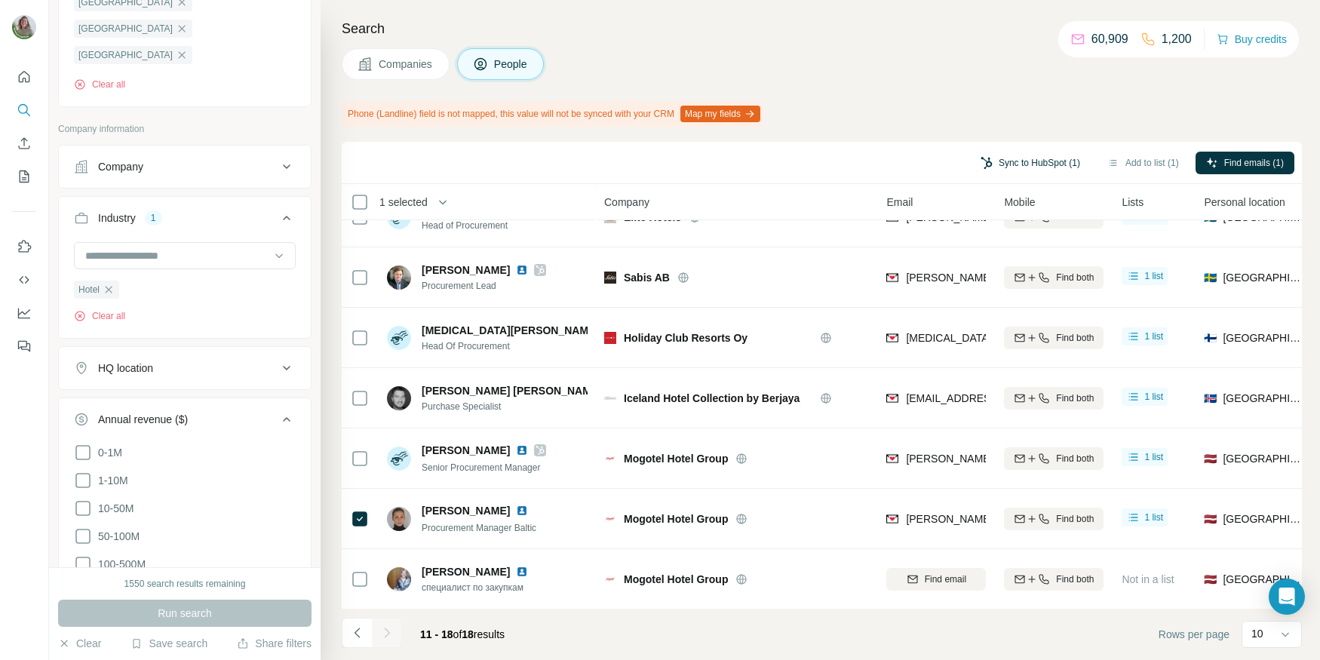
click at [1021, 161] on button "Sync to HubSpot (1)" at bounding box center [1030, 163] width 121 height 23
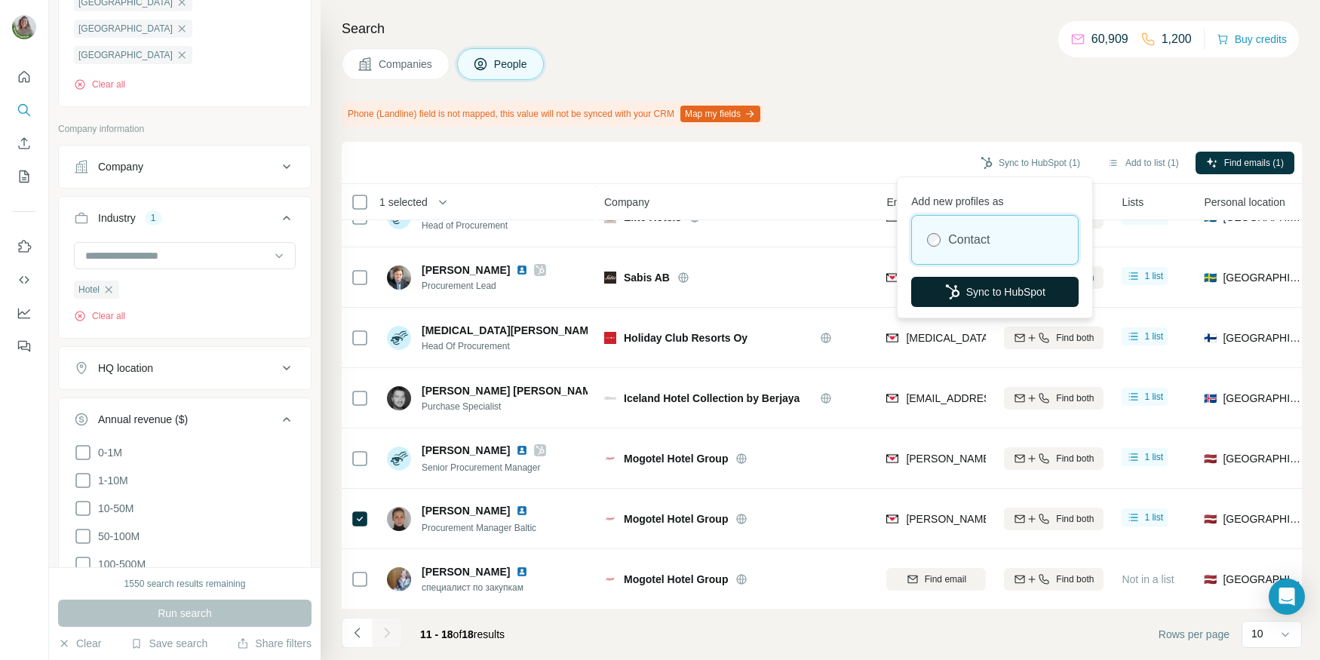
click at [983, 284] on button "Sync to HubSpot" at bounding box center [995, 292] width 168 height 30
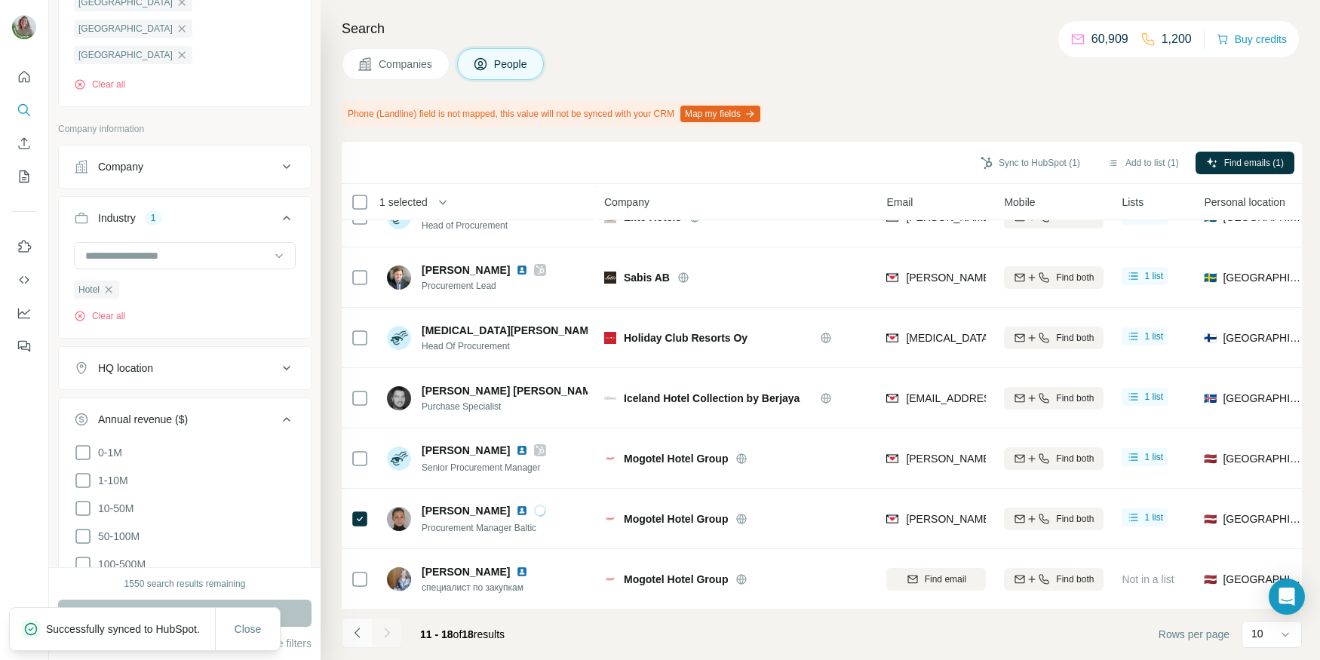
click at [352, 633] on icon "Navigate to previous page" at bounding box center [357, 632] width 15 height 15
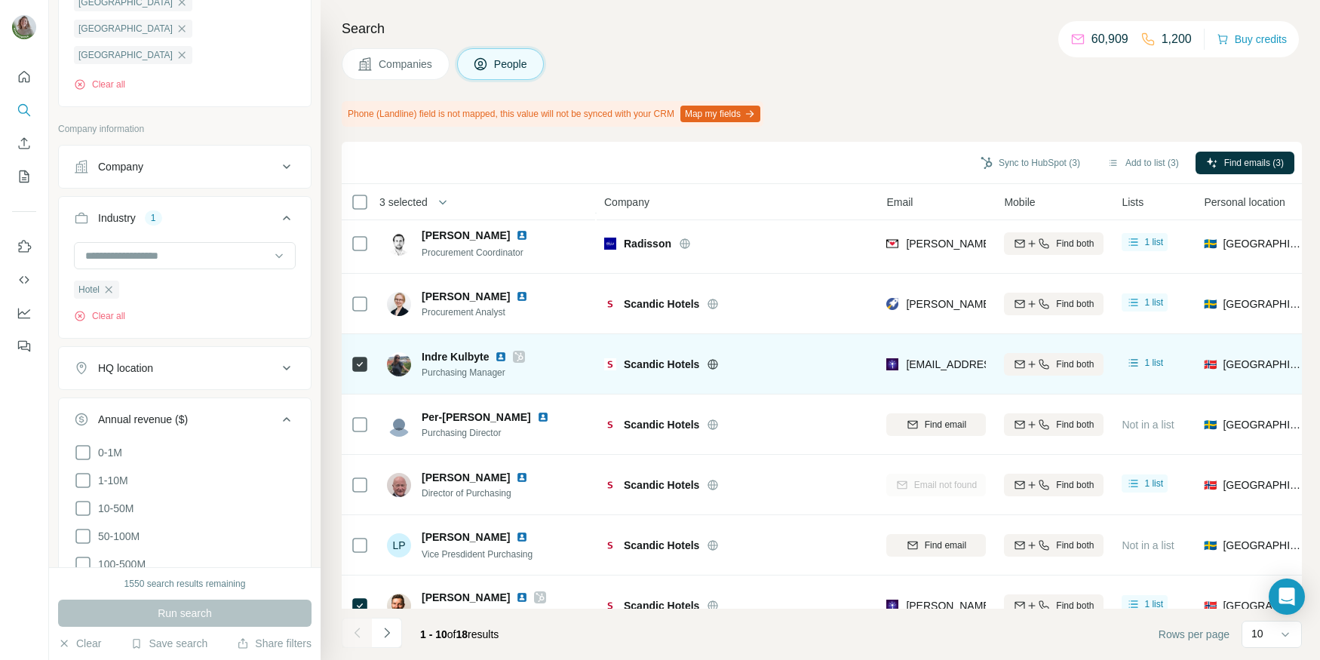
scroll to position [68, 0]
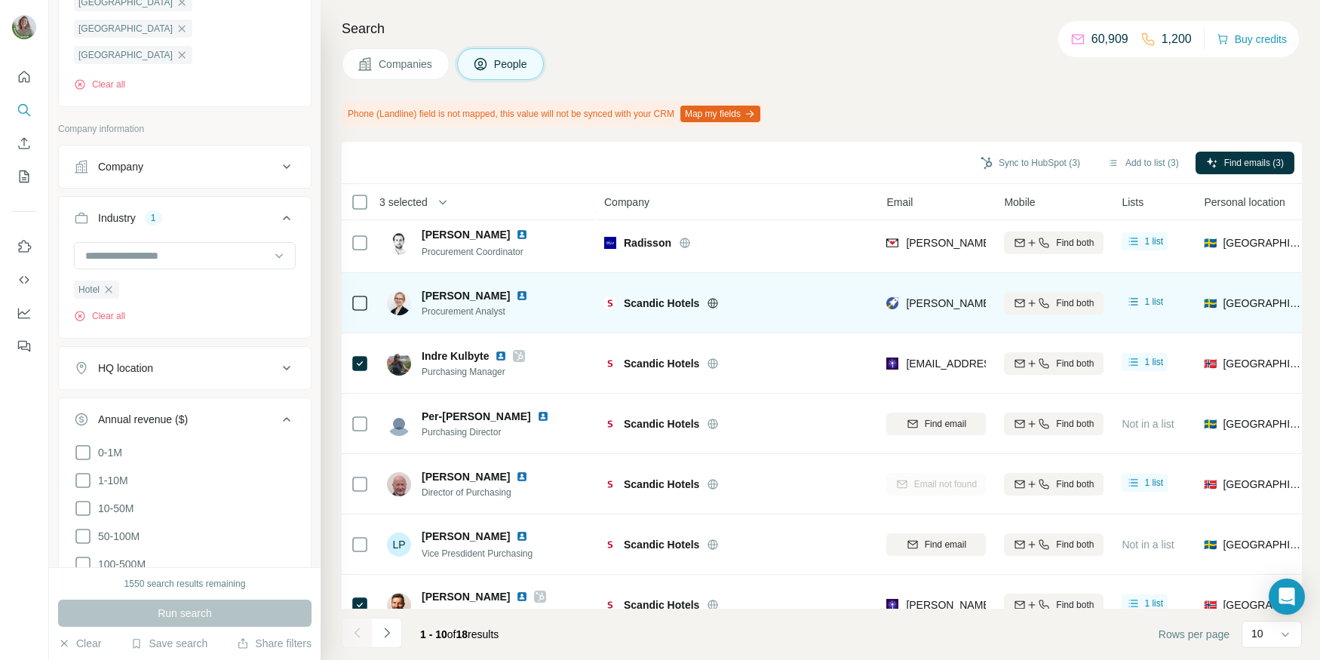
click at [349, 304] on td at bounding box center [360, 303] width 36 height 60
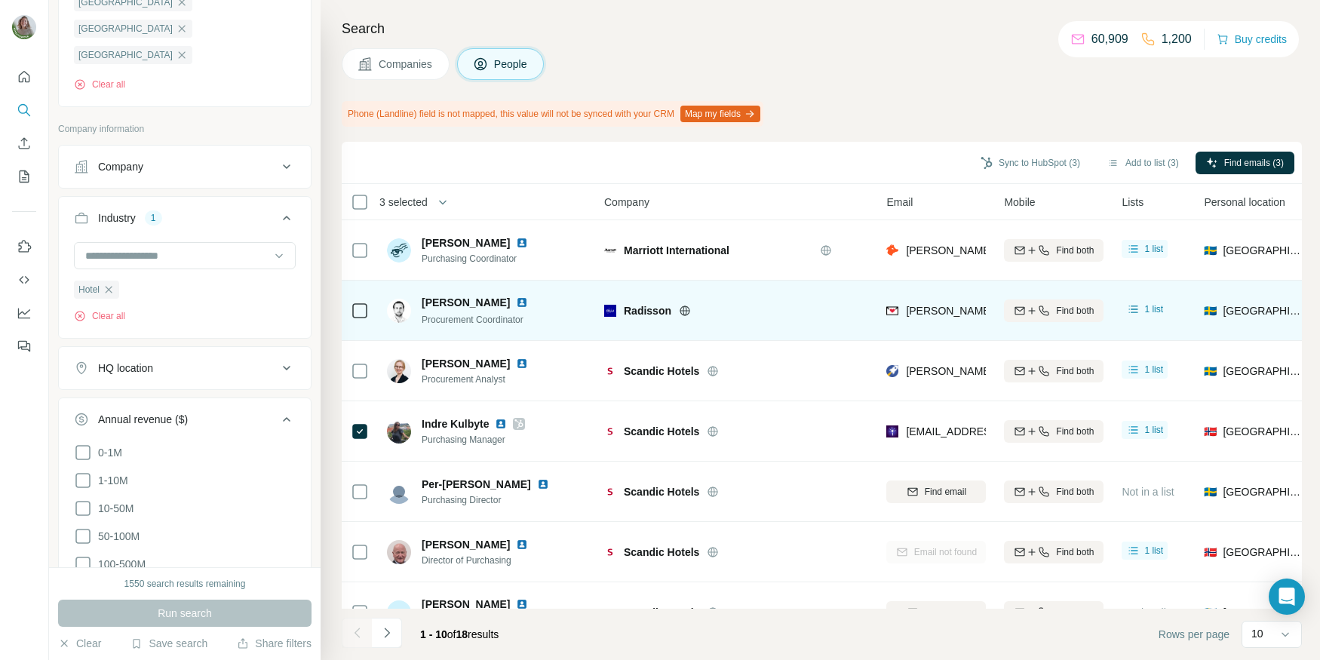
scroll to position [2, 0]
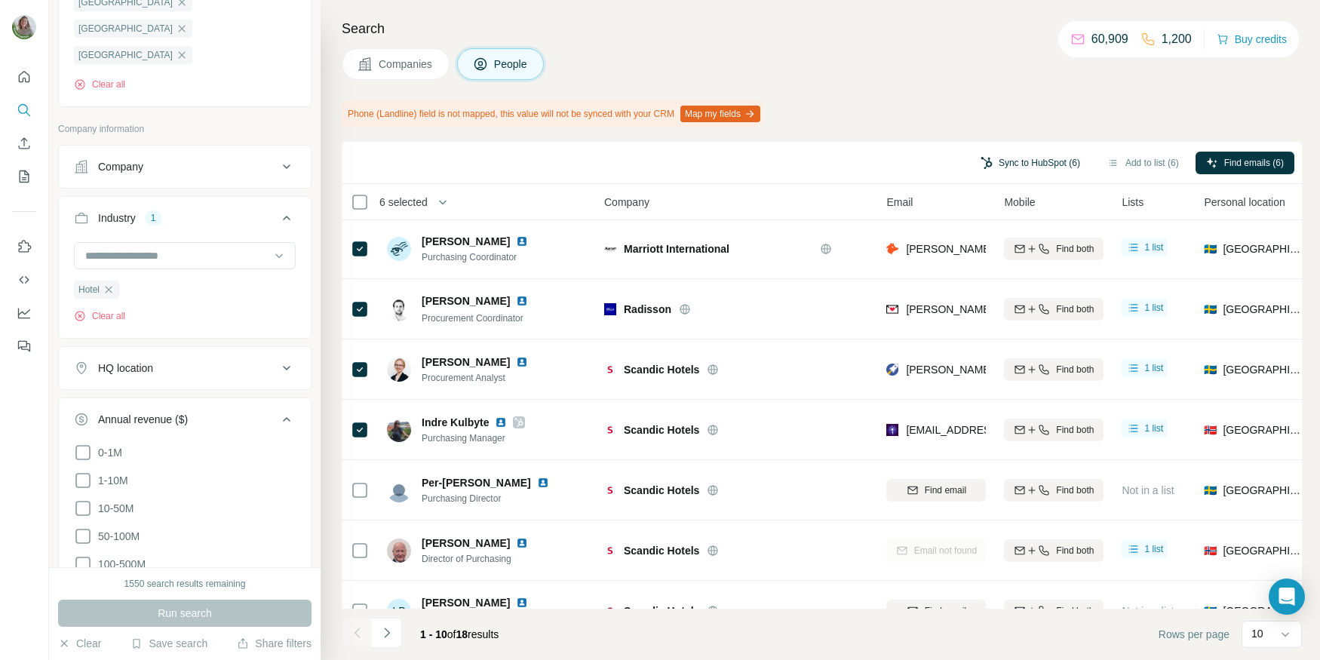
click at [976, 155] on button "Sync to HubSpot (6)" at bounding box center [1030, 163] width 121 height 23
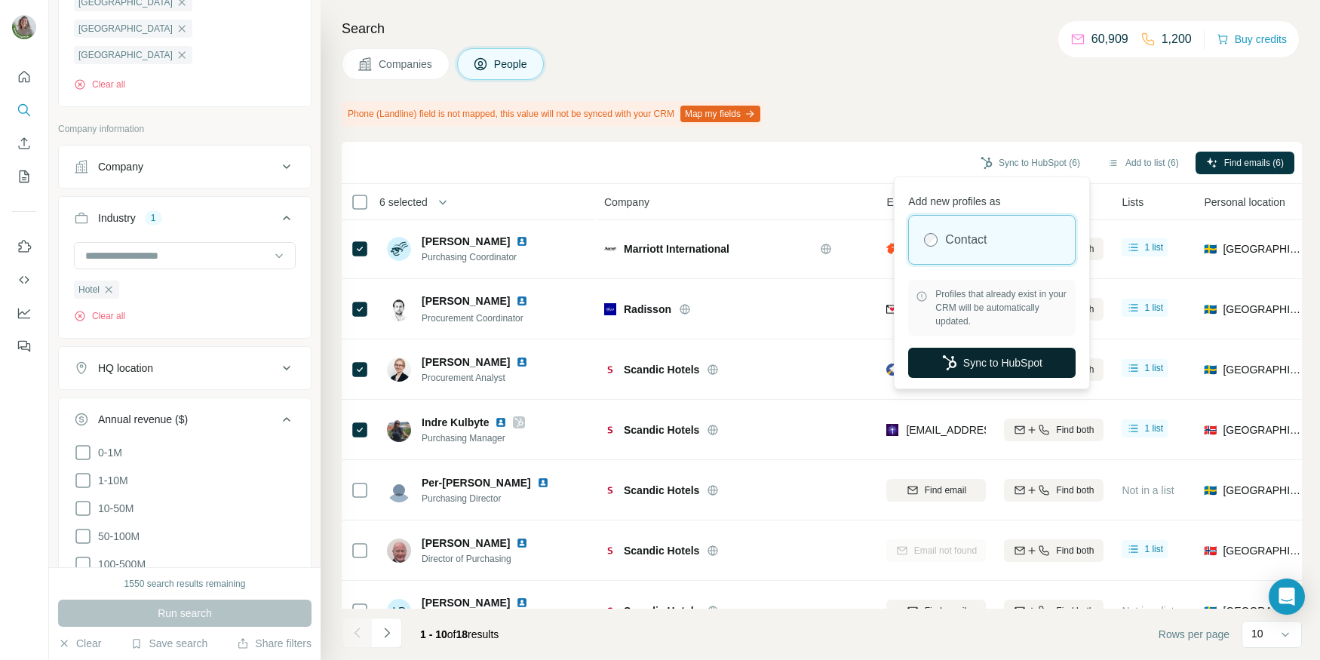
click at [977, 350] on button "Sync to HubSpot" at bounding box center [992, 363] width 168 height 30
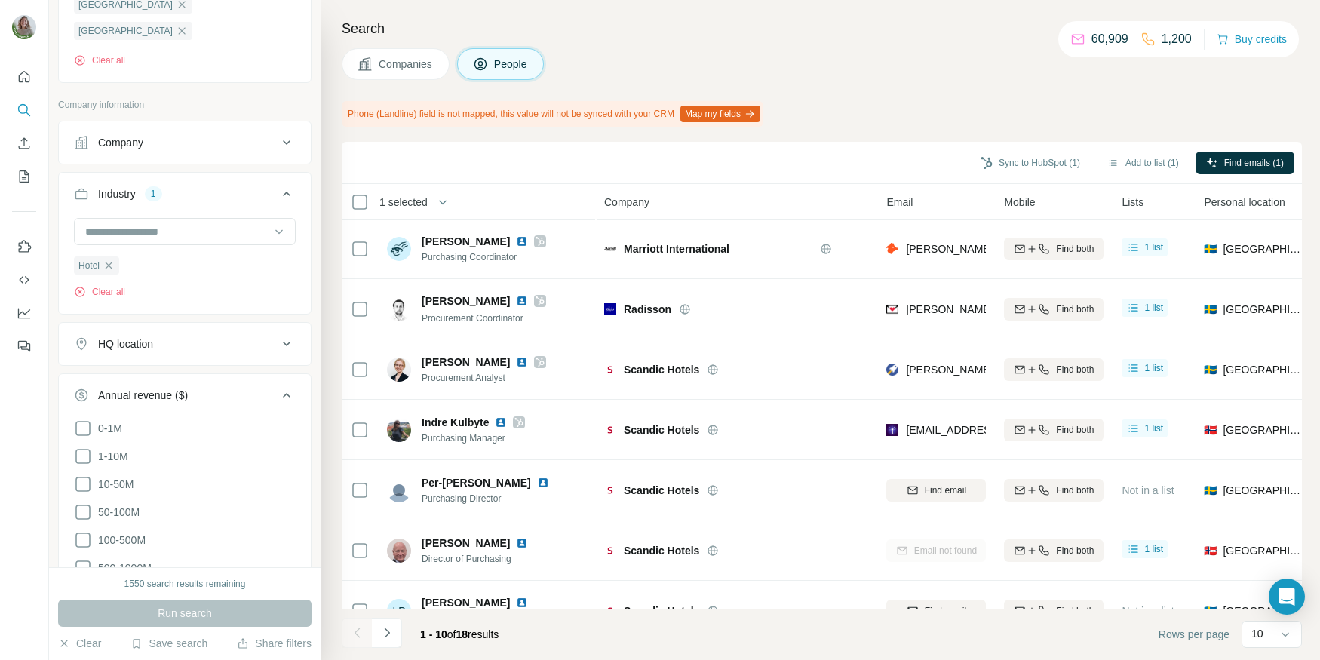
scroll to position [552, 0]
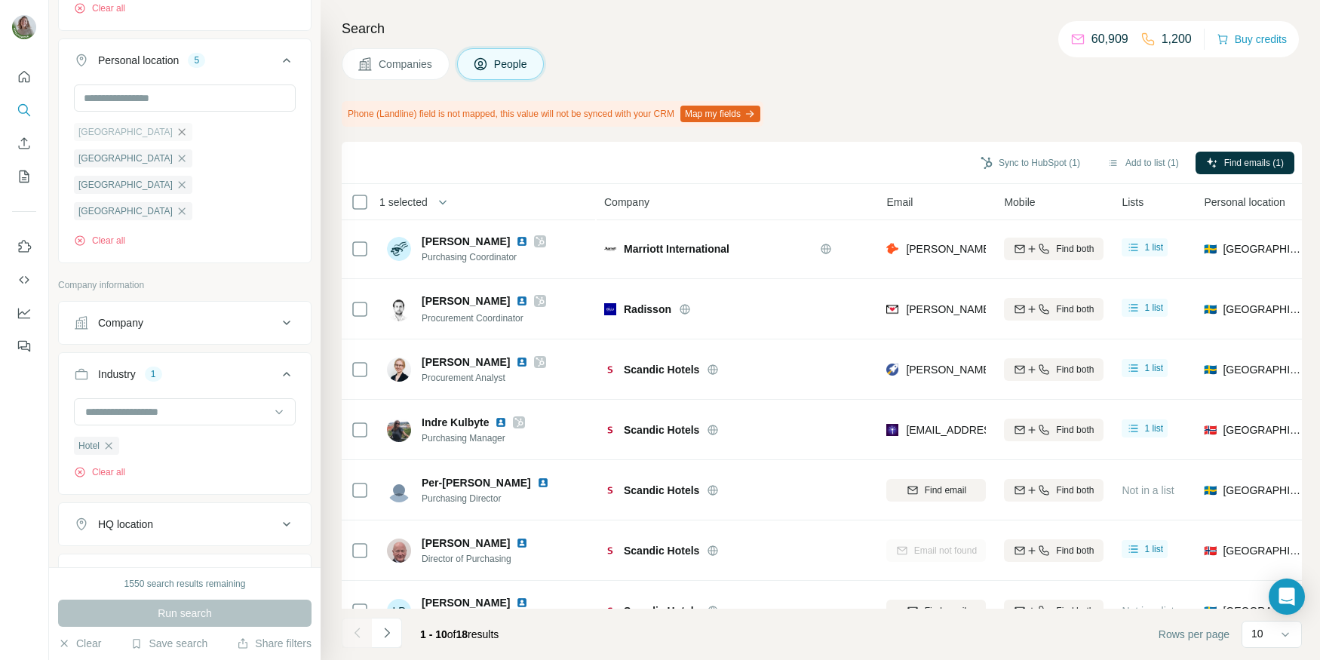
click at [176, 129] on icon "button" at bounding box center [182, 132] width 12 height 12
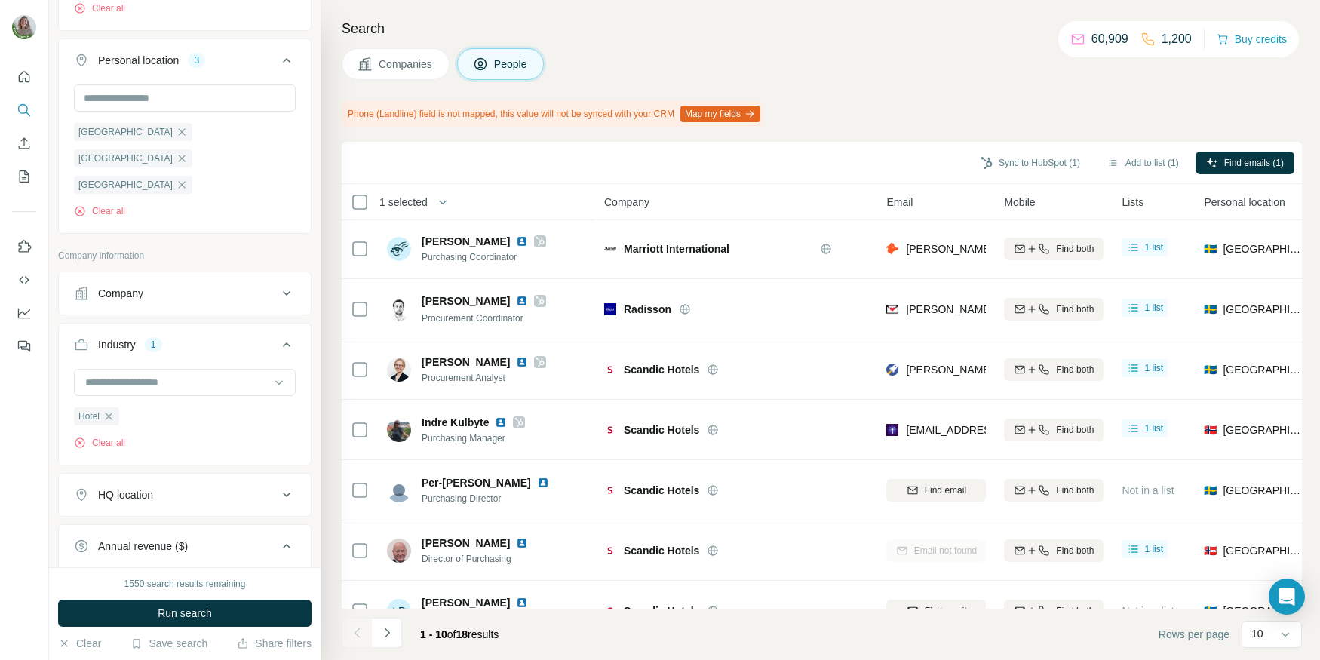
click at [179, 129] on icon "button" at bounding box center [182, 131] width 7 height 7
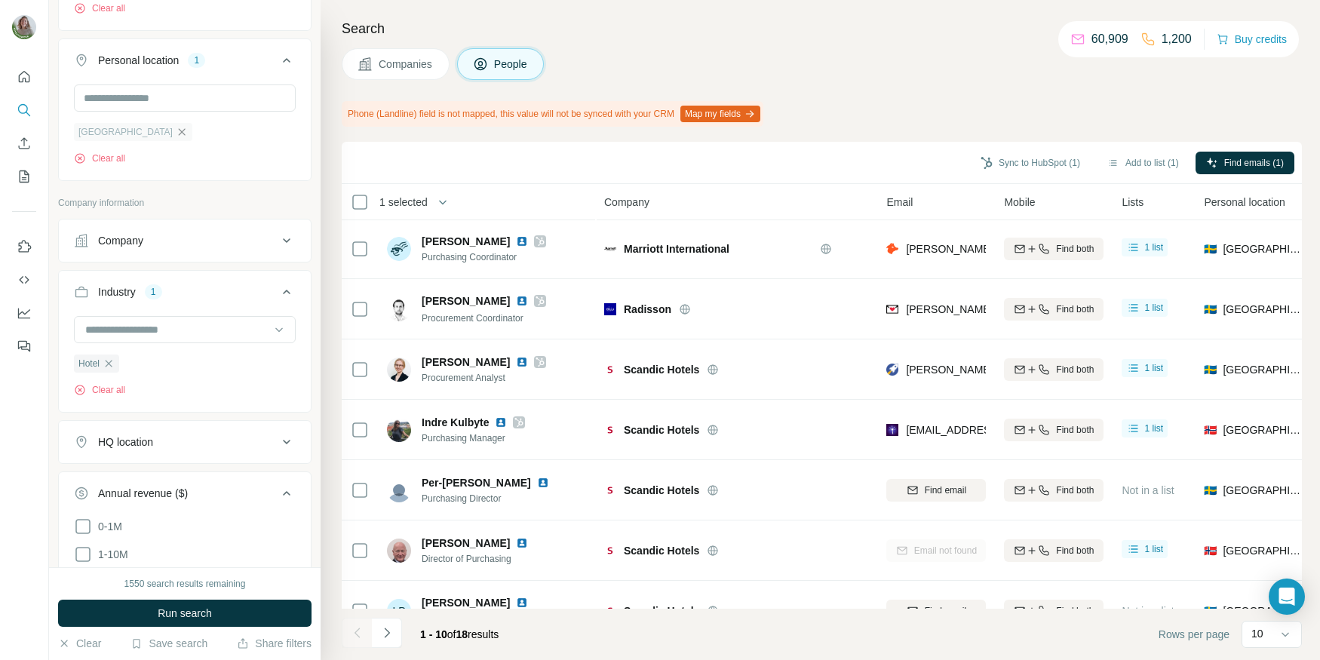
click at [176, 133] on icon "button" at bounding box center [182, 132] width 12 height 12
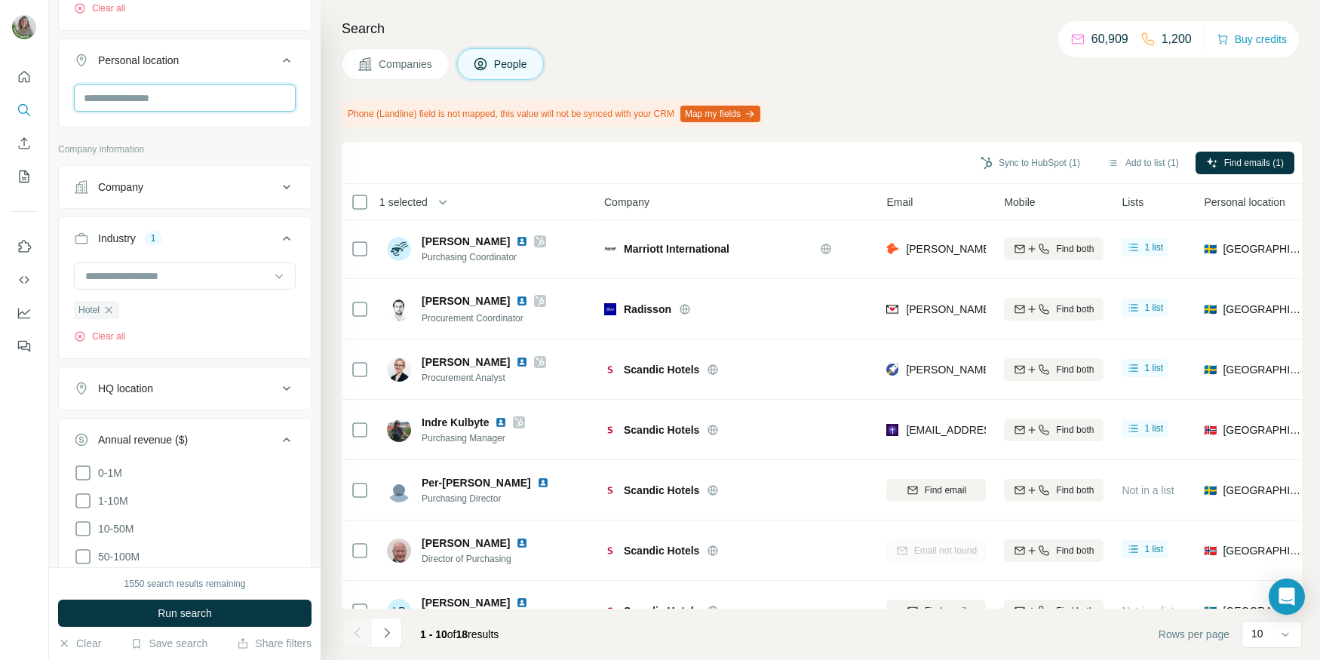
click at [118, 105] on input "text" at bounding box center [185, 98] width 222 height 27
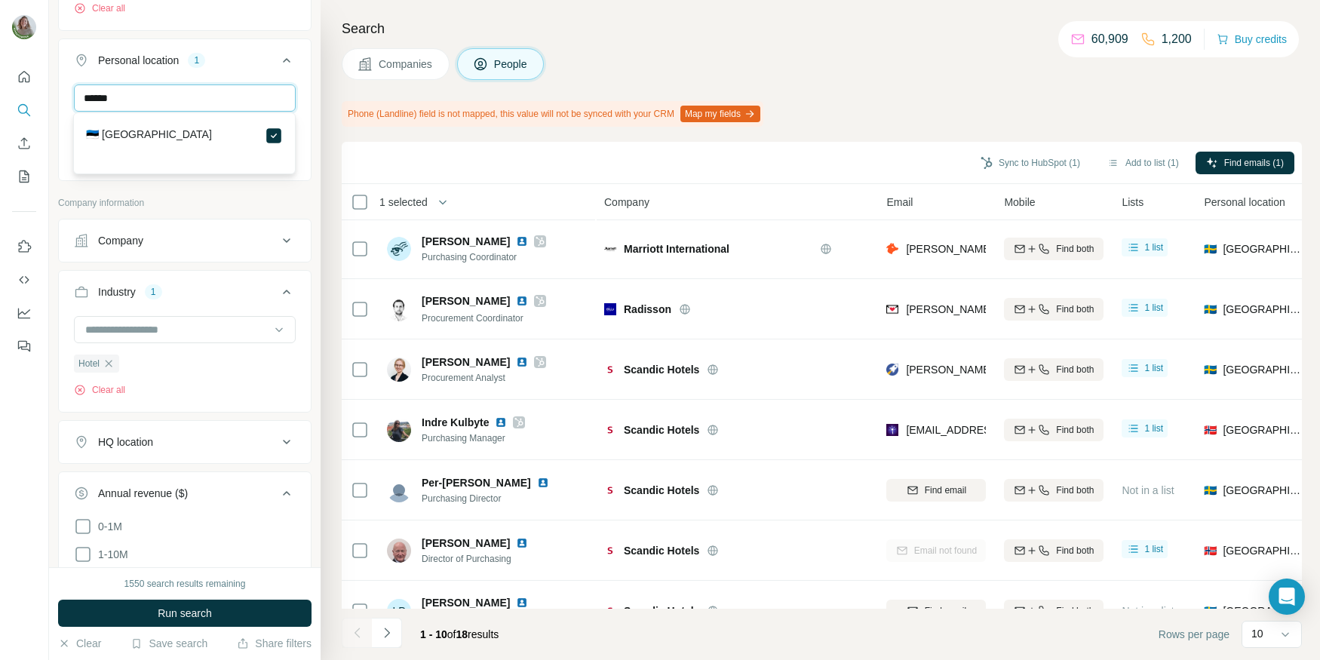
click at [103, 94] on input "******" at bounding box center [185, 98] width 222 height 27
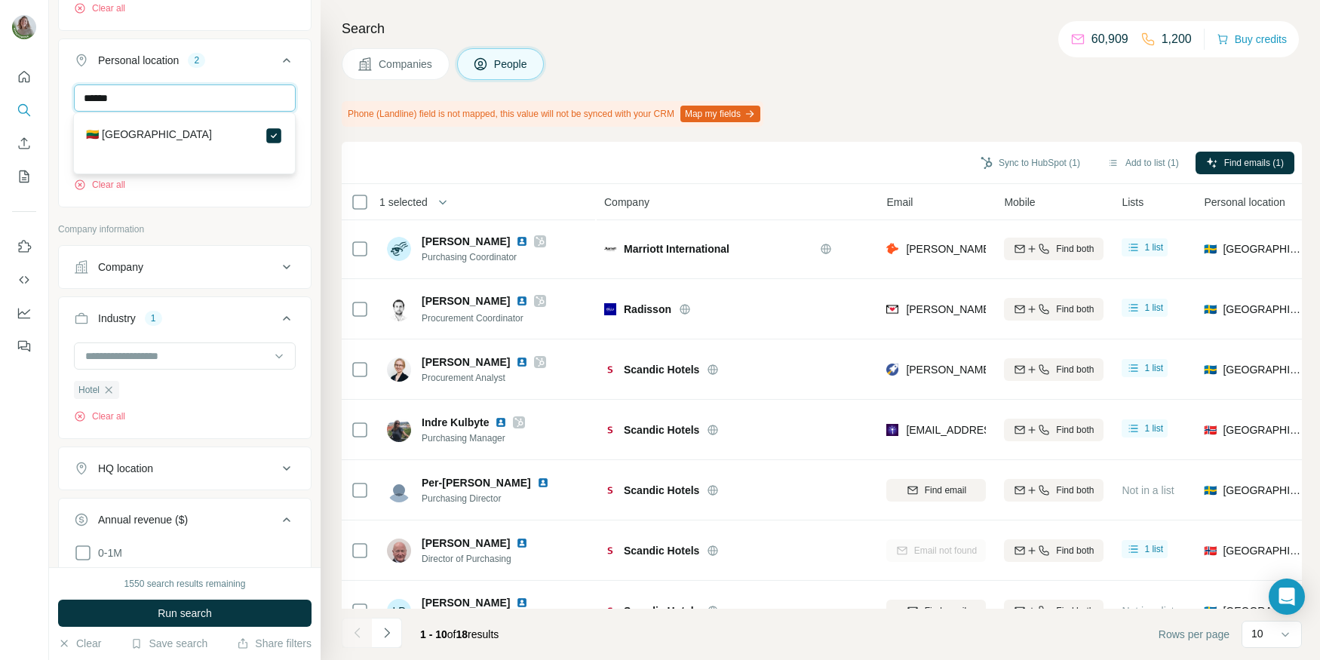
click at [99, 94] on input "******" at bounding box center [185, 98] width 222 height 27
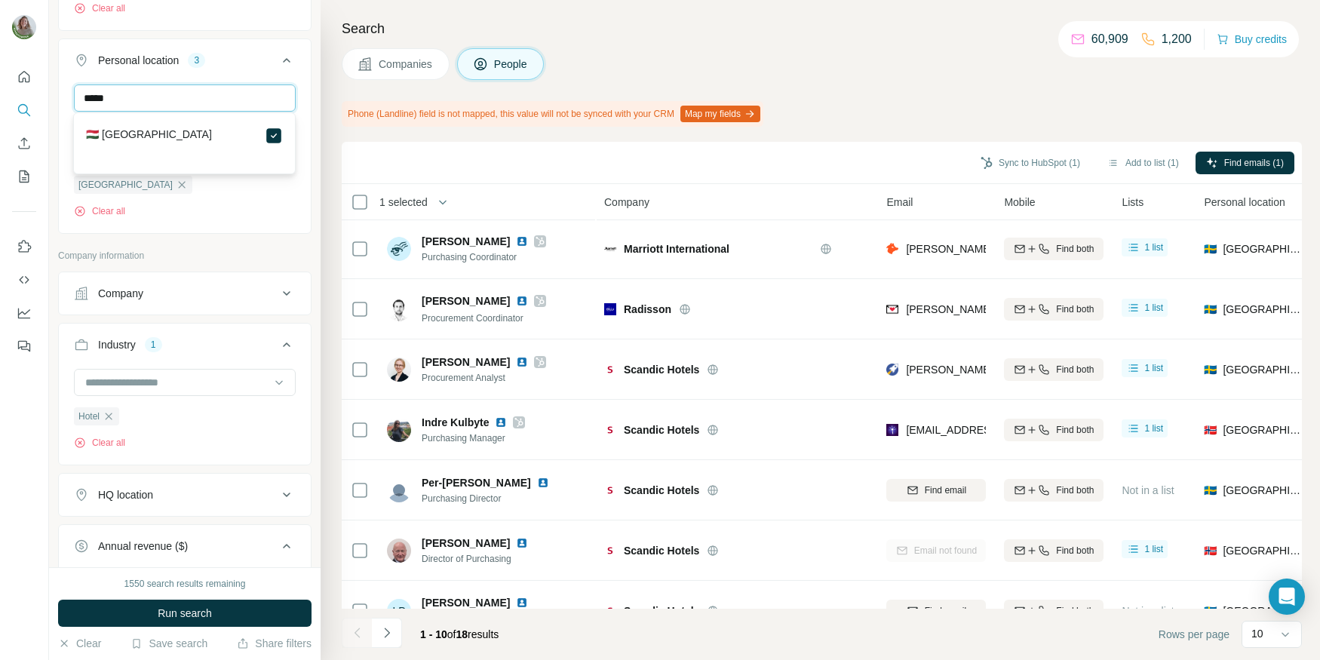
click at [94, 96] on input "*****" at bounding box center [185, 98] width 222 height 27
type input "****"
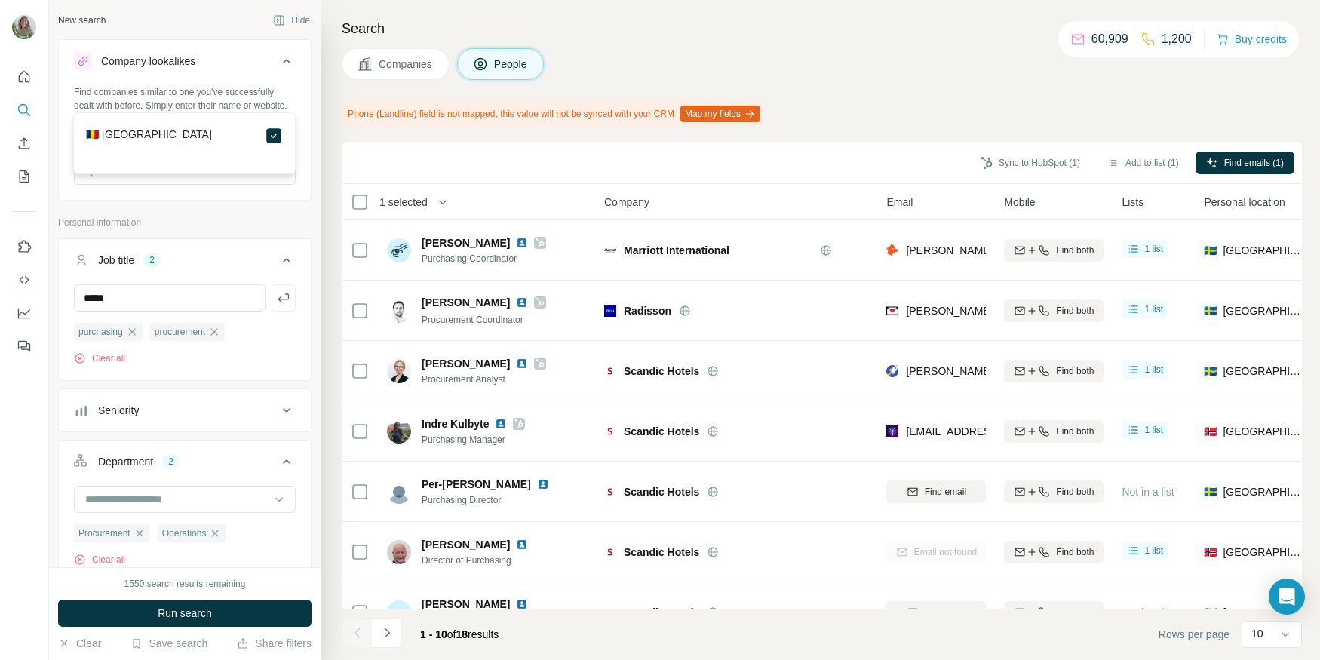
scroll to position [2, 0]
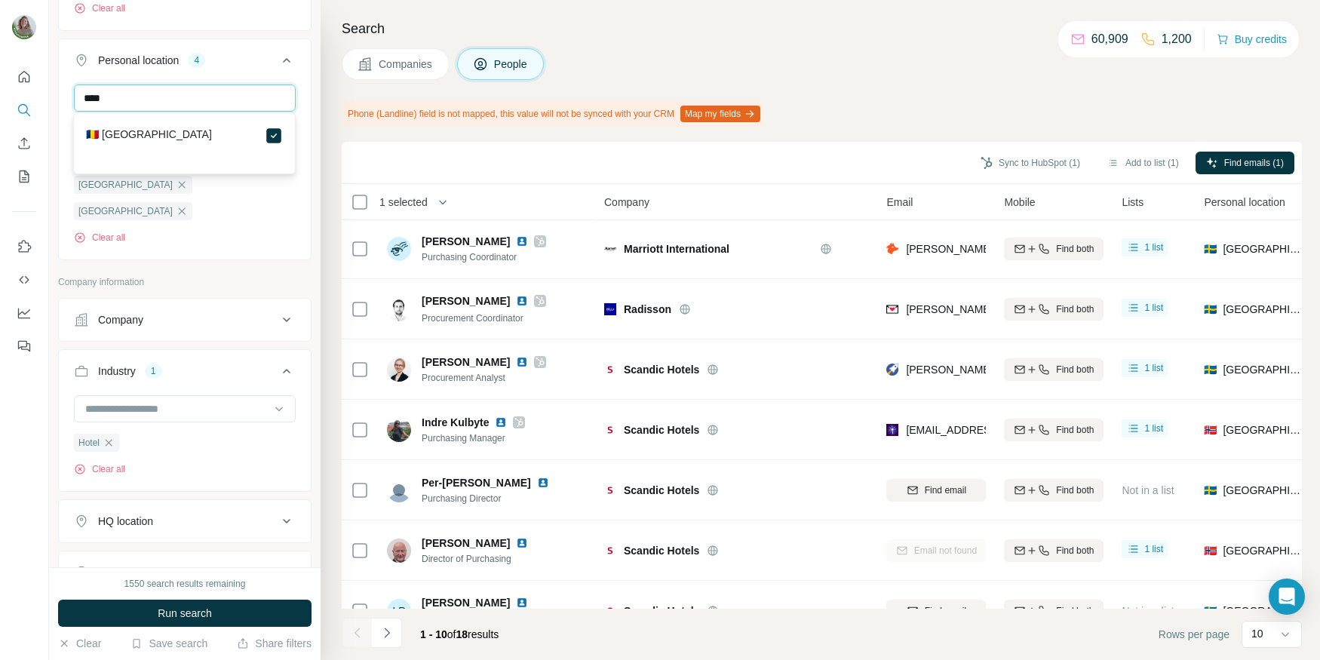
click at [230, 98] on input "****" at bounding box center [185, 98] width 222 height 27
click at [162, 93] on input "****" at bounding box center [185, 98] width 222 height 27
click at [98, 103] on input "******" at bounding box center [185, 98] width 222 height 27
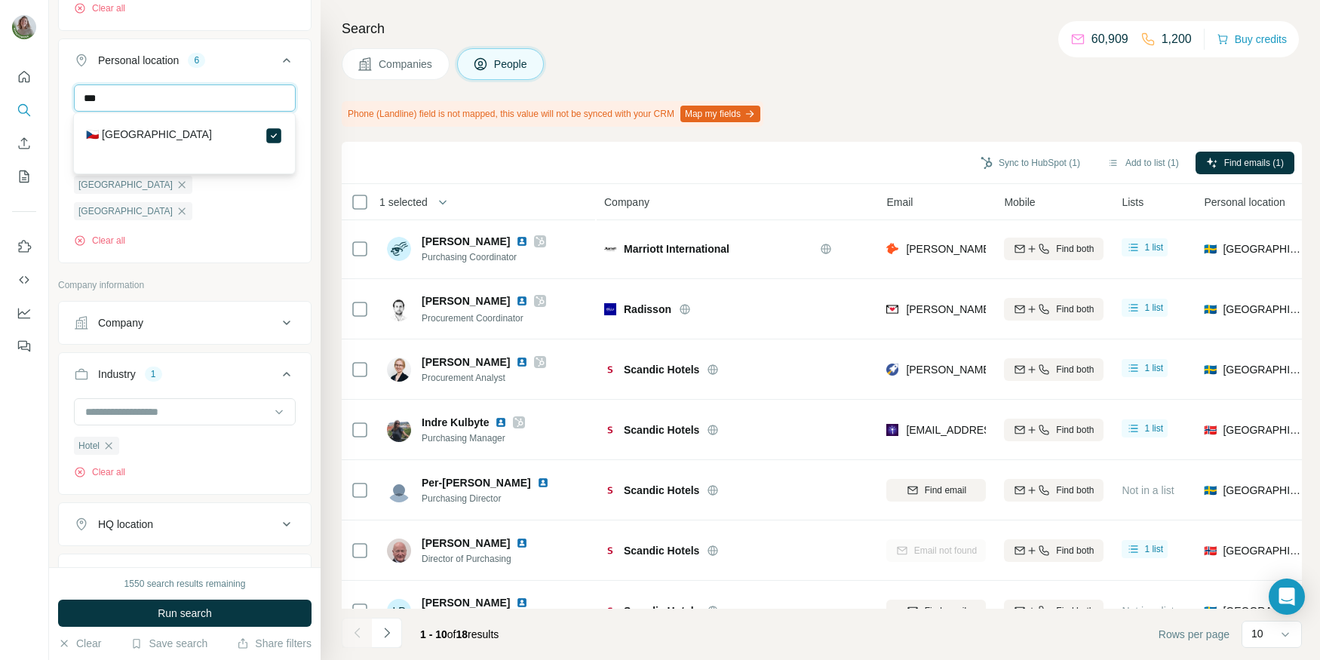
click at [82, 97] on input "***" at bounding box center [185, 98] width 222 height 27
type input "***"
click at [314, 220] on div "New search Hide Company lookalikes Find companies similar to one you've success…" at bounding box center [185, 283] width 272 height 567
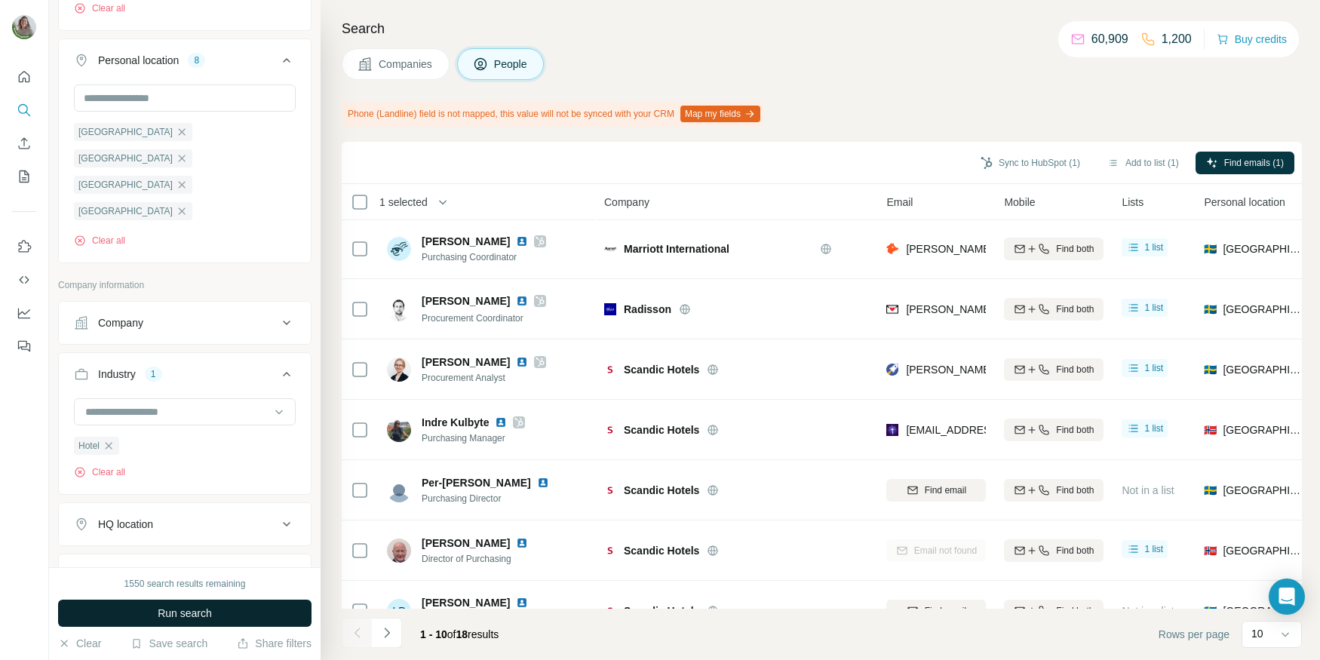
click at [200, 613] on span "Run search" at bounding box center [185, 613] width 54 height 15
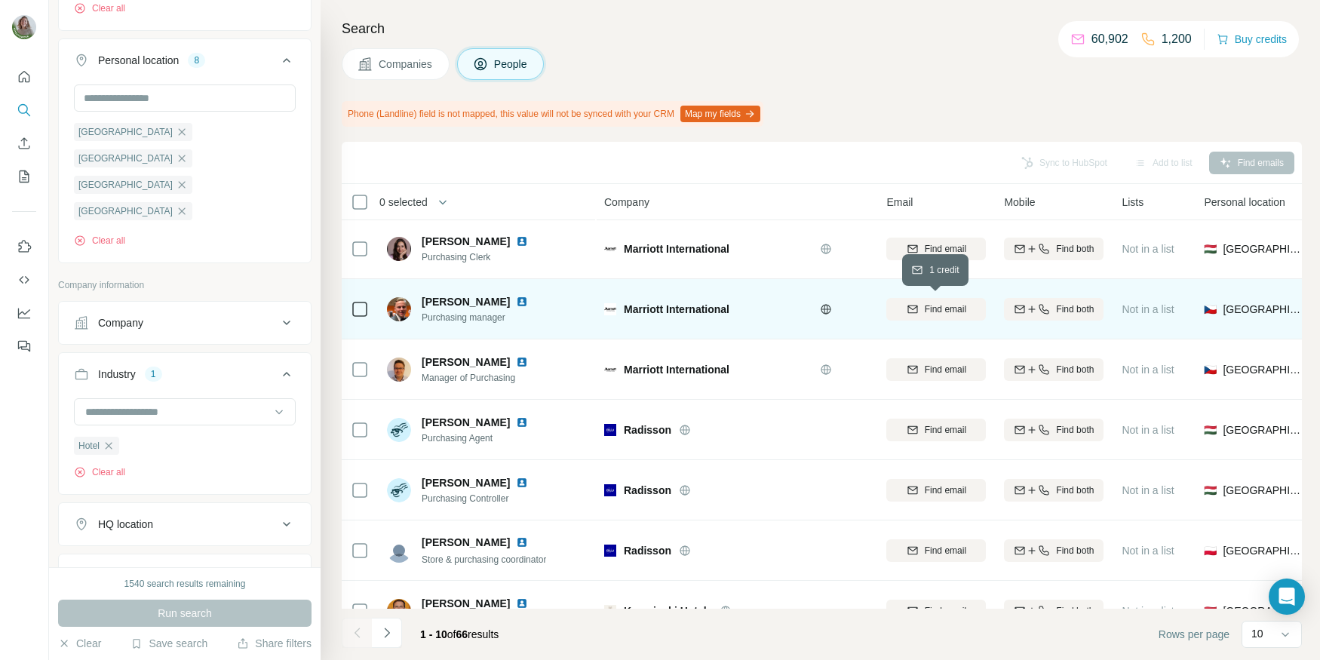
click at [930, 312] on span "Find email" at bounding box center [945, 310] width 41 height 14
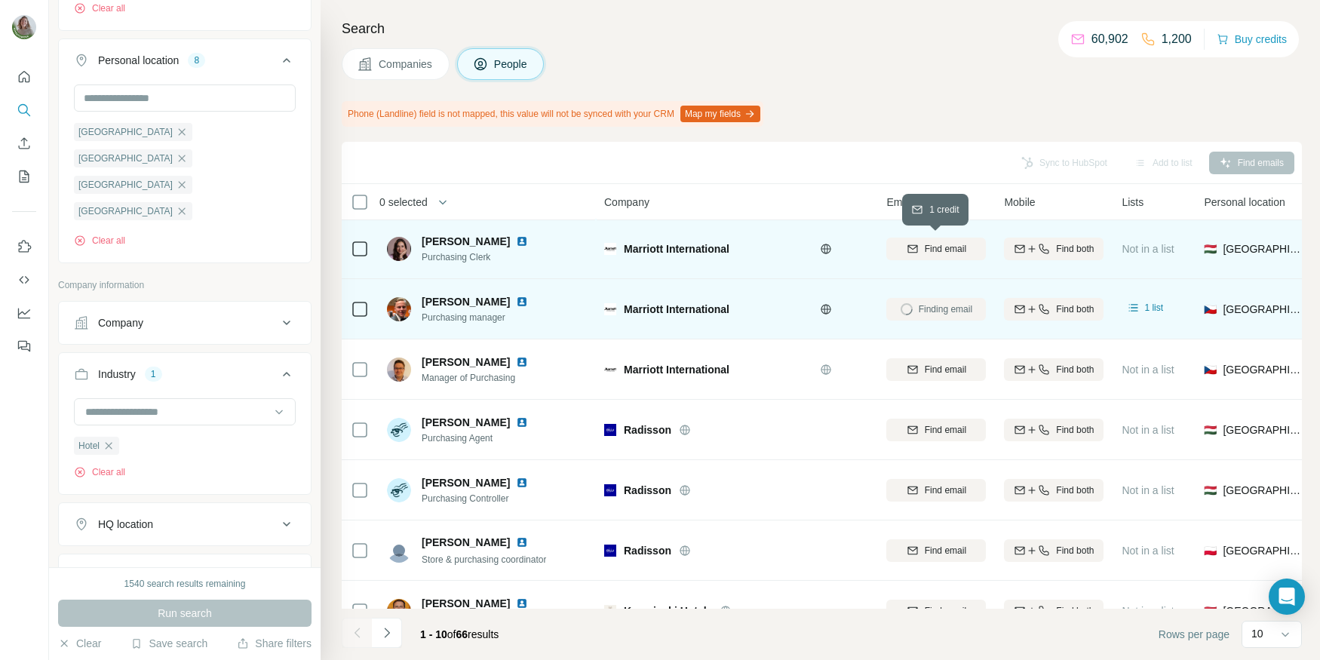
click at [926, 243] on span "Find email" at bounding box center [945, 249] width 41 height 14
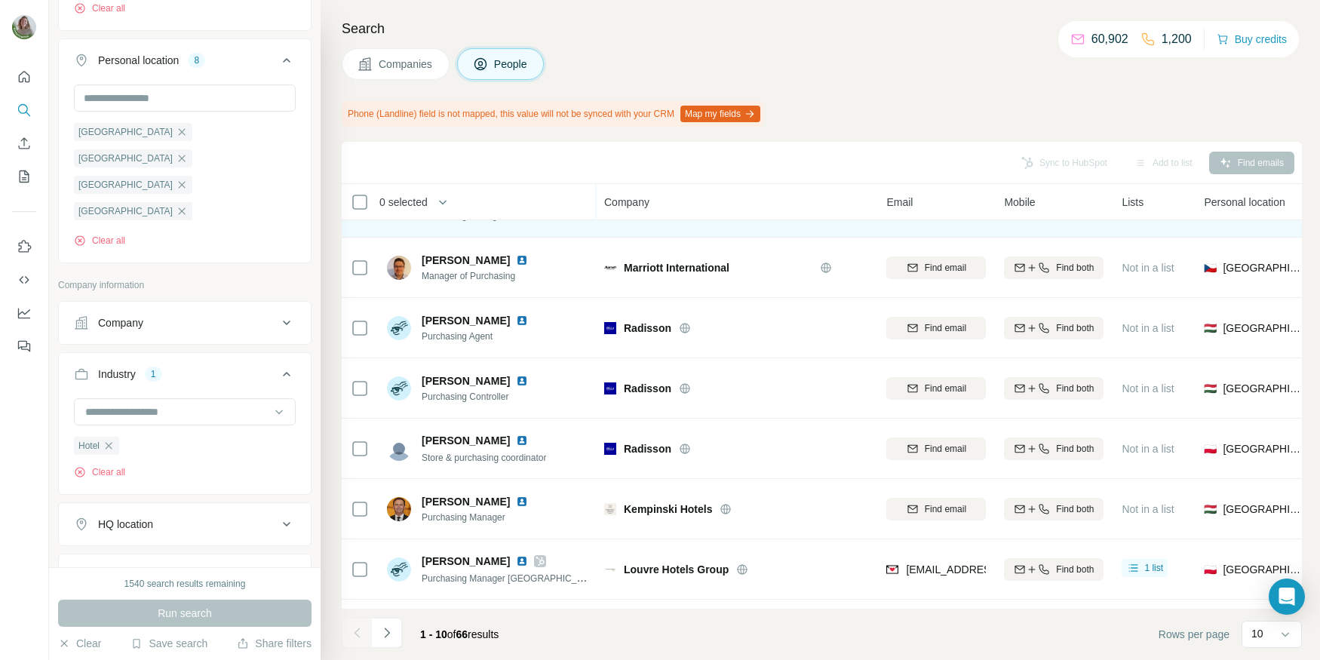
scroll to position [115, 0]
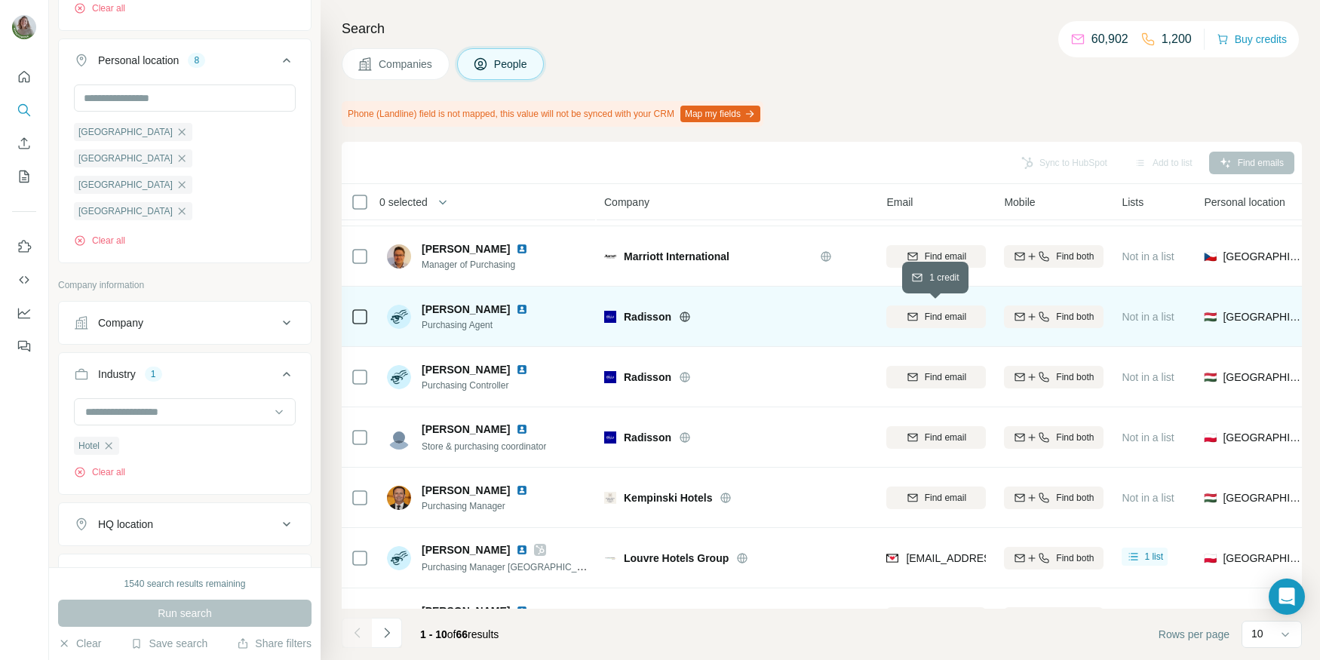
click at [919, 316] on div "Find email" at bounding box center [937, 317] width 100 height 14
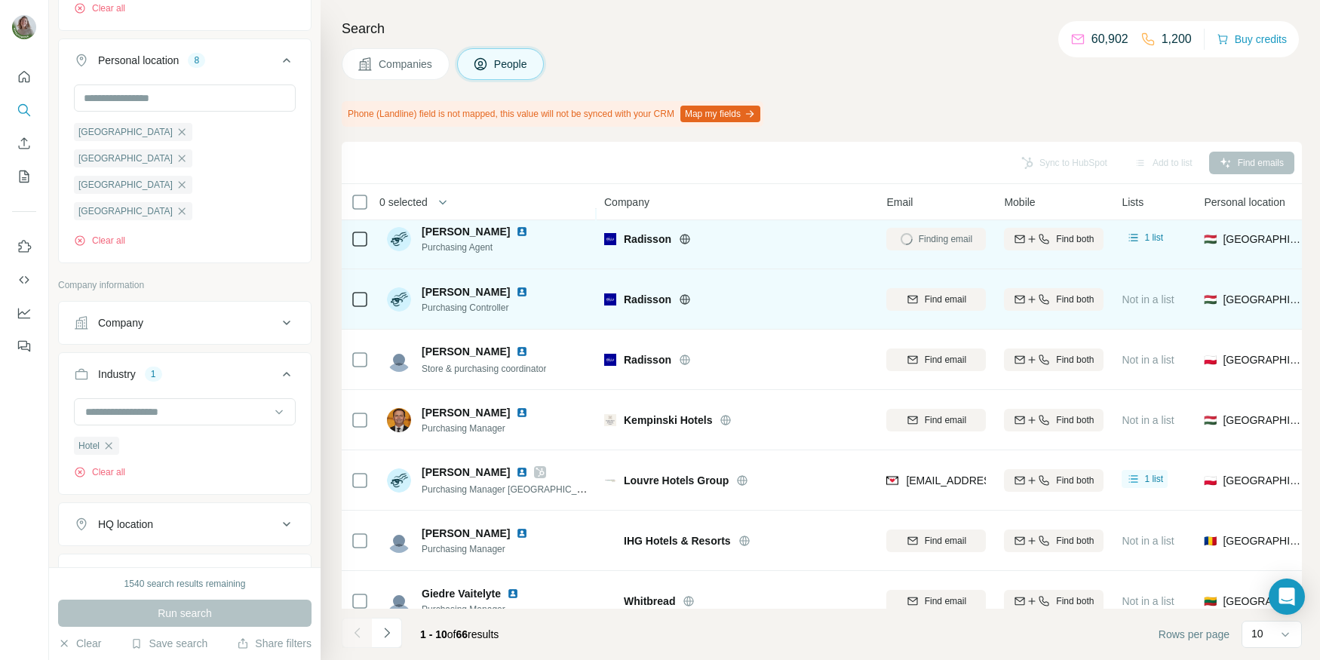
scroll to position [214, 0]
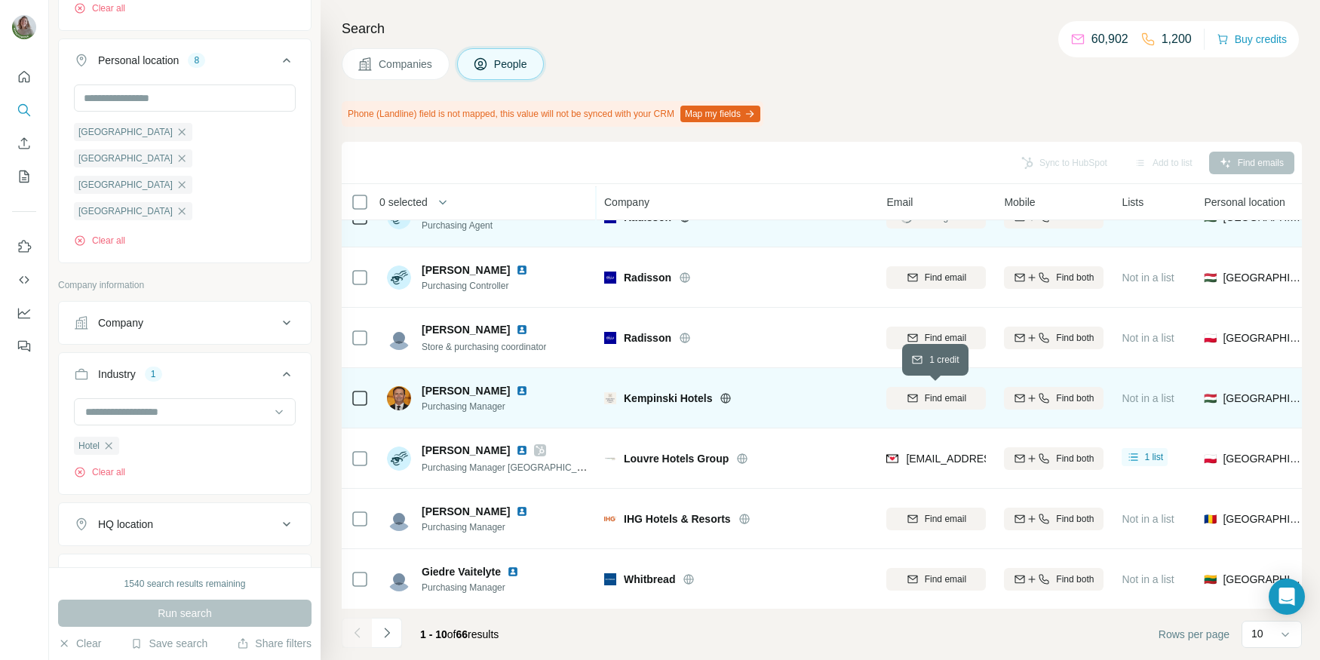
click at [921, 396] on div "Find email" at bounding box center [937, 399] width 100 height 14
click at [727, 394] on icon at bounding box center [726, 398] width 4 height 10
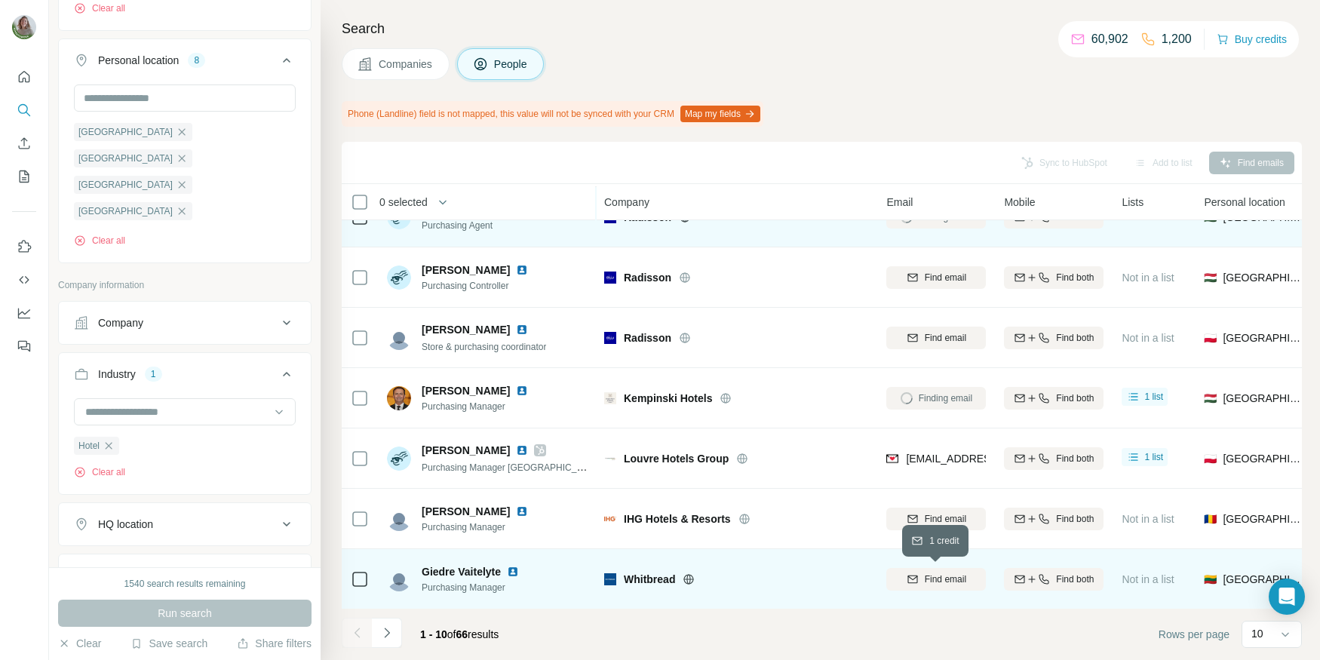
click at [927, 576] on span "Find email" at bounding box center [945, 580] width 41 height 14
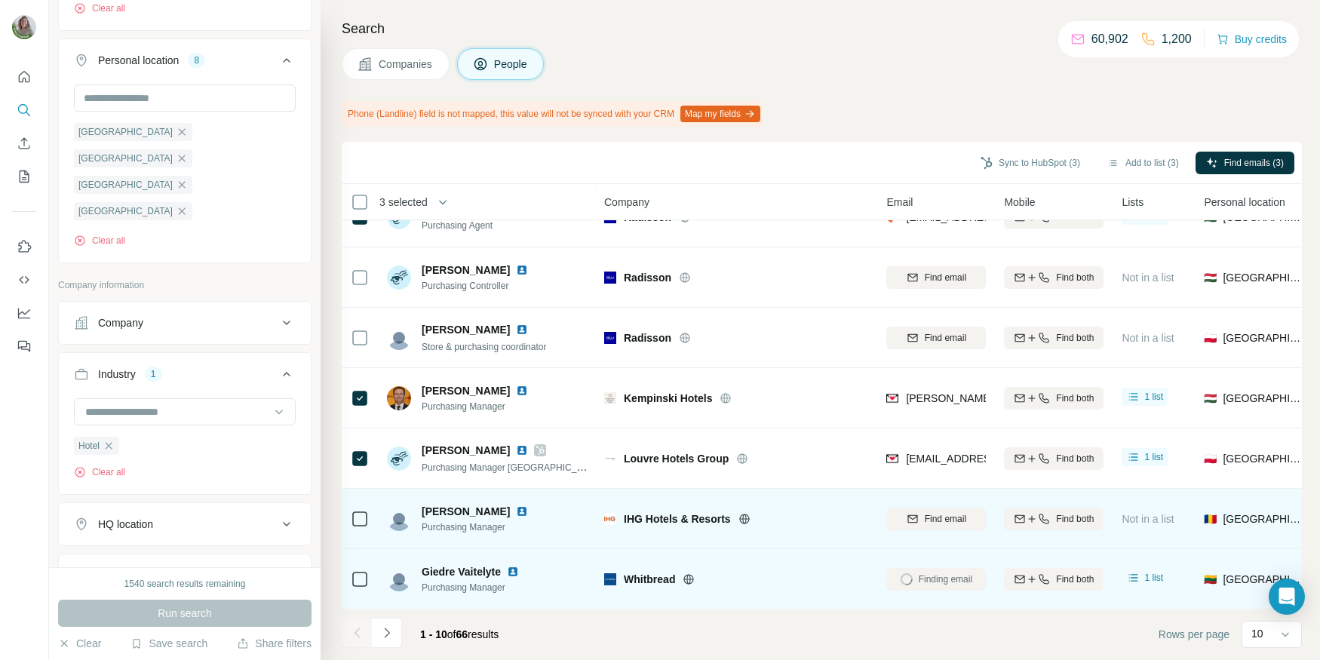
click at [739, 515] on icon at bounding box center [745, 519] width 12 height 12
click at [921, 518] on div "Find email" at bounding box center [937, 519] width 100 height 14
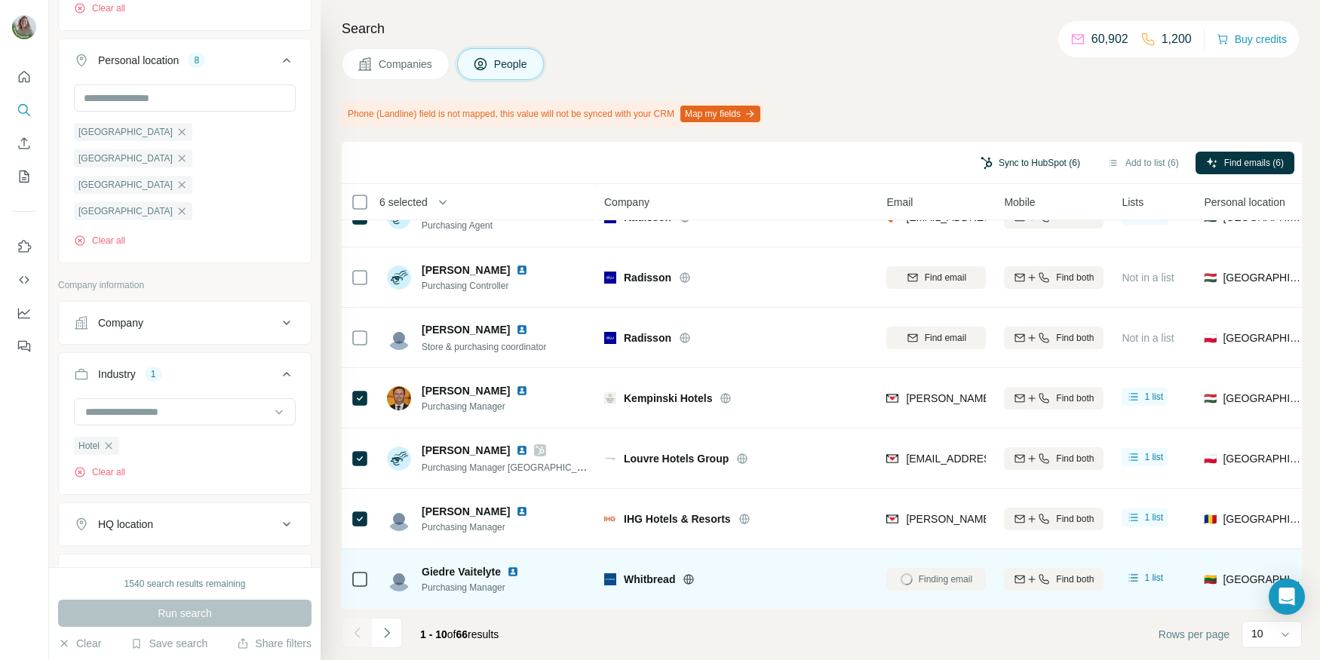
click at [1031, 154] on button "Sync to HubSpot (6)" at bounding box center [1030, 163] width 121 height 23
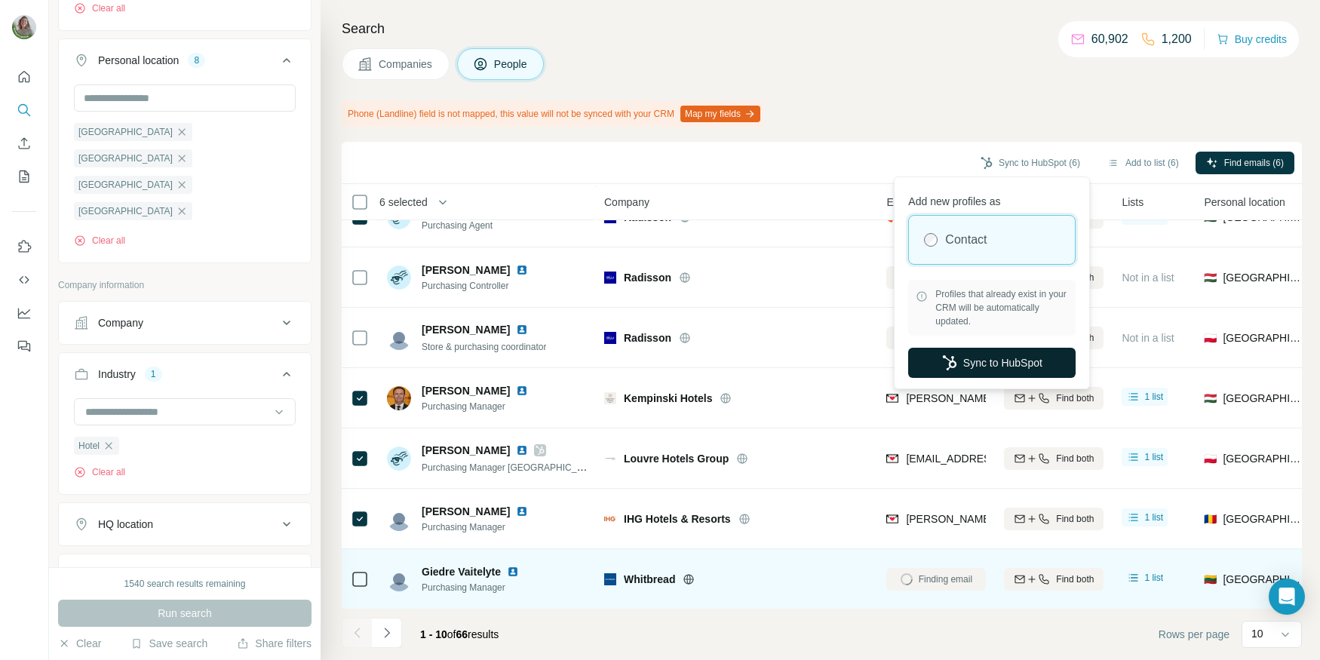
click at [958, 370] on button "Sync to HubSpot" at bounding box center [992, 363] width 168 height 30
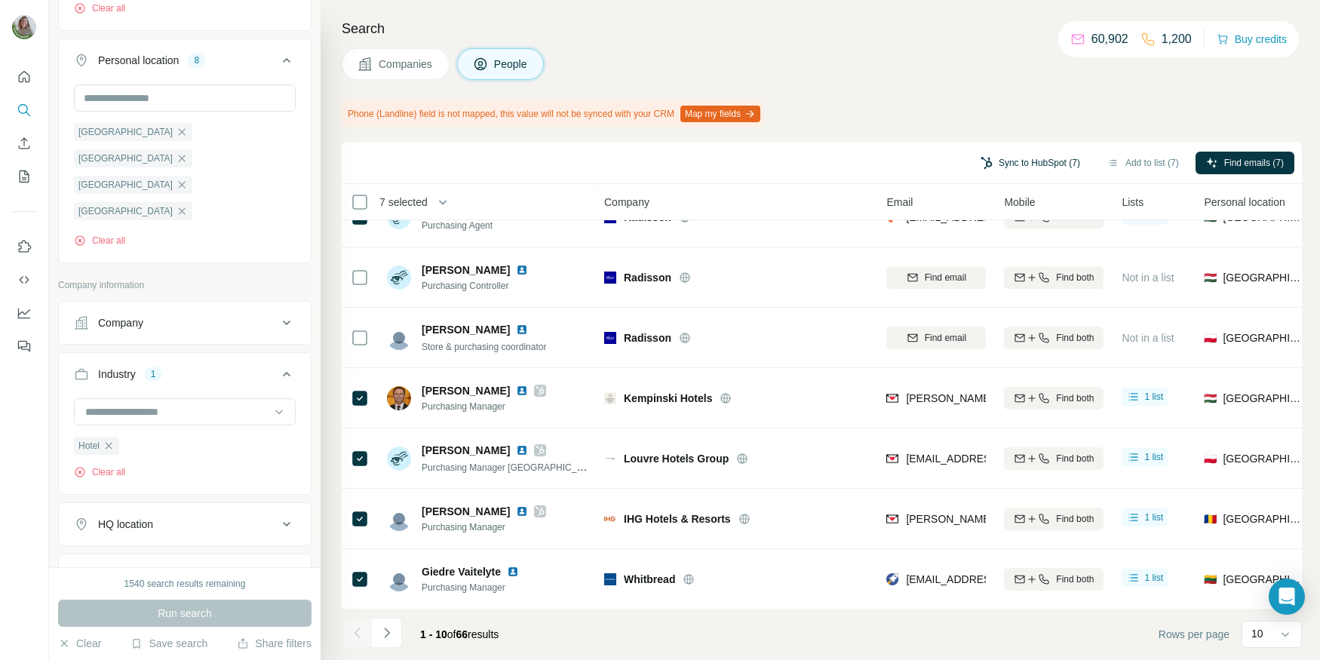
click at [1007, 170] on button "Sync to HubSpot (7)" at bounding box center [1030, 163] width 121 height 23
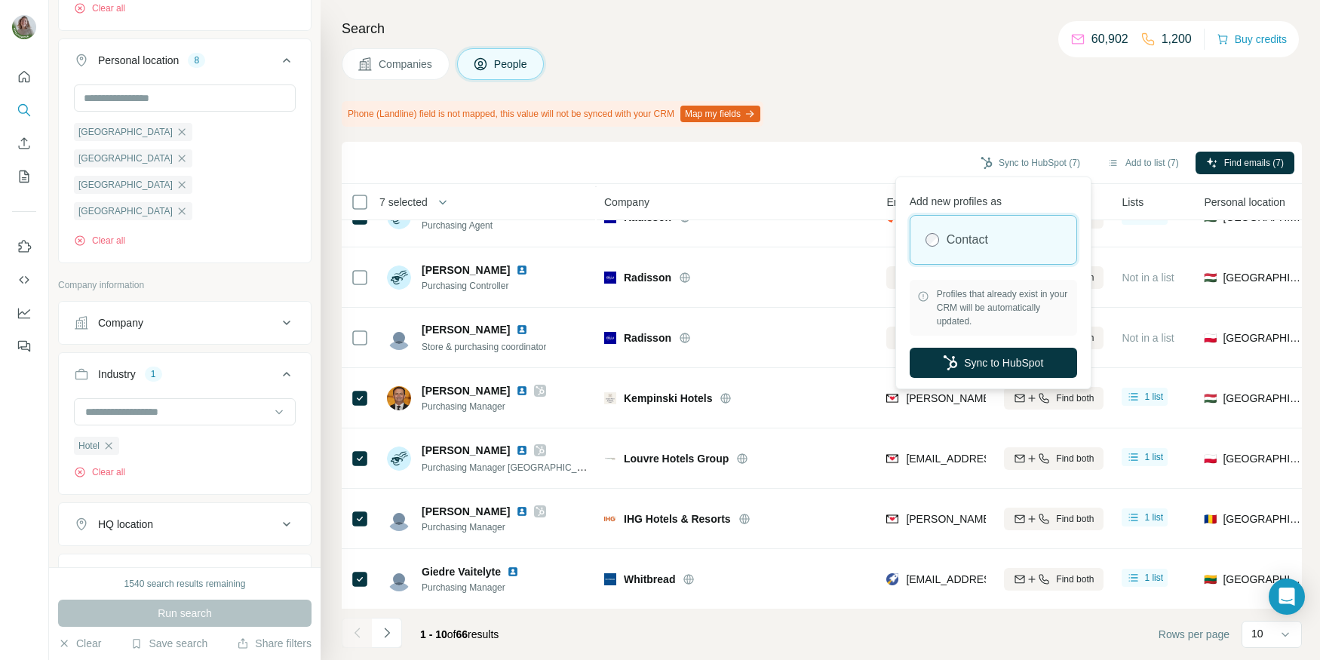
click at [1038, 377] on div "Add new profiles as Contact Profiles that already exist in your CRM will be aut…" at bounding box center [993, 282] width 189 height 205
click at [1038, 377] on button "Sync to HubSpot" at bounding box center [994, 363] width 168 height 30
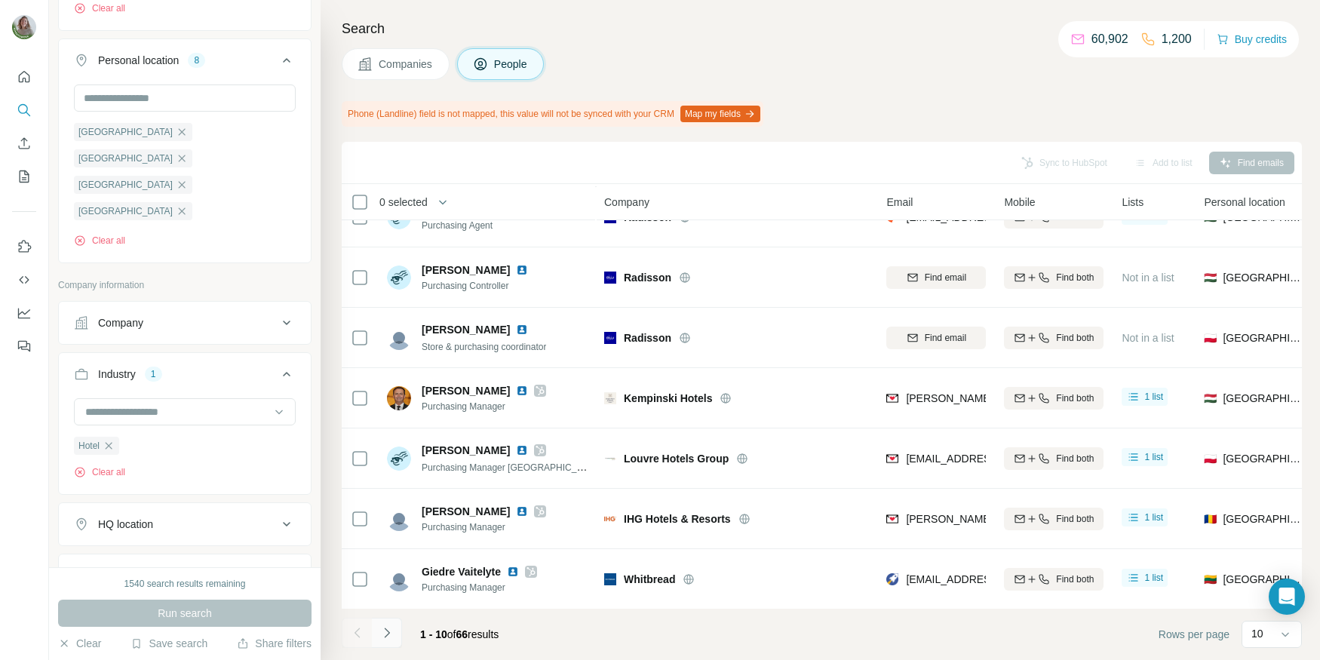
click at [386, 631] on icon "Navigate to next page" at bounding box center [387, 632] width 15 height 15
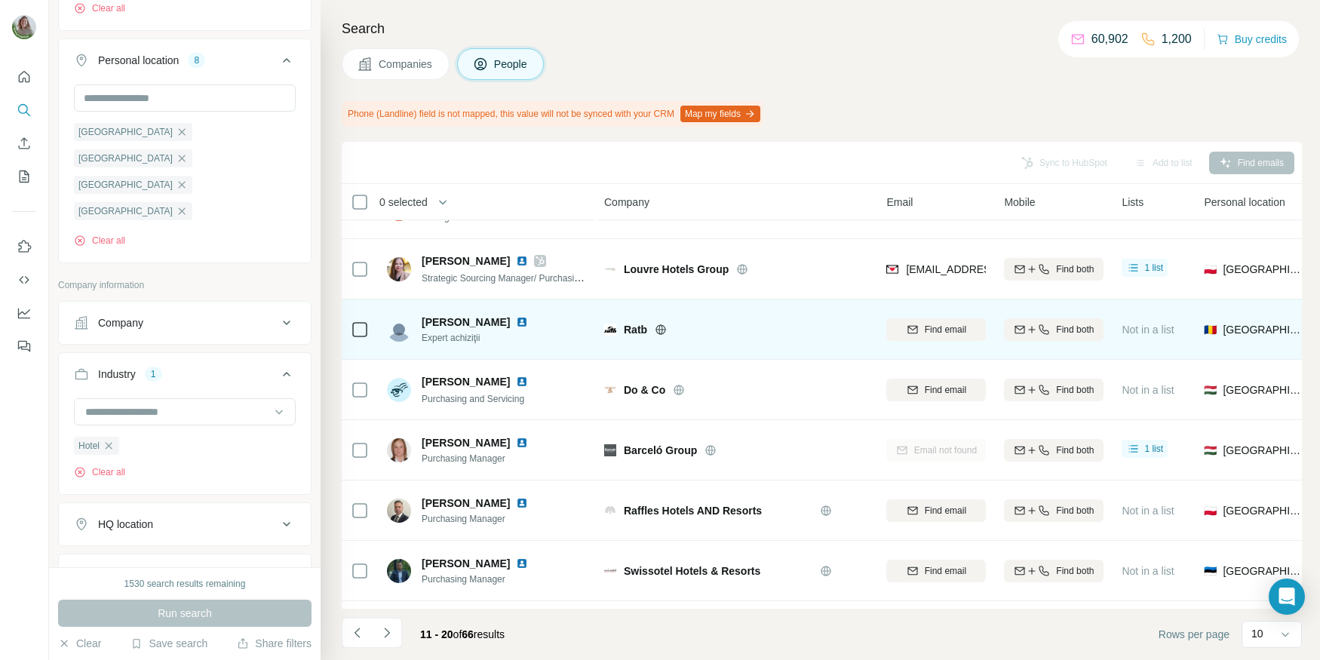
scroll to position [103, 0]
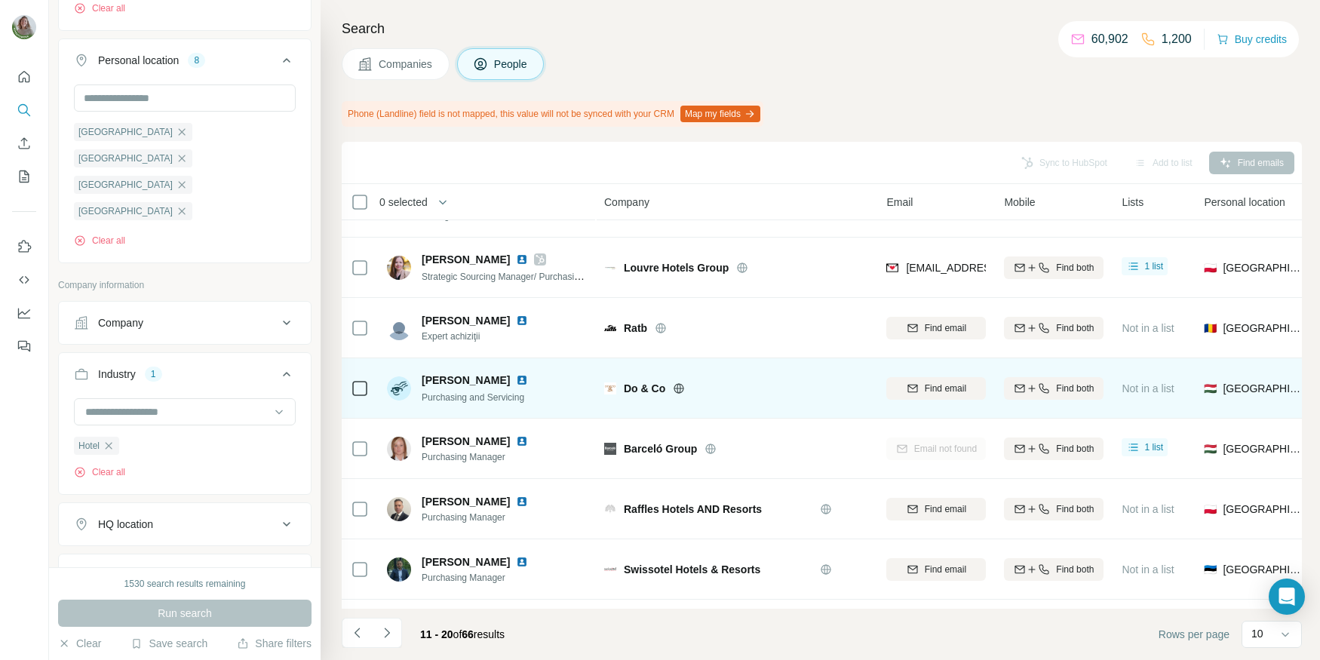
click at [678, 384] on icon at bounding box center [680, 388] width 4 height 10
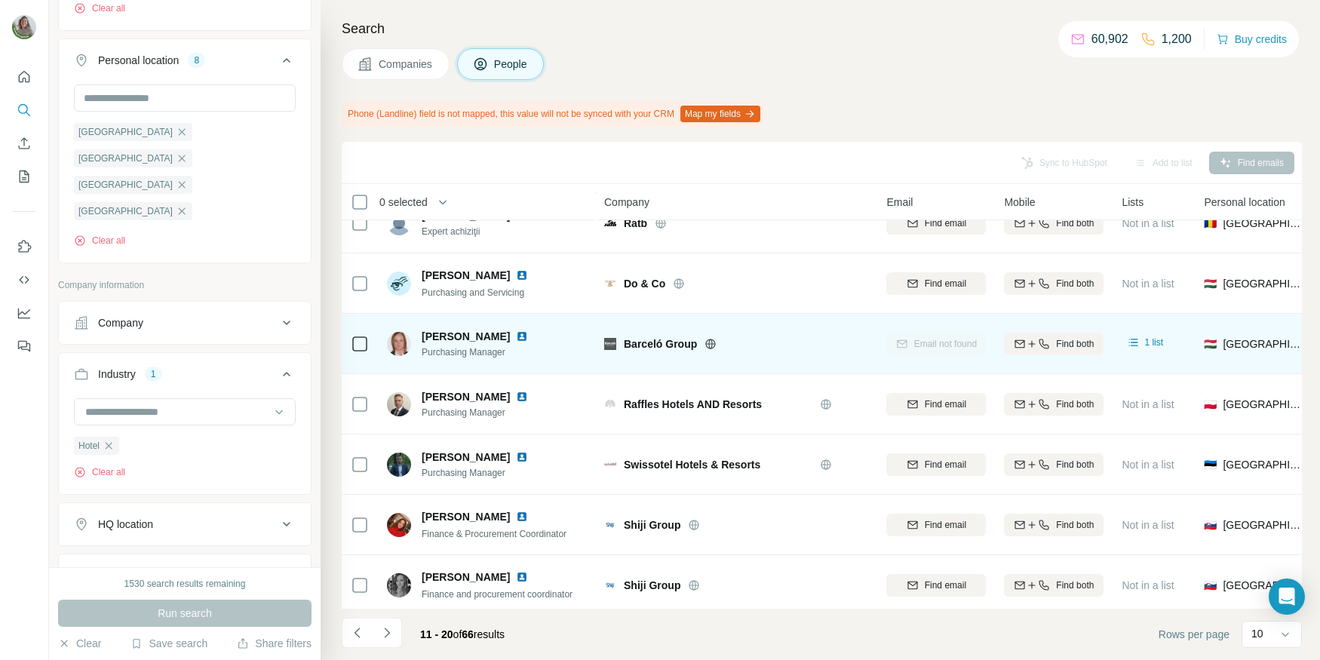
scroll to position [214, 0]
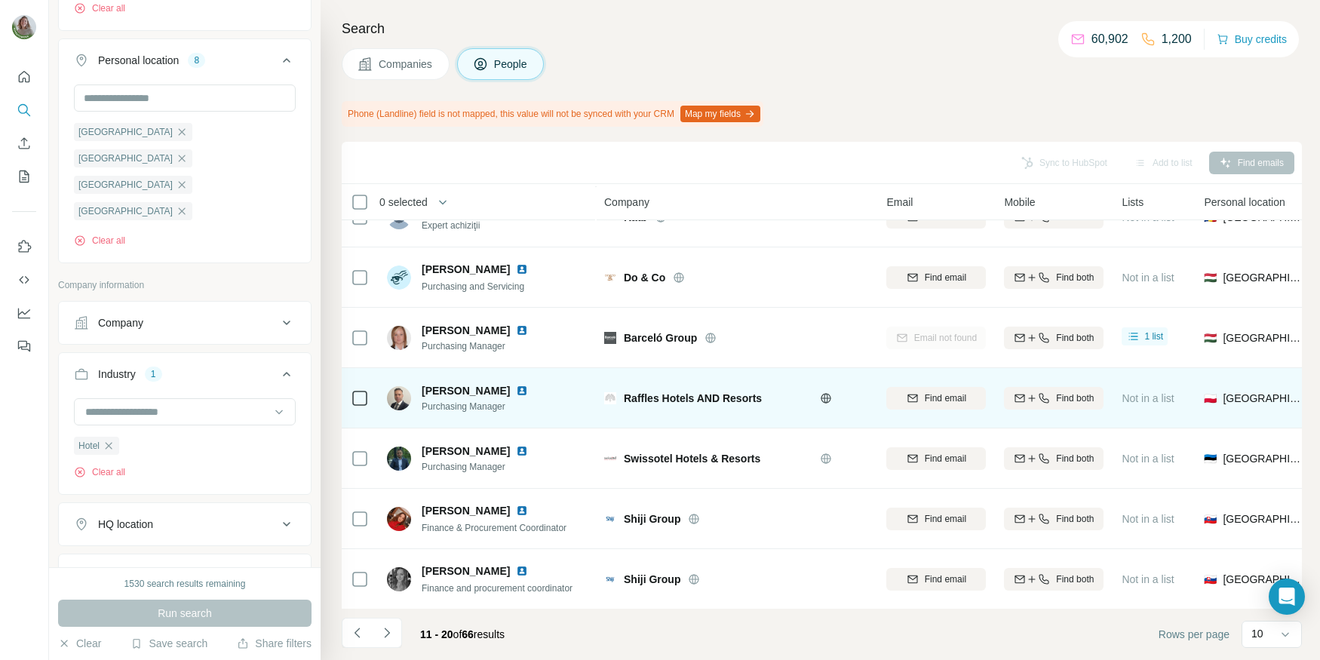
click at [885, 396] on td "Find email" at bounding box center [937, 398] width 118 height 60
click at [893, 397] on div "Find email" at bounding box center [937, 399] width 100 height 14
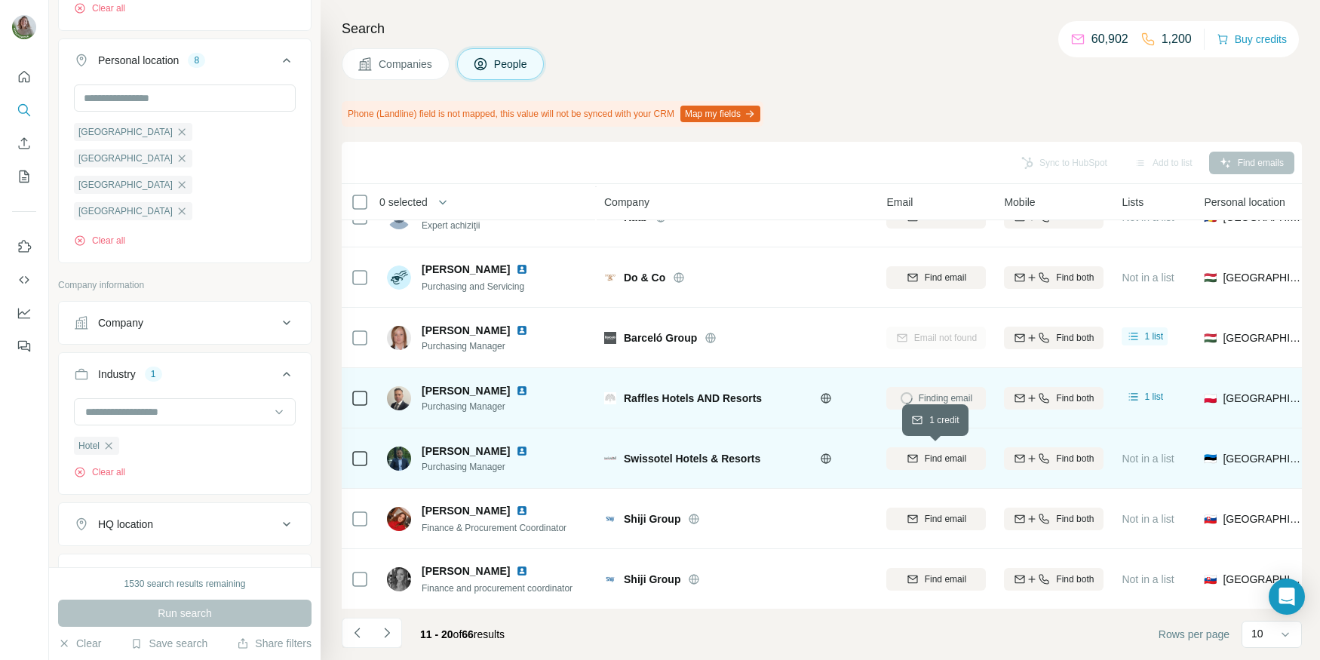
click at [935, 460] on span "Find email" at bounding box center [945, 459] width 41 height 14
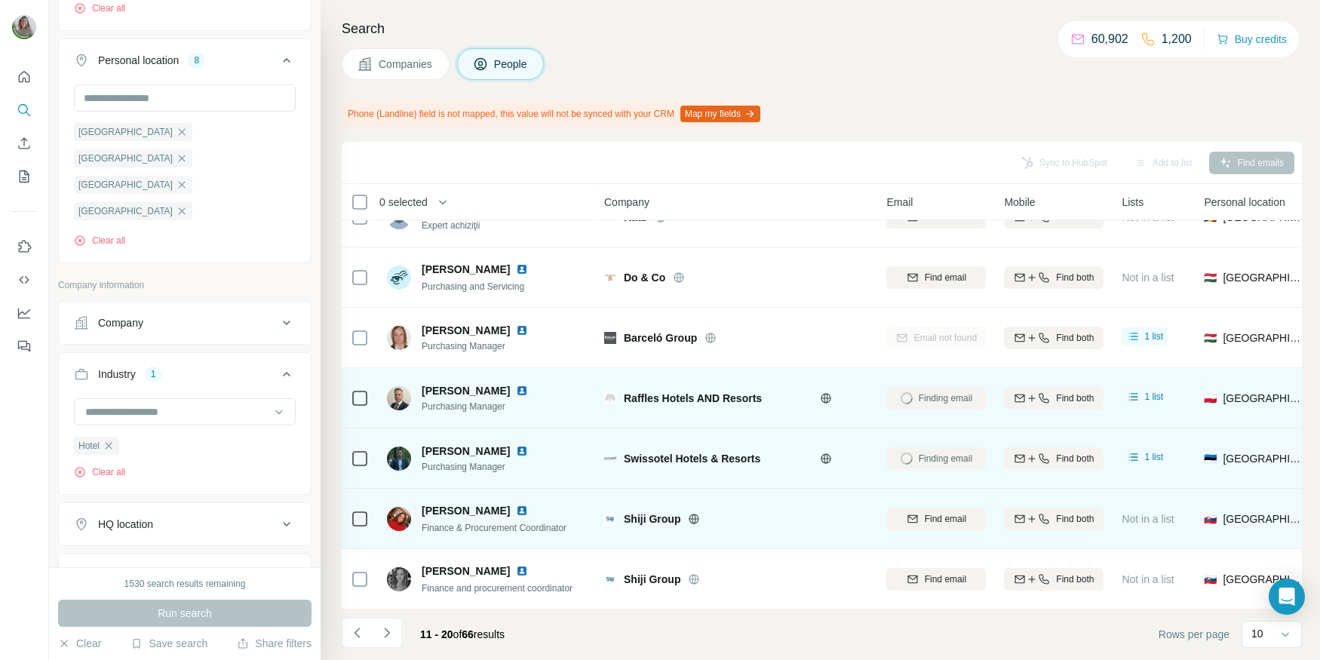
click at [690, 518] on icon at bounding box center [695, 518] width 10 height 1
click at [932, 516] on span "Find email" at bounding box center [945, 519] width 41 height 14
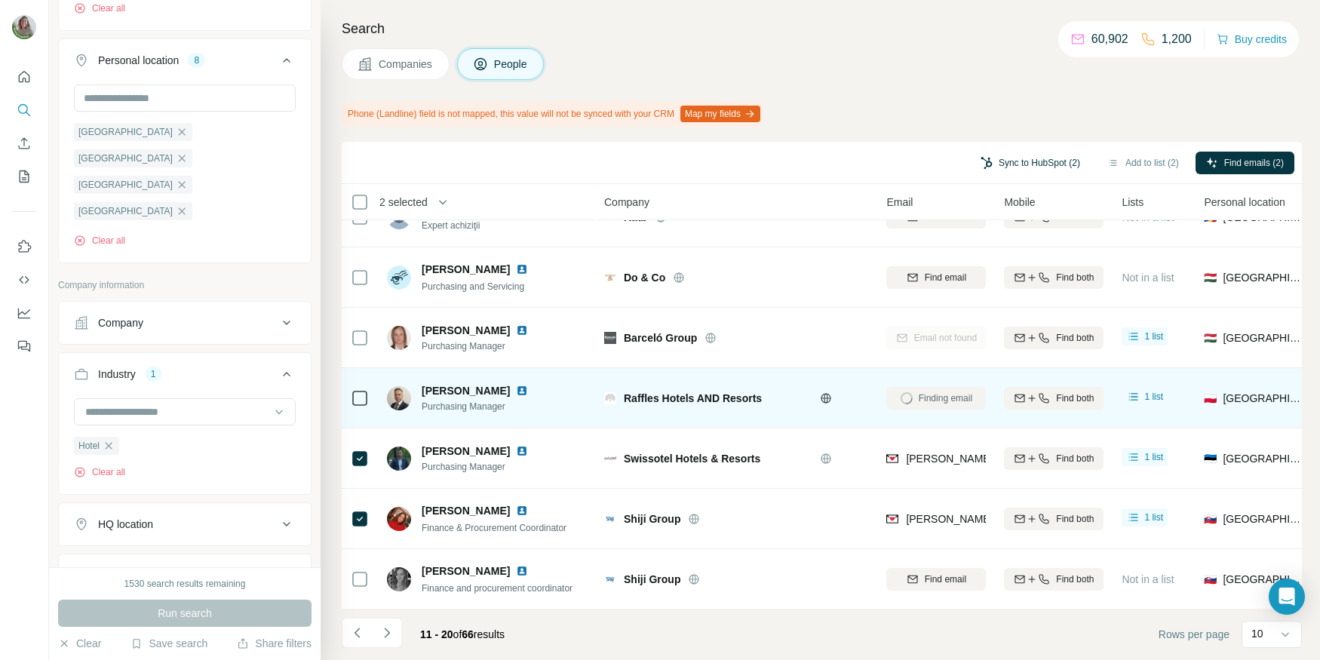
click at [1037, 158] on button "Sync to HubSpot (2)" at bounding box center [1030, 163] width 121 height 23
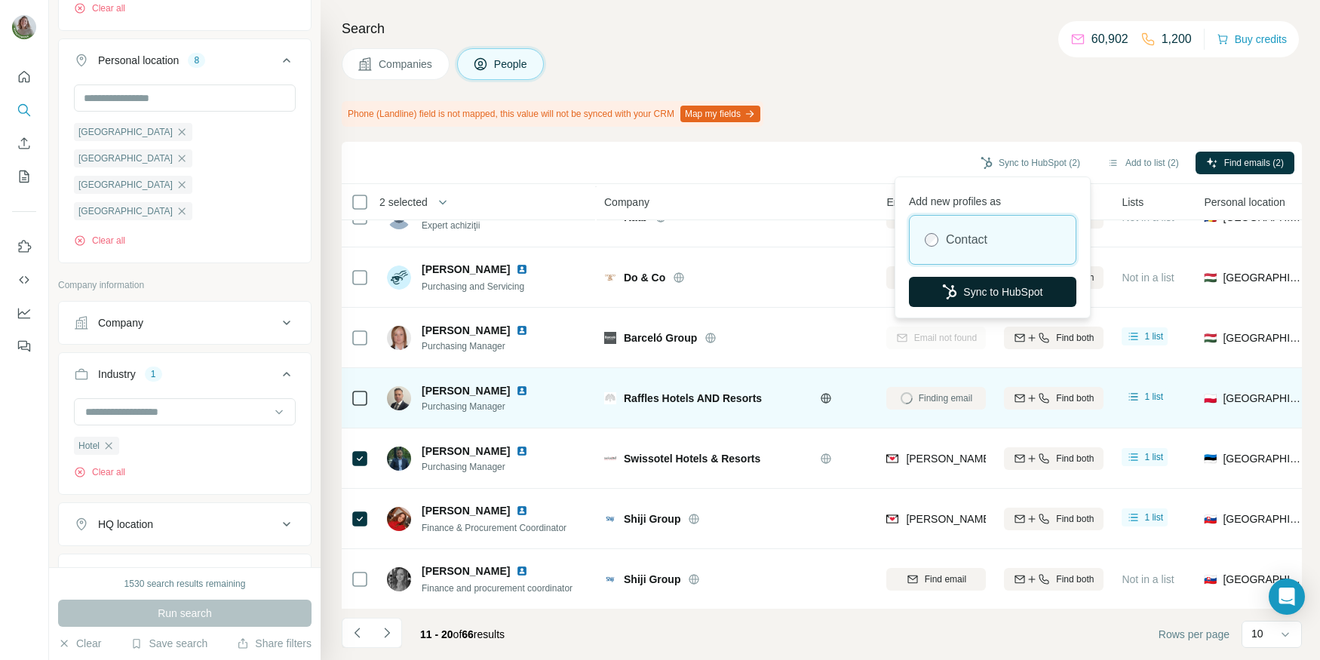
click at [996, 279] on button "Sync to HubSpot" at bounding box center [993, 292] width 168 height 30
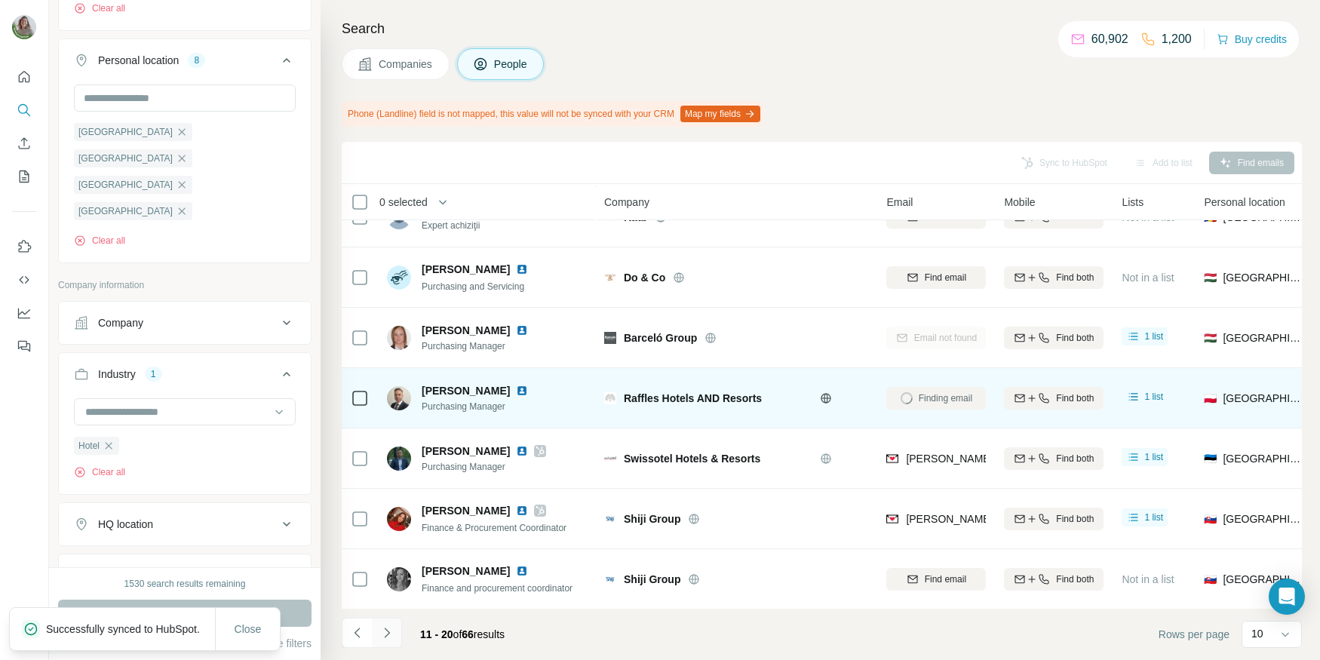
click at [384, 623] on button "Navigate to next page" at bounding box center [387, 633] width 30 height 30
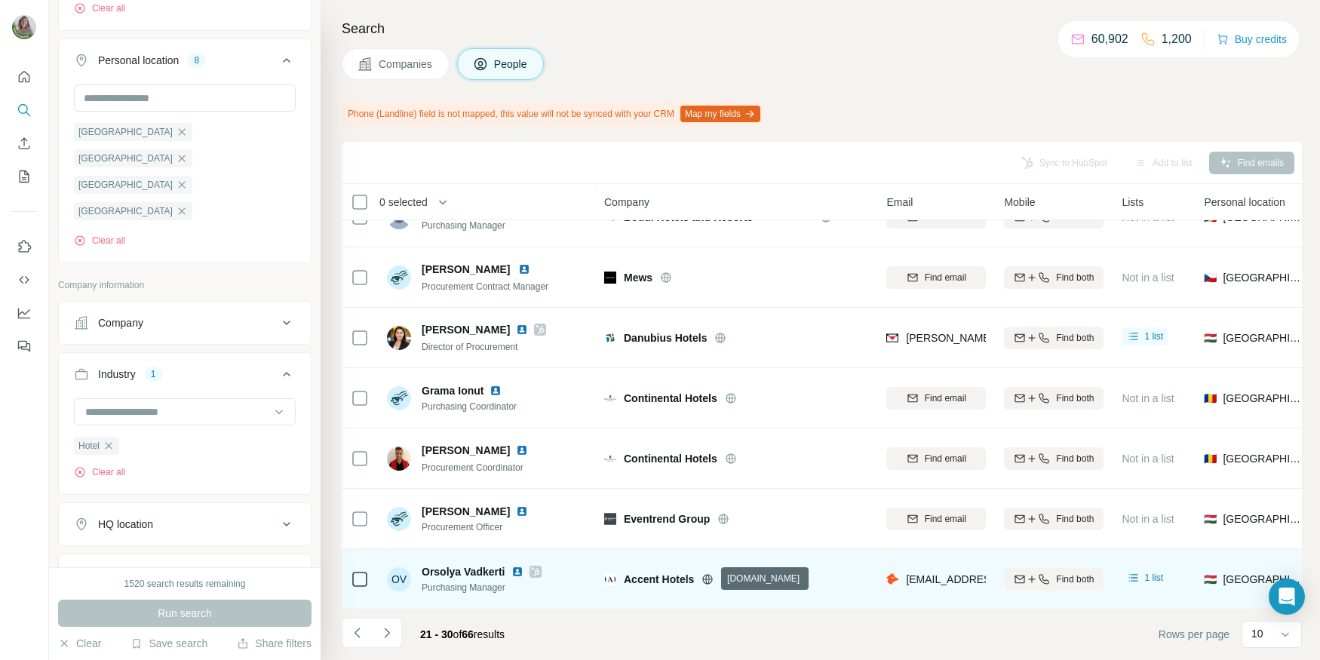
click at [710, 576] on icon at bounding box center [708, 579] width 4 height 10
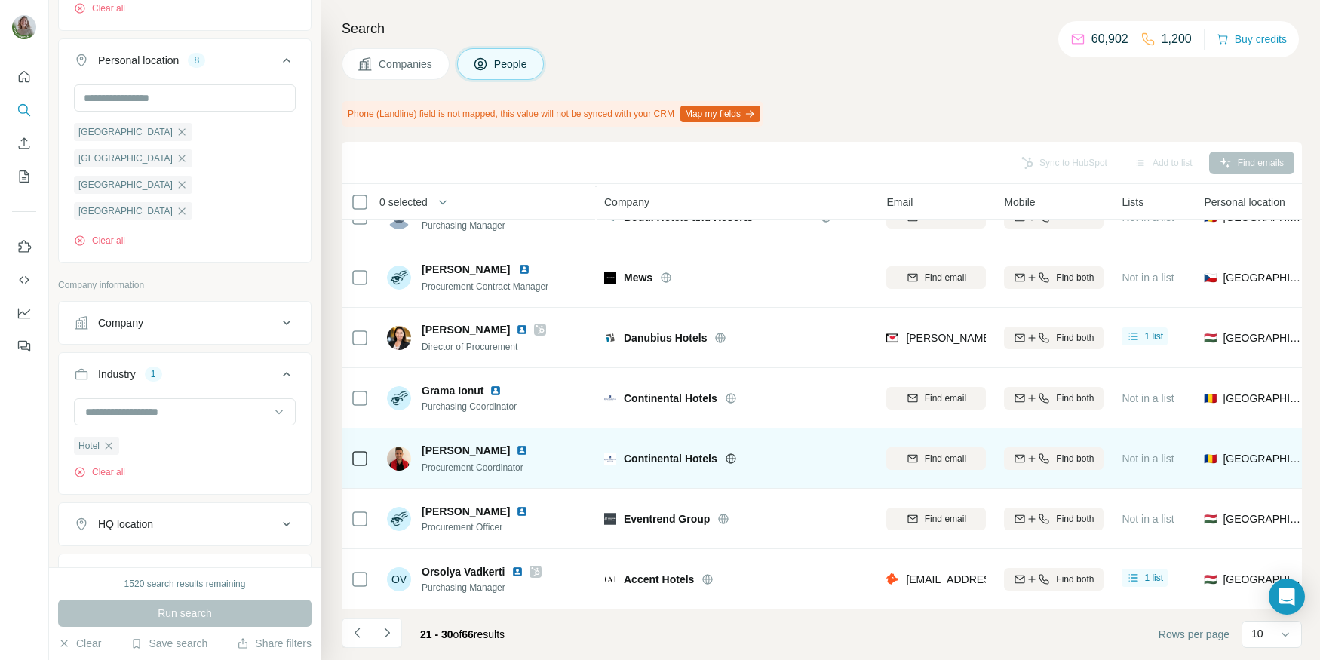
scroll to position [0, 0]
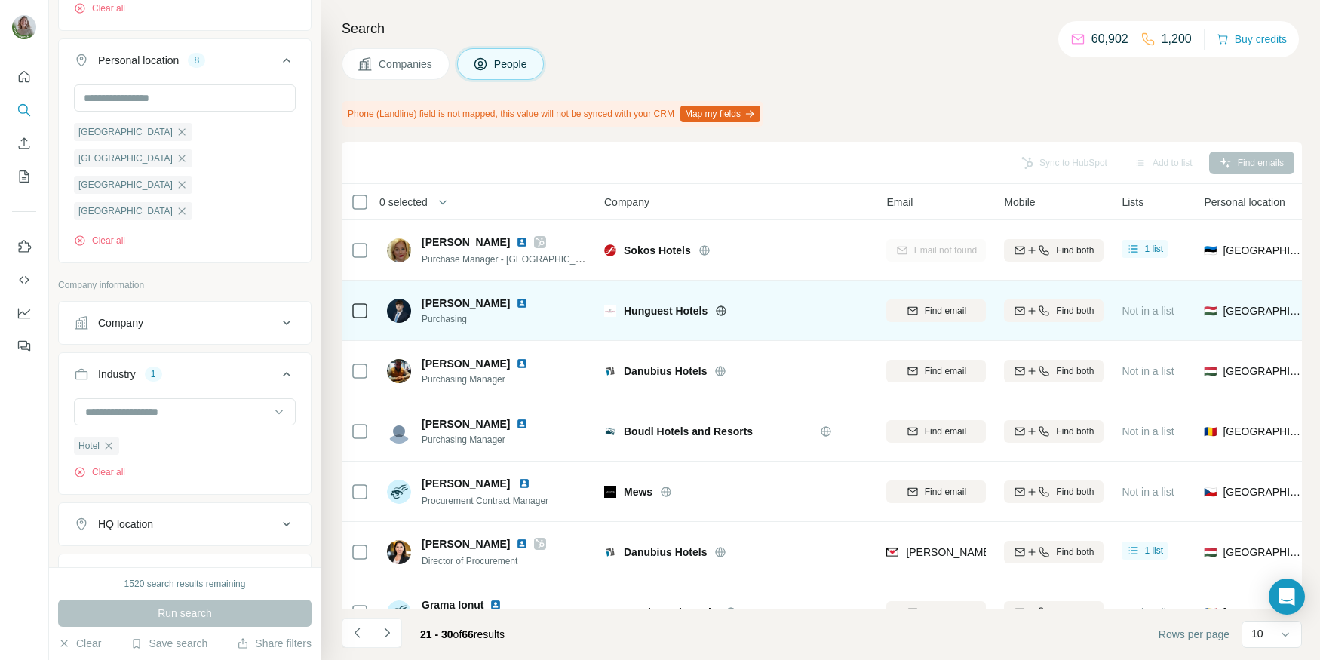
click at [719, 309] on icon at bounding box center [721, 311] width 12 height 12
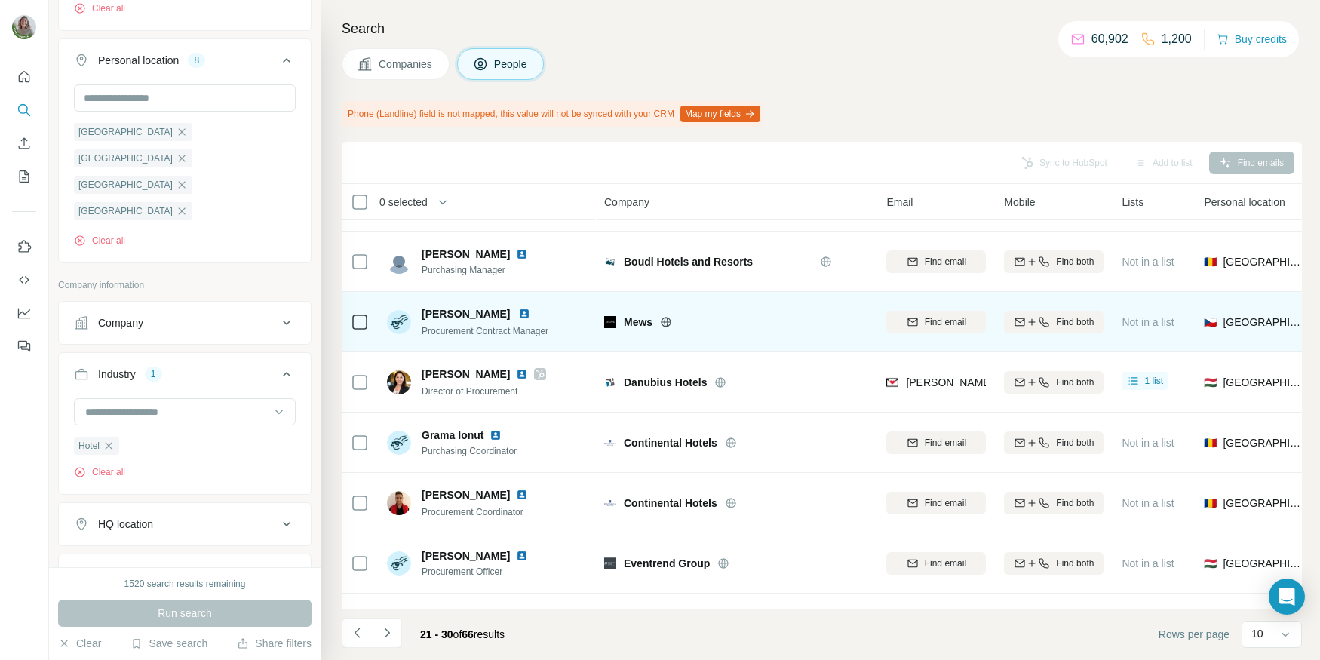
scroll to position [214, 0]
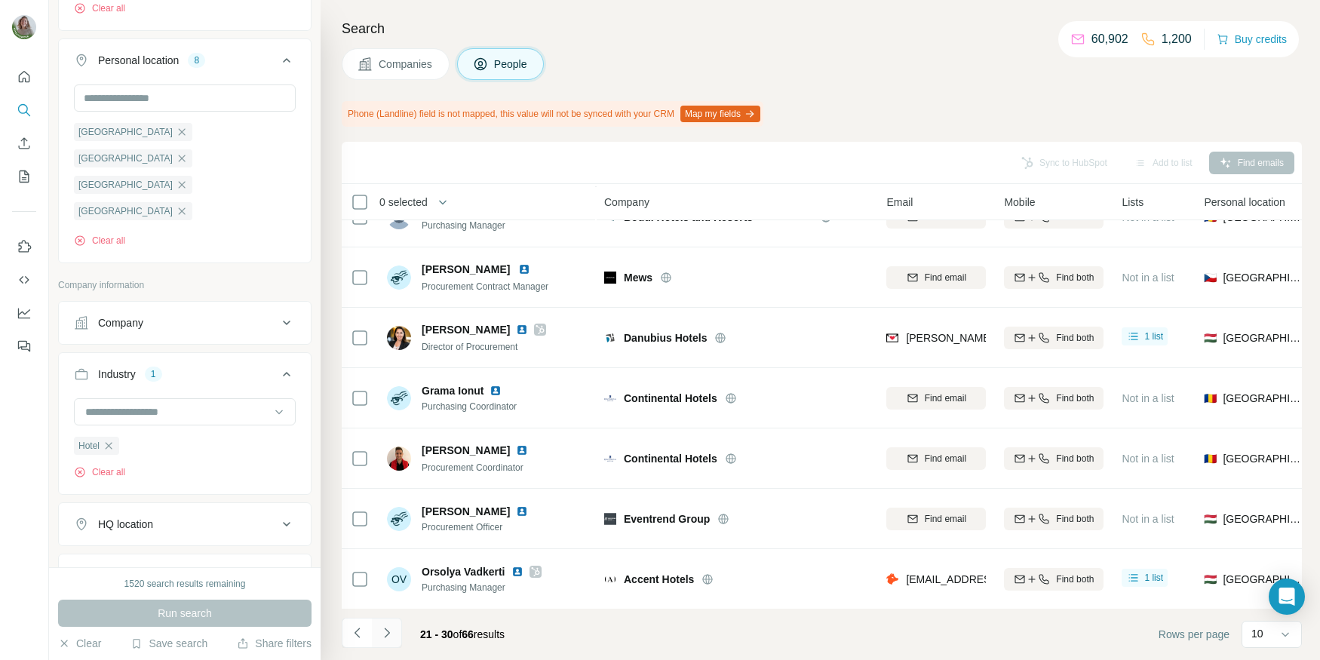
click at [383, 629] on icon "Navigate to next page" at bounding box center [387, 632] width 15 height 15
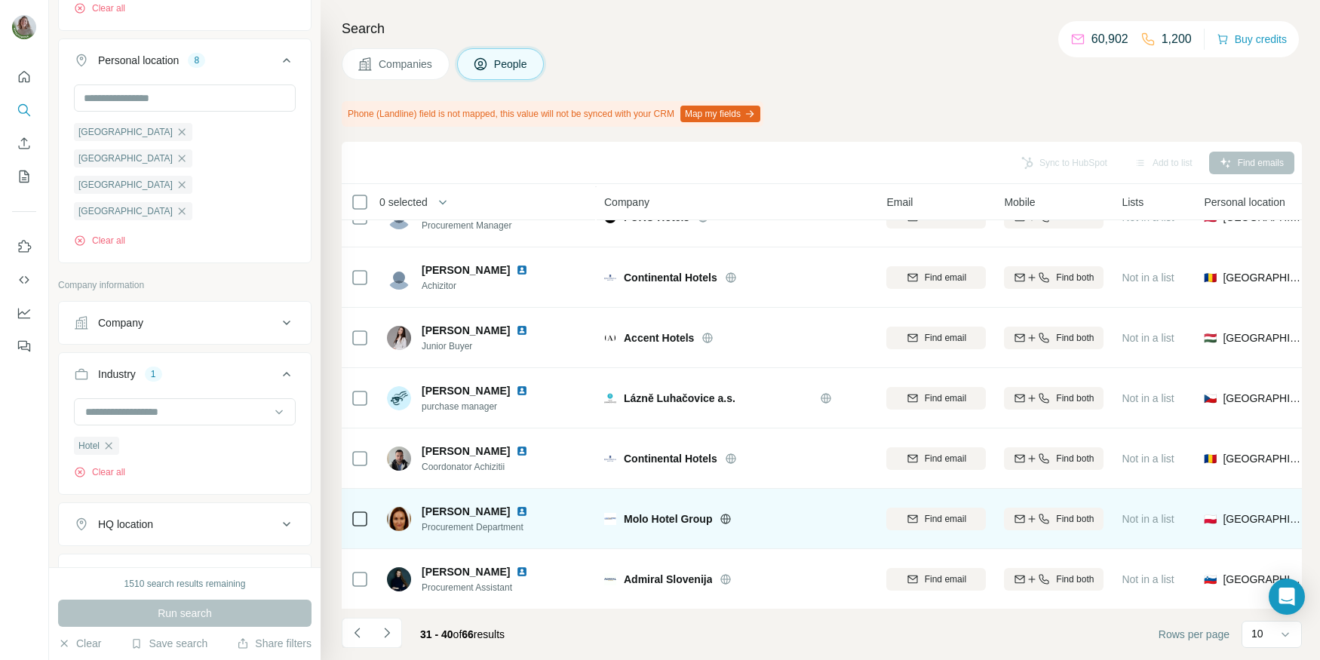
click at [727, 521] on icon at bounding box center [726, 519] width 4 height 10
click at [949, 509] on button "Find email" at bounding box center [937, 519] width 100 height 23
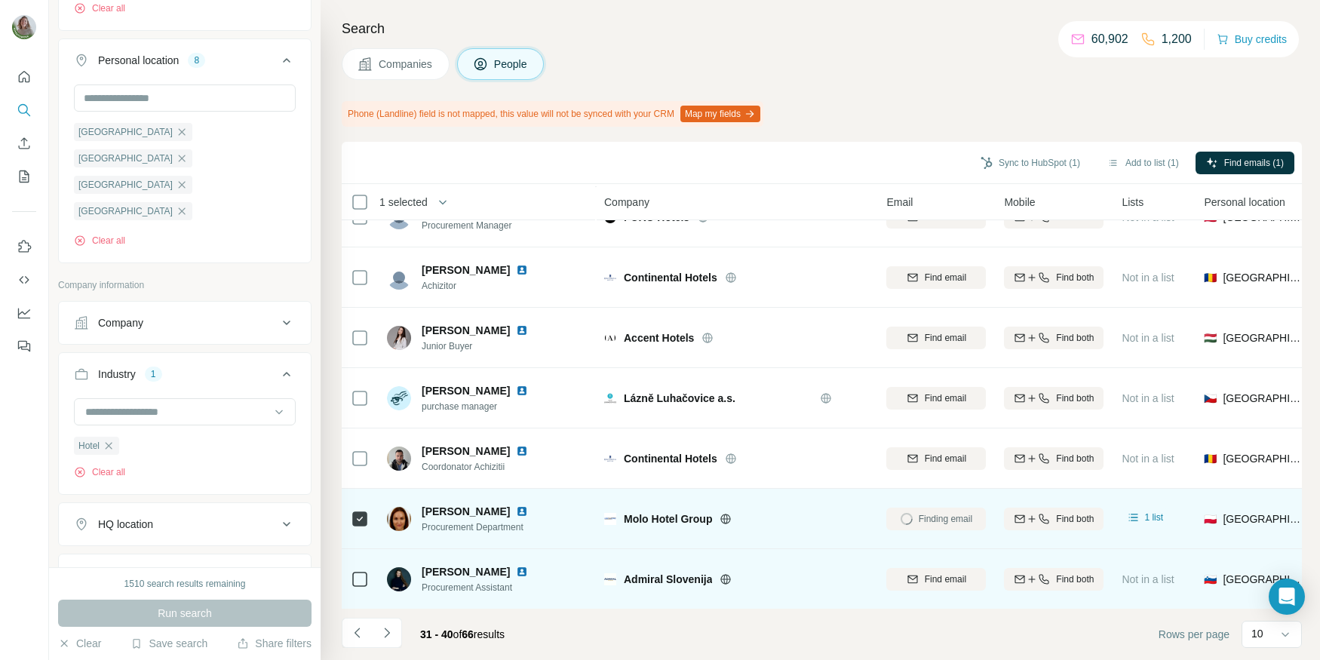
click at [721, 579] on icon at bounding box center [726, 579] width 10 height 10
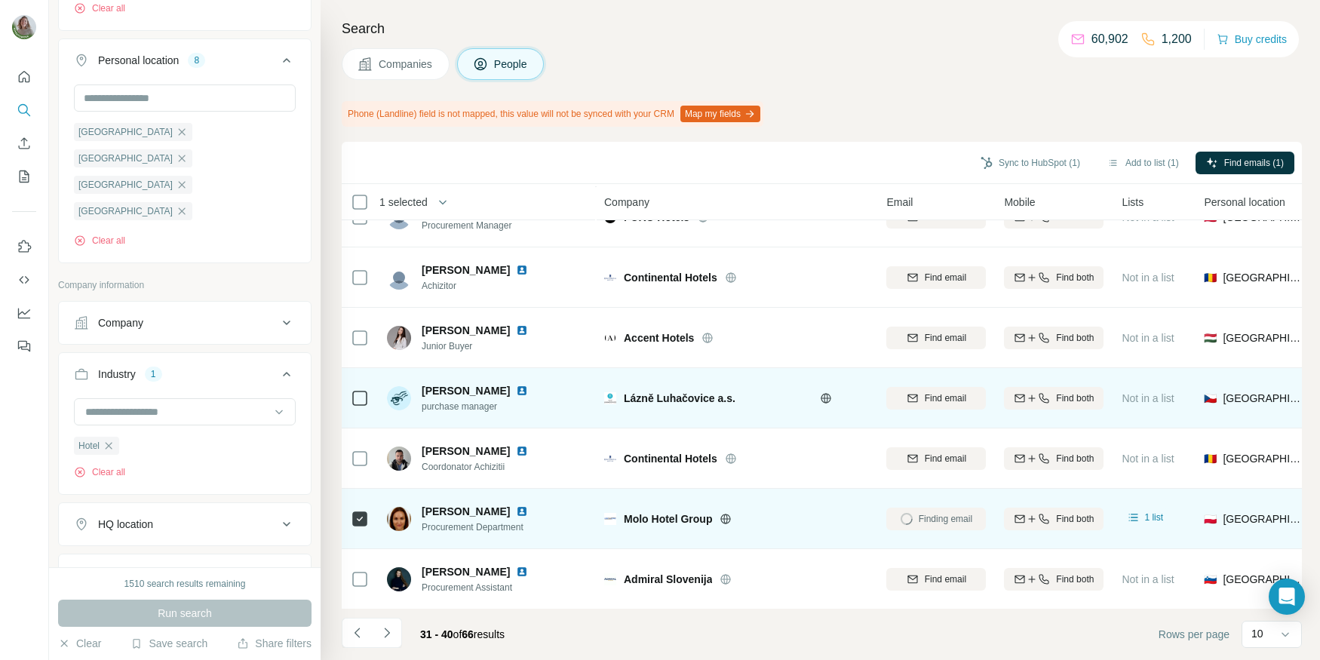
scroll to position [140, 0]
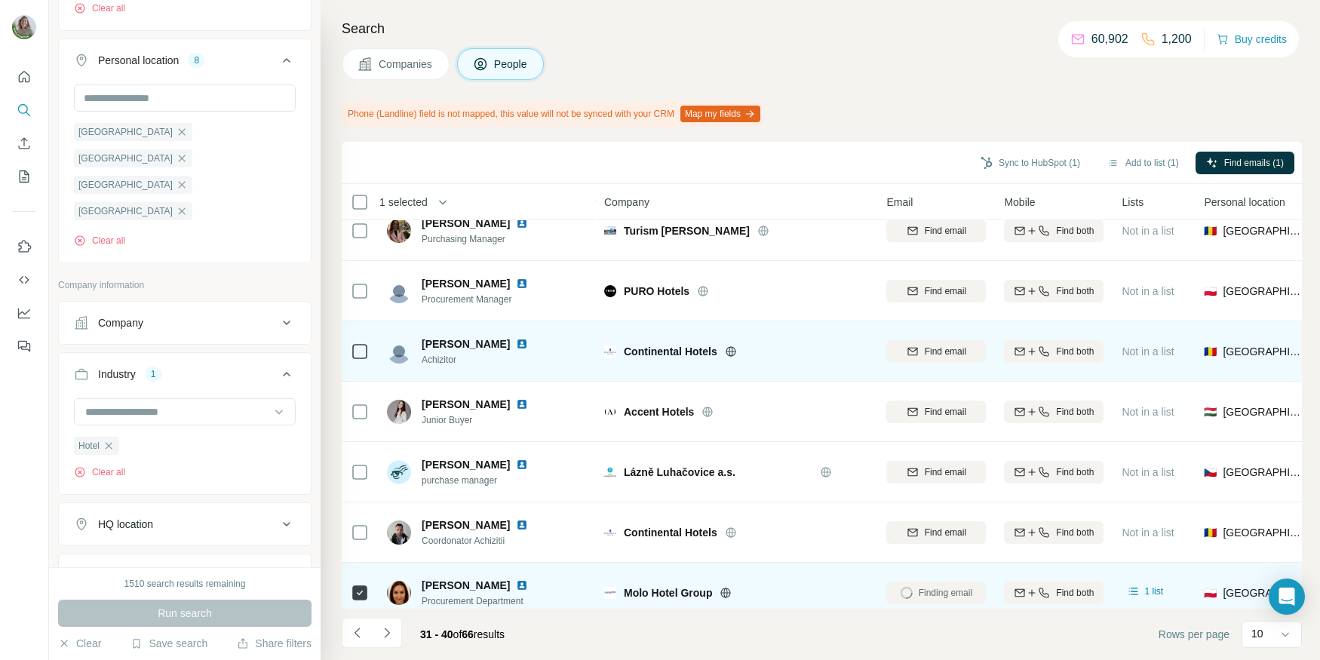
click at [730, 349] on icon at bounding box center [731, 351] width 4 height 10
click at [734, 348] on icon at bounding box center [731, 352] width 12 height 12
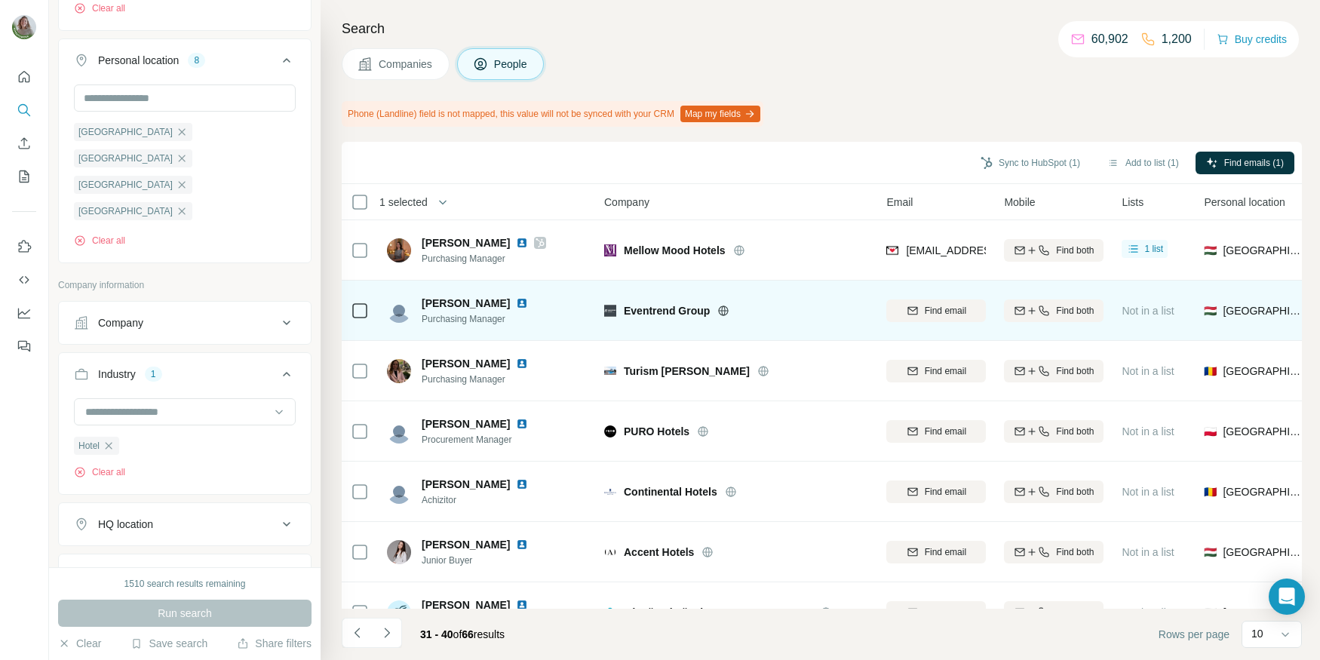
scroll to position [214, 0]
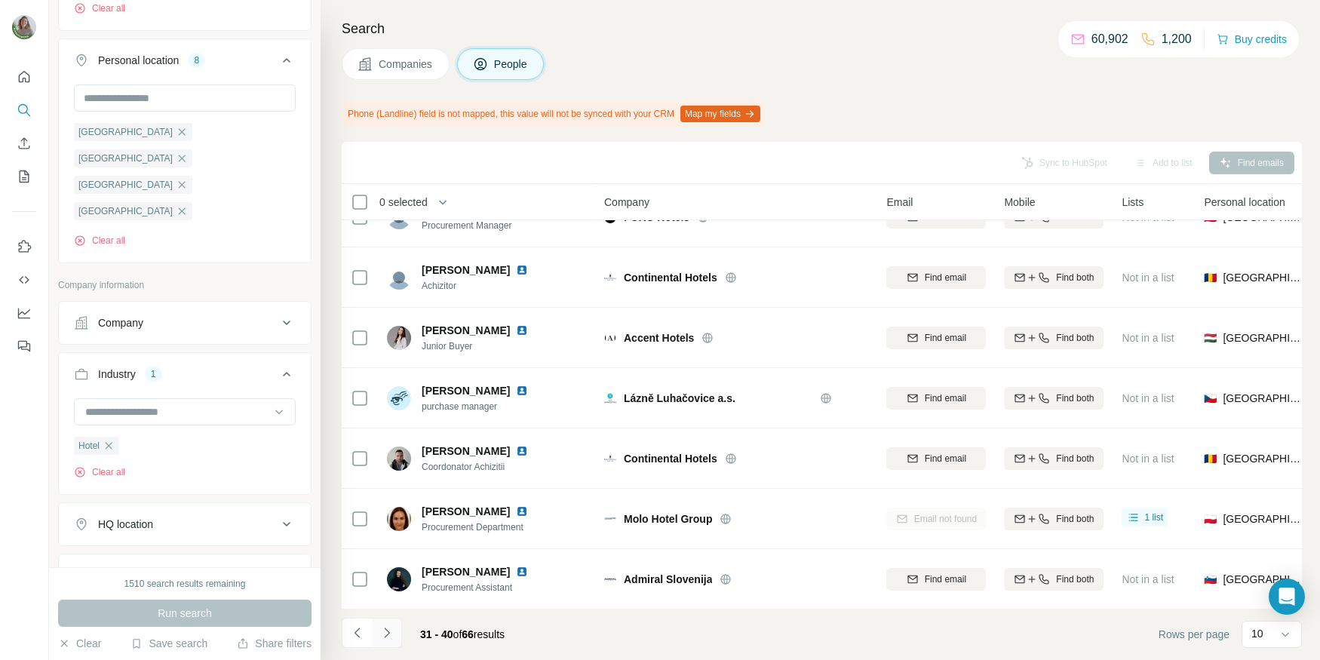
click at [389, 638] on icon "Navigate to next page" at bounding box center [387, 632] width 15 height 15
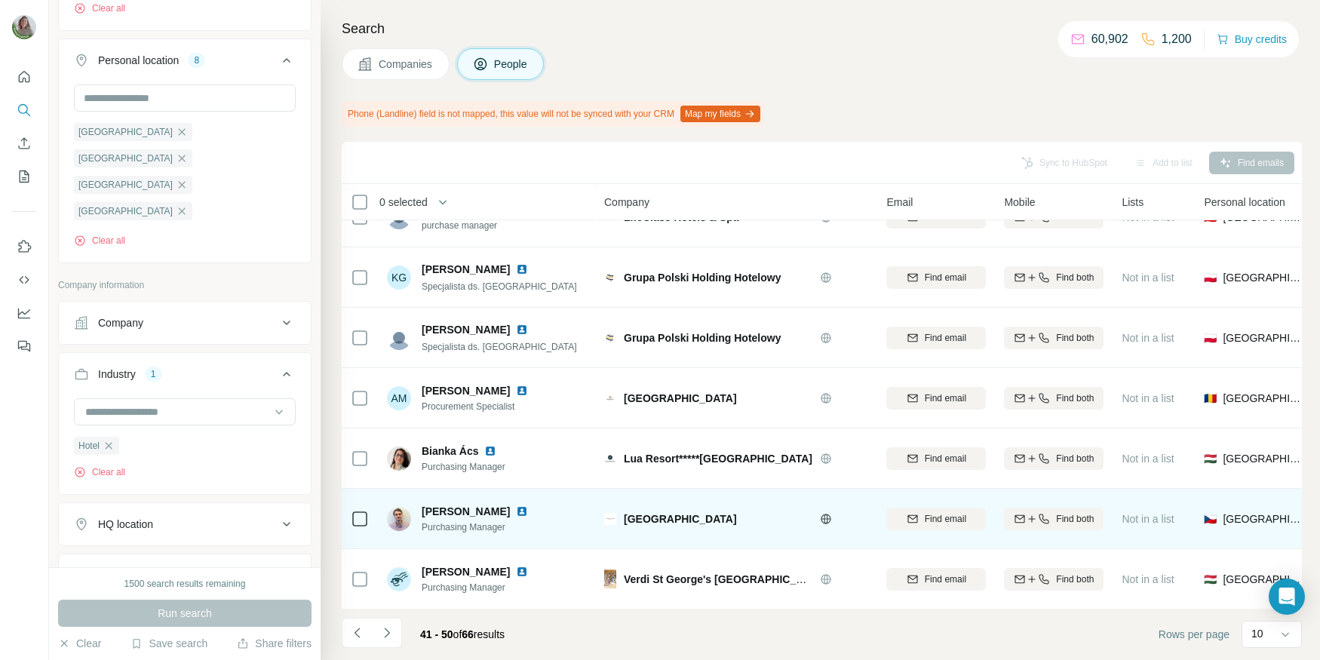
click at [825, 518] on icon at bounding box center [827, 518] width 10 height 1
click at [902, 512] on div "Find email" at bounding box center [937, 519] width 100 height 14
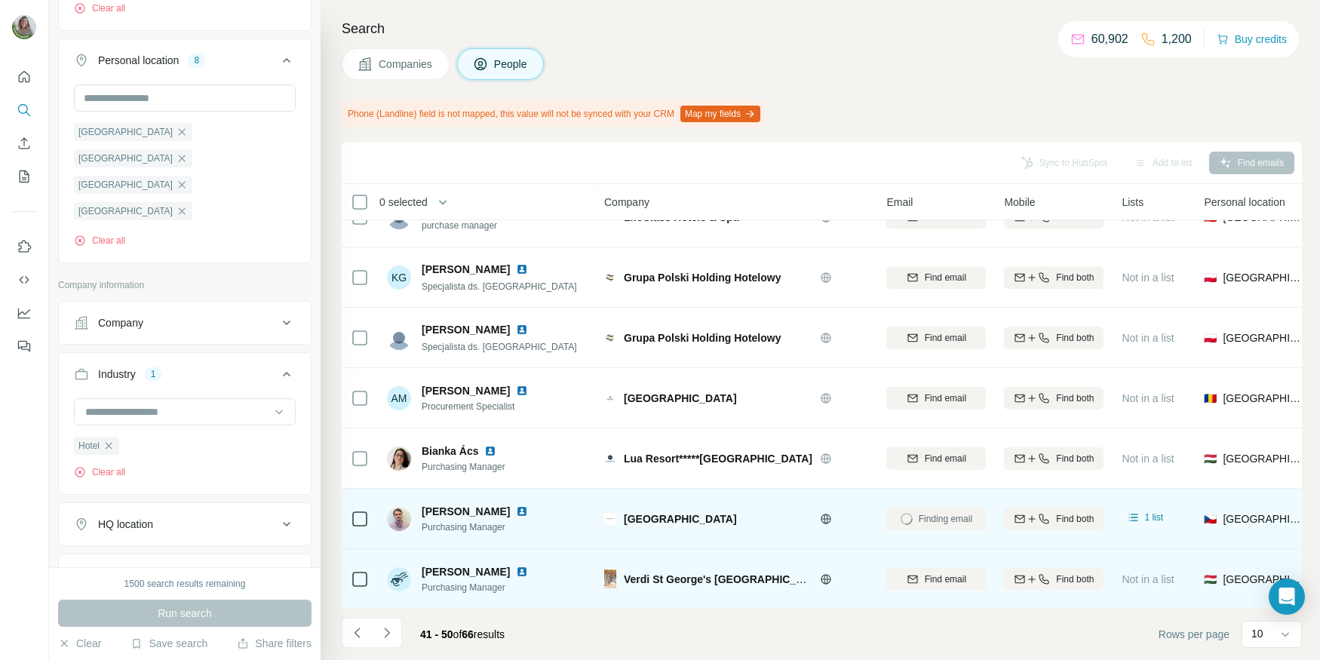
click at [822, 577] on icon at bounding box center [826, 579] width 12 height 12
click at [935, 570] on button "Find email" at bounding box center [937, 579] width 100 height 23
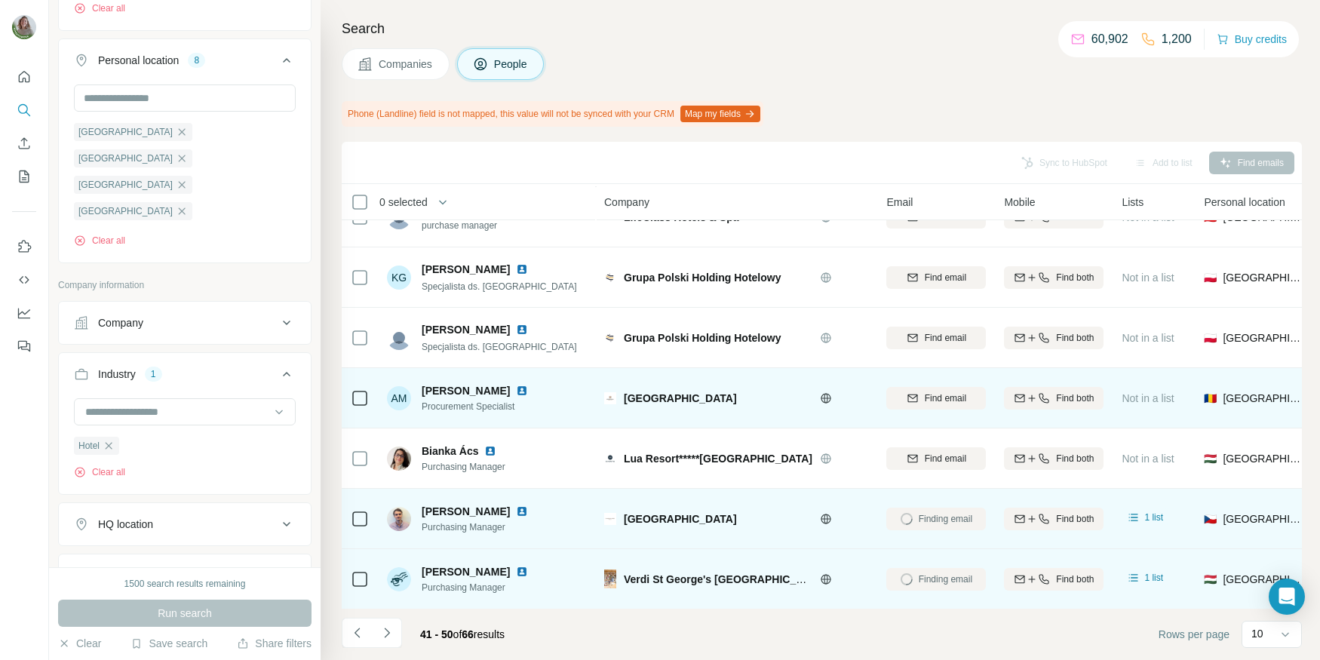
click at [827, 395] on icon at bounding box center [827, 398] width 4 height 10
click at [915, 395] on icon "button" at bounding box center [913, 397] width 10 height 5
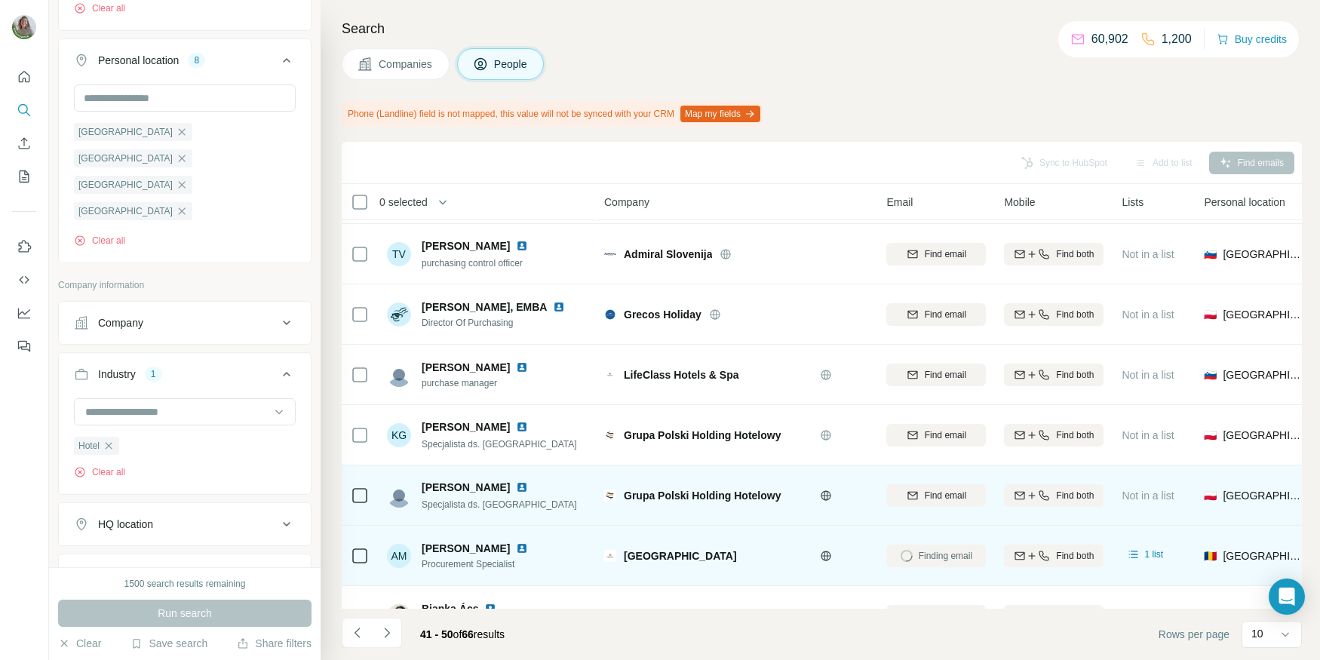
scroll to position [60, 0]
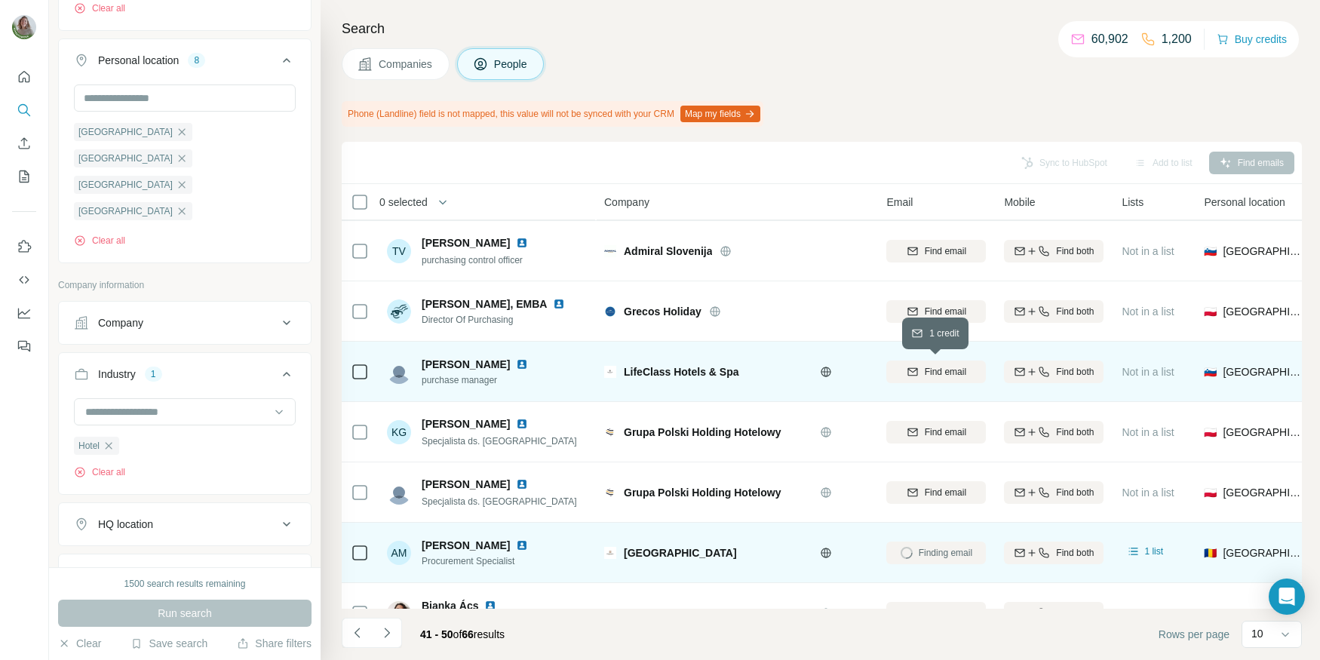
click at [941, 367] on span "Find email" at bounding box center [945, 372] width 41 height 14
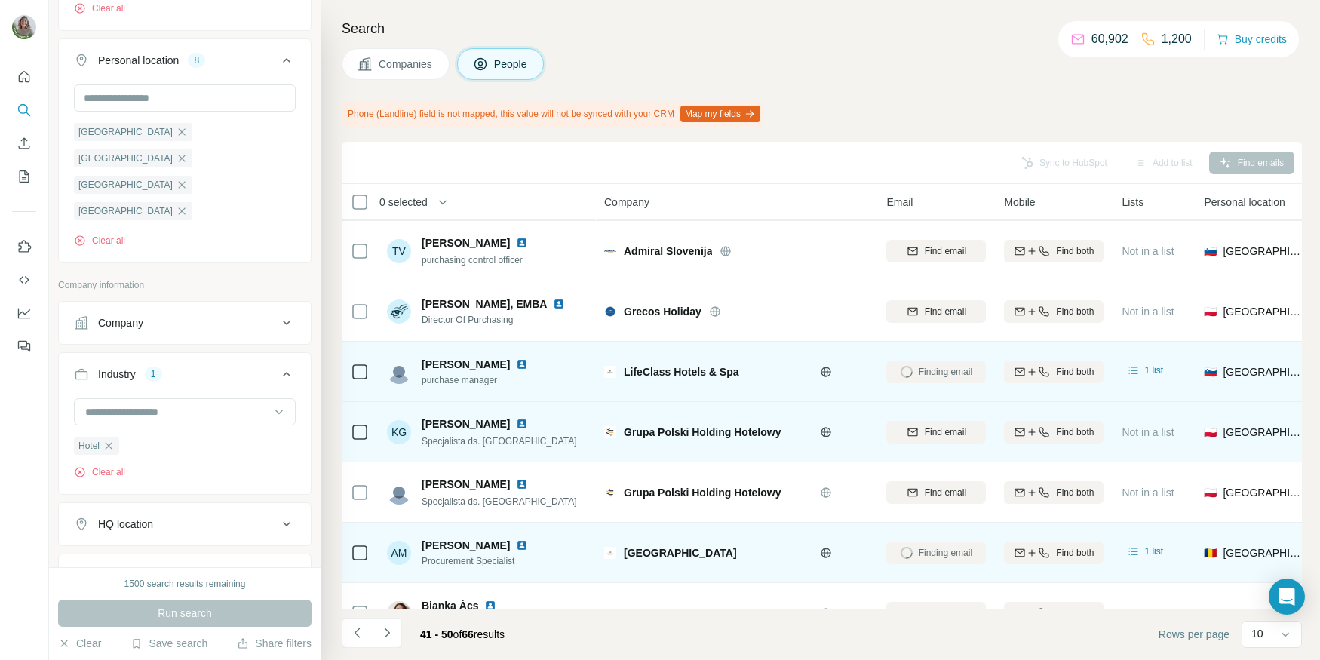
click at [827, 434] on icon at bounding box center [827, 432] width 4 height 10
click at [931, 426] on span "Find email" at bounding box center [945, 433] width 41 height 14
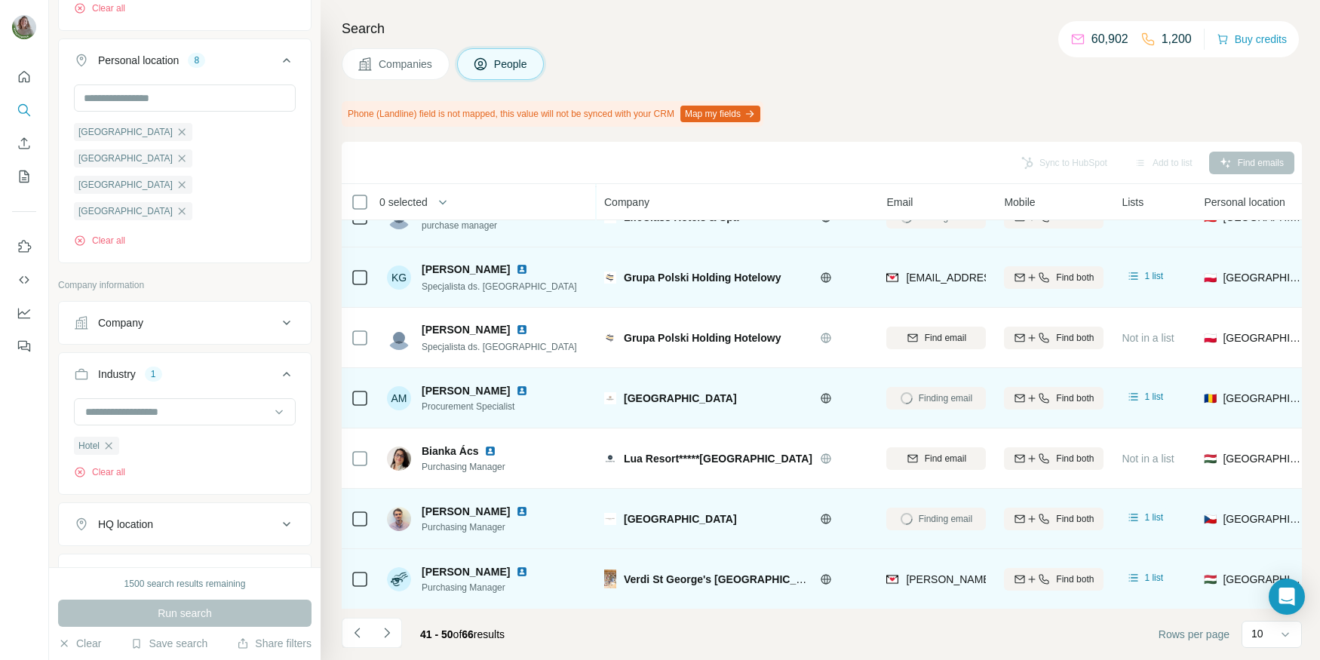
scroll to position [0, 0]
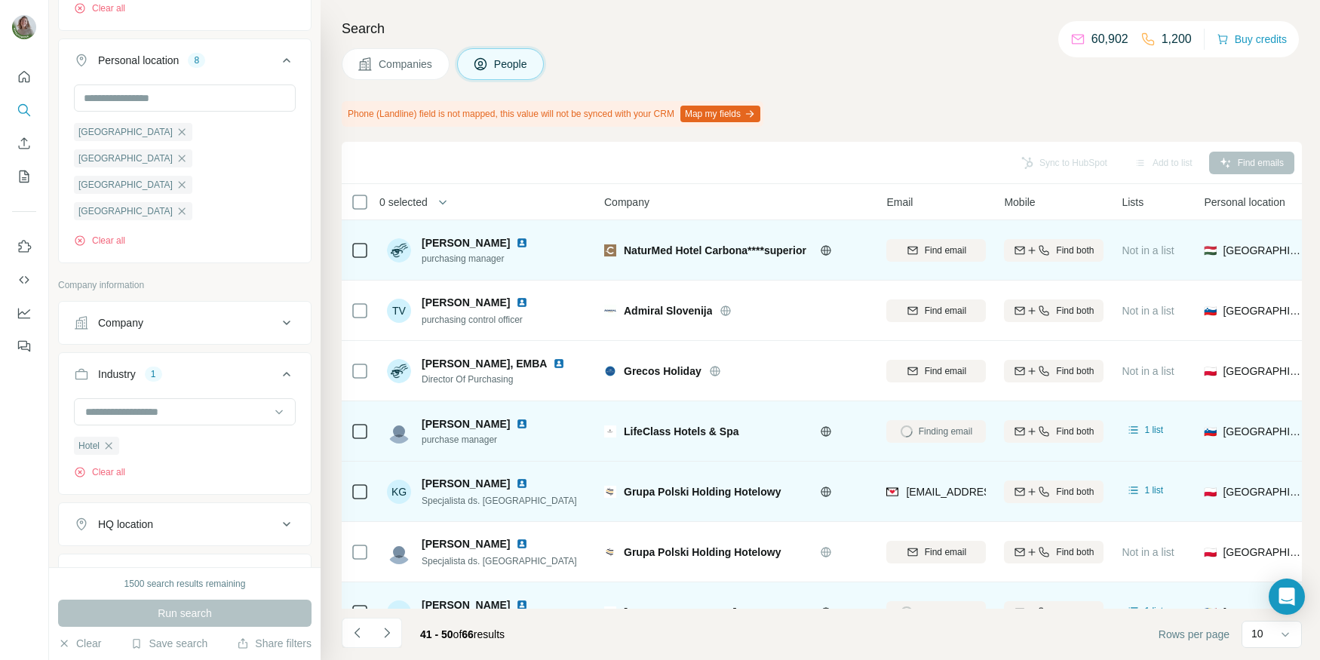
click at [831, 249] on icon at bounding box center [826, 250] width 12 height 12
click at [914, 256] on div "Find email" at bounding box center [937, 251] width 100 height 14
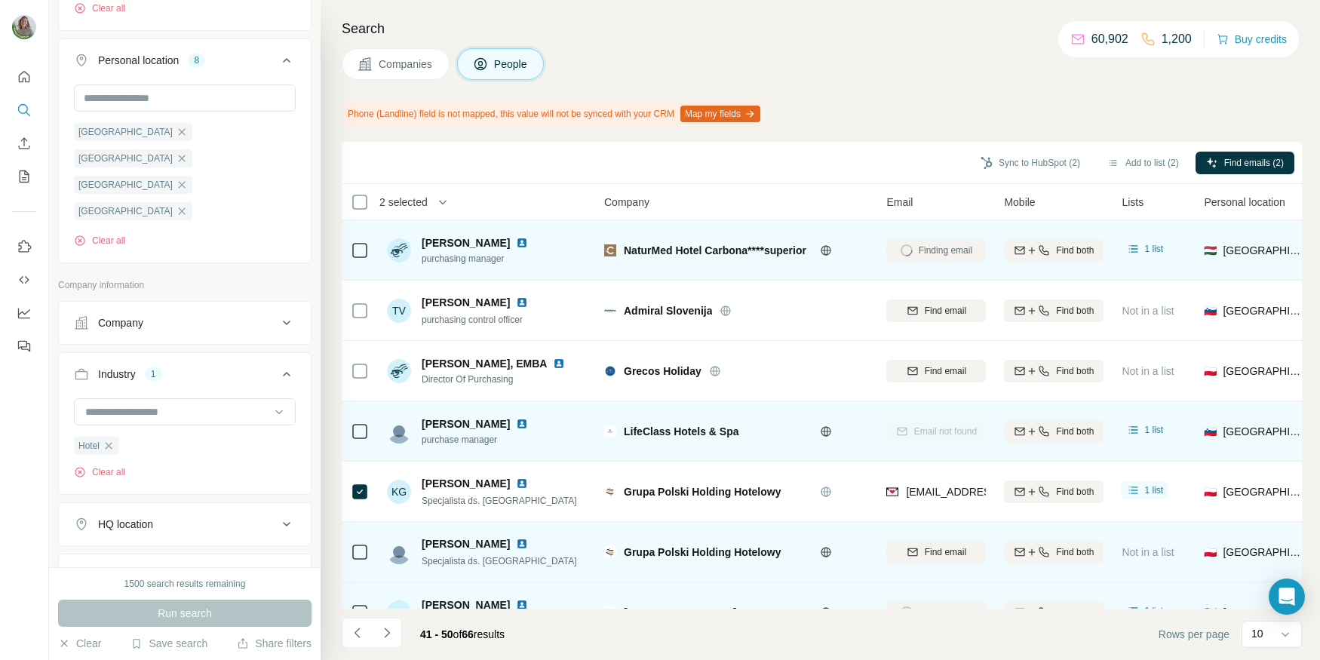
scroll to position [214, 0]
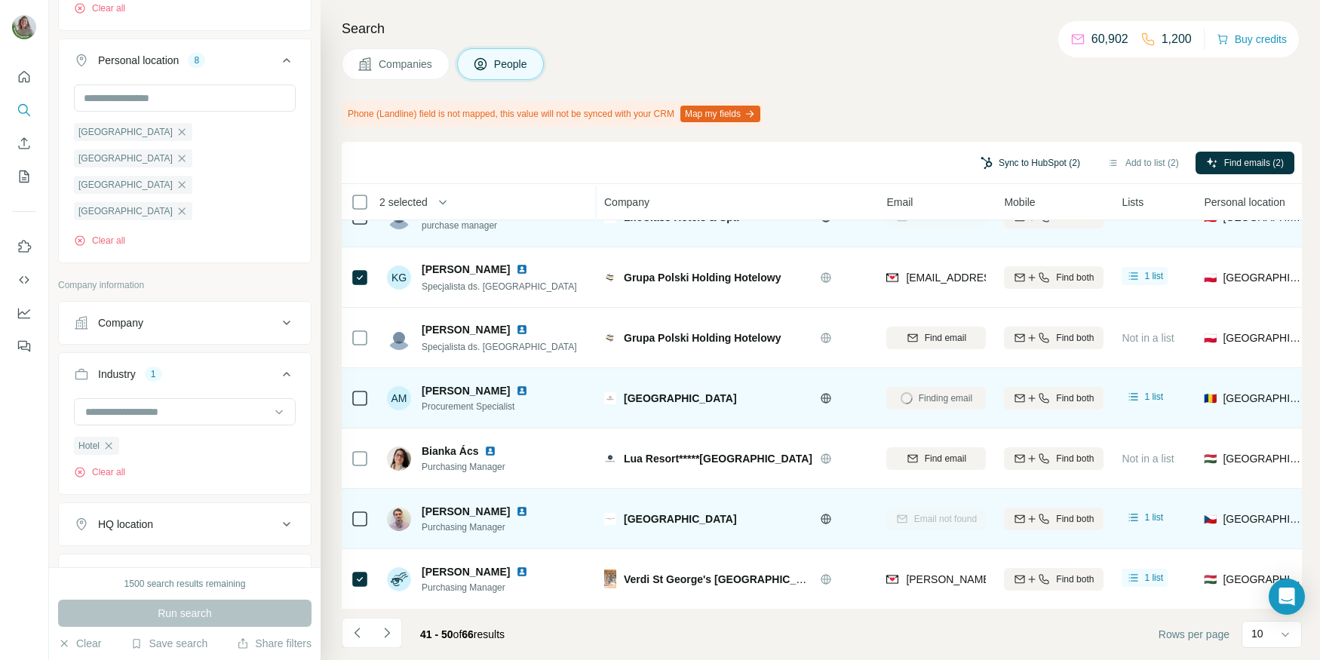
click at [1017, 158] on button "Sync to HubSpot (2)" at bounding box center [1030, 163] width 121 height 23
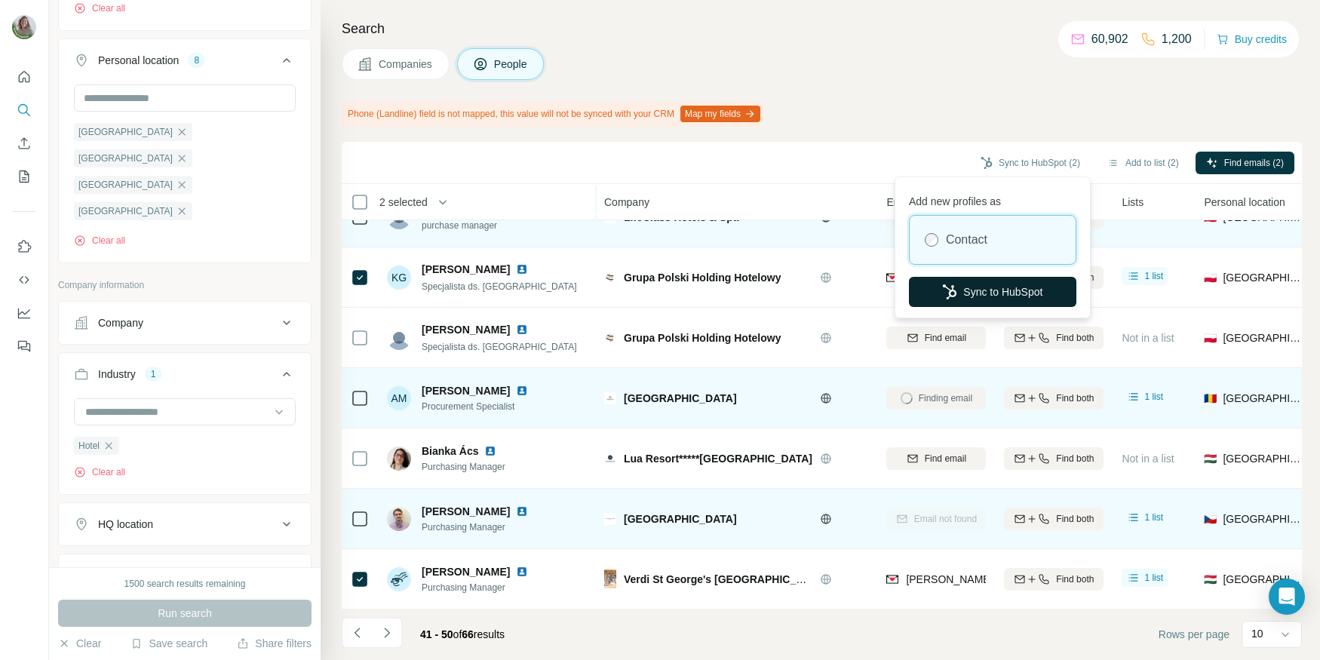
click at [981, 283] on button "Sync to HubSpot" at bounding box center [993, 292] width 168 height 30
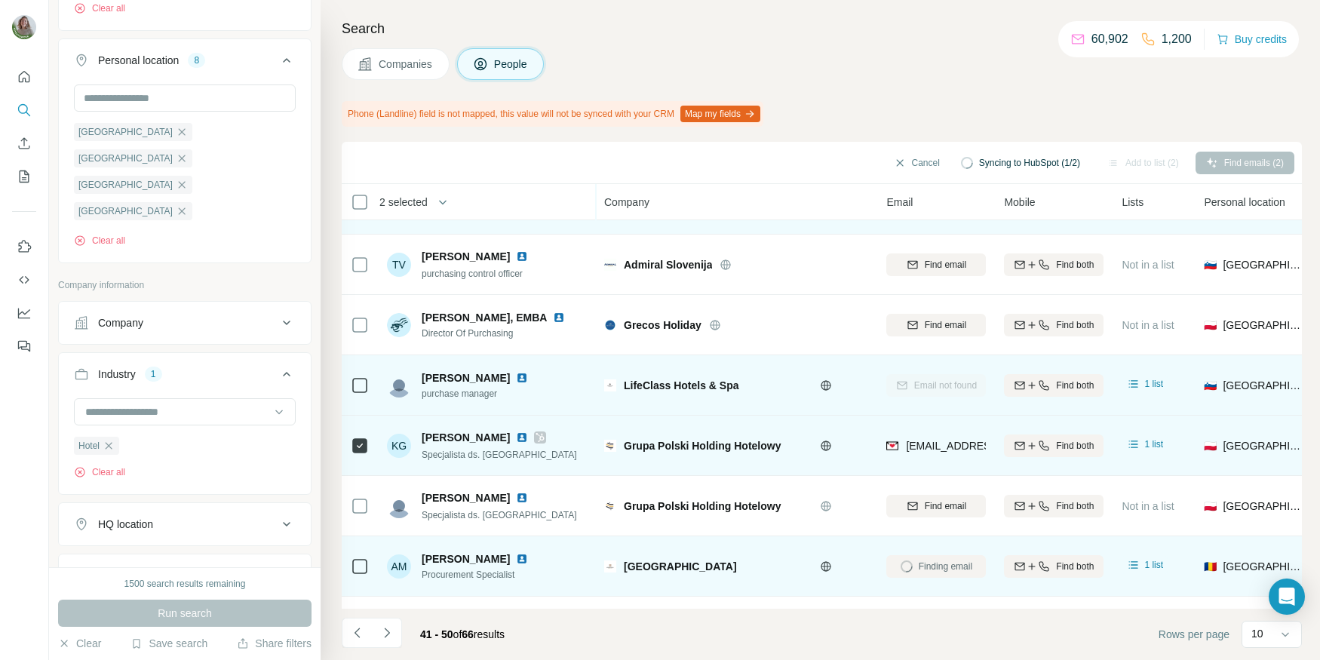
scroll to position [0, 0]
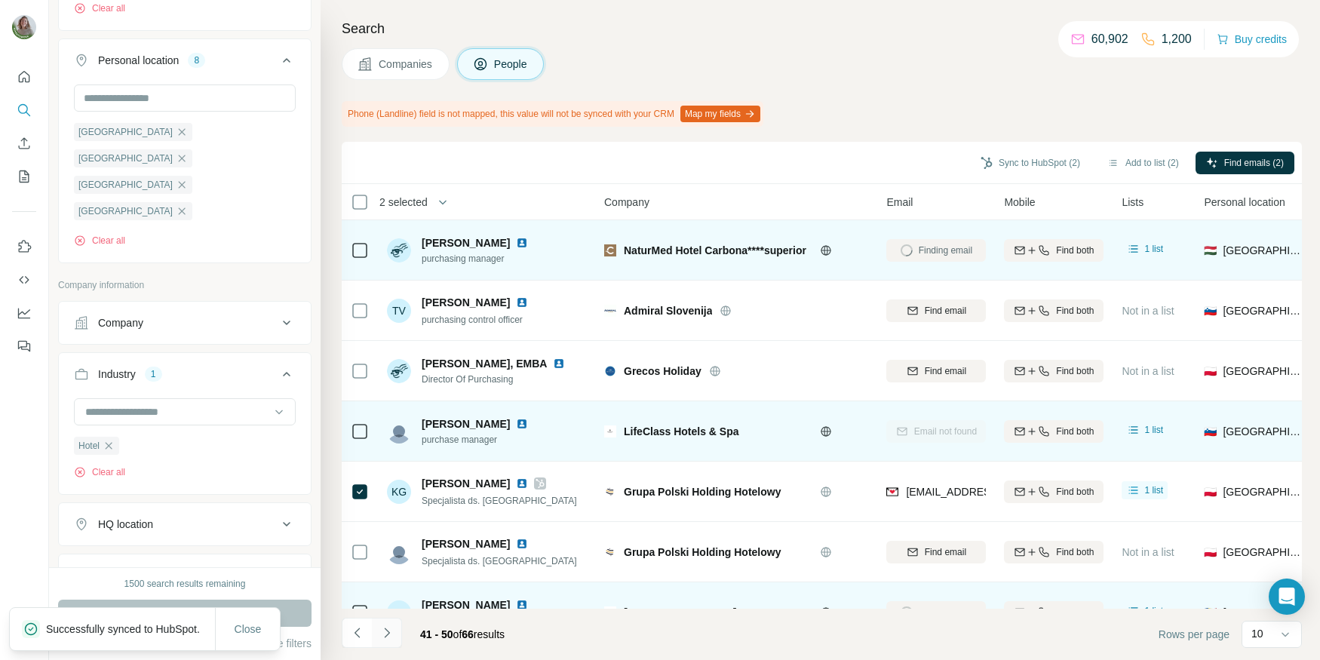
click at [389, 625] on button "Navigate to next page" at bounding box center [387, 633] width 30 height 30
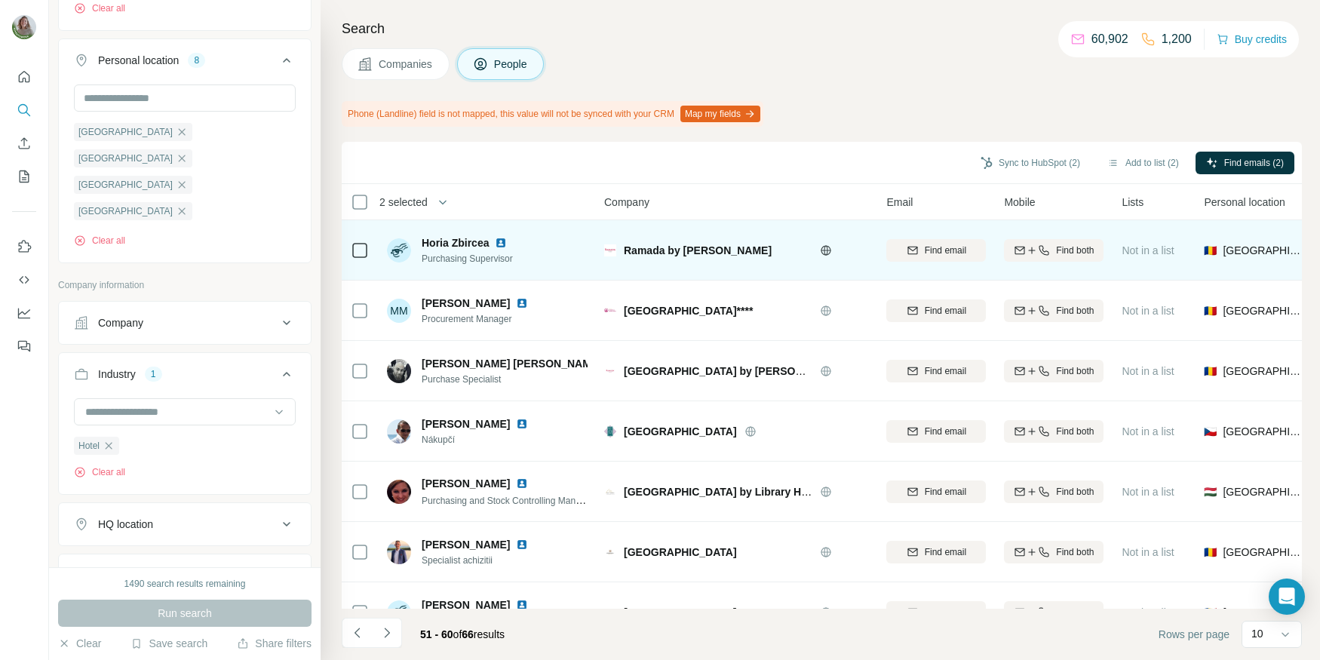
click at [822, 246] on icon at bounding box center [826, 250] width 12 height 12
click at [941, 254] on span "Find email" at bounding box center [945, 251] width 41 height 14
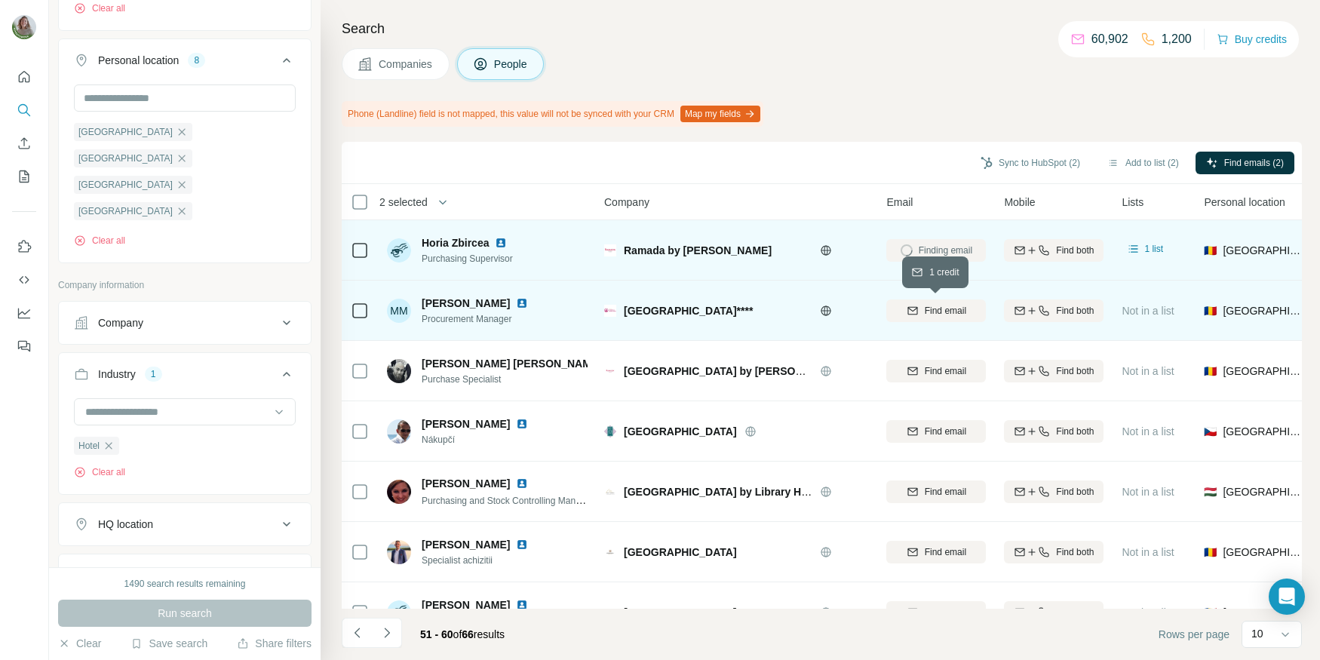
click at [935, 305] on span "Find email" at bounding box center [945, 311] width 41 height 14
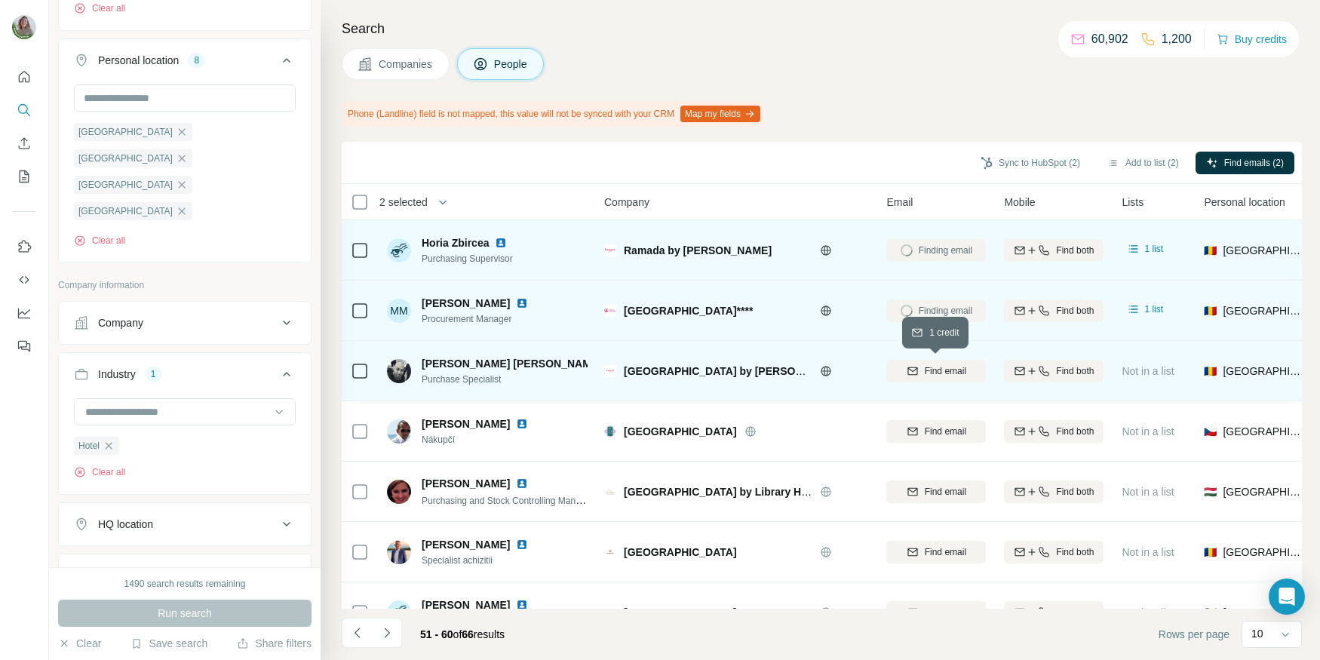
click at [920, 364] on div "Find email" at bounding box center [937, 371] width 100 height 14
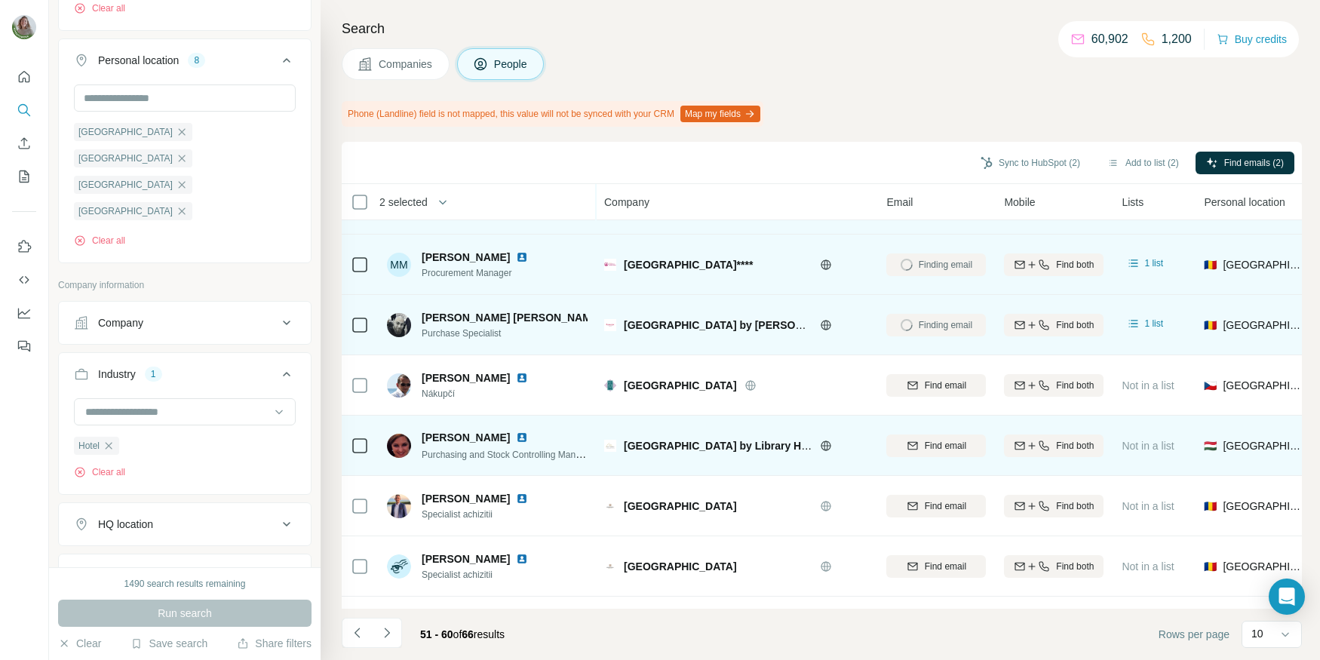
scroll to position [51, 0]
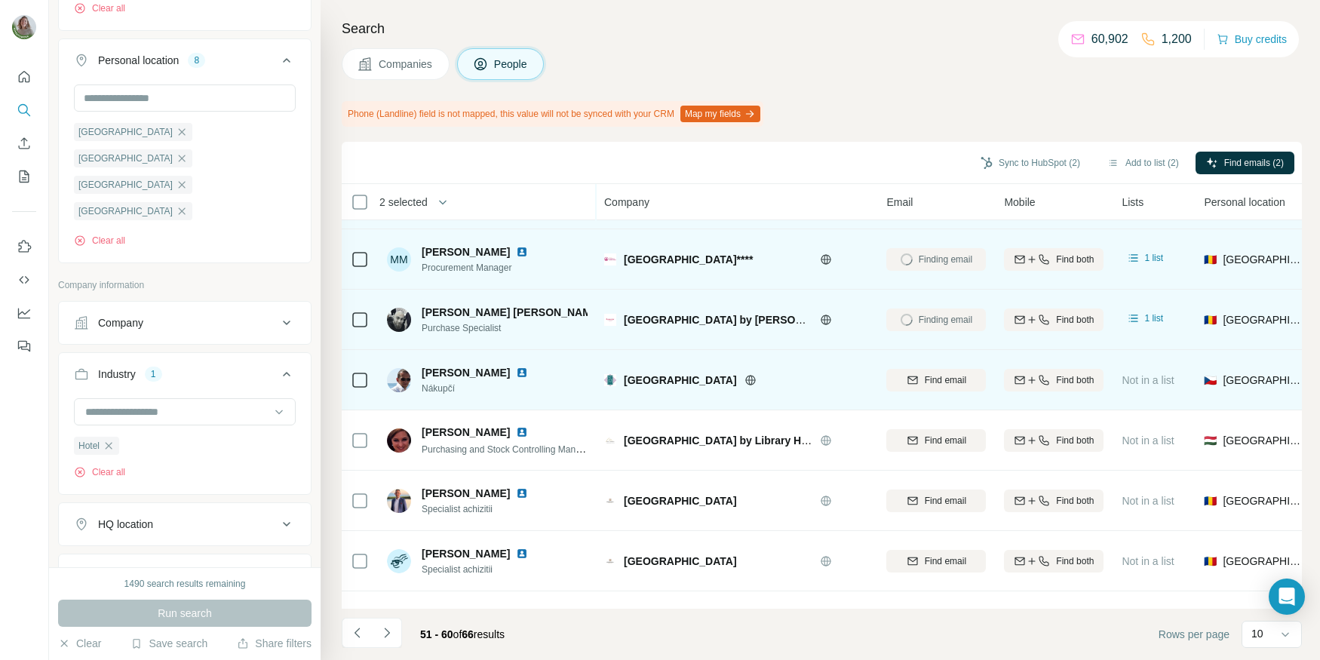
click at [724, 387] on div "Hotel Paříž Praha" at bounding box center [736, 379] width 264 height 41
click at [745, 380] on icon at bounding box center [751, 380] width 12 height 12
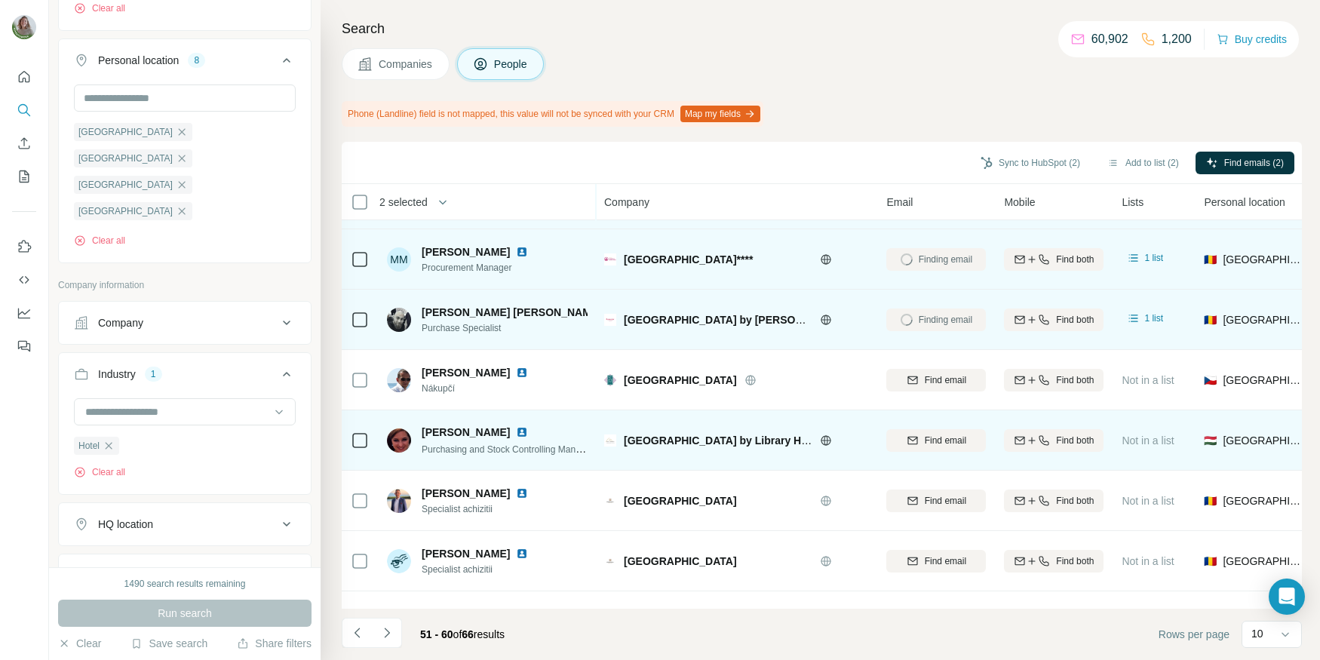
click at [828, 439] on icon at bounding box center [827, 440] width 4 height 10
click at [932, 439] on span "Find email" at bounding box center [945, 441] width 41 height 14
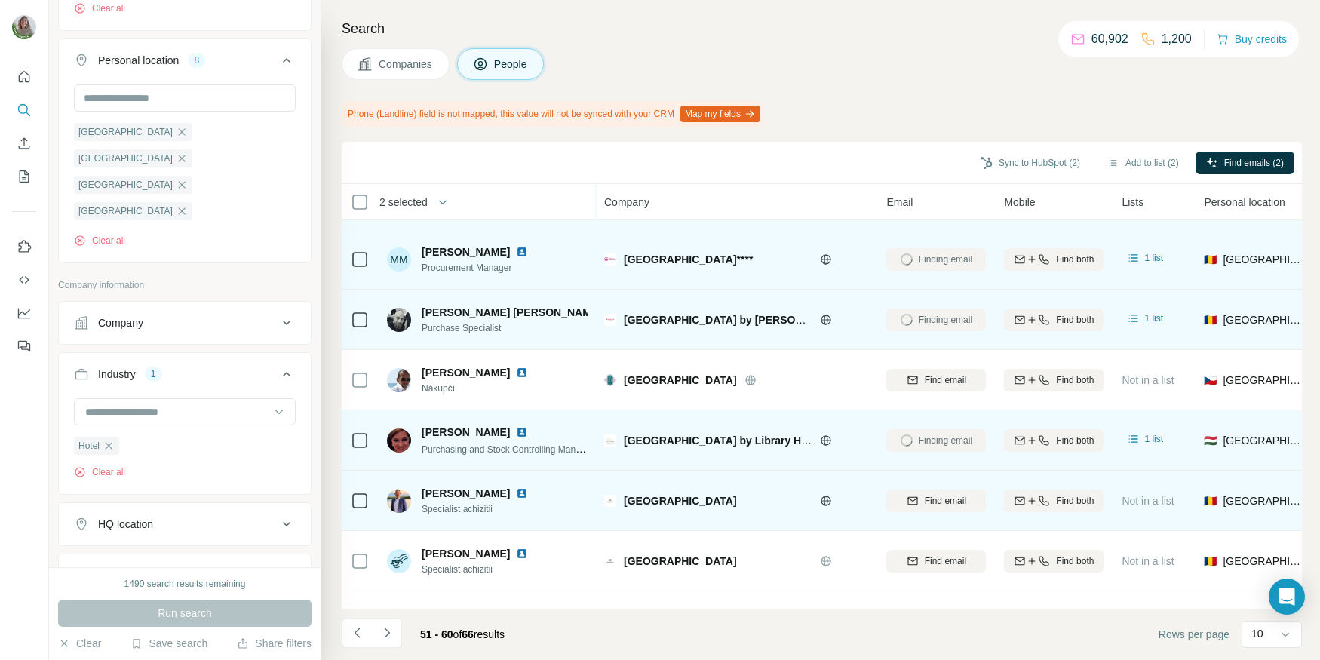
click at [822, 503] on icon at bounding box center [826, 501] width 12 height 12
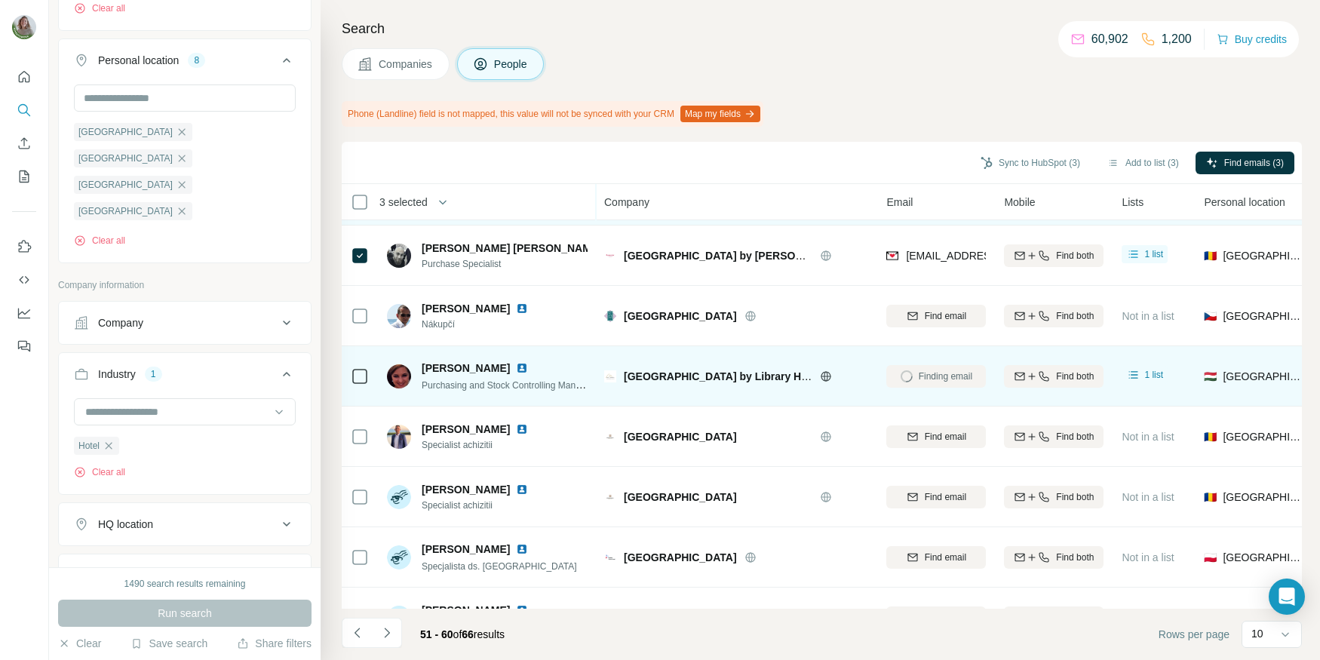
scroll to position [118, 0]
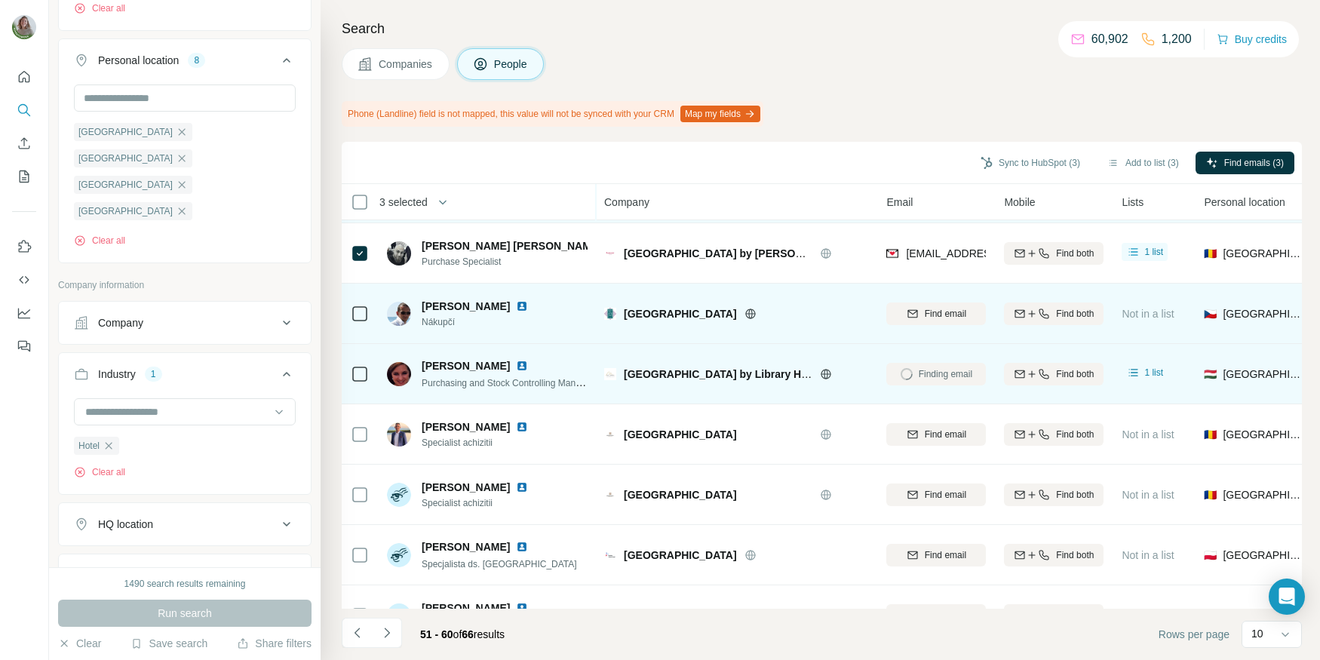
click at [745, 312] on icon at bounding box center [751, 314] width 12 height 12
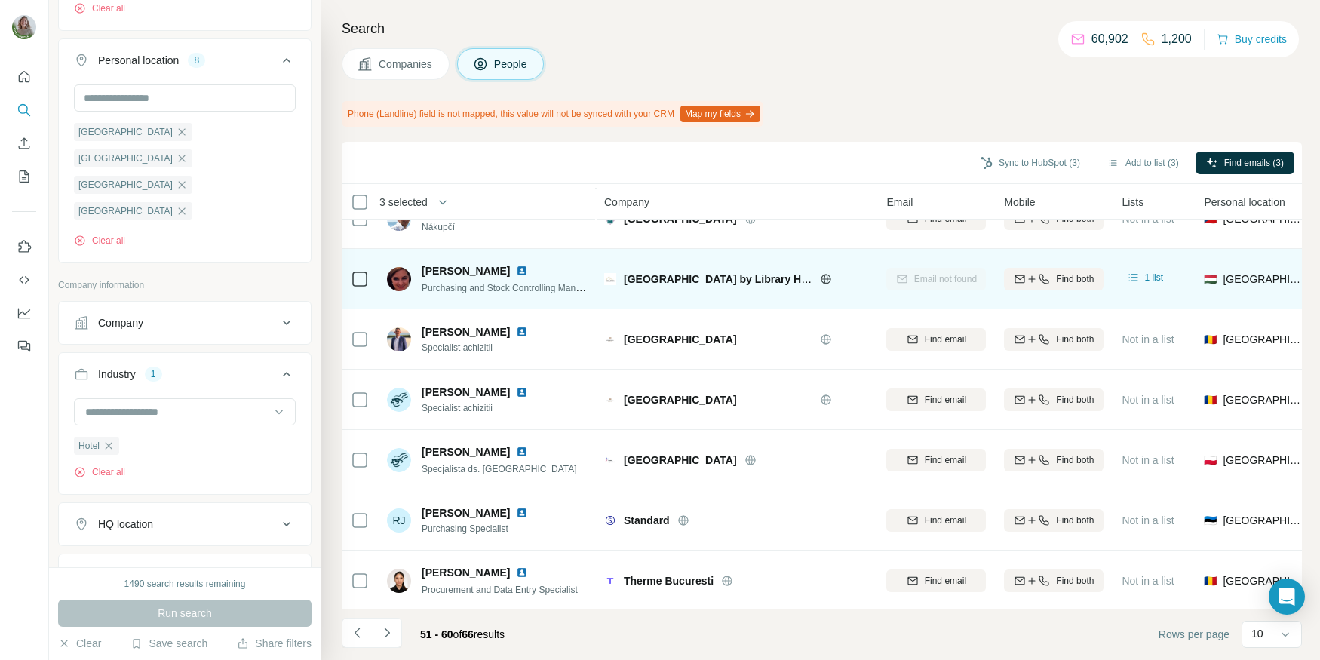
scroll to position [214, 0]
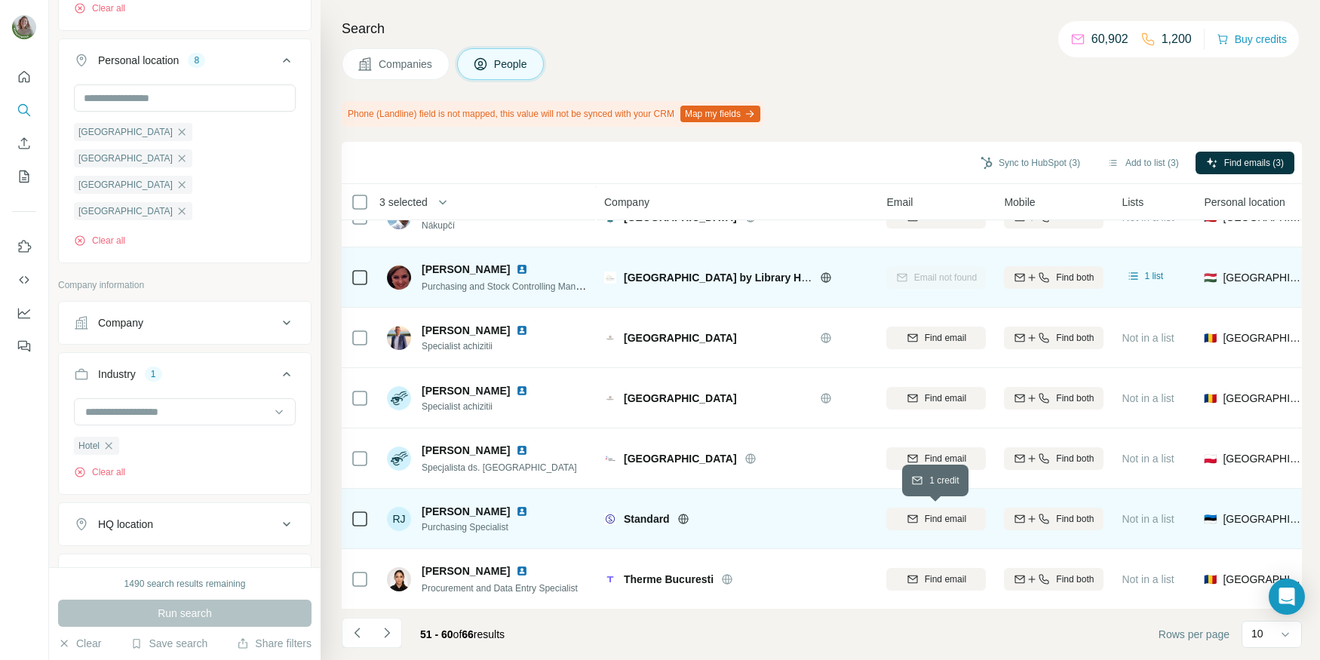
click at [932, 513] on span "Find email" at bounding box center [945, 519] width 41 height 14
click at [684, 518] on icon at bounding box center [683, 518] width 10 height 1
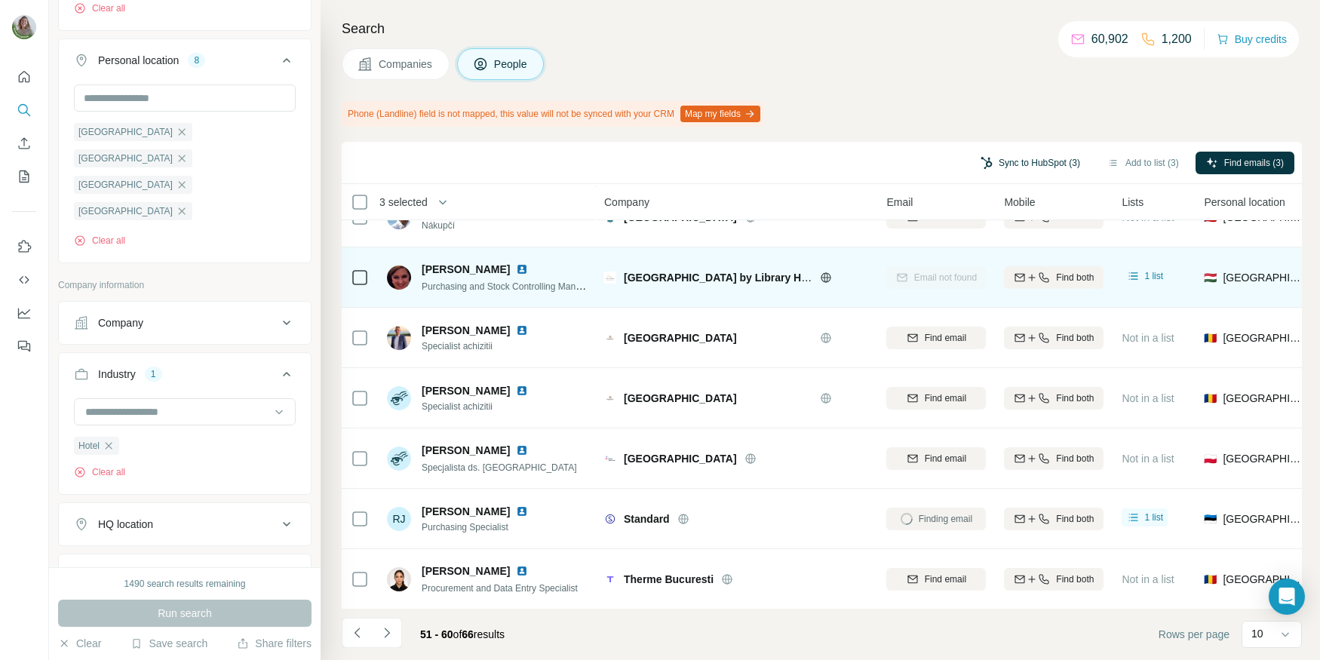
click at [1007, 162] on button "Sync to HubSpot (3)" at bounding box center [1030, 163] width 121 height 23
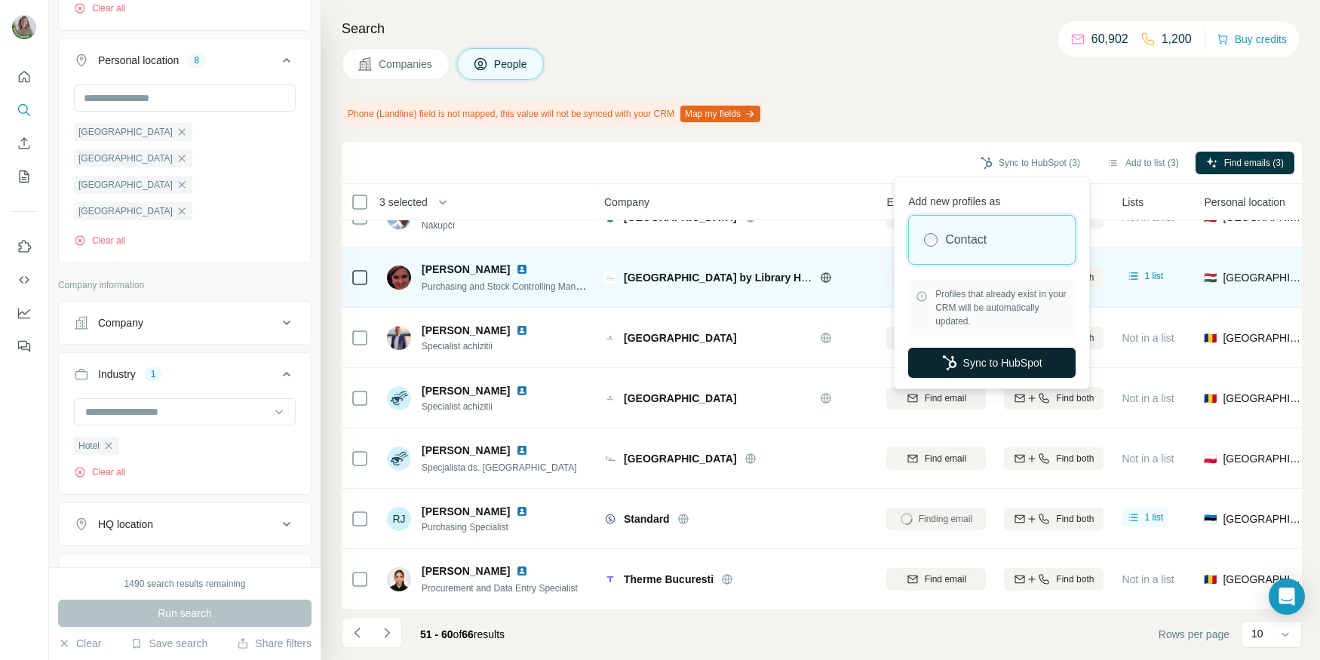
click at [1004, 349] on button "Sync to HubSpot" at bounding box center [992, 363] width 168 height 30
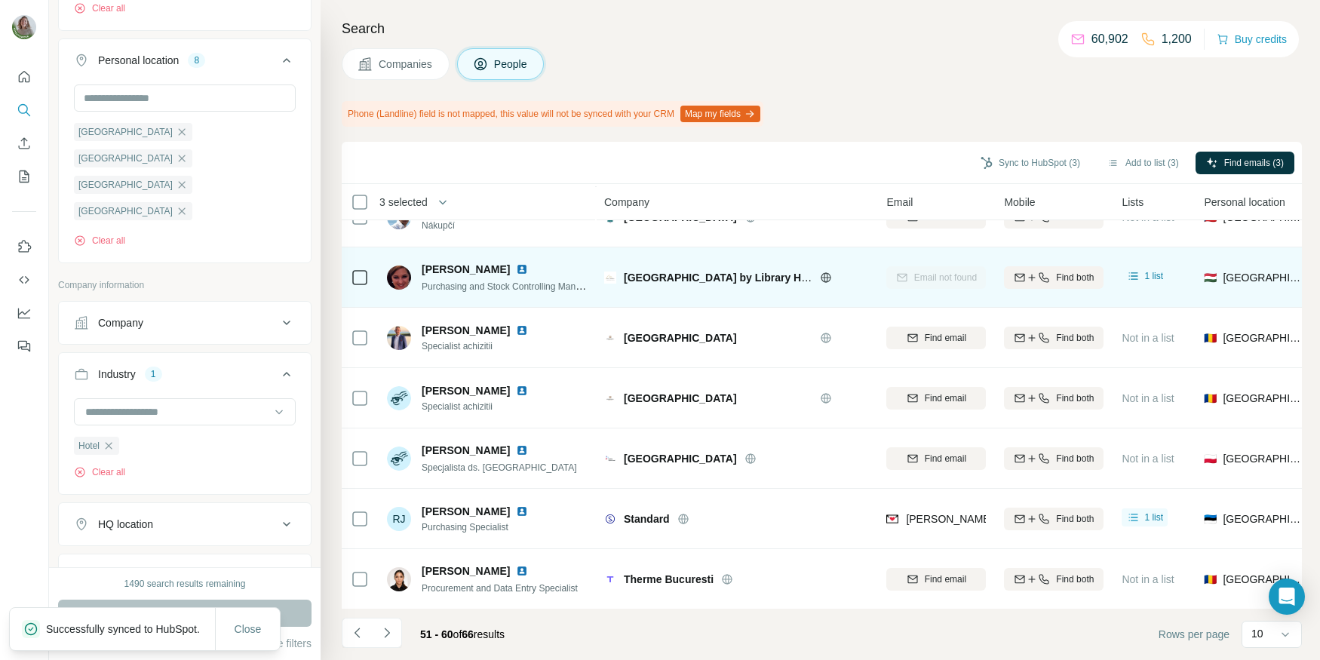
click at [402, 626] on div "51 - 60 of 66 results" at bounding box center [429, 634] width 175 height 33
click at [393, 626] on icon "Navigate to next page" at bounding box center [387, 632] width 15 height 15
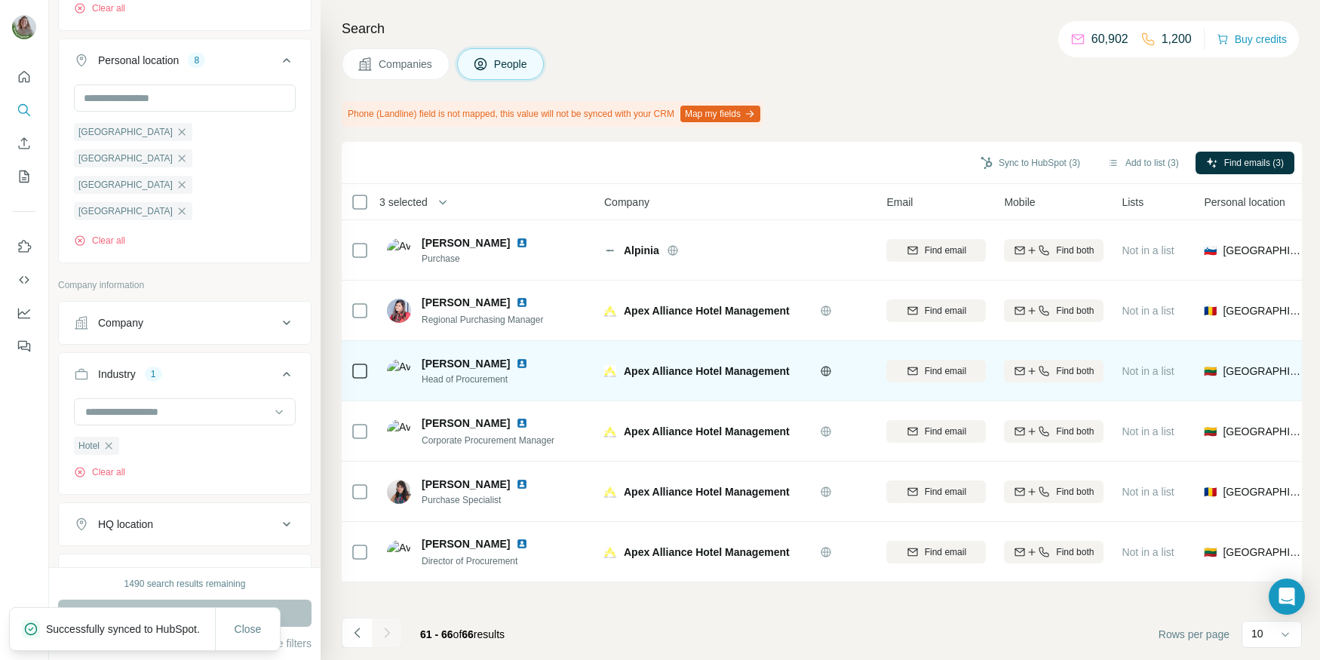
scroll to position [0, 0]
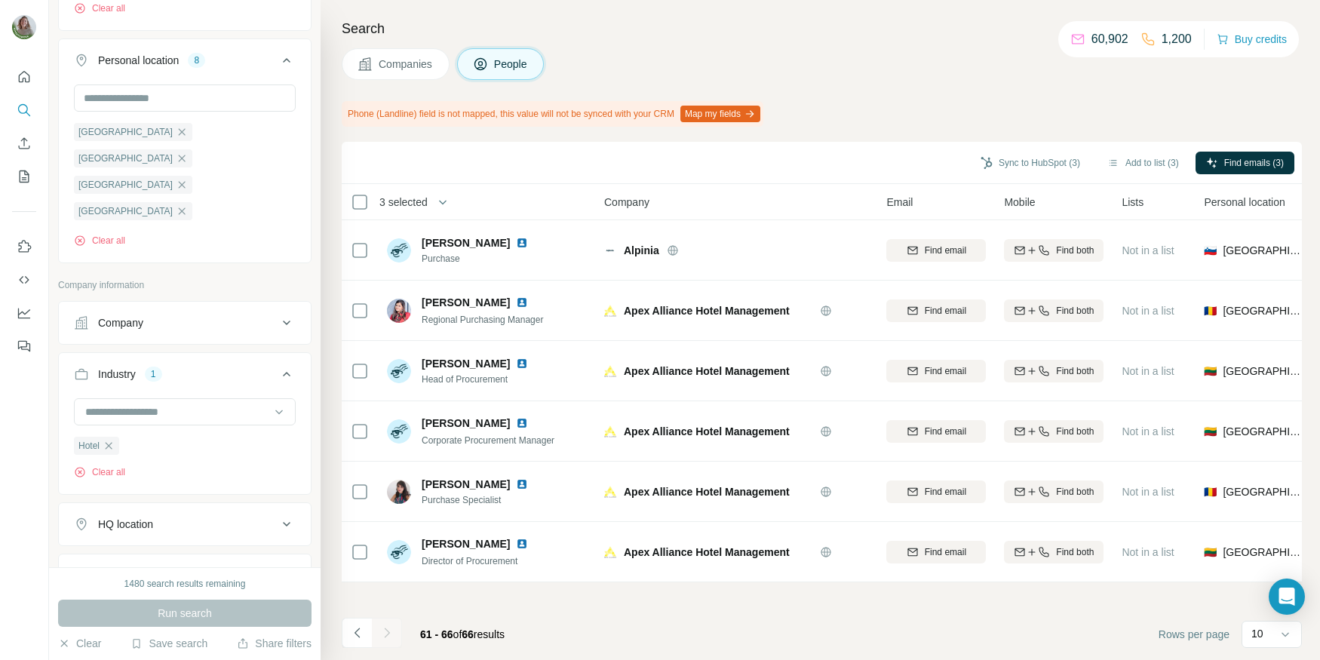
click at [188, 311] on icon "button" at bounding box center [182, 317] width 12 height 12
click at [184, 234] on icon "button" at bounding box center [182, 237] width 7 height 7
click at [176, 205] on icon "button" at bounding box center [182, 211] width 12 height 12
click at [176, 129] on icon "button" at bounding box center [182, 132] width 12 height 12
click at [117, 129] on div "[GEOGRAPHIC_DATA]" at bounding box center [133, 132] width 118 height 18
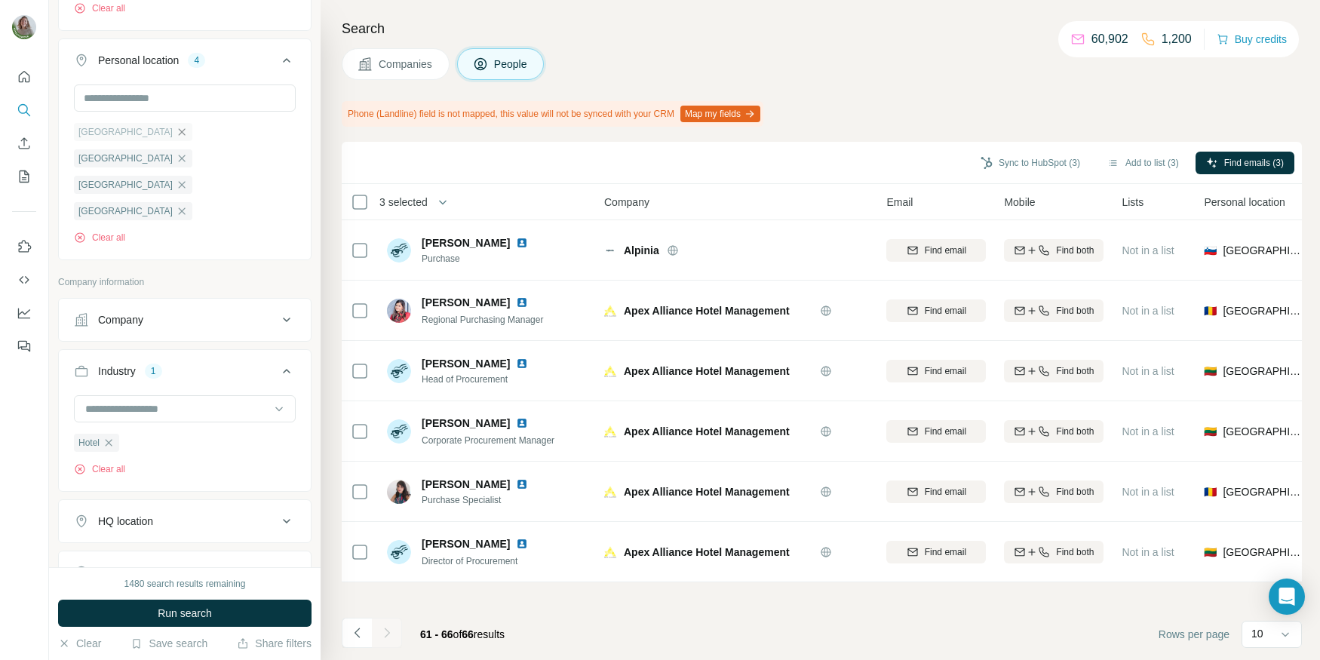
click at [176, 130] on icon "button" at bounding box center [182, 132] width 12 height 12
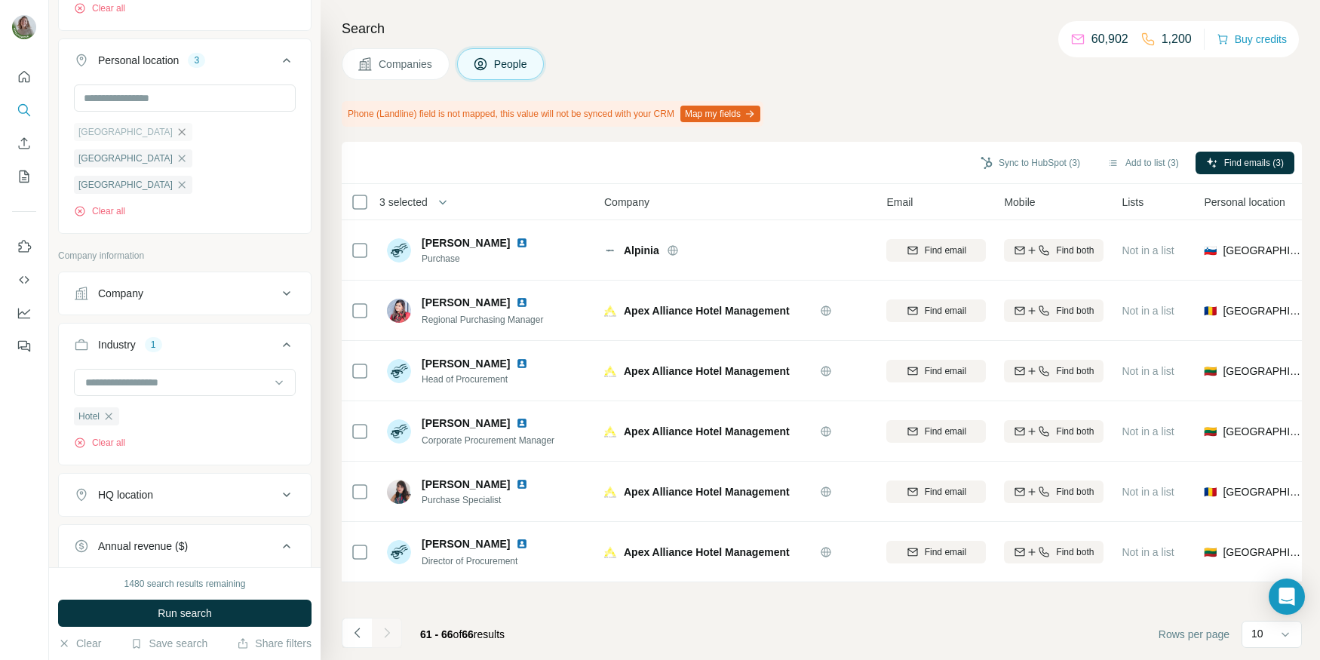
click at [176, 126] on icon "button" at bounding box center [182, 132] width 12 height 12
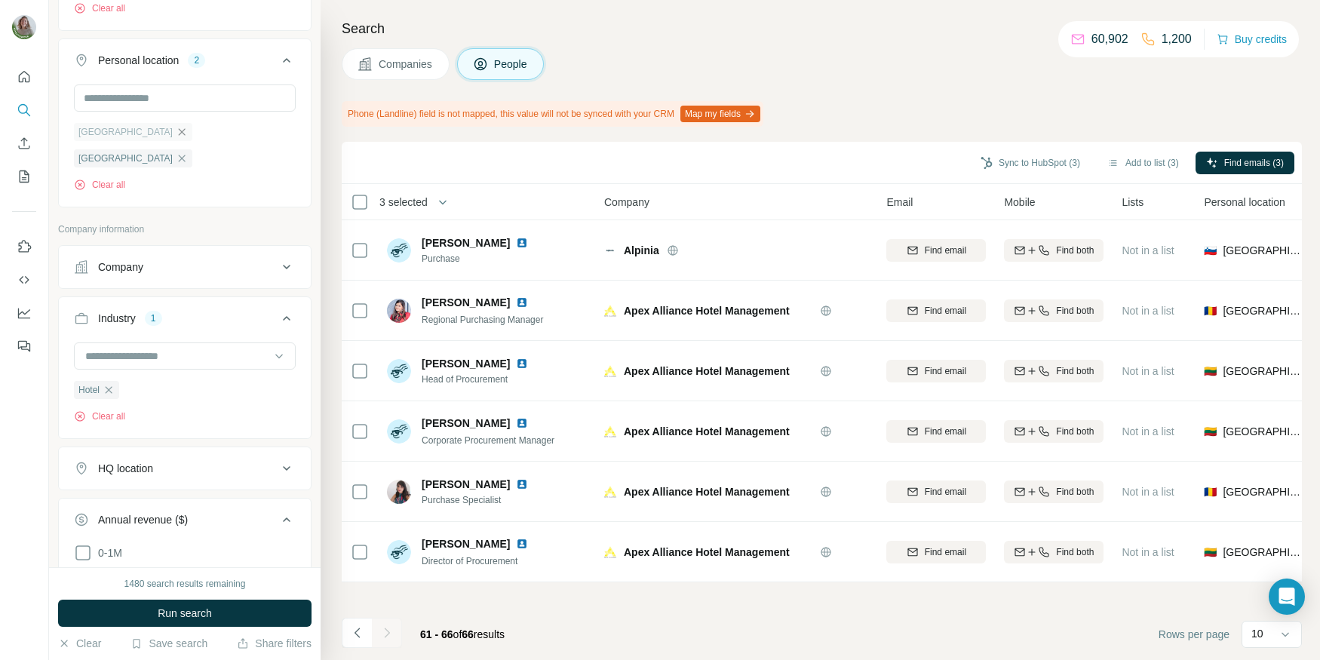
click at [176, 127] on icon "button" at bounding box center [182, 132] width 12 height 12
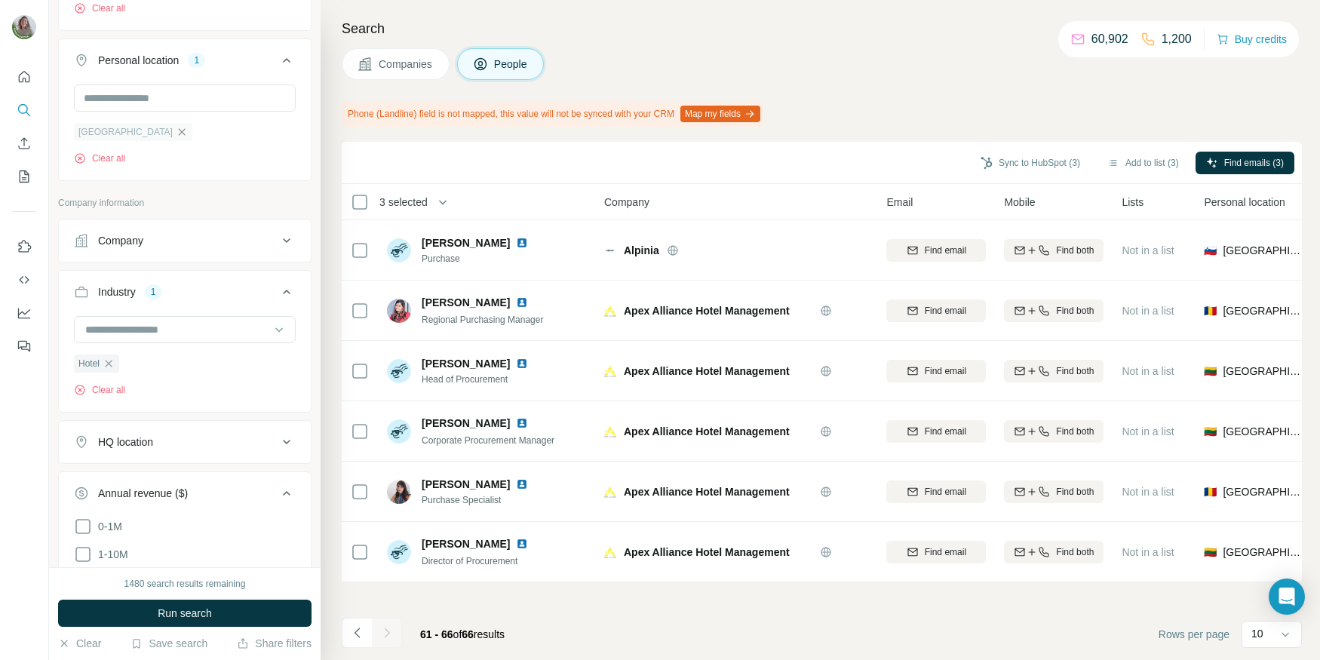
click at [176, 126] on icon "button" at bounding box center [182, 132] width 12 height 12
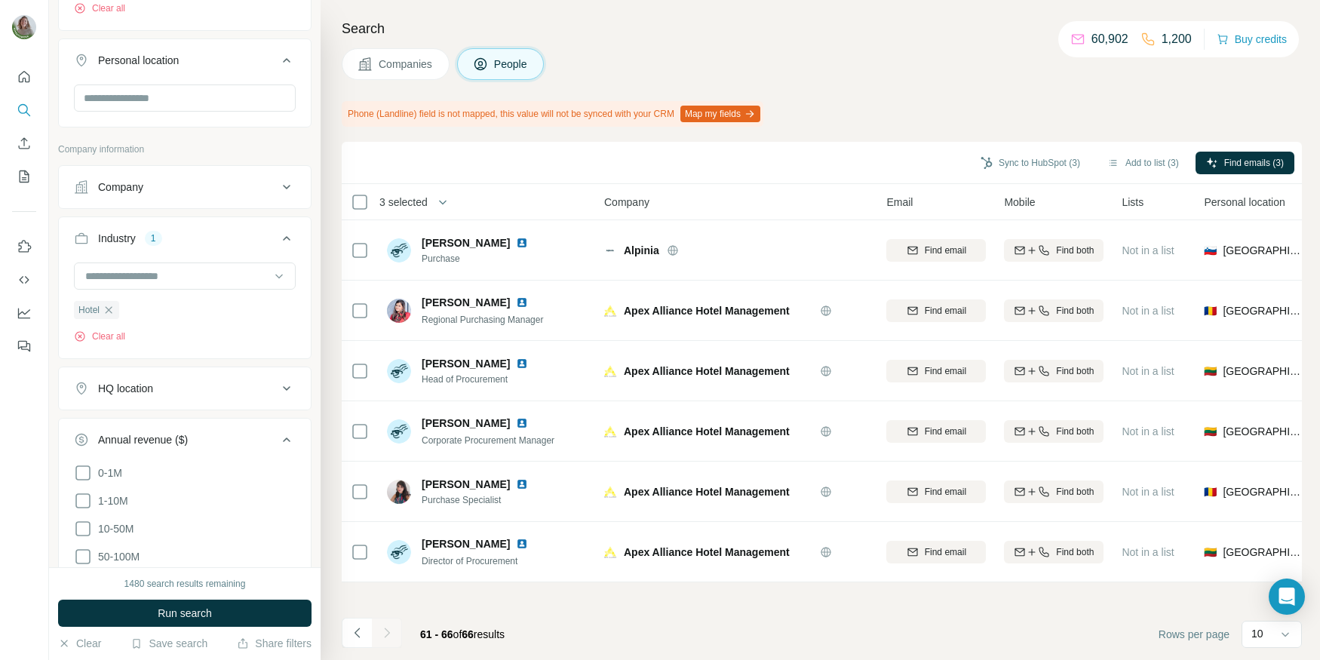
click at [121, 115] on div at bounding box center [185, 104] width 252 height 39
click at [118, 97] on input "text" at bounding box center [185, 98] width 222 height 27
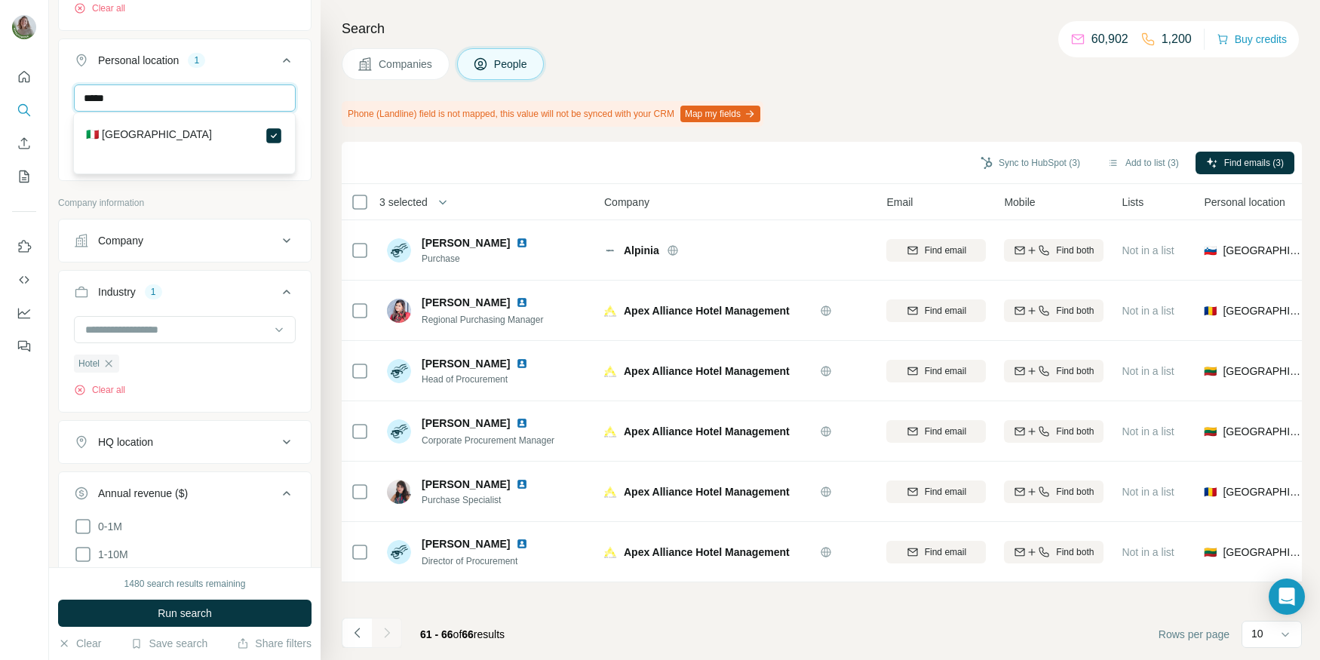
click at [98, 100] on input "*****" at bounding box center [185, 98] width 222 height 27
click at [98, 100] on input "******" at bounding box center [185, 98] width 222 height 27
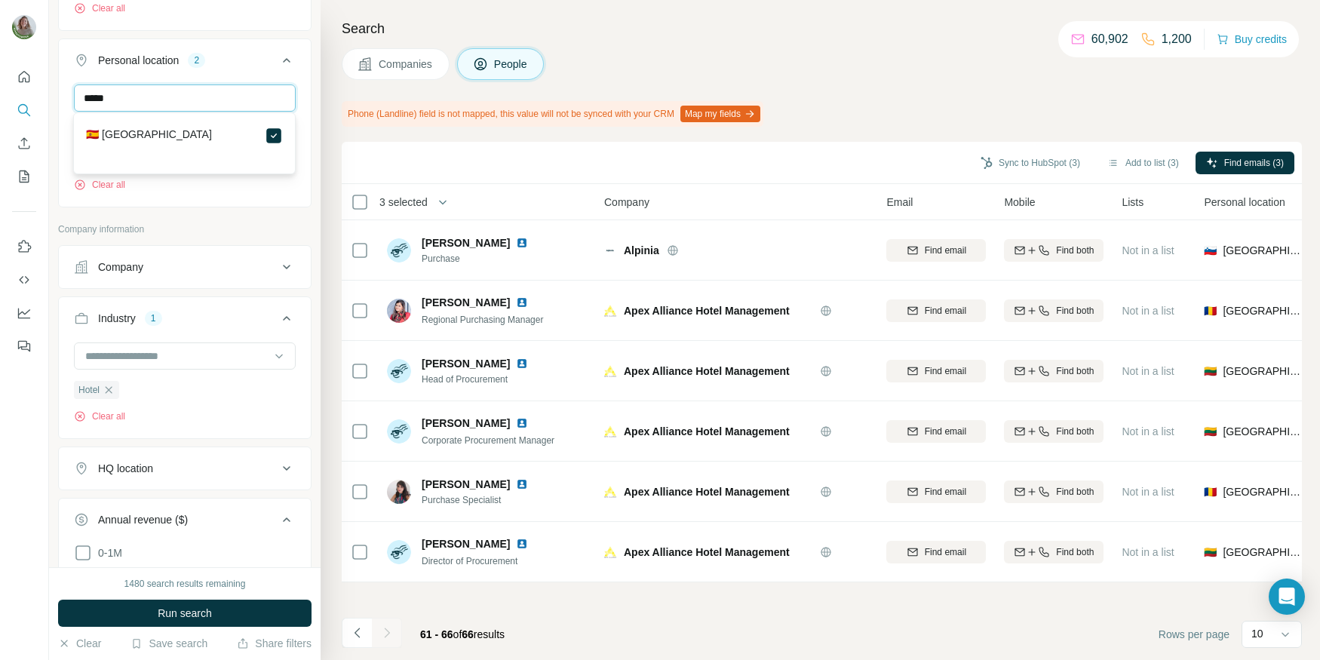
click at [213, 100] on input "*****" at bounding box center [185, 98] width 222 height 27
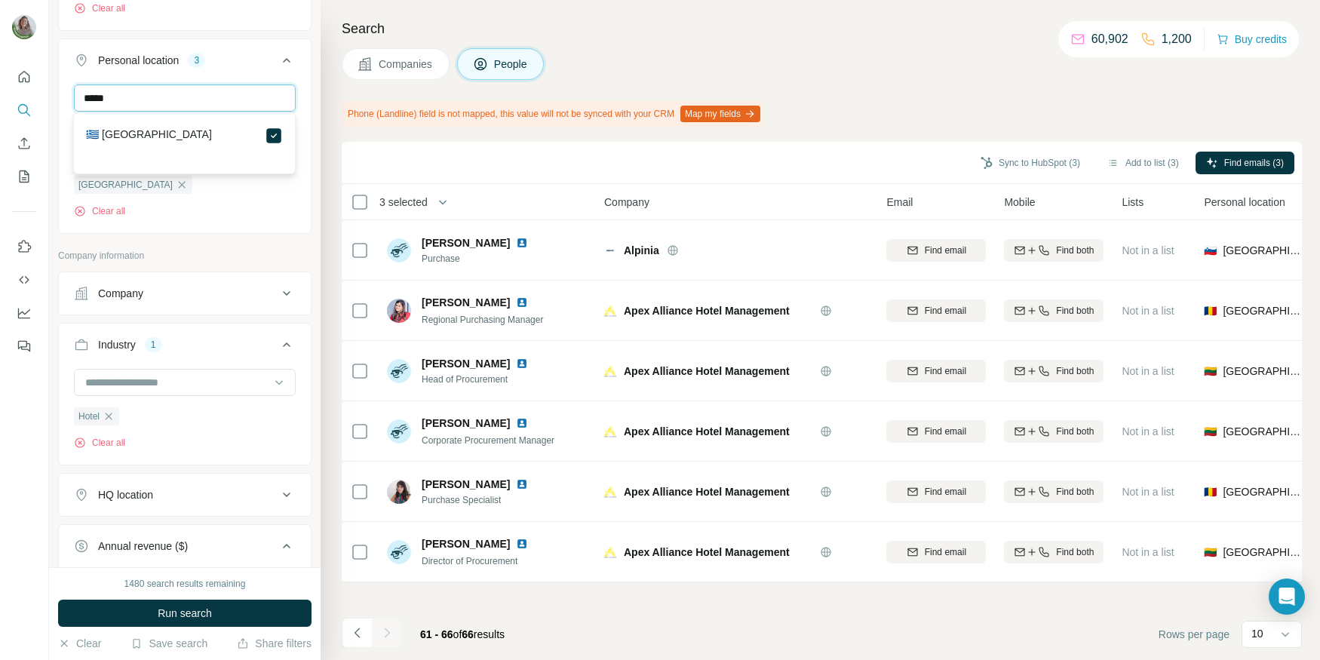
click at [88, 100] on input "*****" at bounding box center [185, 98] width 222 height 27
type input "******"
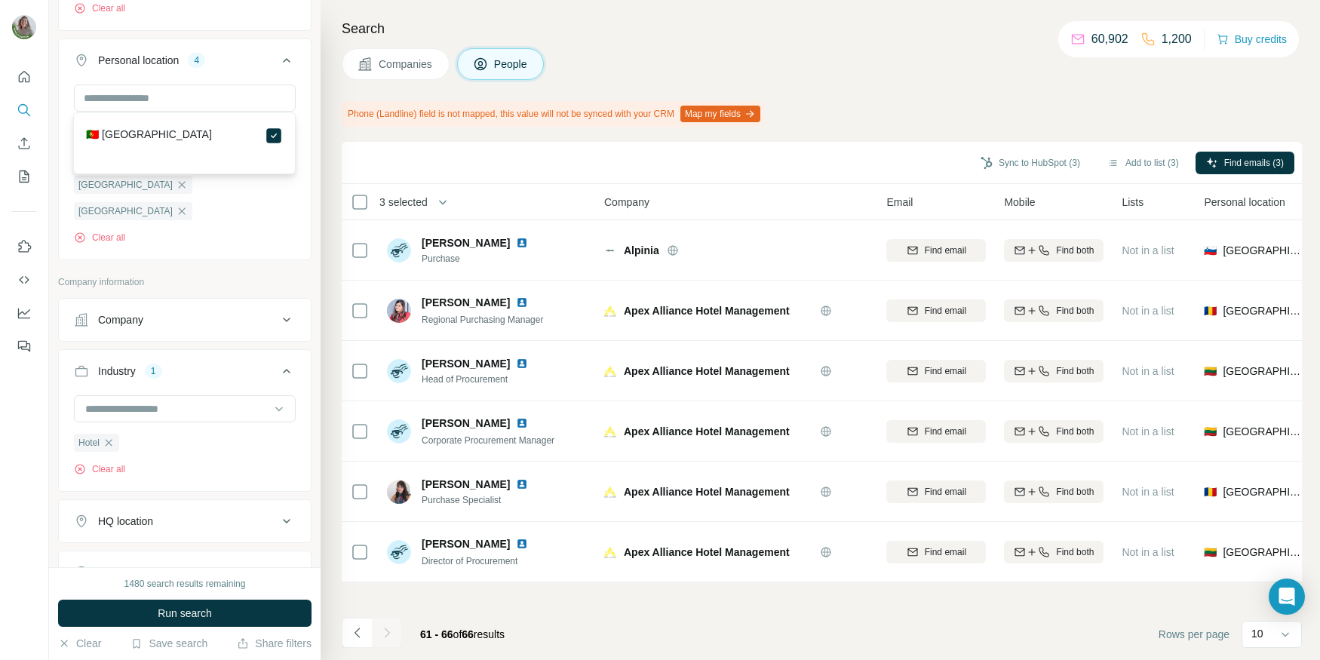
click at [318, 140] on div "New search Hide Company lookalikes Find companies similar to one you've success…" at bounding box center [185, 283] width 272 height 567
click at [195, 91] on input "text" at bounding box center [185, 98] width 222 height 27
type input "****"
click at [321, 152] on div "Search Companies People Phone (Landline) field is not mapped, this value will n…" at bounding box center [821, 330] width 1000 height 660
click at [222, 619] on button "Run search" at bounding box center [185, 613] width 254 height 27
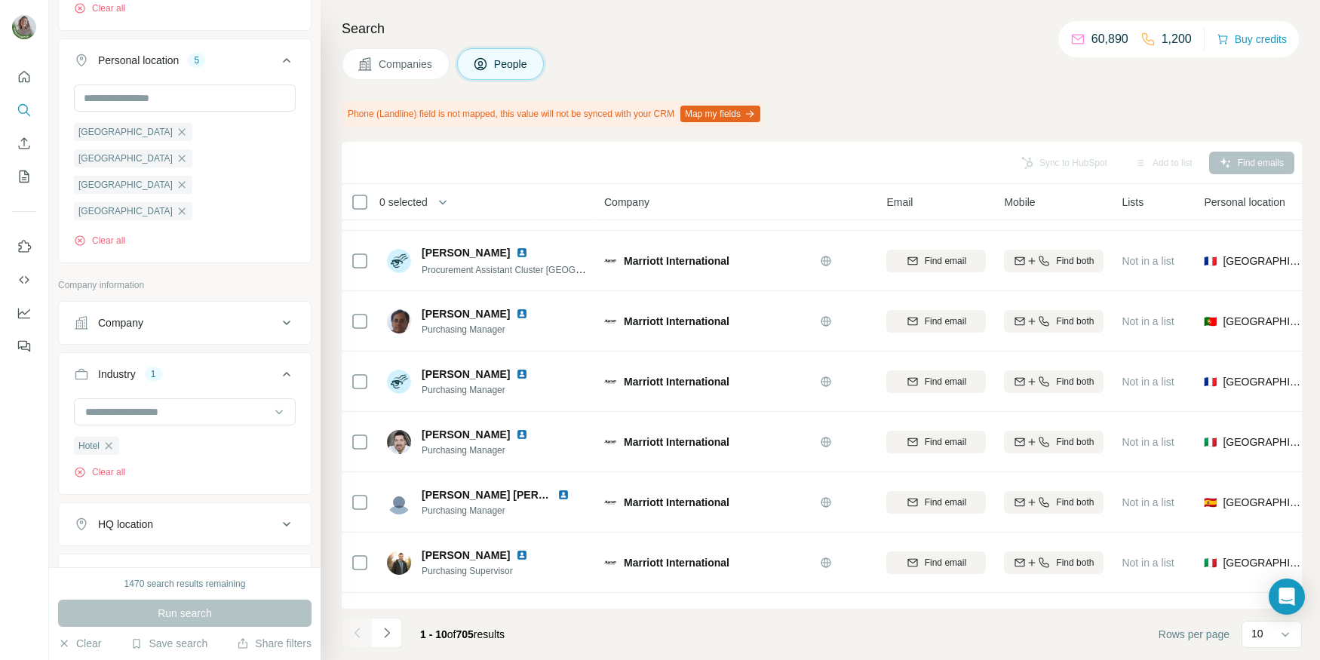
scroll to position [214, 0]
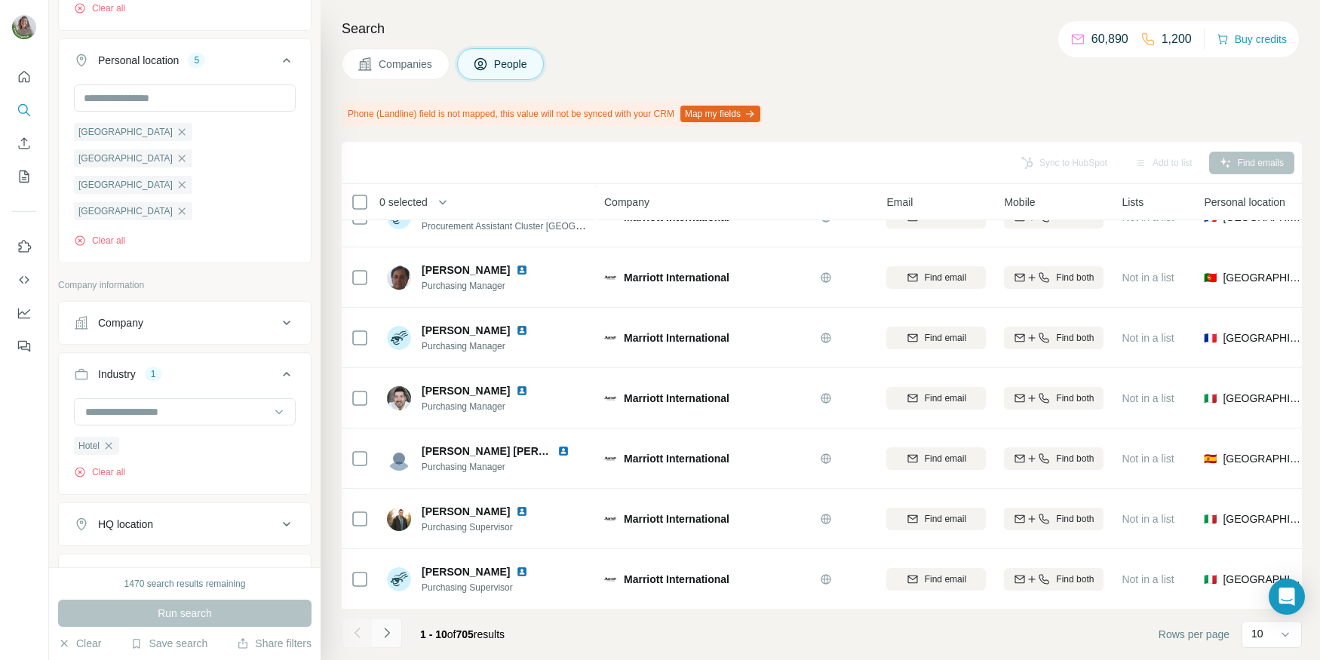
click at [391, 633] on icon "Navigate to next page" at bounding box center [387, 632] width 15 height 15
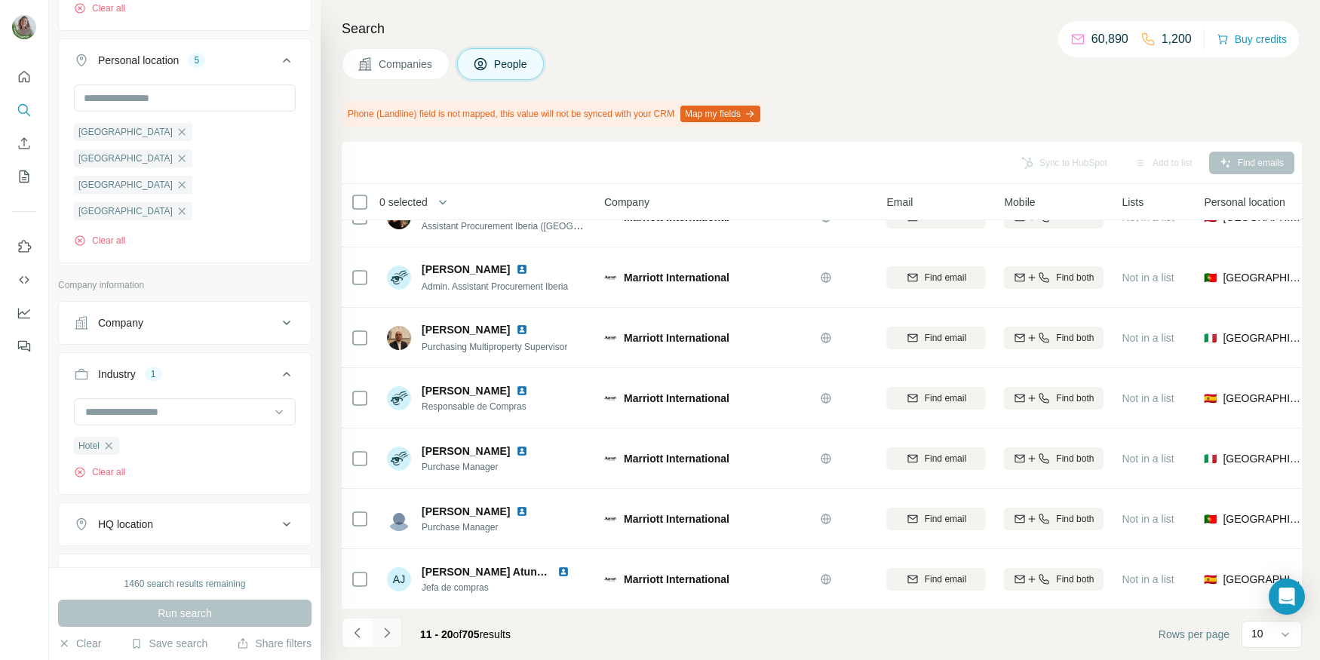
click at [387, 632] on icon "Navigate to next page" at bounding box center [386, 633] width 5 height 10
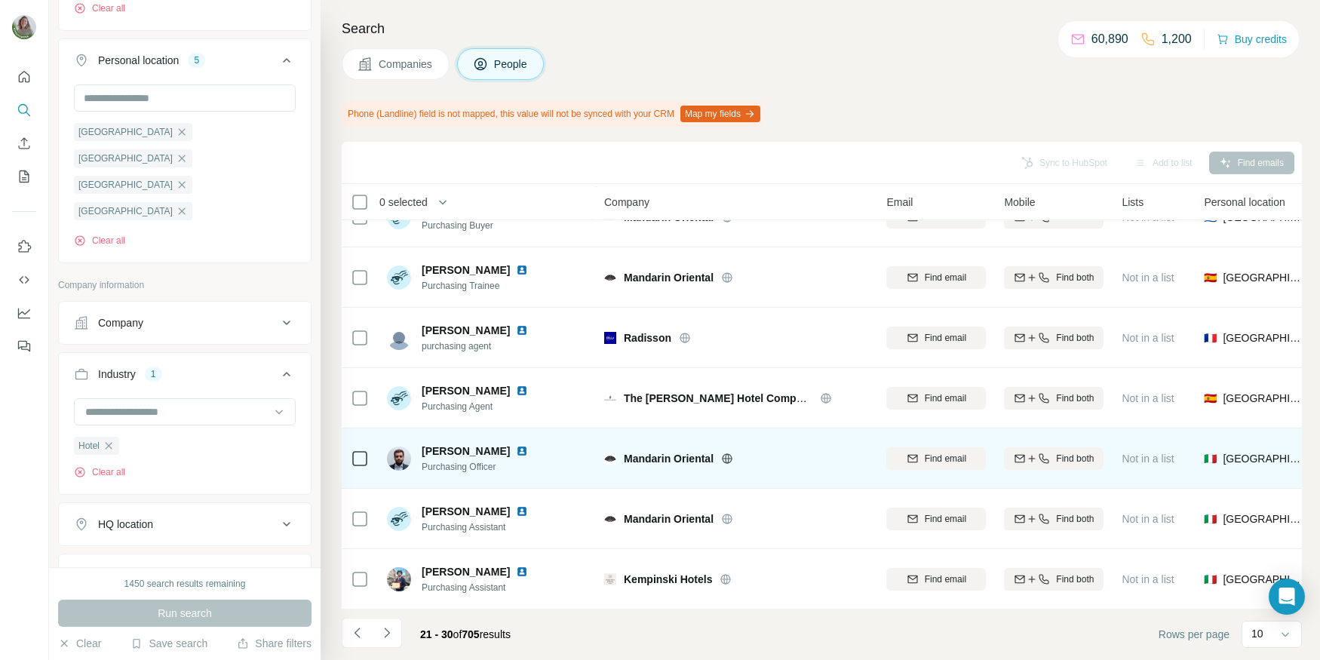
click at [729, 456] on icon at bounding box center [727, 458] width 4 height 10
click at [952, 456] on span "Find email" at bounding box center [945, 459] width 41 height 14
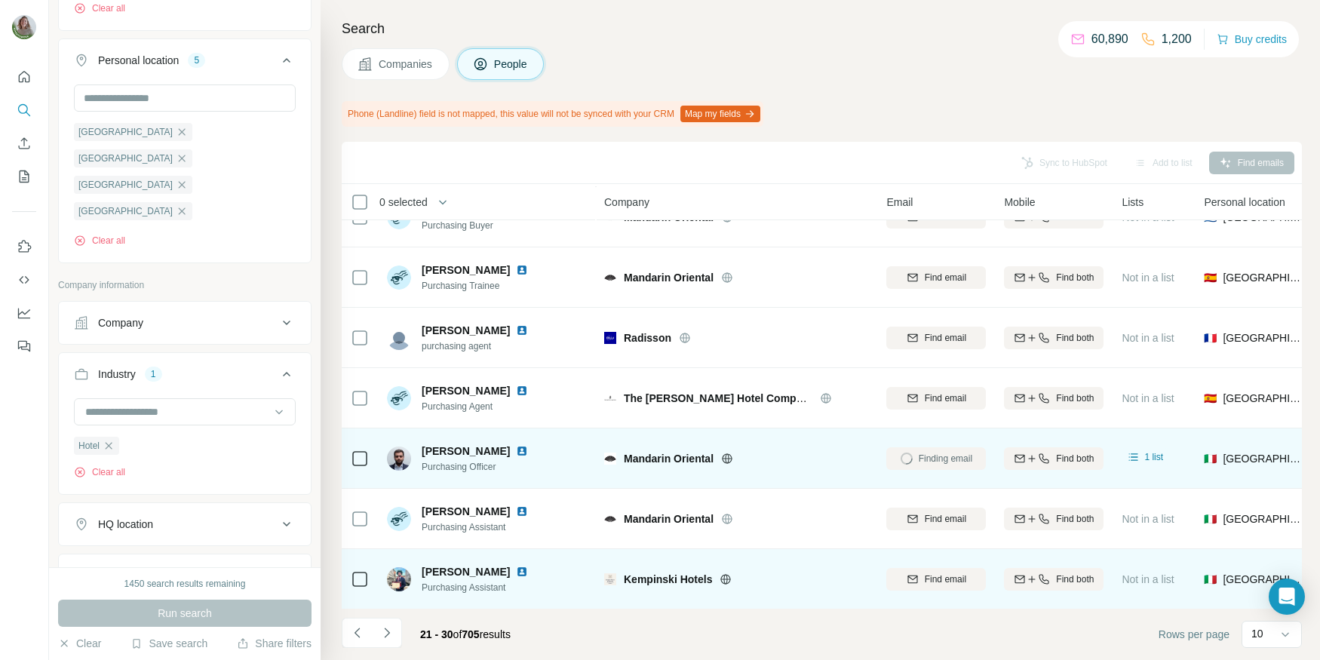
click at [726, 576] on icon at bounding box center [726, 579] width 12 height 12
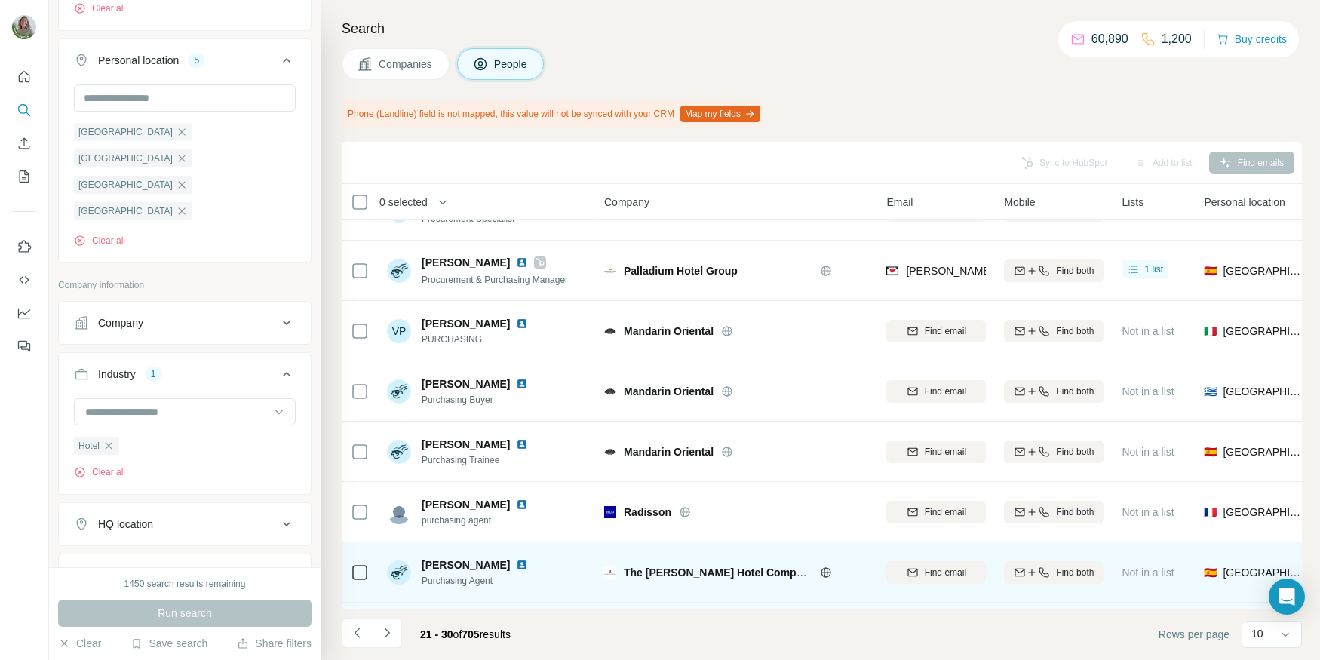
scroll to position [0, 0]
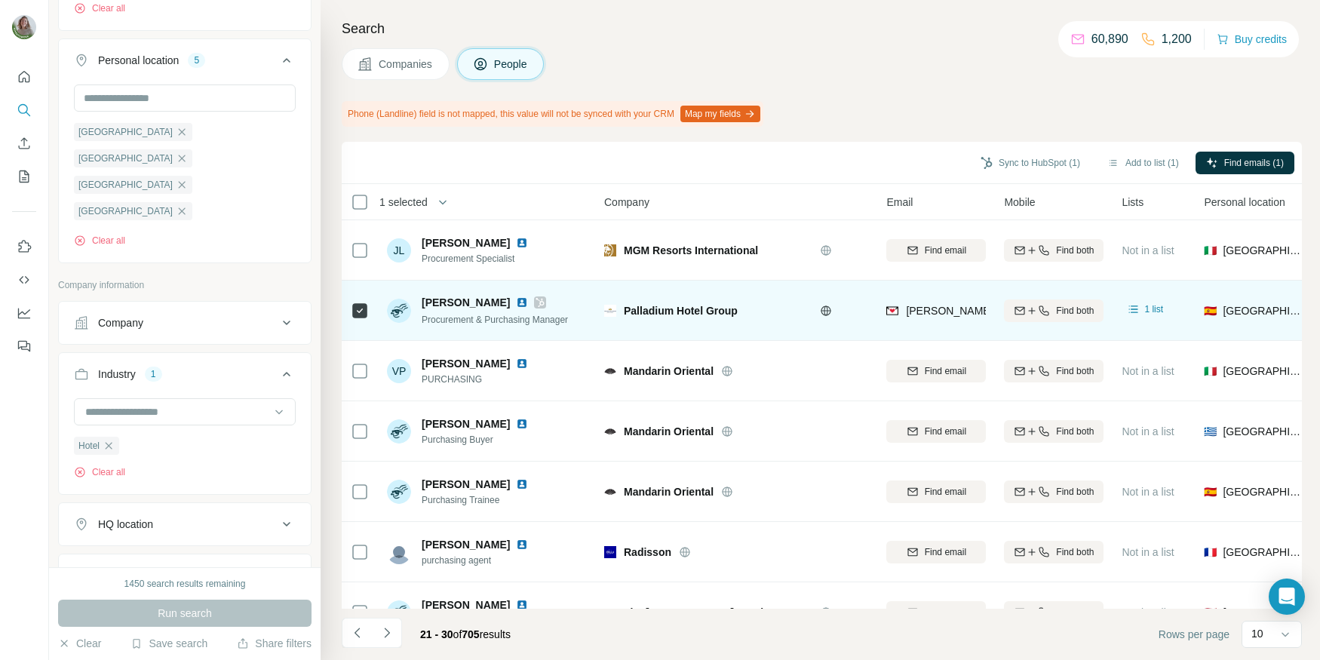
click at [359, 319] on div at bounding box center [360, 310] width 18 height 41
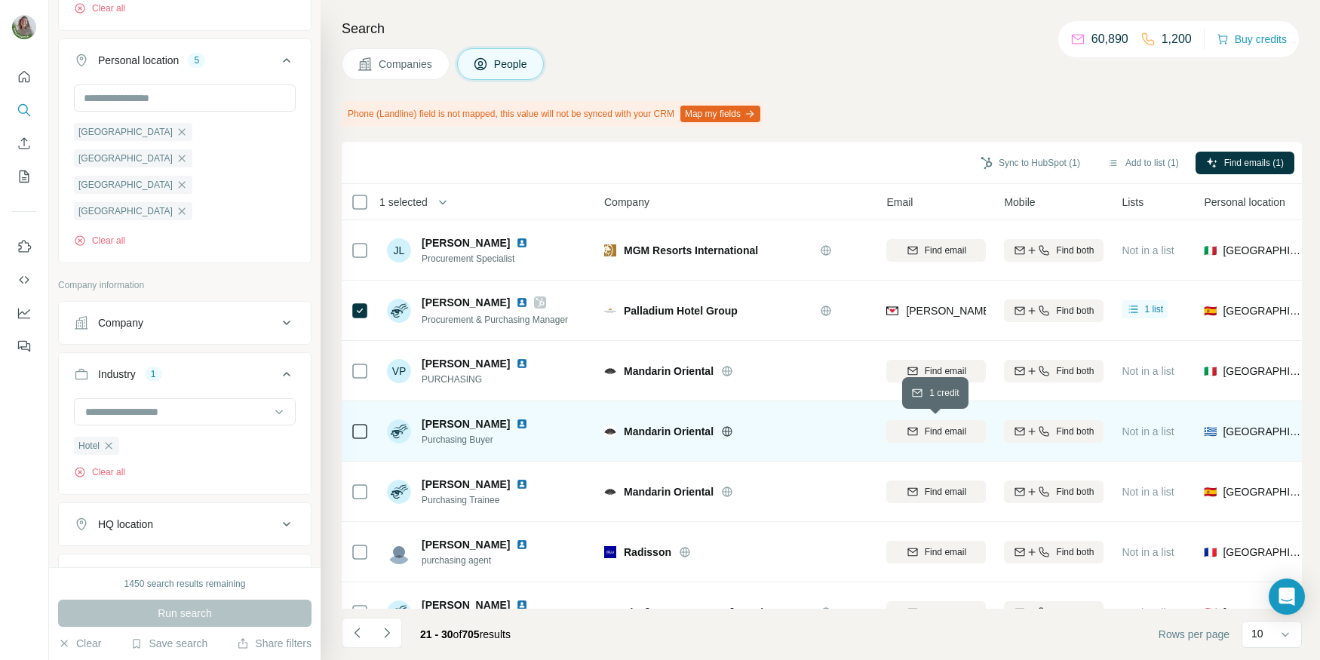
click at [899, 430] on div "Find email" at bounding box center [937, 432] width 100 height 14
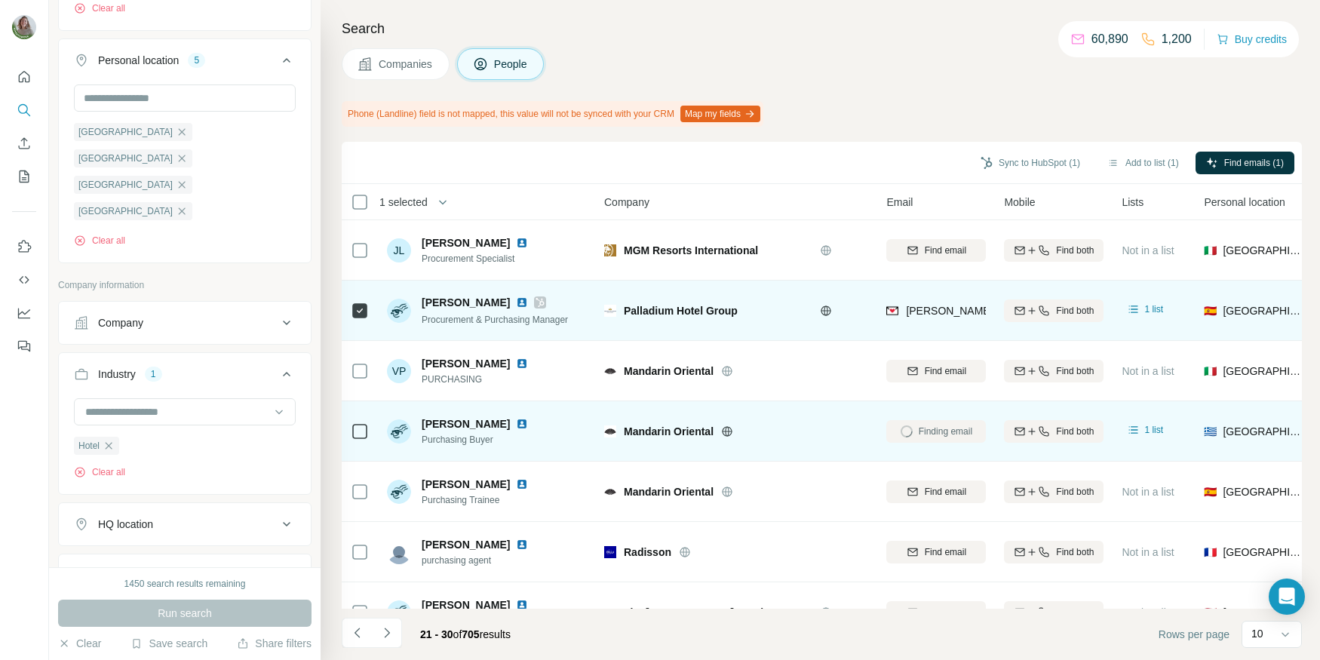
click at [351, 306] on icon at bounding box center [360, 311] width 18 height 18
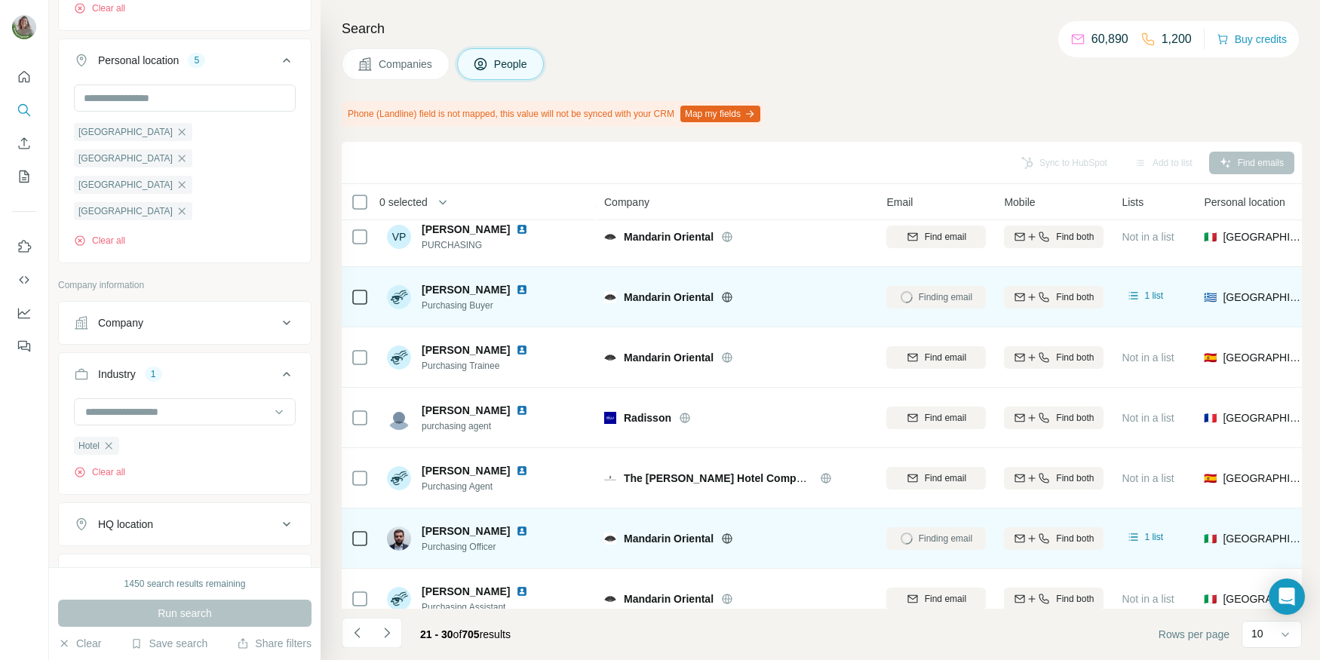
scroll to position [214, 0]
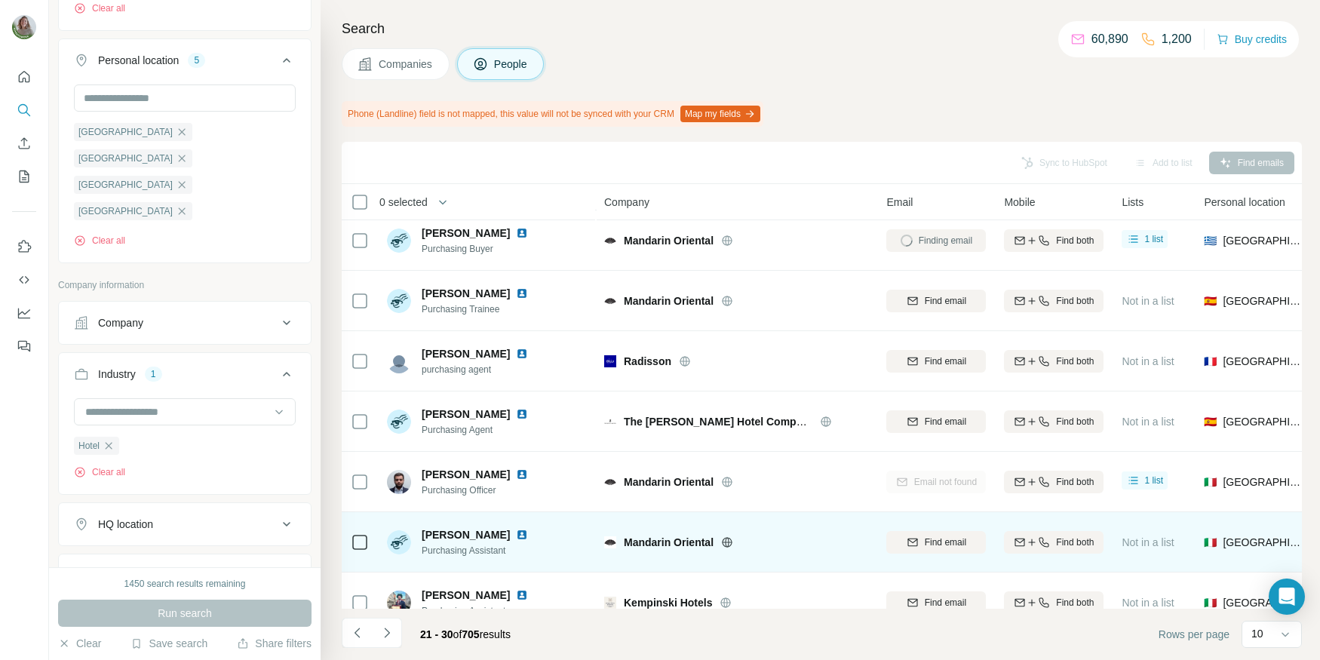
scroll to position [214, 0]
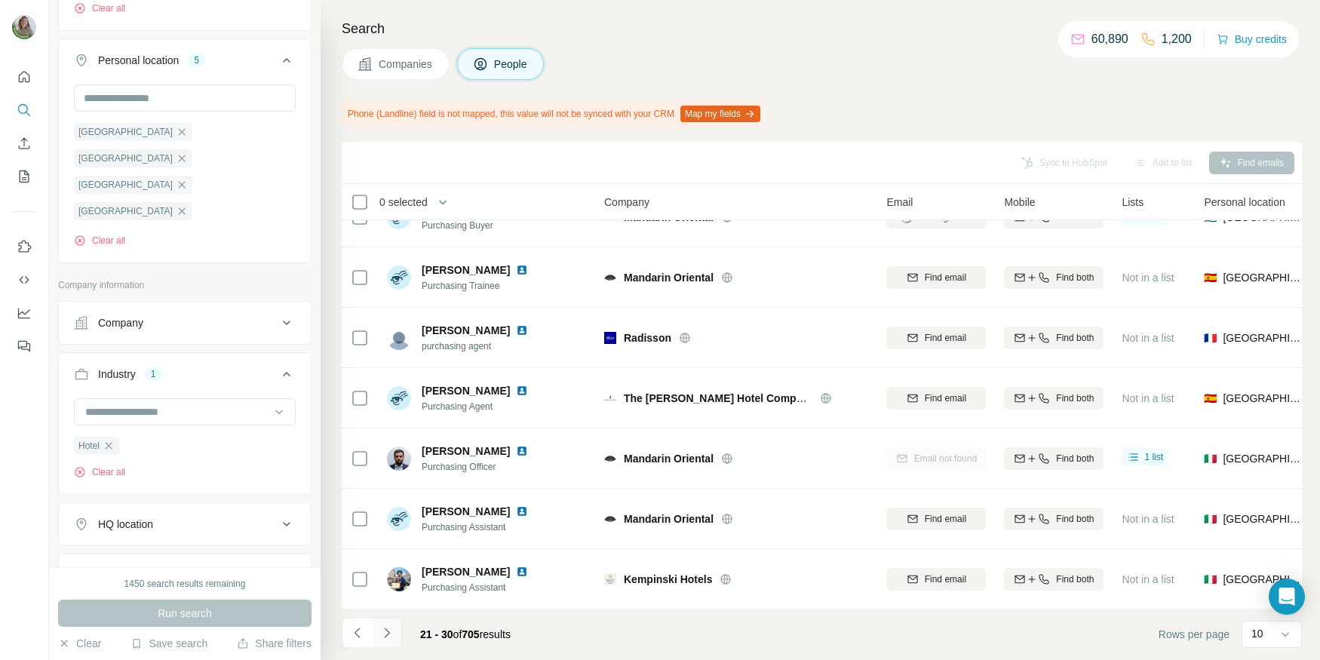
click at [381, 629] on icon "Navigate to next page" at bounding box center [387, 632] width 15 height 15
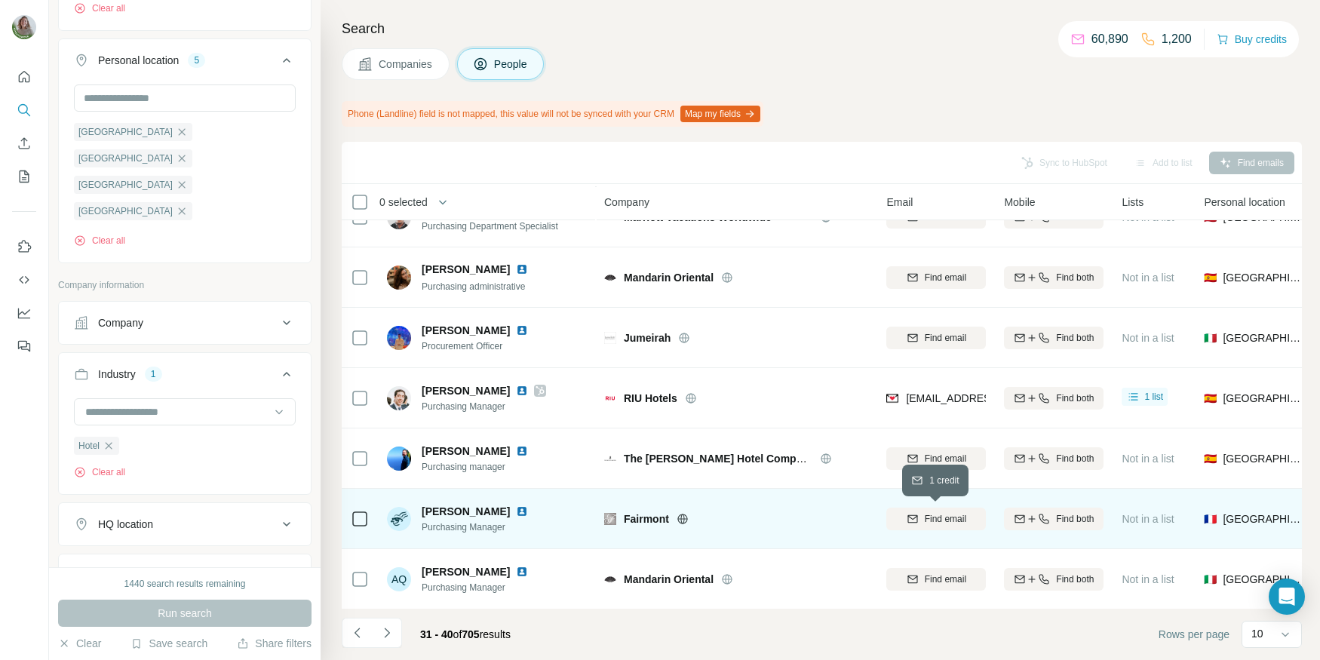
click at [934, 512] on span "Find email" at bounding box center [945, 519] width 41 height 14
click at [682, 520] on icon at bounding box center [683, 519] width 12 height 12
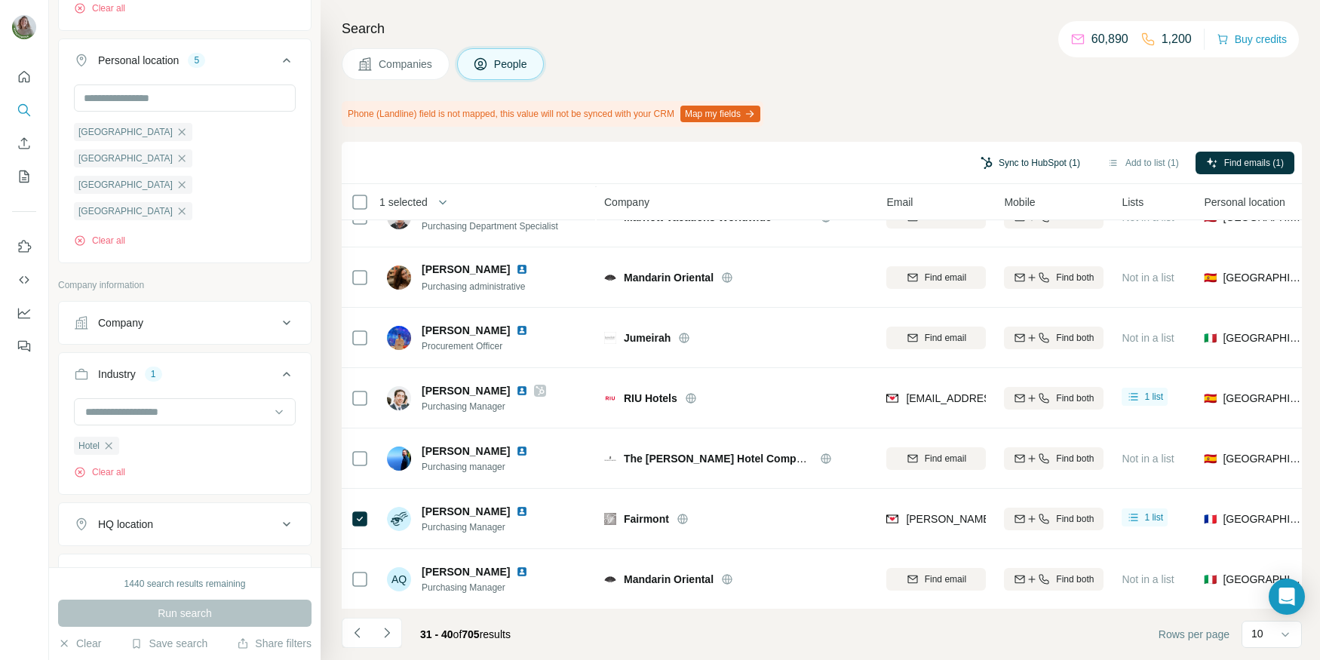
click at [994, 154] on button "Sync to HubSpot (1)" at bounding box center [1030, 163] width 121 height 23
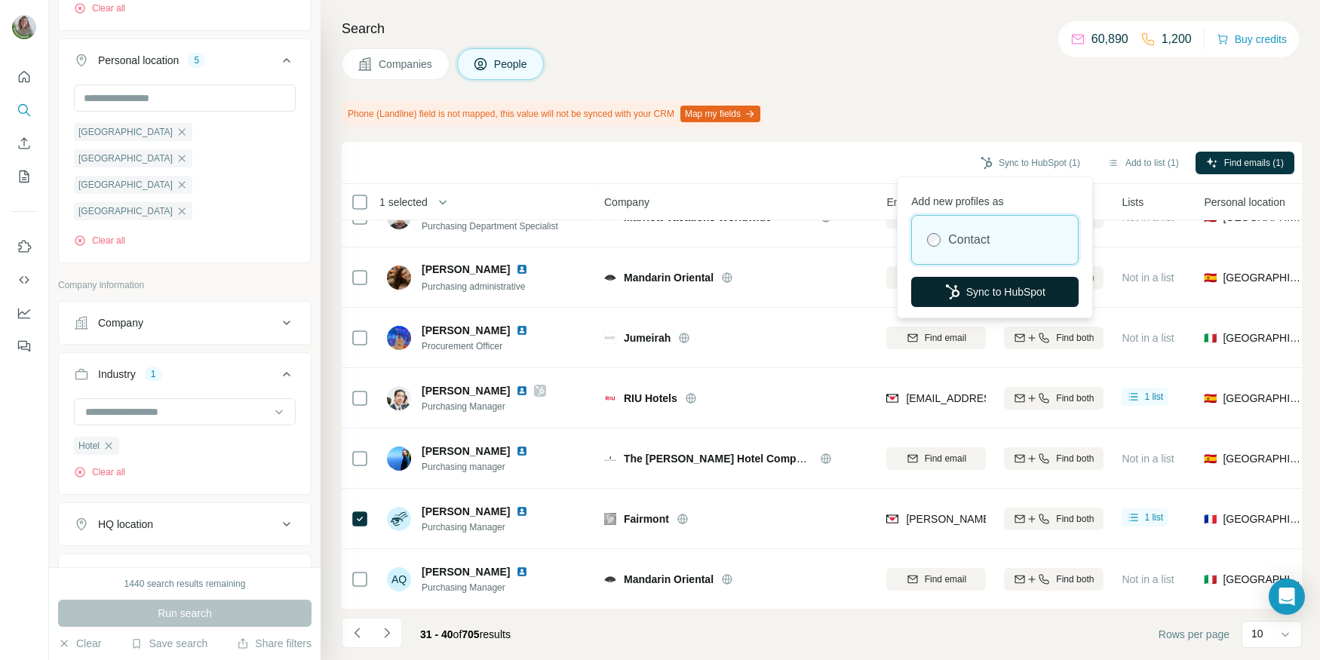
click at [986, 284] on button "Sync to HubSpot" at bounding box center [995, 292] width 168 height 30
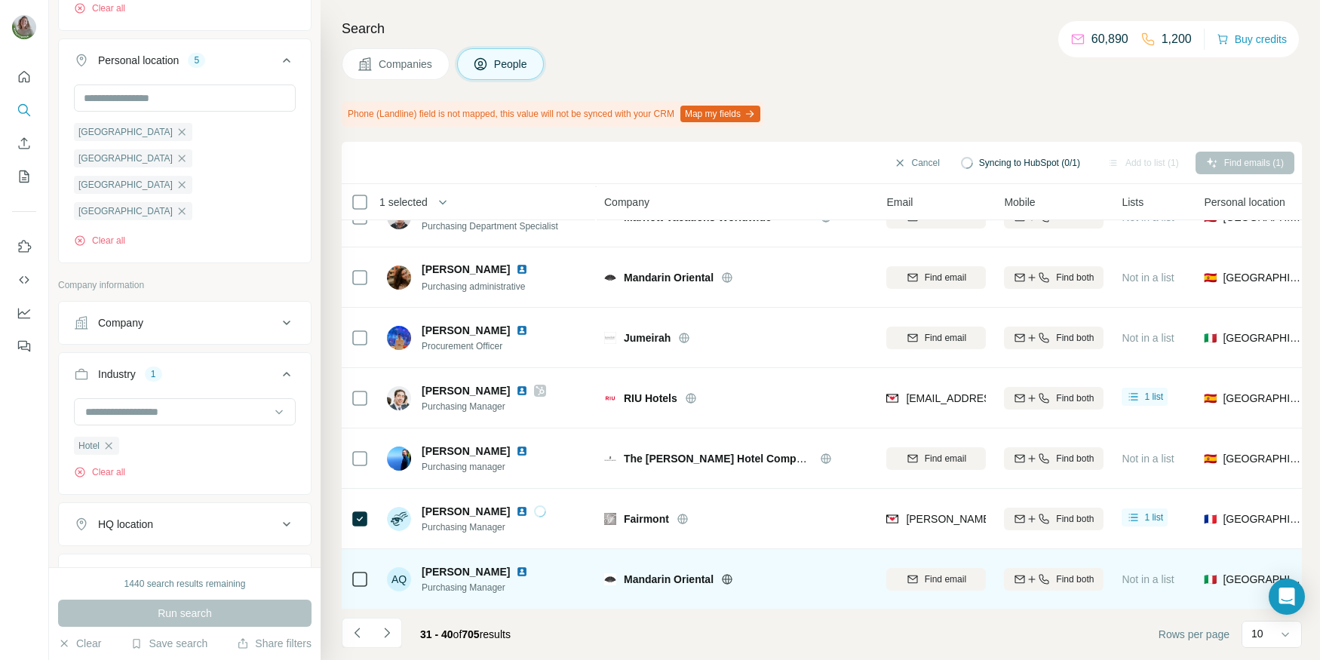
click at [913, 558] on div "Find email" at bounding box center [937, 578] width 100 height 41
click at [913, 568] on button "Find email" at bounding box center [937, 579] width 100 height 23
click at [516, 570] on img at bounding box center [522, 572] width 12 height 12
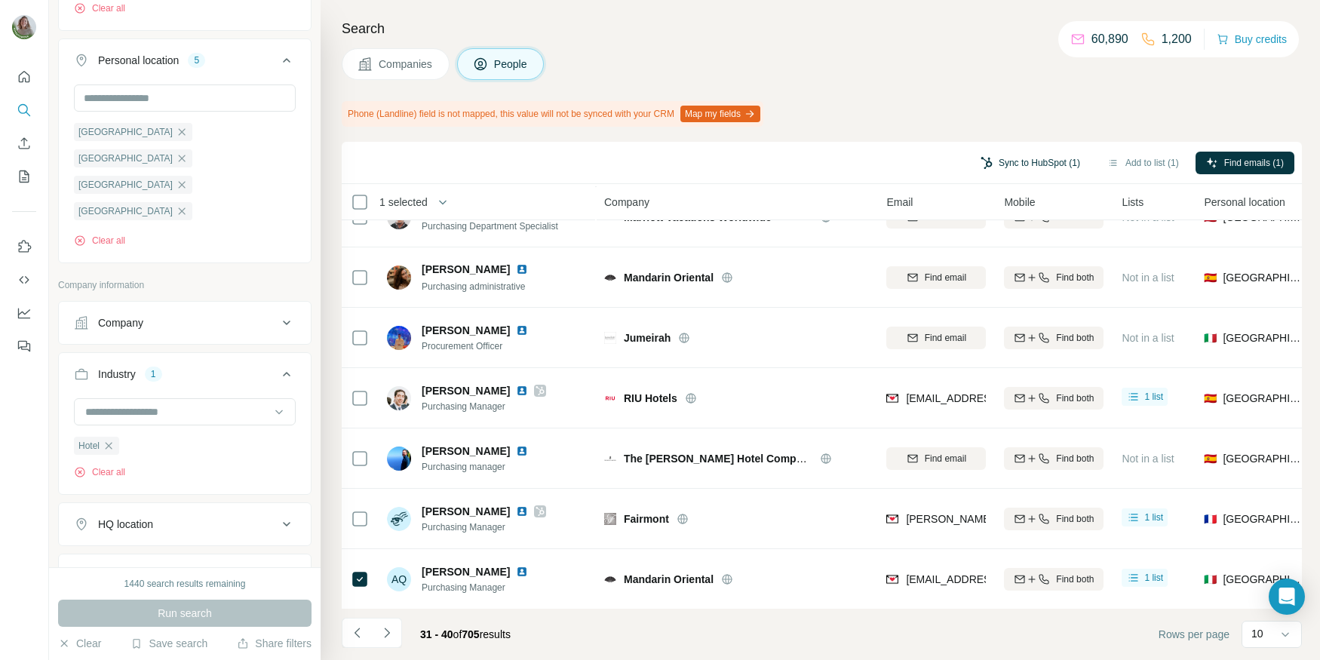
click at [1009, 157] on button "Sync to HubSpot (1)" at bounding box center [1030, 163] width 121 height 23
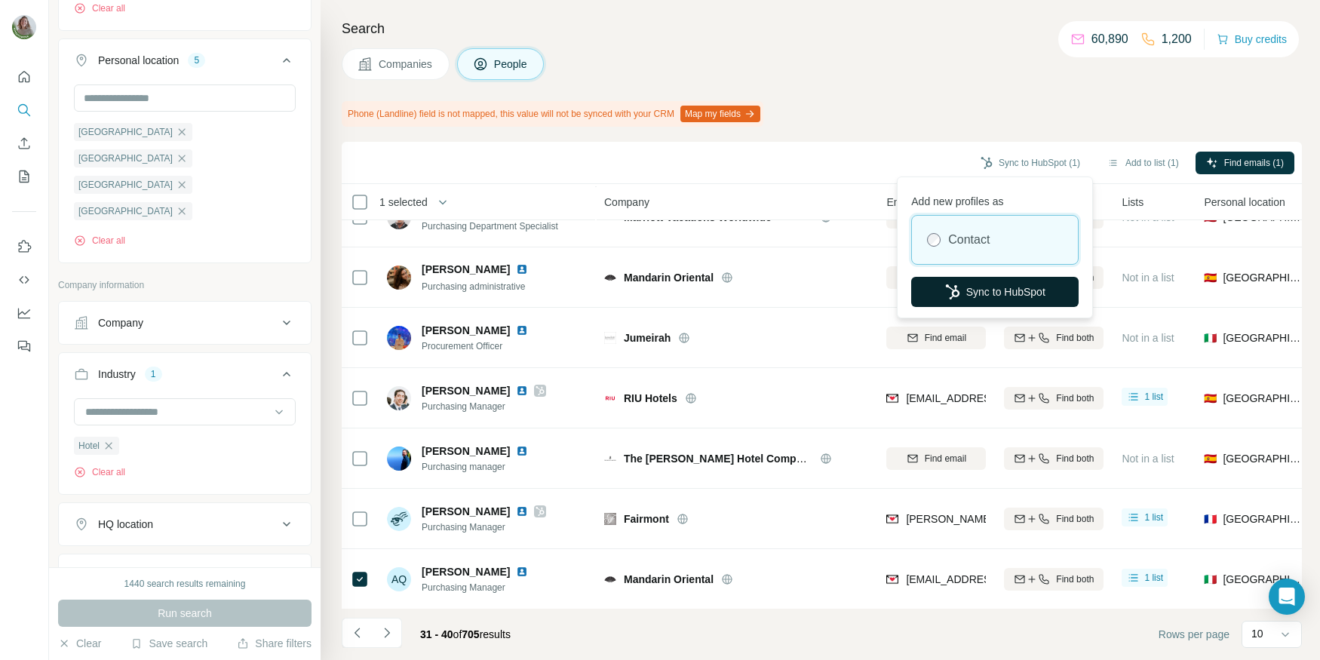
click at [1040, 297] on button "Sync to HubSpot" at bounding box center [995, 292] width 168 height 30
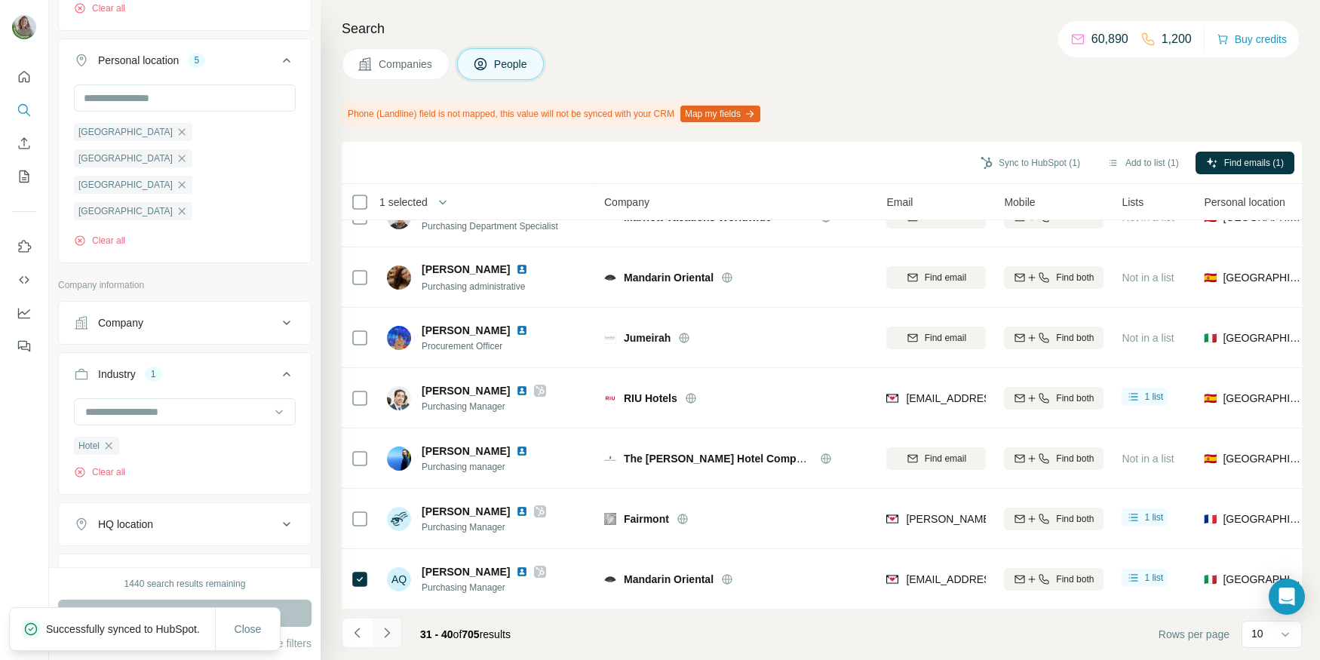
click at [393, 627] on icon "Navigate to next page" at bounding box center [387, 632] width 15 height 15
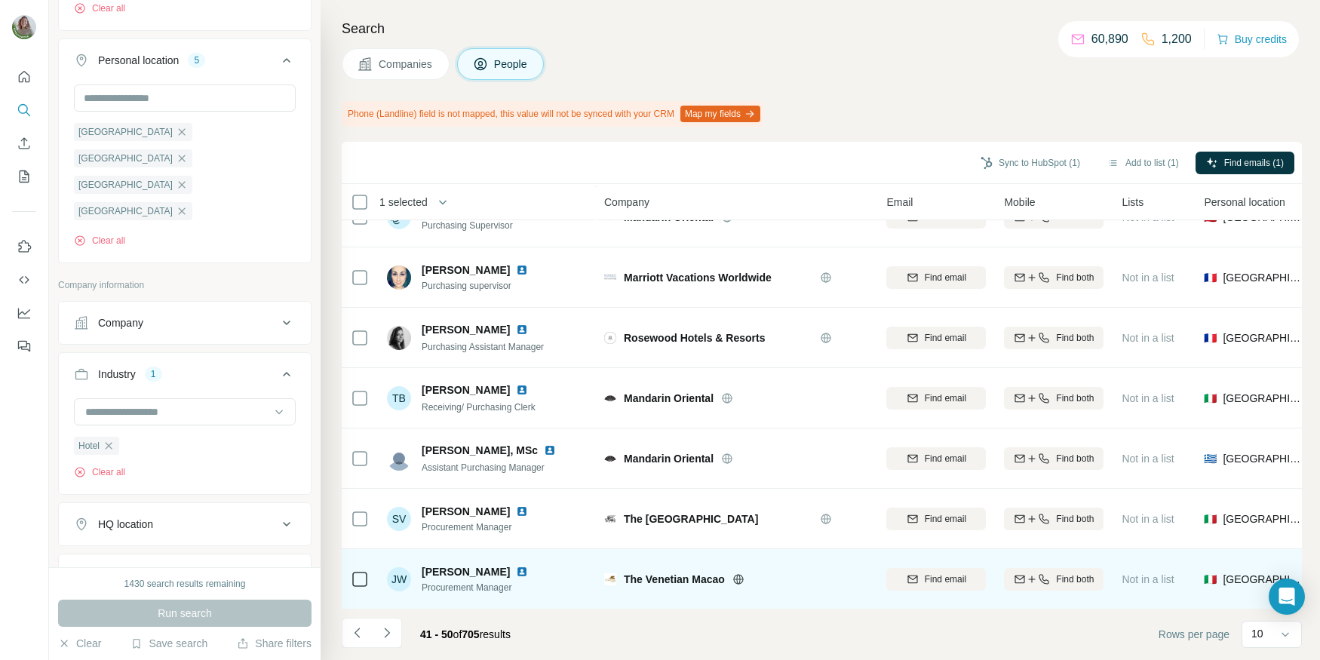
click at [739, 576] on icon at bounding box center [739, 579] width 12 height 12
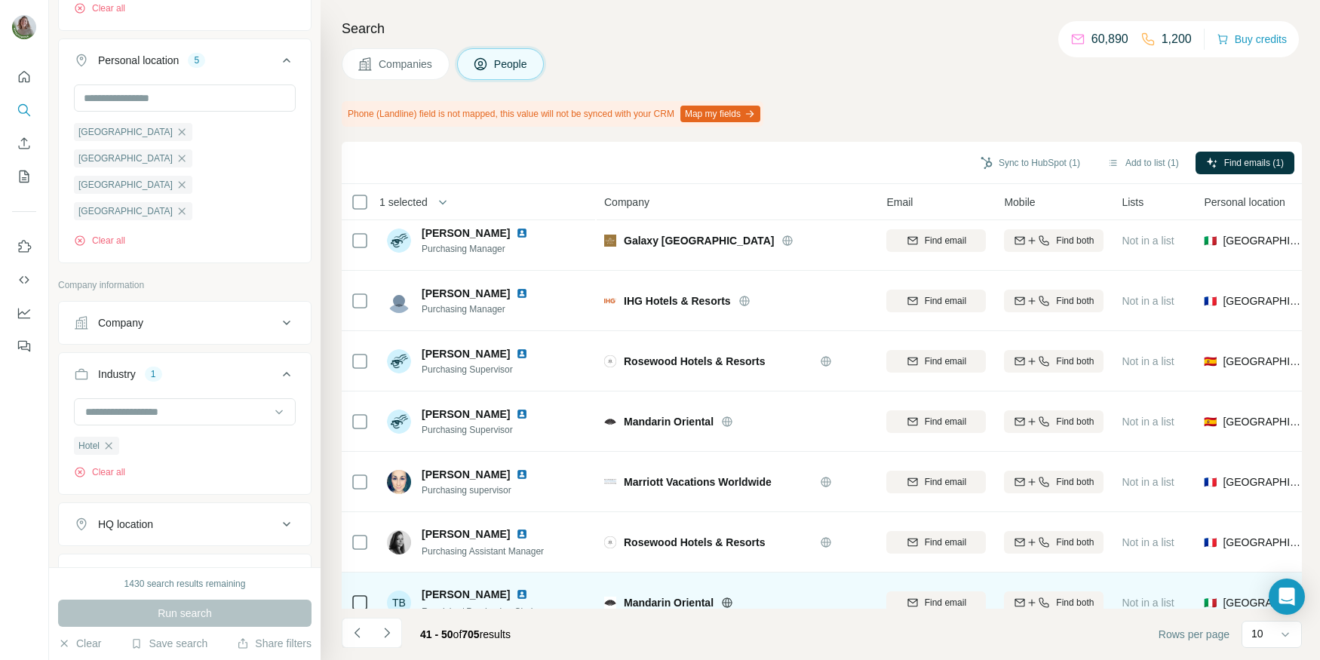
scroll to position [0, 0]
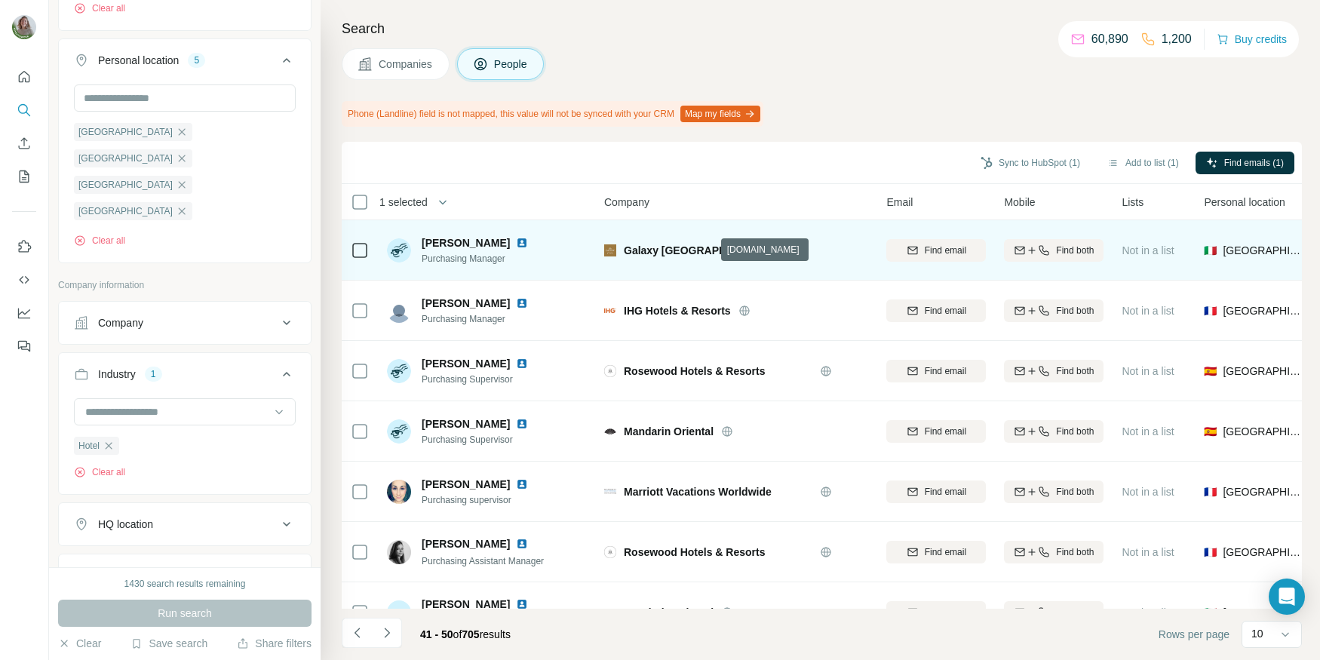
click at [782, 248] on icon at bounding box center [788, 250] width 12 height 12
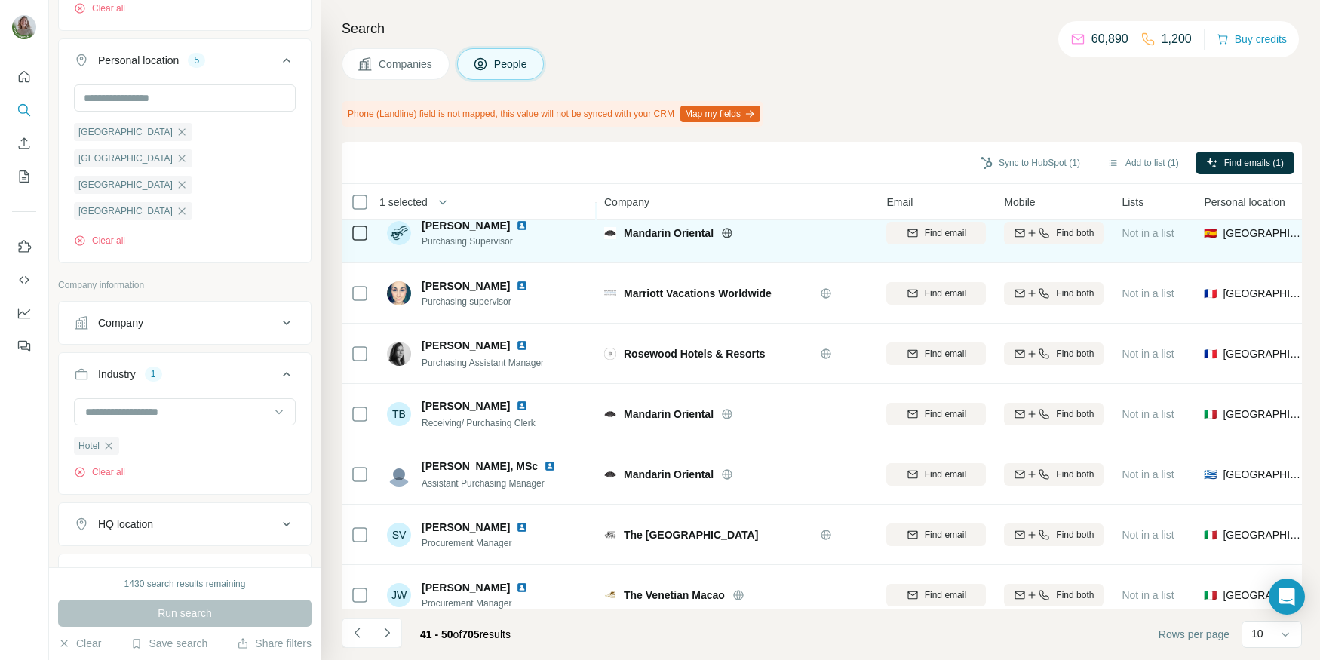
scroll to position [214, 0]
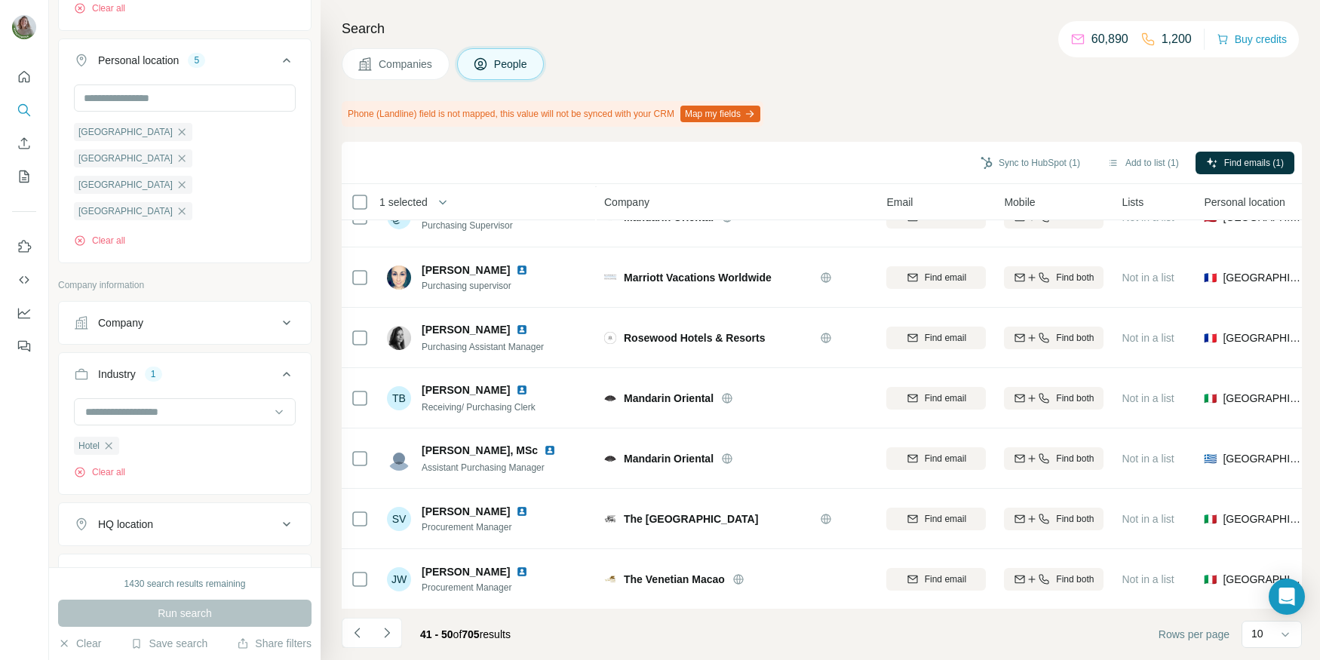
click at [386, 636] on icon "Navigate to next page" at bounding box center [387, 632] width 15 height 15
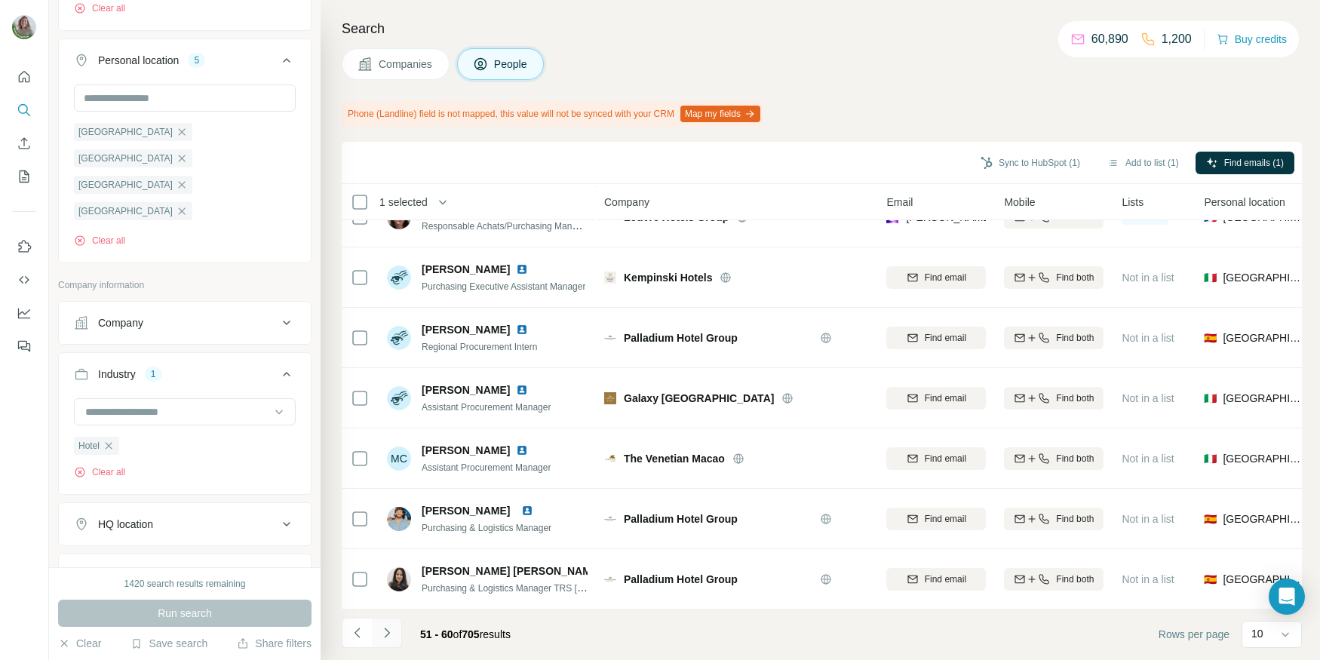
click at [394, 632] on button "Navigate to next page" at bounding box center [387, 633] width 30 height 30
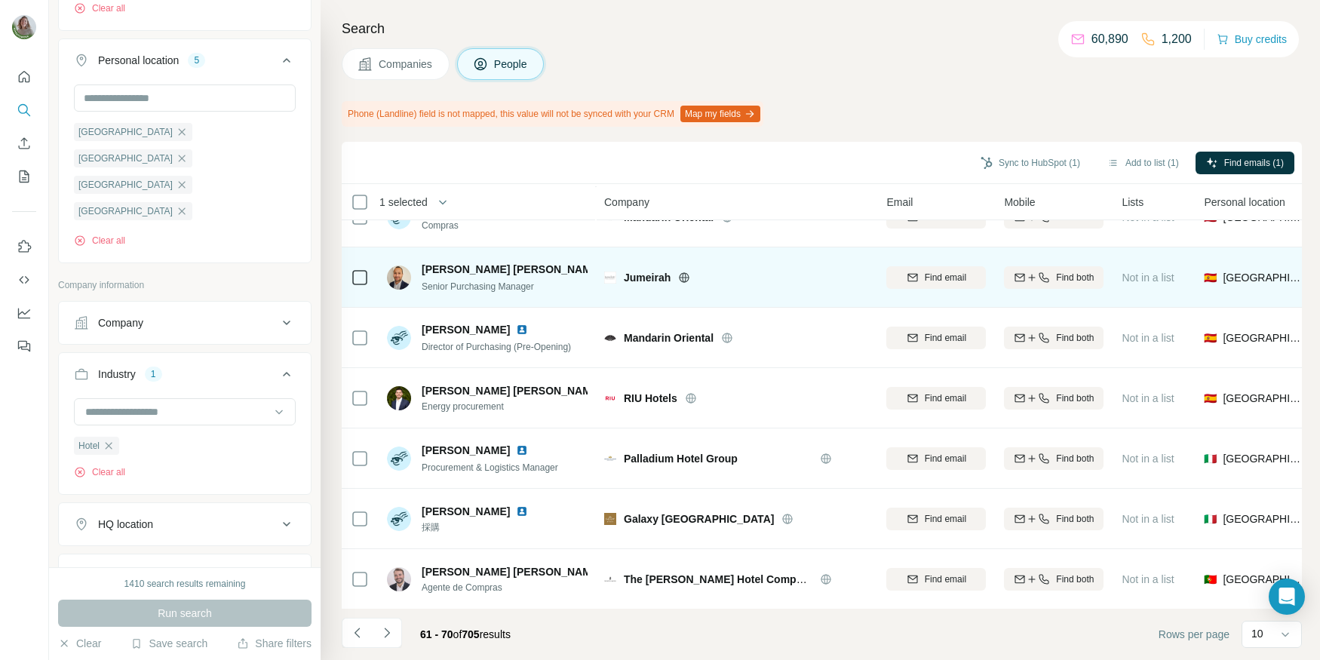
click at [683, 276] on icon at bounding box center [685, 277] width 4 height 10
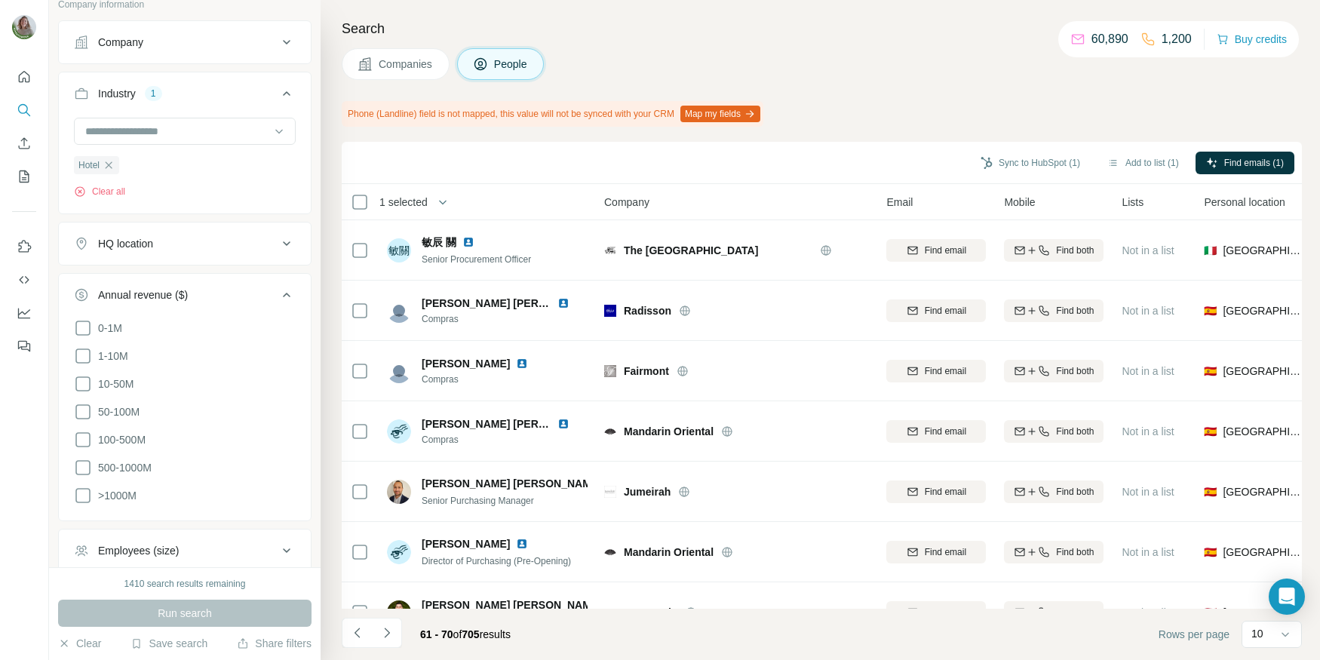
scroll to position [835, 0]
click at [85, 344] on icon at bounding box center [83, 353] width 18 height 18
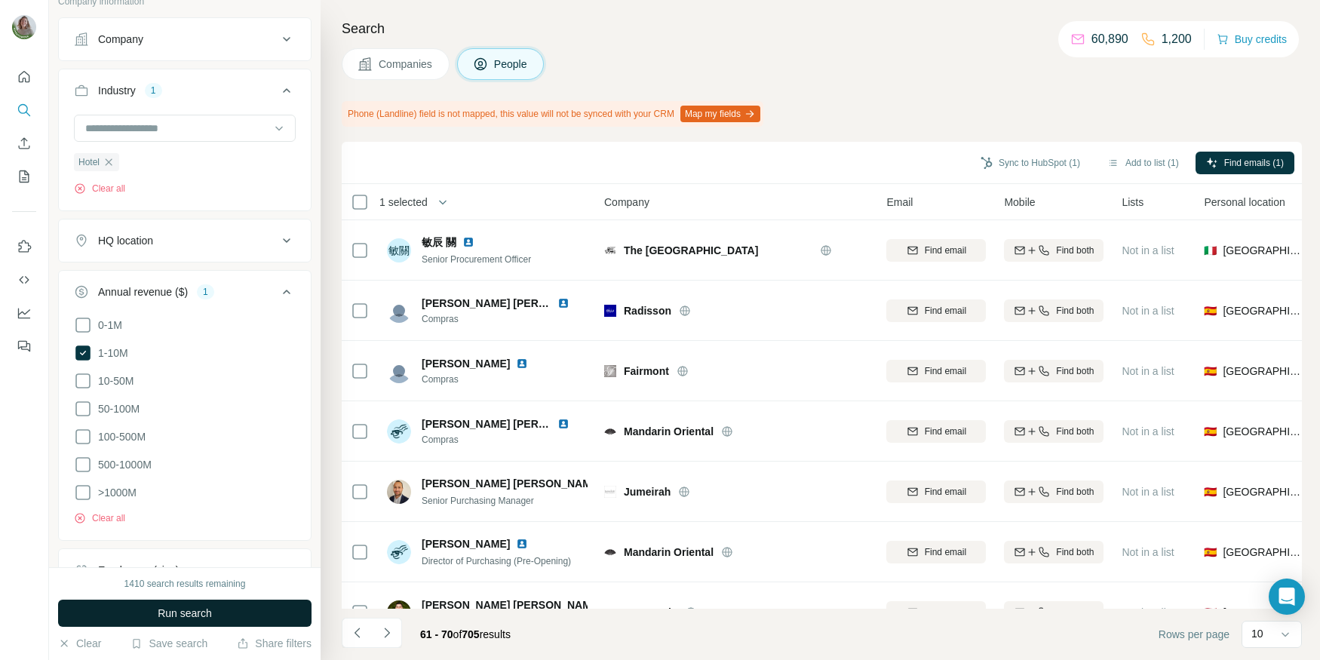
click at [123, 624] on button "Run search" at bounding box center [185, 613] width 254 height 27
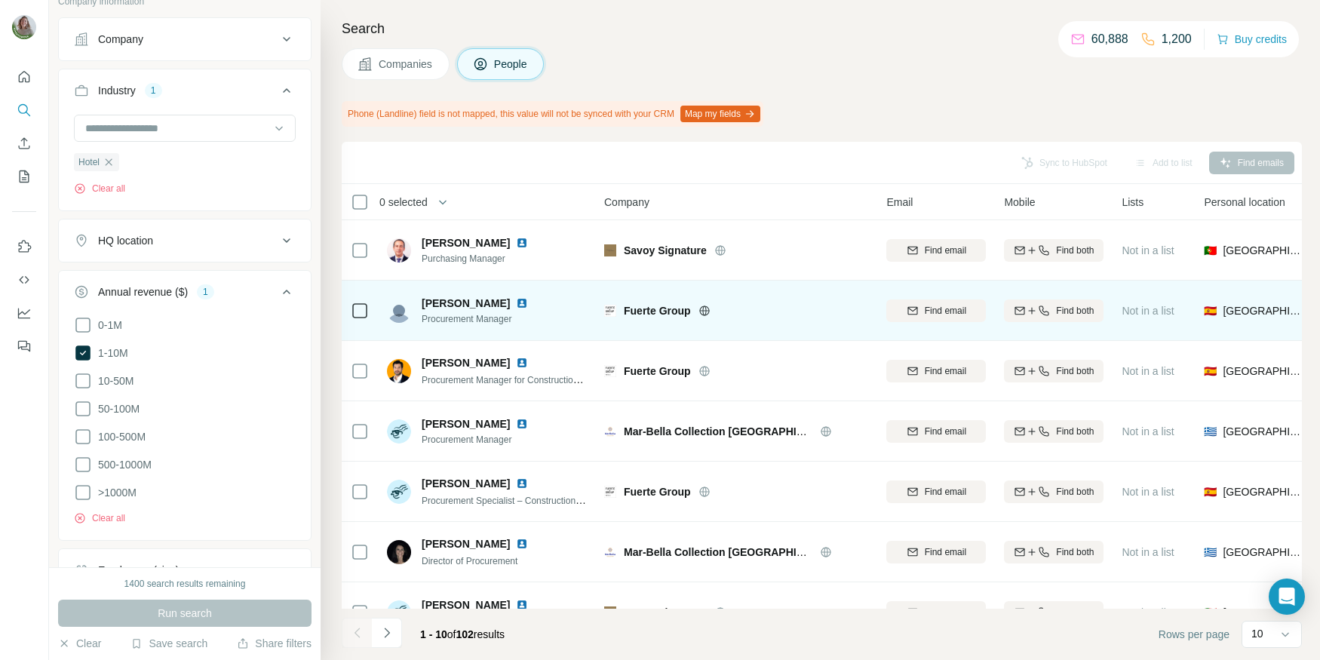
click at [705, 311] on icon at bounding box center [704, 311] width 4 height 10
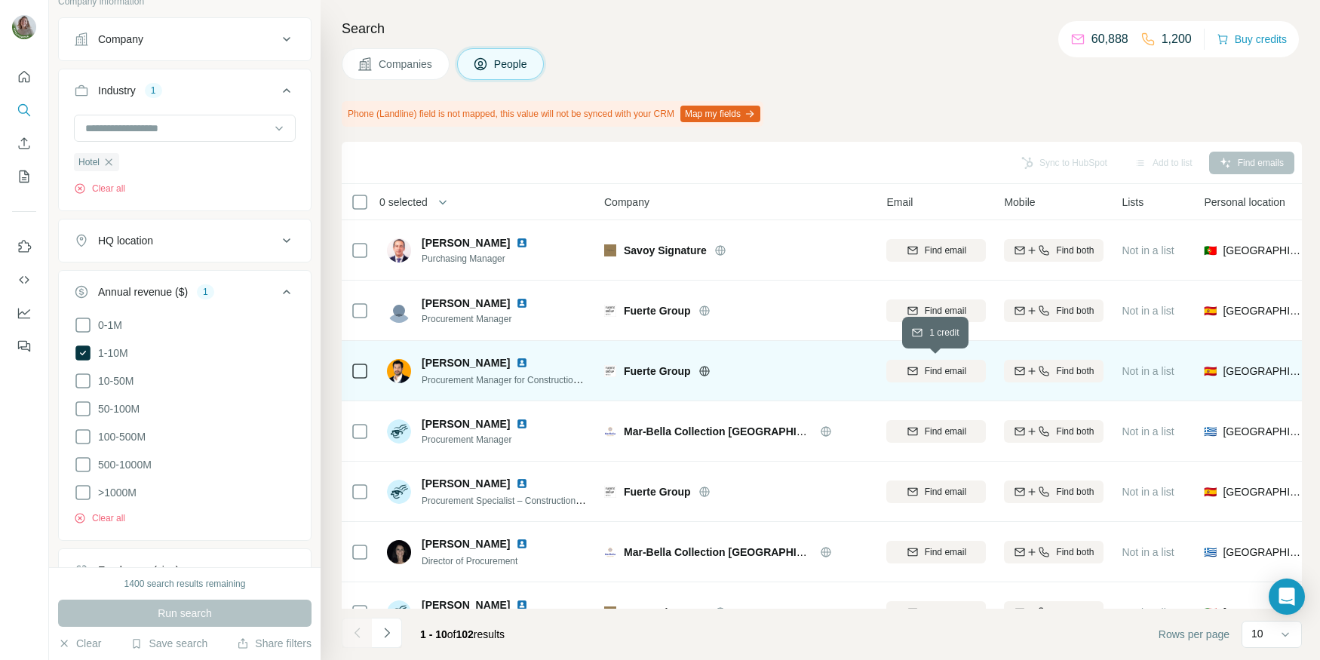
click at [899, 373] on div "Find email" at bounding box center [937, 371] width 100 height 14
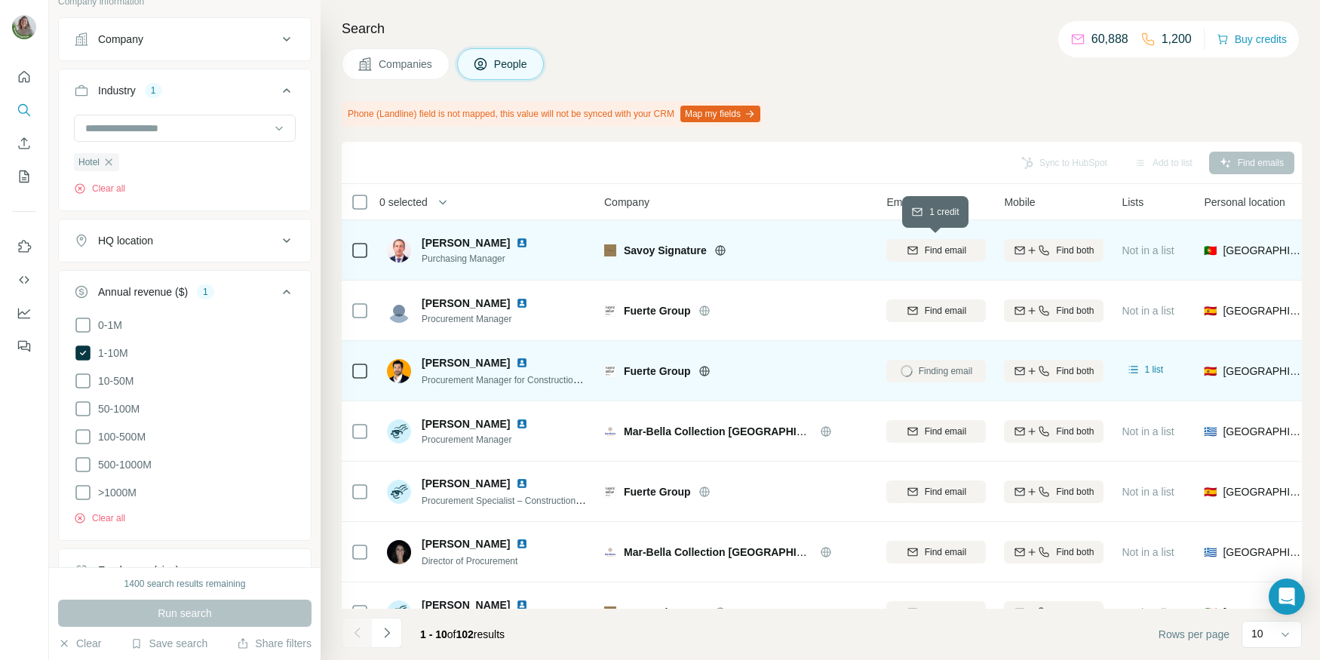
click at [930, 252] on span "Find email" at bounding box center [945, 251] width 41 height 14
click at [710, 244] on div "Savoy Signature" at bounding box center [746, 250] width 244 height 15
click at [724, 250] on icon at bounding box center [720, 250] width 10 height 10
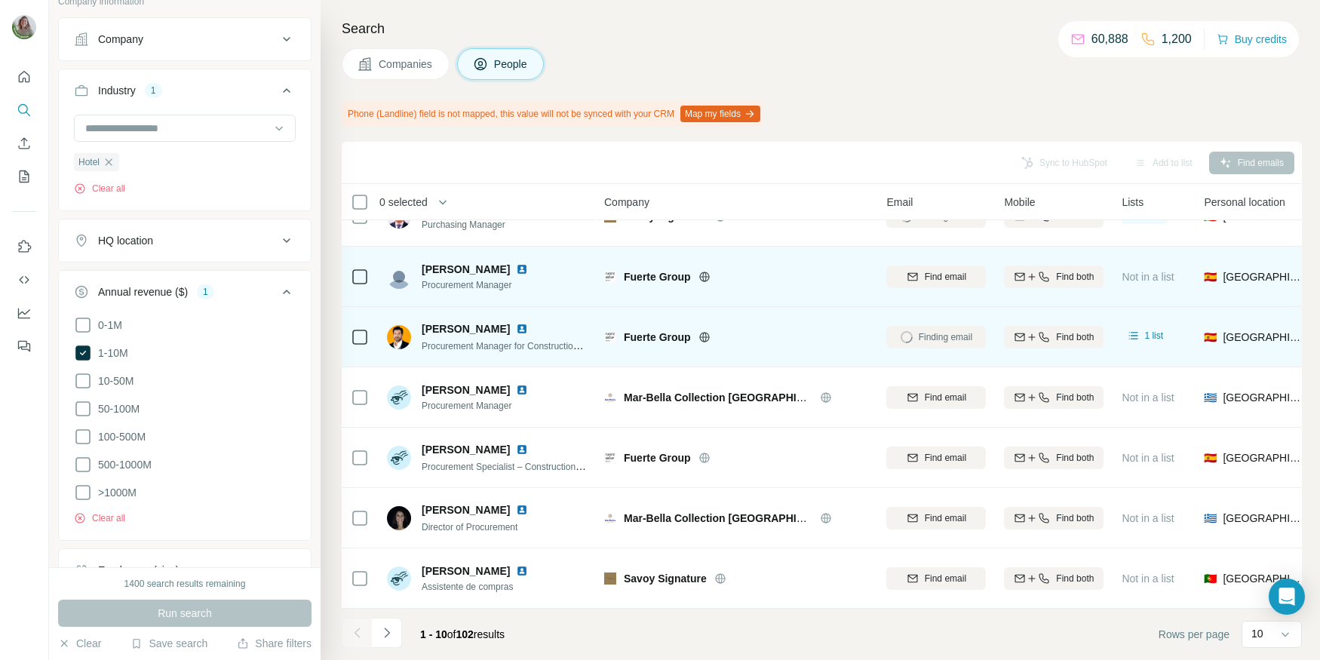
scroll to position [45, 0]
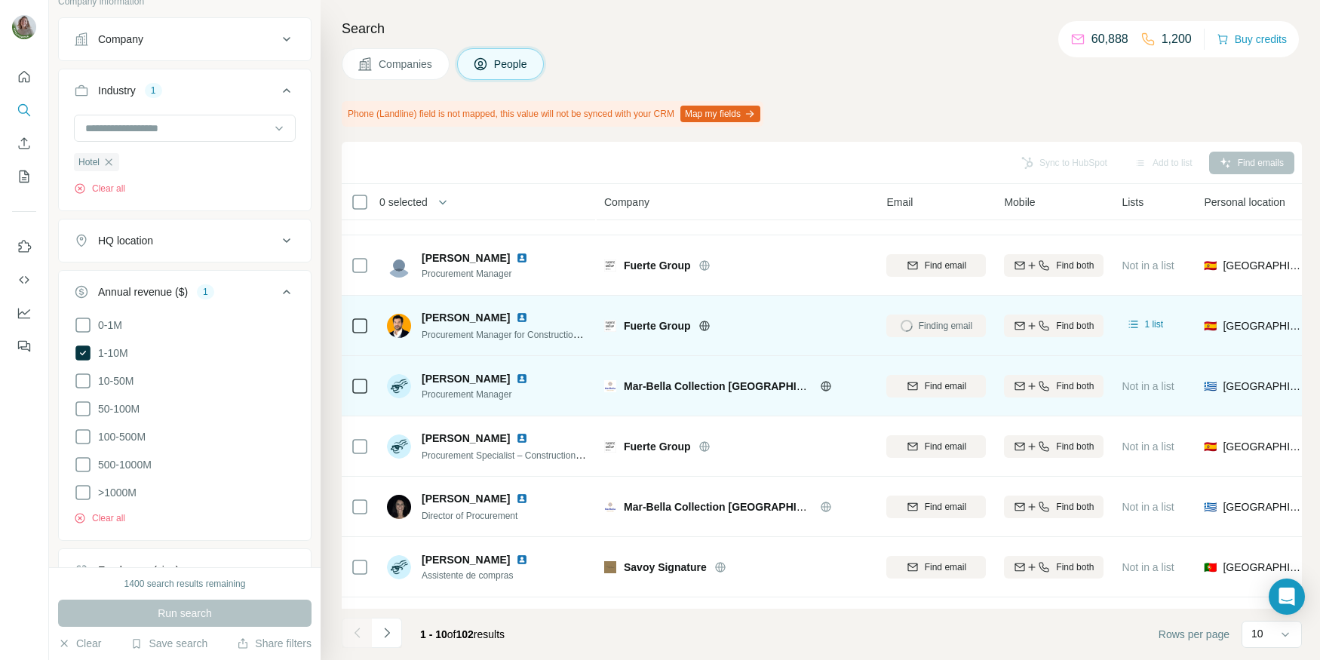
click at [831, 382] on icon at bounding box center [826, 386] width 12 height 12
click at [925, 390] on span "Find email" at bounding box center [945, 387] width 41 height 14
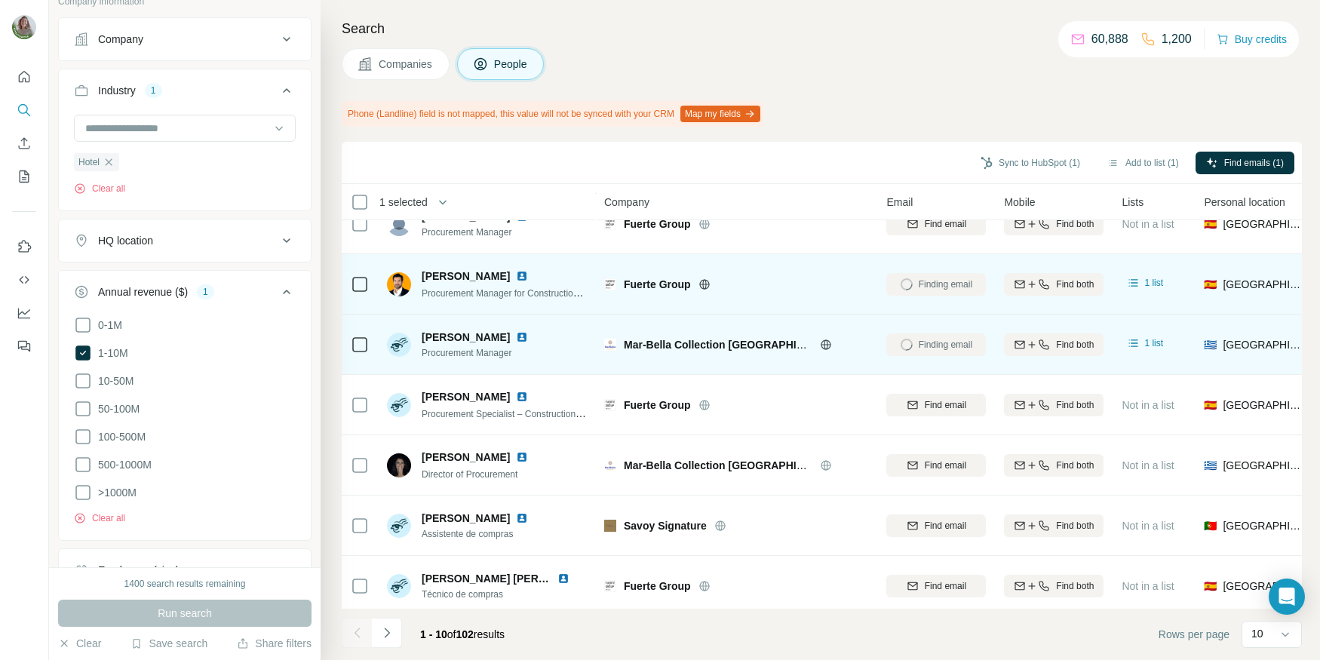
scroll to position [88, 0]
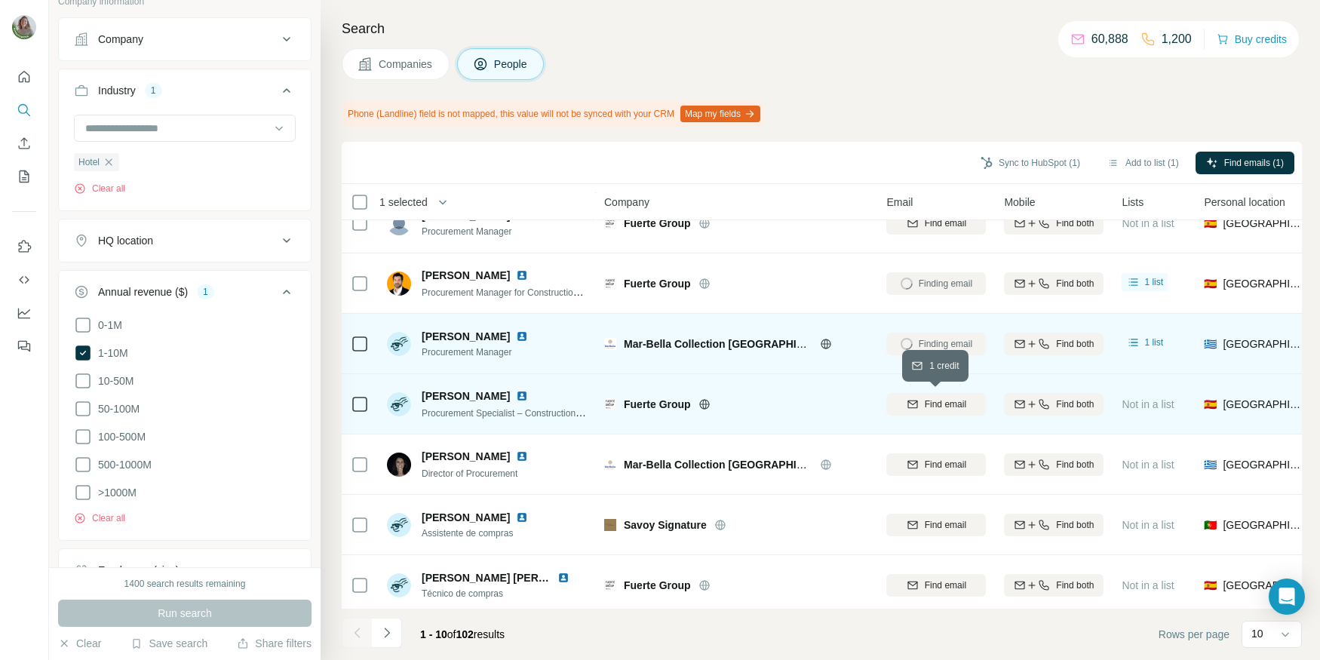
click at [911, 398] on div "Find email" at bounding box center [937, 405] width 100 height 14
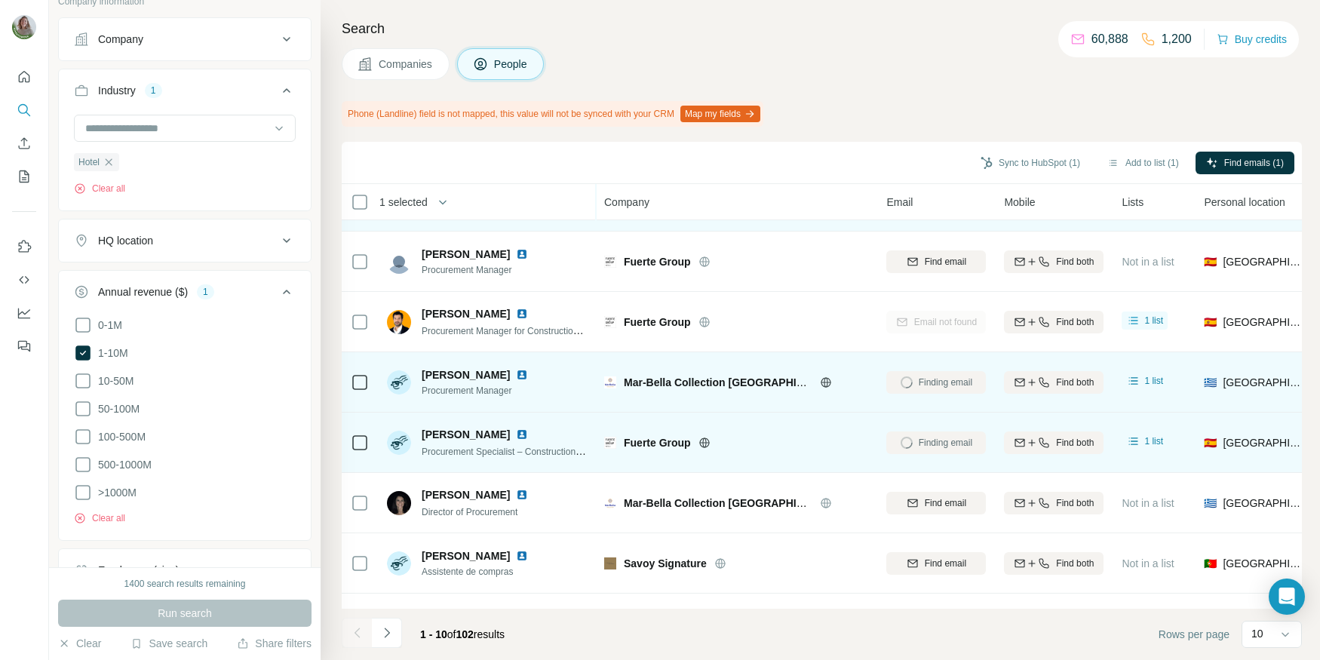
scroll to position [51, 0]
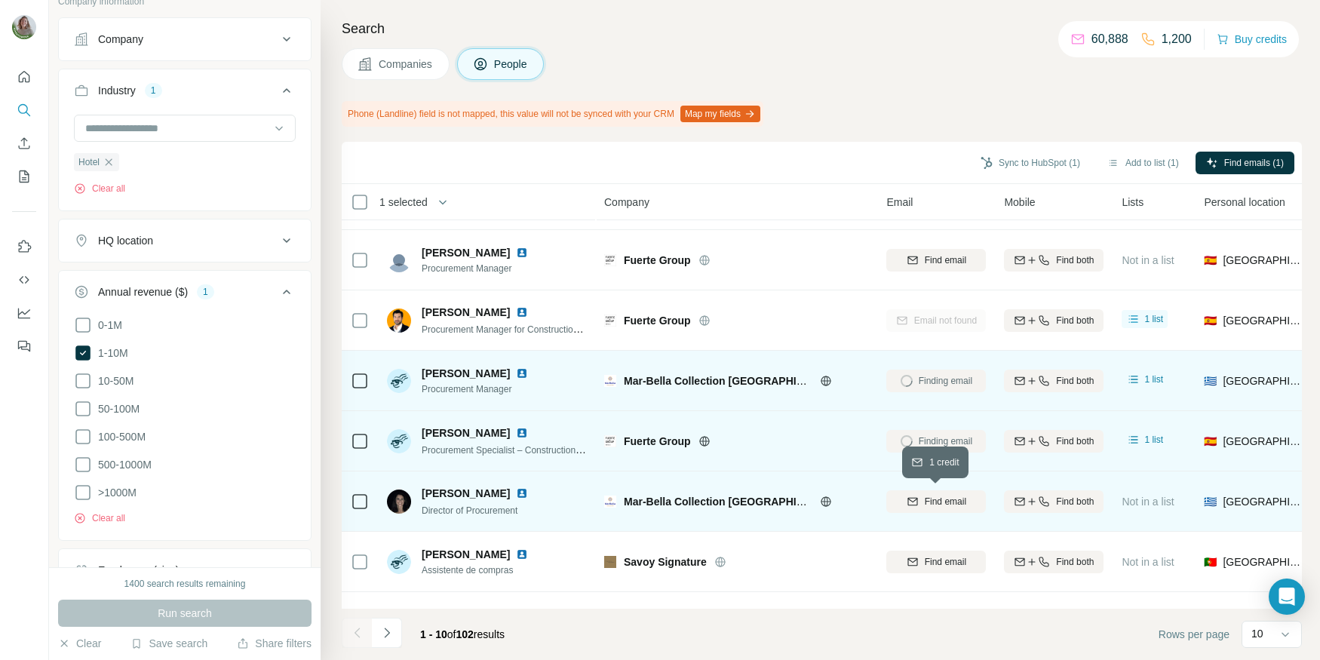
drag, startPoint x: 935, startPoint y: 498, endPoint x: 924, endPoint y: 498, distance: 10.6
click at [935, 498] on span "Find email" at bounding box center [945, 502] width 41 height 14
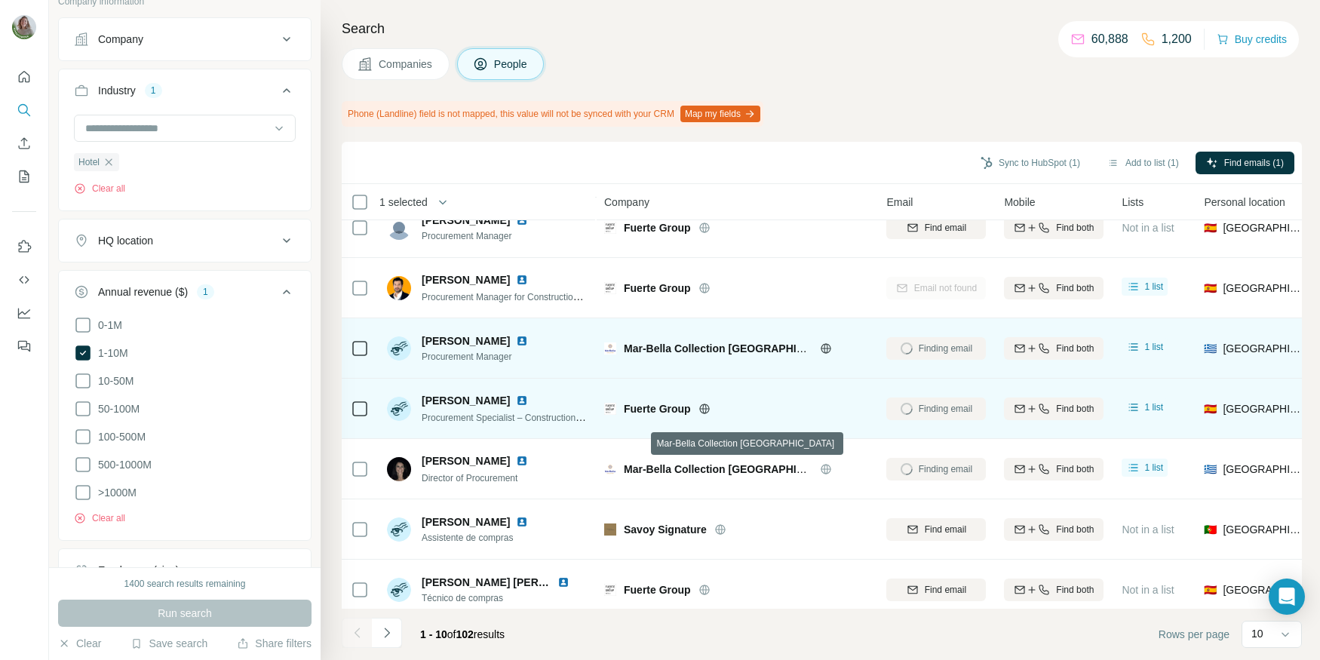
scroll to position [0, 0]
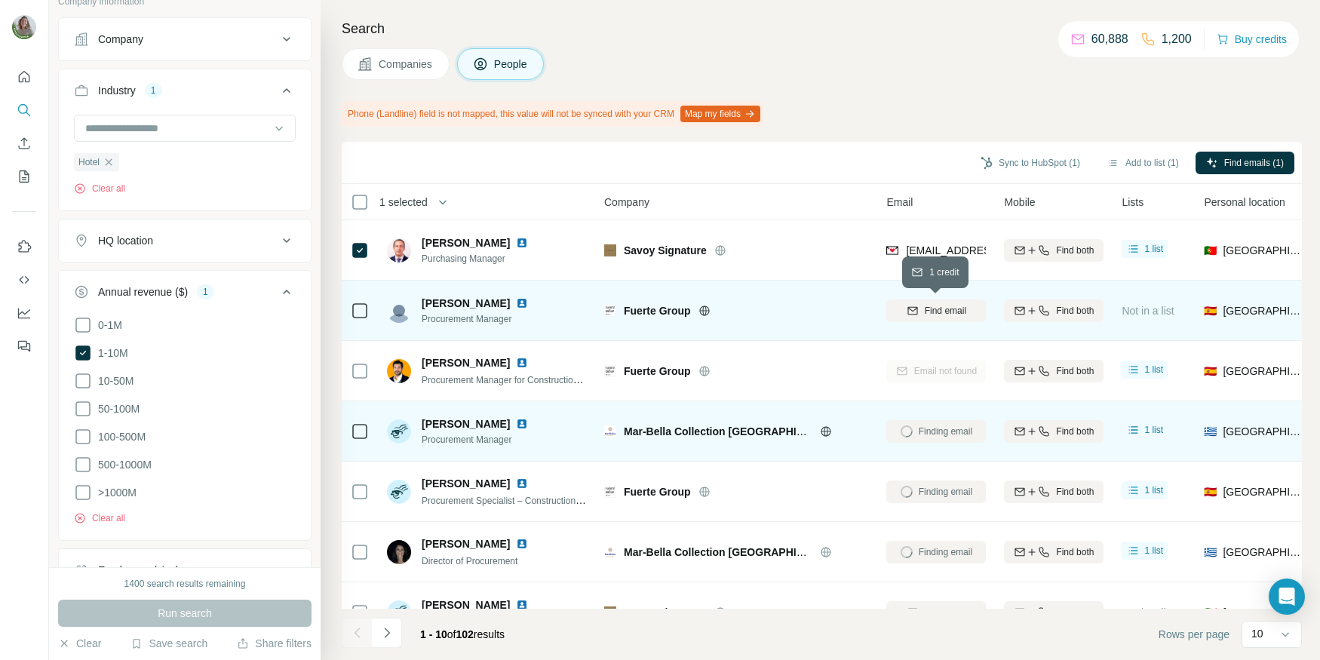
click at [935, 308] on span "Find email" at bounding box center [945, 311] width 41 height 14
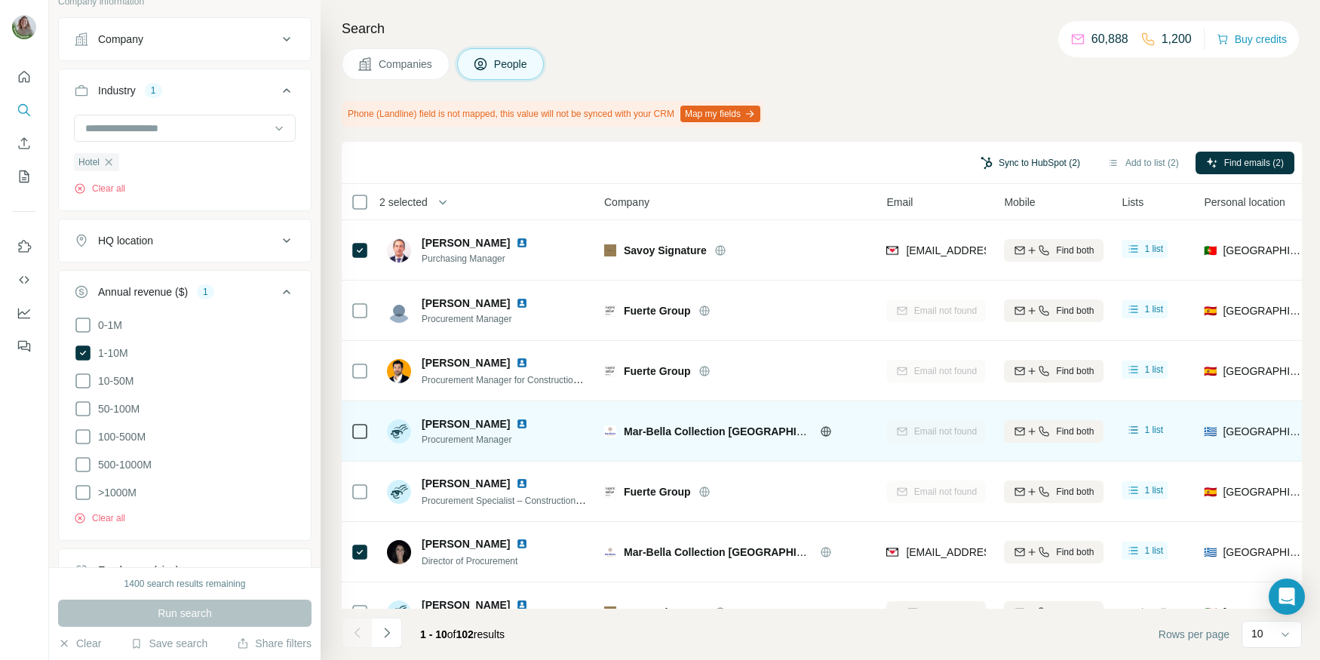
click at [1012, 164] on button "Sync to HubSpot (2)" at bounding box center [1030, 163] width 121 height 23
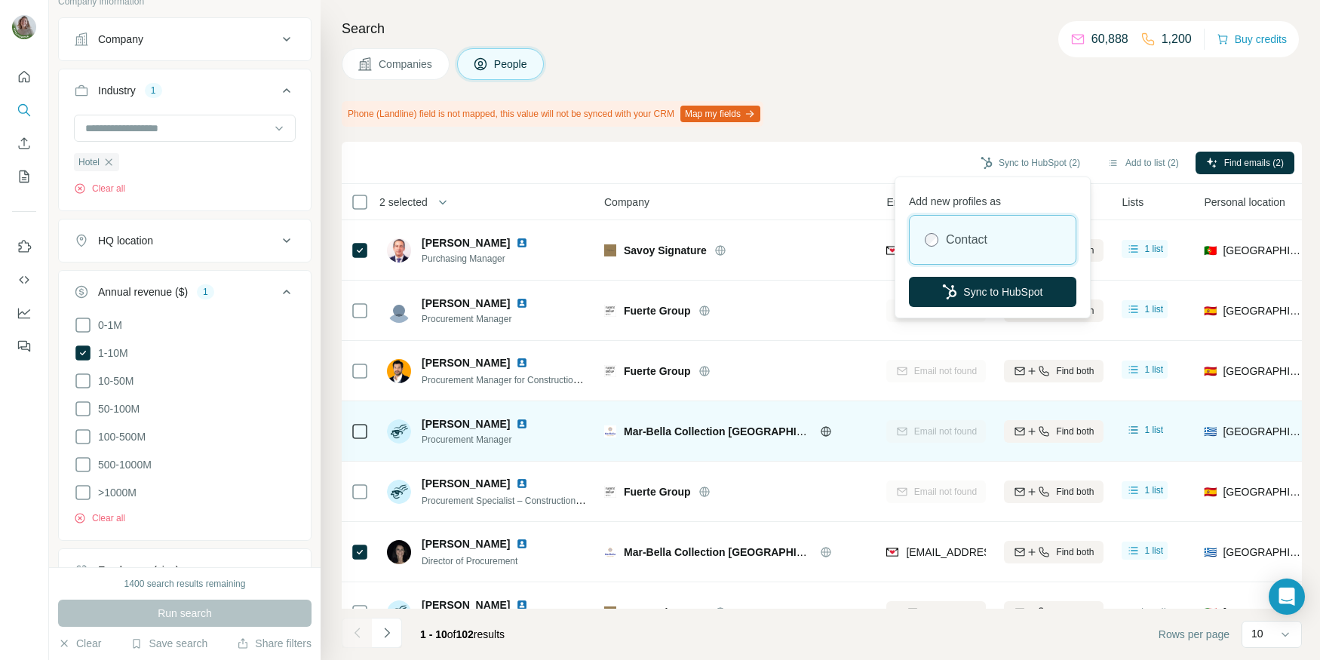
click at [979, 272] on div "Add new profiles as Contact Sync to HubSpot" at bounding box center [993, 247] width 189 height 134
click at [984, 291] on button "Sync to HubSpot" at bounding box center [993, 292] width 168 height 30
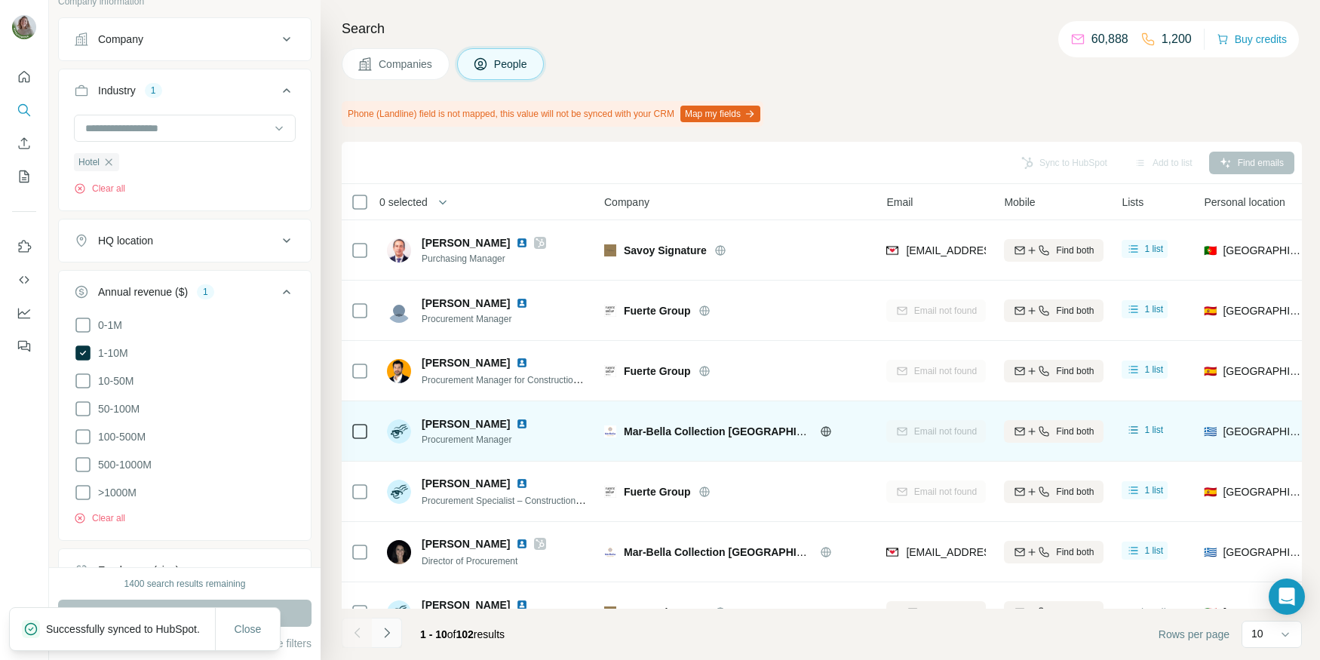
click at [383, 641] on button "Navigate to next page" at bounding box center [387, 633] width 30 height 30
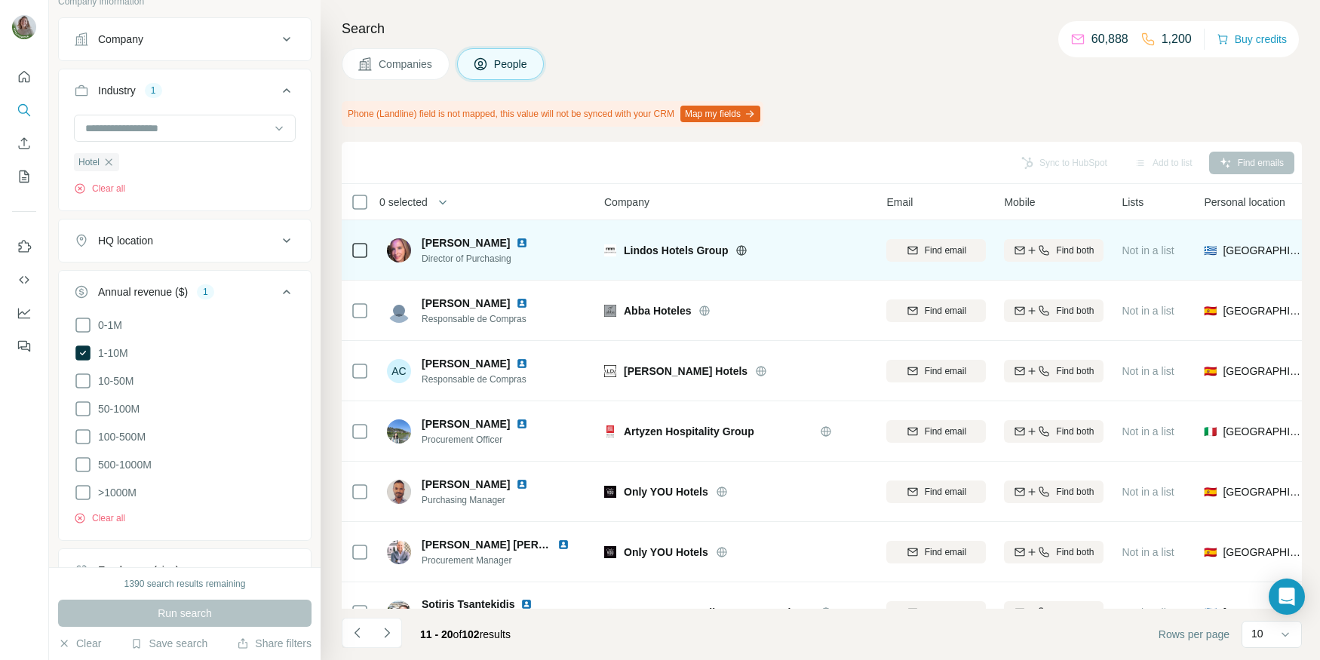
click at [736, 254] on icon at bounding box center [742, 250] width 12 height 12
click at [937, 247] on span "Find email" at bounding box center [945, 251] width 41 height 14
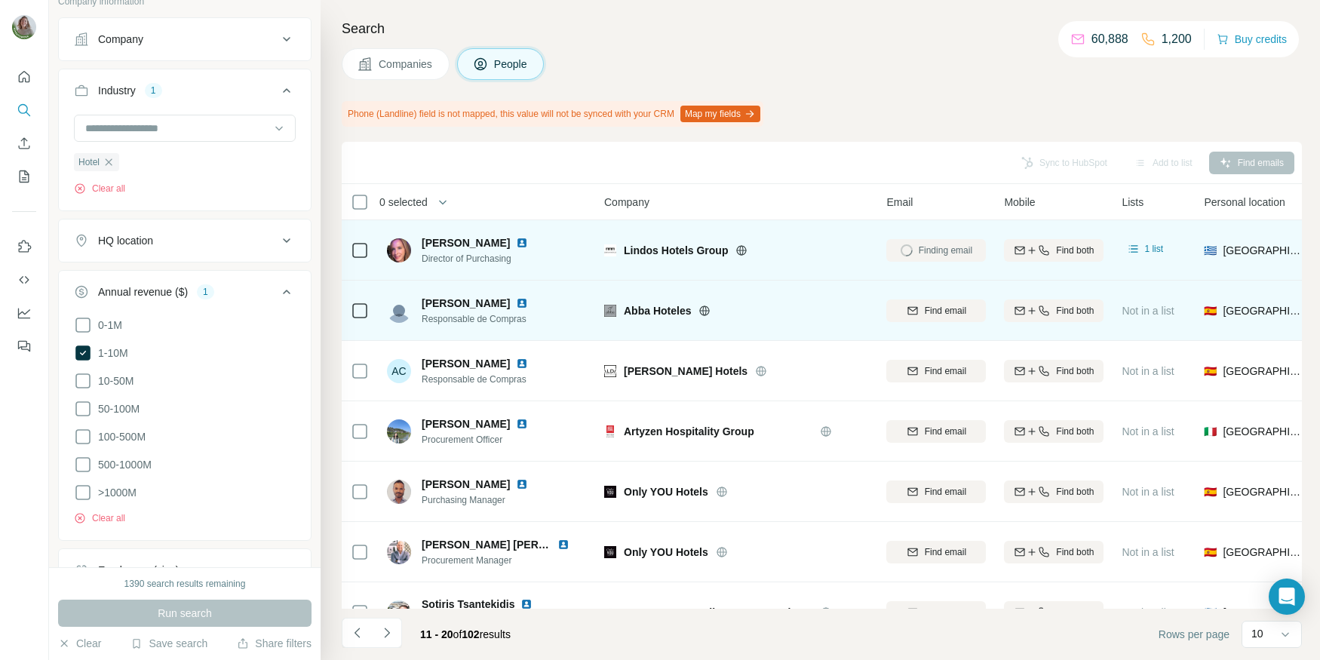
click at [699, 311] on div "Abba Hoteles" at bounding box center [746, 310] width 244 height 15
click at [705, 310] on icon at bounding box center [705, 310] width 10 height 1
click at [948, 312] on span "Find email" at bounding box center [945, 311] width 41 height 14
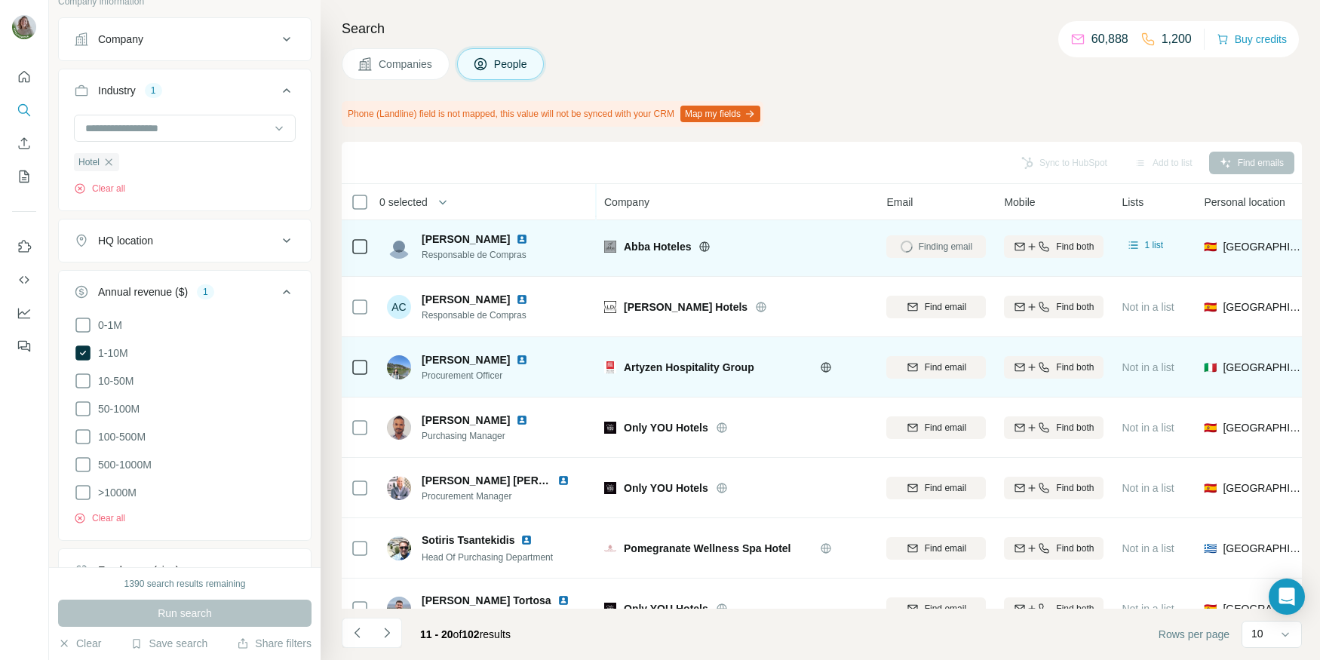
scroll to position [66, 0]
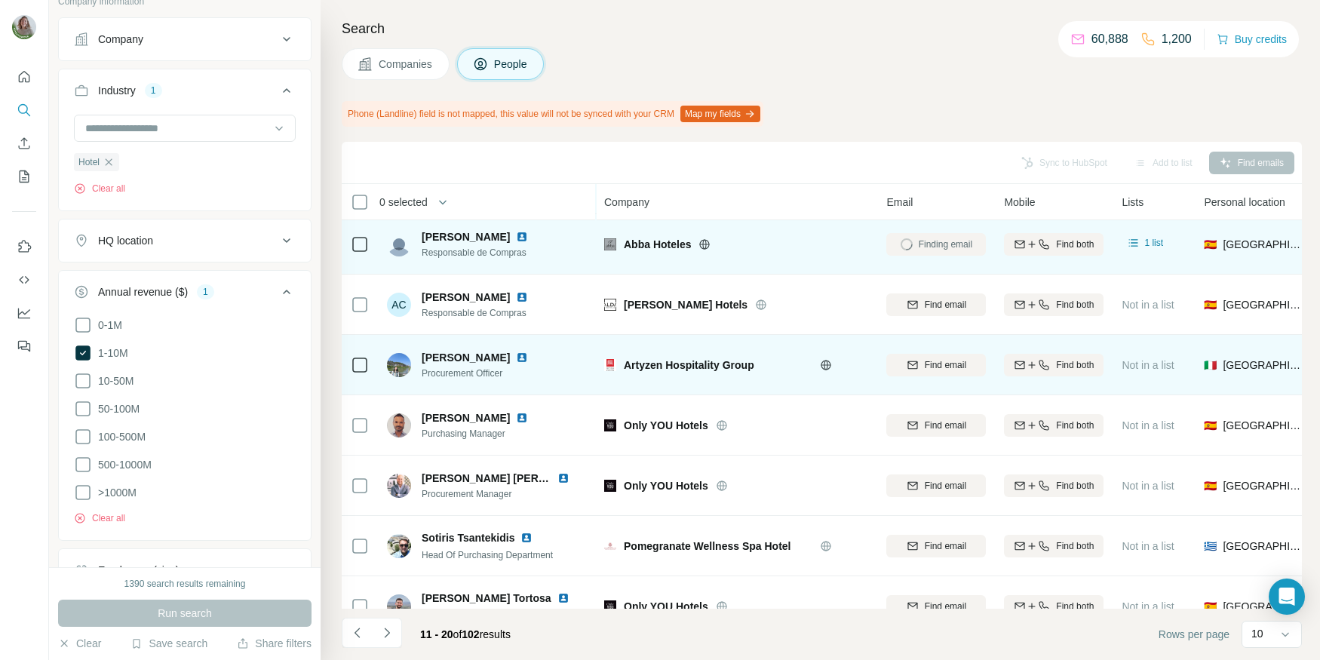
click at [821, 361] on icon at bounding box center [826, 365] width 12 height 12
click at [948, 364] on span "Find email" at bounding box center [945, 365] width 41 height 14
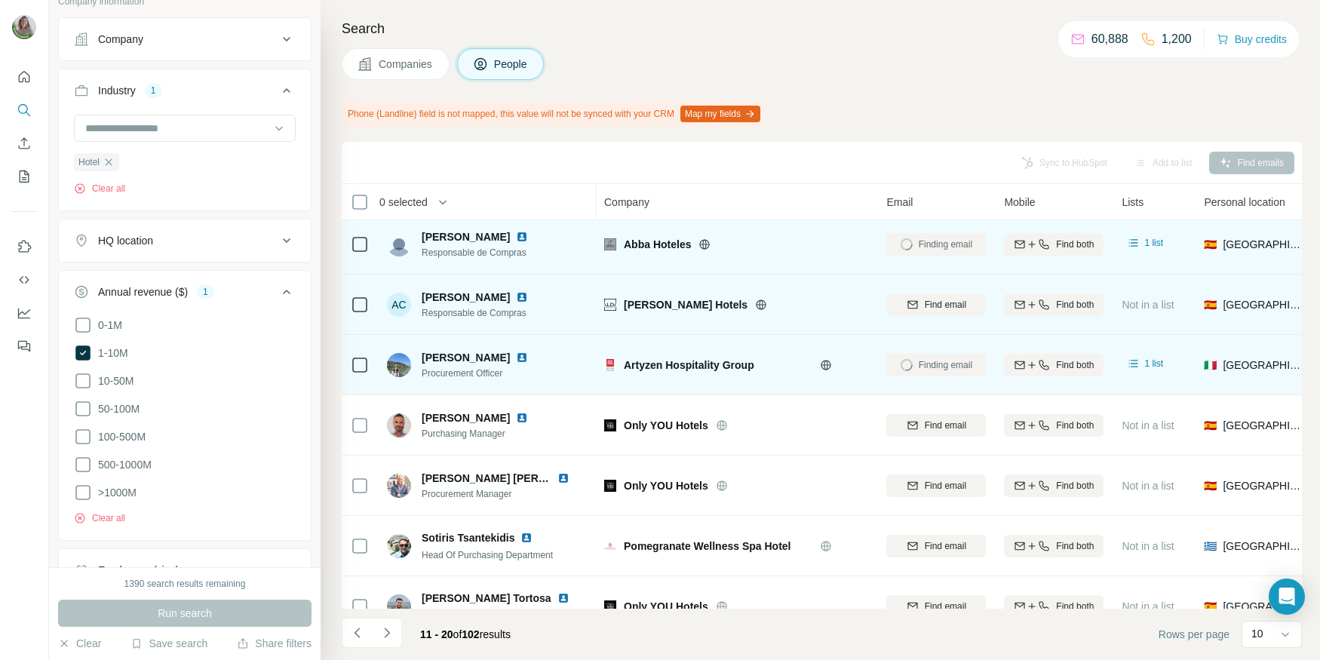
click at [916, 290] on div "Find email" at bounding box center [937, 304] width 100 height 41
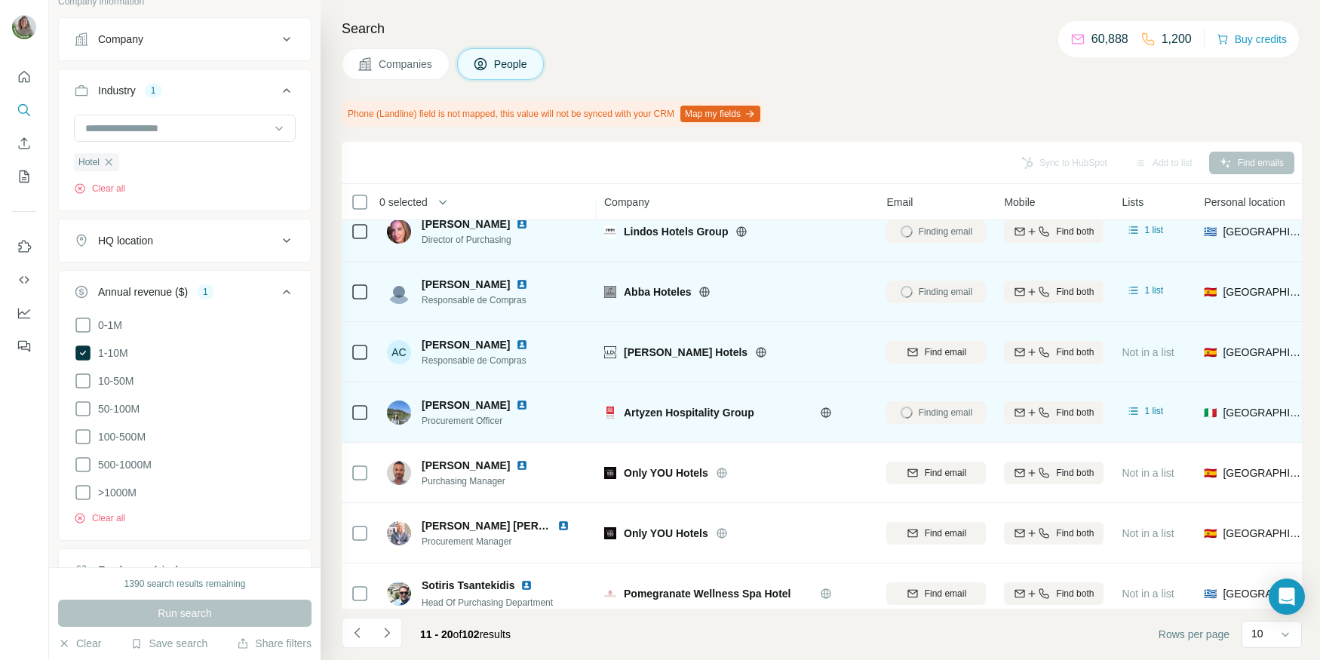
scroll to position [0, 0]
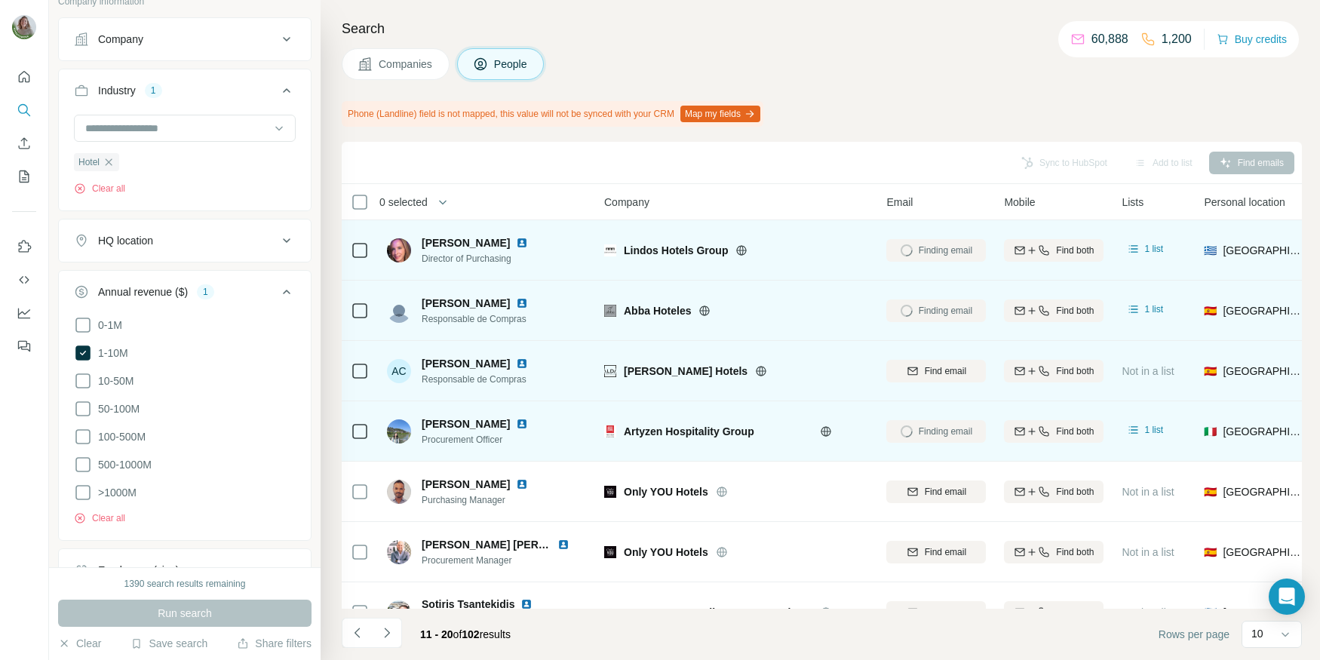
click at [755, 367] on icon at bounding box center [761, 371] width 12 height 12
click at [949, 370] on span "Find email" at bounding box center [945, 371] width 41 height 14
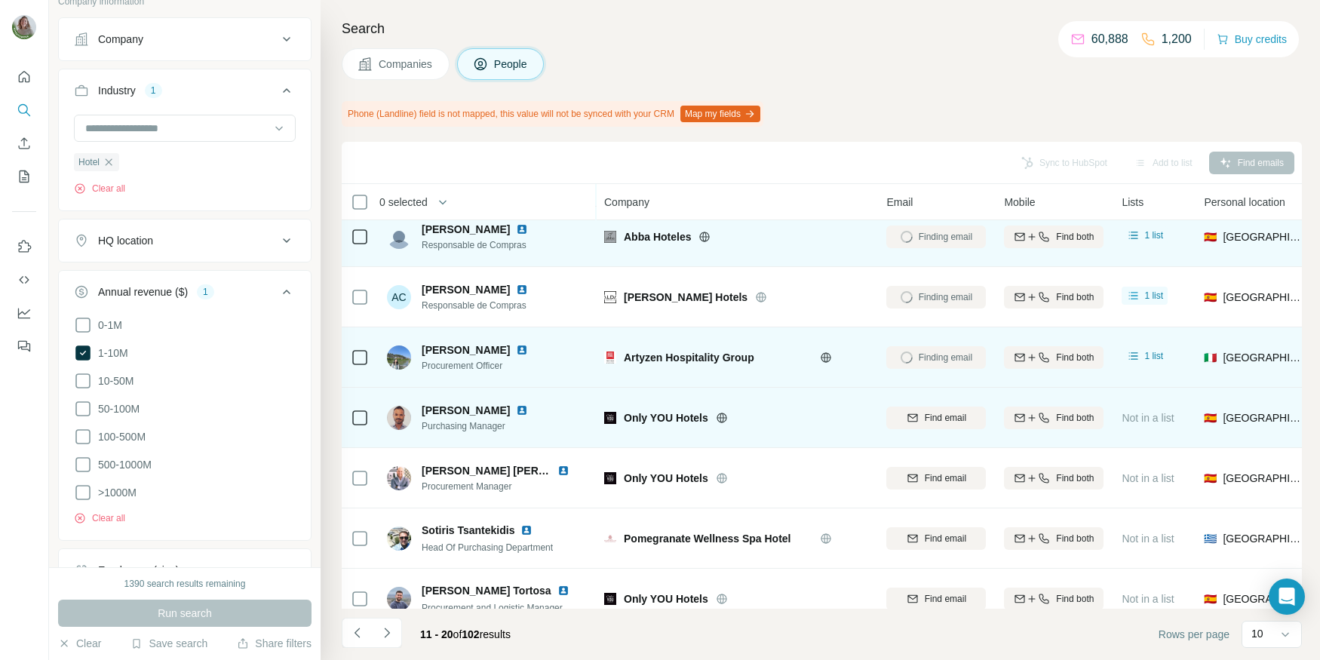
click at [721, 416] on icon at bounding box center [722, 418] width 4 height 10
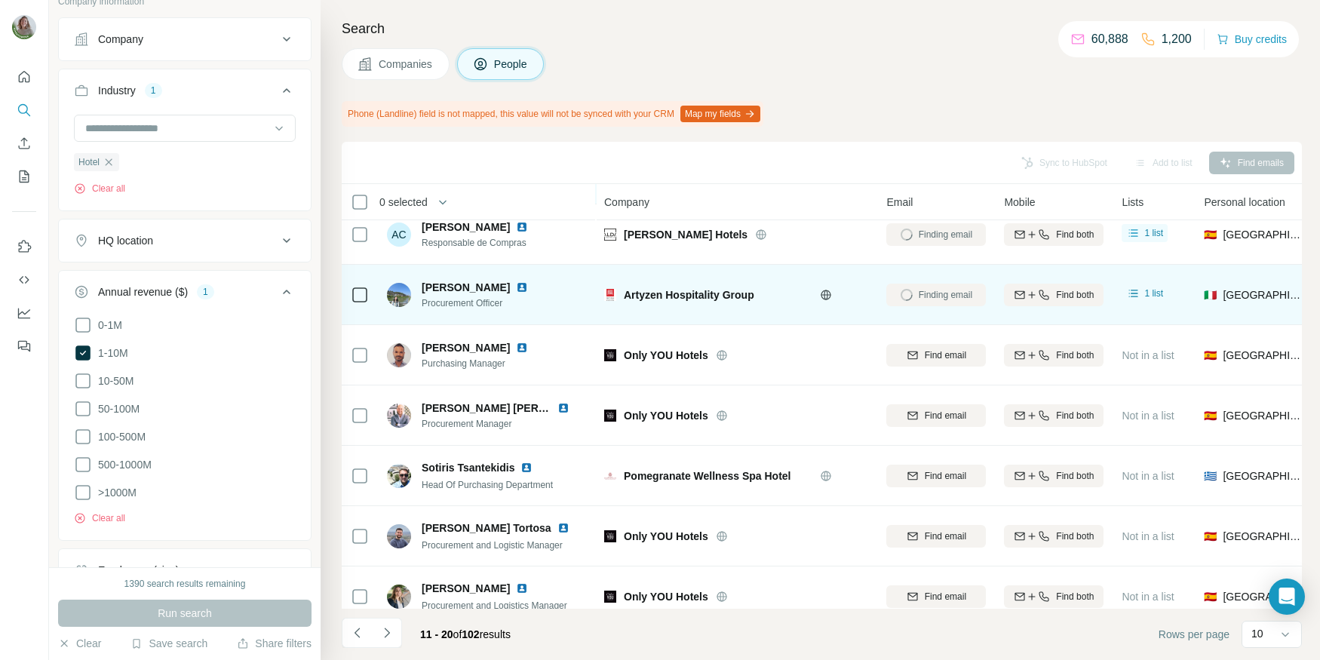
scroll to position [152, 0]
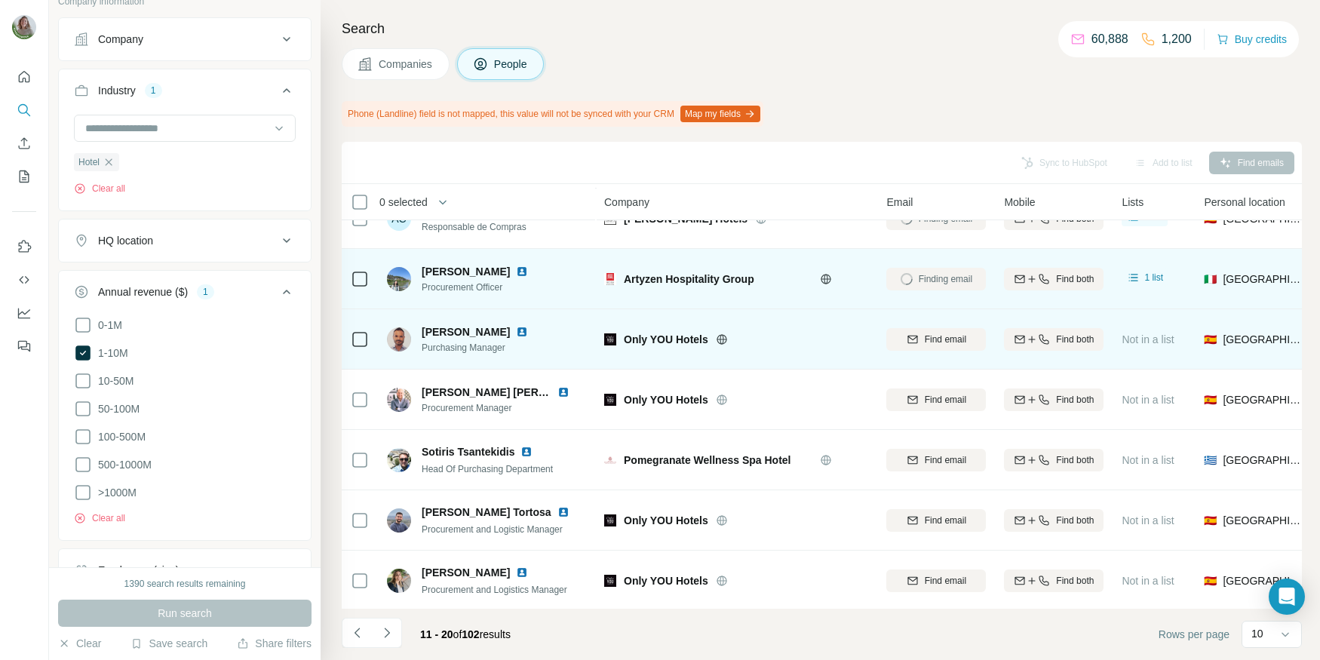
click at [921, 353] on div "Find email" at bounding box center [937, 338] width 100 height 41
click at [921, 343] on div "Find email" at bounding box center [937, 340] width 100 height 14
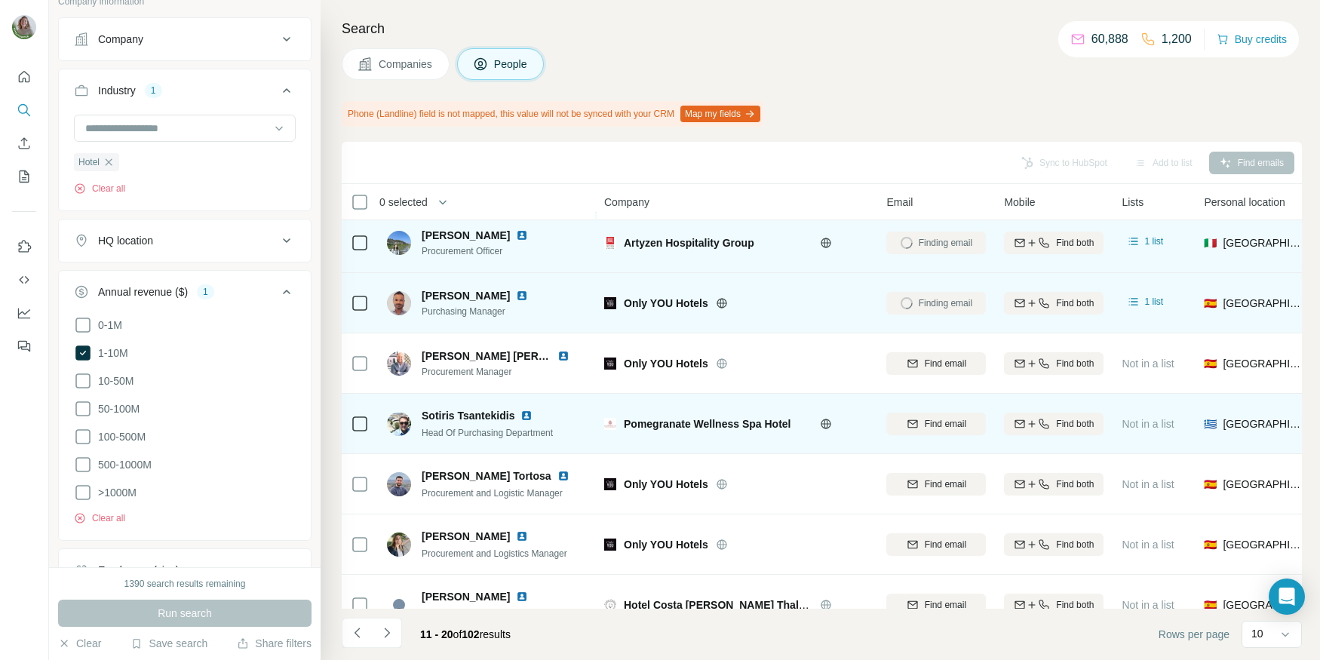
scroll to position [192, 0]
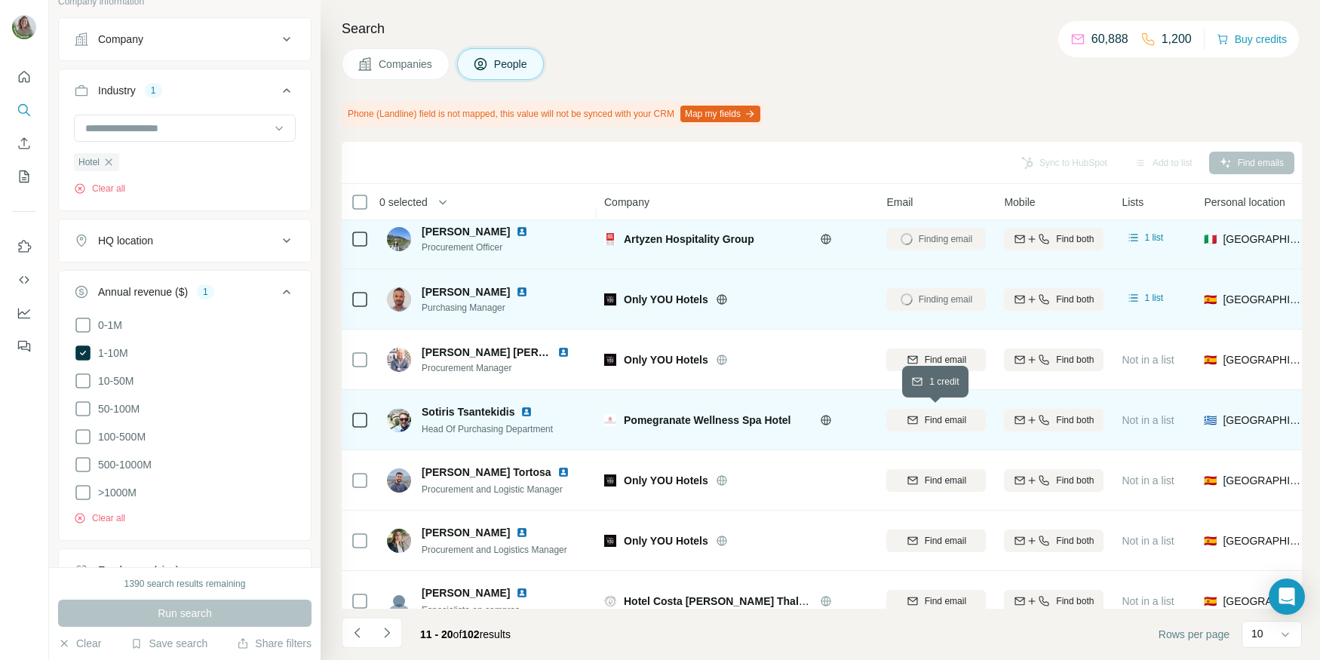
click at [954, 413] on span "Find email" at bounding box center [945, 420] width 41 height 14
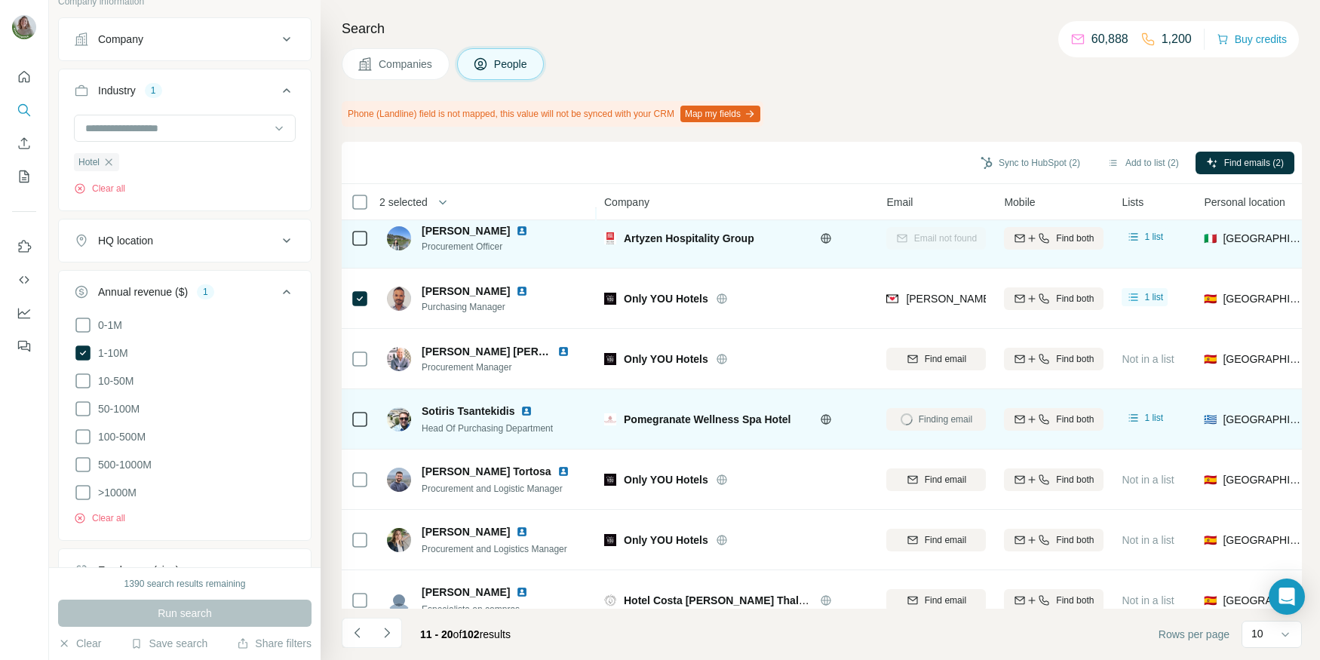
scroll to position [0, 0]
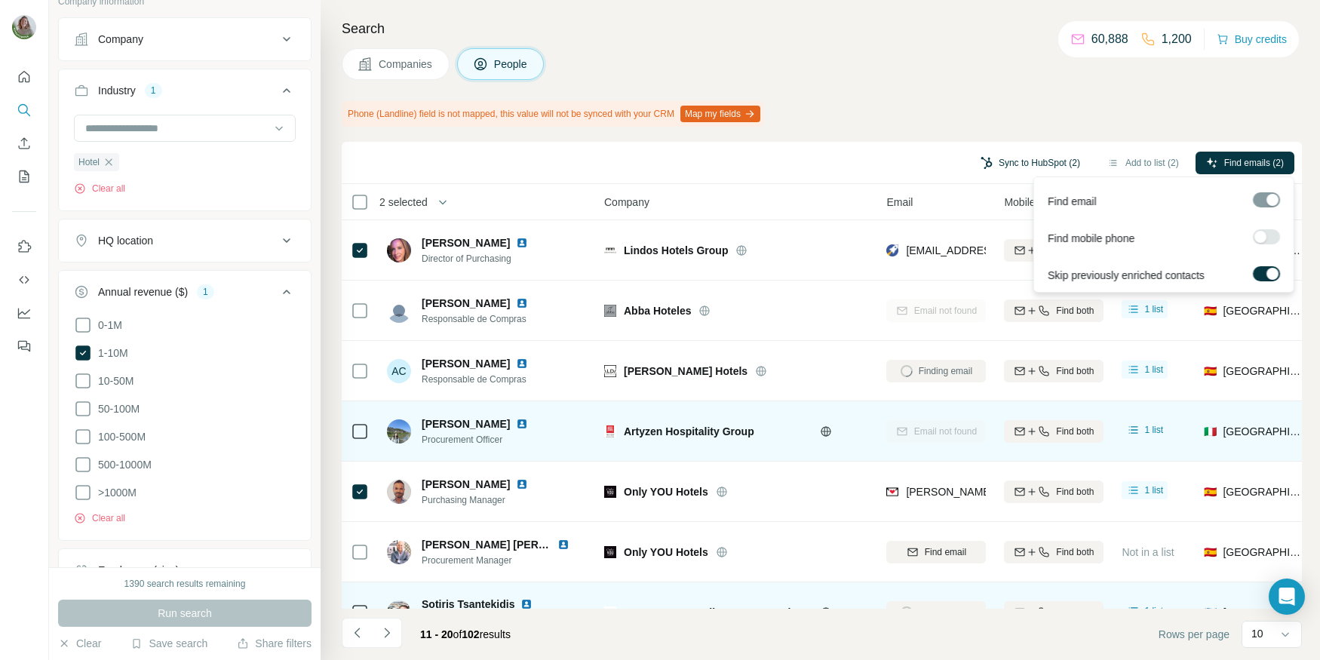
click at [1043, 162] on button "Sync to HubSpot (2)" at bounding box center [1030, 163] width 121 height 23
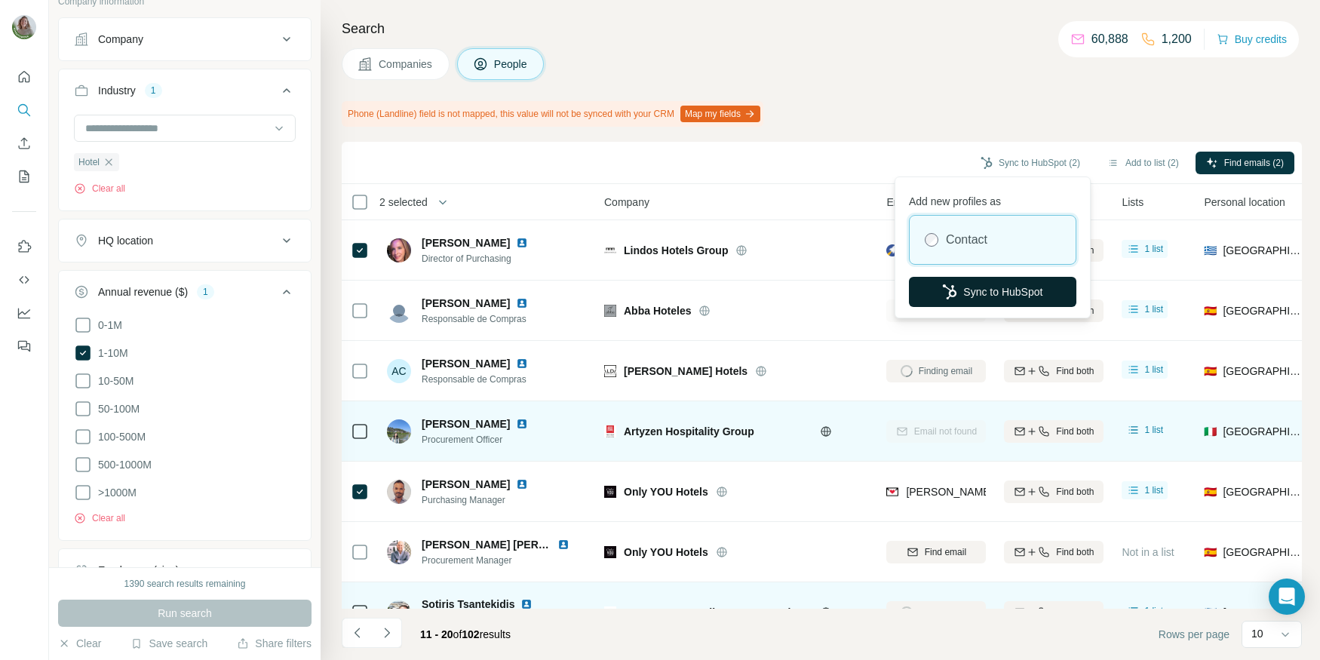
click at [985, 285] on button "Sync to HubSpot" at bounding box center [993, 292] width 168 height 30
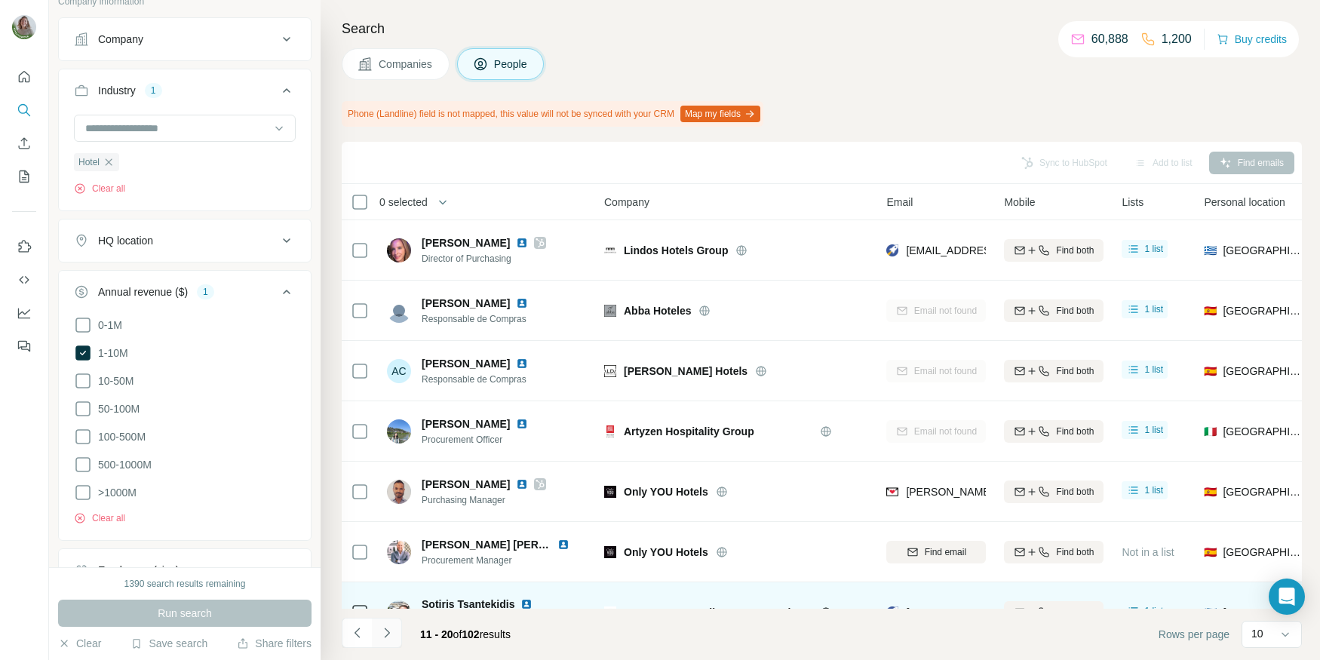
click at [395, 626] on button "Navigate to next page" at bounding box center [387, 633] width 30 height 30
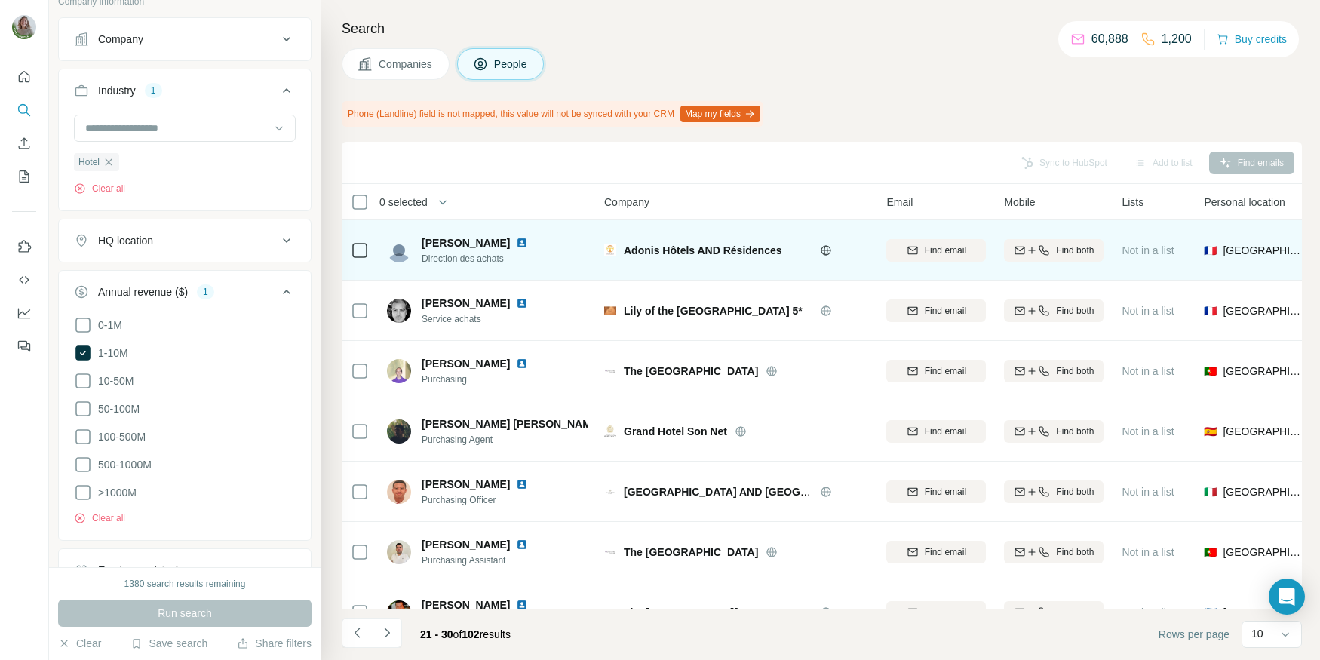
click at [829, 250] on icon at bounding box center [827, 250] width 10 height 1
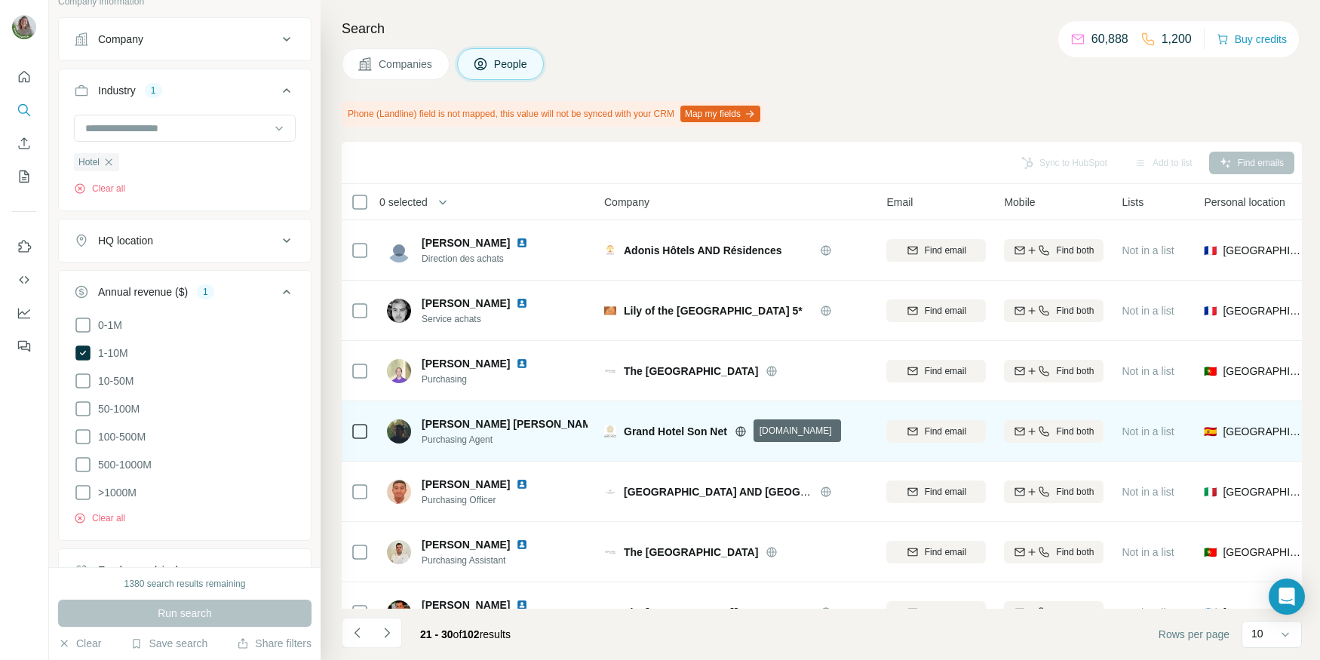
click at [742, 428] on icon at bounding box center [741, 431] width 4 height 10
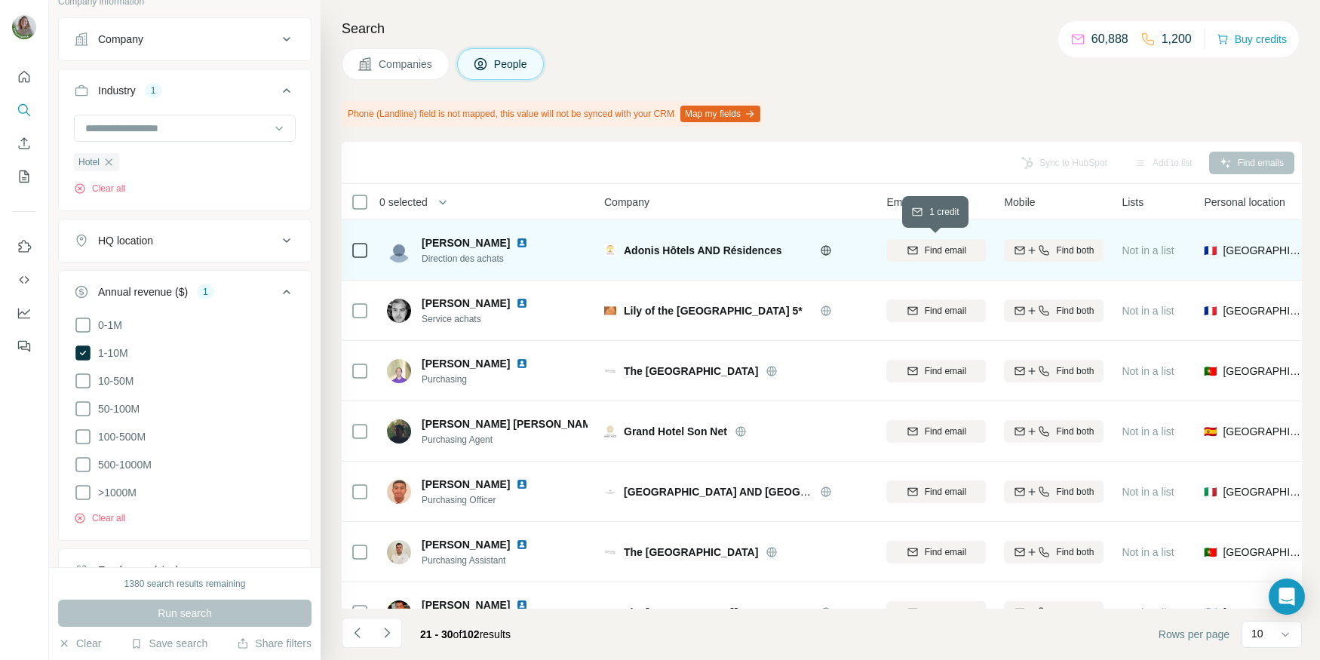
click at [930, 244] on span "Find email" at bounding box center [945, 251] width 41 height 14
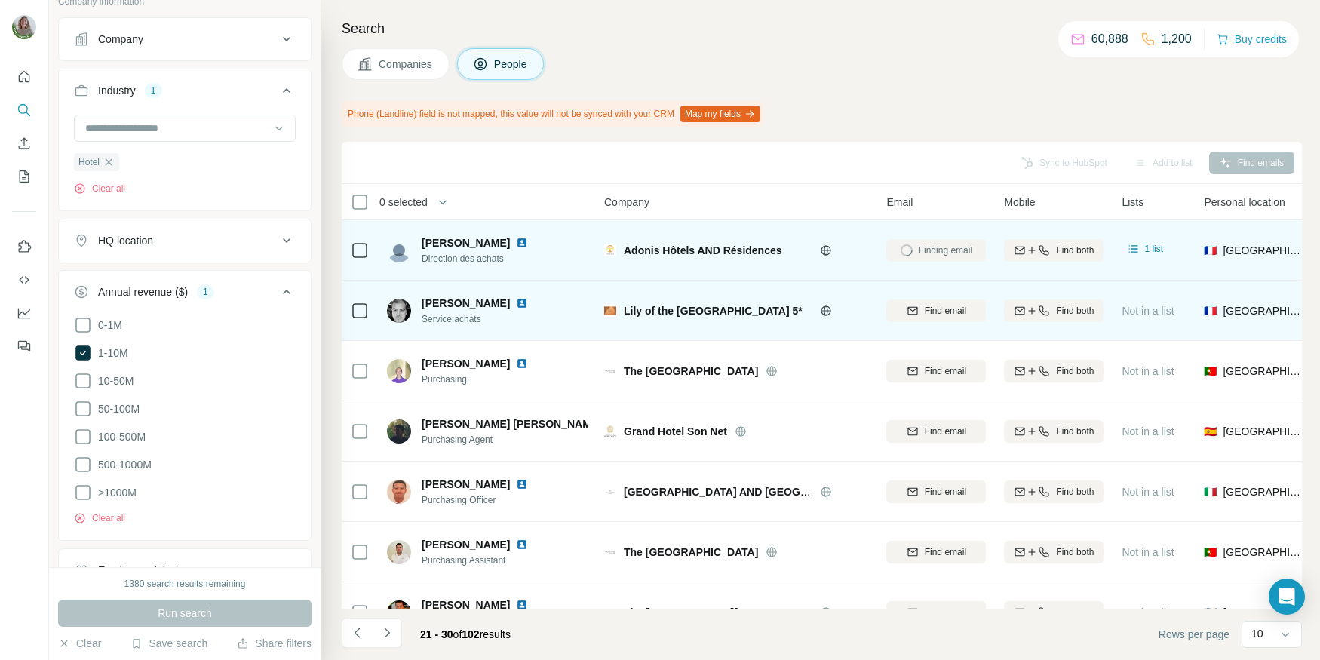
click at [936, 295] on div "Find email" at bounding box center [937, 310] width 100 height 41
click at [942, 308] on span "Find email" at bounding box center [945, 311] width 41 height 14
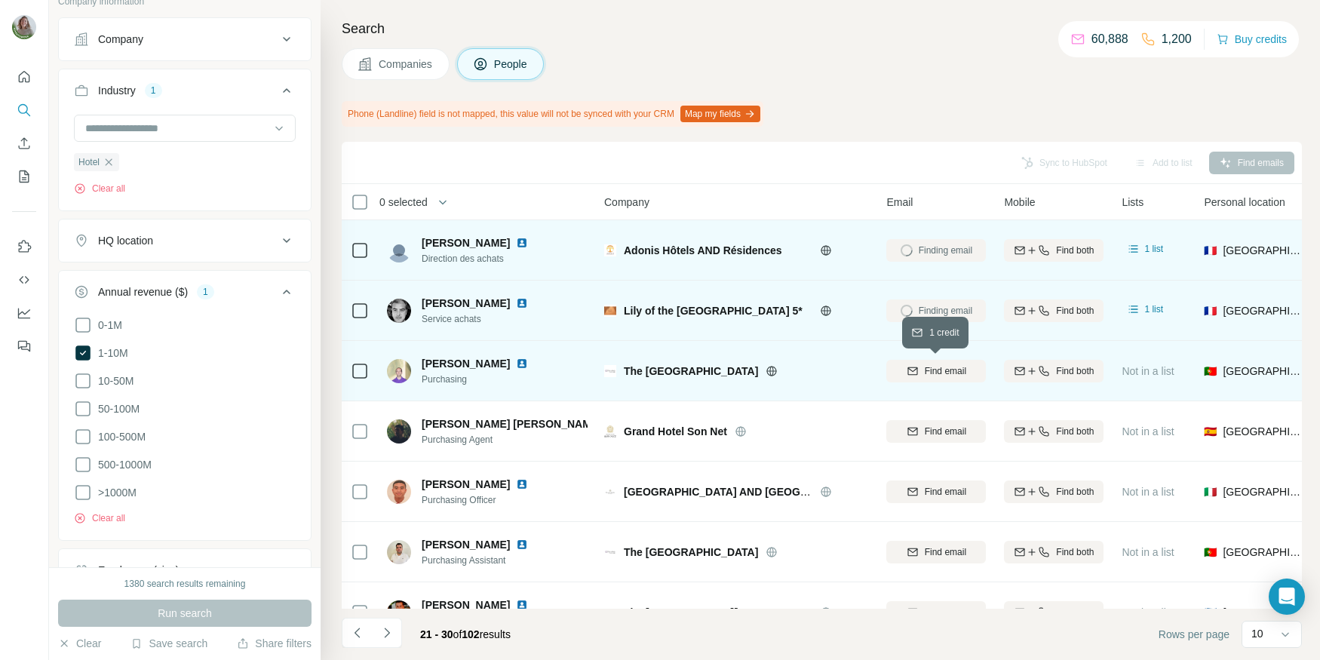
click at [933, 364] on span "Find email" at bounding box center [945, 371] width 41 height 14
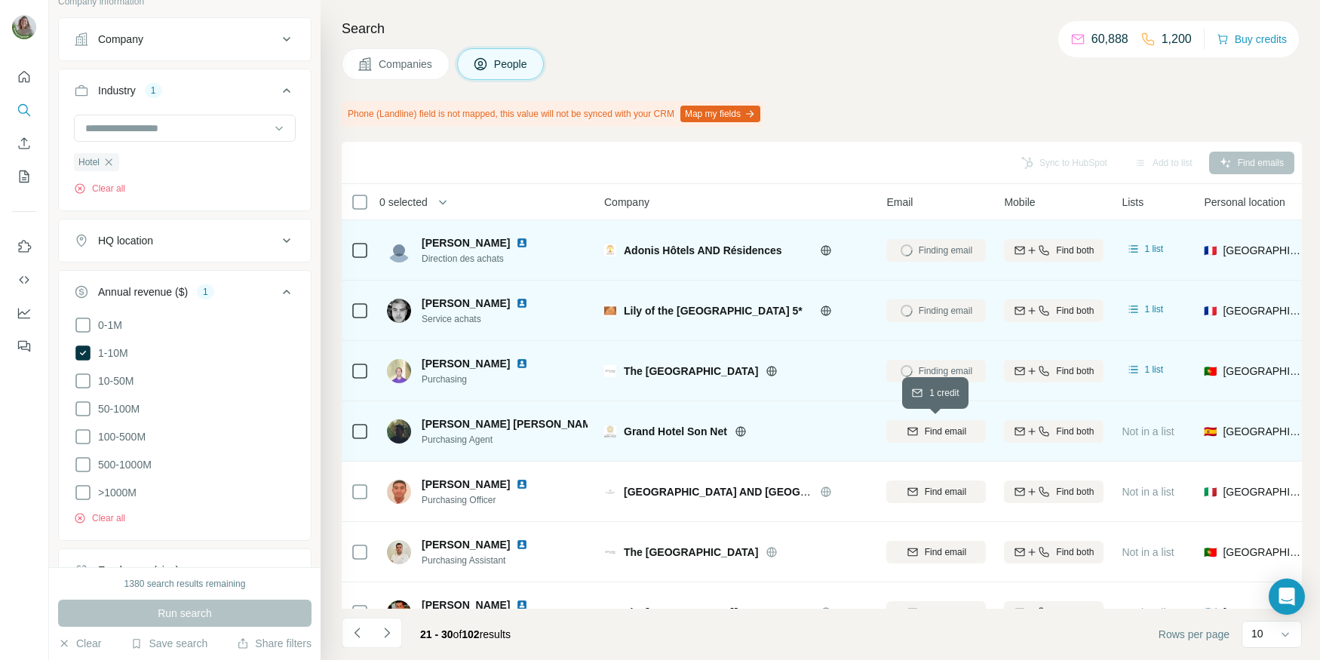
click at [933, 425] on span "Find email" at bounding box center [945, 432] width 41 height 14
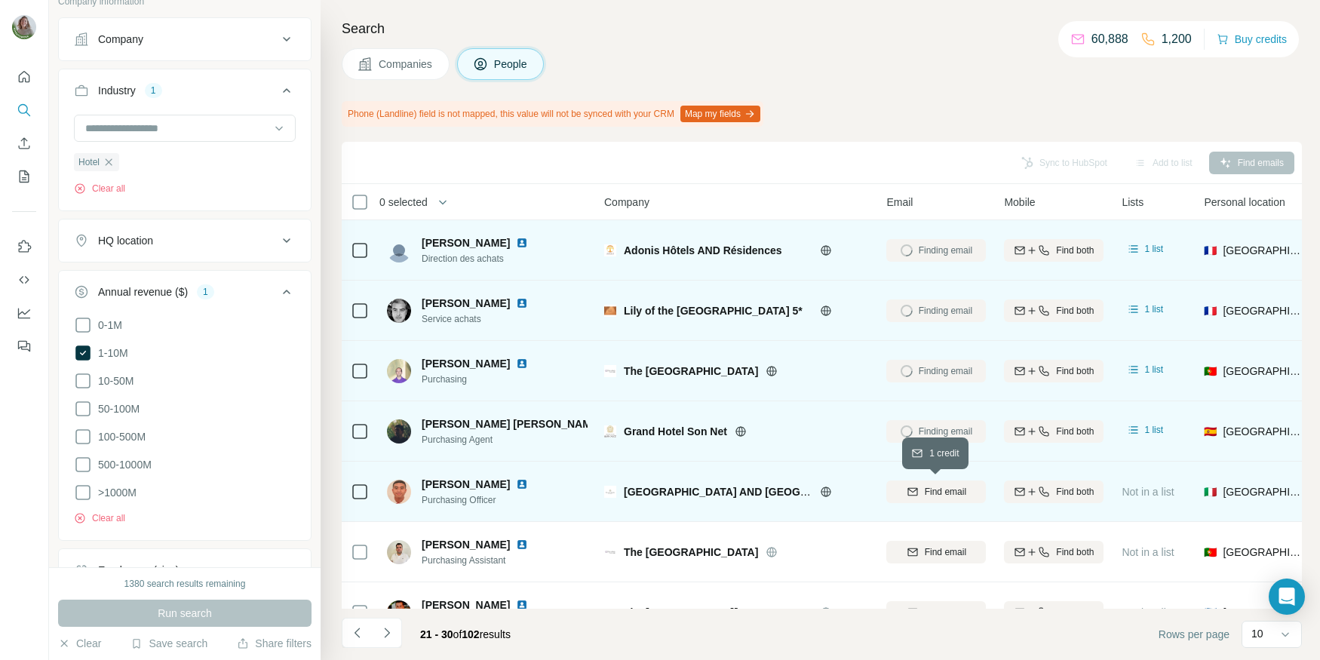
click at [926, 489] on span "Find email" at bounding box center [945, 492] width 41 height 14
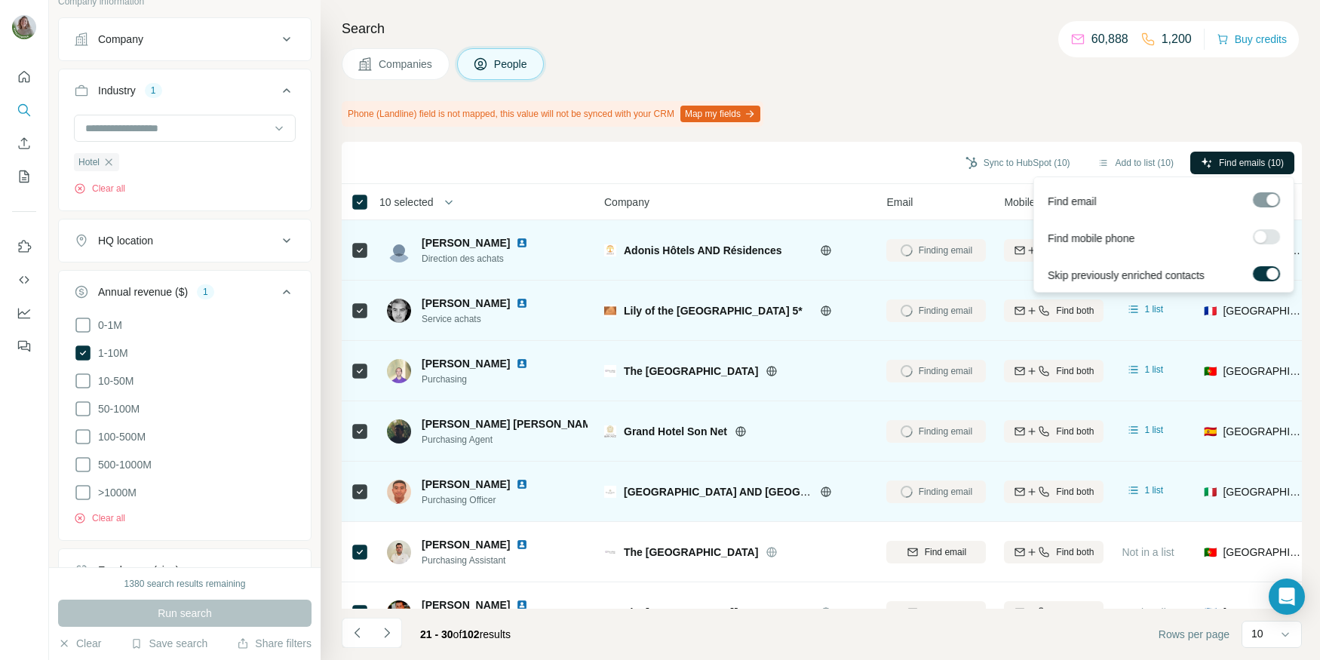
click at [1219, 158] on span "Find emails (10)" at bounding box center [1251, 163] width 65 height 14
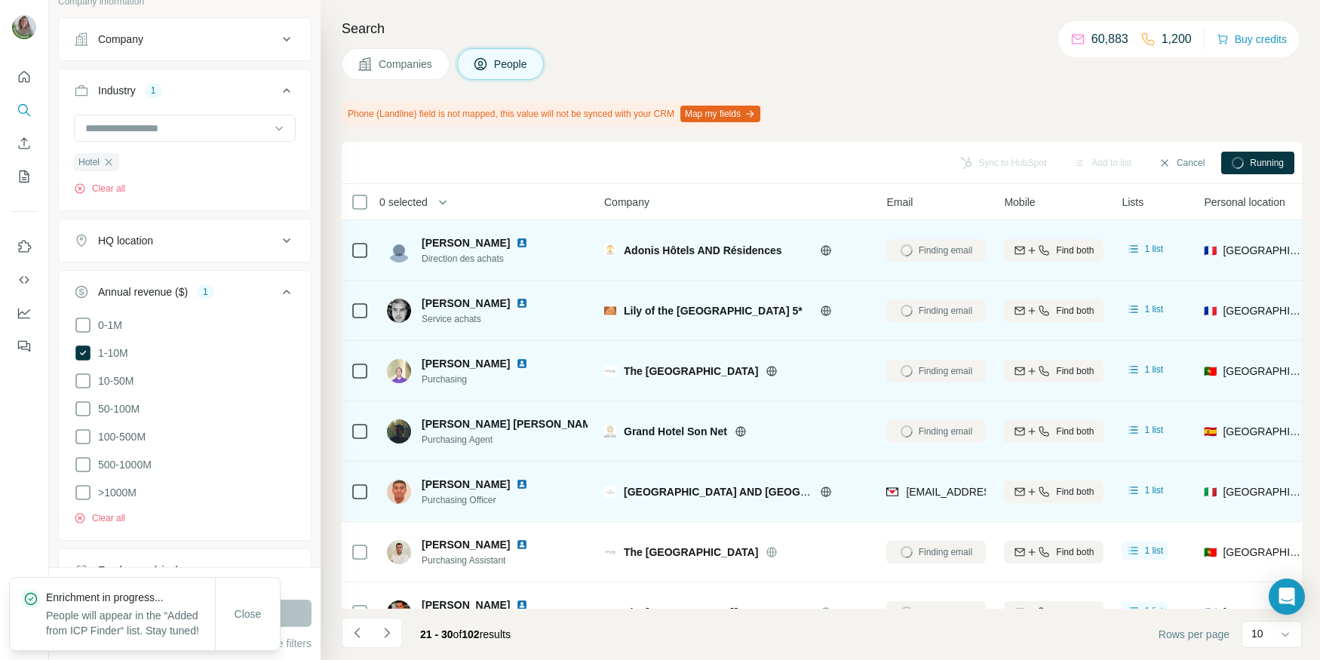
click at [824, 489] on icon at bounding box center [826, 492] width 12 height 12
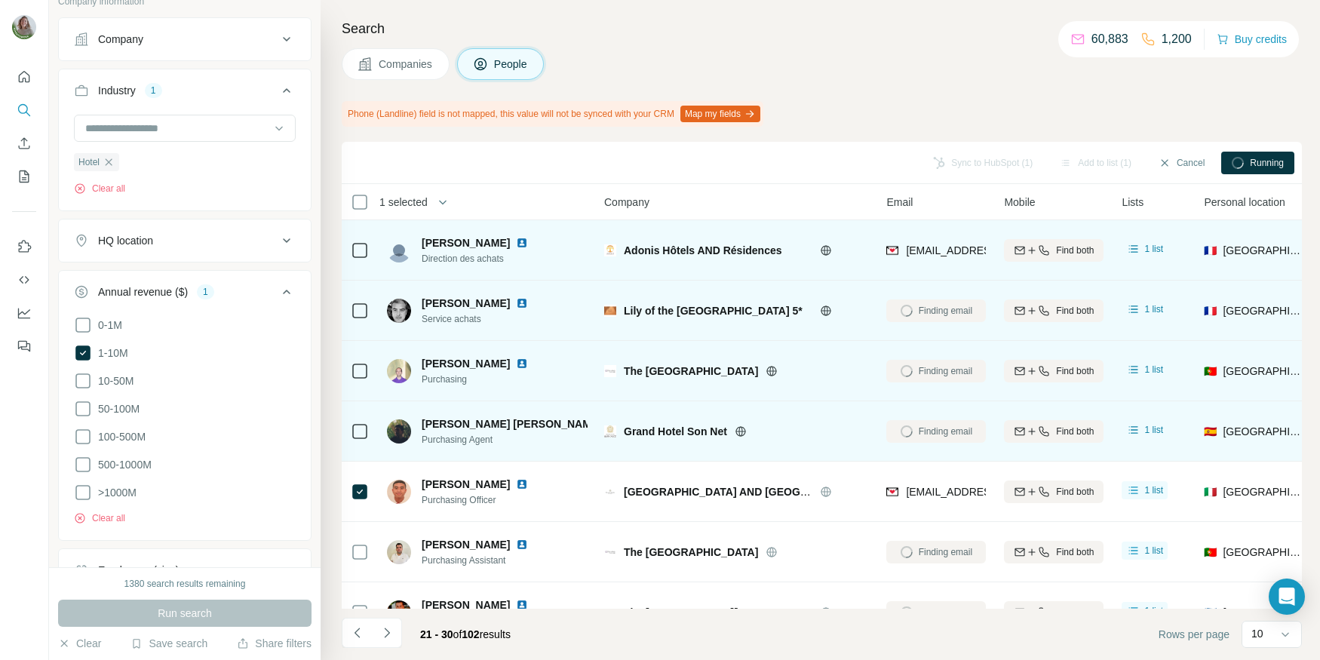
click at [351, 251] on icon at bounding box center [360, 250] width 18 height 18
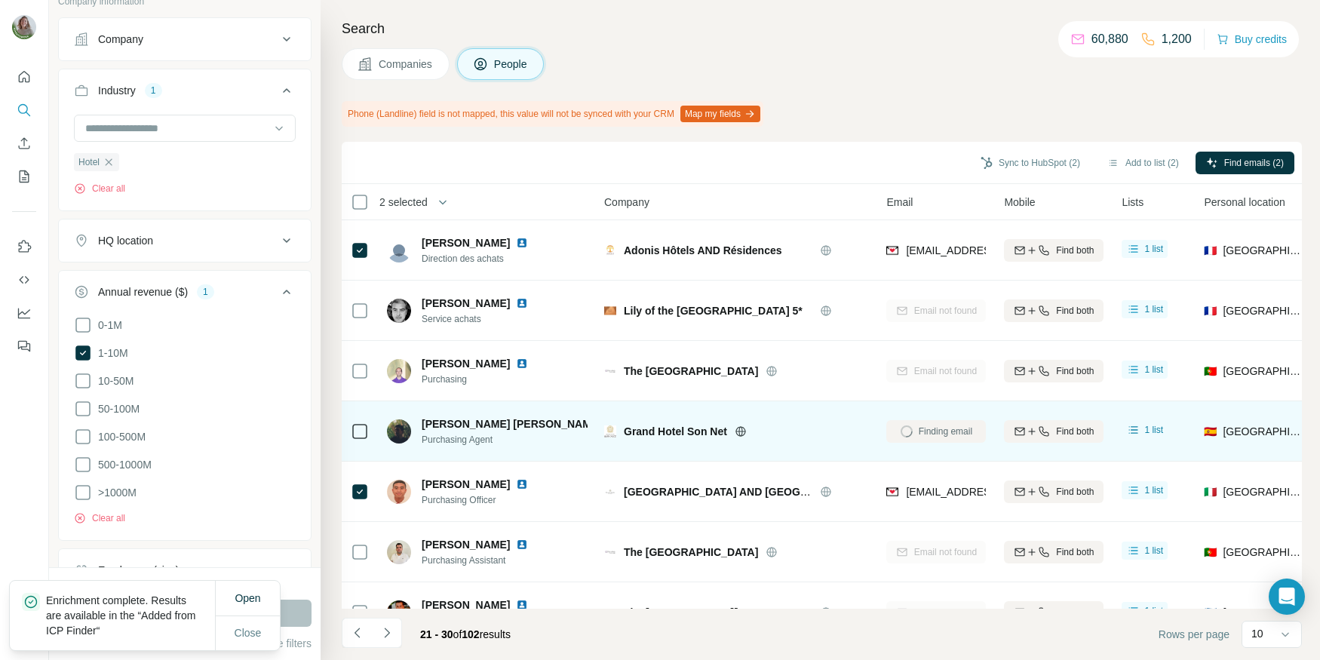
click at [1017, 149] on div "Sync to HubSpot (2) Add to list (2) Find emails (2)" at bounding box center [821, 162] width 945 height 26
click at [1019, 156] on button "Sync to HubSpot (2)" at bounding box center [1030, 163] width 121 height 23
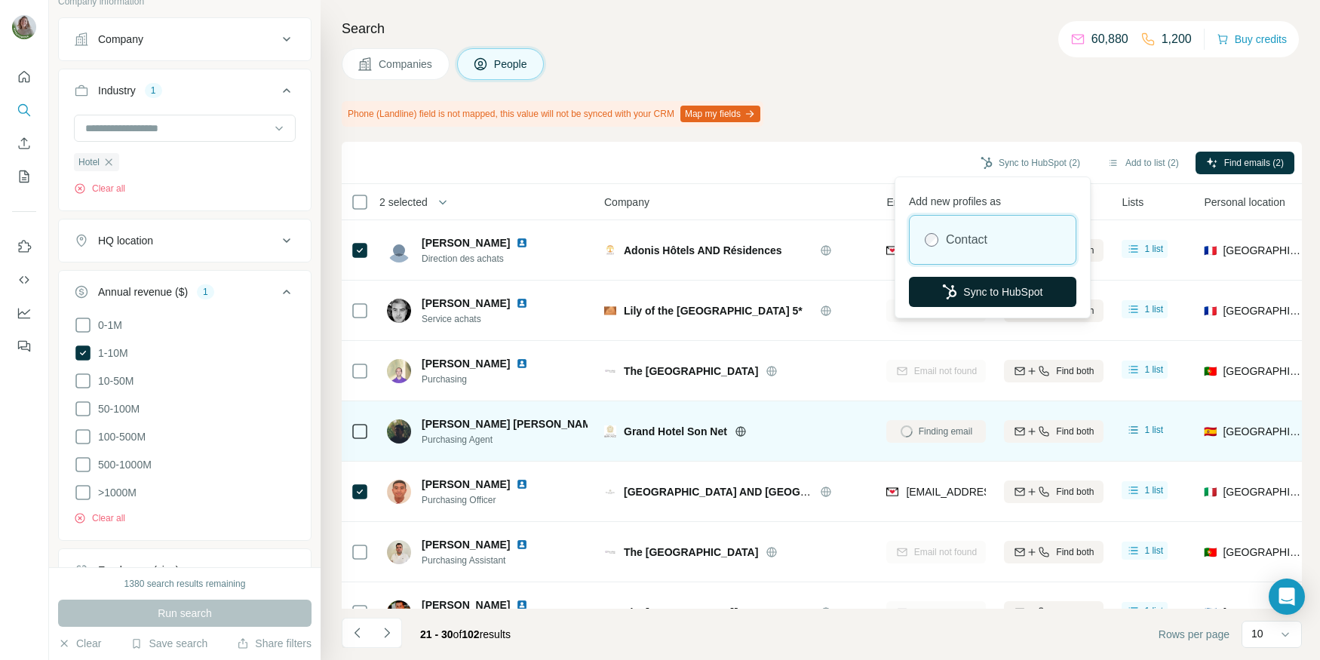
click at [1004, 277] on button "Sync to HubSpot" at bounding box center [993, 292] width 168 height 30
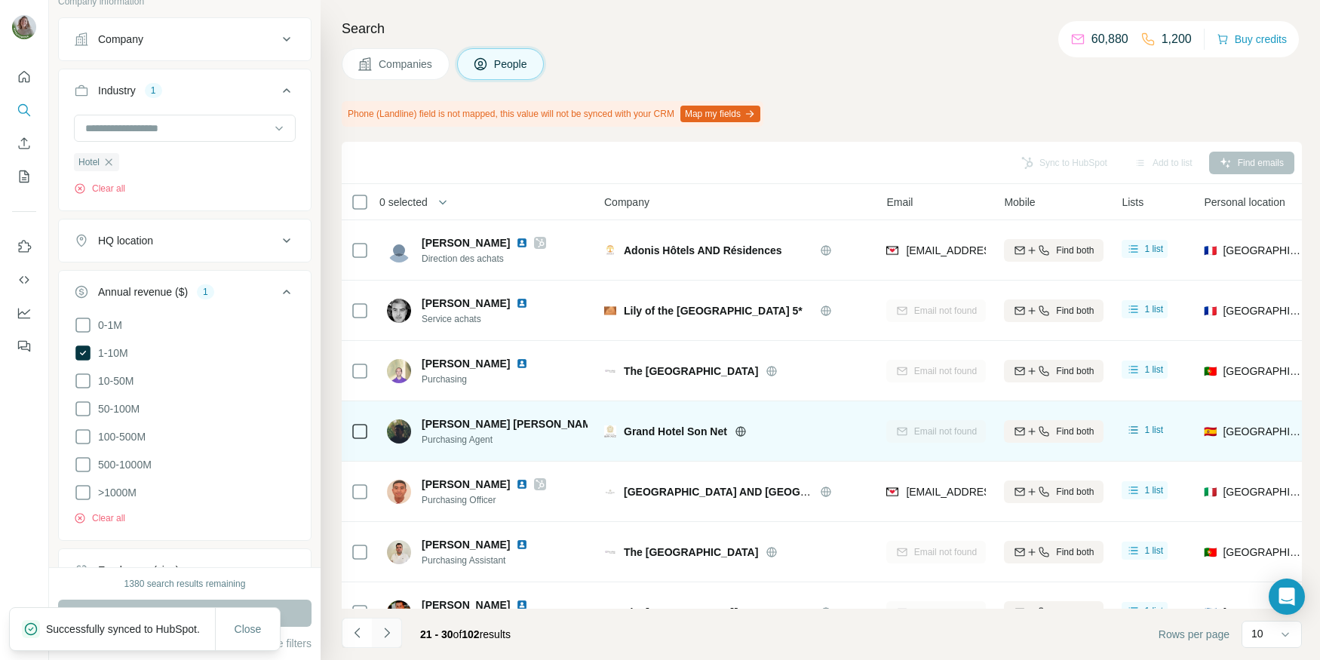
click at [395, 629] on button "Navigate to next page" at bounding box center [387, 633] width 30 height 30
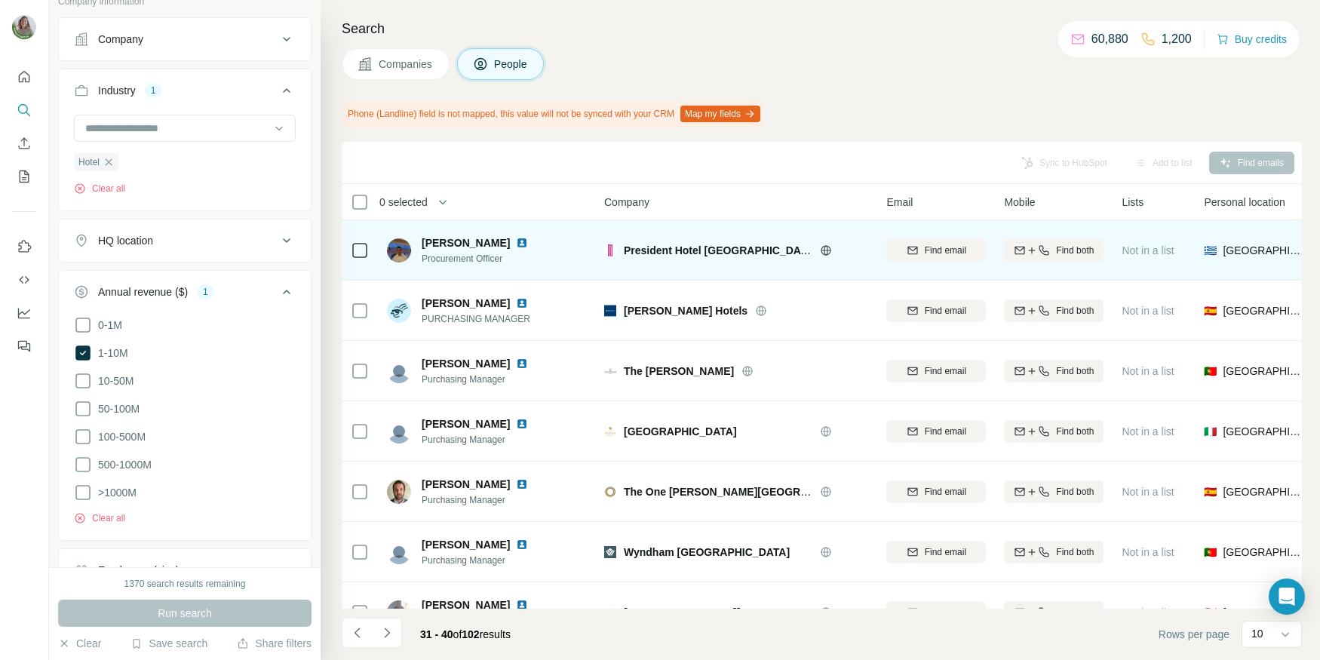
click at [822, 251] on icon at bounding box center [827, 250] width 10 height 10
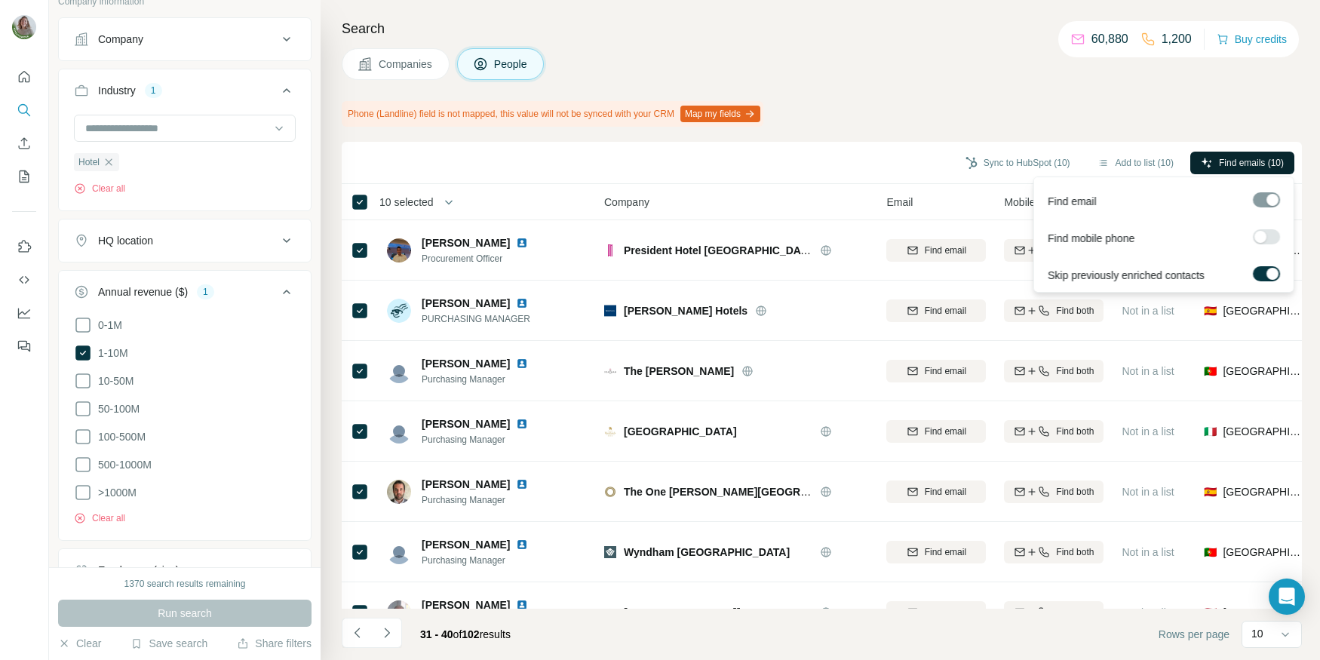
click at [1219, 164] on span "Find emails (10)" at bounding box center [1251, 163] width 65 height 14
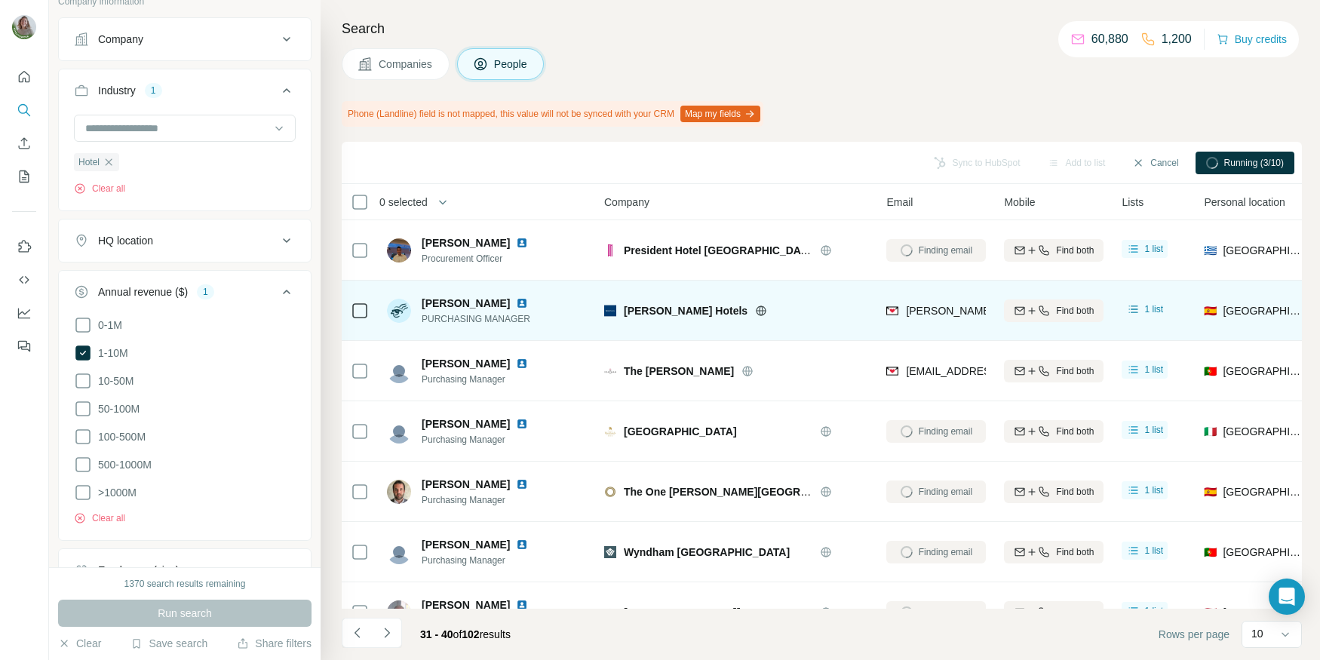
click at [760, 307] on icon at bounding box center [762, 311] width 4 height 10
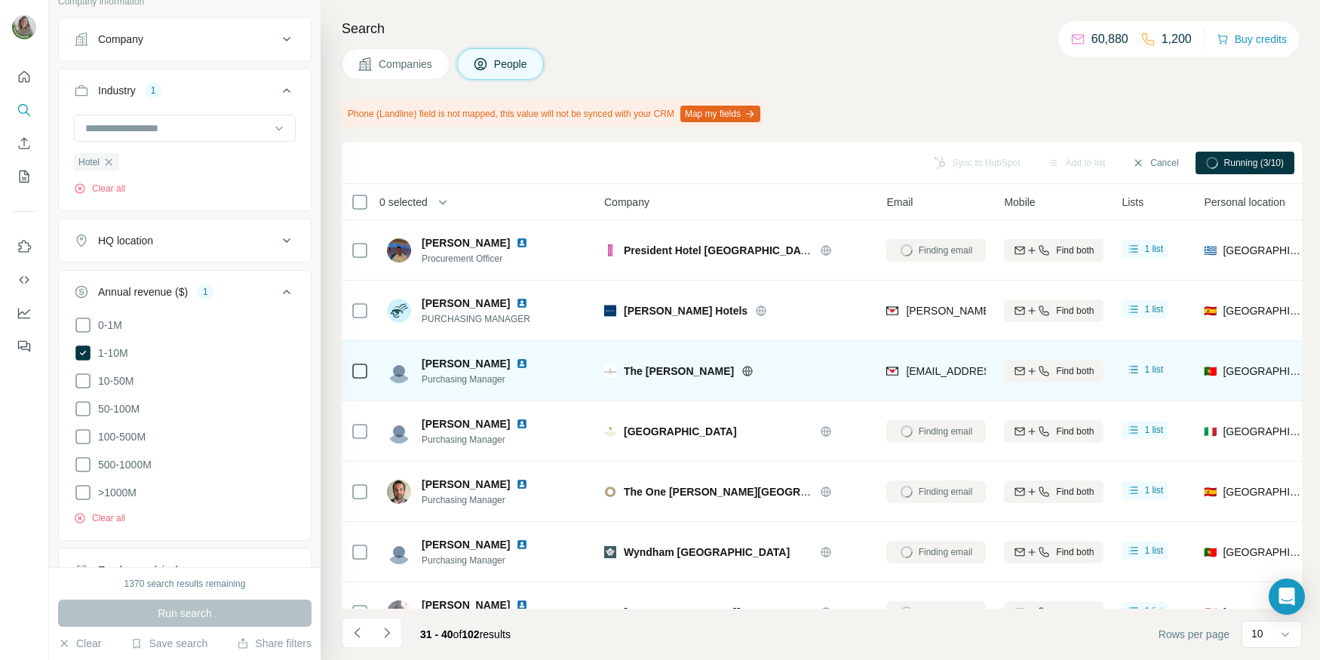
click at [742, 370] on icon at bounding box center [748, 371] width 12 height 12
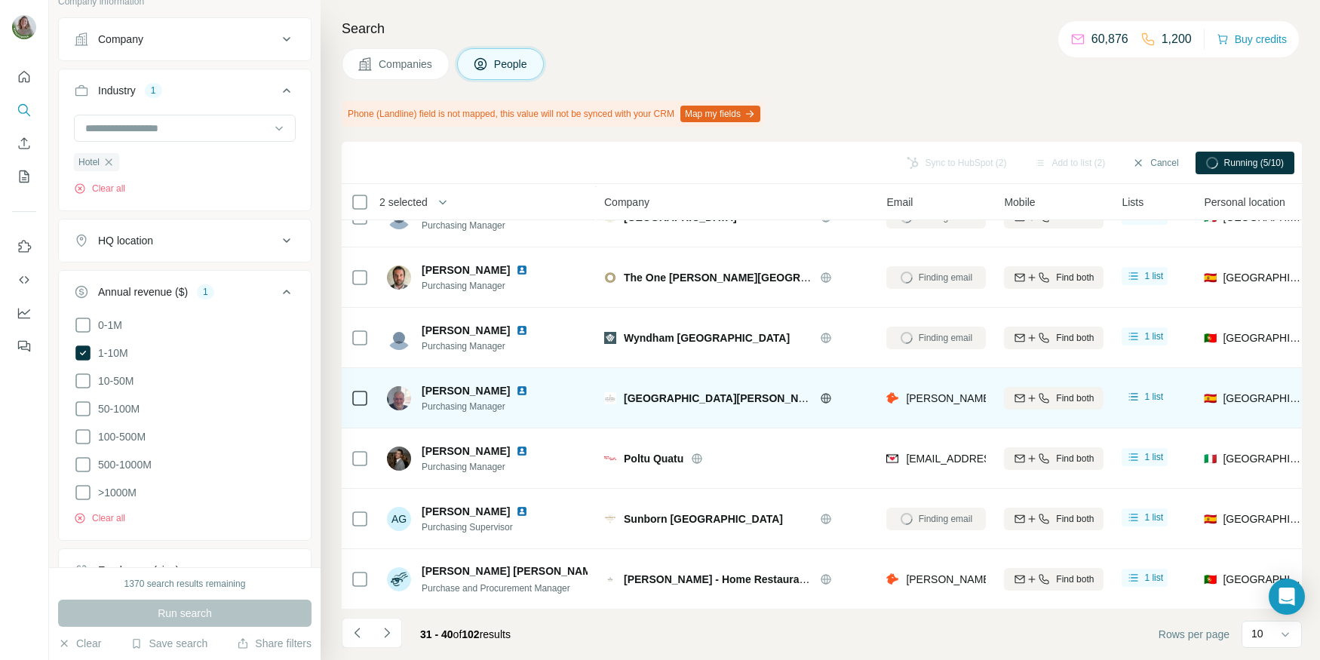
click at [824, 393] on icon at bounding box center [827, 398] width 10 height 10
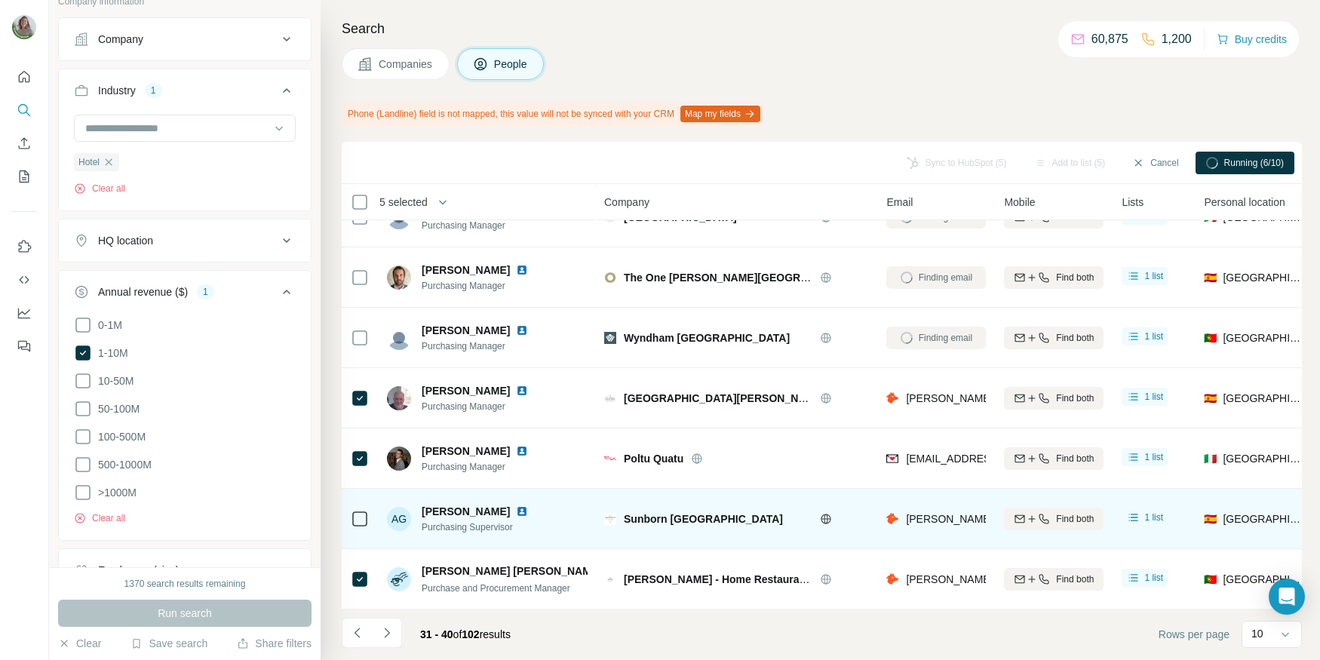
click at [828, 517] on icon at bounding box center [826, 519] width 12 height 12
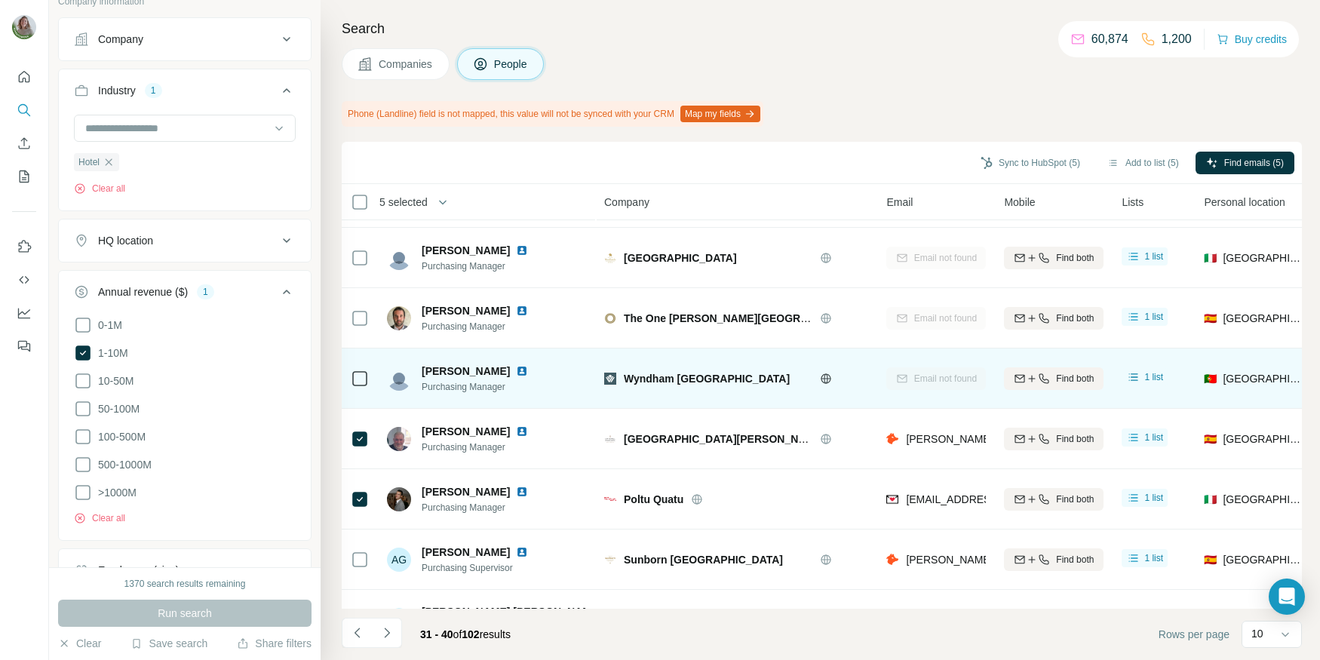
scroll to position [0, 0]
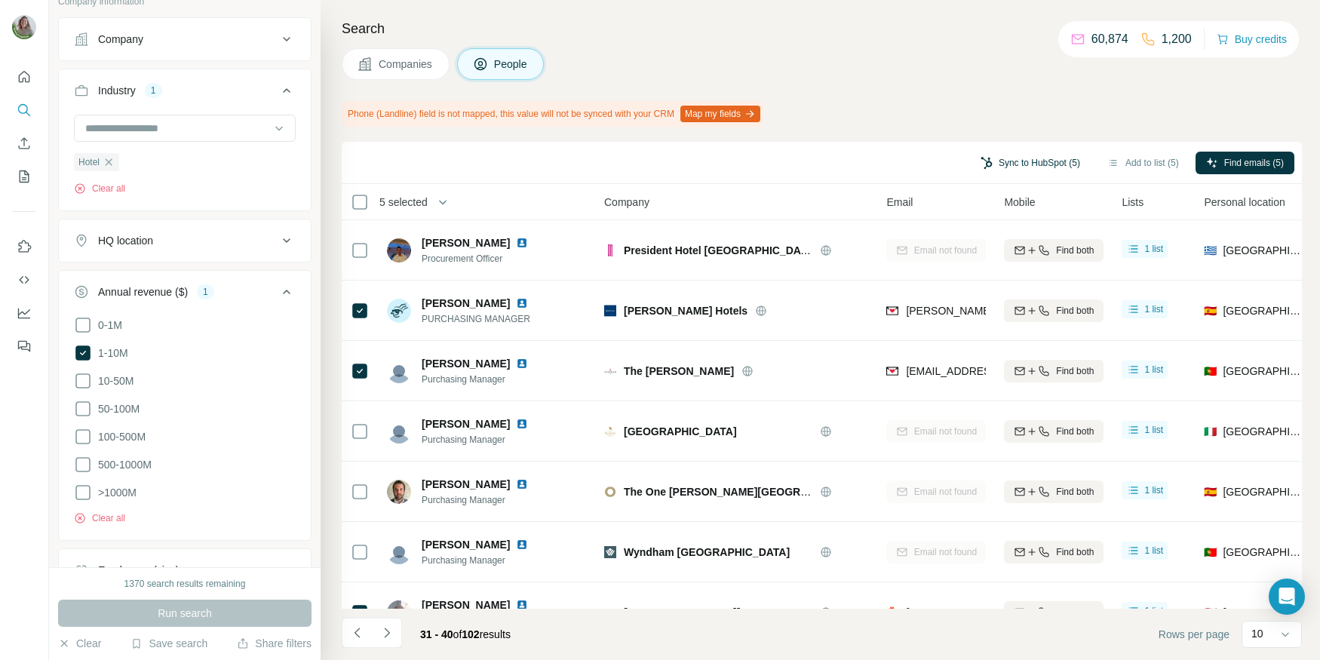
click at [1034, 159] on button "Sync to HubSpot (5)" at bounding box center [1030, 163] width 121 height 23
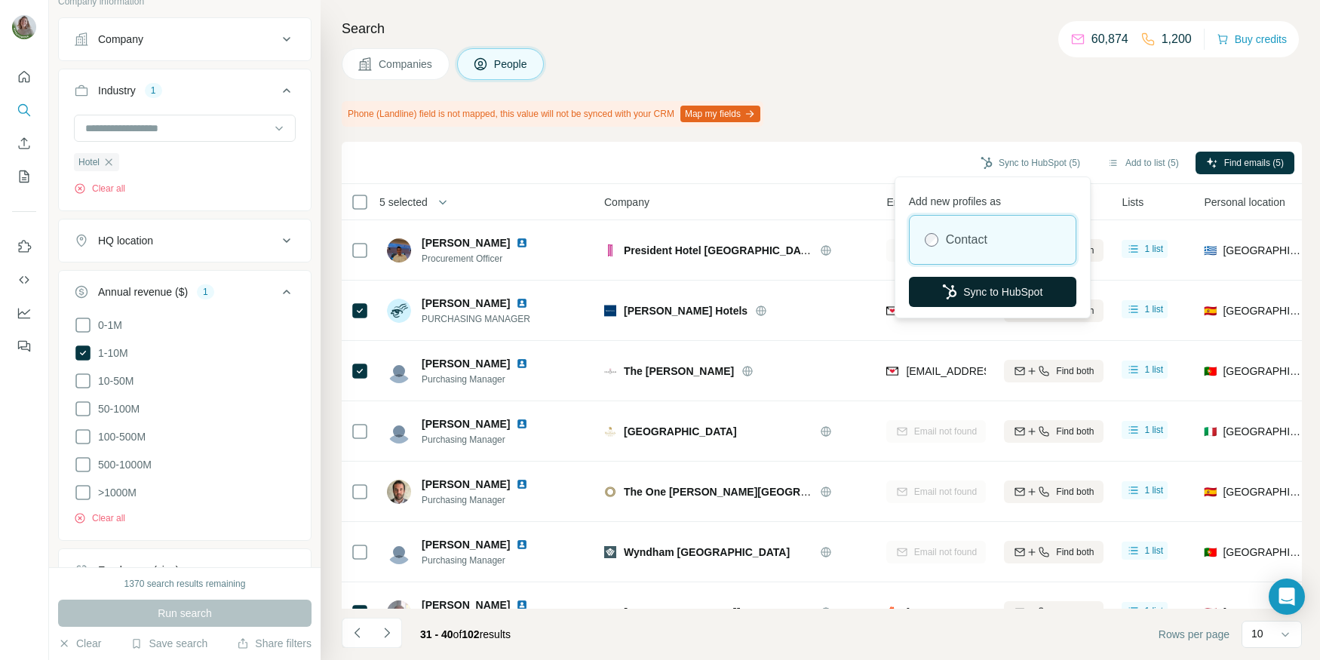
click at [991, 294] on button "Sync to HubSpot" at bounding box center [993, 292] width 168 height 30
